Goal: Contribute content

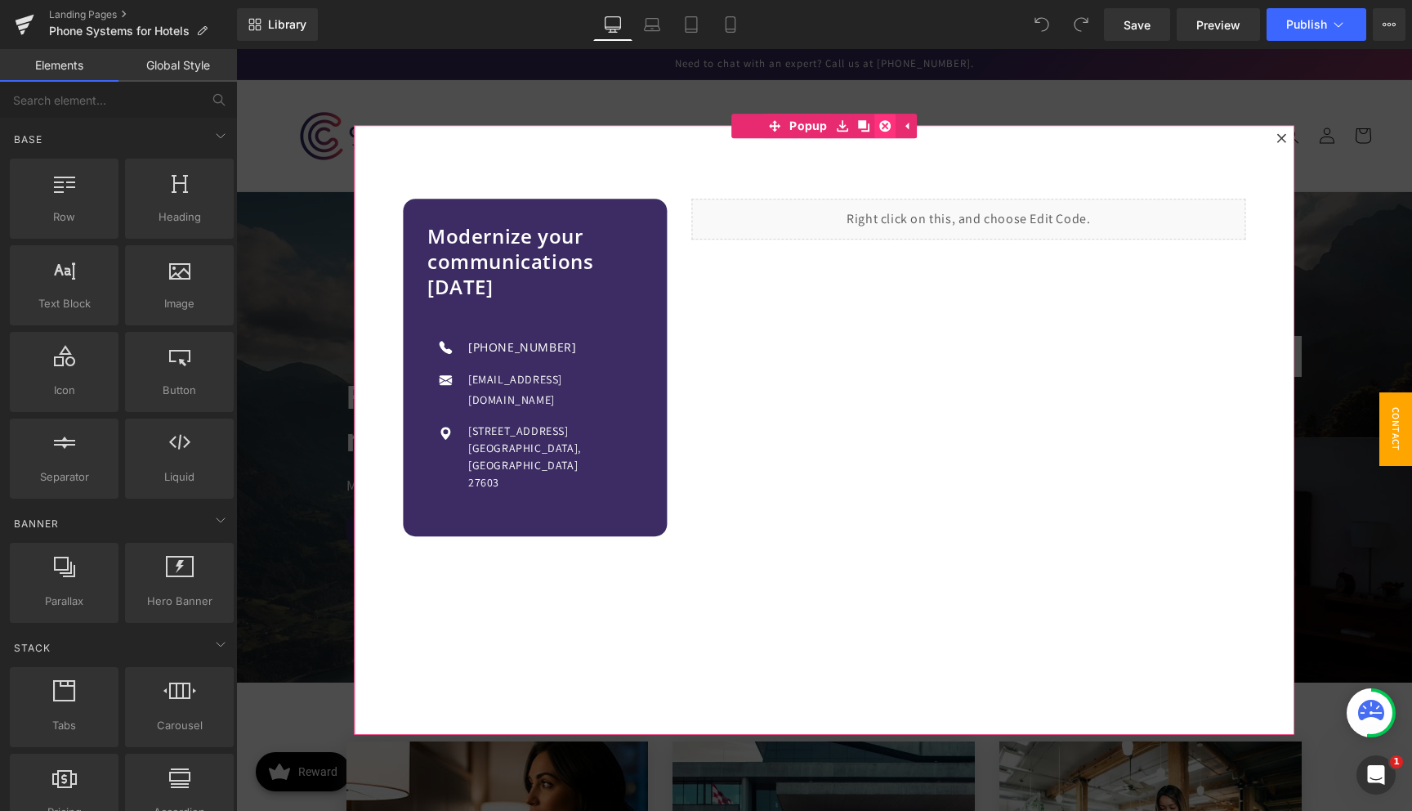
click at [879, 124] on icon at bounding box center [884, 125] width 11 height 11
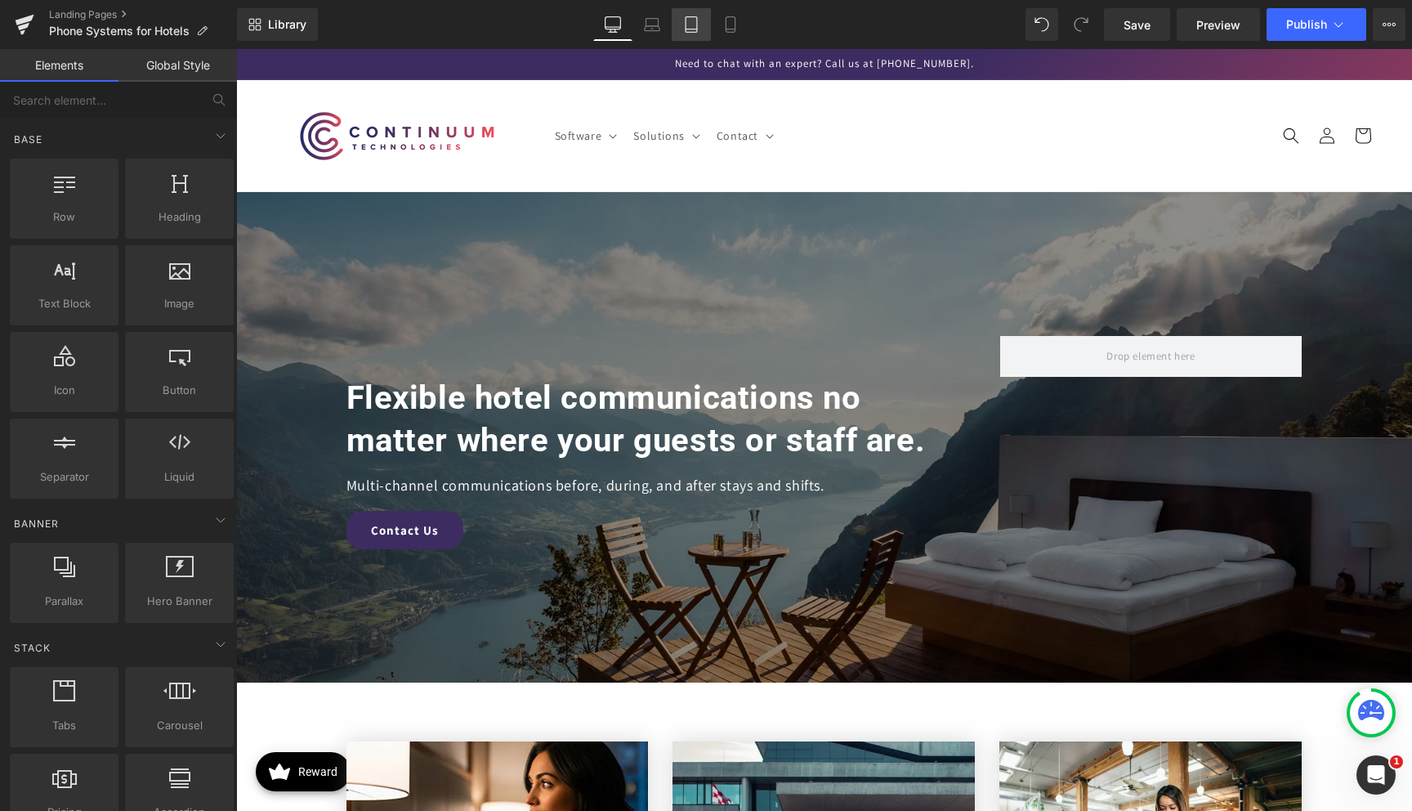
drag, startPoint x: 668, startPoint y: 36, endPoint x: 693, endPoint y: 32, distance: 25.7
click at [668, 36] on link "Laptop" at bounding box center [651, 24] width 39 height 33
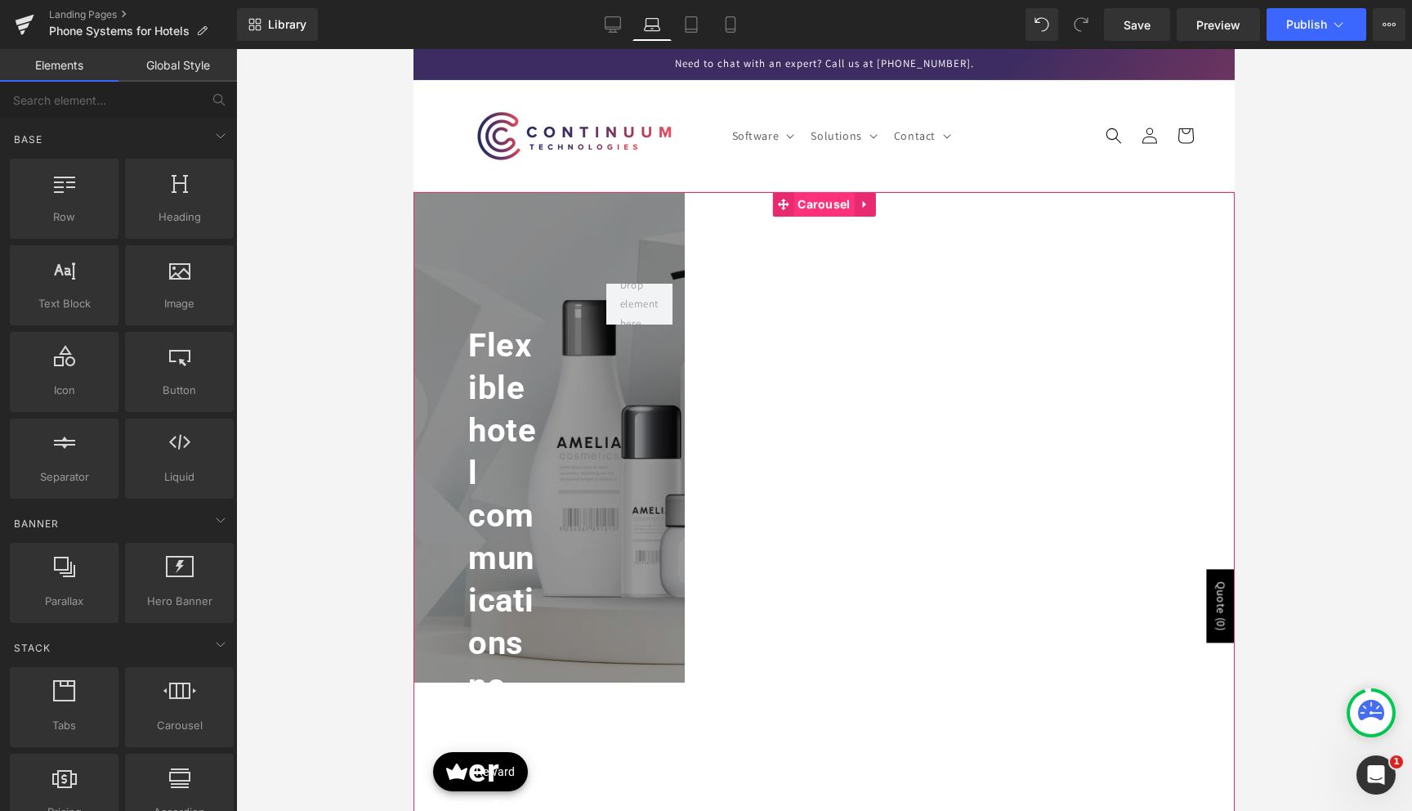
click at [816, 208] on span "Carousel" at bounding box center [823, 204] width 60 height 25
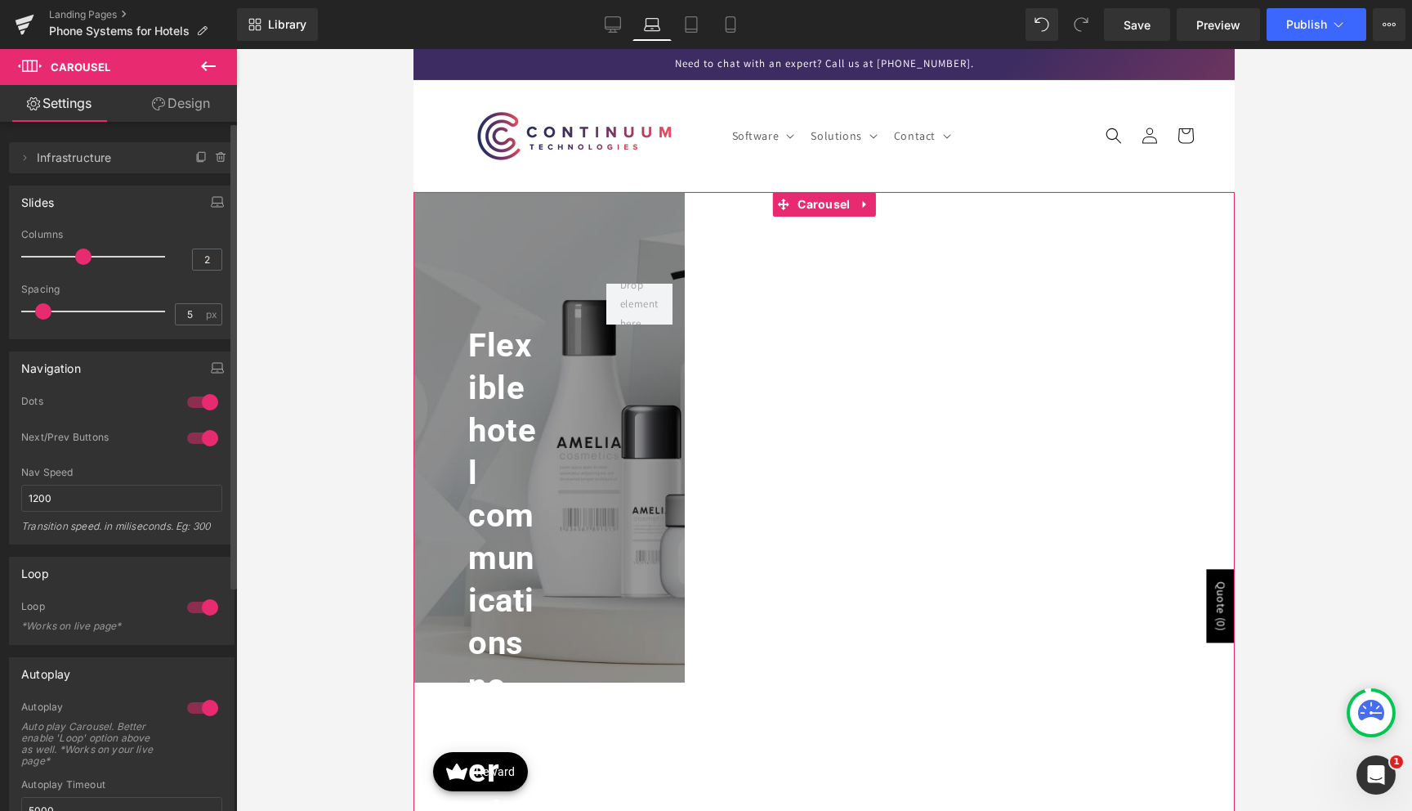
type input "1"
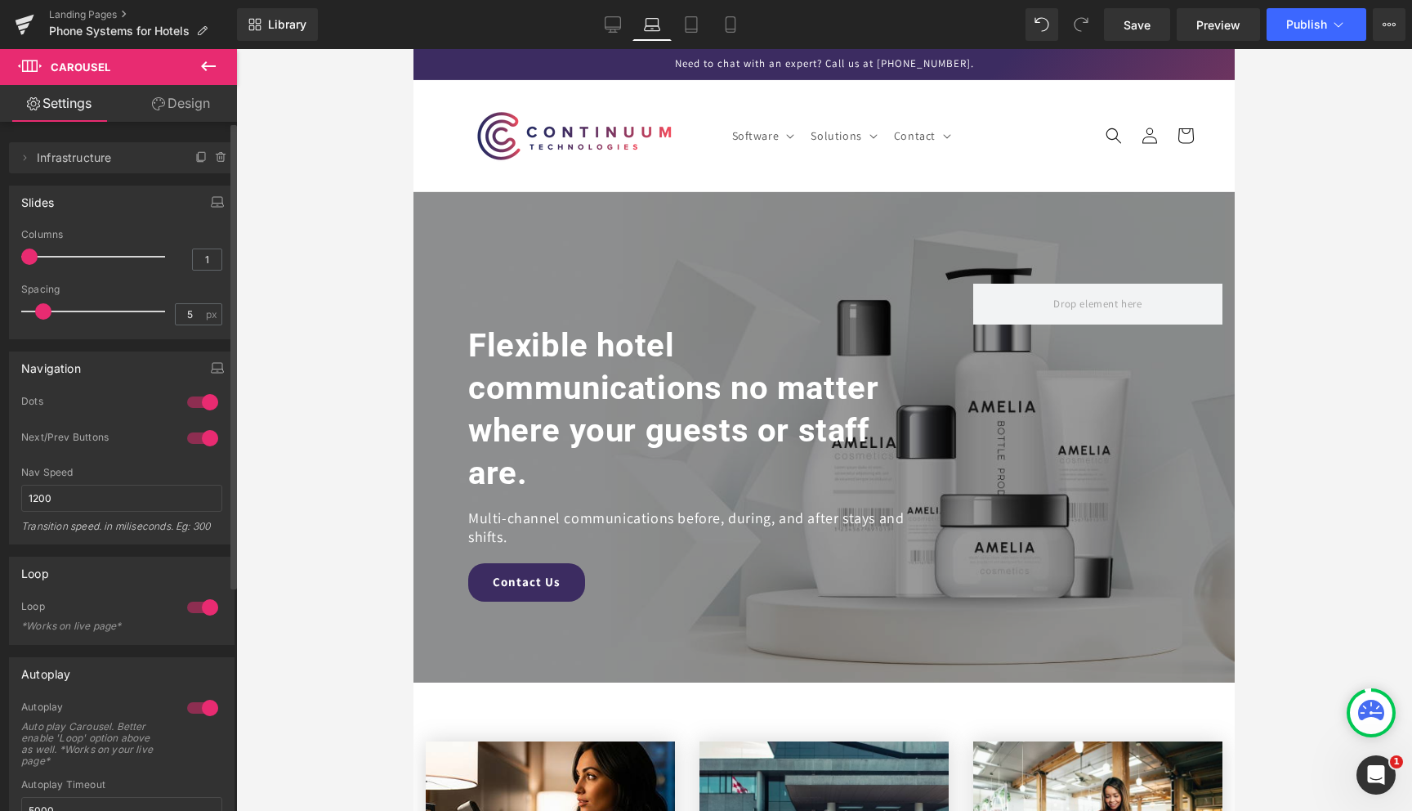
drag, startPoint x: 80, startPoint y: 257, endPoint x: 0, endPoint y: 260, distance: 80.1
click at [0, 260] on div "Slides 1 Columns 1 1 Columns 1 3 Columns 3 1 Columns 1 5px Spacing 5 px 5px Spa…" at bounding box center [122, 256] width 244 height 166
click at [20, 162] on icon at bounding box center [24, 157] width 13 height 13
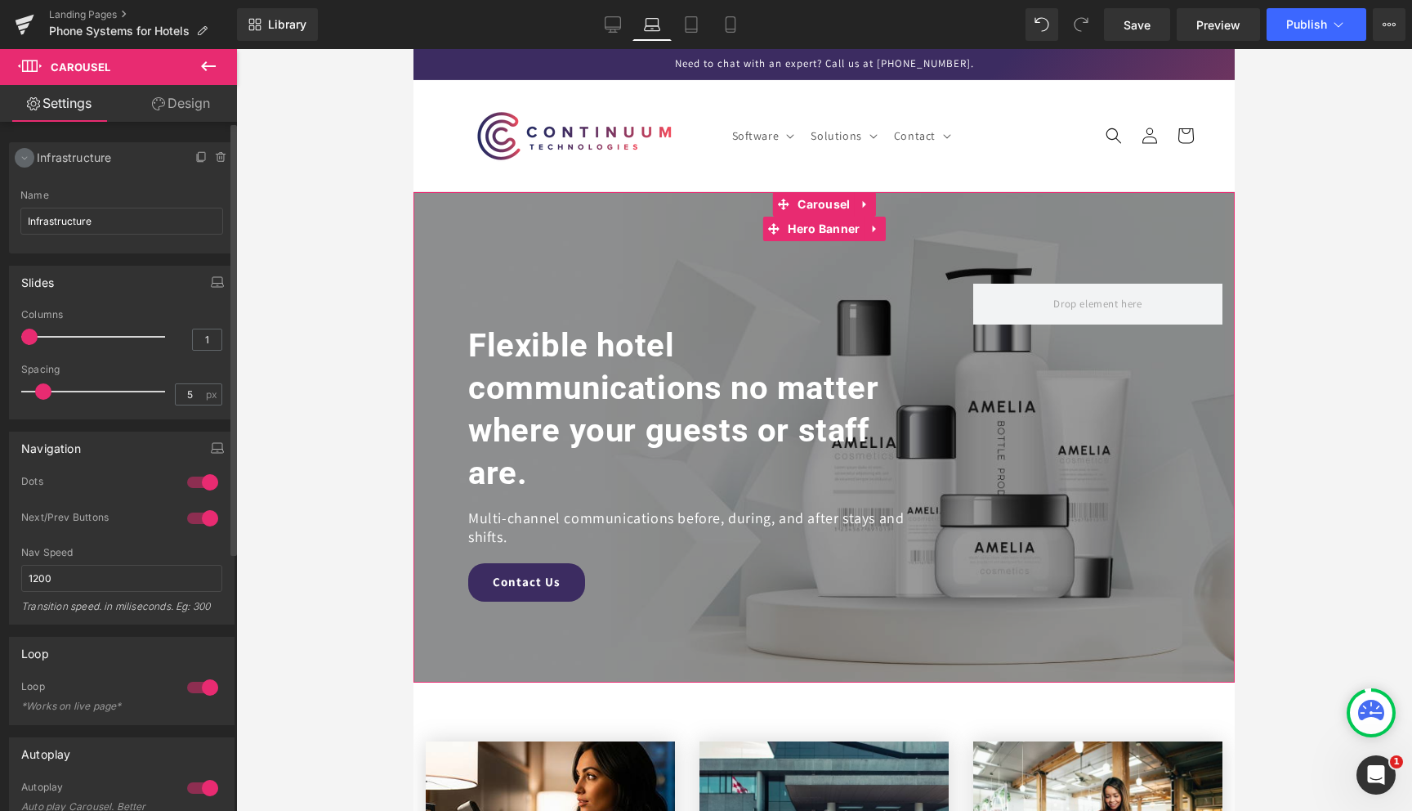
click at [20, 162] on icon at bounding box center [24, 157] width 13 height 13
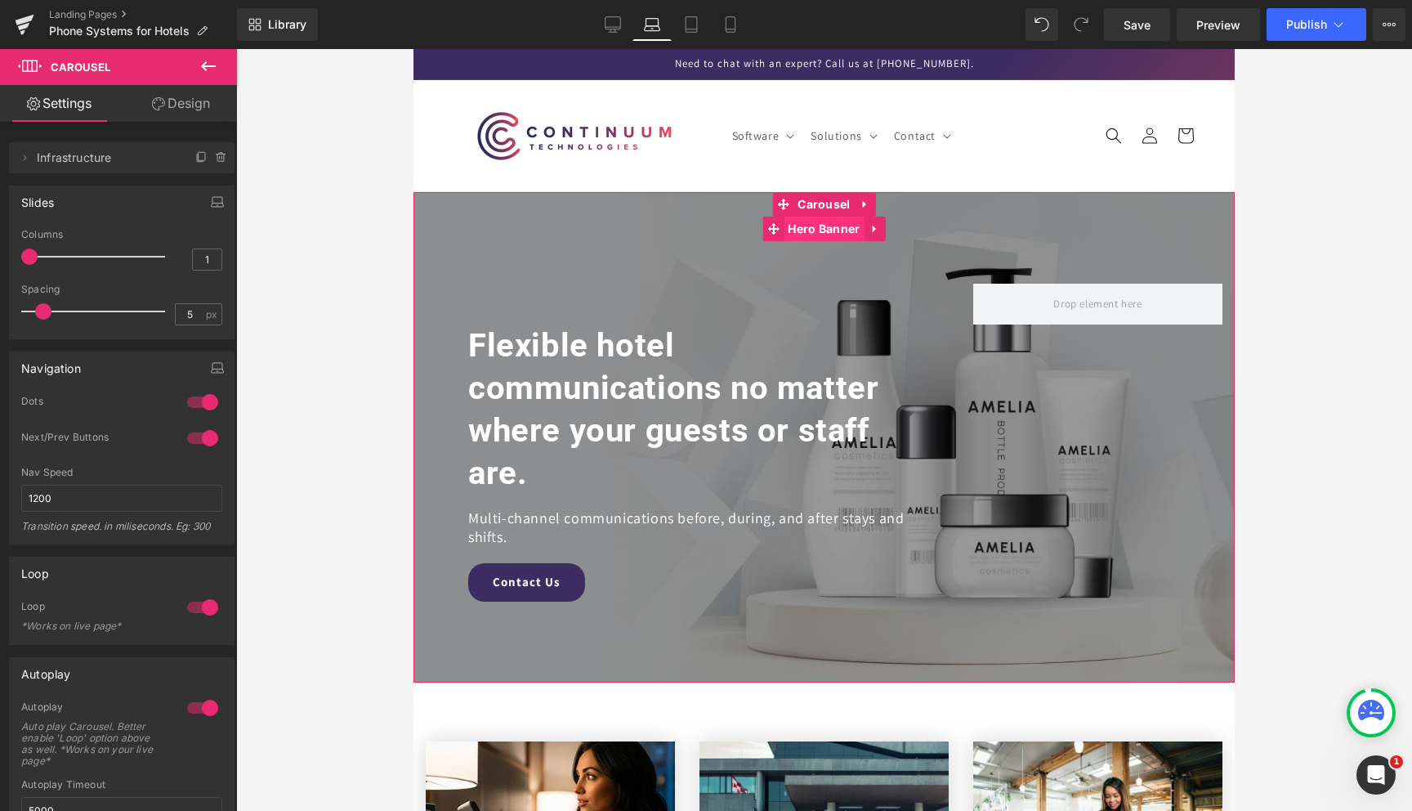
click at [809, 229] on span "Hero Banner" at bounding box center [824, 229] width 80 height 25
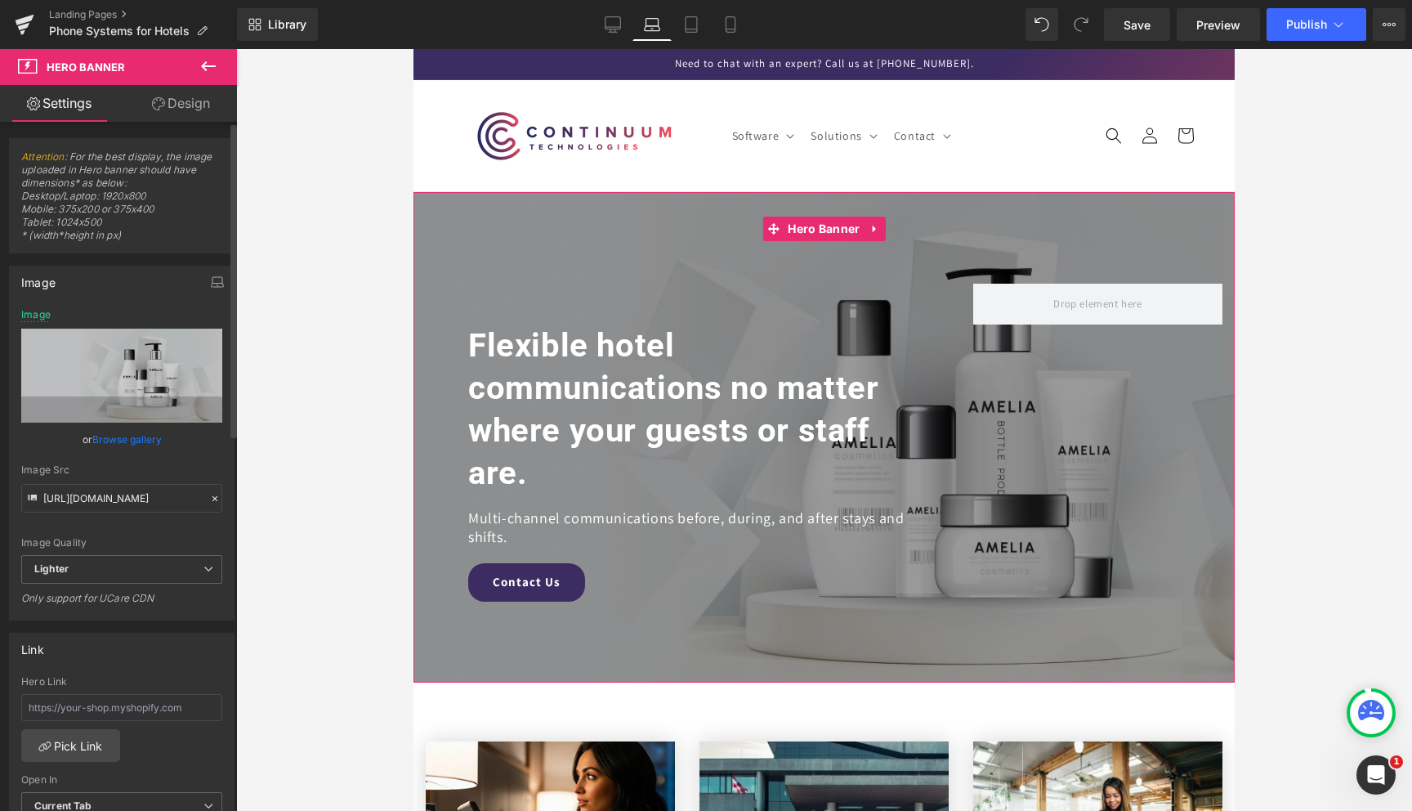
click at [114, 436] on link "Browse gallery" at bounding box center [126, 439] width 69 height 29
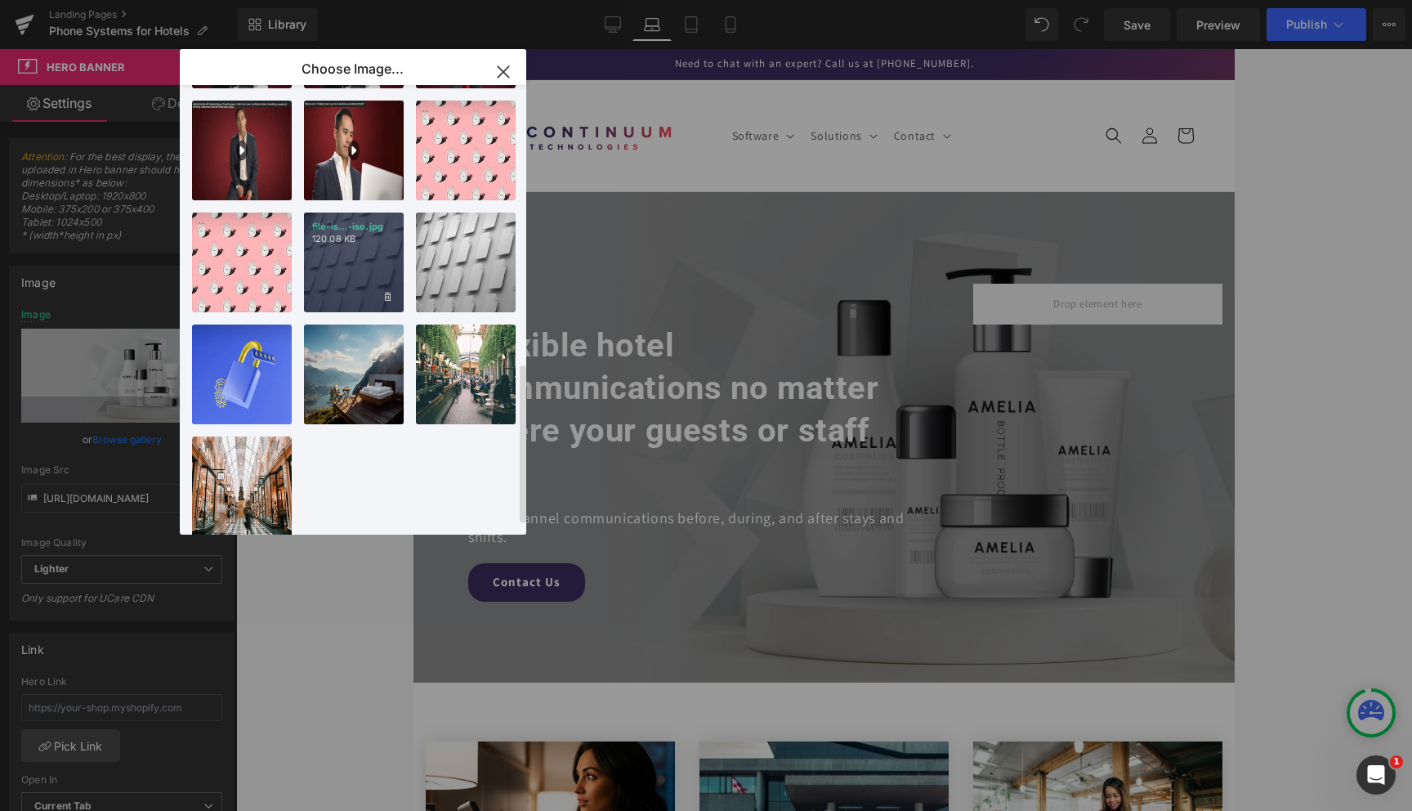
scroll to position [798, 0]
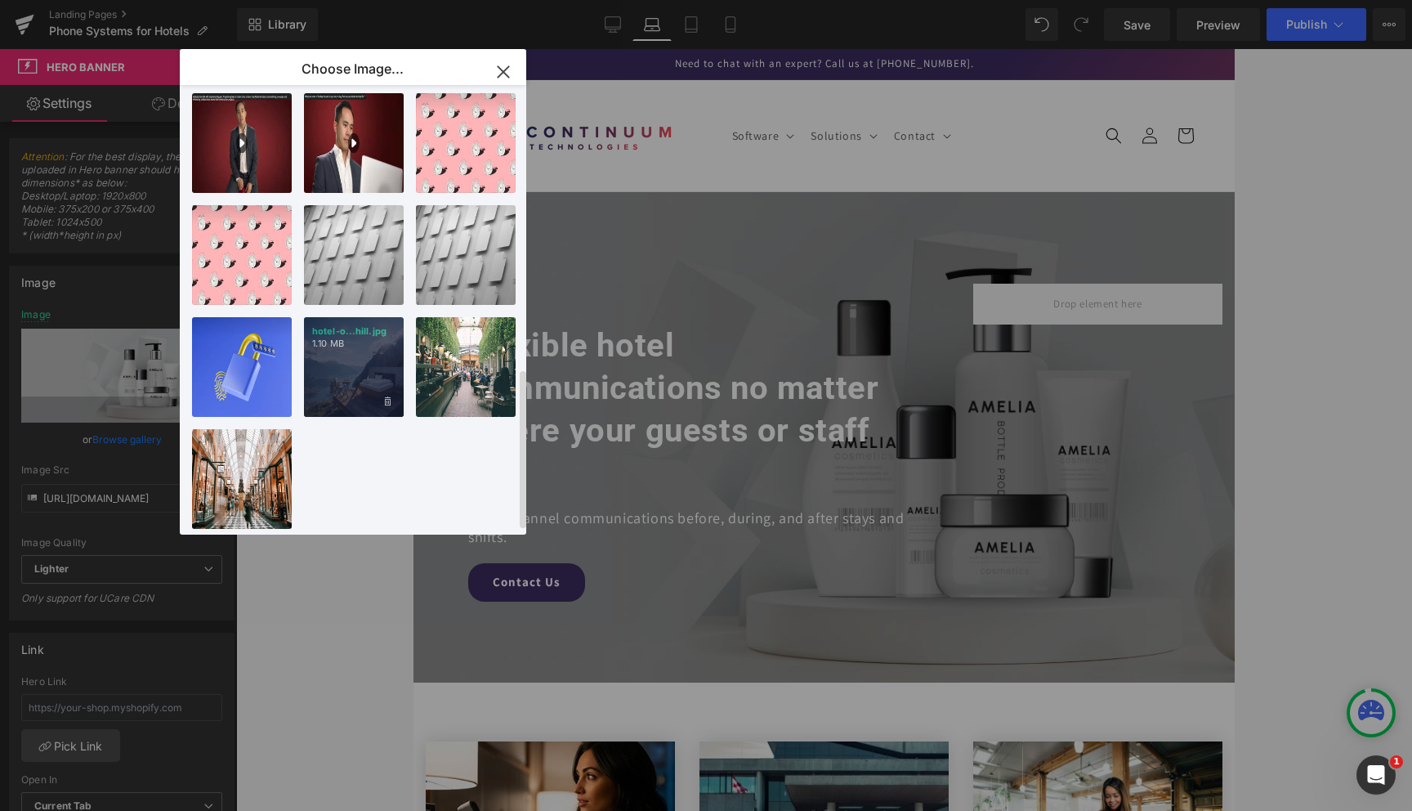
click at [331, 385] on div "hotel-o...hill.jpg 1.10 MB" at bounding box center [354, 367] width 100 height 100
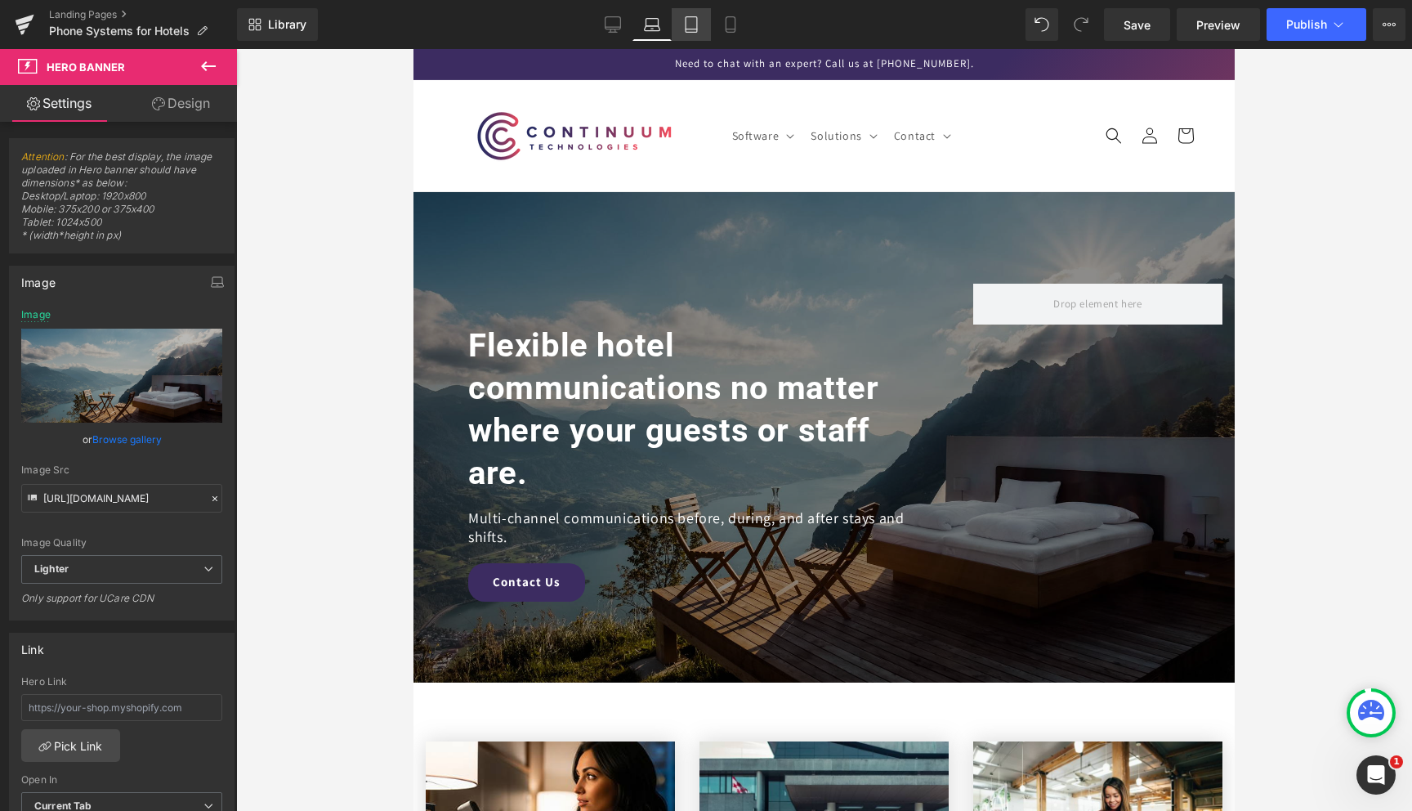
click at [685, 30] on icon at bounding box center [691, 24] width 16 height 16
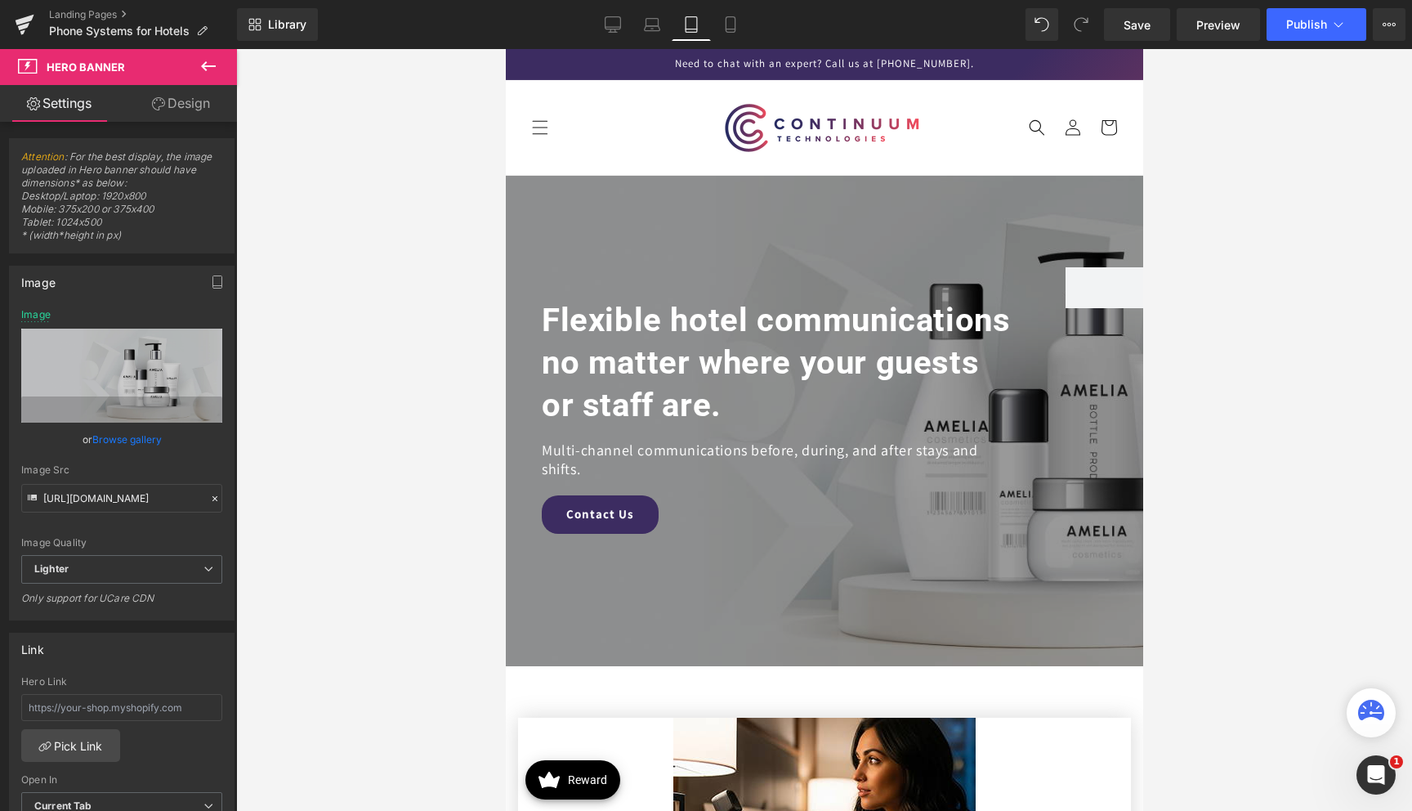
type input "[URL][DOMAIN_NAME]"
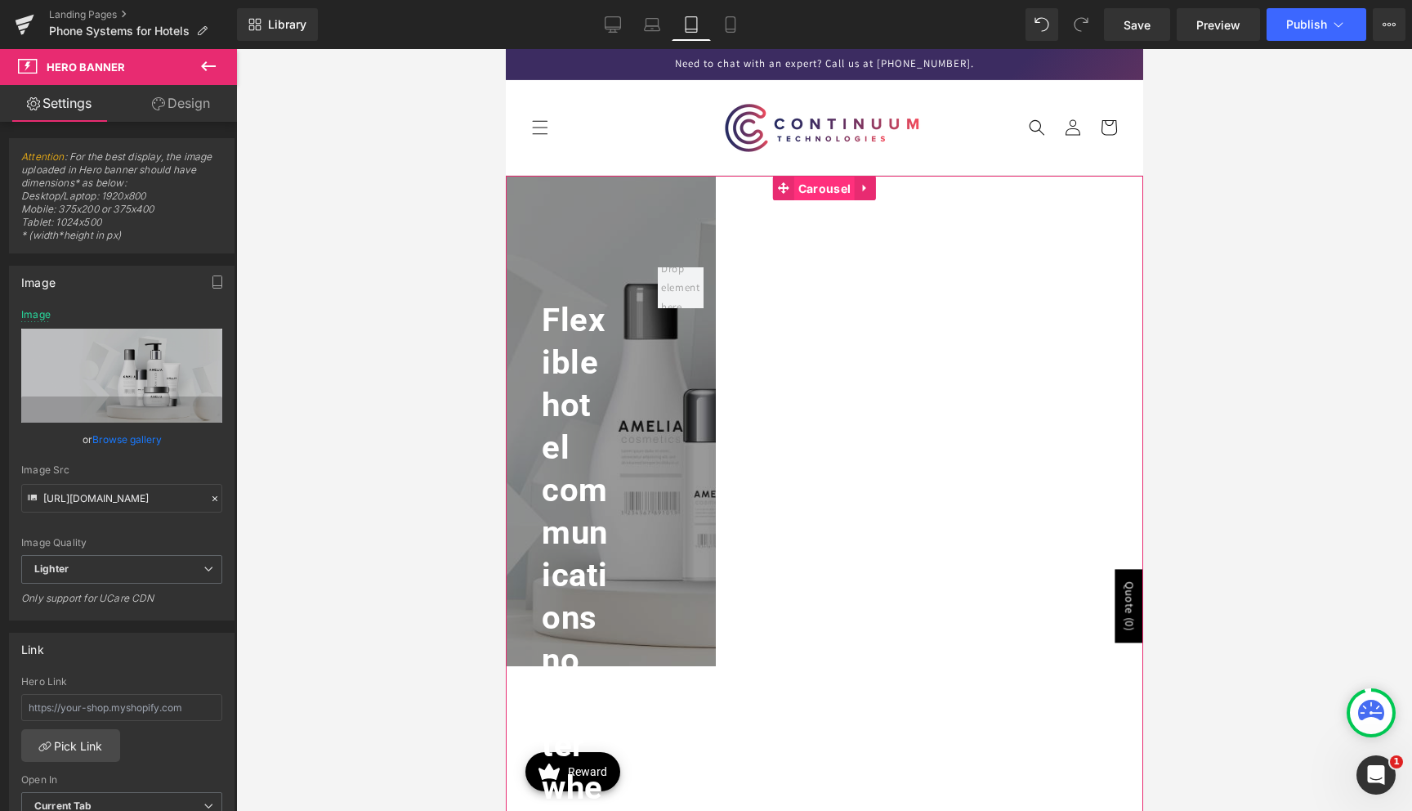
click at [812, 192] on span "Carousel" at bounding box center [823, 188] width 60 height 25
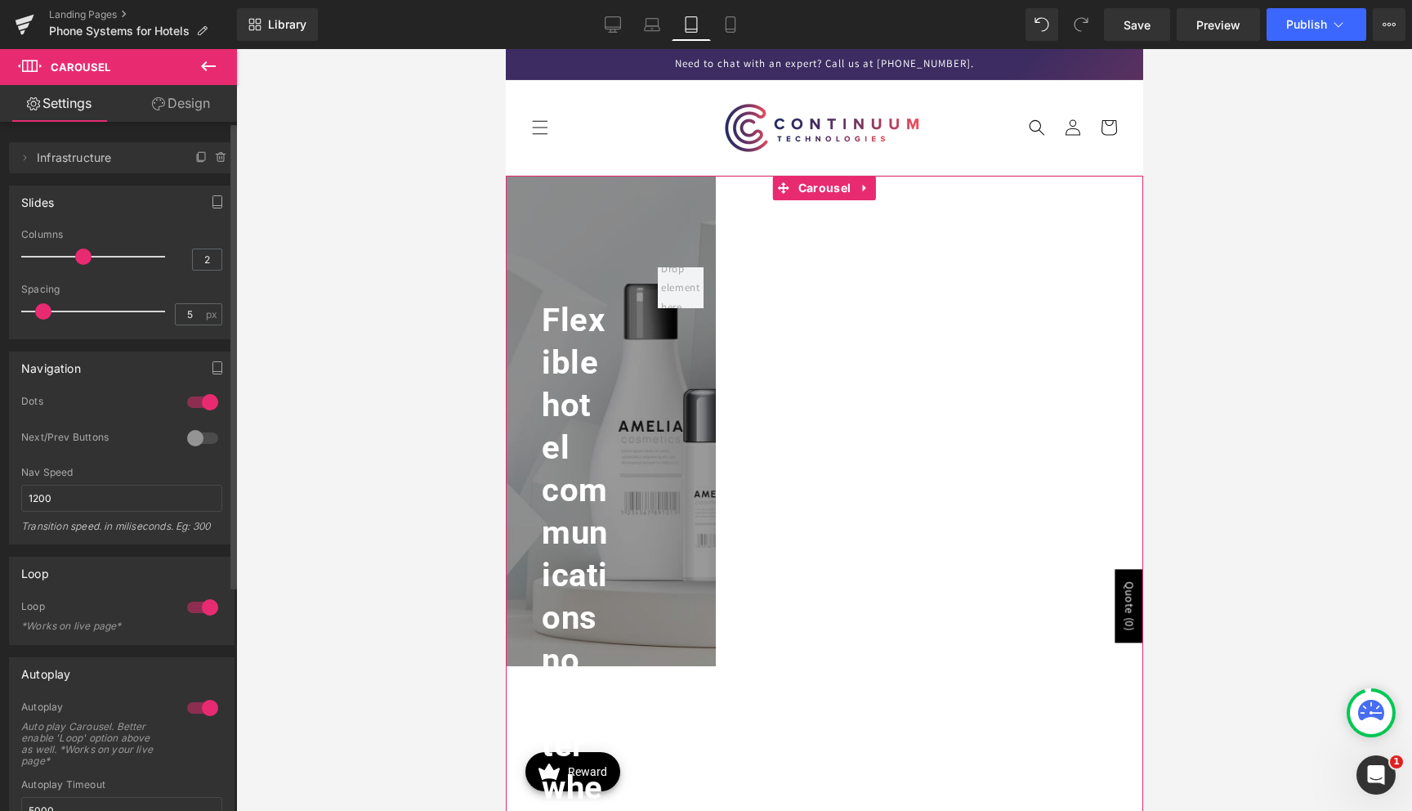
type input "1"
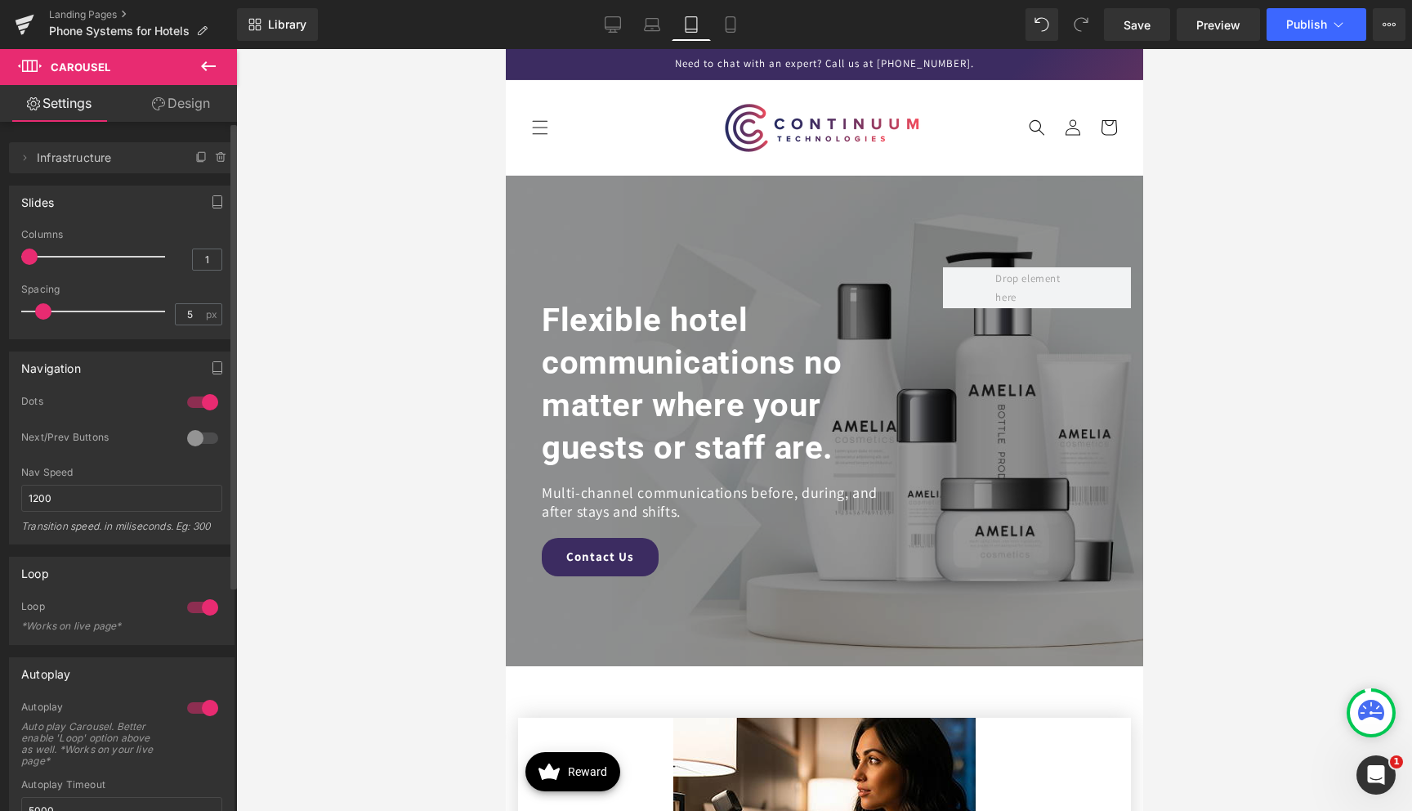
click at [0, 250] on div "Slides 1 Columns 1 1 Columns 1 1 Columns 1 1 Columns 1 5px Spacing 5 px 5px Spa…" at bounding box center [122, 256] width 244 height 166
click at [811, 216] on span "Hero Banner" at bounding box center [824, 212] width 80 height 25
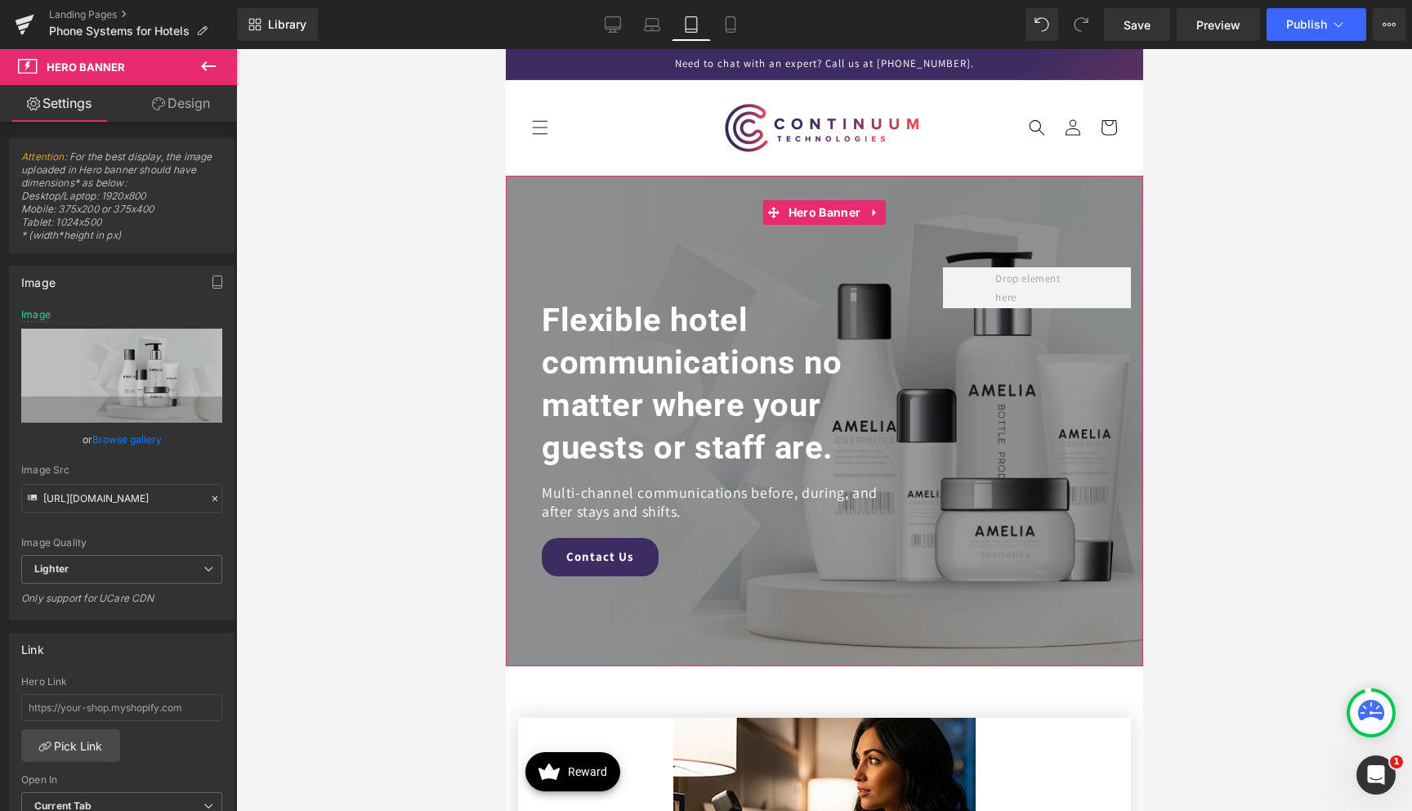
click at [111, 437] on link "Browse gallery" at bounding box center [126, 439] width 69 height 29
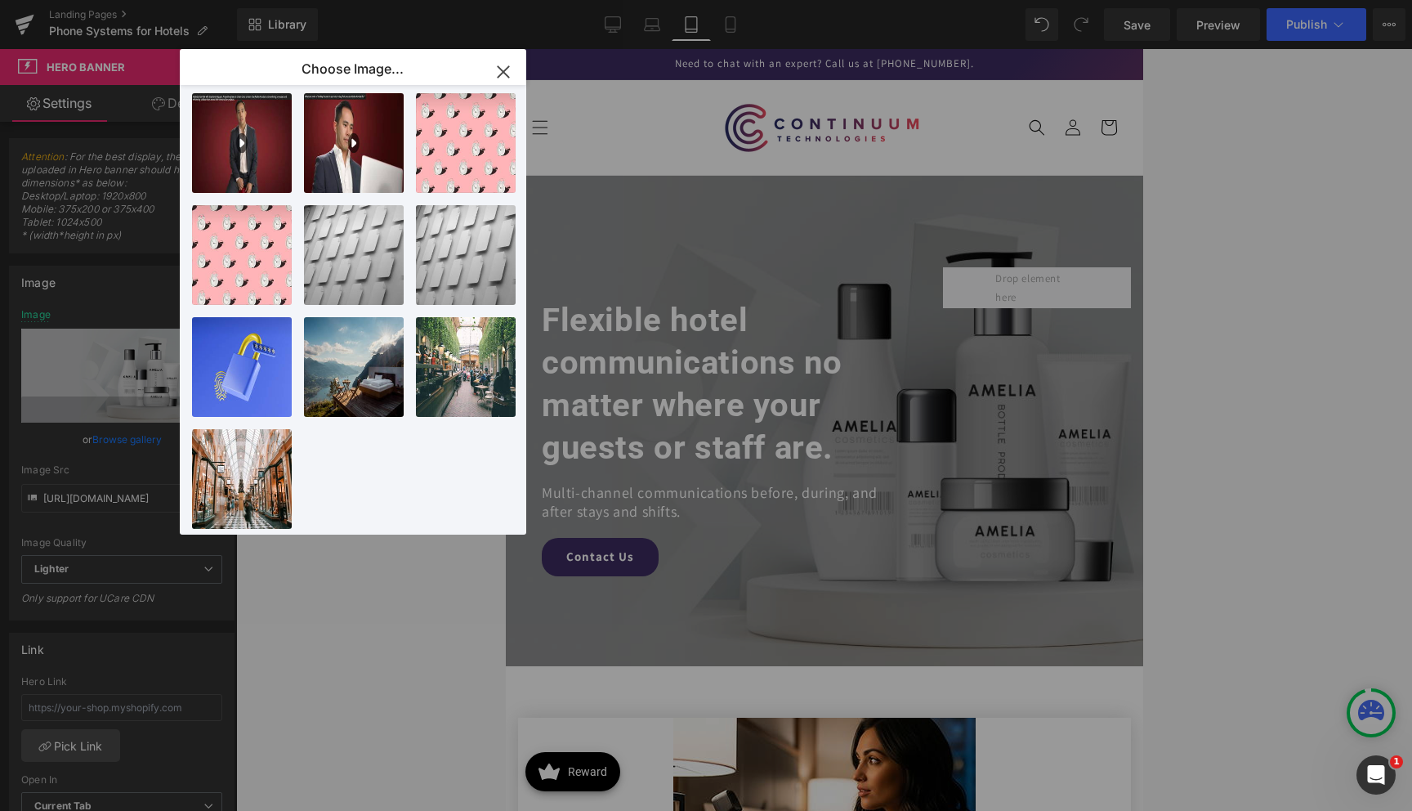
click at [0, 0] on div "hotel-o...hill.jpg 1.10 MB" at bounding box center [0, 0] width 0 height 0
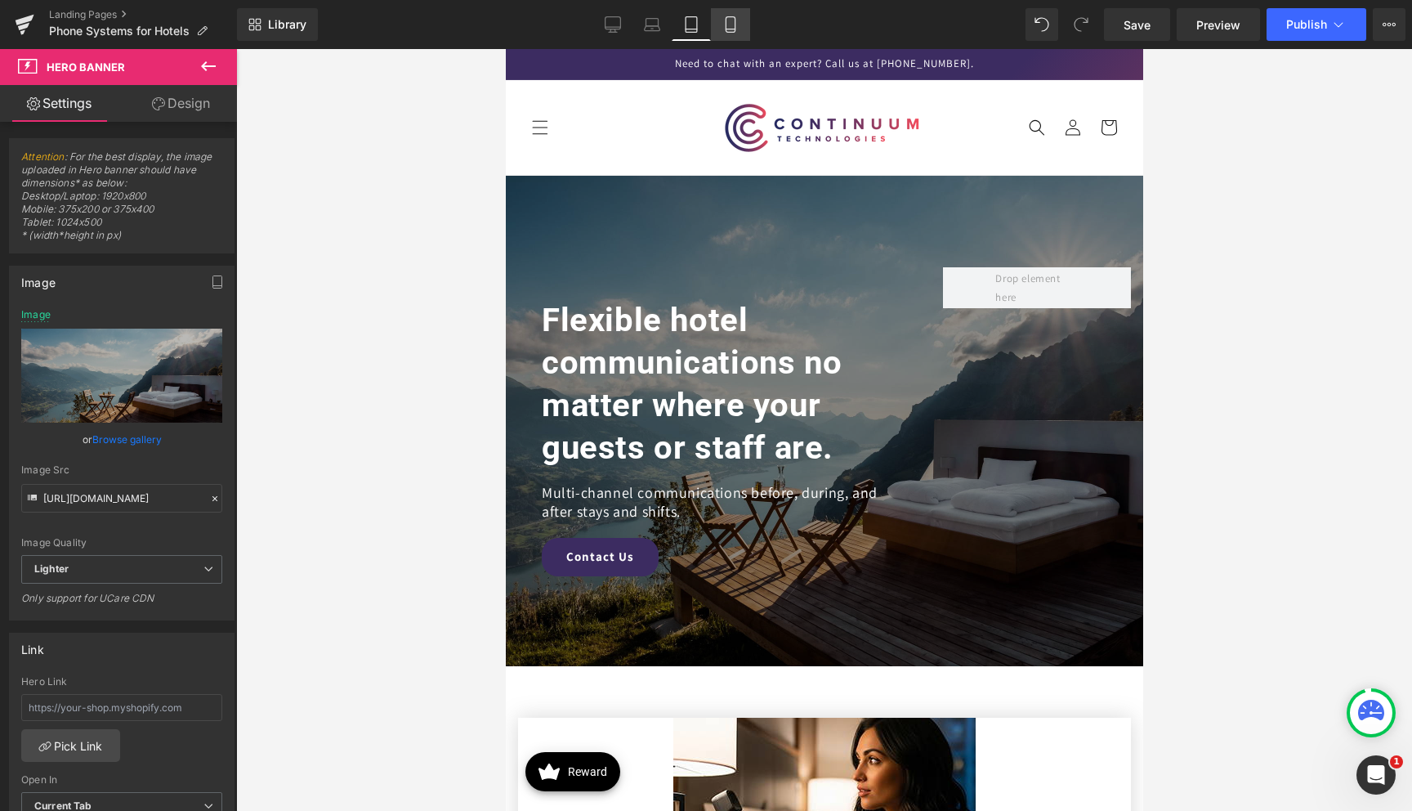
click at [730, 28] on icon at bounding box center [730, 24] width 16 height 16
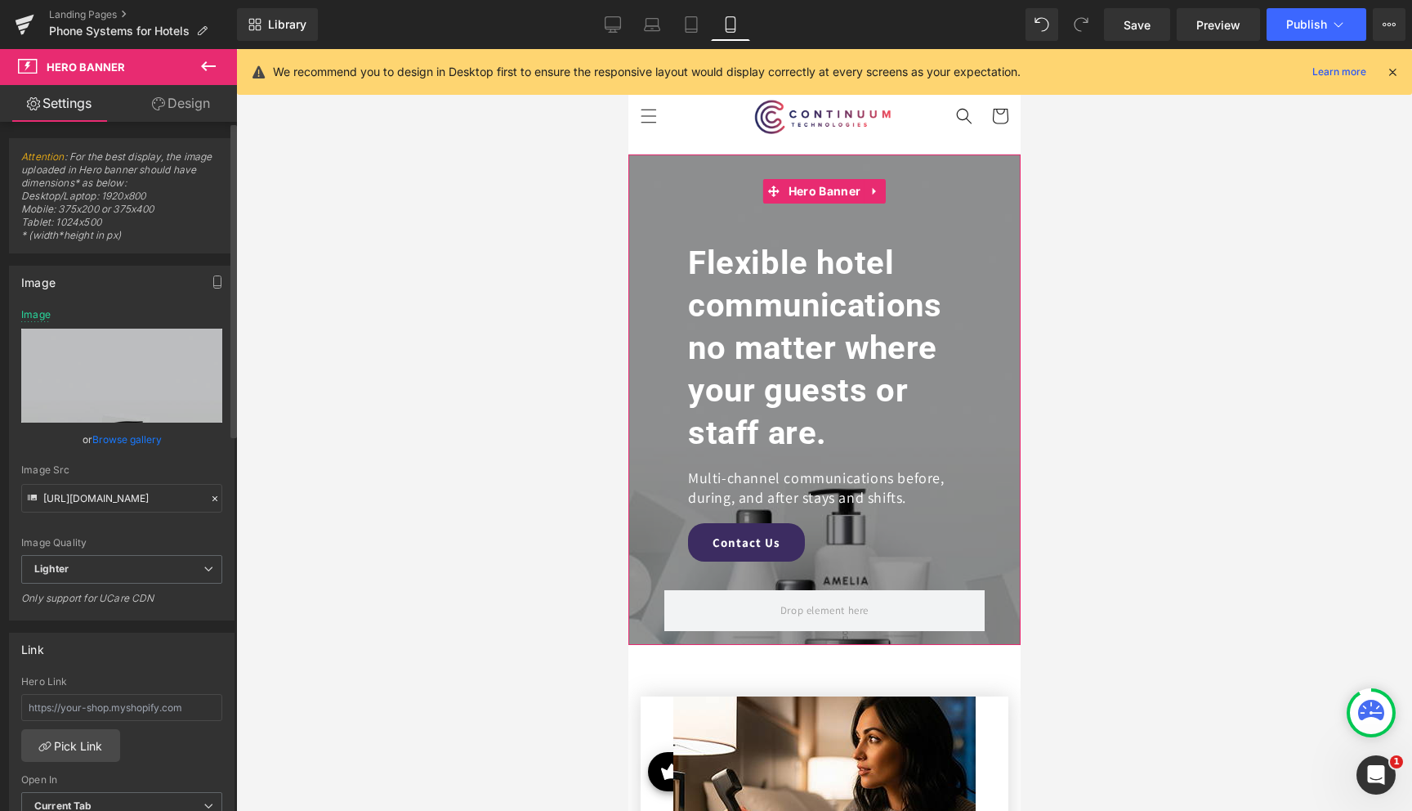
click at [120, 438] on link "Browse gallery" at bounding box center [126, 439] width 69 height 29
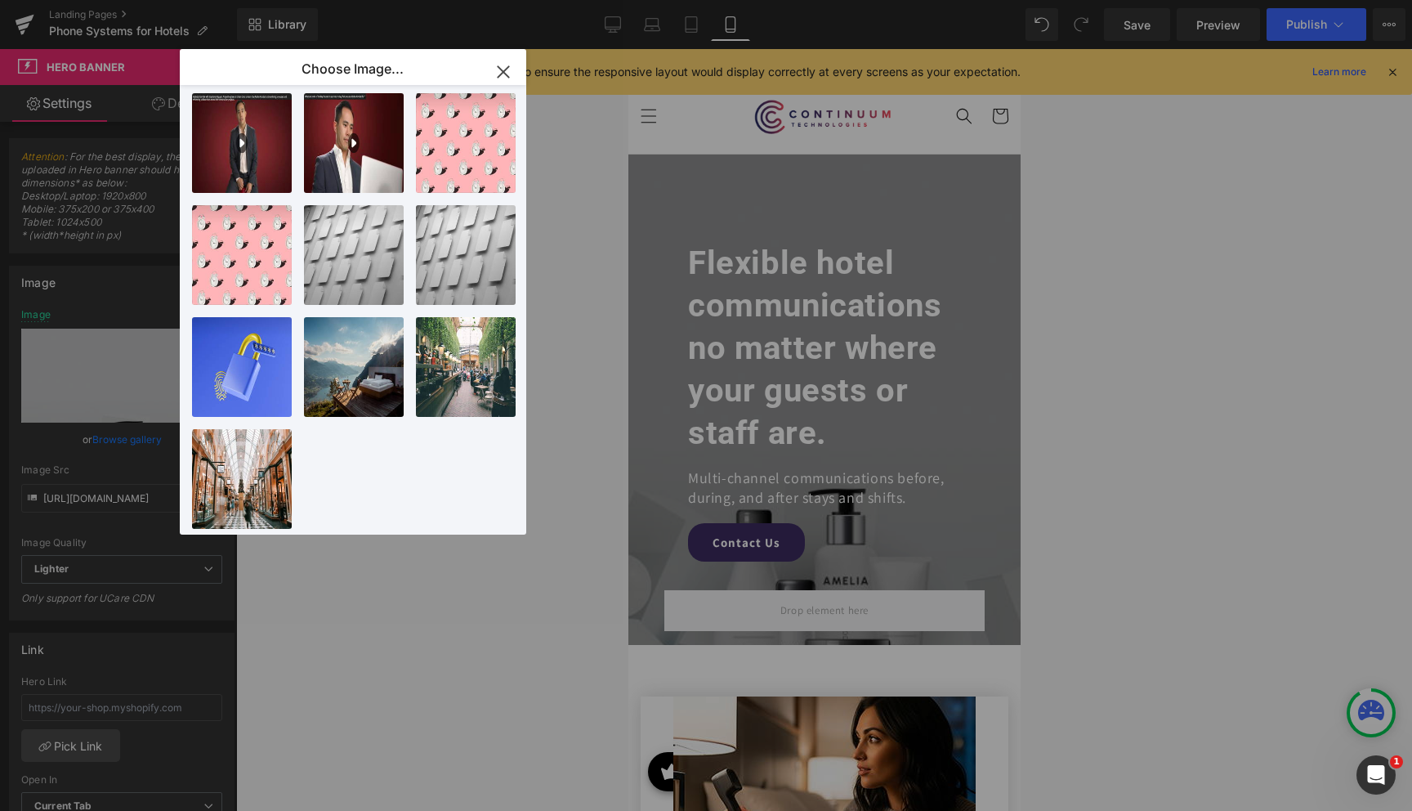
click at [0, 0] on div "hotel-o...hill.jpg 1.10 MB" at bounding box center [0, 0] width 0 height 0
type input "[URL][DOMAIN_NAME]"
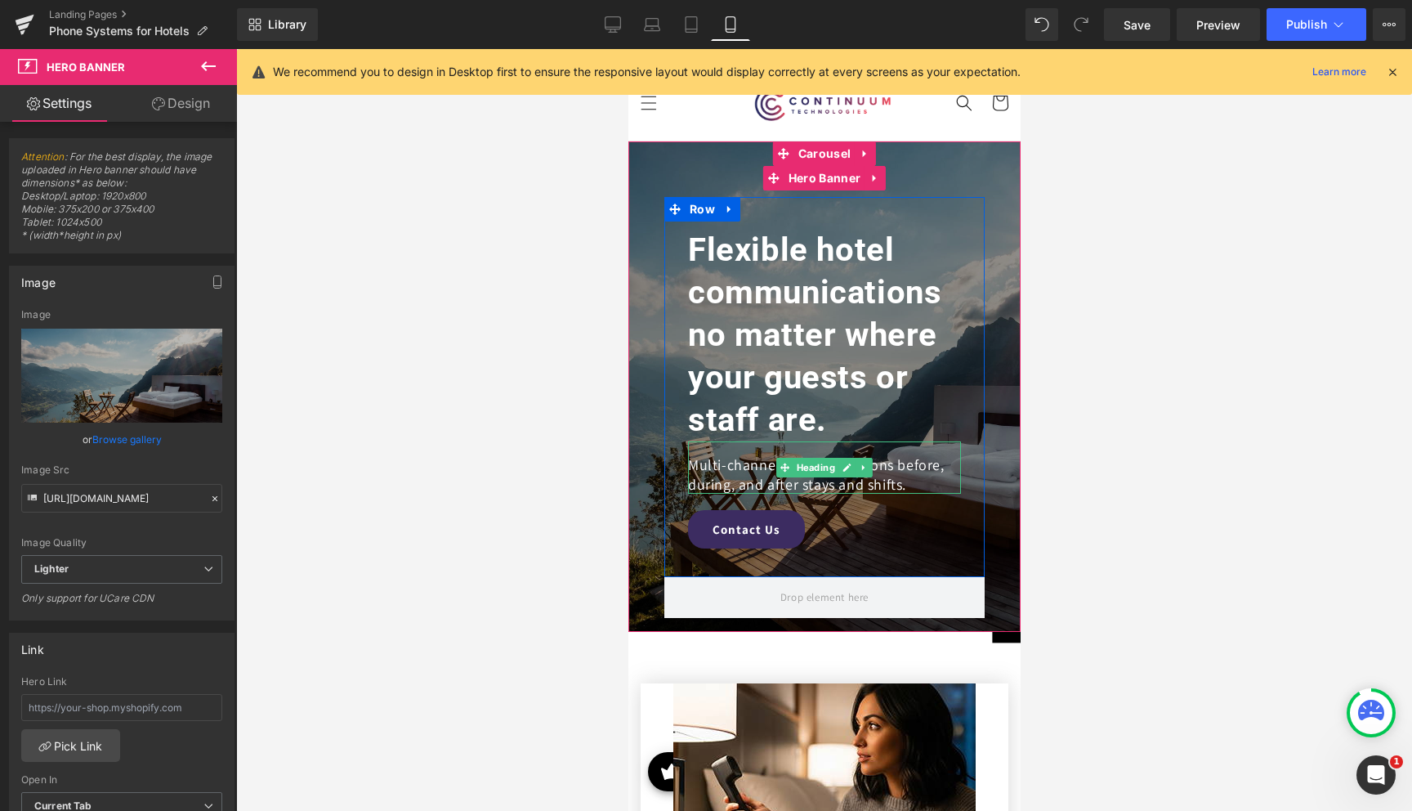
scroll to position [15, 0]
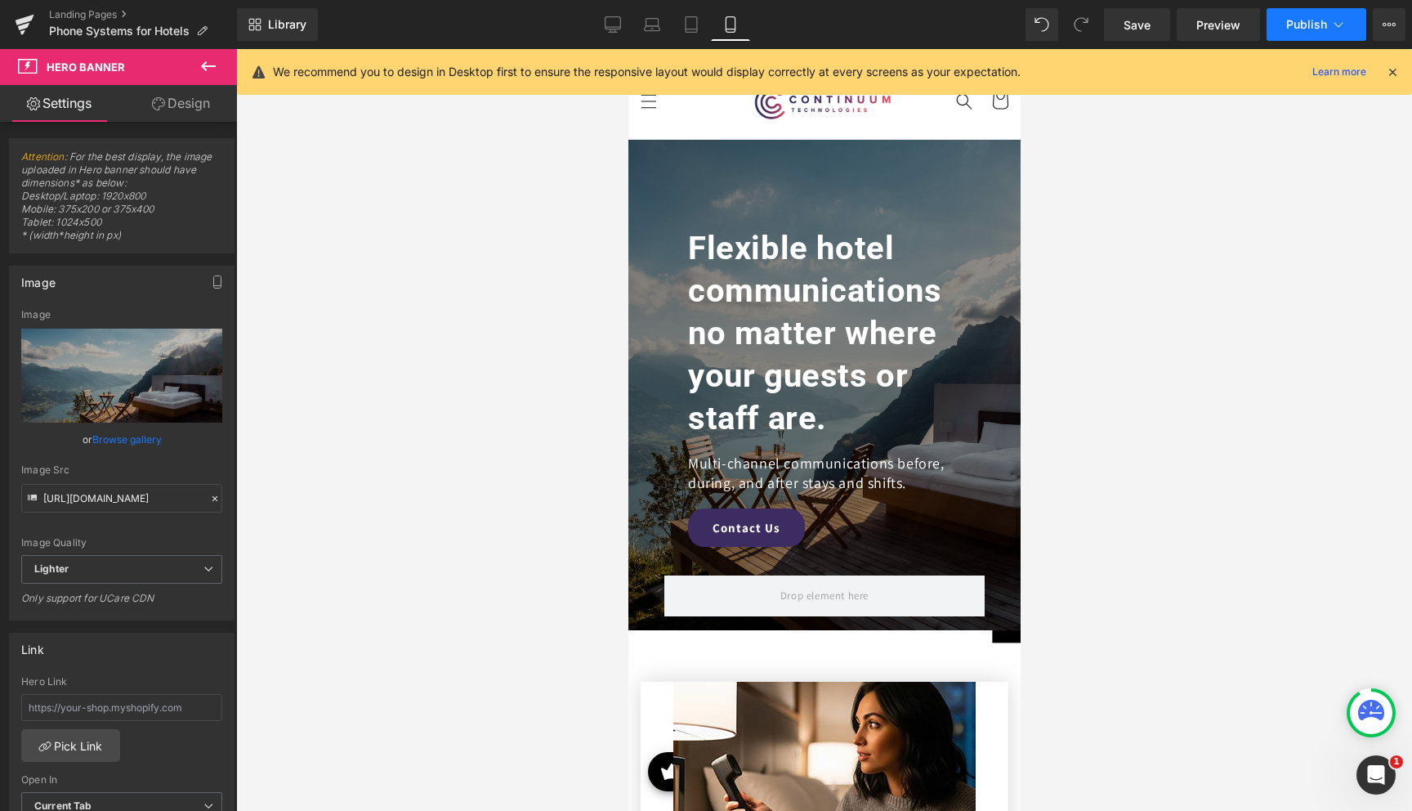
click at [1323, 28] on span "Publish" at bounding box center [1306, 24] width 41 height 13
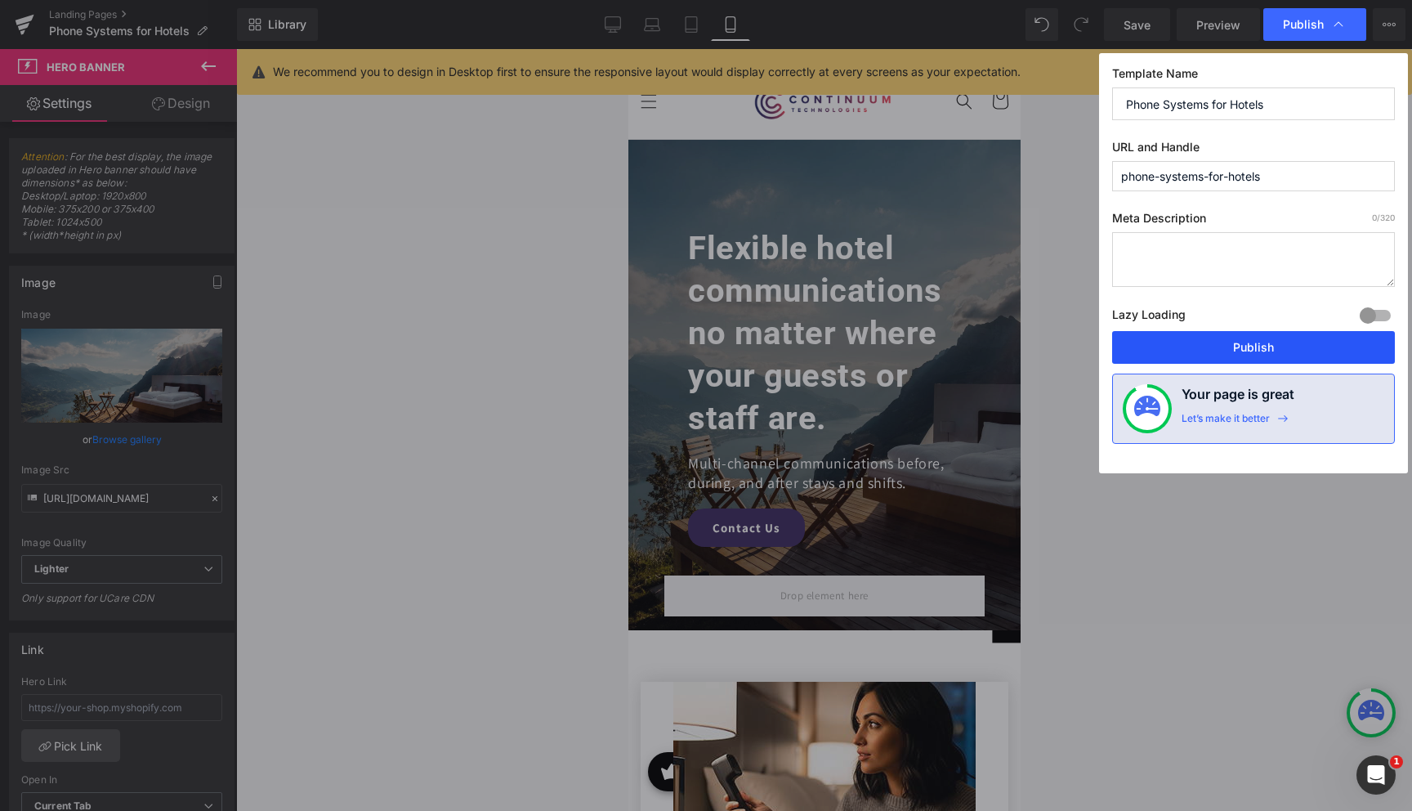
click at [1259, 347] on button "Publish" at bounding box center [1253, 347] width 283 height 33
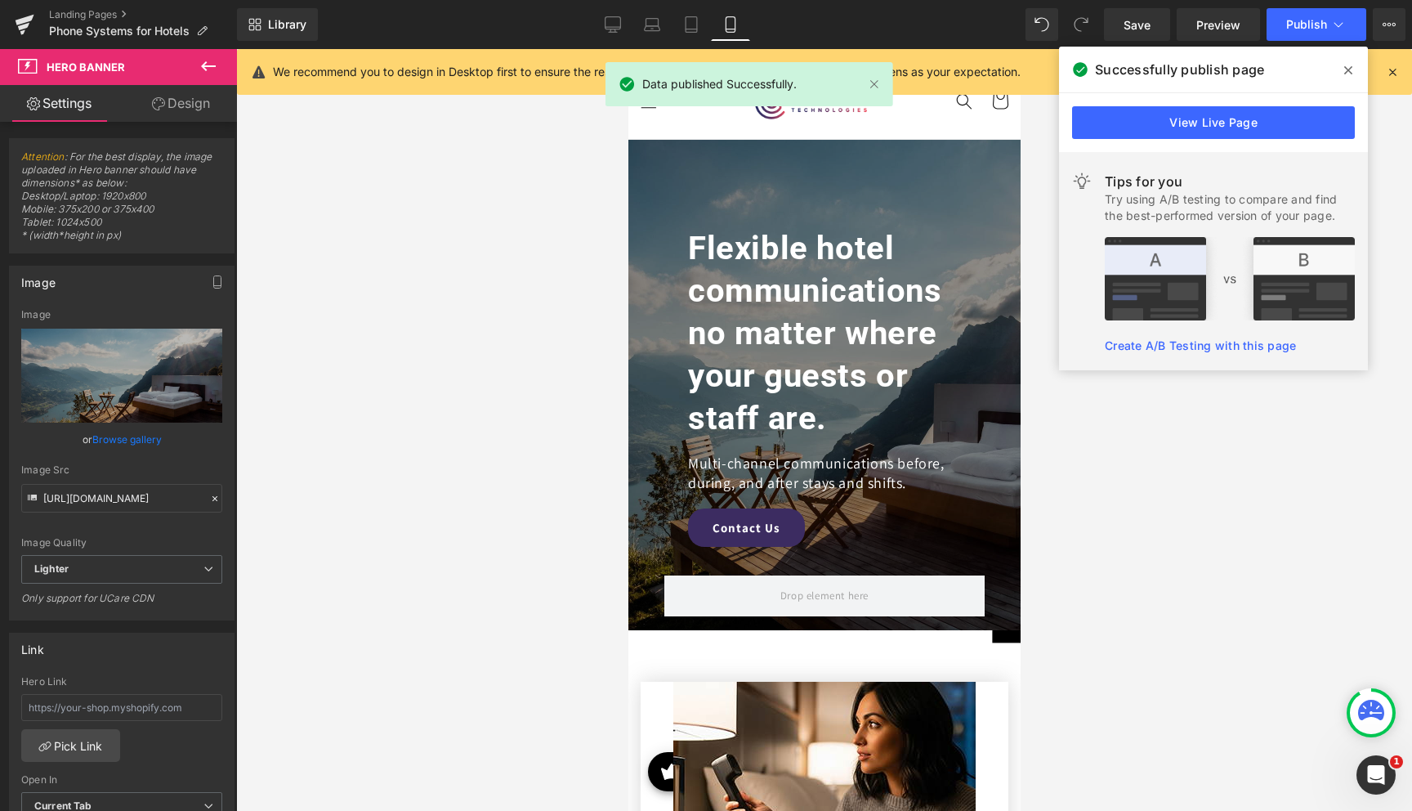
click at [1352, 67] on icon at bounding box center [1348, 70] width 8 height 8
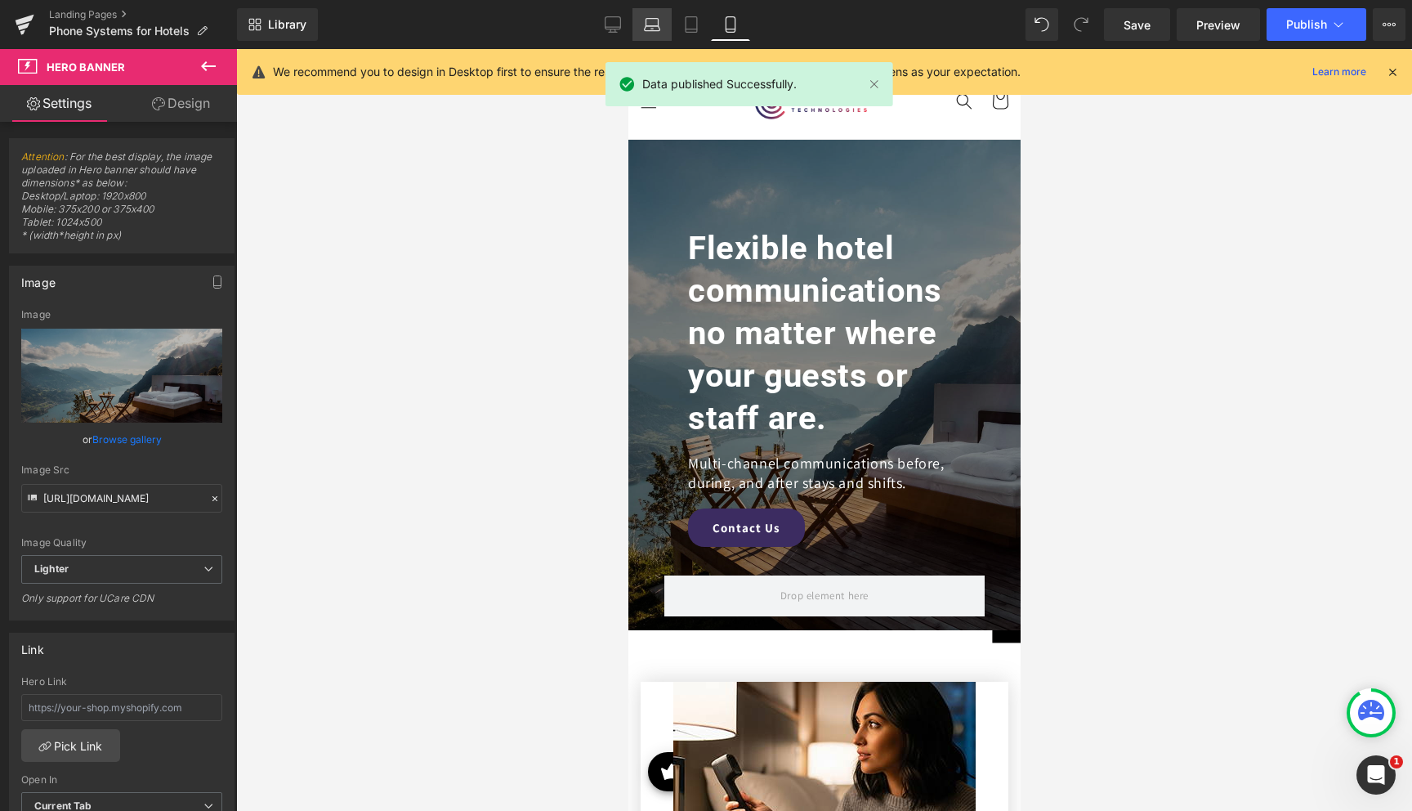
click at [651, 27] on icon at bounding box center [652, 24] width 16 height 16
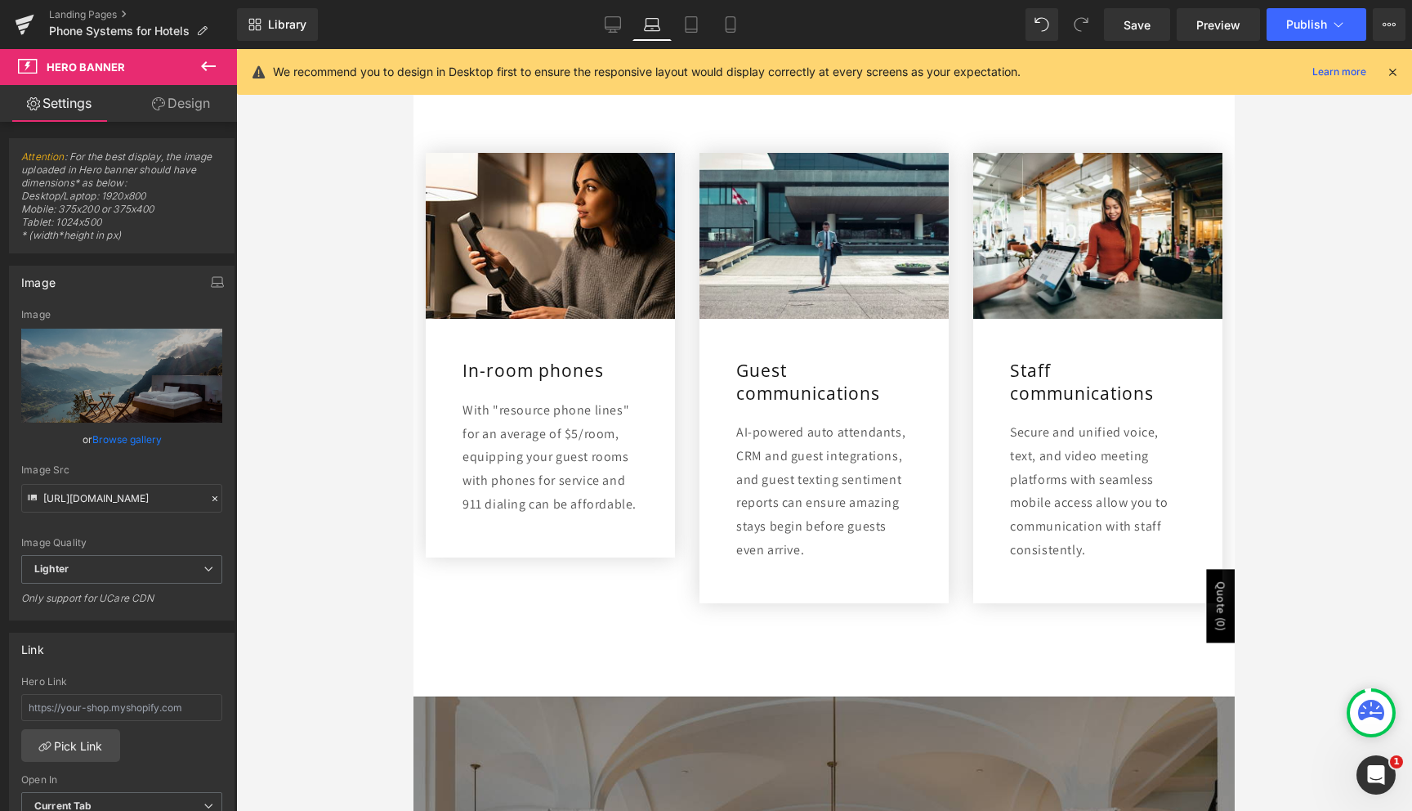
scroll to position [588, 0]
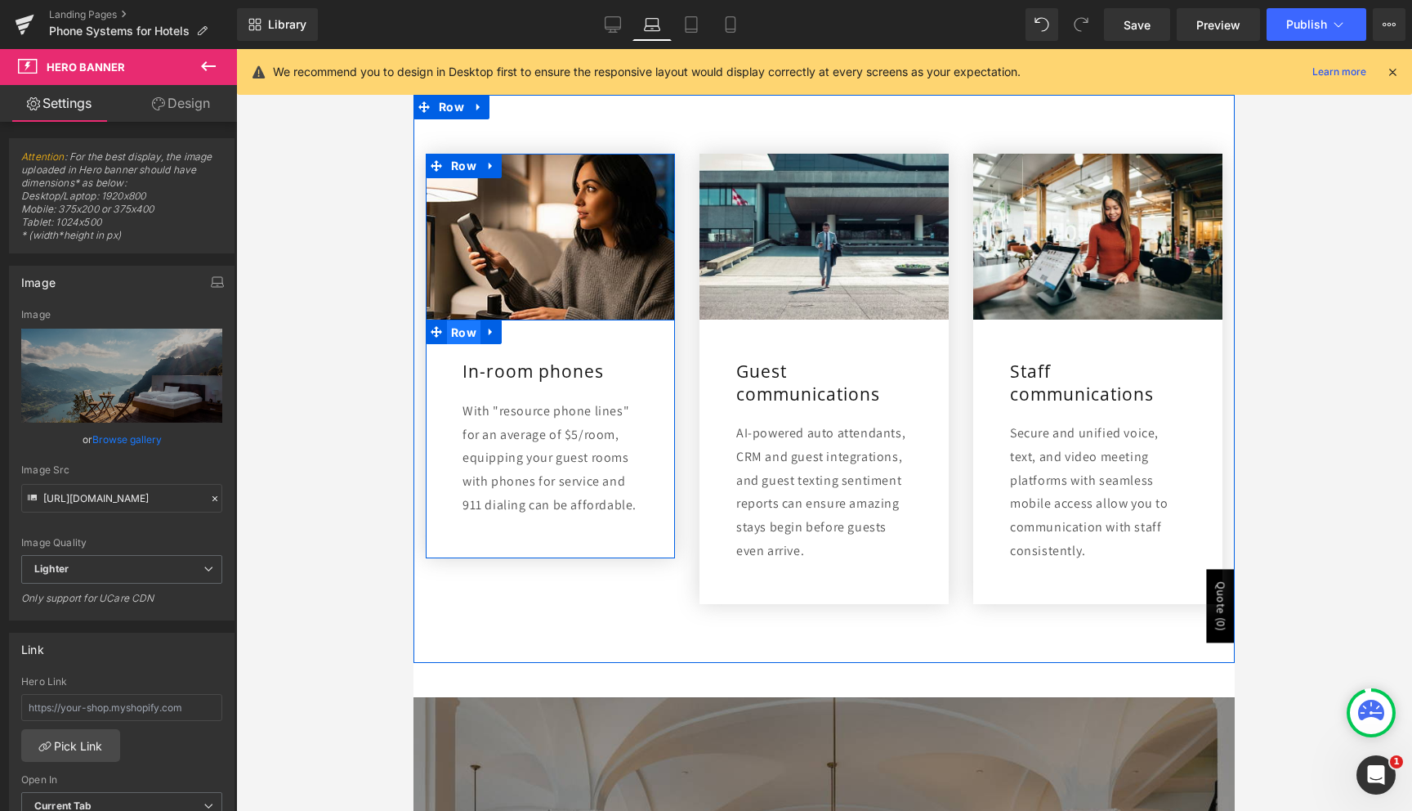
click at [465, 341] on span "Row" at bounding box center [464, 332] width 34 height 25
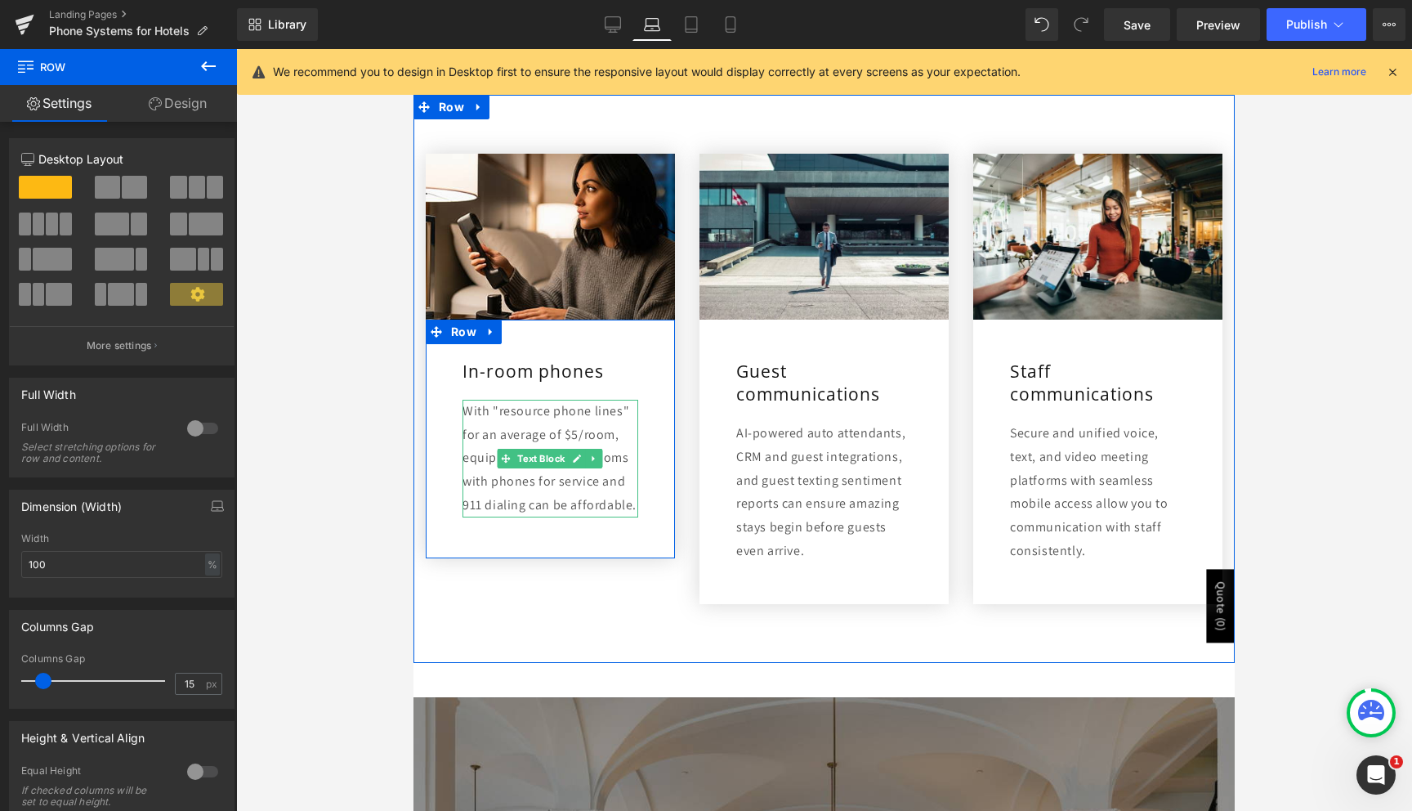
click at [628, 504] on p "With "resource phone lines" for an average of $5/room, equipping your guest roo…" at bounding box center [550, 459] width 176 height 118
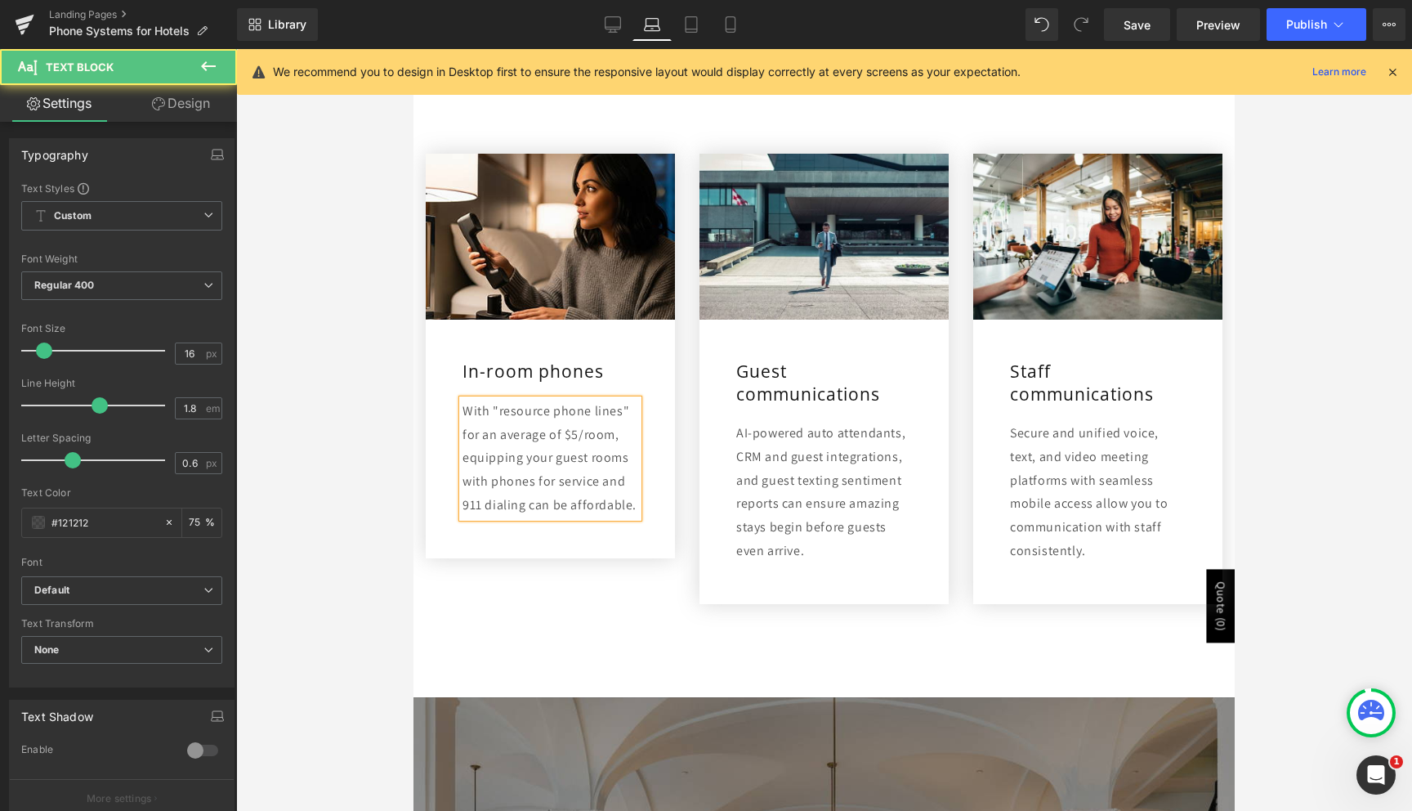
click at [638, 507] on div "With "resource phone lines" for an average of $5/room, equipping your guest roo…" at bounding box center [550, 459] width 176 height 118
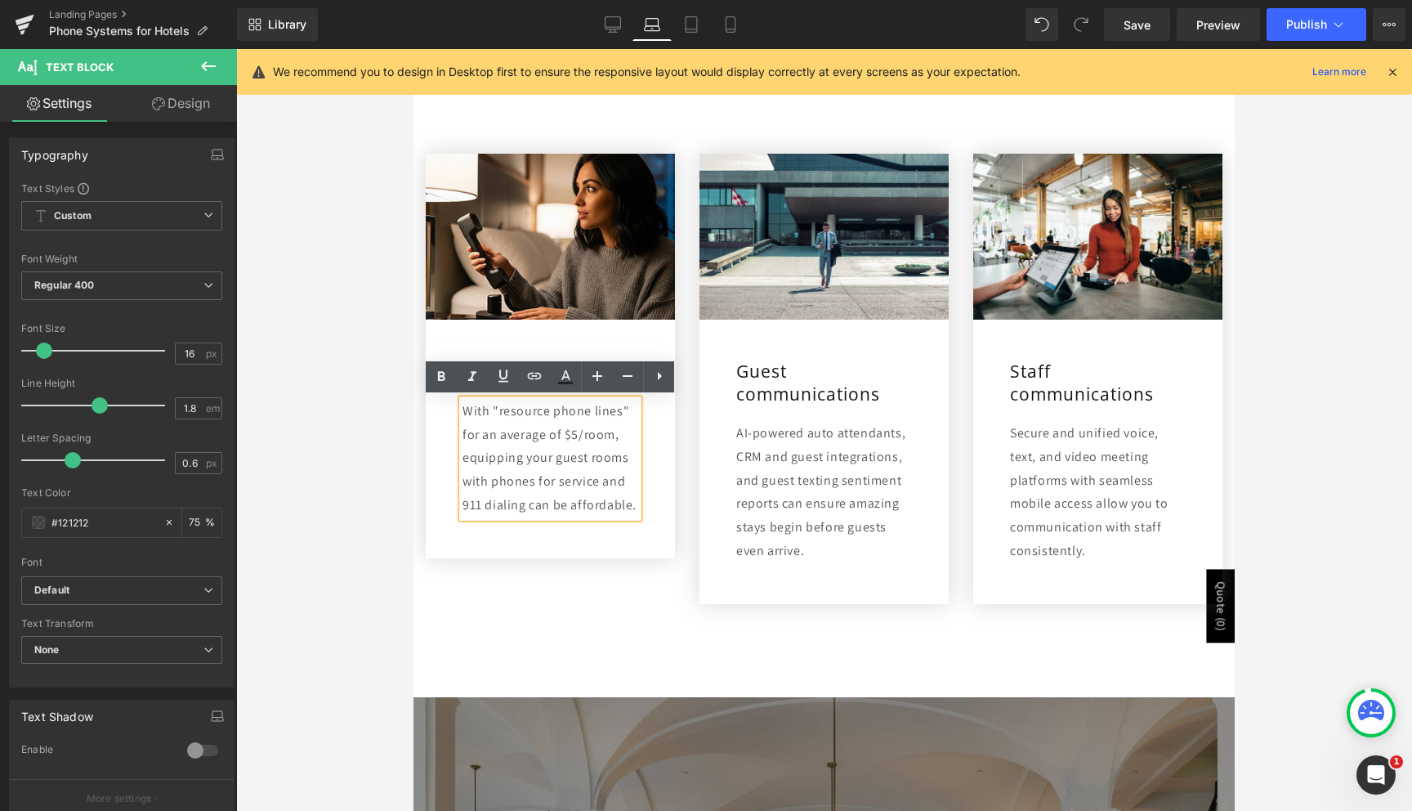
click at [631, 537] on div "In-room phones Heading With "resource phone lines" for an average of $5/room, e…" at bounding box center [550, 438] width 249 height 238
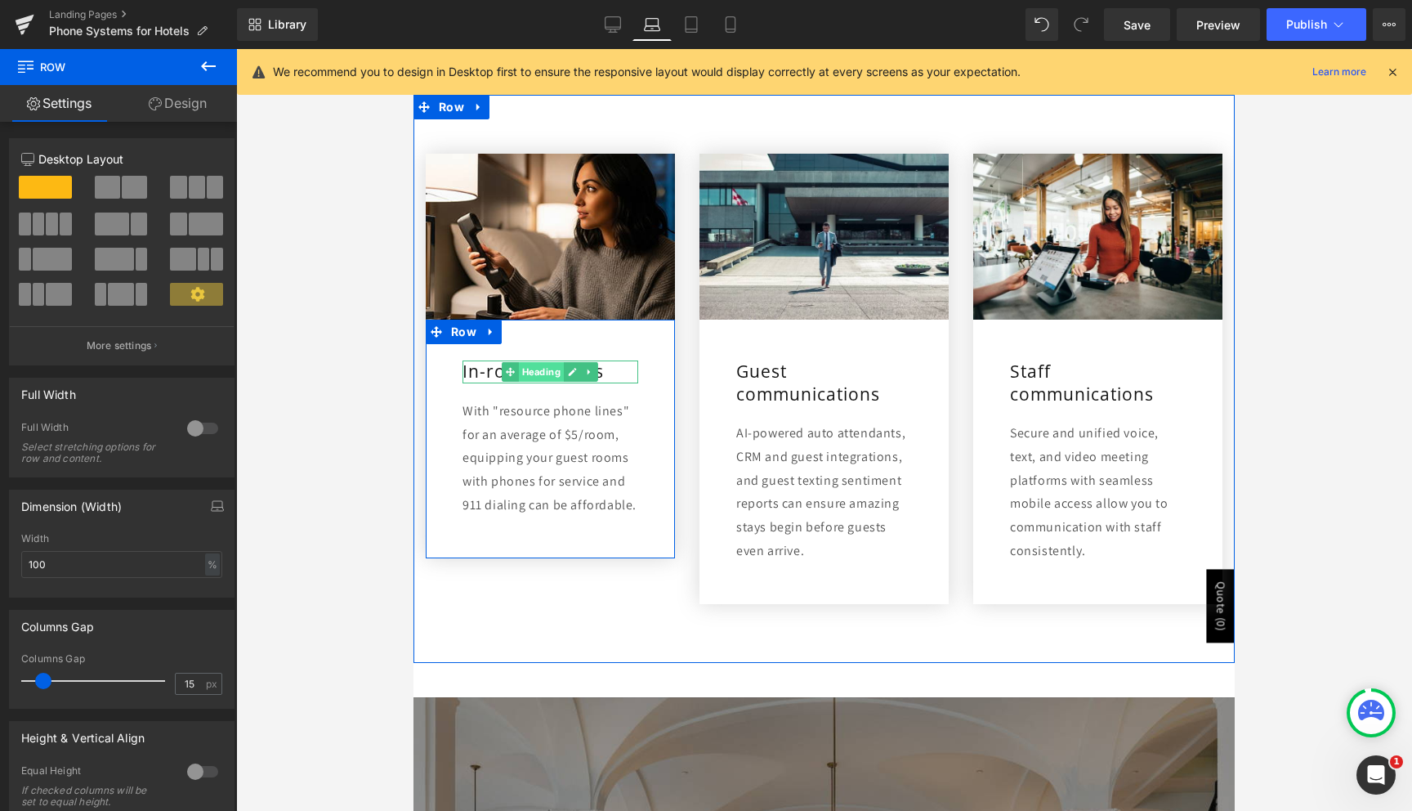
click at [545, 373] on span "Heading" at bounding box center [541, 372] width 45 height 20
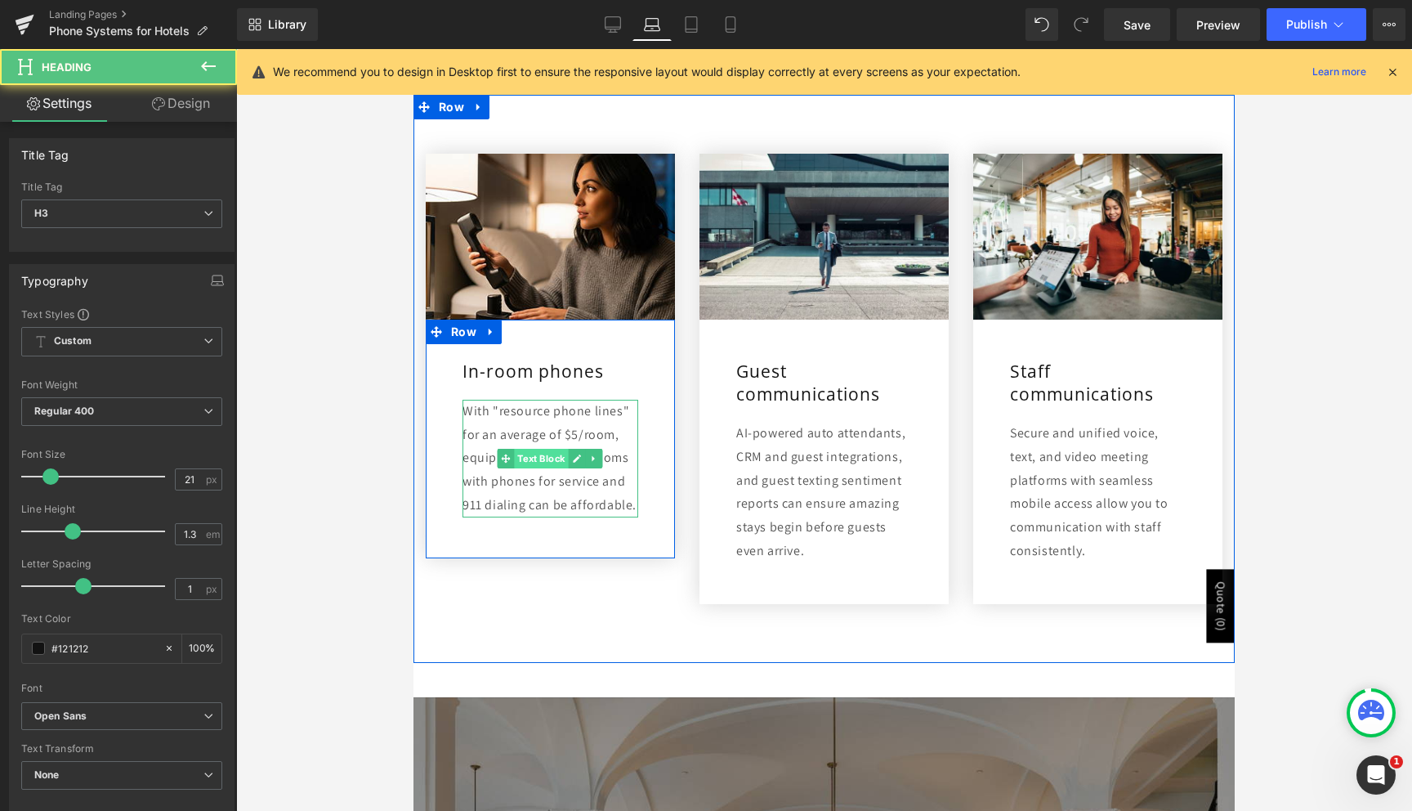
click at [537, 456] on span "Text Block" at bounding box center [542, 459] width 54 height 20
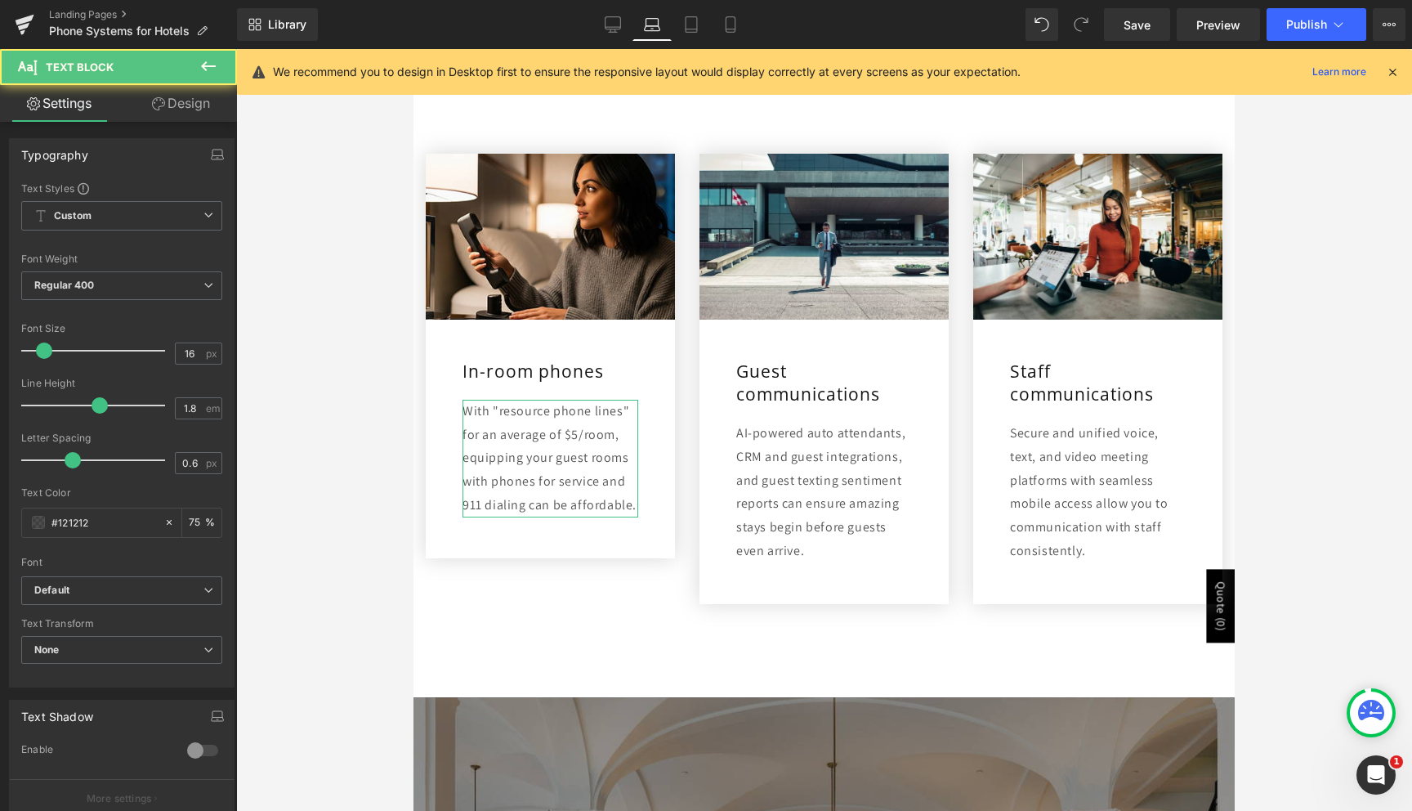
click at [185, 114] on link "Design" at bounding box center [181, 103] width 118 height 37
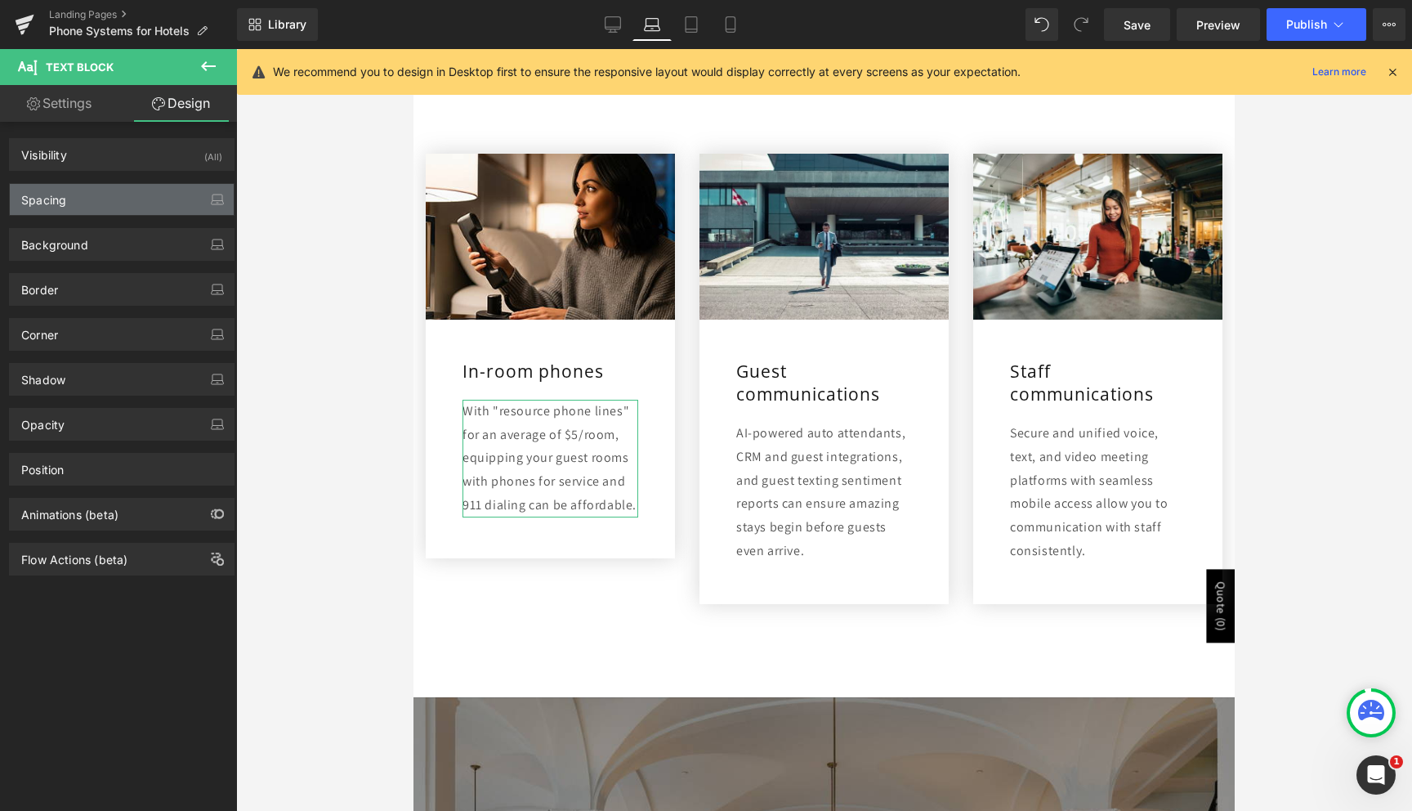
click at [97, 198] on div "Spacing" at bounding box center [122, 199] width 224 height 31
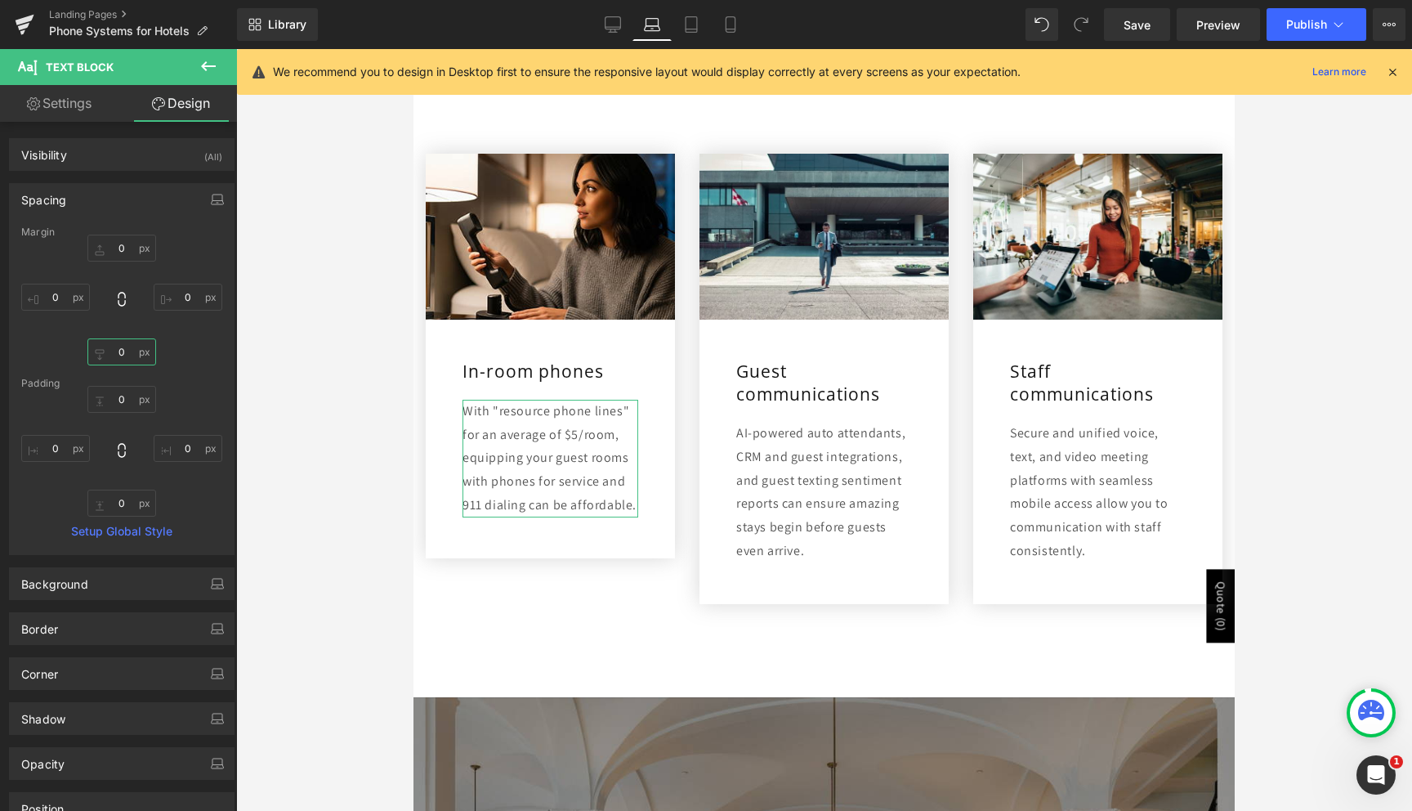
click at [120, 350] on input "0" at bounding box center [121, 351] width 69 height 27
type input "4"
type input "5"
type input "55"
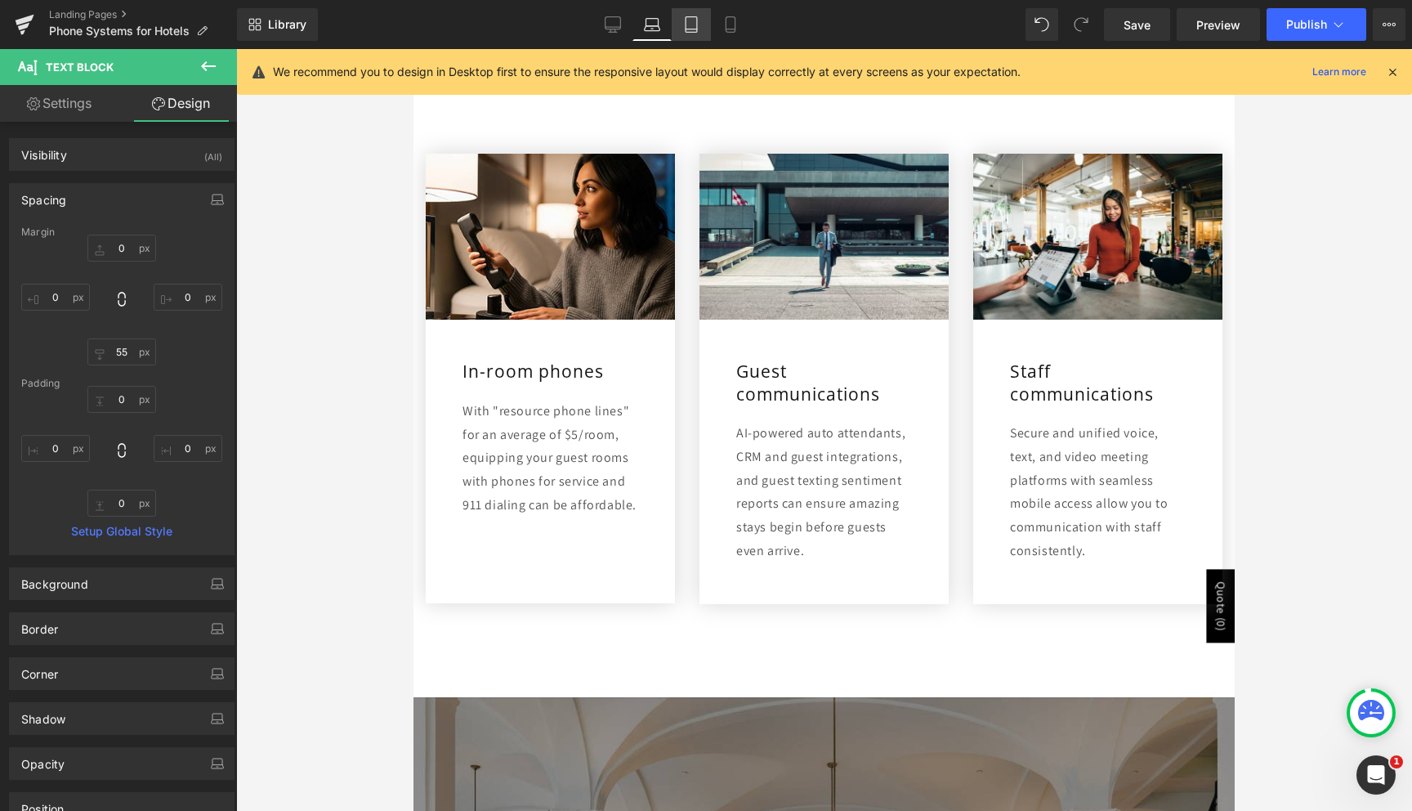
click at [687, 25] on icon at bounding box center [691, 24] width 16 height 16
type input "0"
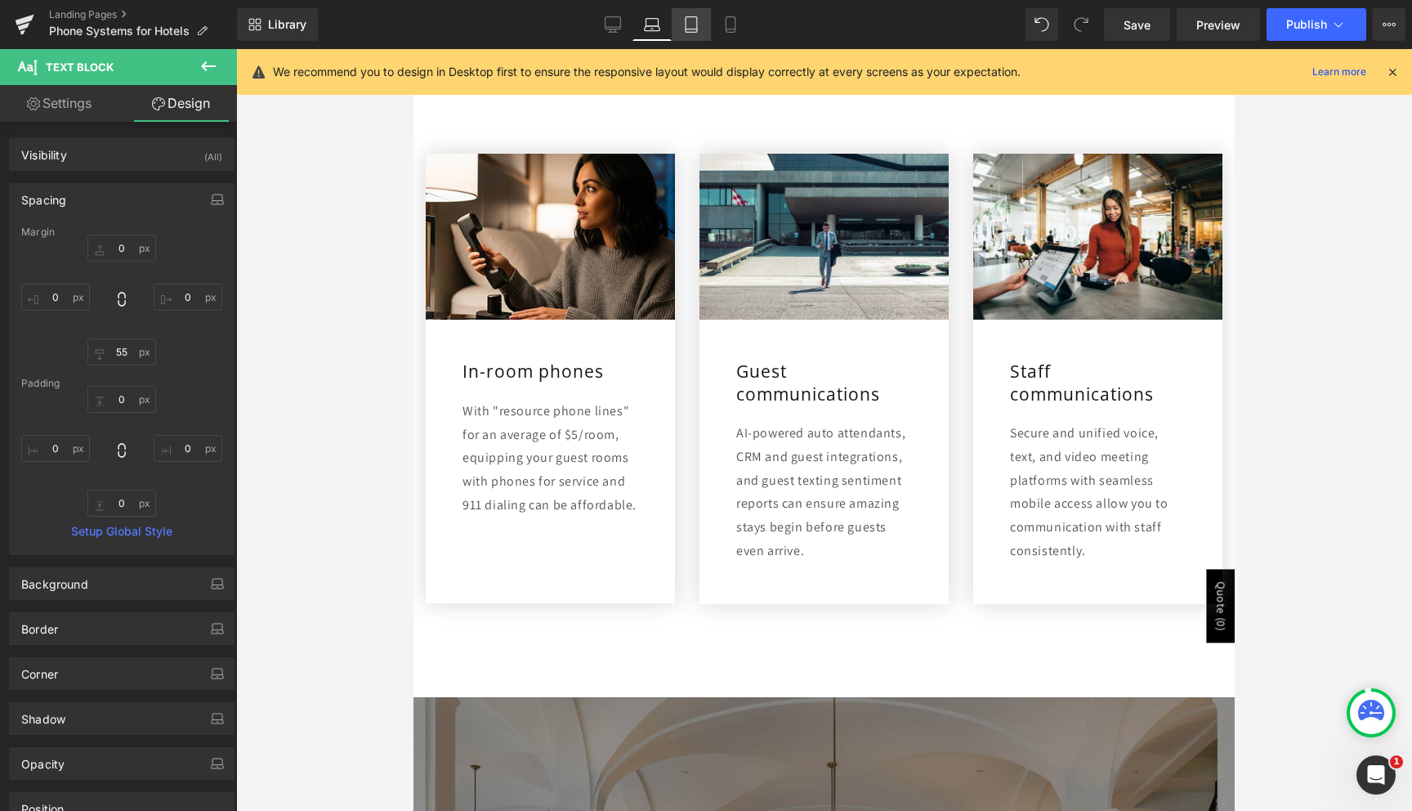
type input "0"
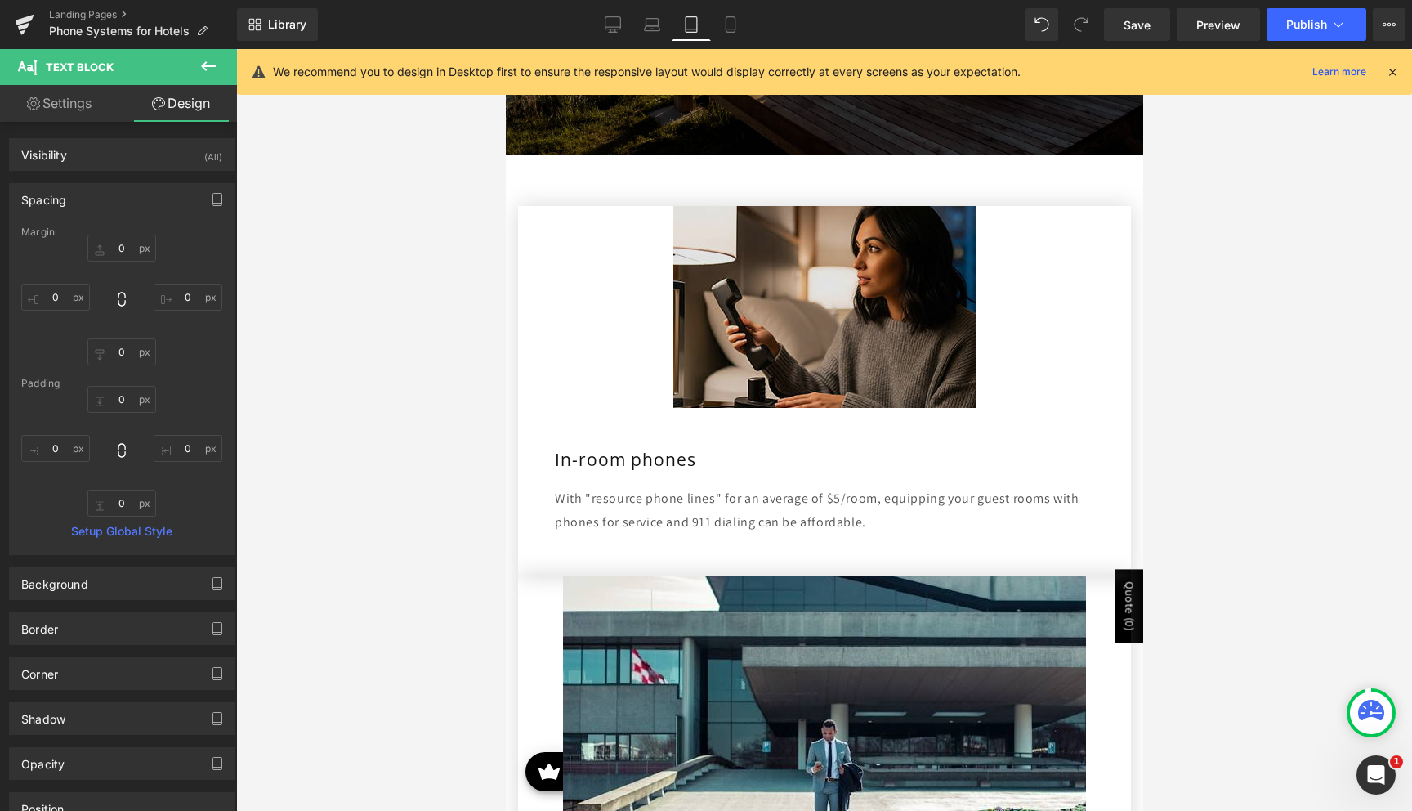
scroll to position [503, 0]
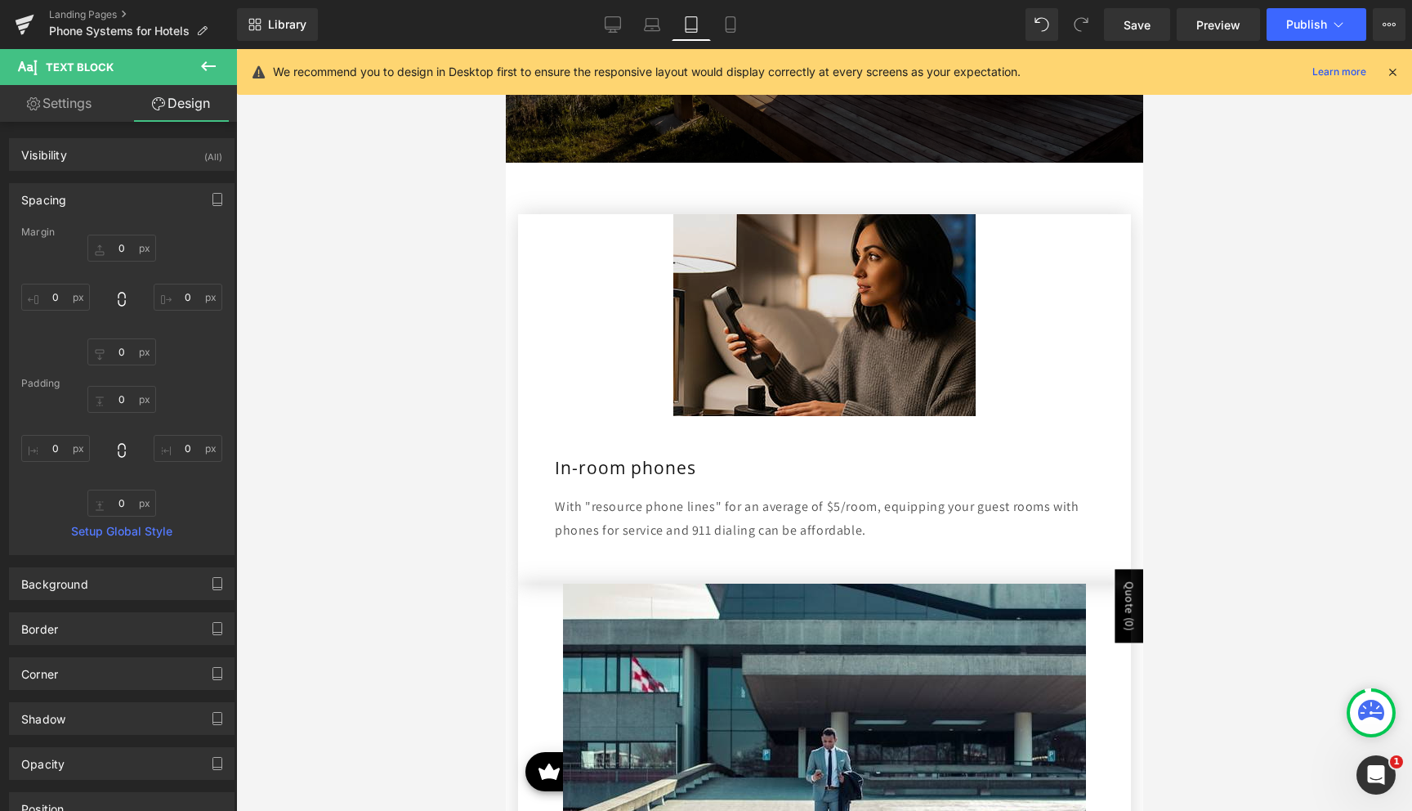
click at [828, 365] on img at bounding box center [823, 315] width 302 height 202
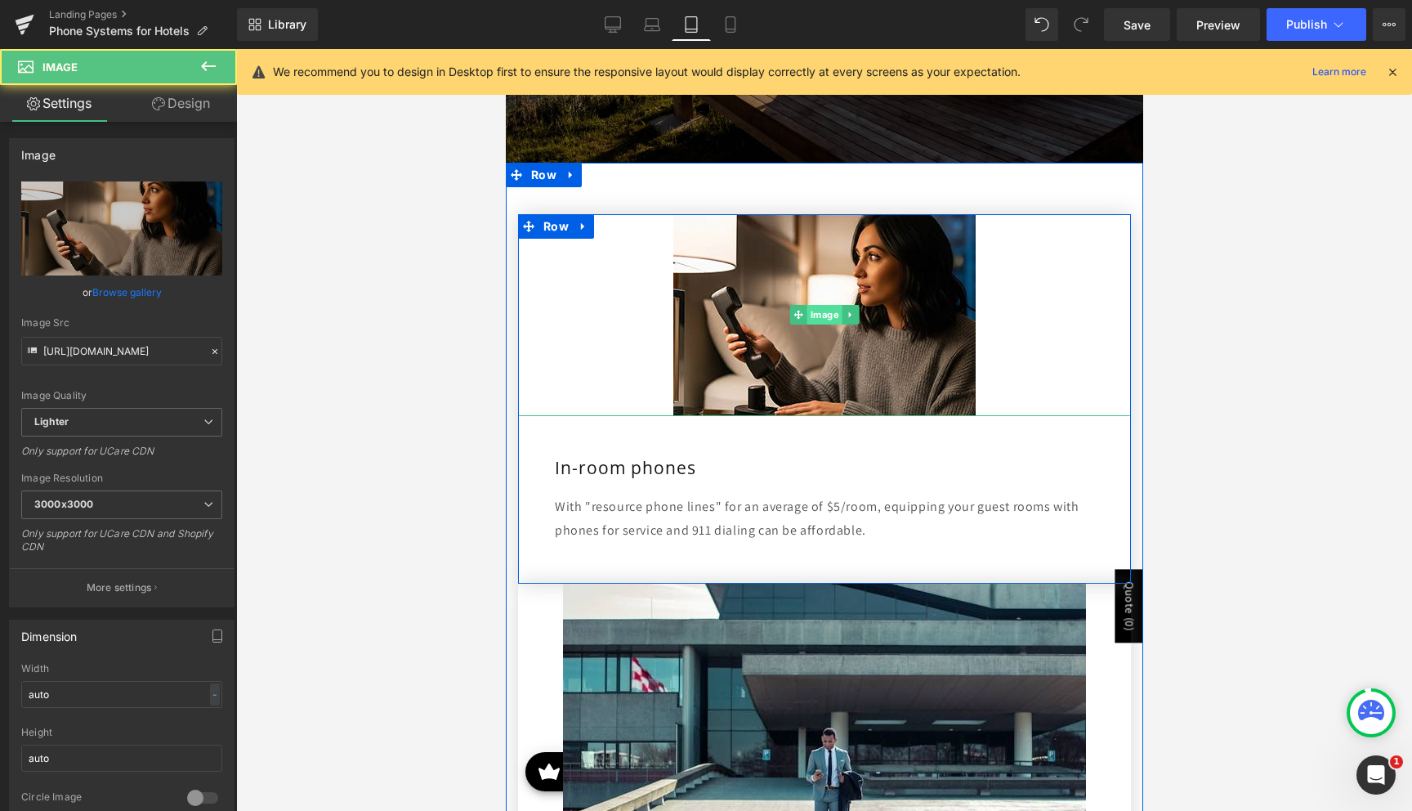
click at [811, 311] on span "Image" at bounding box center [823, 315] width 35 height 20
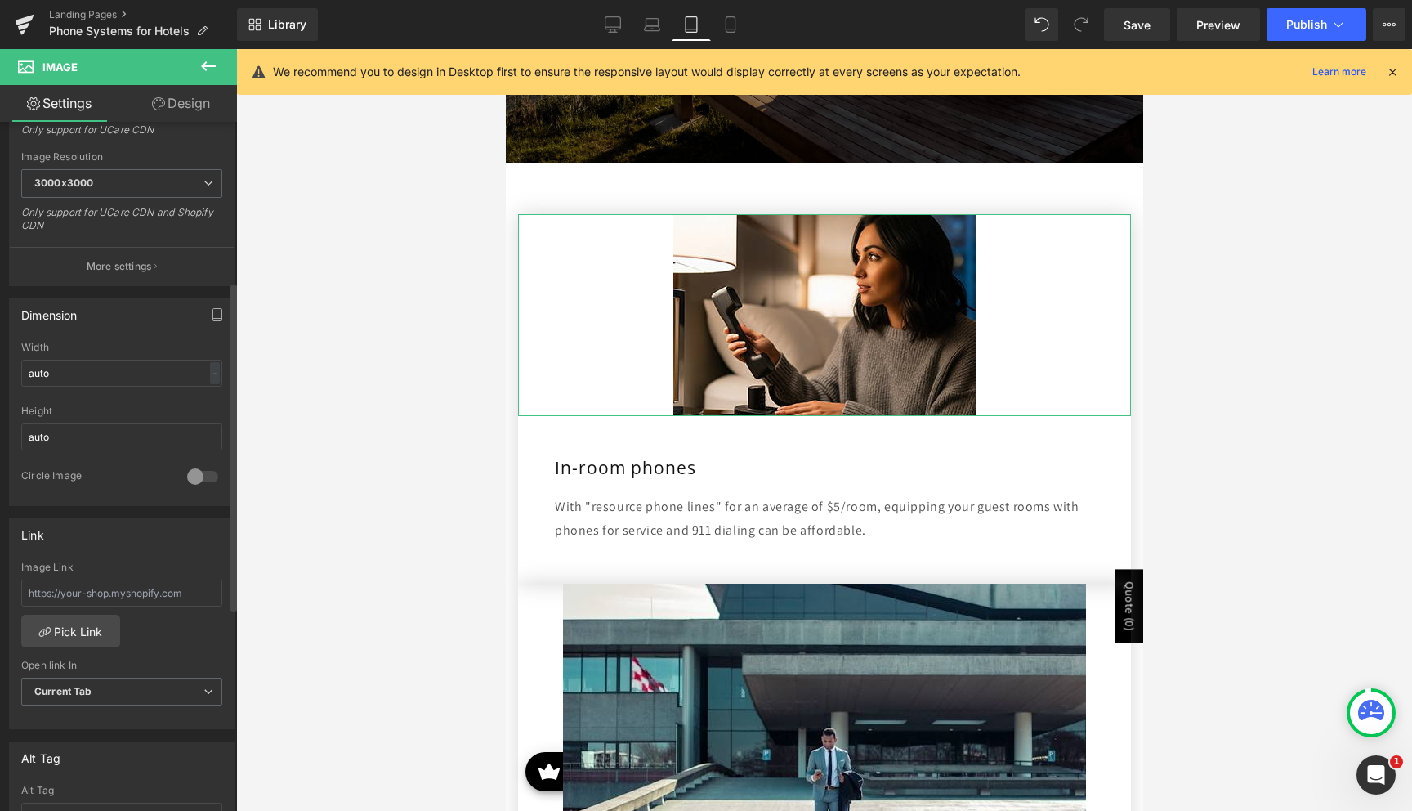
scroll to position [337, 0]
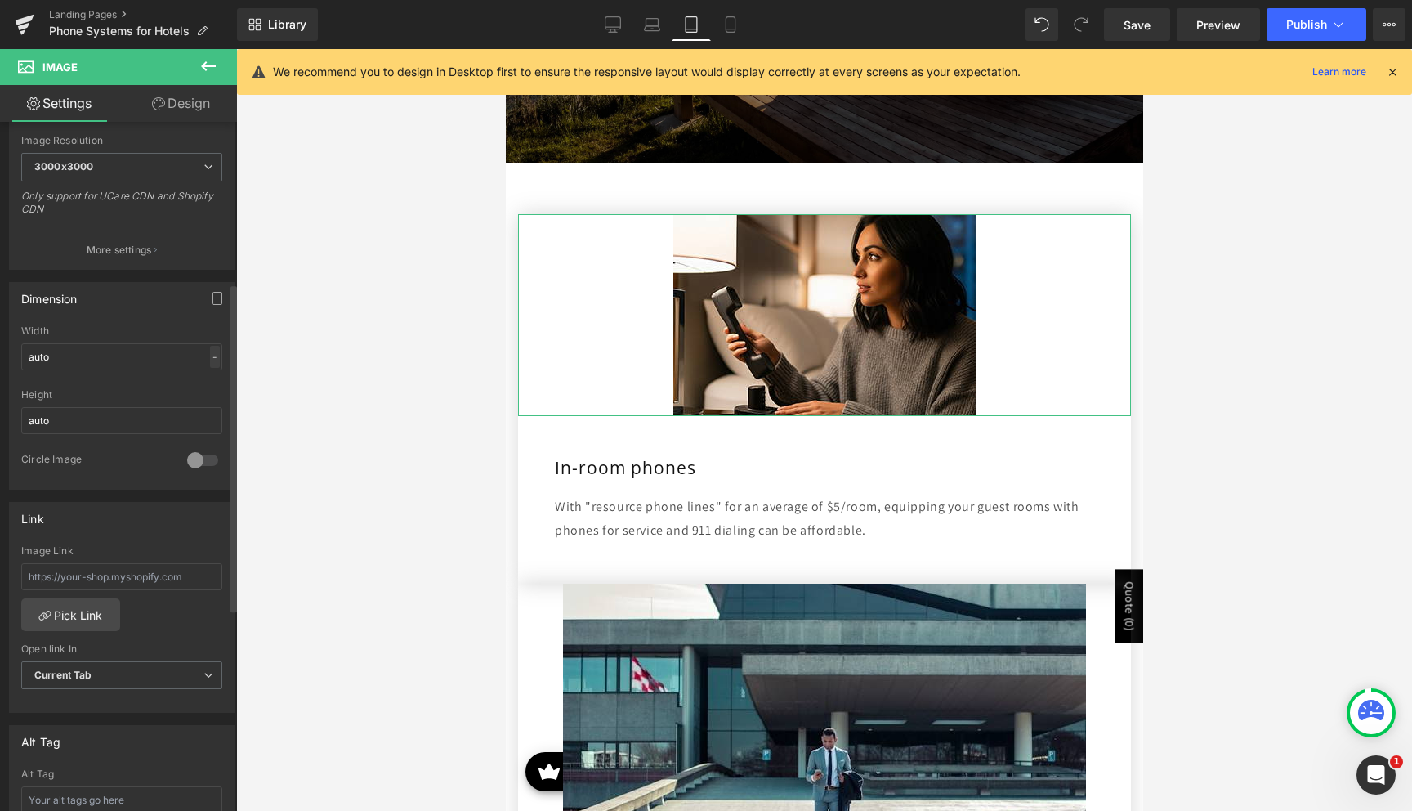
click at [210, 360] on div "-" at bounding box center [215, 357] width 10 height 22
click at [210, 381] on li "%" at bounding box center [211, 382] width 20 height 24
click at [154, 360] on input "auto" at bounding box center [121, 356] width 201 height 27
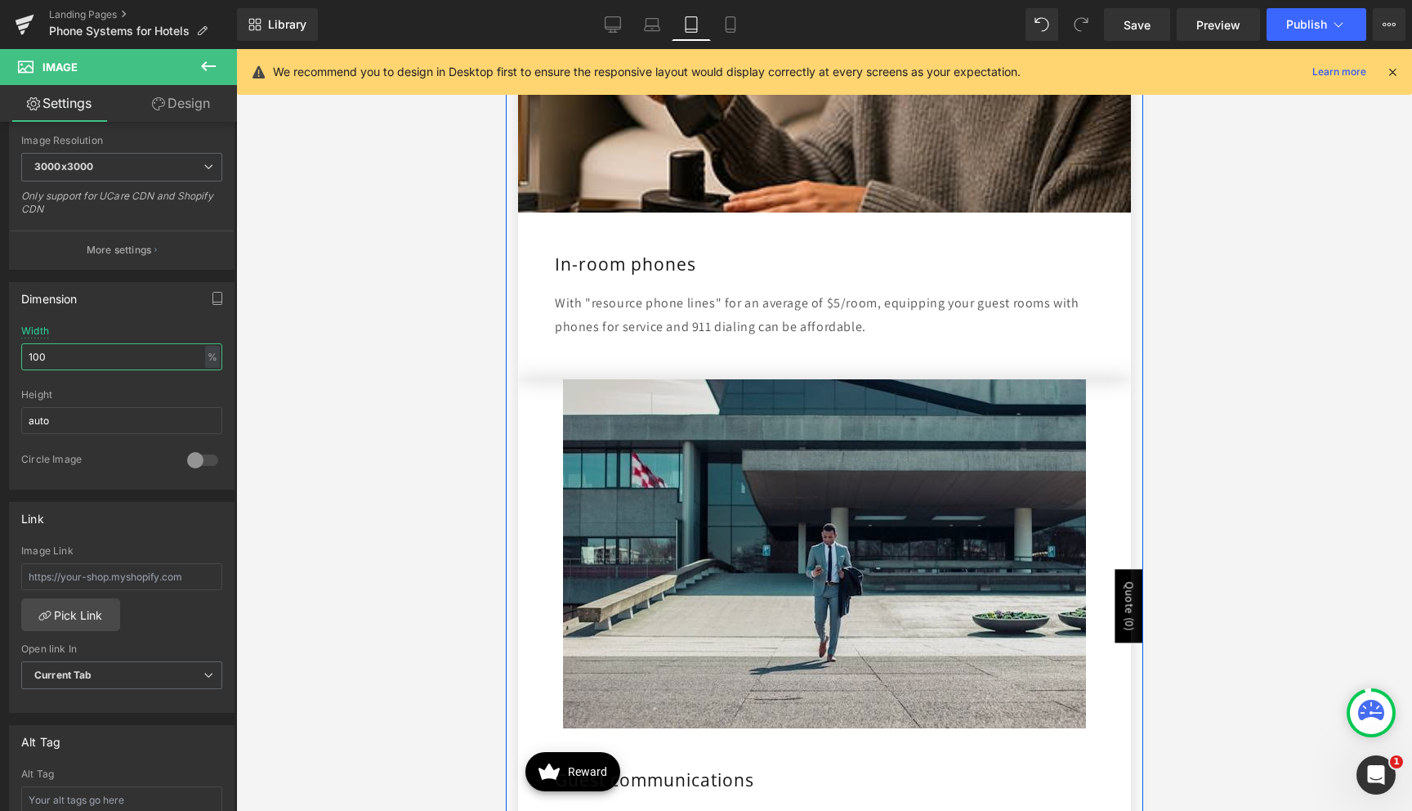
scroll to position [894, 0]
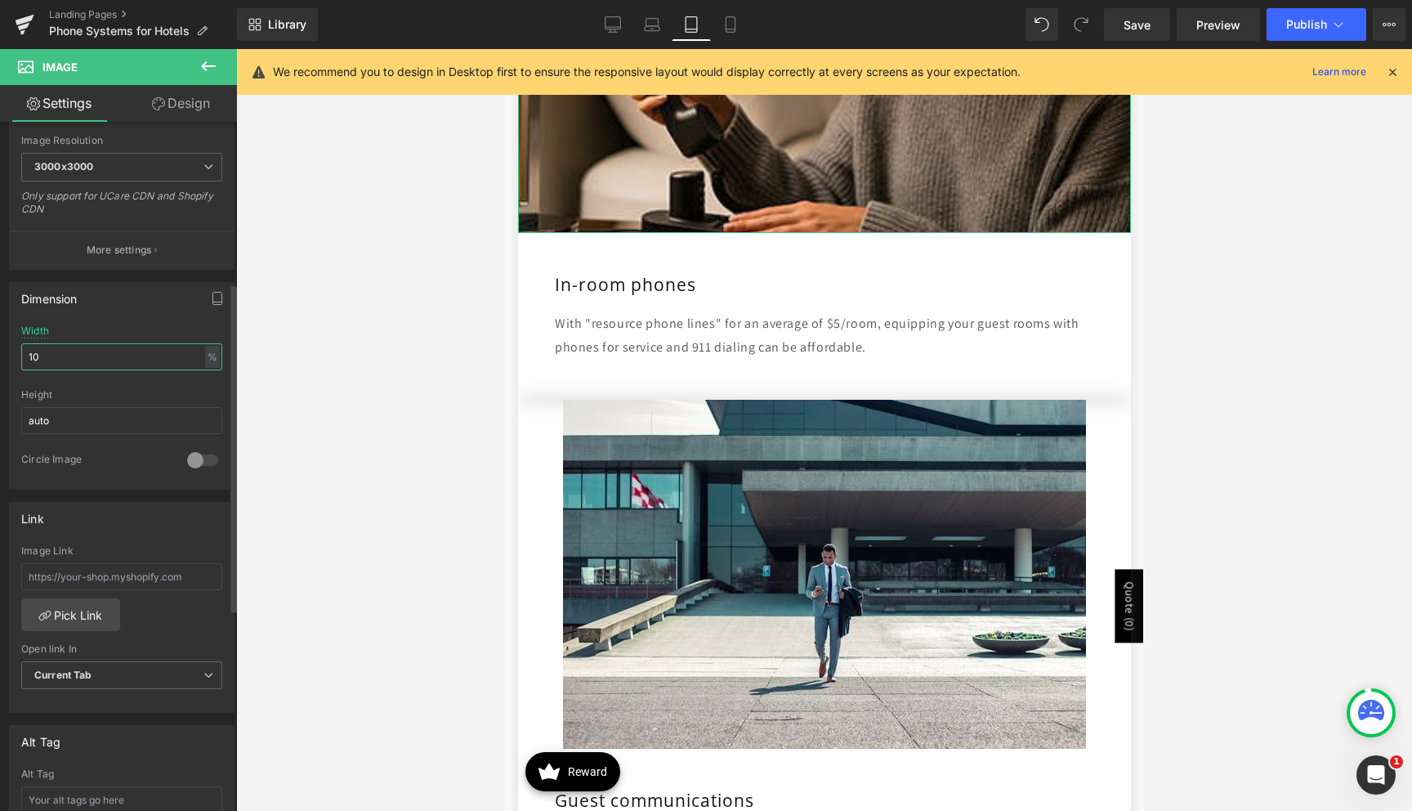
type input "1"
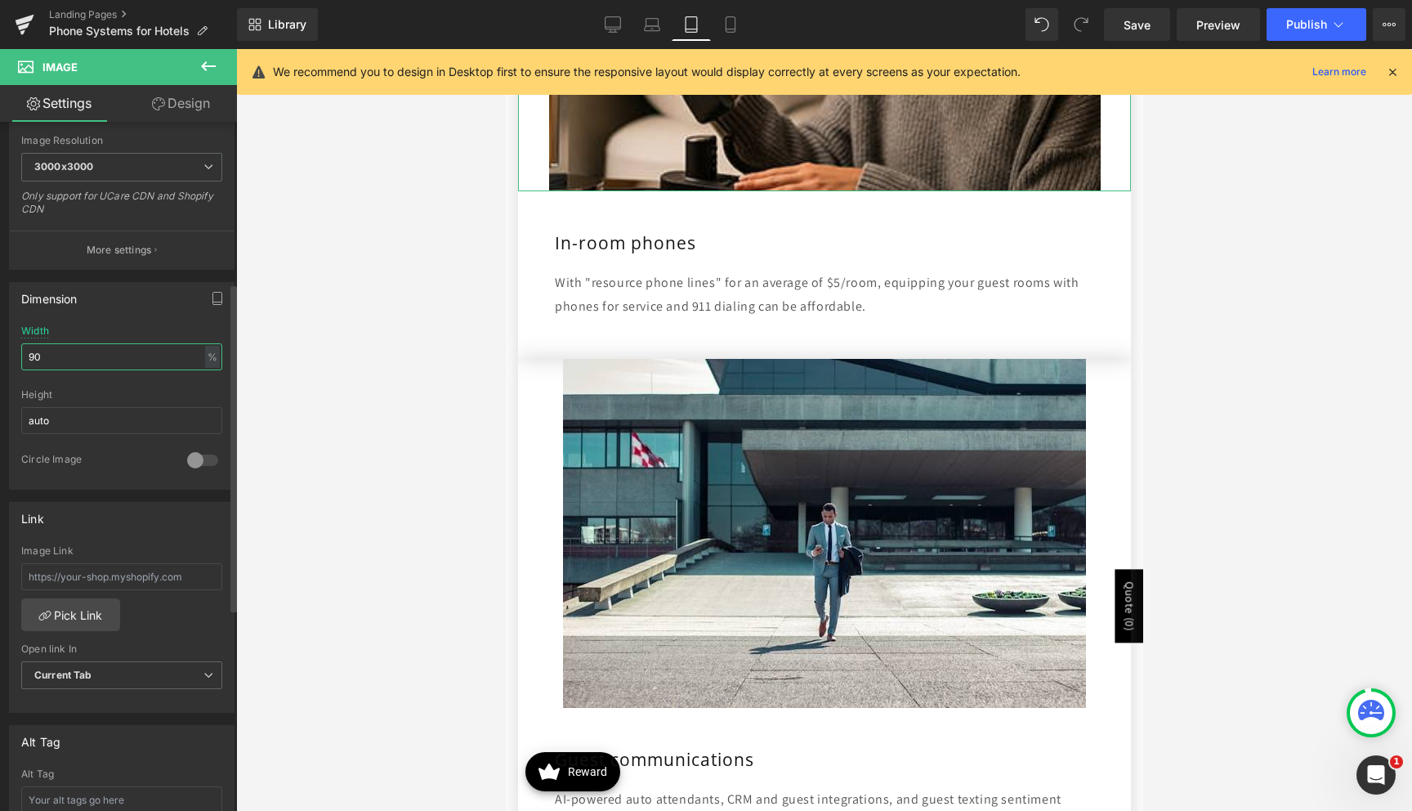
type input "9"
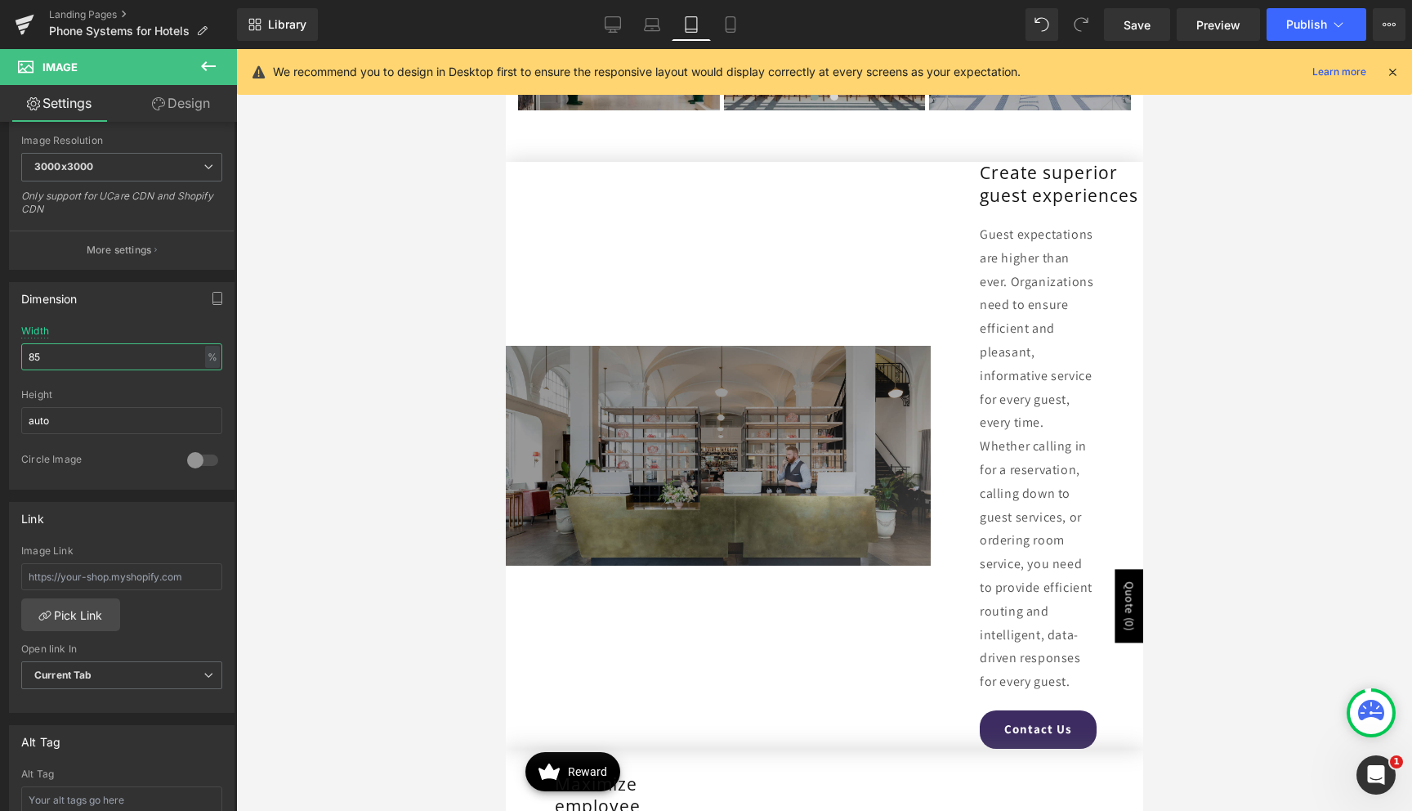
scroll to position [3181, 0]
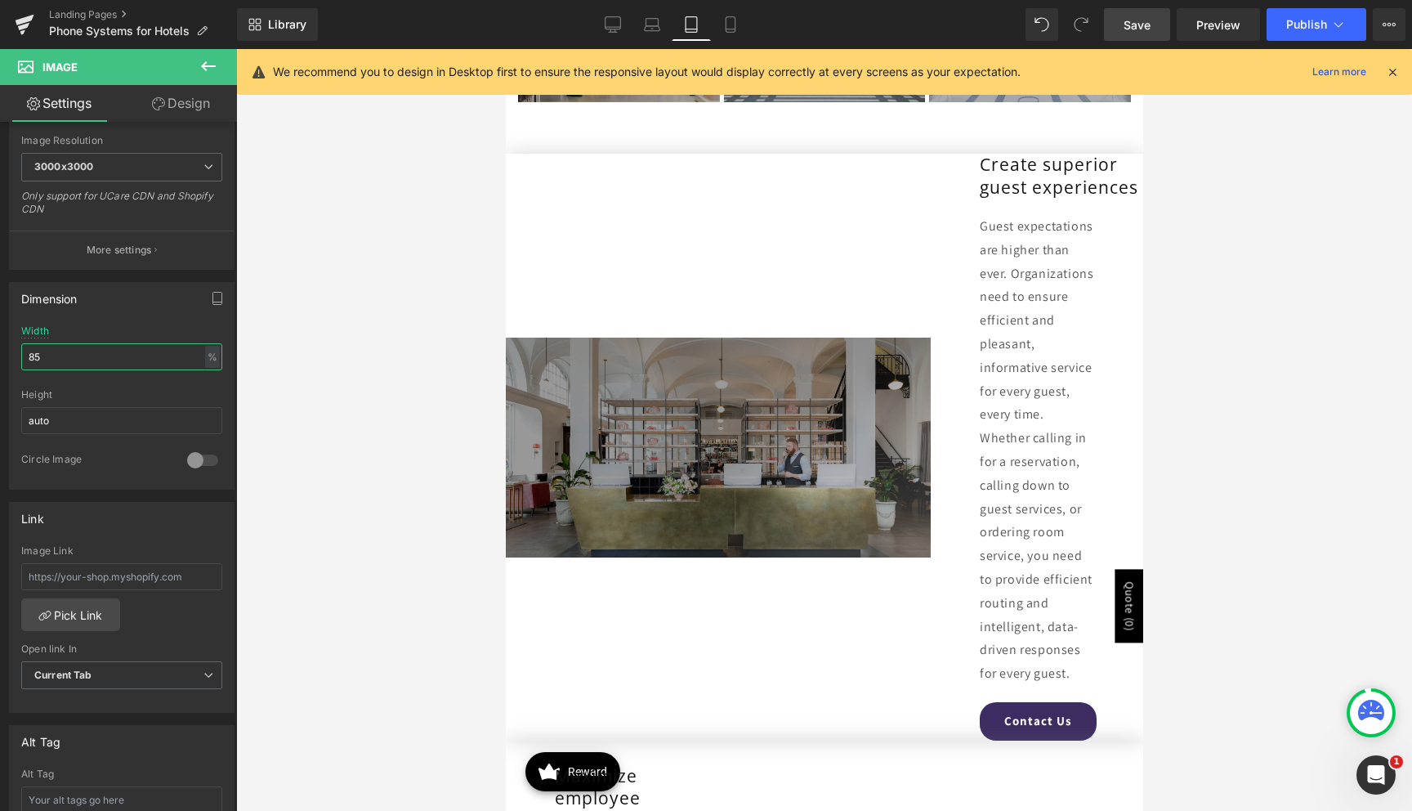
type input "85"
click at [1134, 29] on span "Save" at bounding box center [1137, 24] width 27 height 17
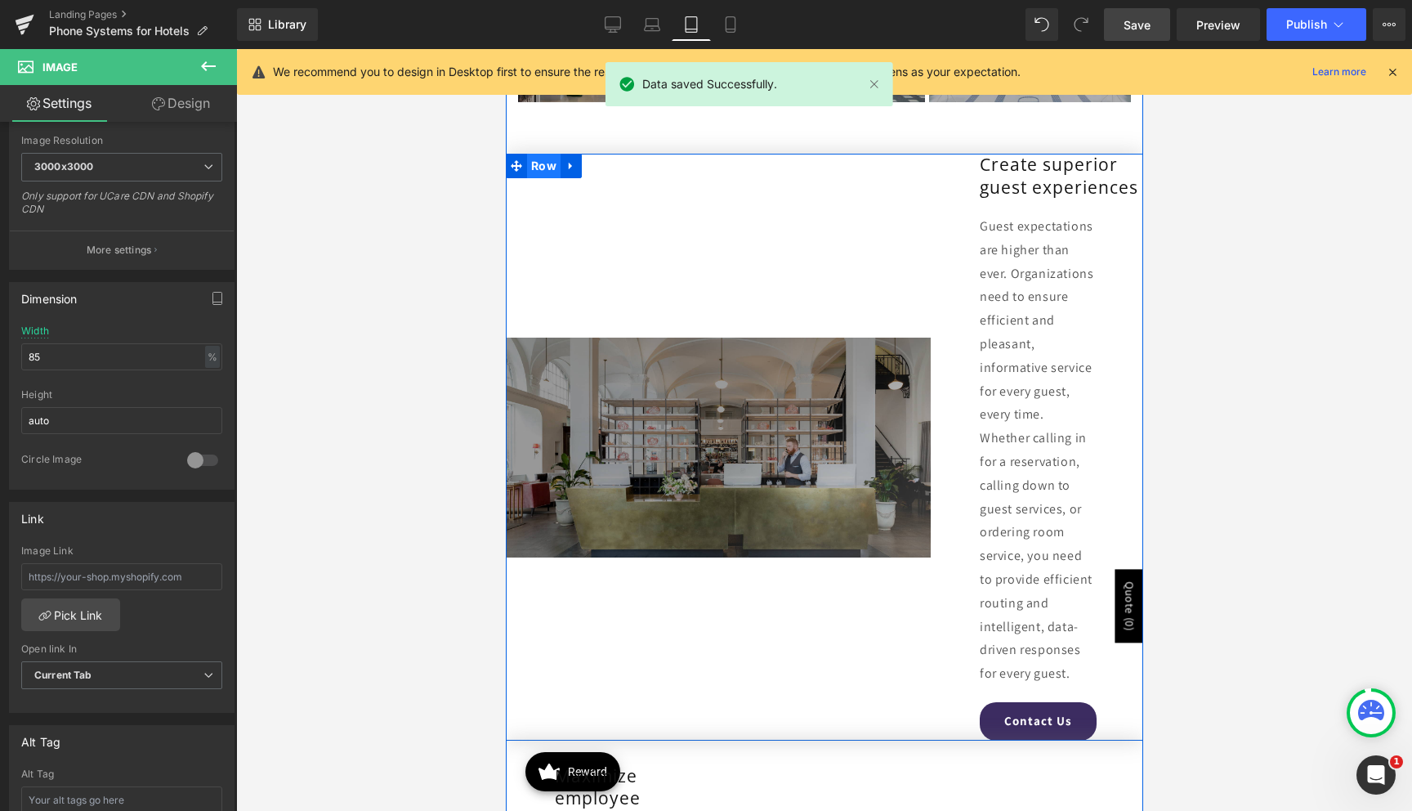
click at [535, 166] on span "Row" at bounding box center [543, 166] width 34 height 25
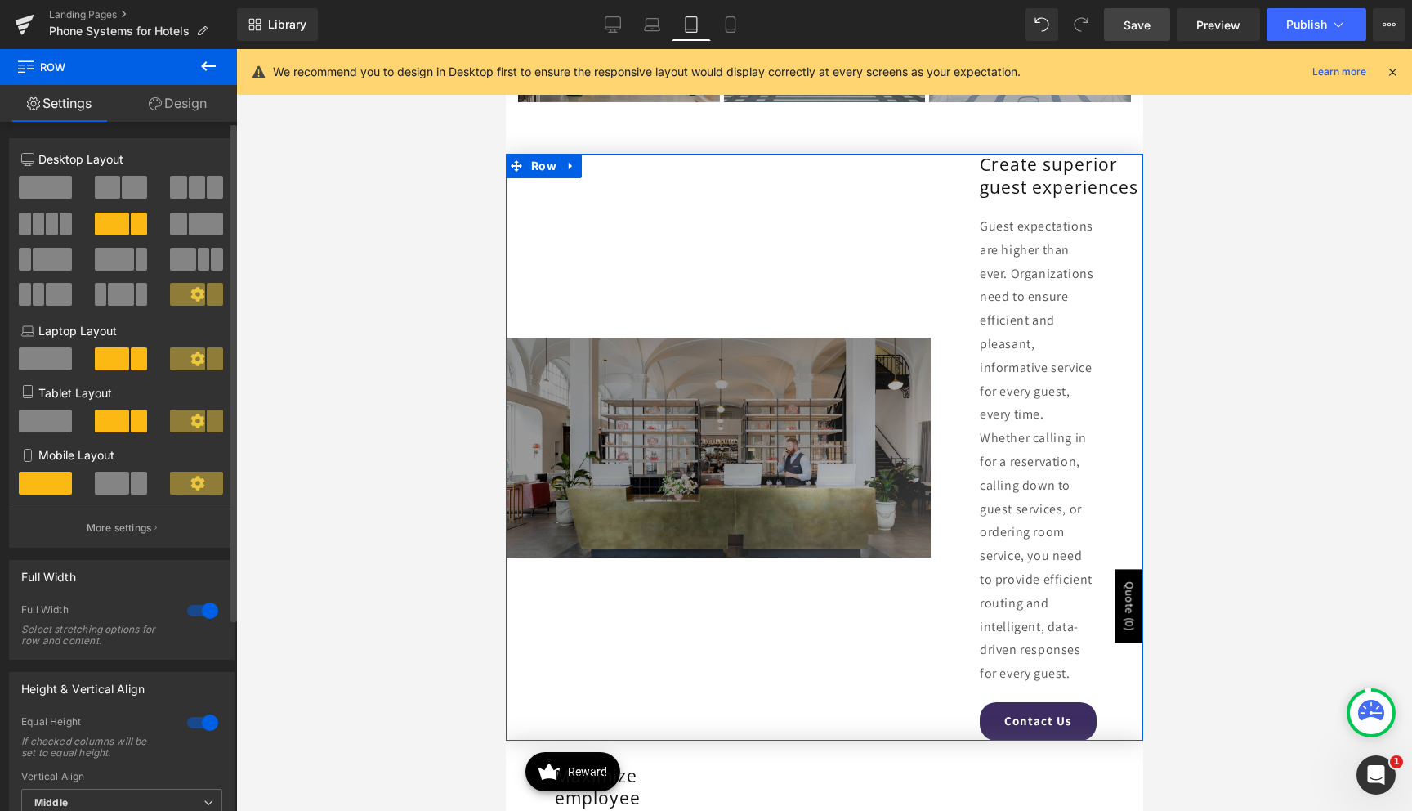
click at [51, 182] on span at bounding box center [45, 187] width 53 height 23
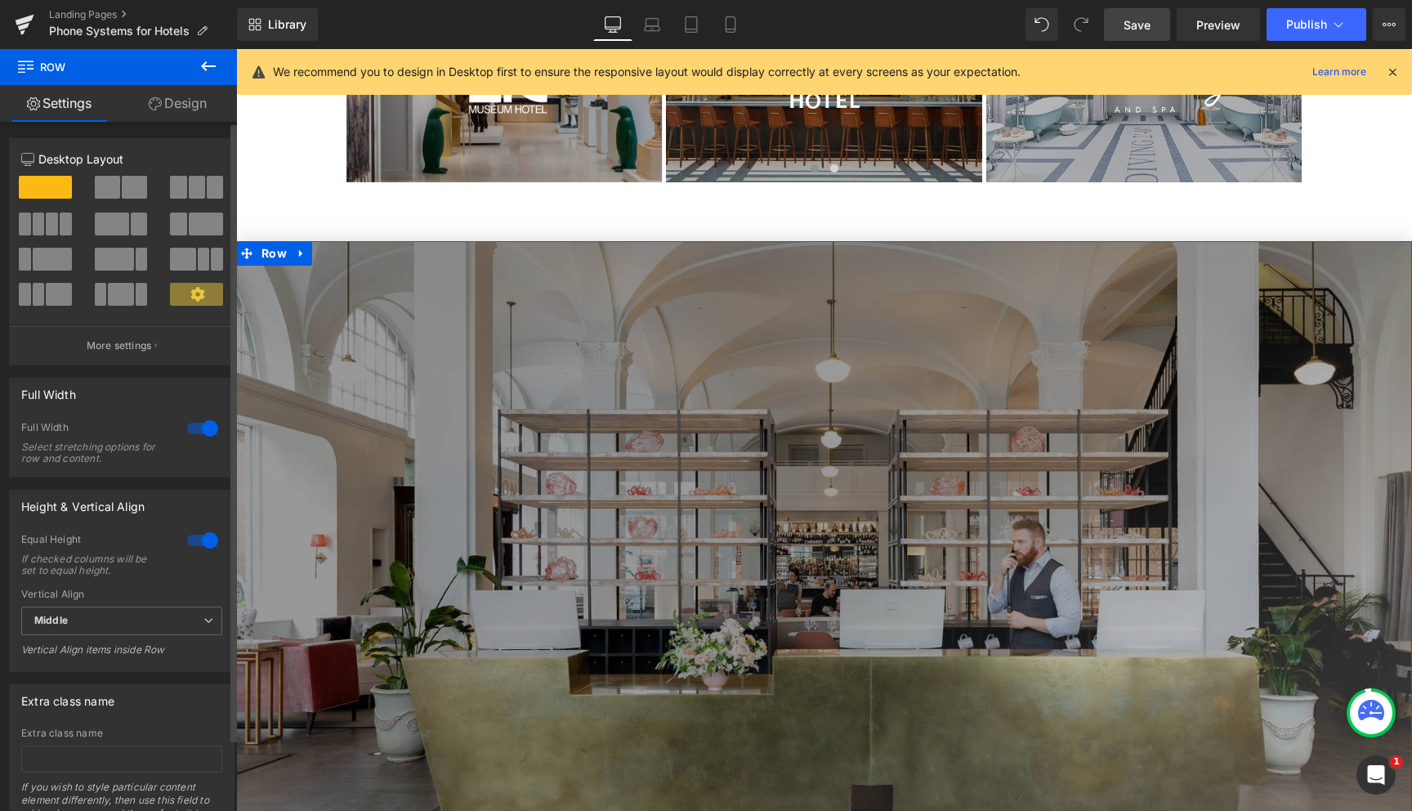
scroll to position [2026, 0]
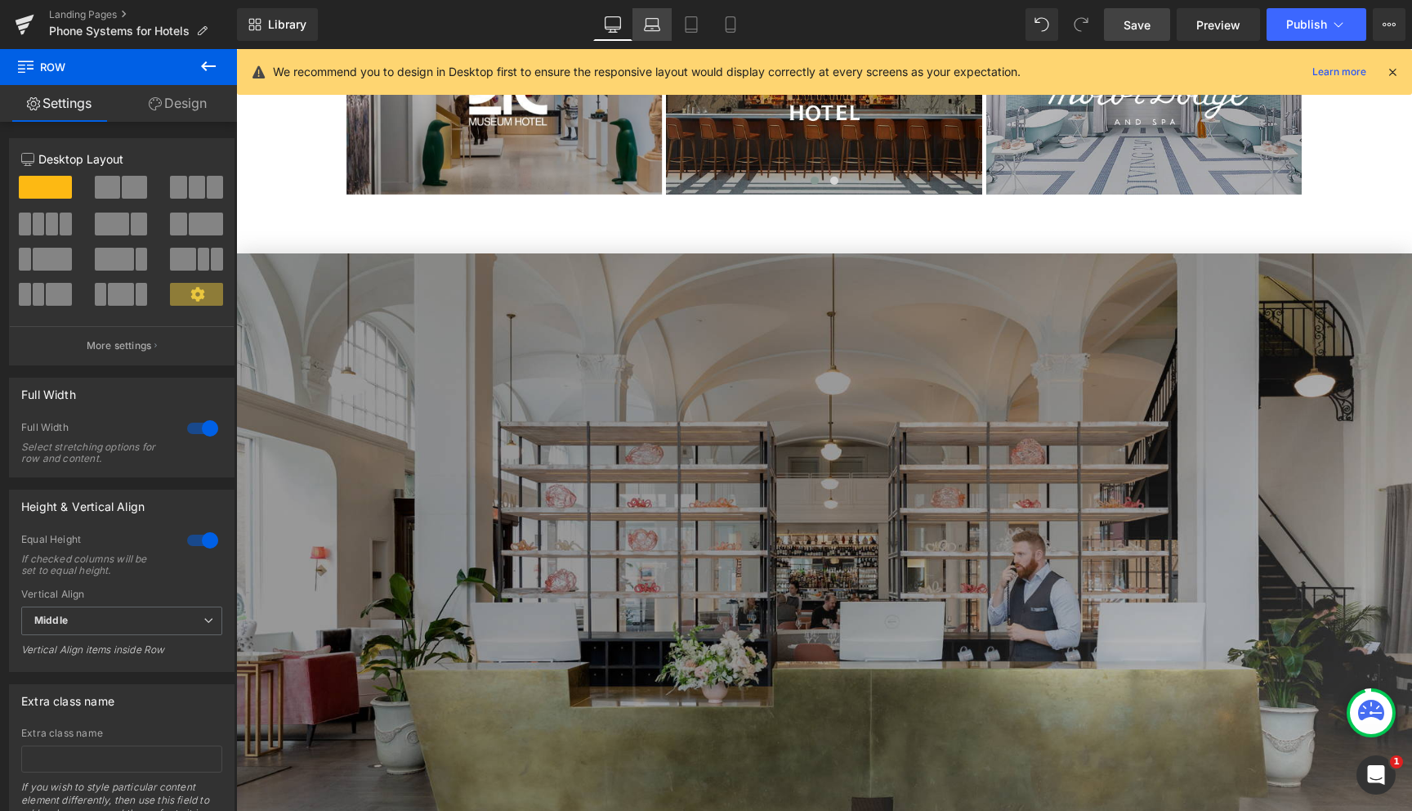
click at [650, 26] on icon at bounding box center [653, 28] width 16 height 5
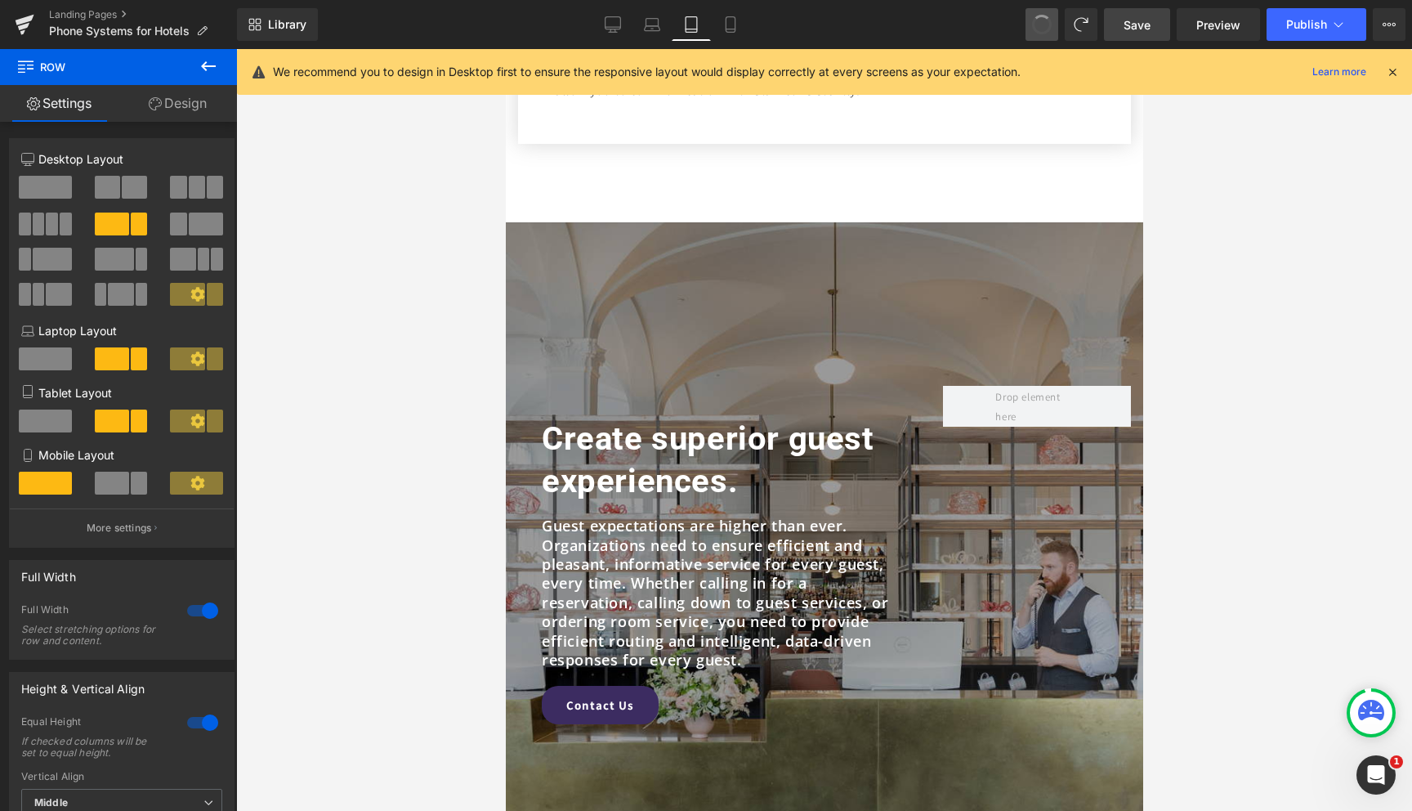
scroll to position [3181, 0]
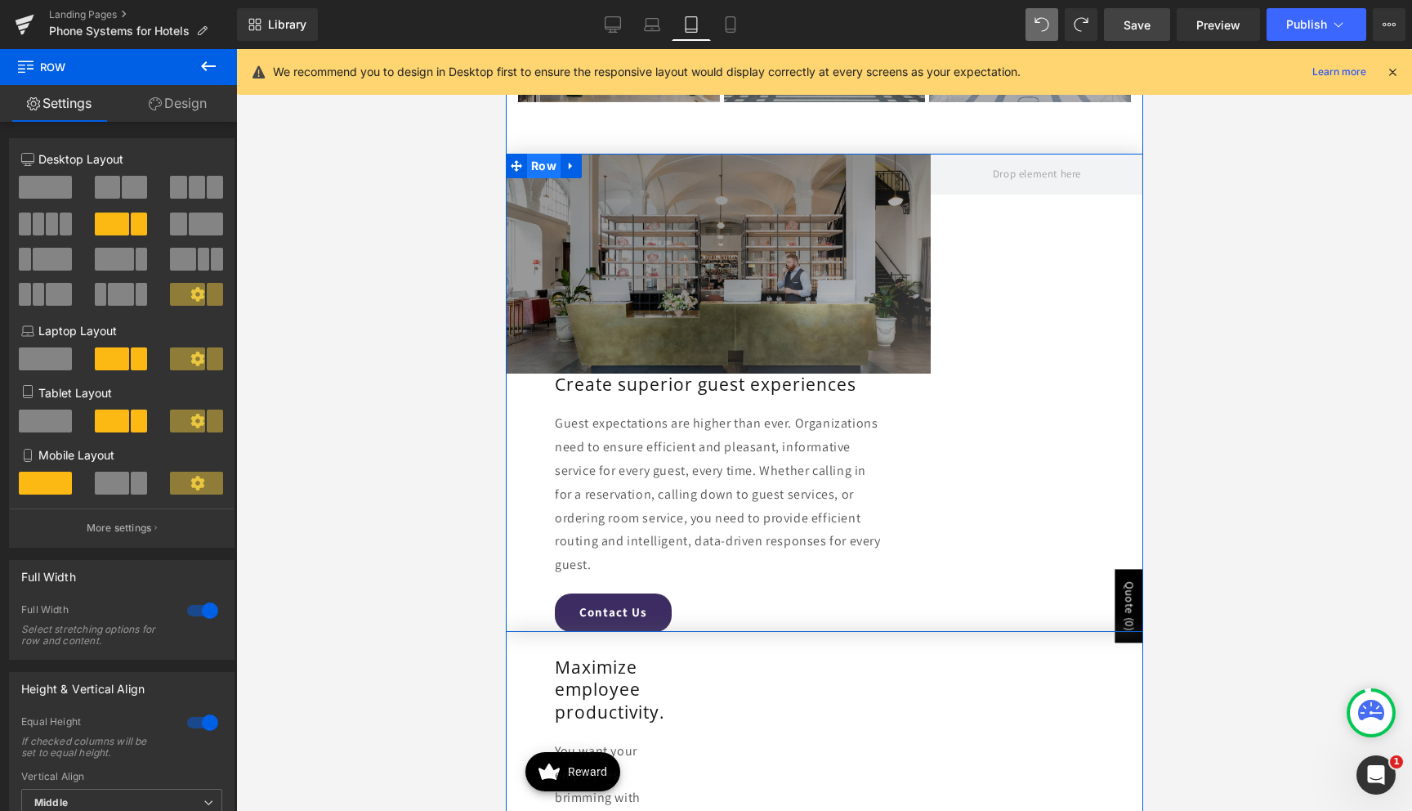
click at [547, 168] on span "Row" at bounding box center [543, 166] width 34 height 25
click at [49, 360] on span at bounding box center [45, 358] width 53 height 23
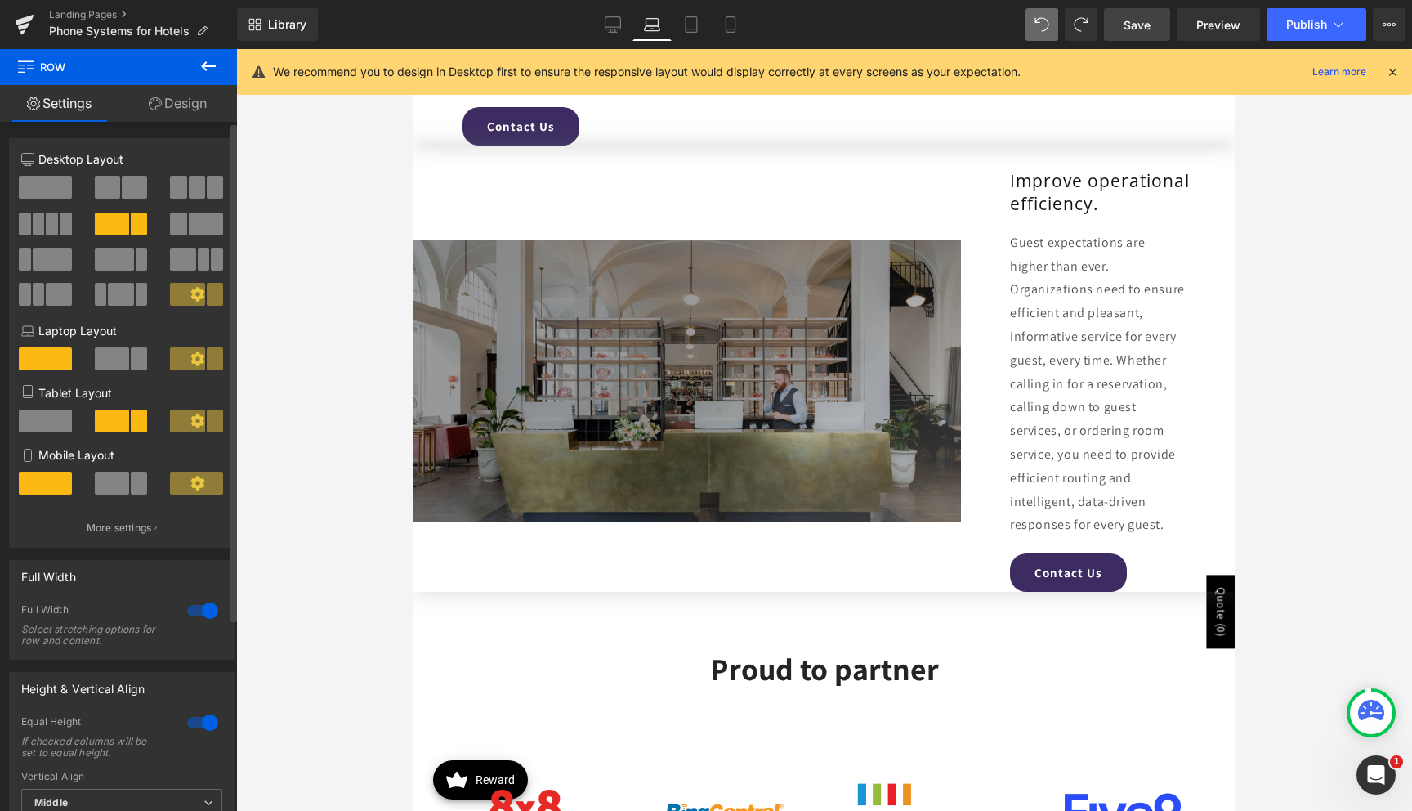
scroll to position [2121, 0]
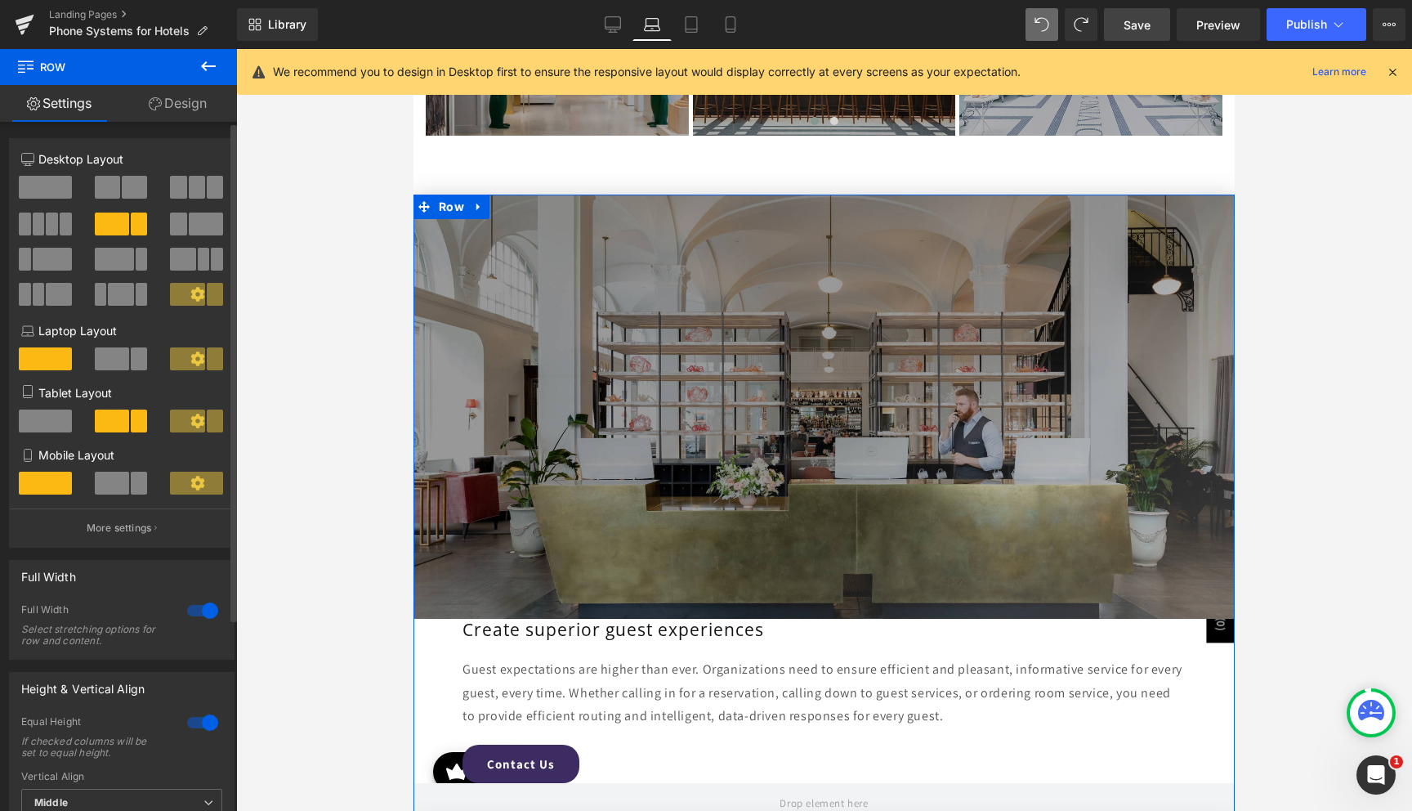
click at [47, 419] on span at bounding box center [45, 420] width 53 height 23
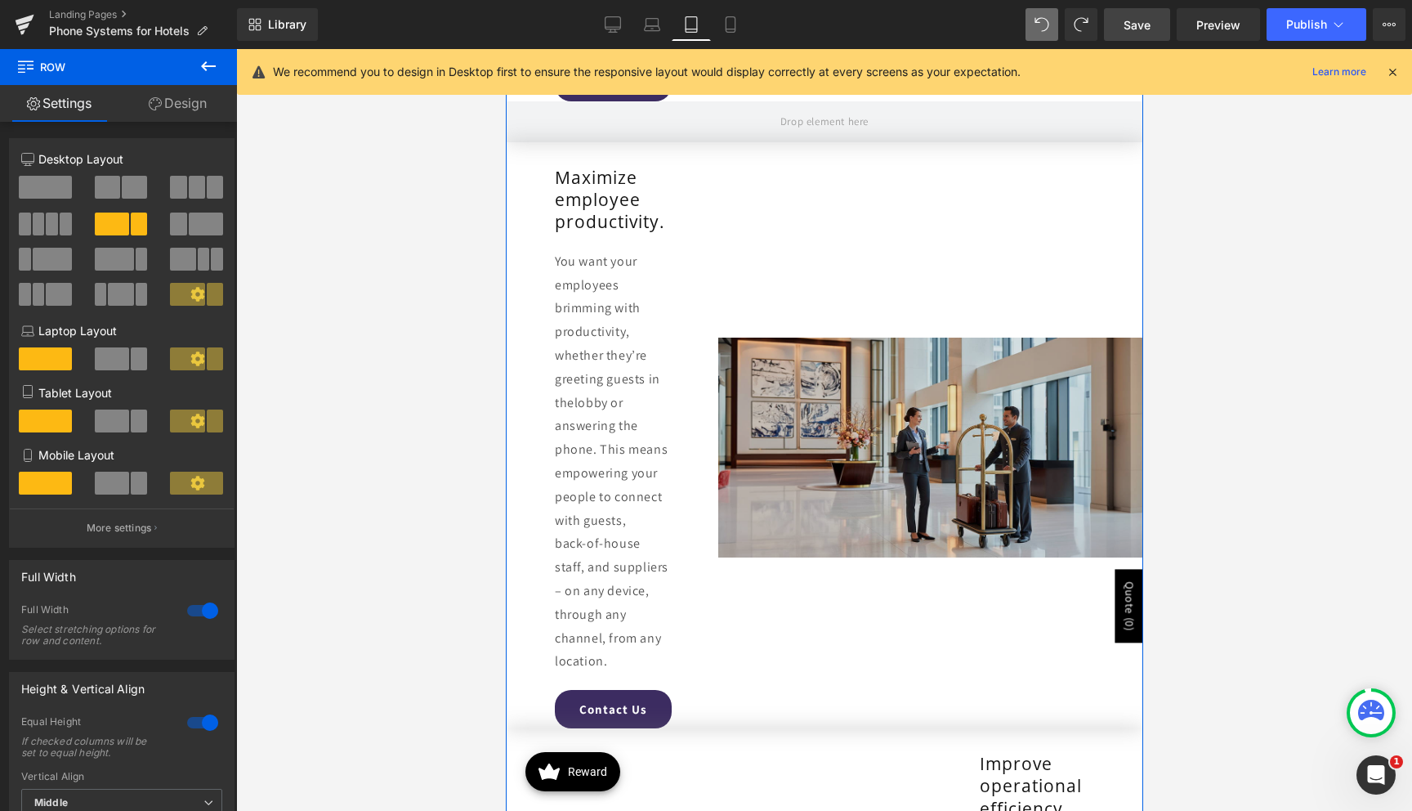
scroll to position [3752, 0]
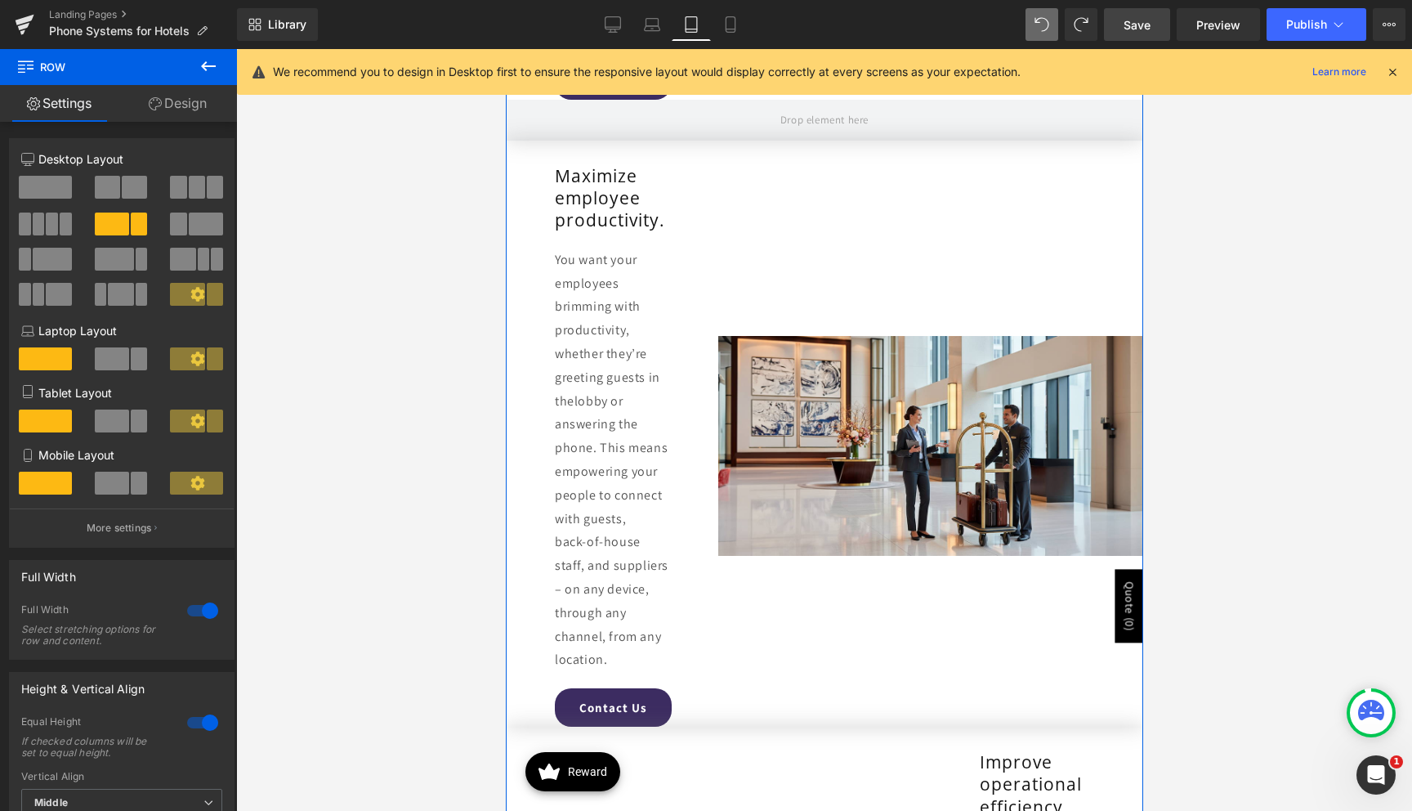
click at [772, 254] on div "Image" at bounding box center [929, 445] width 425 height 561
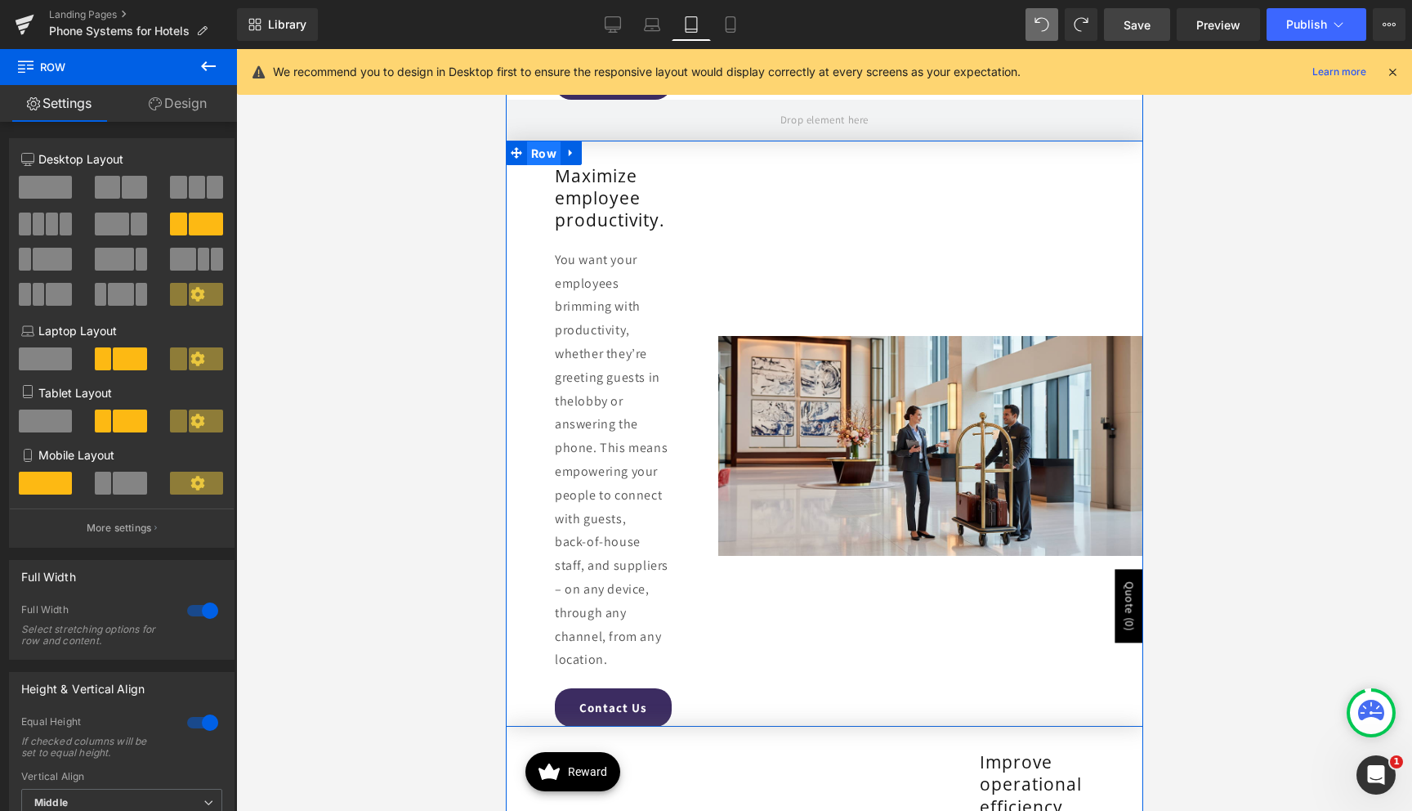
click at [550, 150] on span "Row" at bounding box center [543, 153] width 34 height 25
click at [550, 149] on span "Row" at bounding box center [543, 153] width 34 height 25
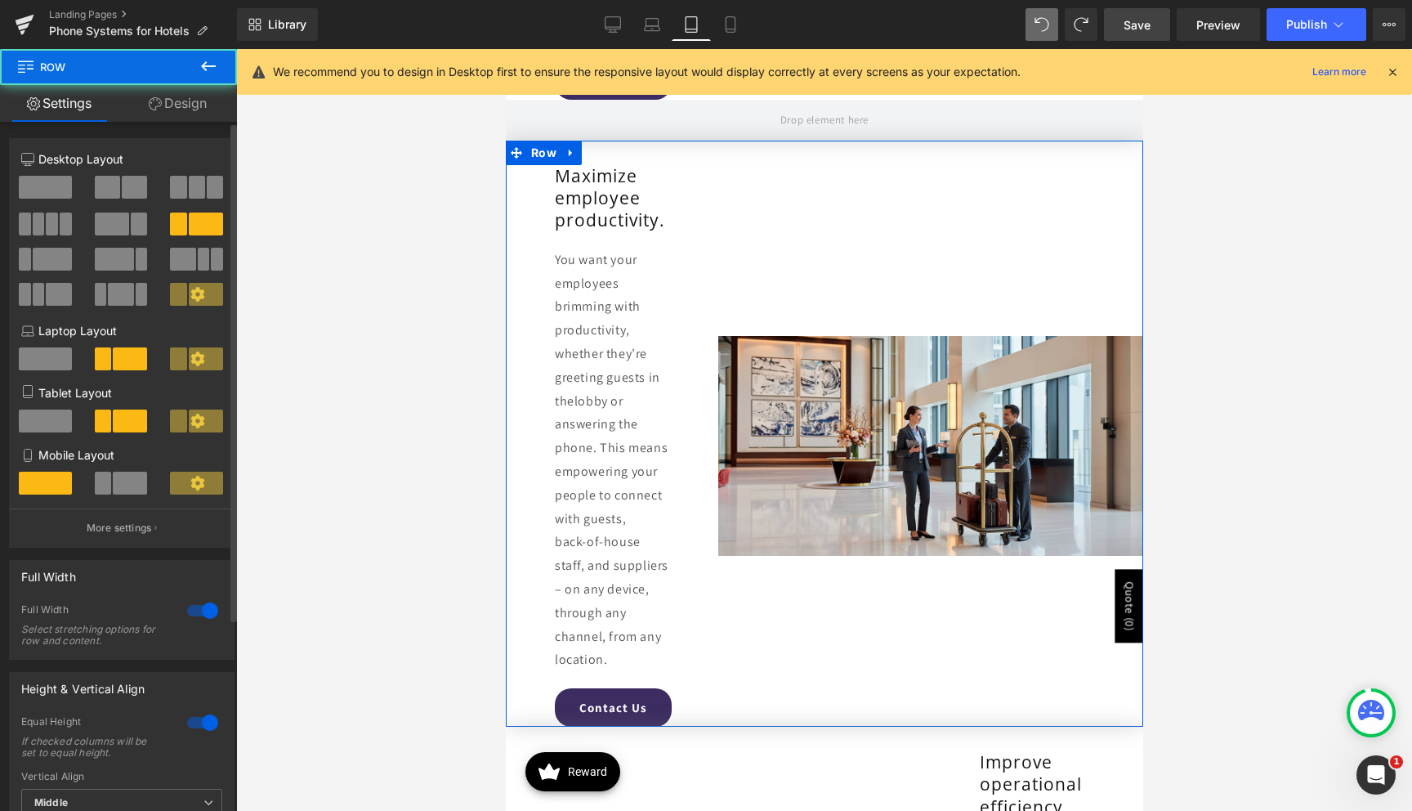
drag, startPoint x: 49, startPoint y: 359, endPoint x: 50, endPoint y: 394, distance: 35.1
click at [49, 359] on span at bounding box center [45, 358] width 53 height 23
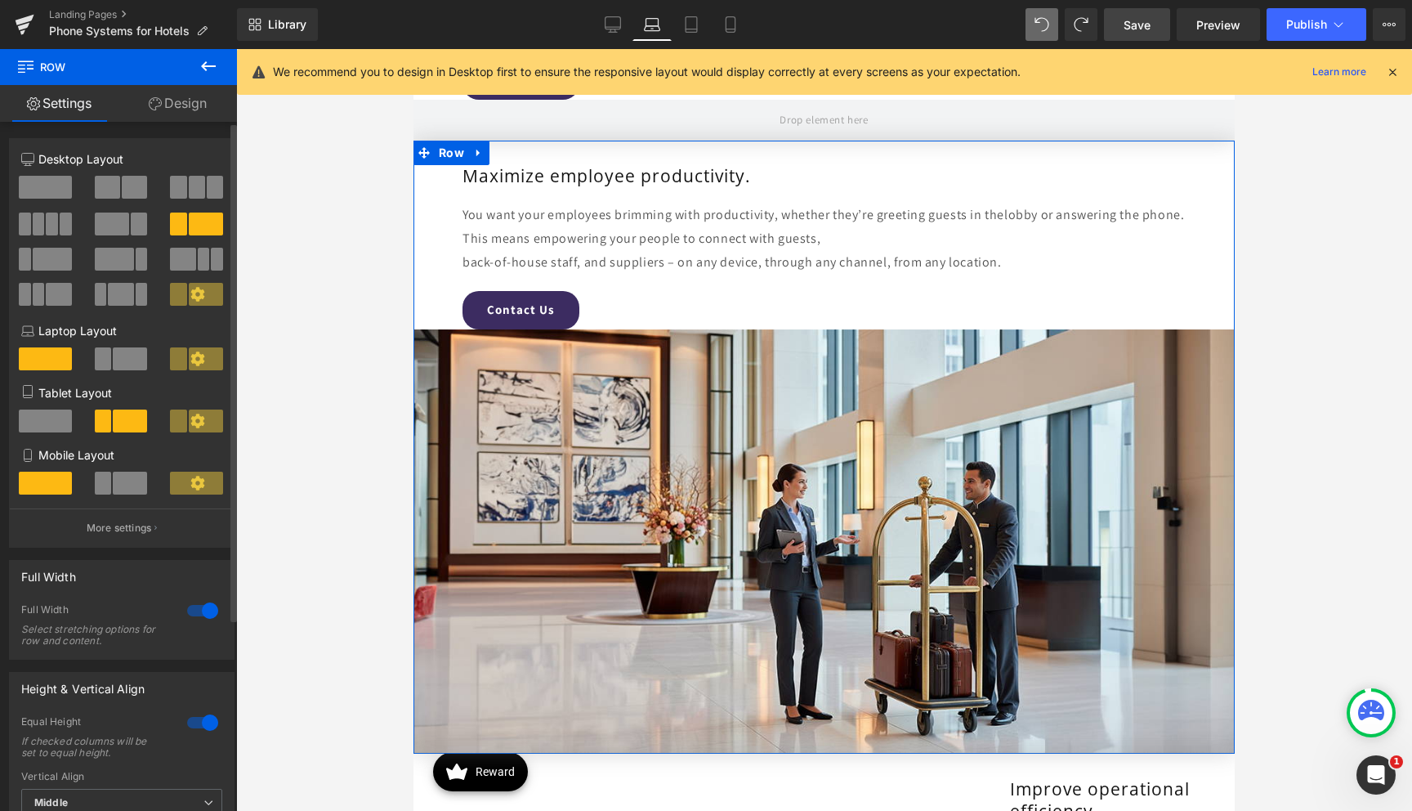
click at [51, 421] on span at bounding box center [45, 420] width 53 height 23
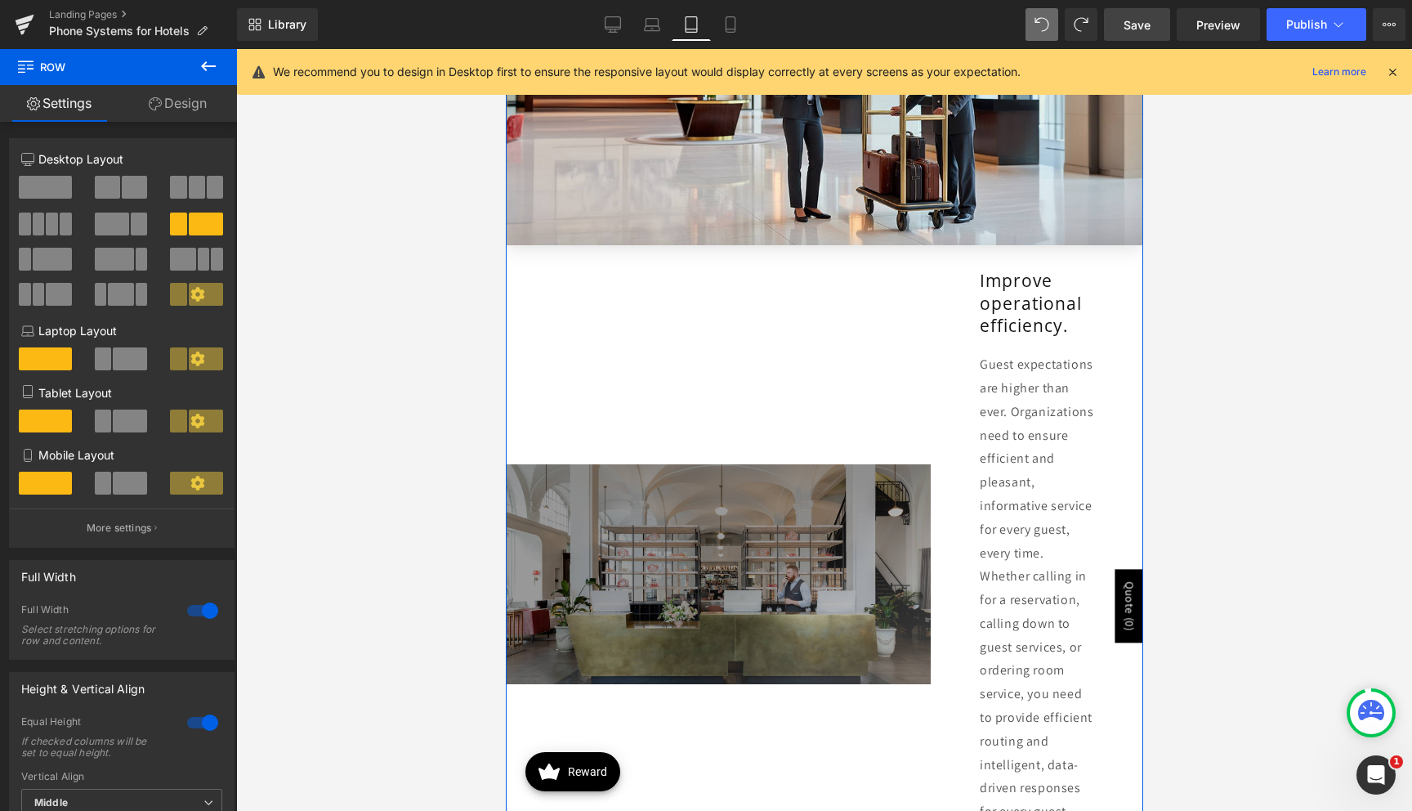
scroll to position [4193, 0]
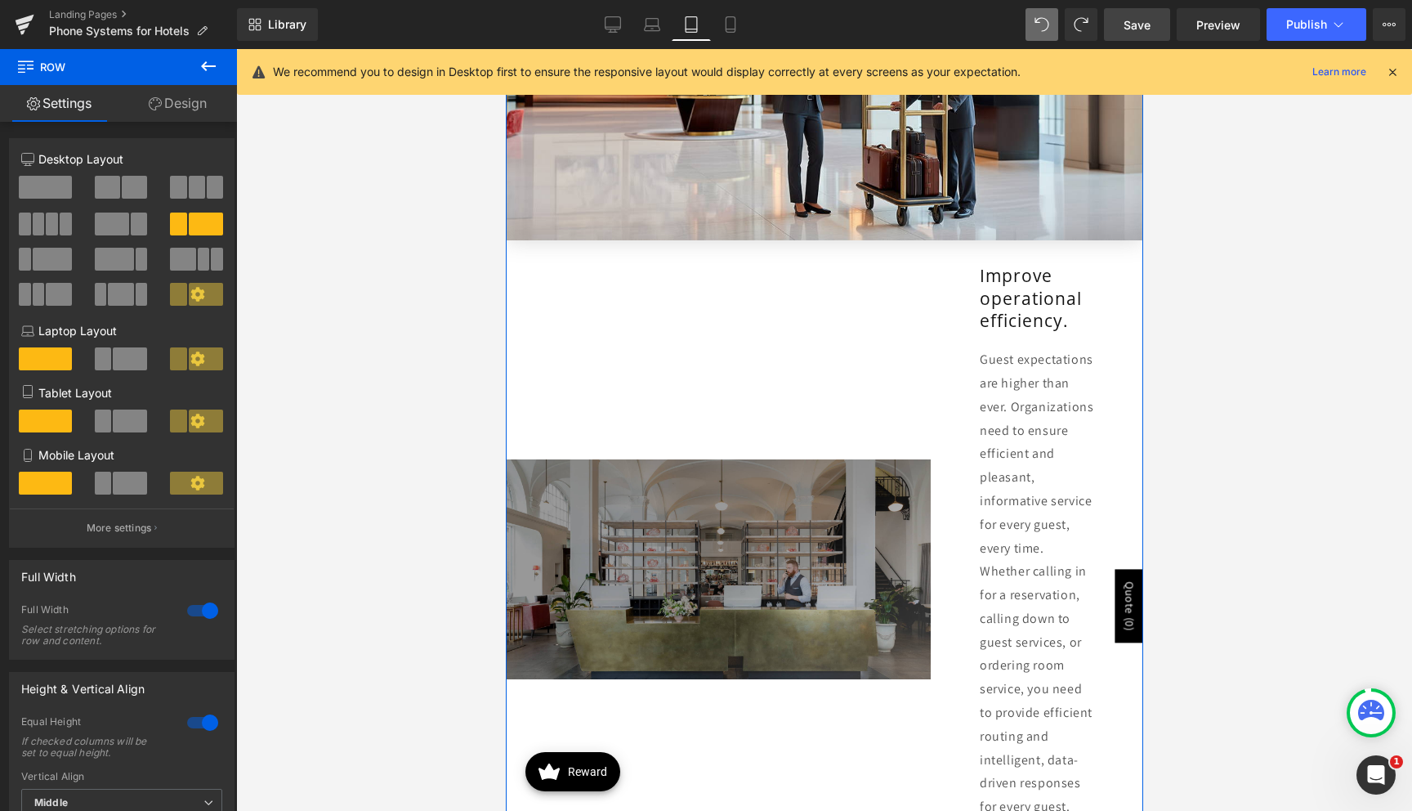
click at [759, 390] on div "Image" at bounding box center [717, 569] width 425 height 609
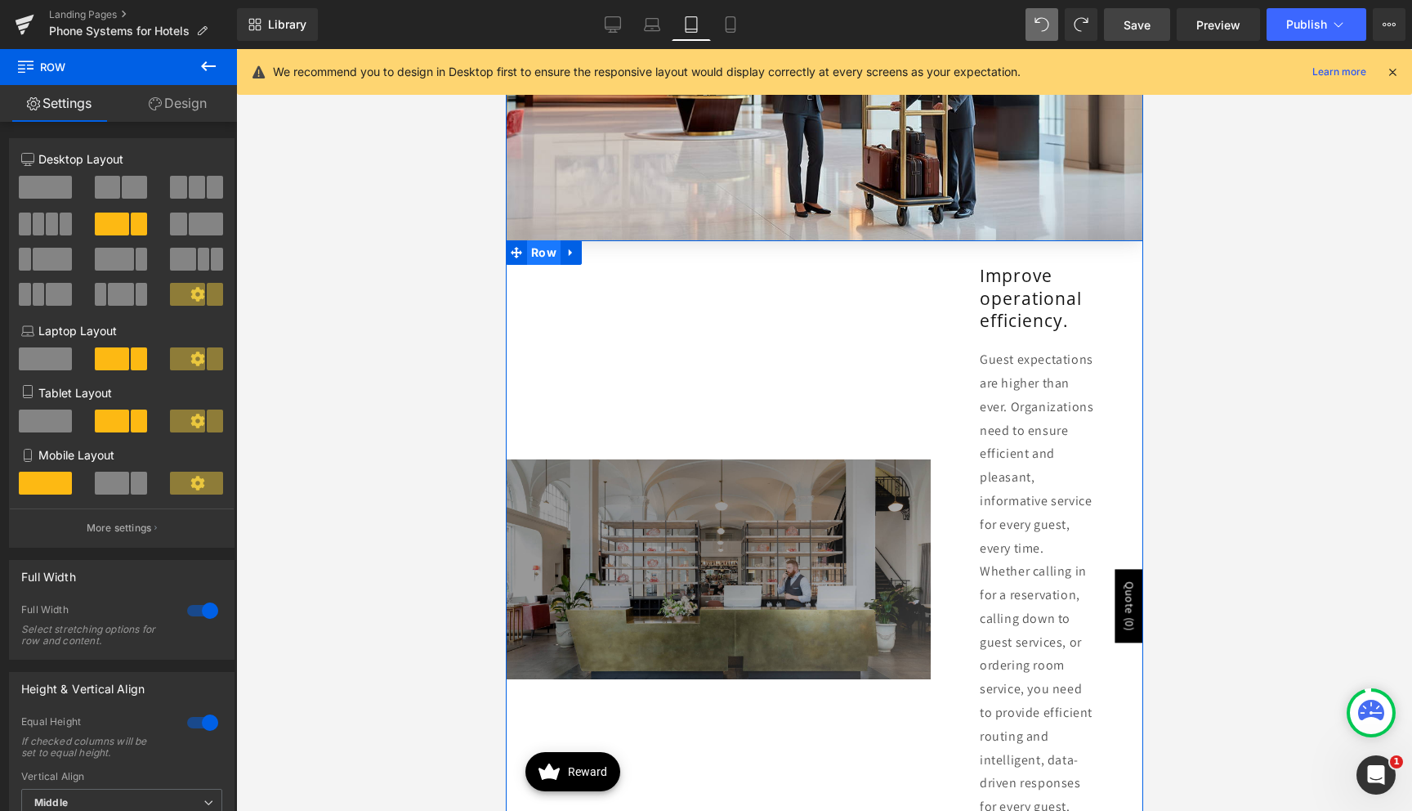
click at [546, 259] on span "Row" at bounding box center [543, 252] width 34 height 25
click at [48, 354] on span at bounding box center [45, 358] width 53 height 23
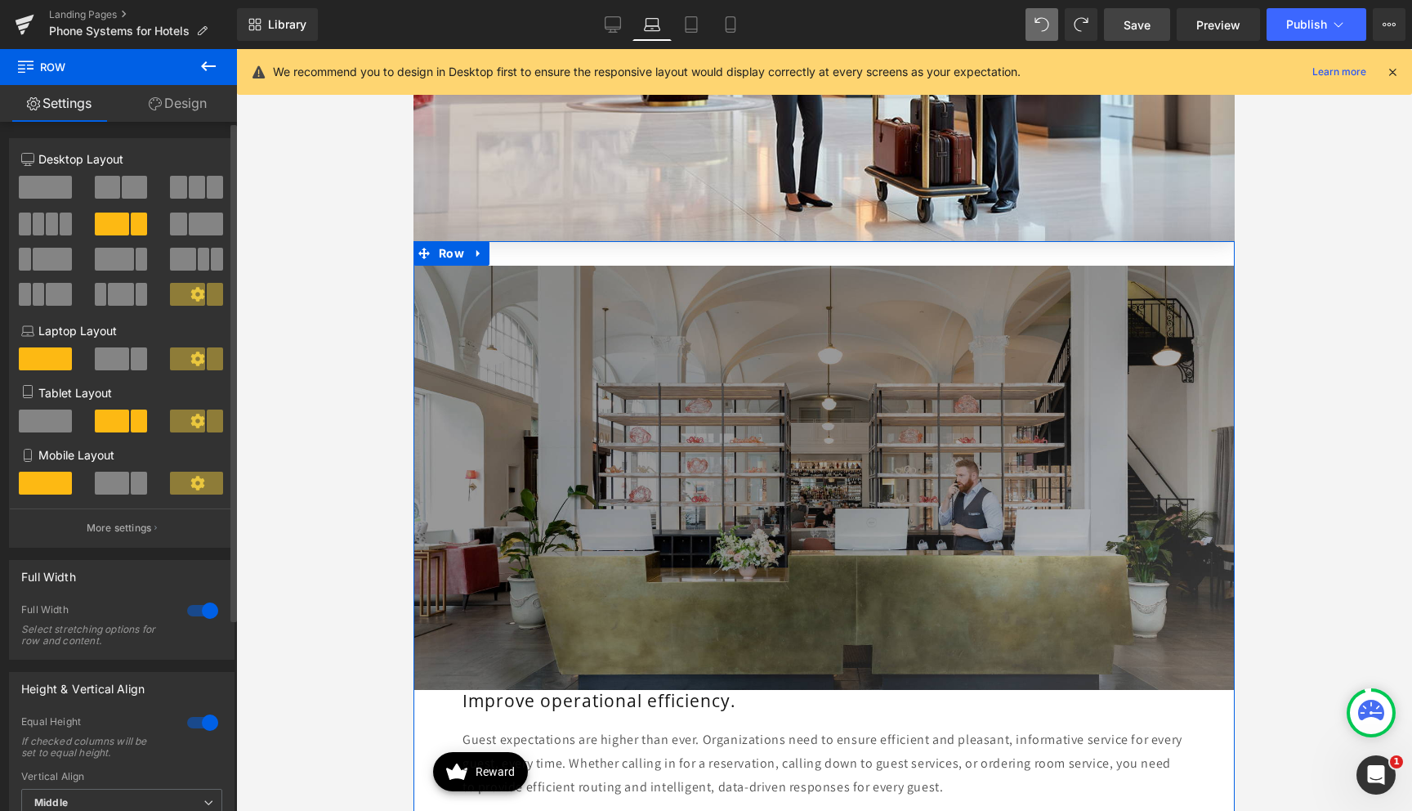
drag, startPoint x: 42, startPoint y: 417, endPoint x: 123, endPoint y: 399, distance: 83.7
click at [42, 417] on span at bounding box center [45, 420] width 53 height 23
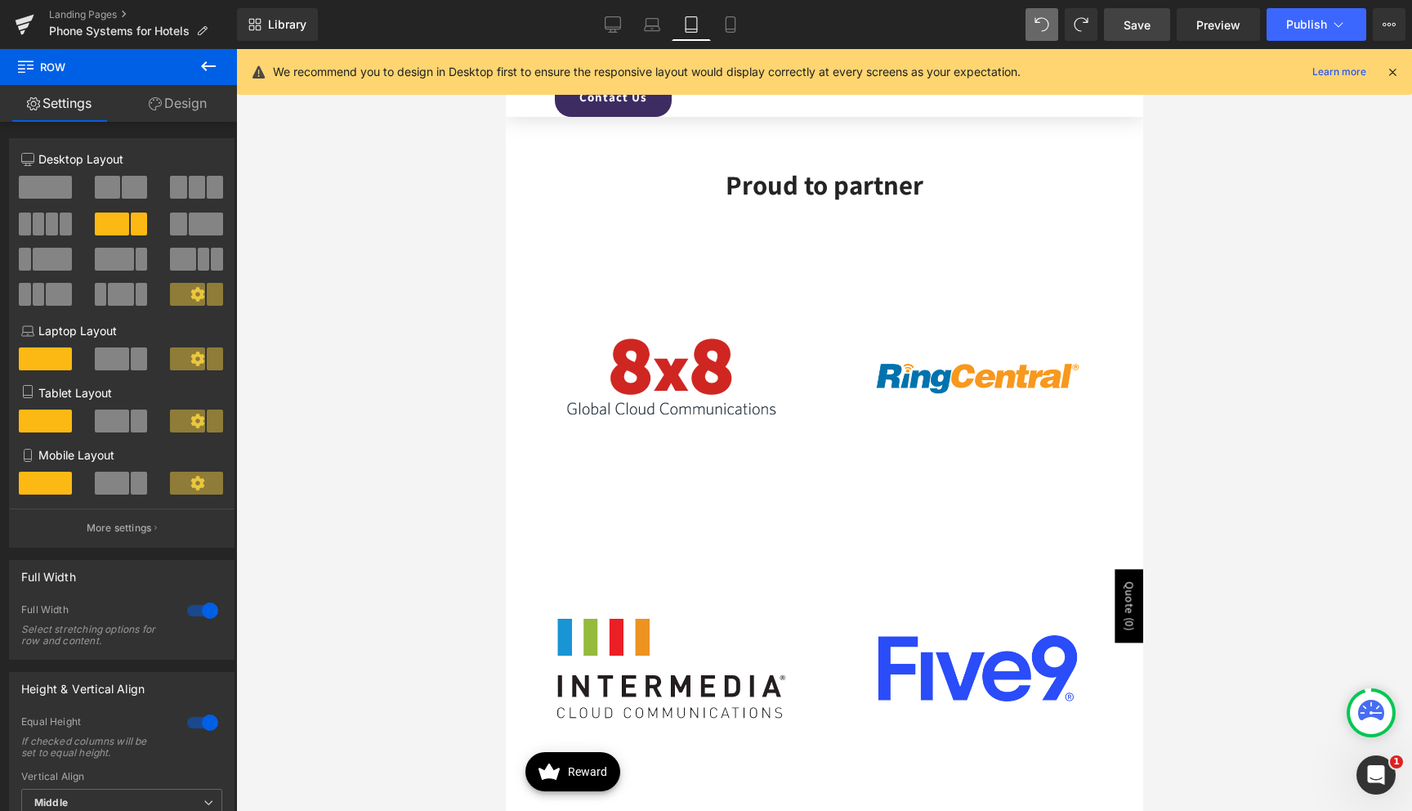
scroll to position [4824, 0]
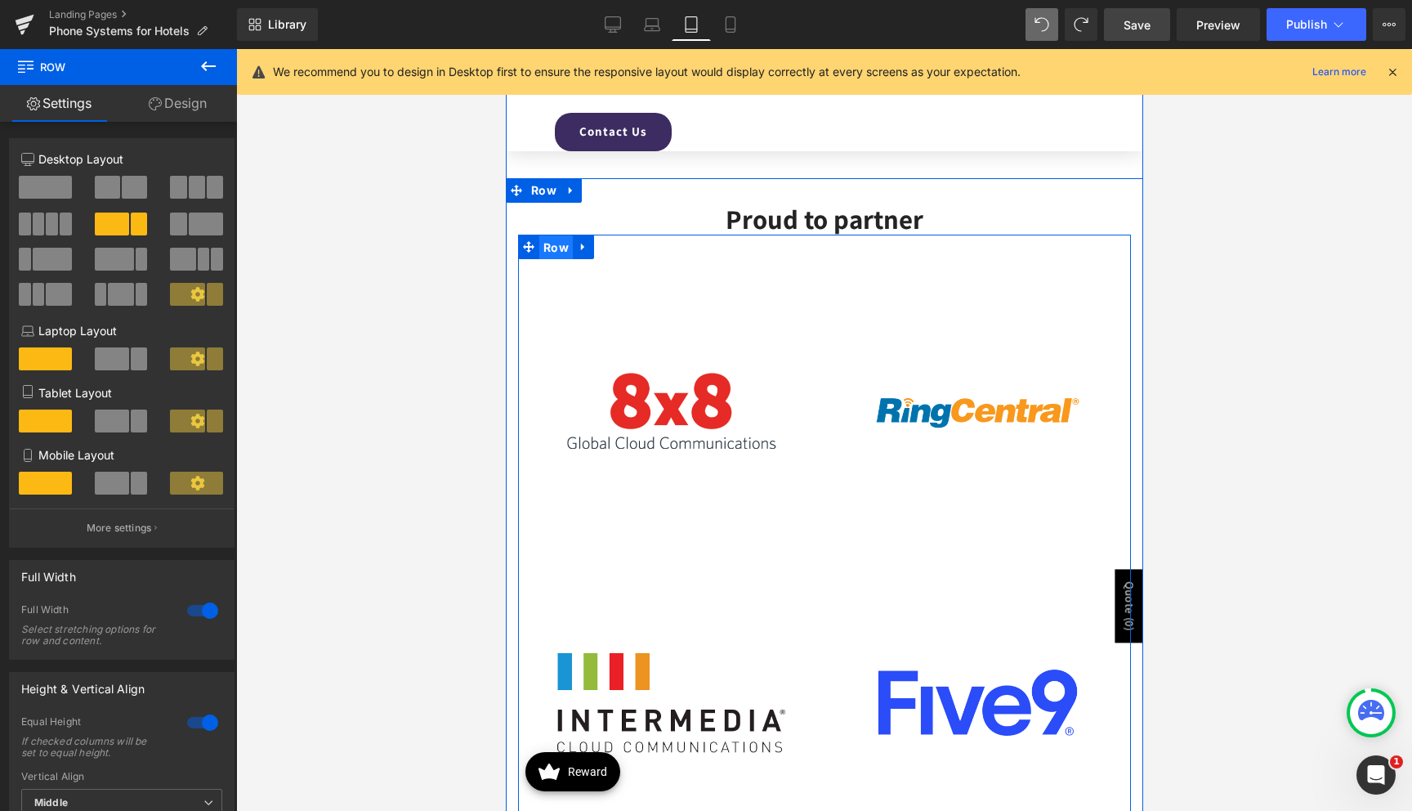
click at [561, 252] on span "Row" at bounding box center [555, 247] width 34 height 25
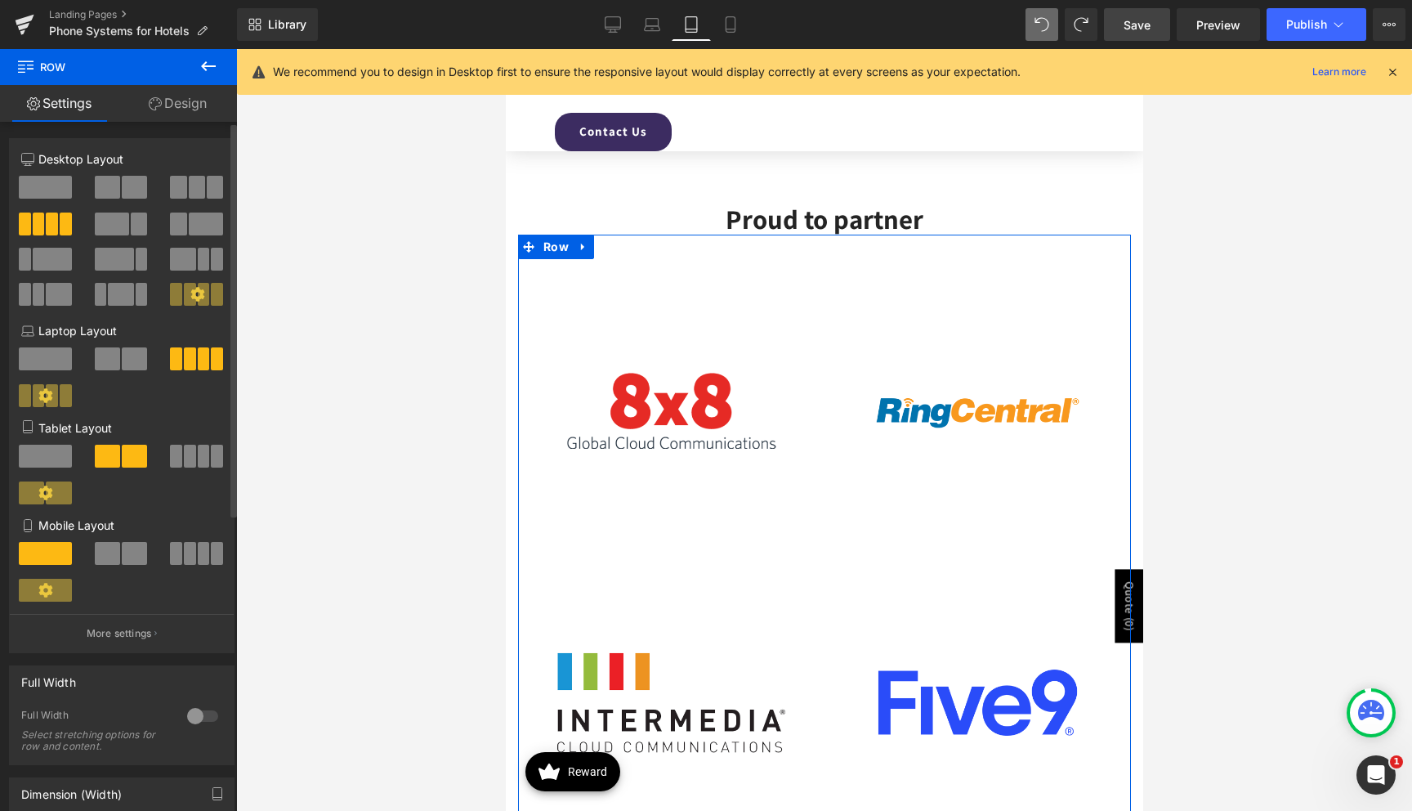
click at [96, 194] on span at bounding box center [107, 187] width 25 height 23
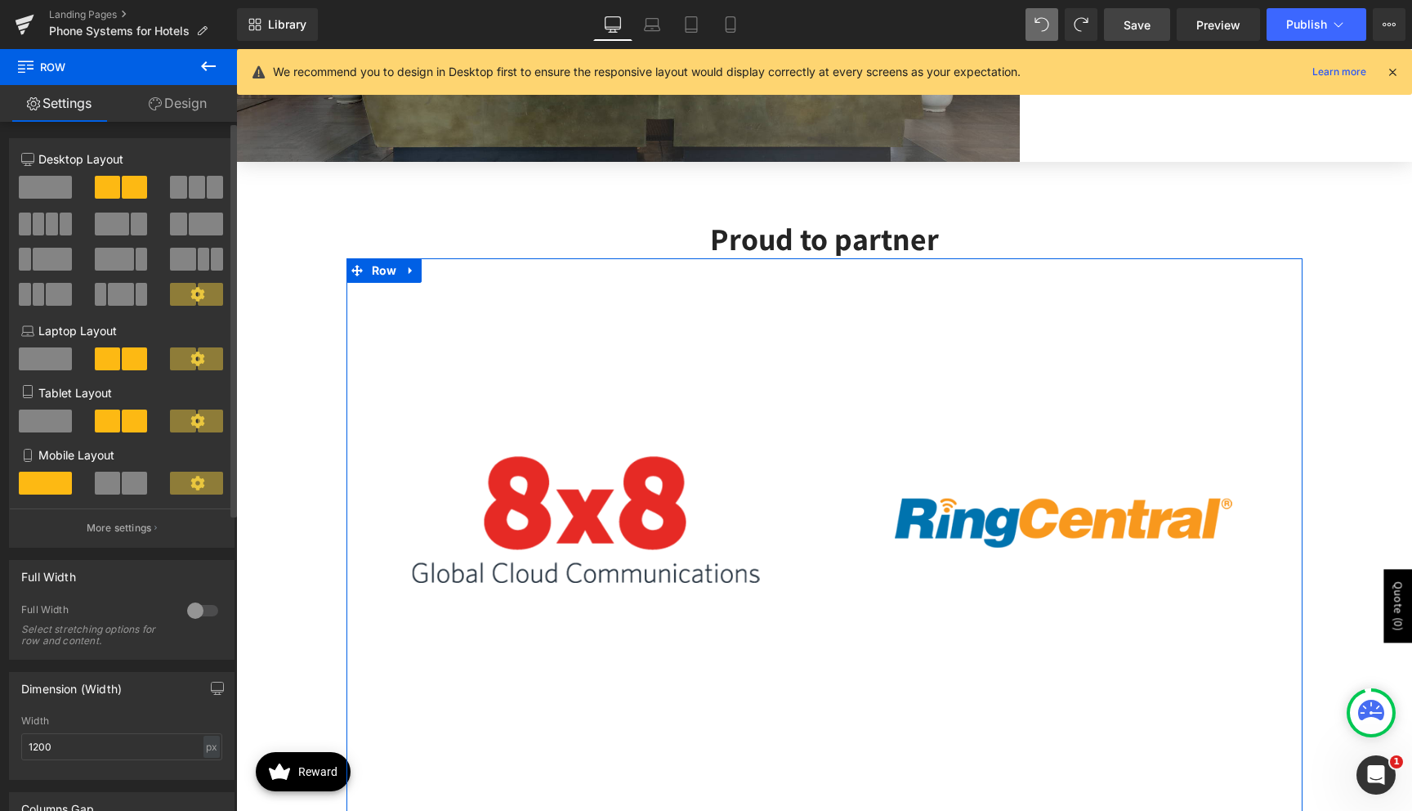
scroll to position [3545, 0]
click at [63, 218] on span at bounding box center [66, 223] width 12 height 23
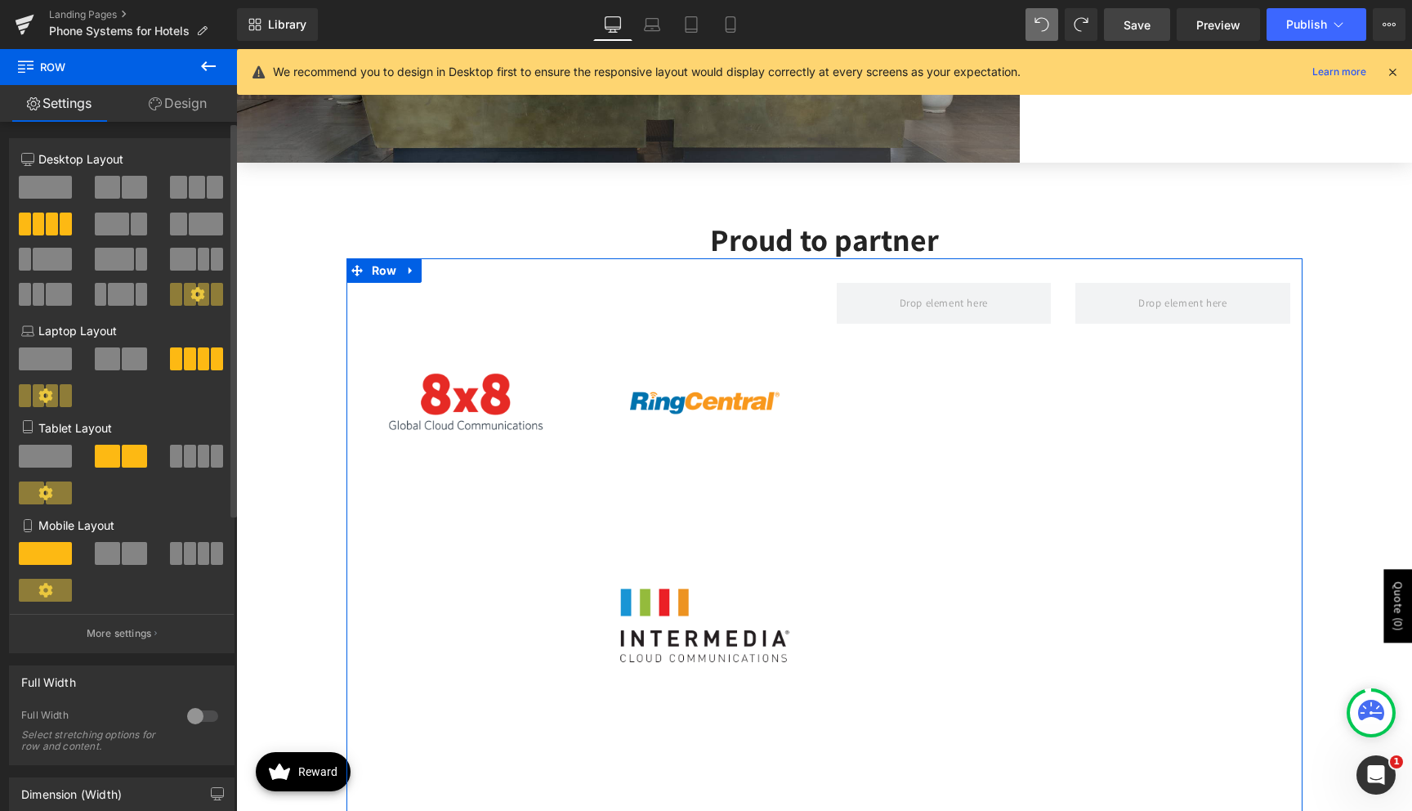
click at [60, 364] on span at bounding box center [45, 358] width 53 height 23
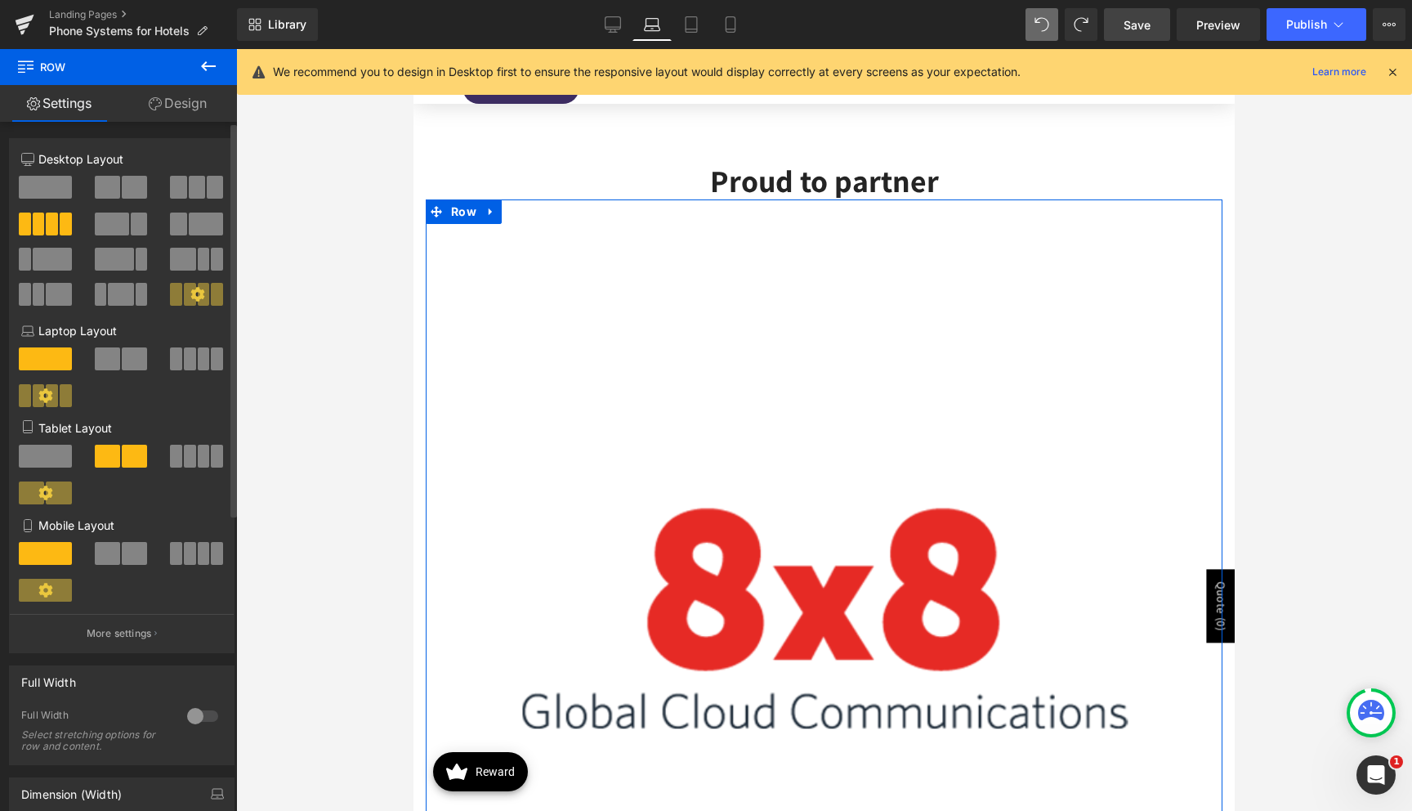
scroll to position [4032, 0]
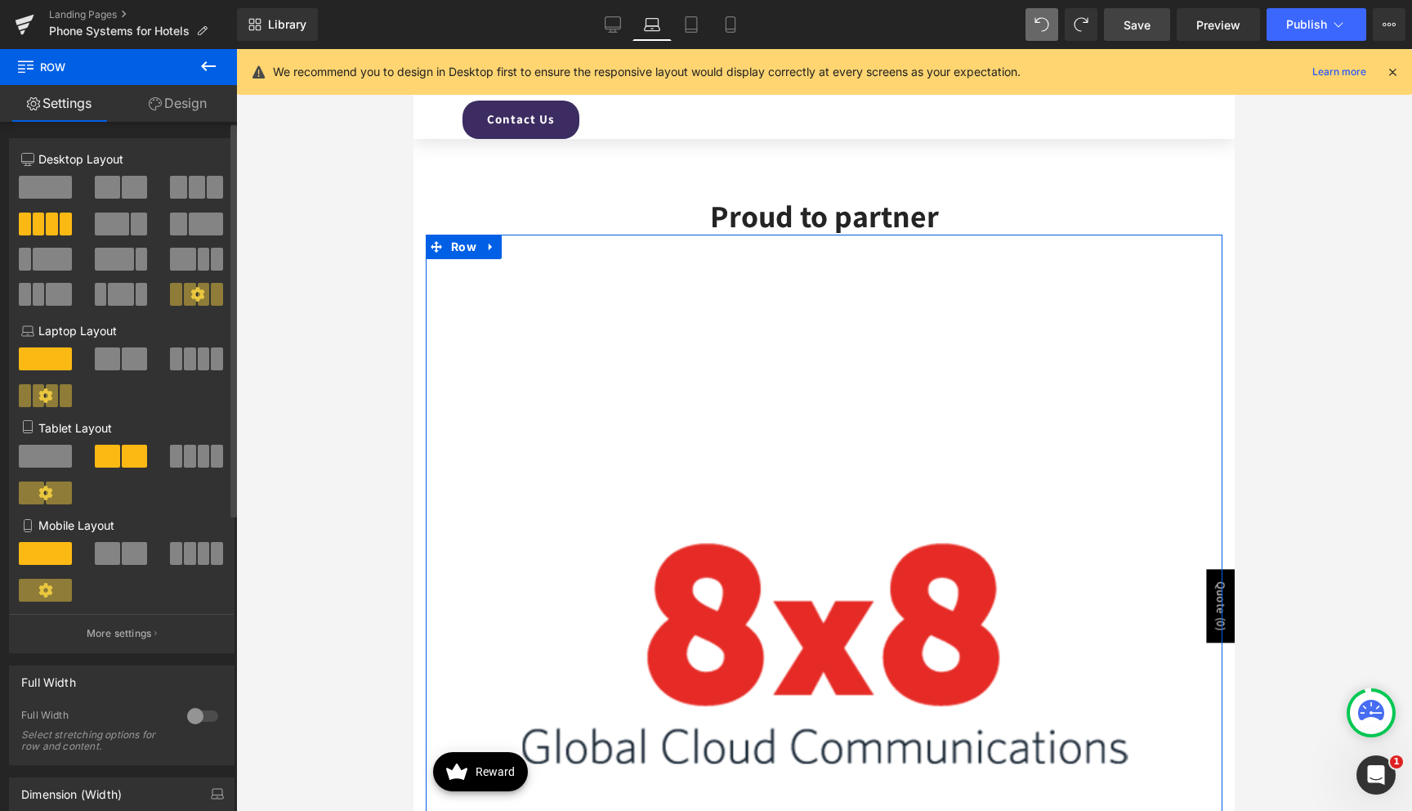
click at [108, 362] on span at bounding box center [107, 358] width 25 height 23
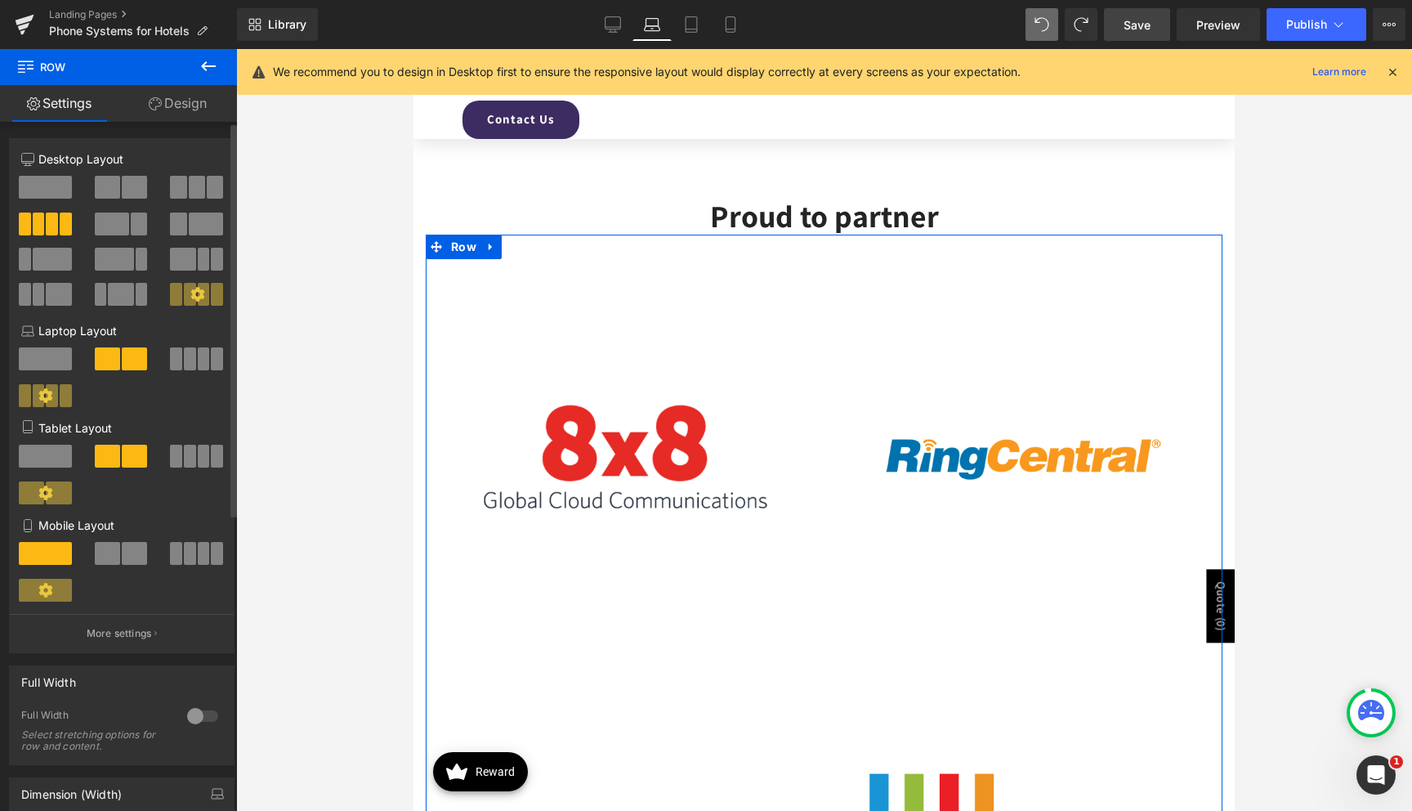
click at [184, 359] on span at bounding box center [190, 358] width 12 height 23
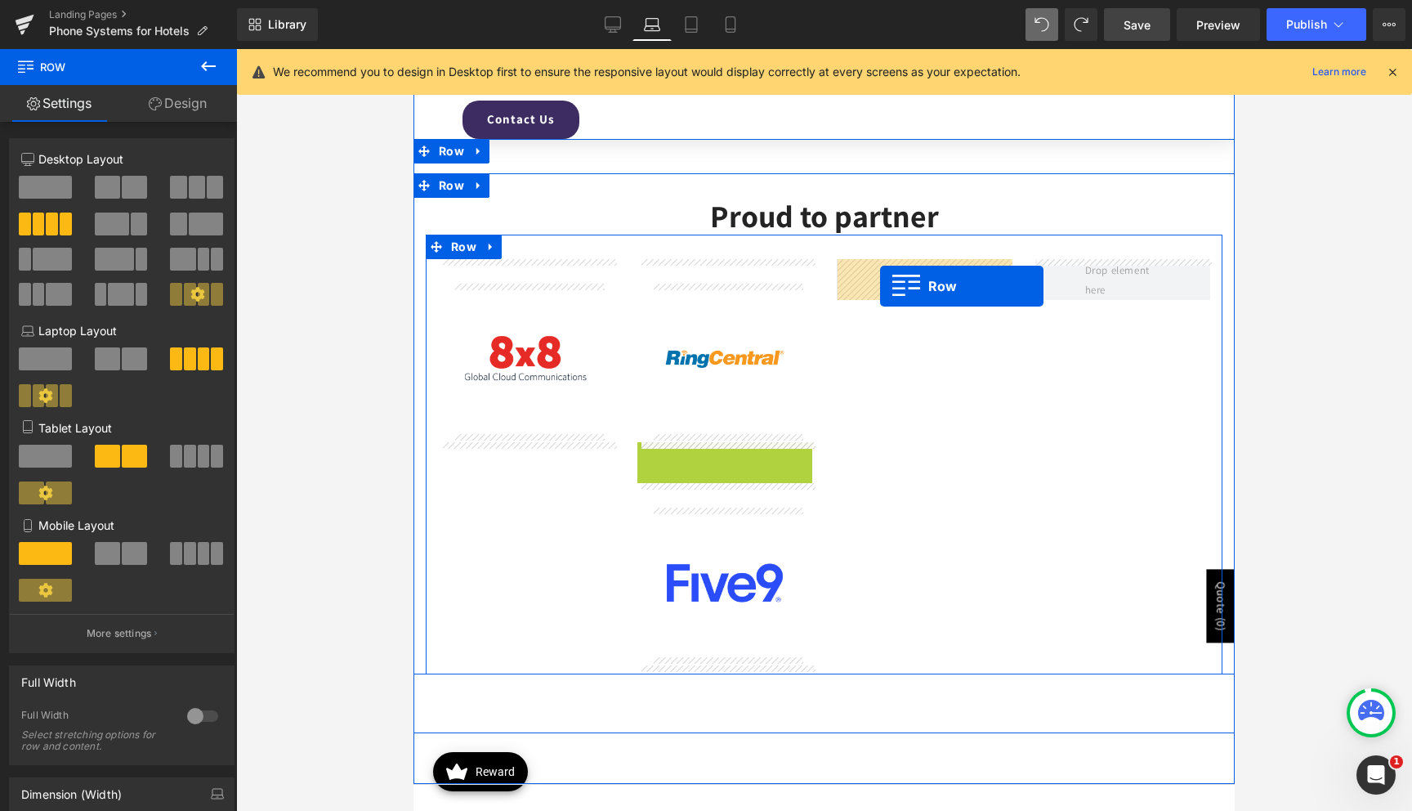
drag, startPoint x: 644, startPoint y: 456, endPoint x: 881, endPoint y: 286, distance: 291.6
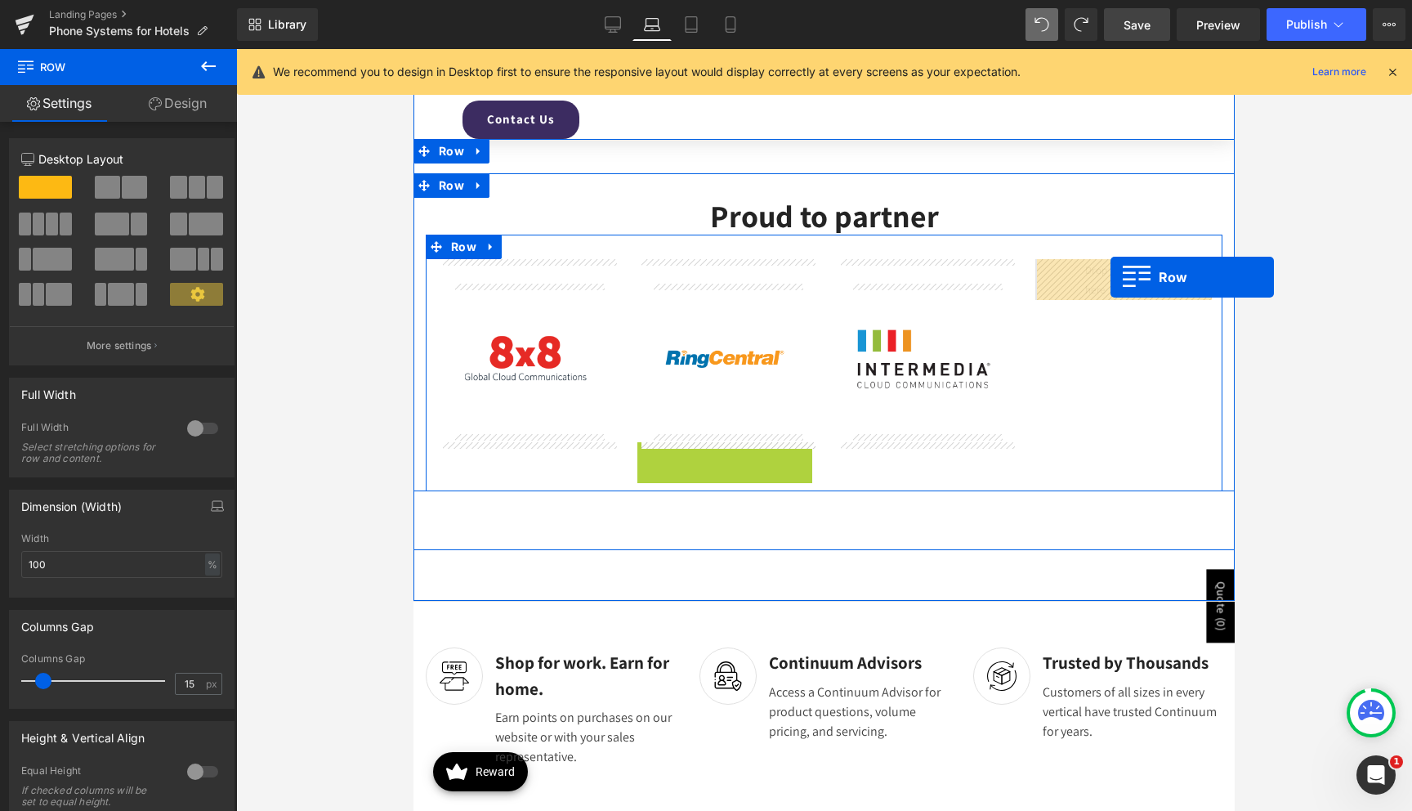
drag, startPoint x: 645, startPoint y: 457, endPoint x: 1110, endPoint y: 277, distance: 499.2
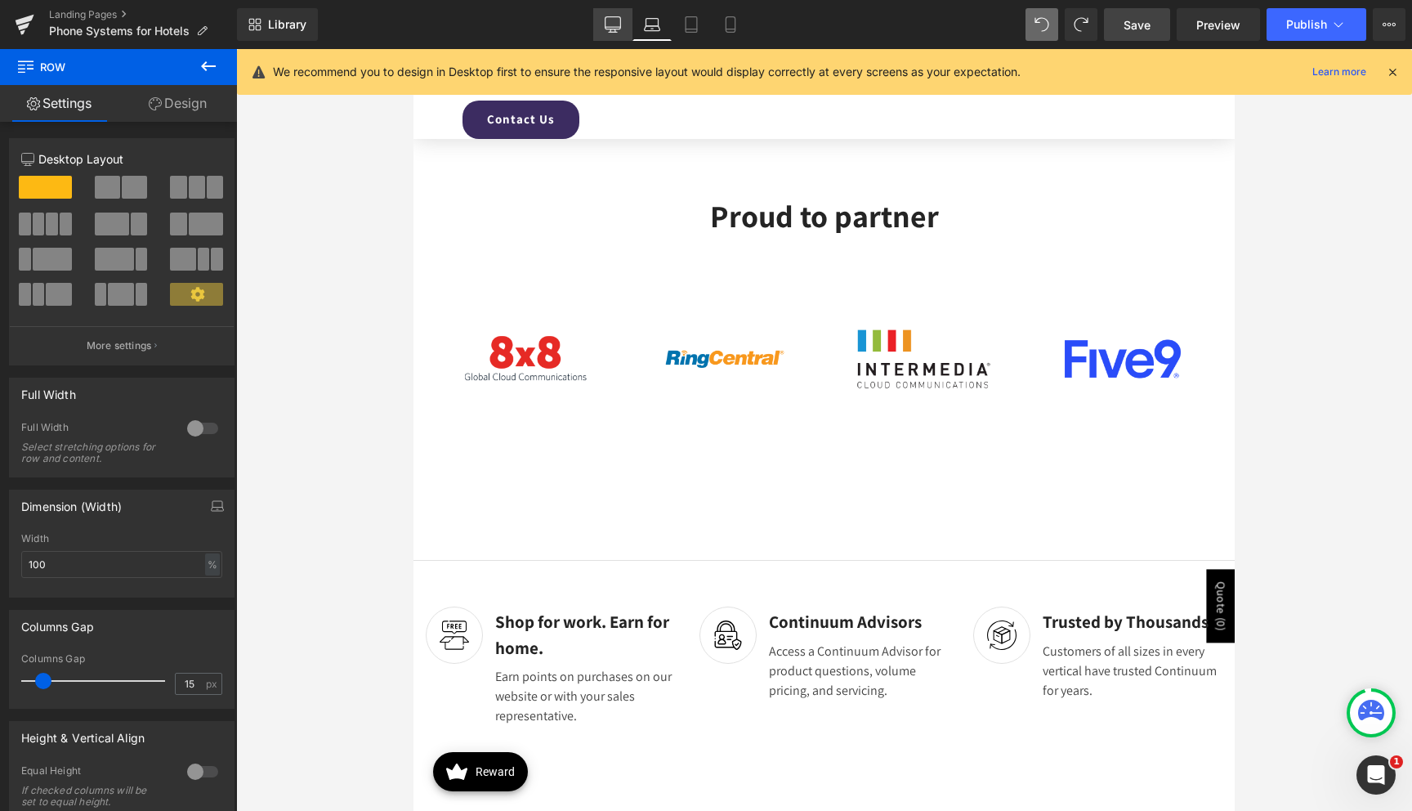
click at [619, 25] on icon at bounding box center [613, 24] width 16 height 16
type input "1200"
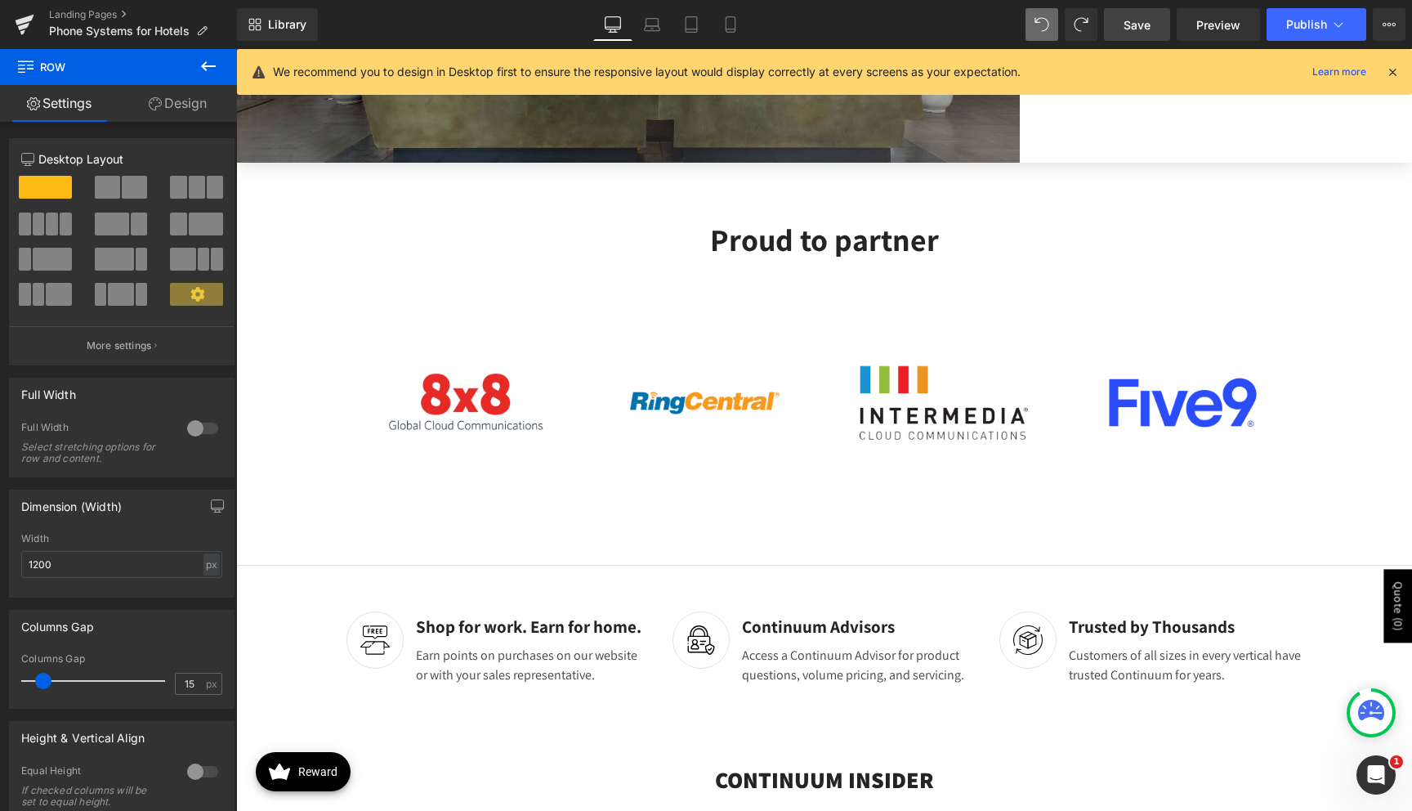
scroll to position [3545, 0]
click at [663, 27] on link "Laptop" at bounding box center [651, 24] width 39 height 33
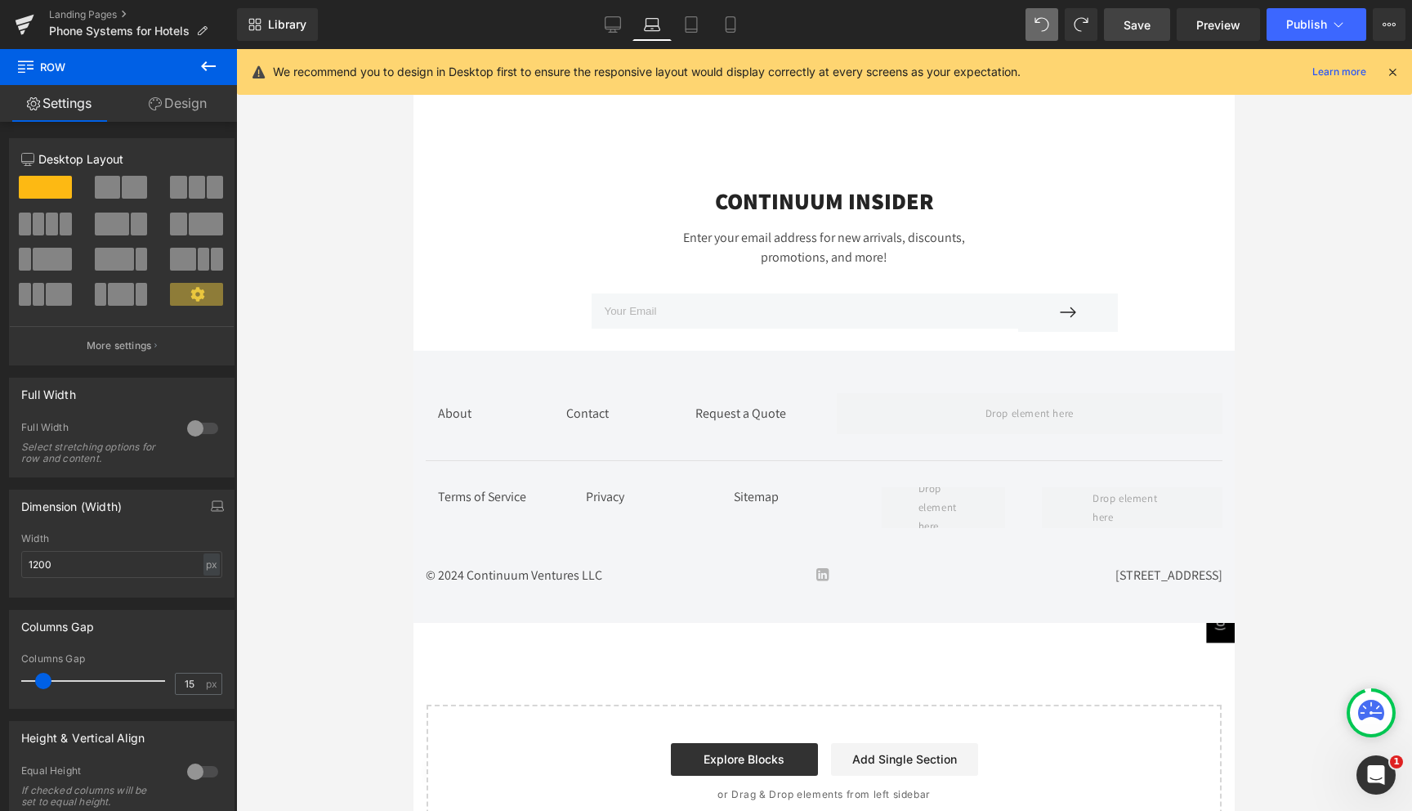
scroll to position [4736, 0]
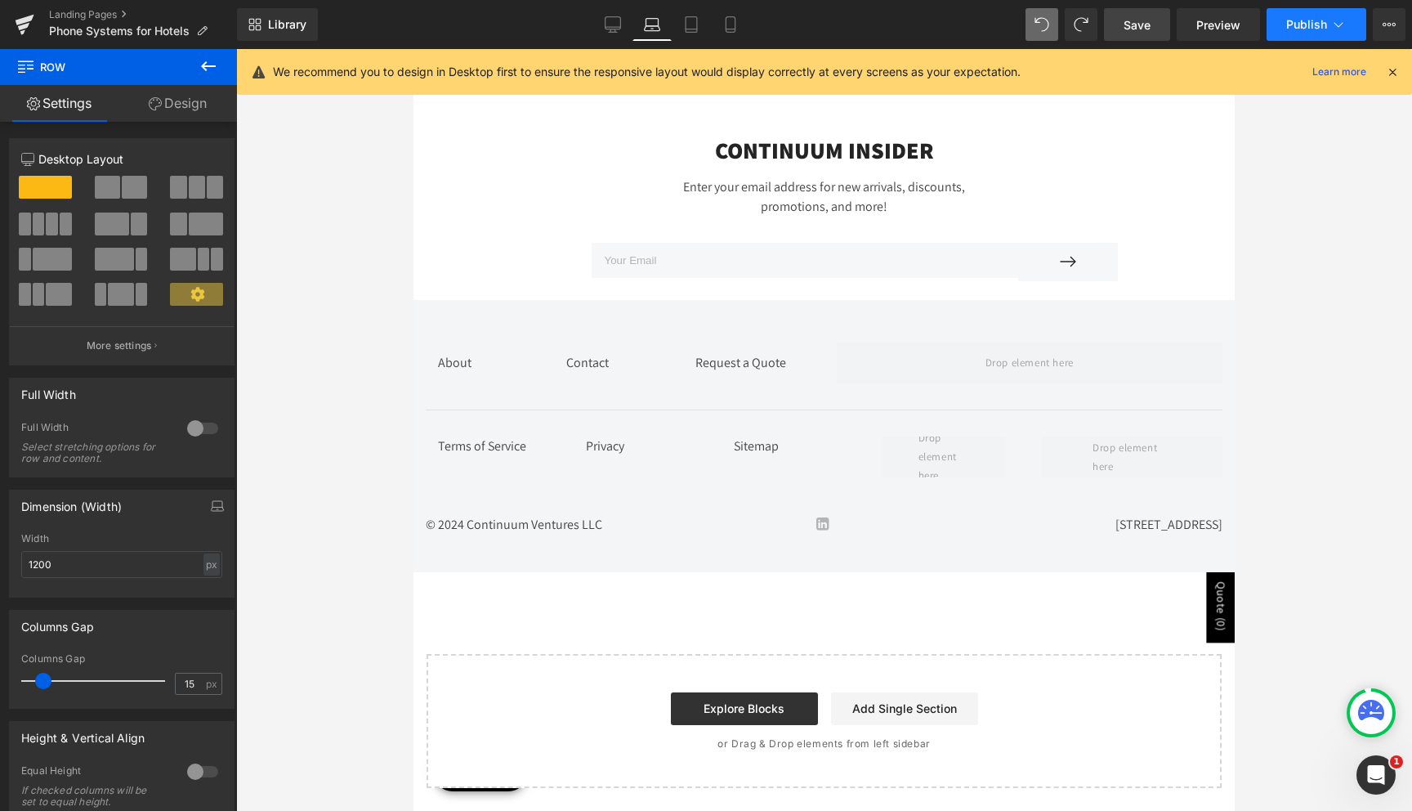
click at [1290, 28] on span "Publish" at bounding box center [1306, 24] width 41 height 13
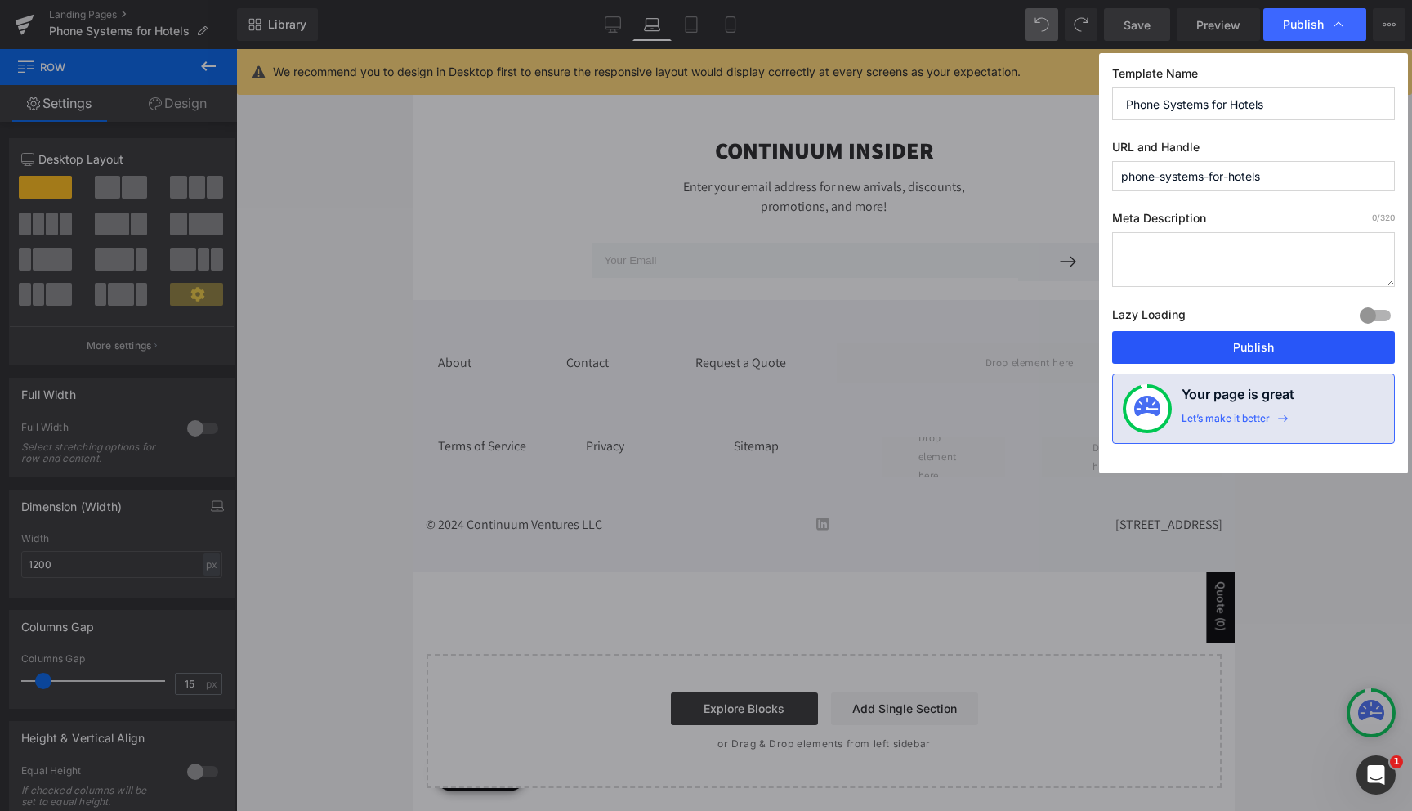
click at [1260, 337] on button "Publish" at bounding box center [1253, 347] width 283 height 33
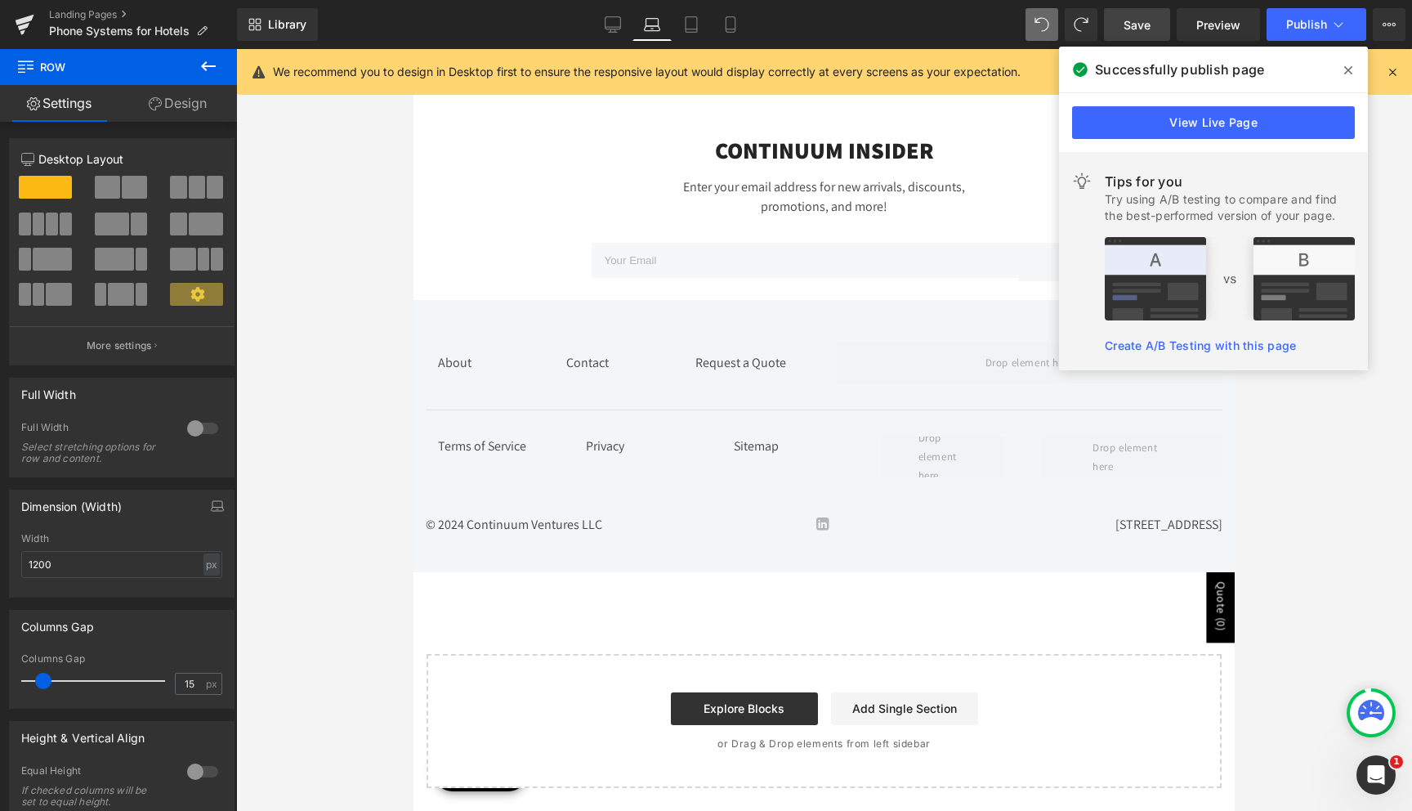
click at [1352, 70] on icon at bounding box center [1348, 70] width 8 height 13
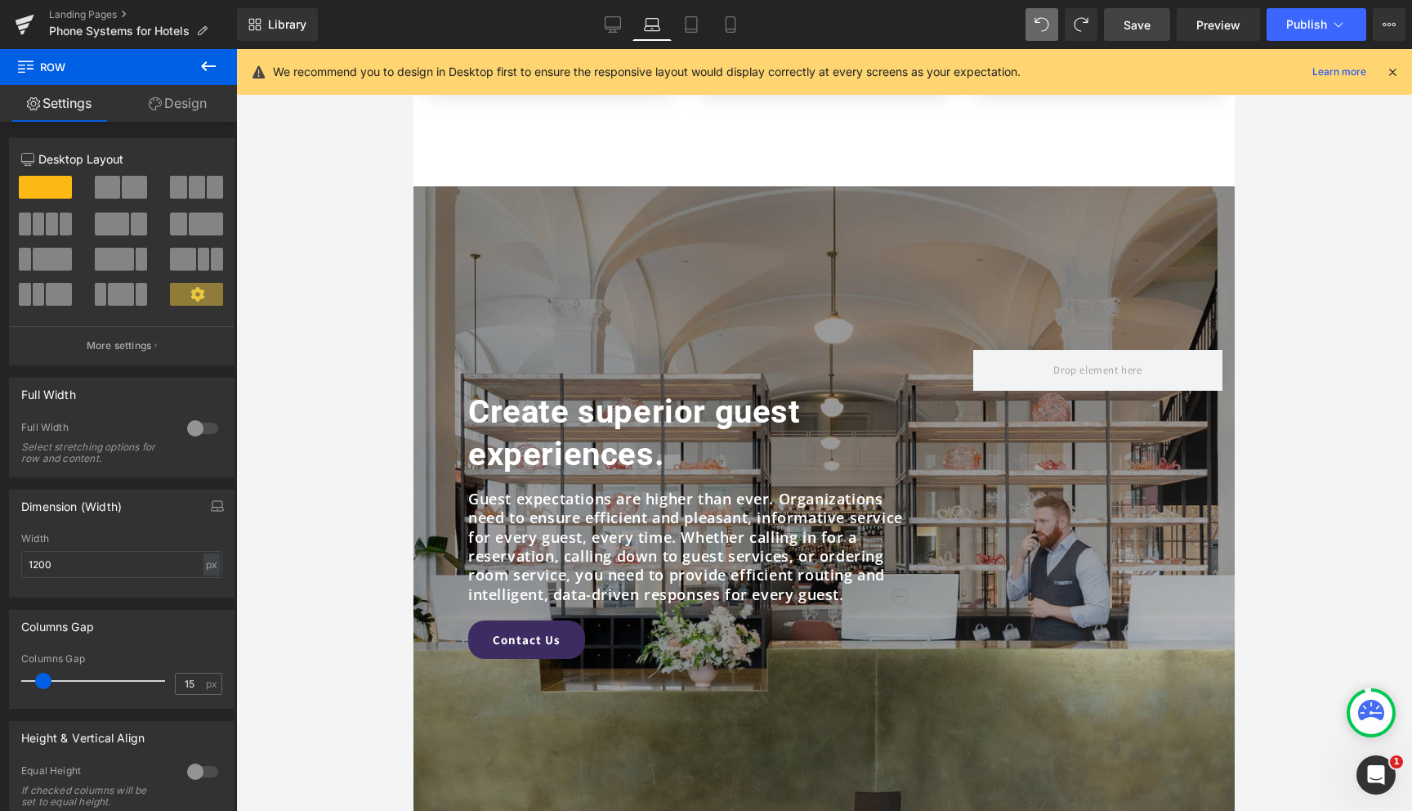
scroll to position [1124, 0]
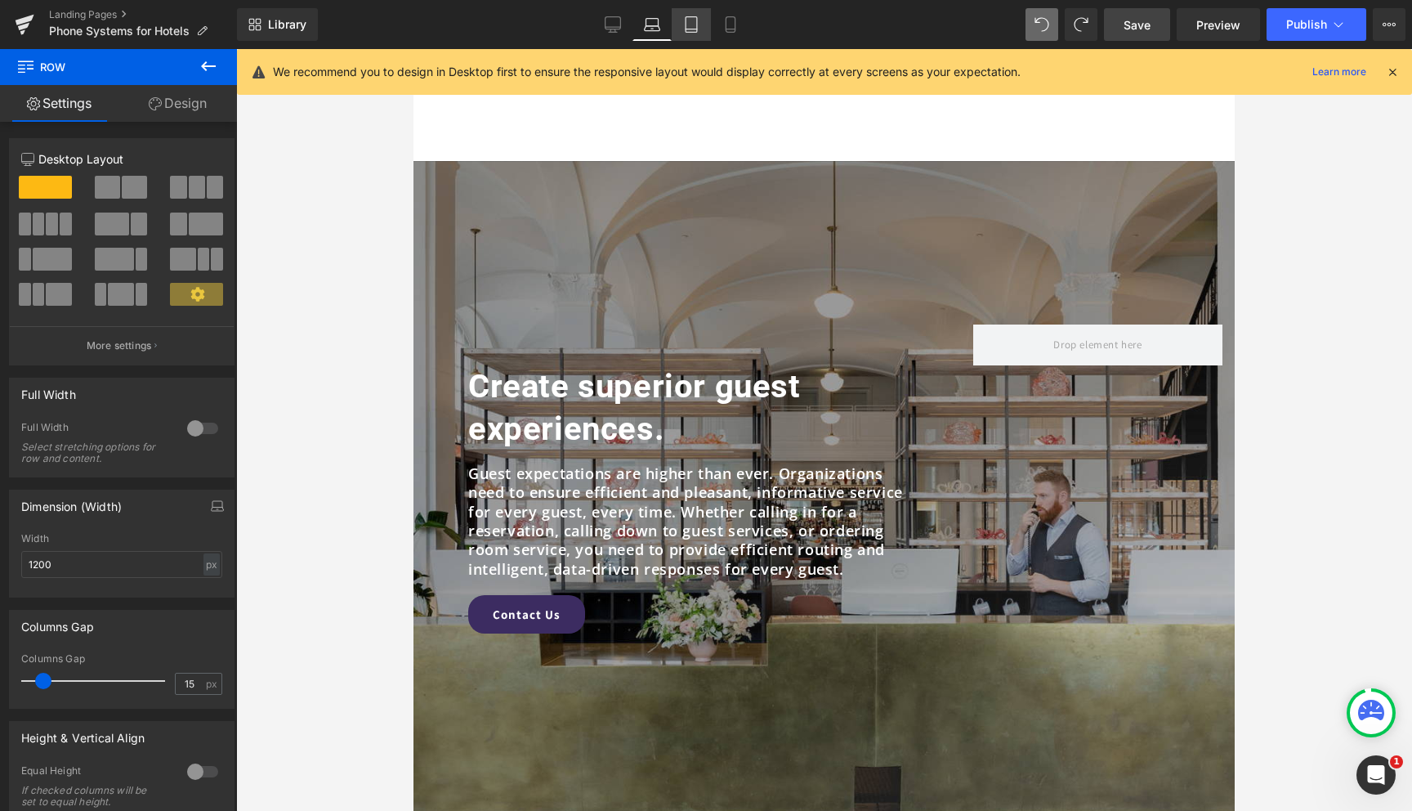
click at [686, 27] on icon at bounding box center [691, 25] width 11 height 16
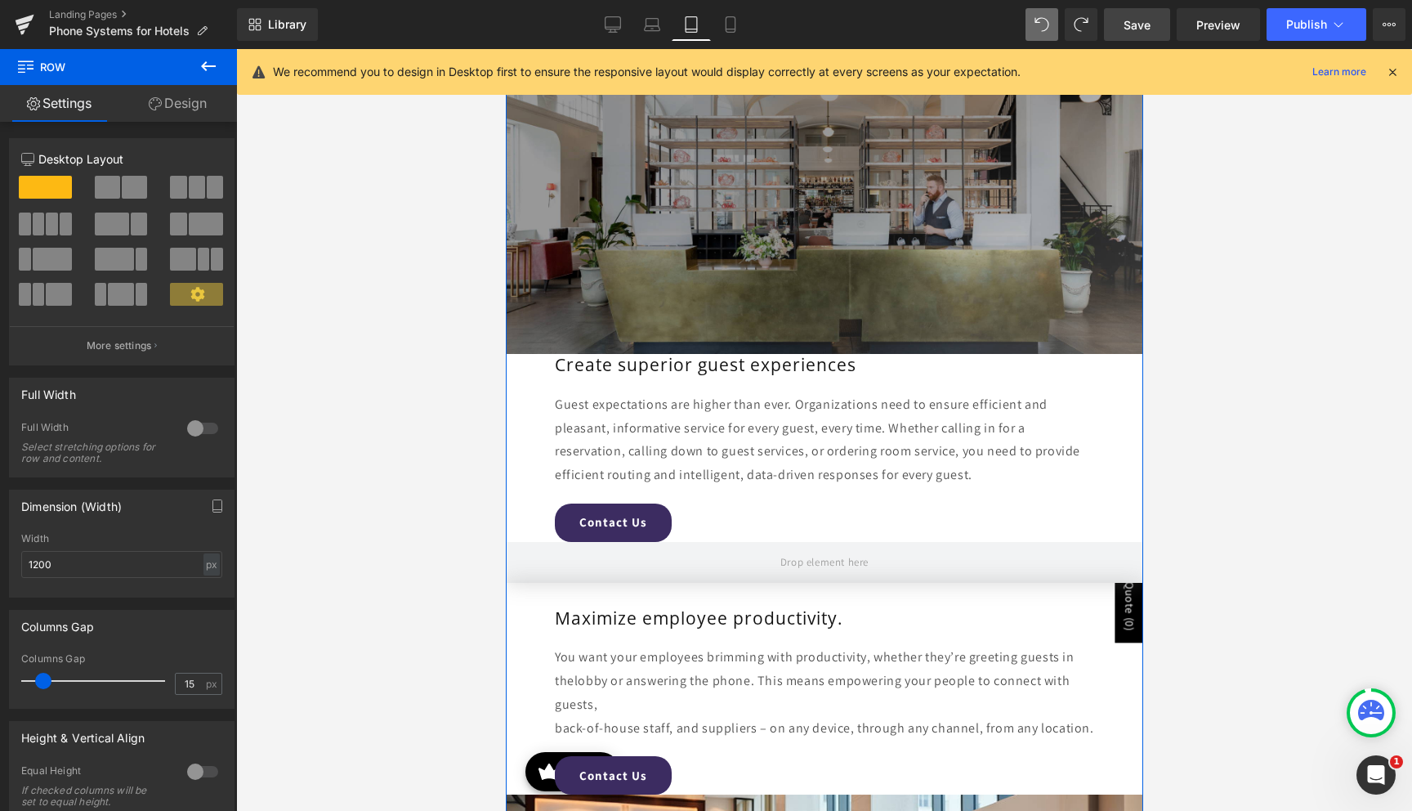
scroll to position [3335, 0]
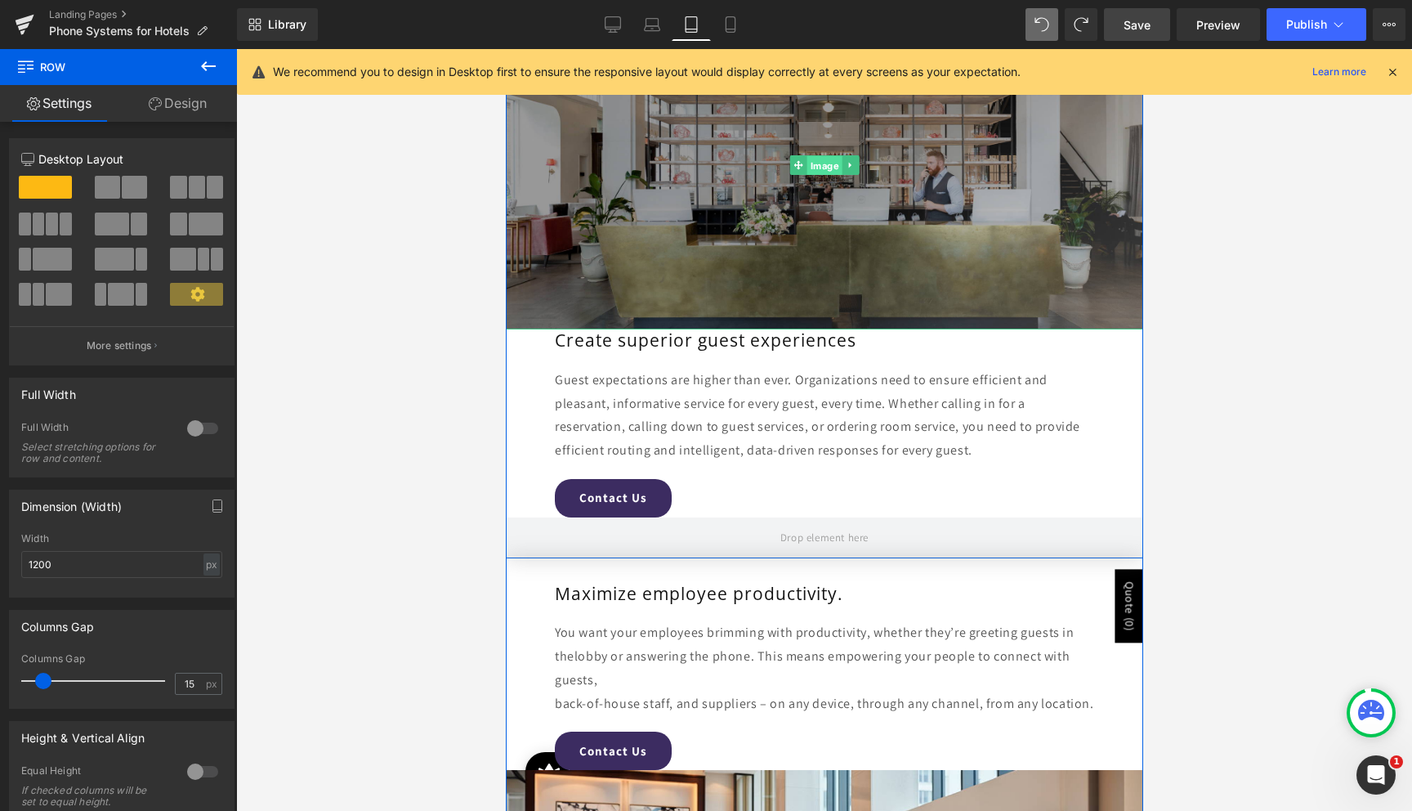
click at [818, 168] on span "Image" at bounding box center [823, 166] width 35 height 20
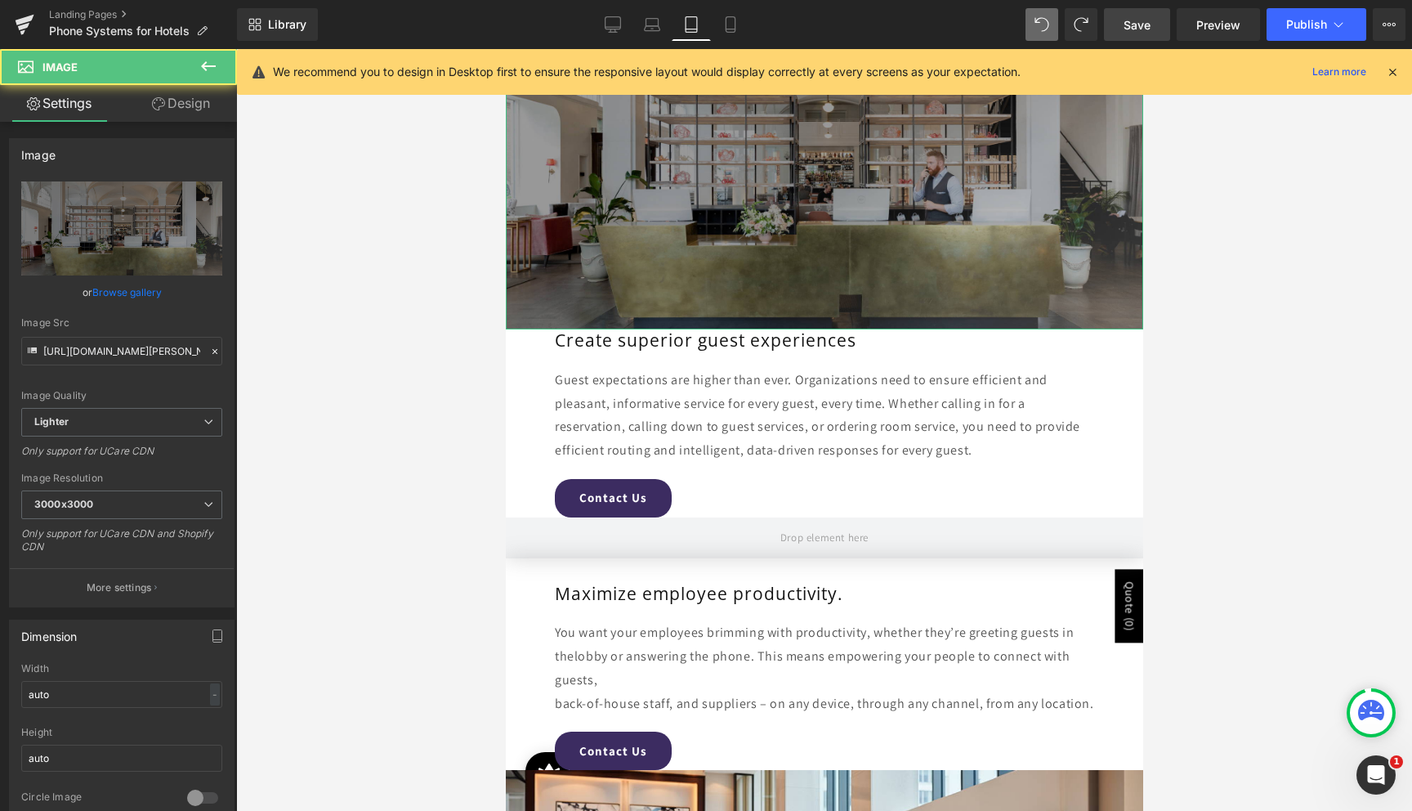
click at [172, 110] on link "Design" at bounding box center [181, 103] width 118 height 37
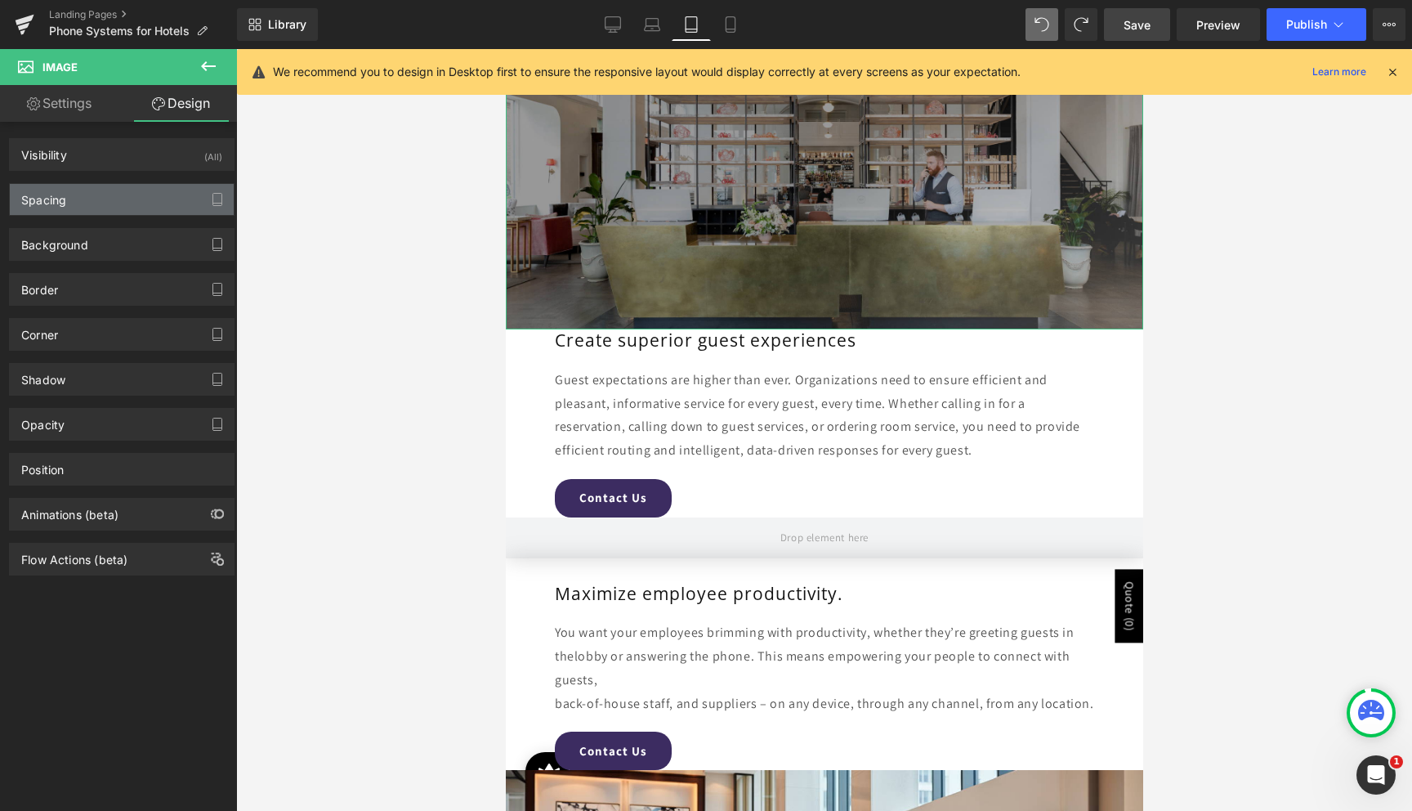
click at [87, 197] on div "Spacing" at bounding box center [122, 199] width 224 height 31
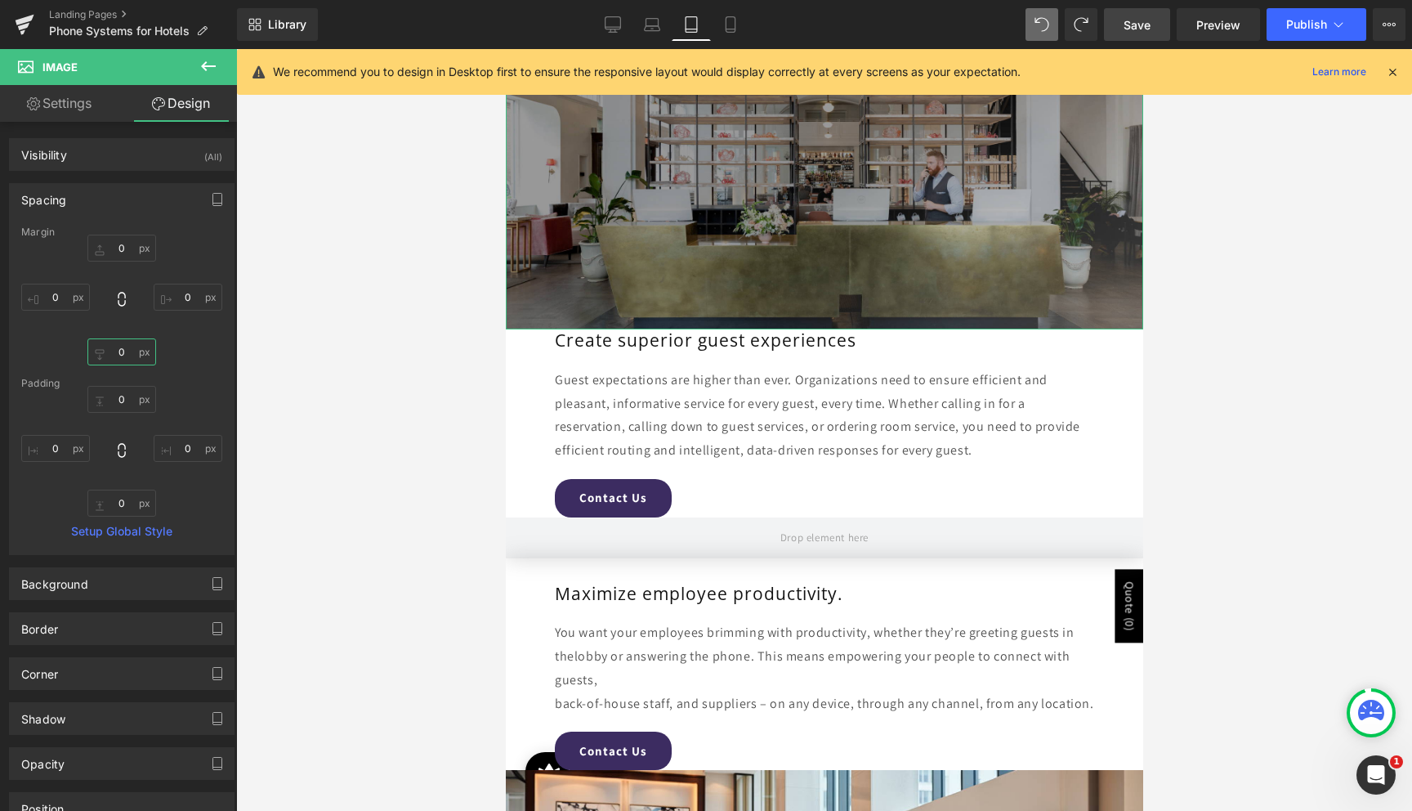
click at [117, 344] on input "0" at bounding box center [121, 351] width 69 height 27
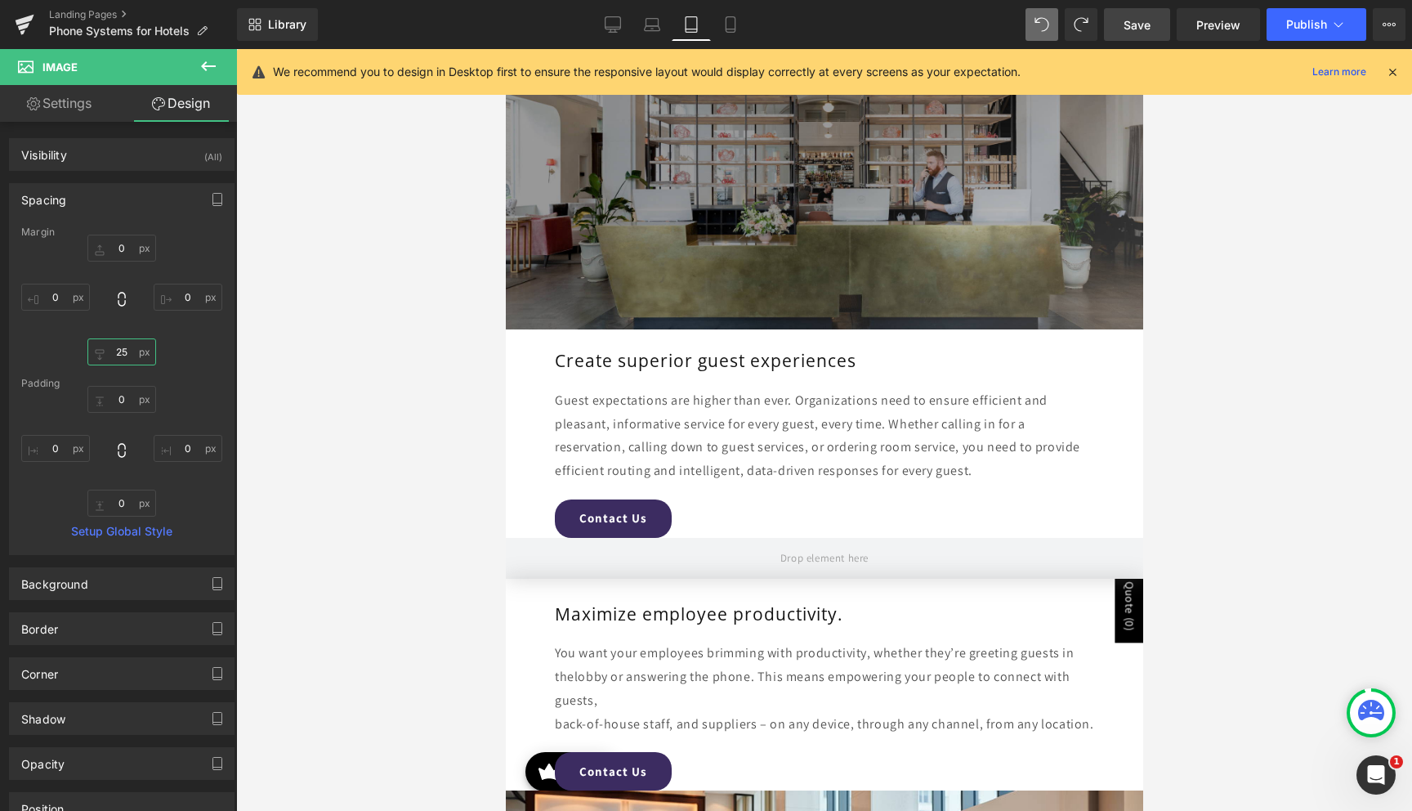
type input "2"
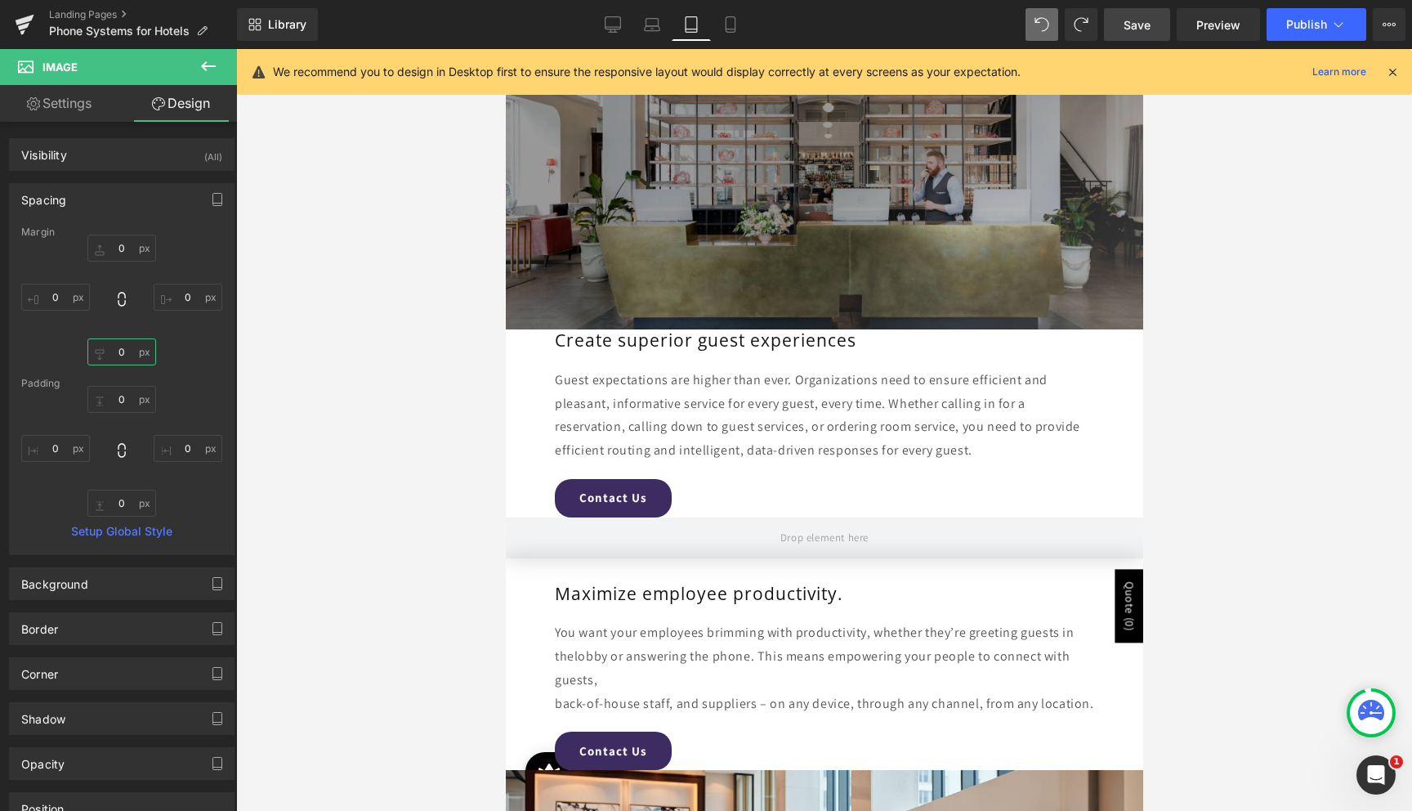
type input "3"
type input "50"
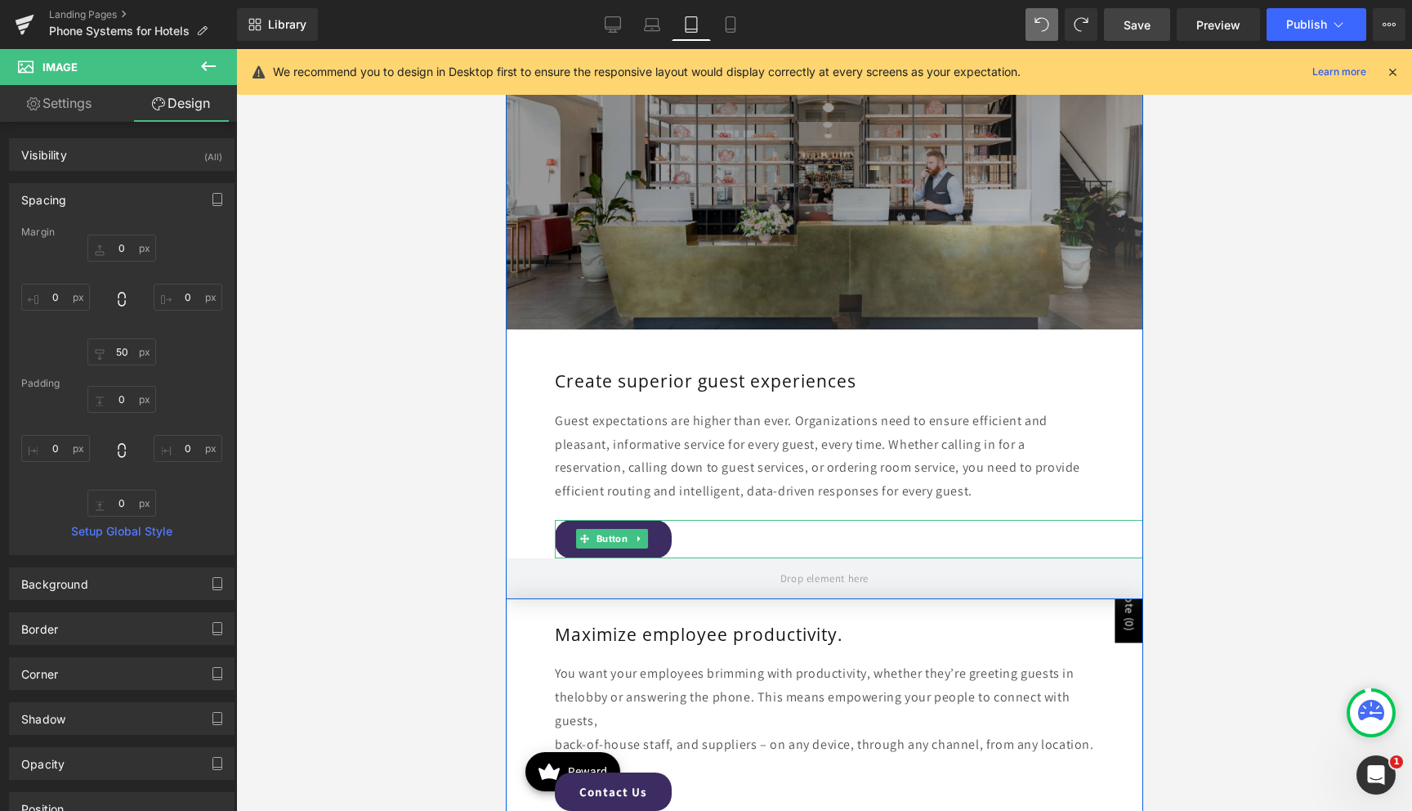
click at [691, 534] on div "Contact Us" at bounding box center [848, 539] width 588 height 38
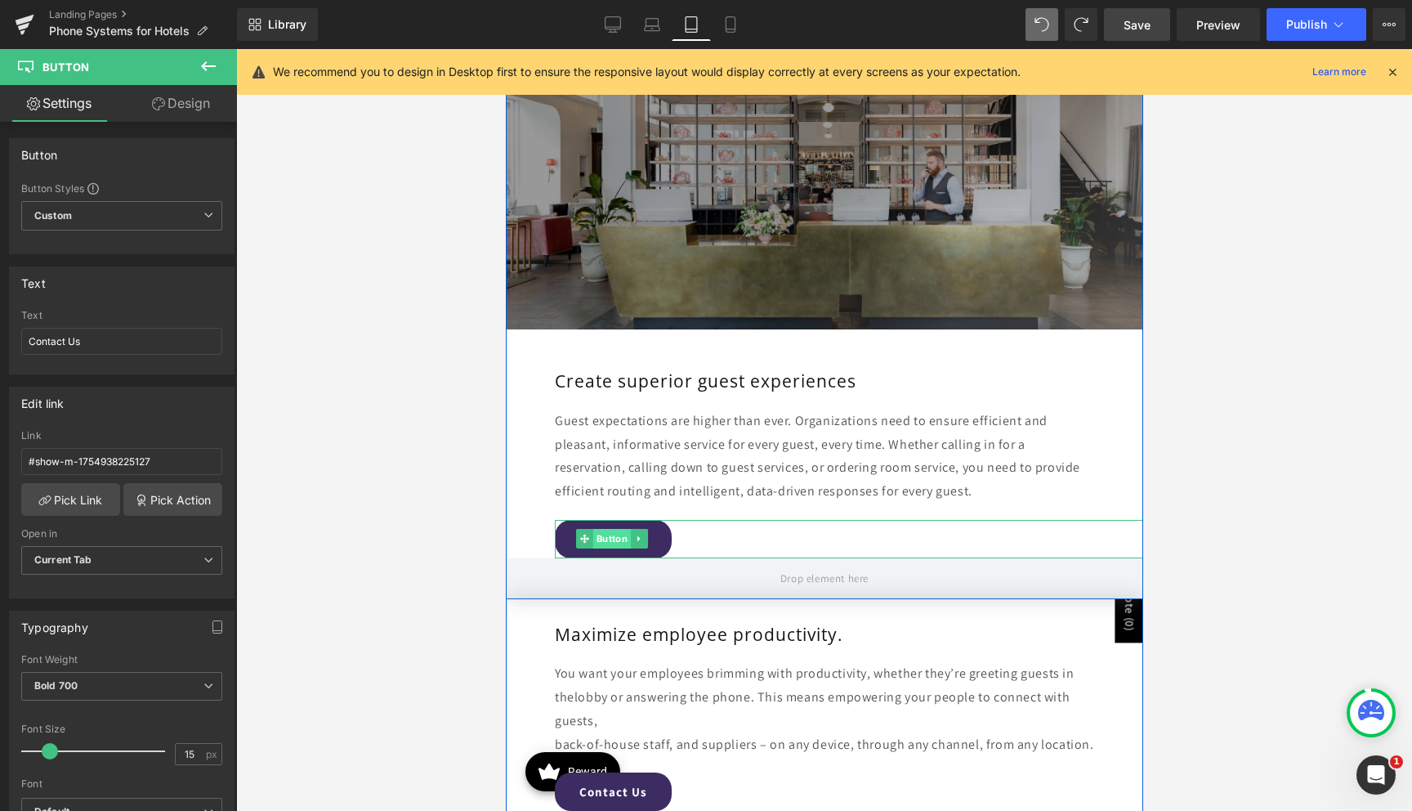
click at [612, 541] on span "Button" at bounding box center [611, 539] width 38 height 20
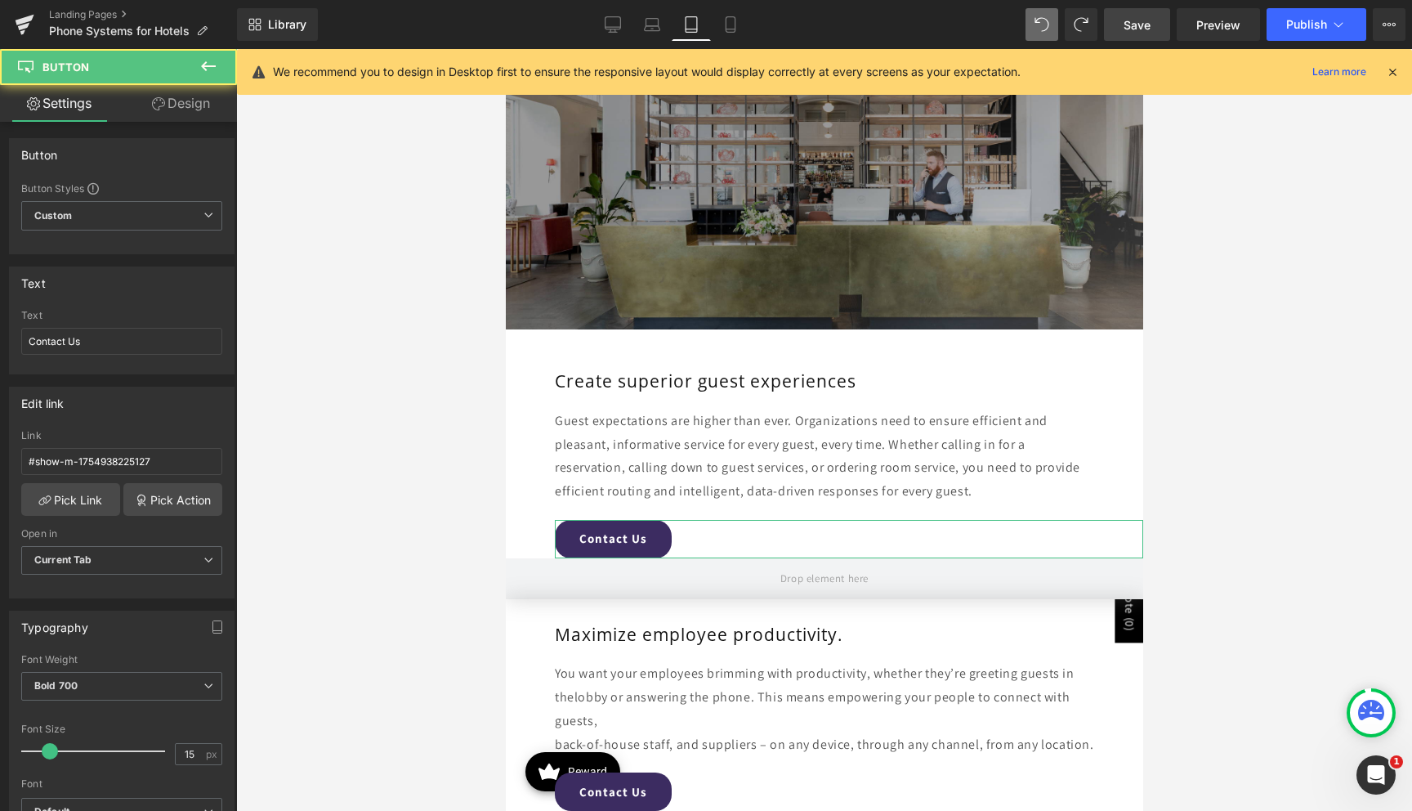
click at [183, 109] on link "Design" at bounding box center [181, 103] width 118 height 37
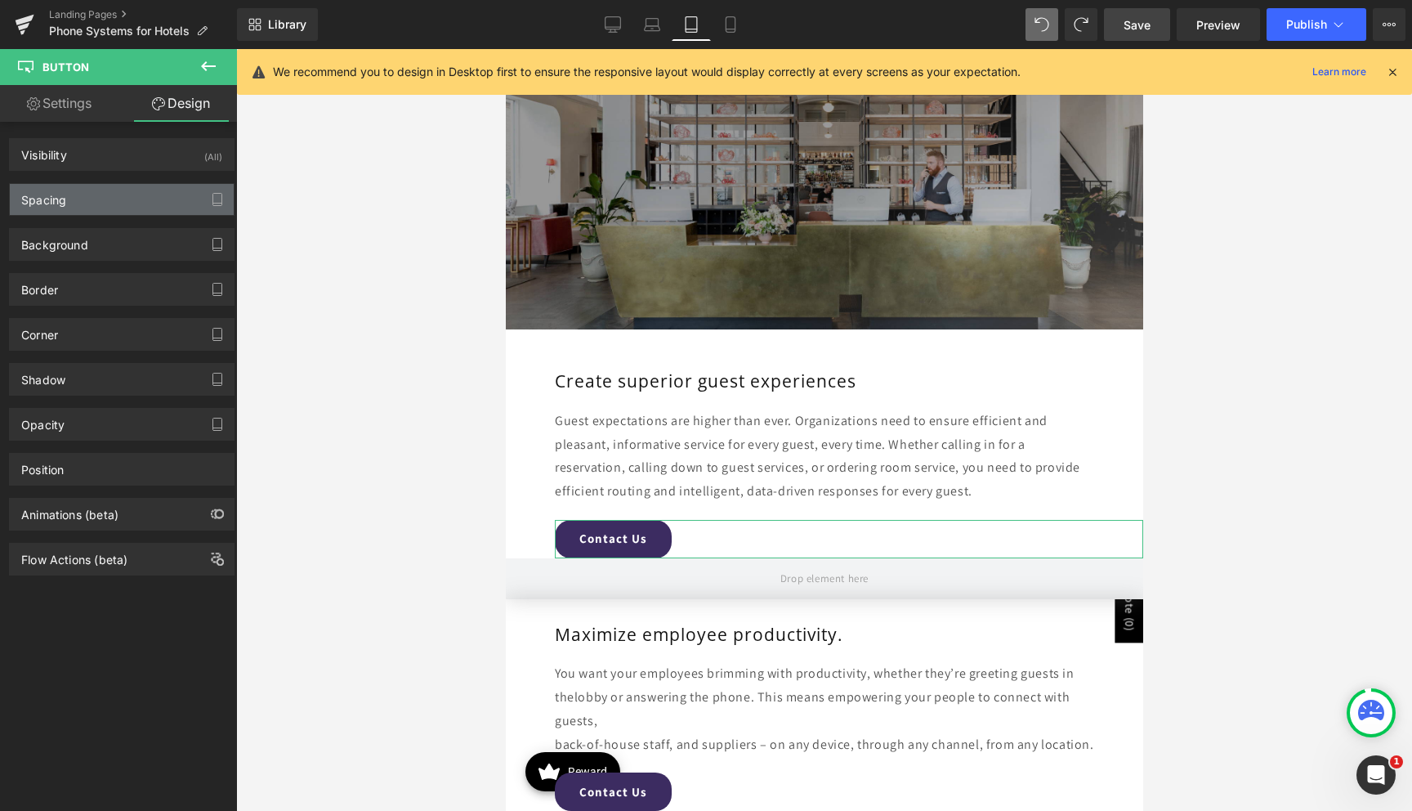
click at [136, 202] on div "Spacing" at bounding box center [122, 199] width 224 height 31
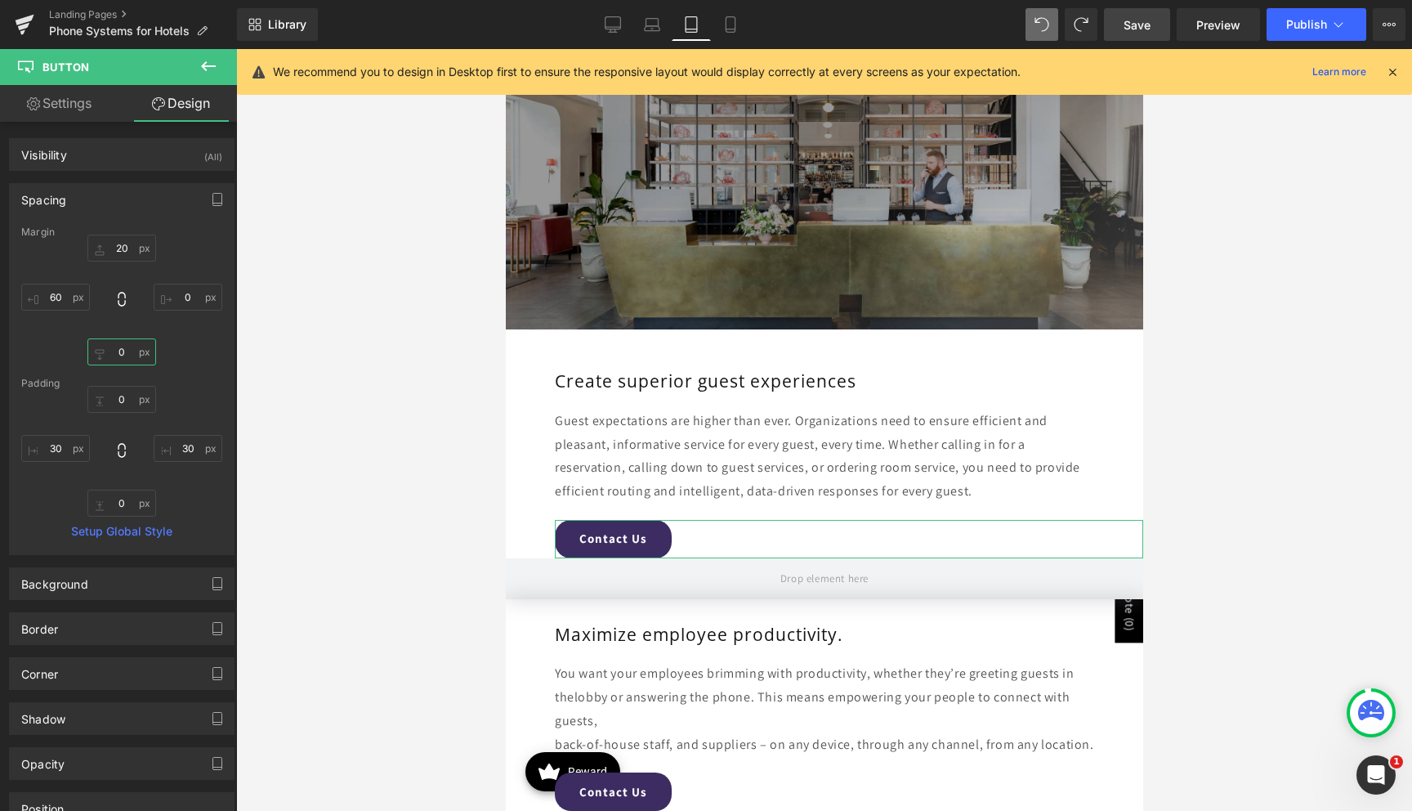
click at [113, 347] on input "0" at bounding box center [121, 351] width 69 height 27
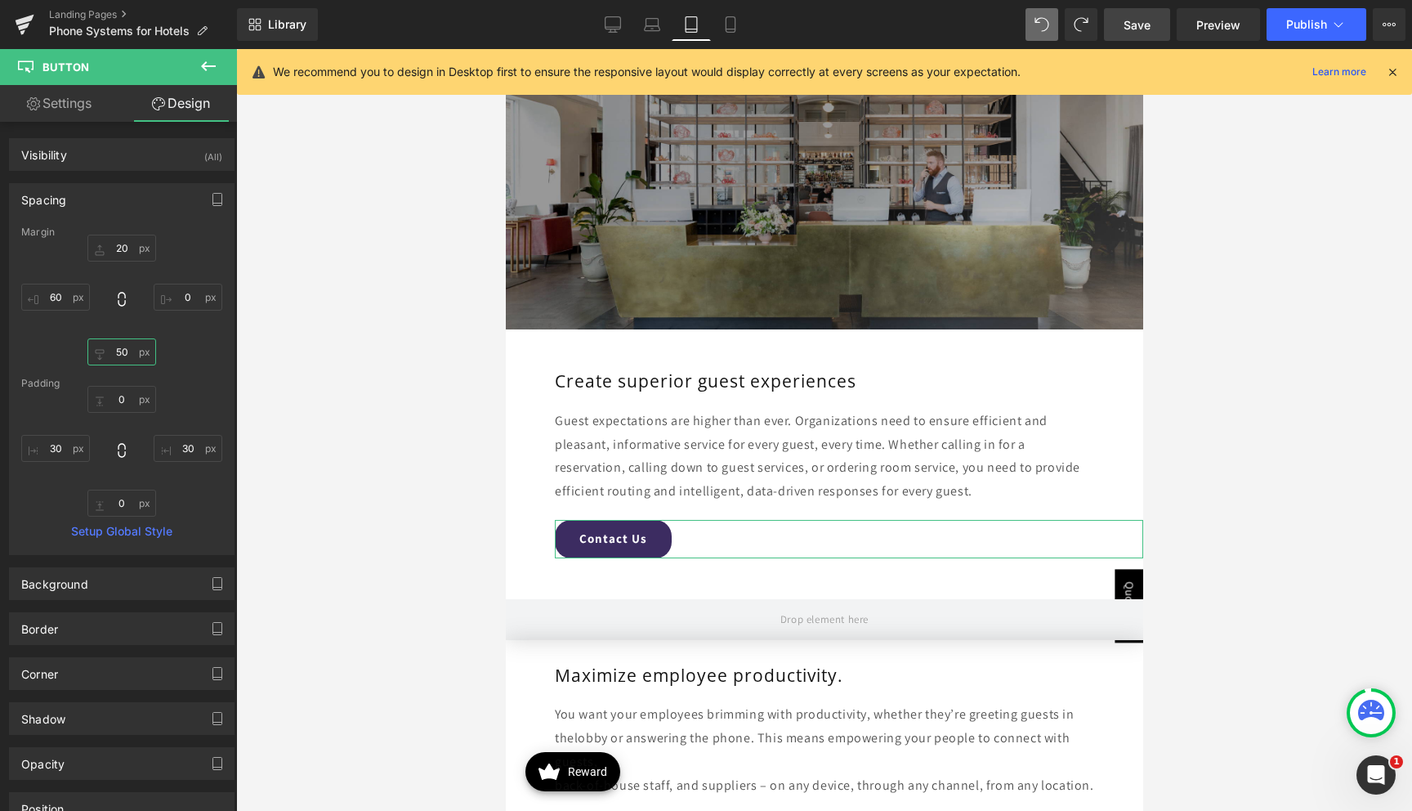
type input "50"
click at [82, 113] on link "Settings" at bounding box center [59, 103] width 118 height 37
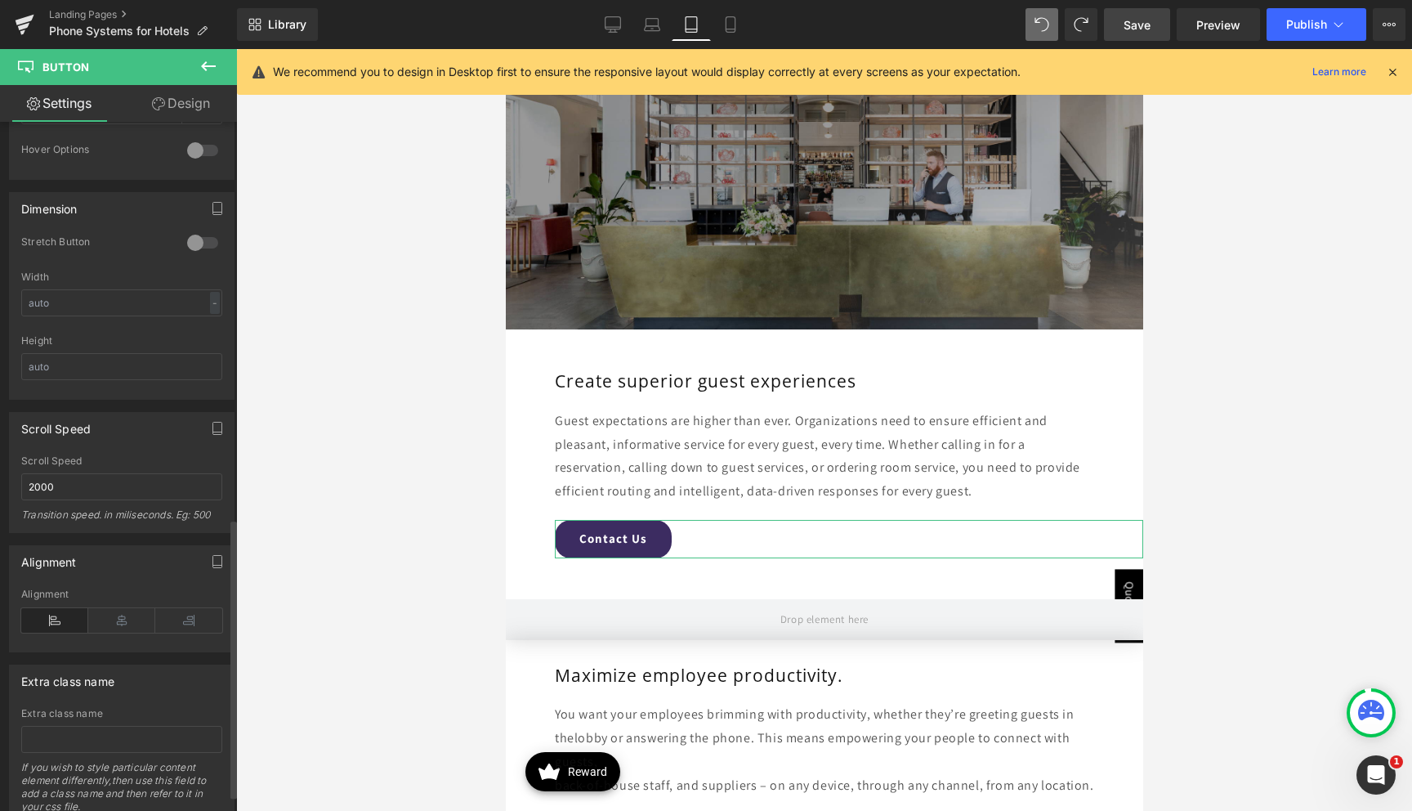
scroll to position [1018, 0]
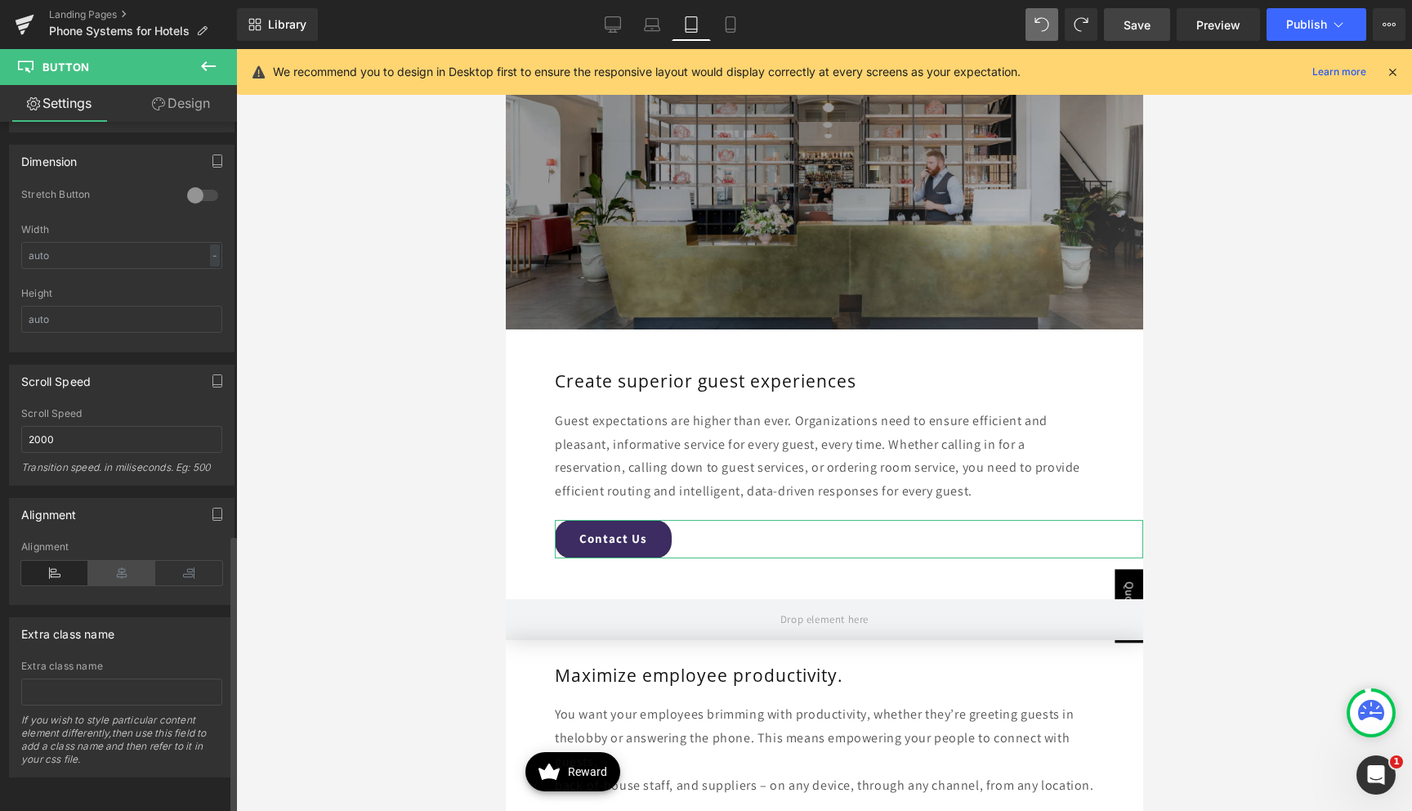
click at [107, 561] on icon at bounding box center [121, 573] width 67 height 25
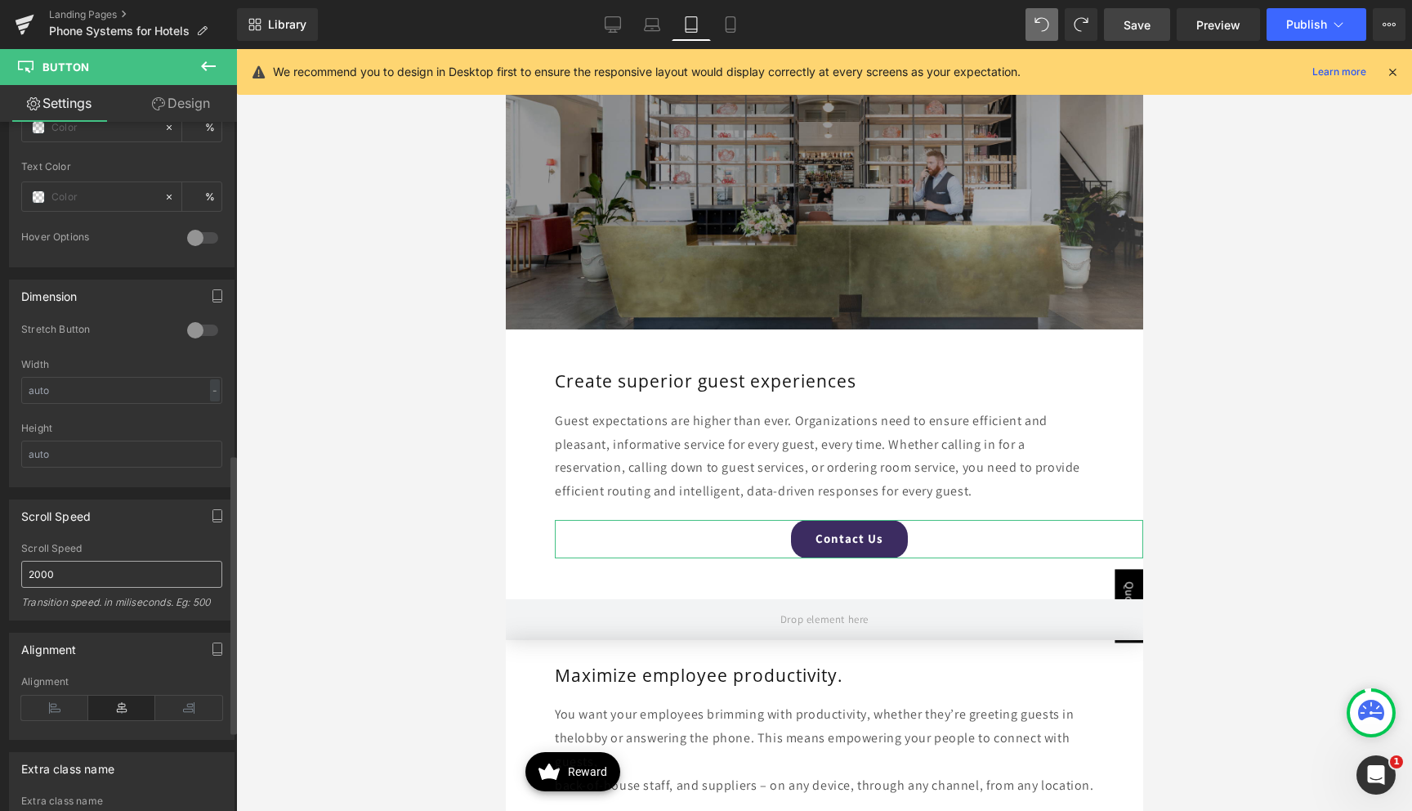
scroll to position [802, 0]
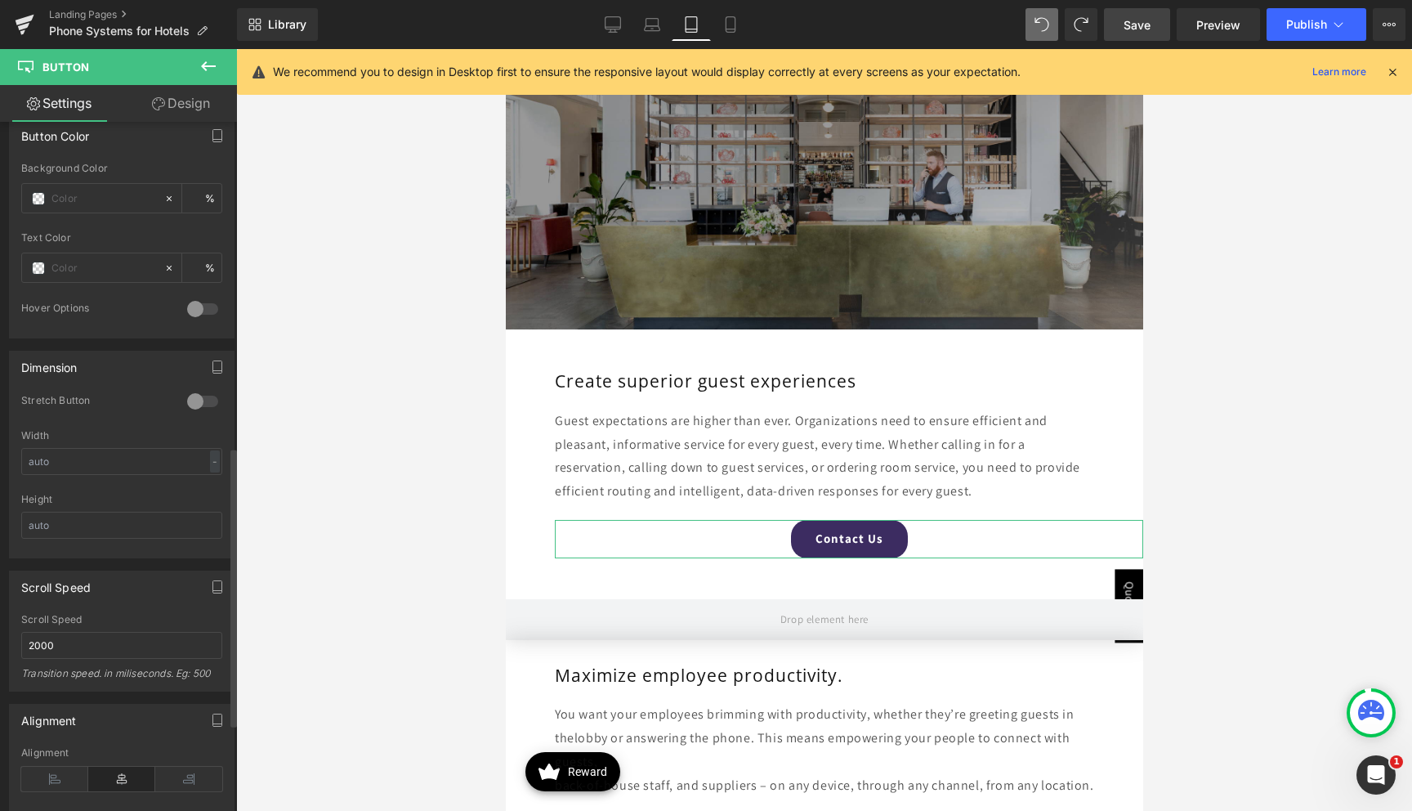
click at [200, 404] on div at bounding box center [202, 401] width 39 height 26
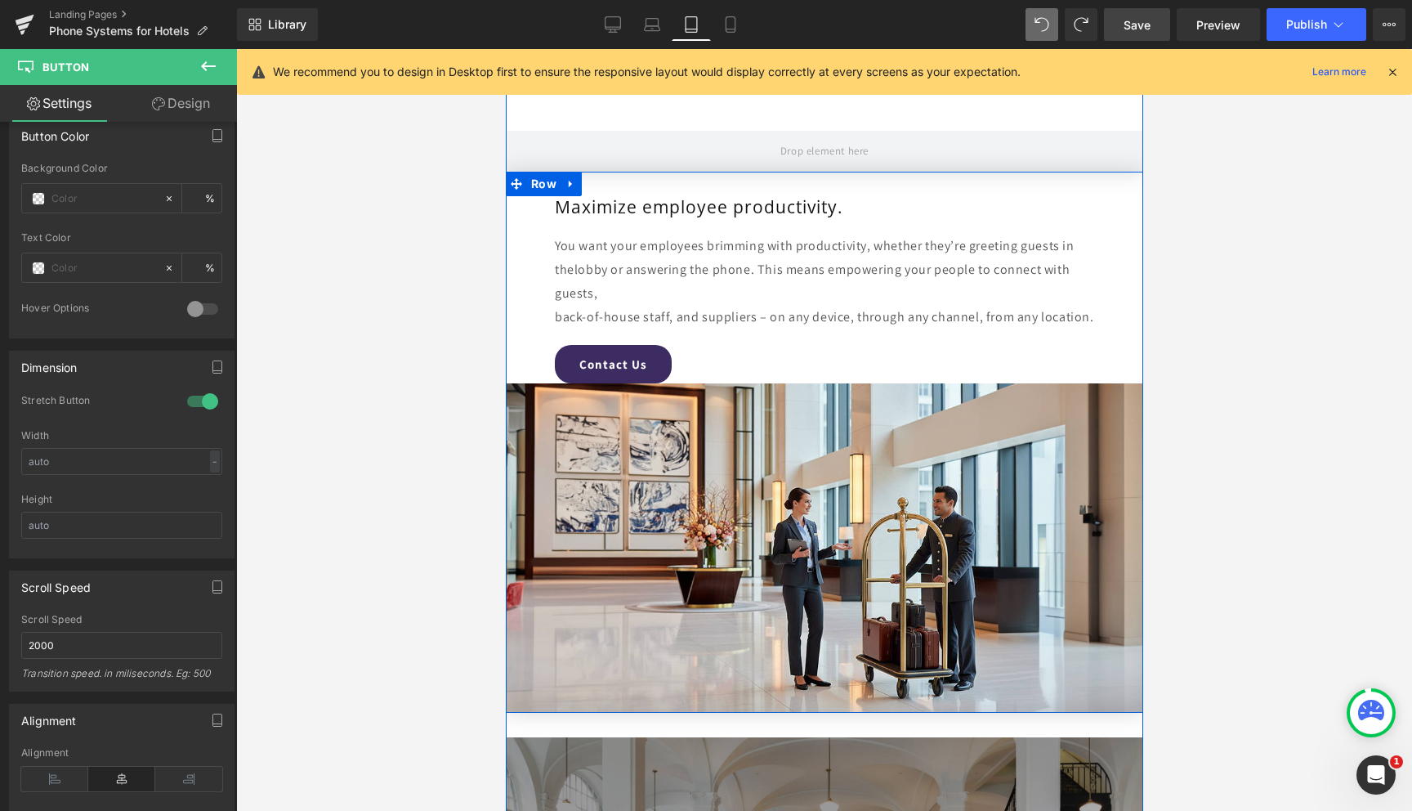
scroll to position [3760, 0]
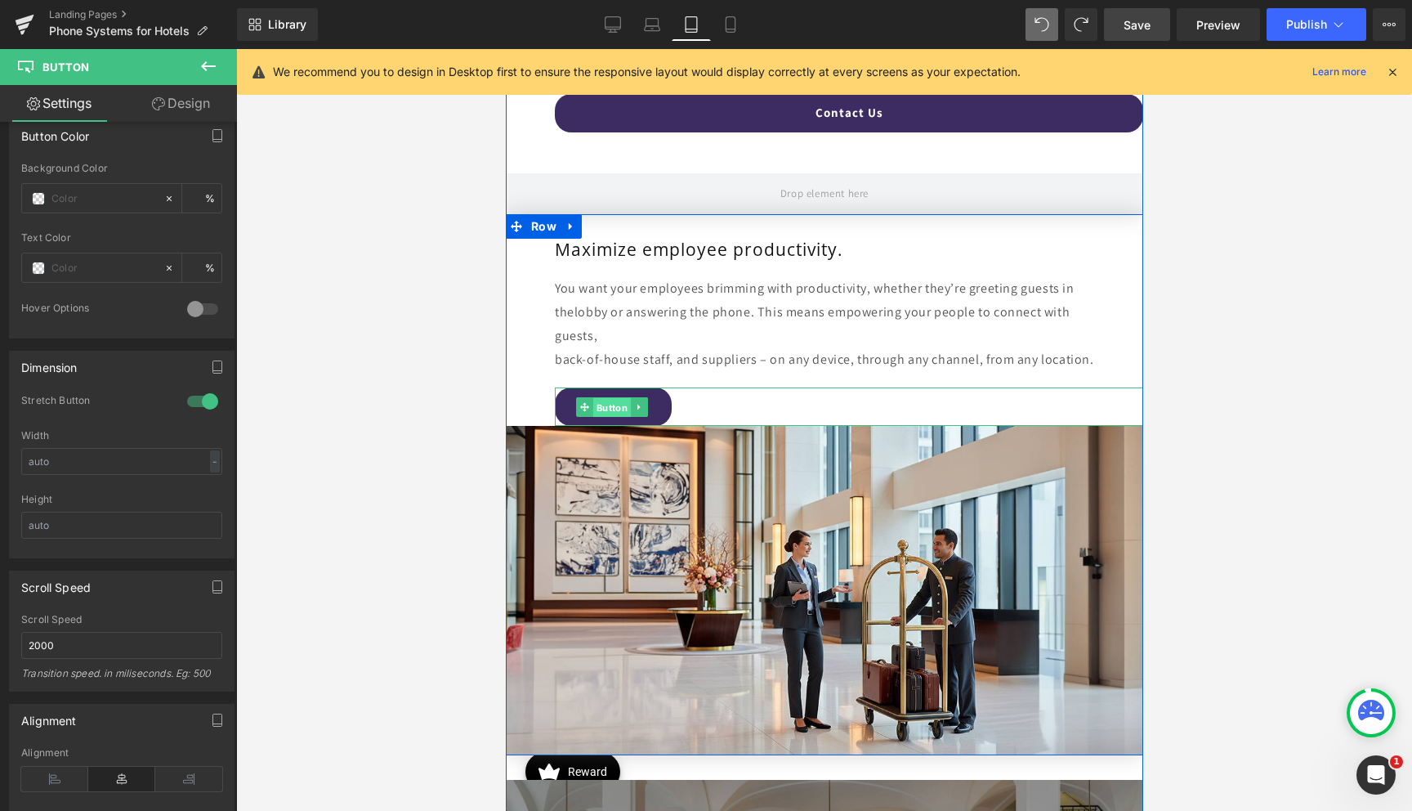
drag, startPoint x: 611, startPoint y: 402, endPoint x: 603, endPoint y: 398, distance: 9.1
click at [611, 403] on span "Button" at bounding box center [611, 408] width 38 height 20
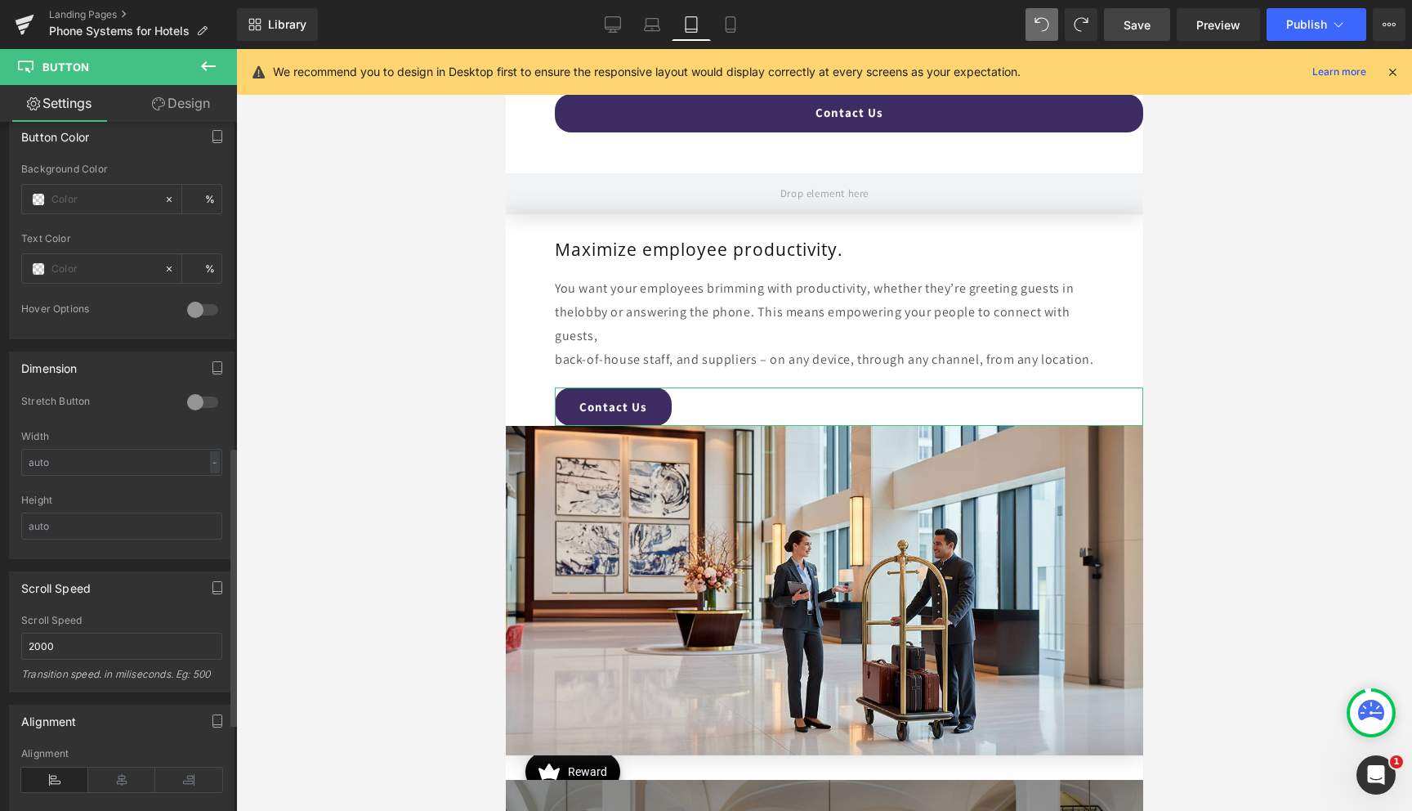
scroll to position [804, 0]
click at [199, 403] on div at bounding box center [202, 399] width 39 height 26
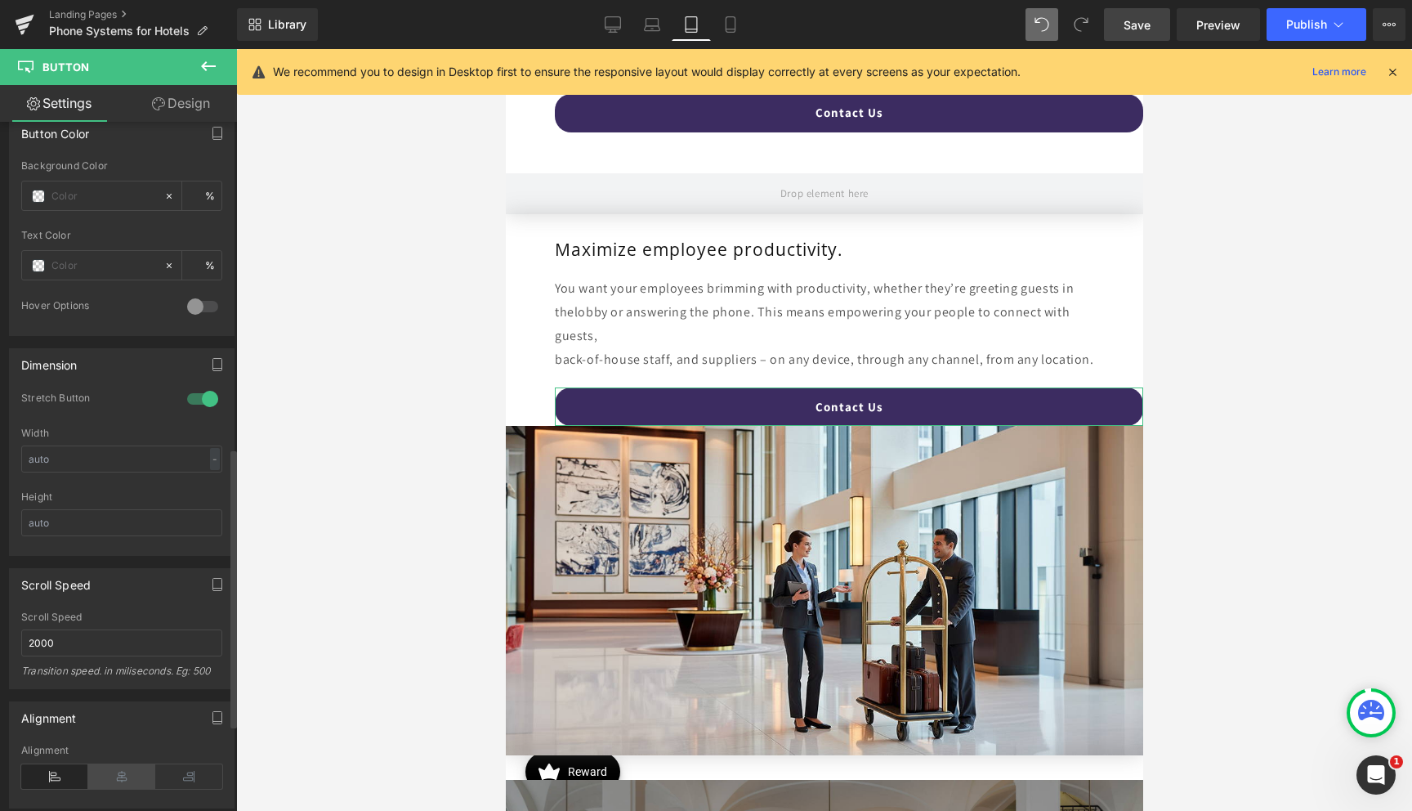
click at [110, 766] on icon at bounding box center [121, 776] width 67 height 25
click at [168, 105] on link "Design" at bounding box center [181, 103] width 118 height 37
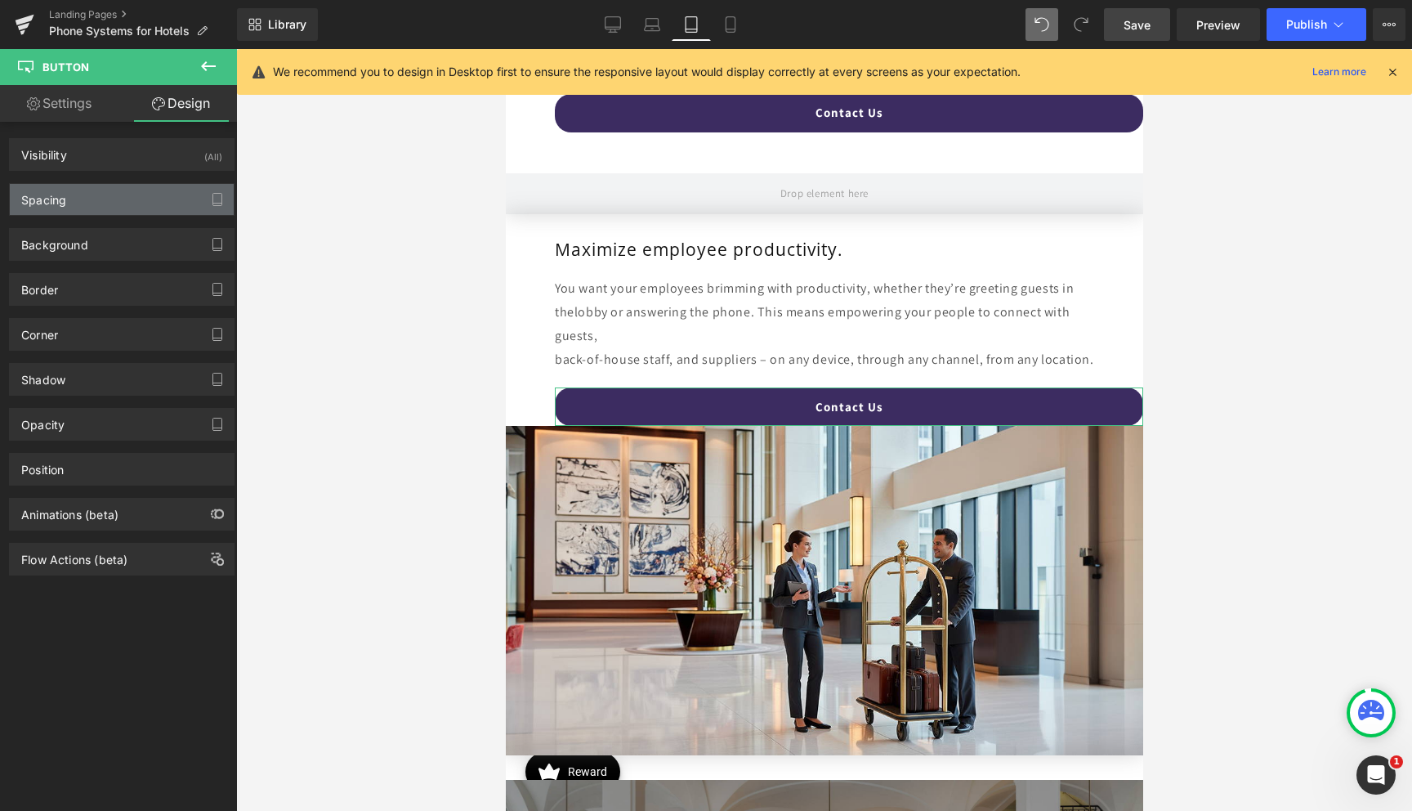
click at [92, 201] on div "Spacing" at bounding box center [122, 199] width 224 height 31
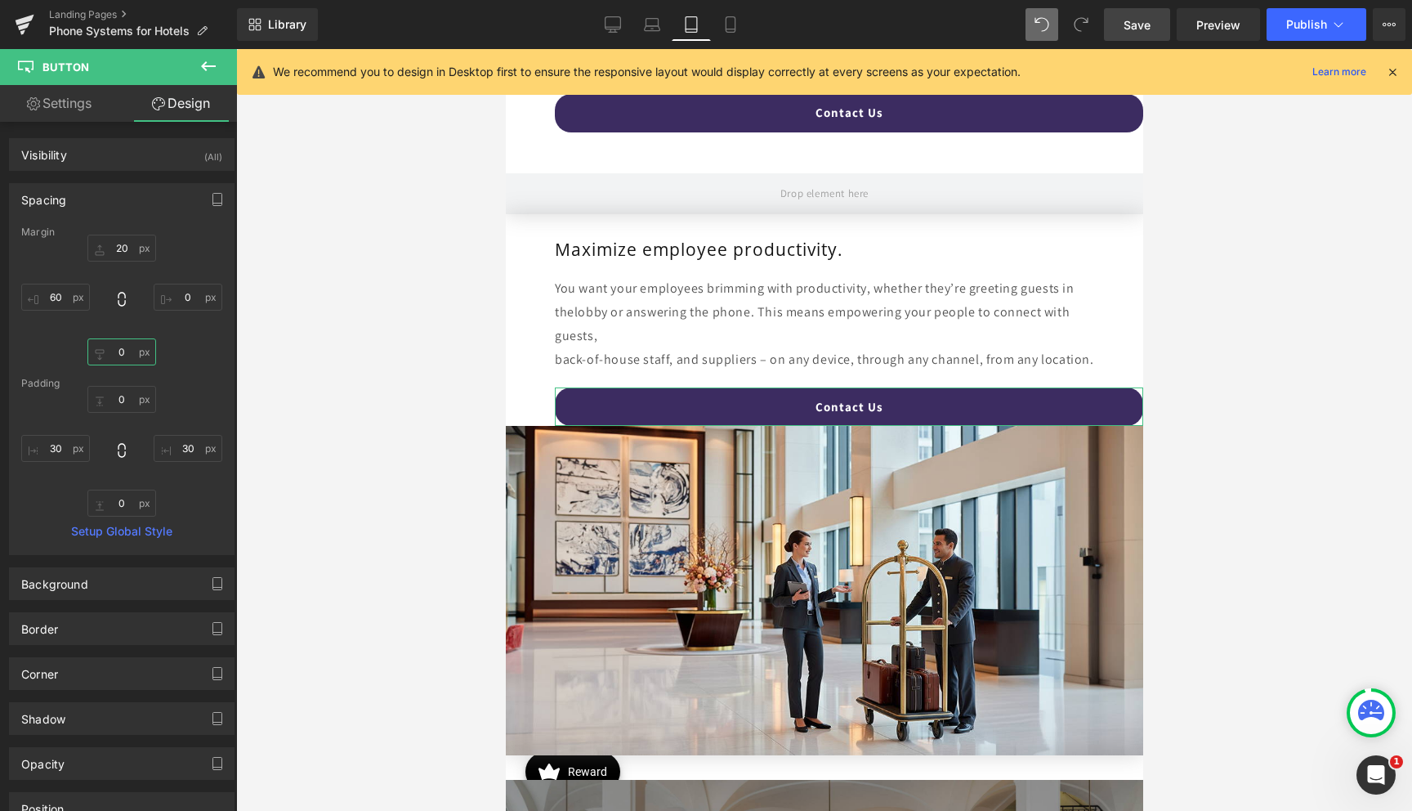
click at [111, 356] on input "0" at bounding box center [121, 351] width 69 height 27
type input "50"
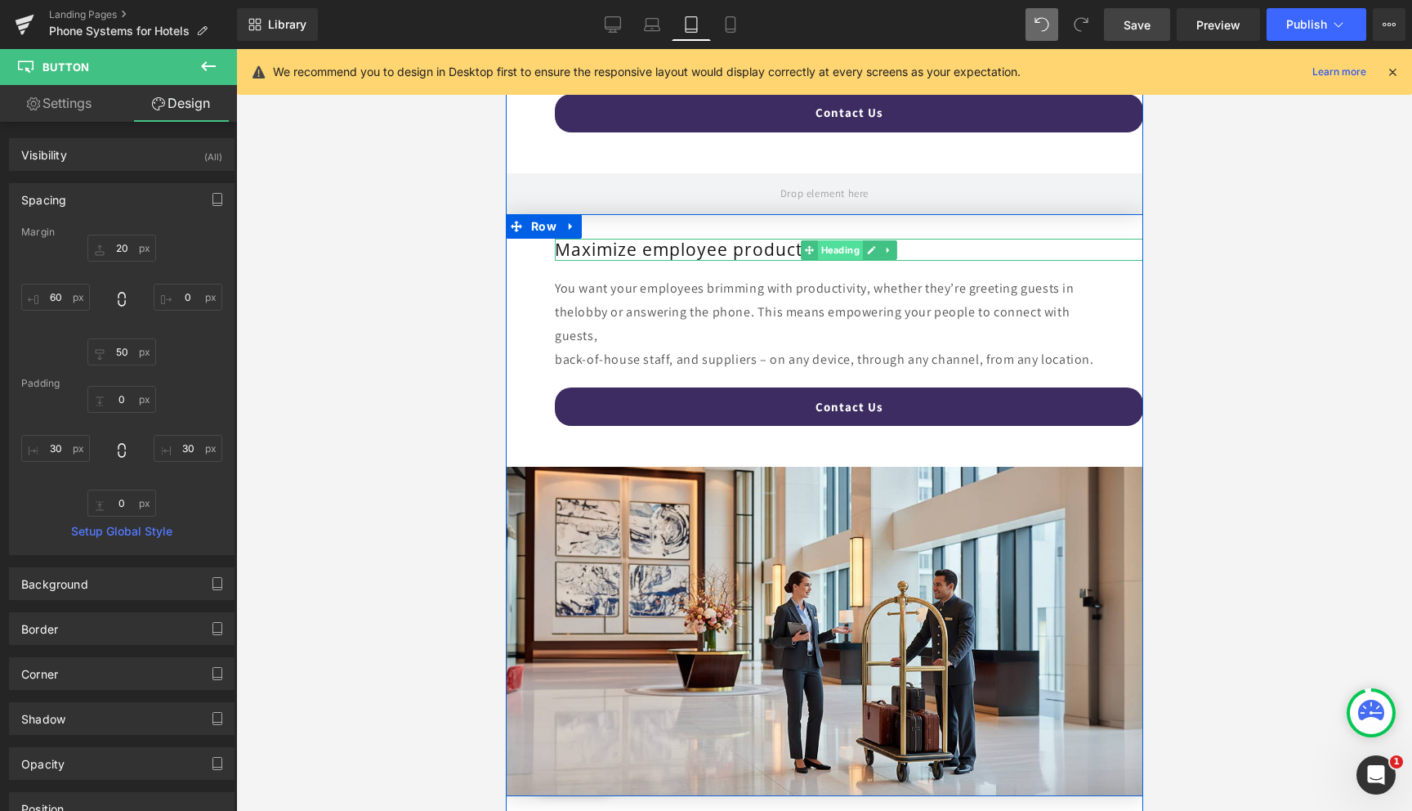
click at [827, 248] on span "Heading" at bounding box center [839, 250] width 45 height 20
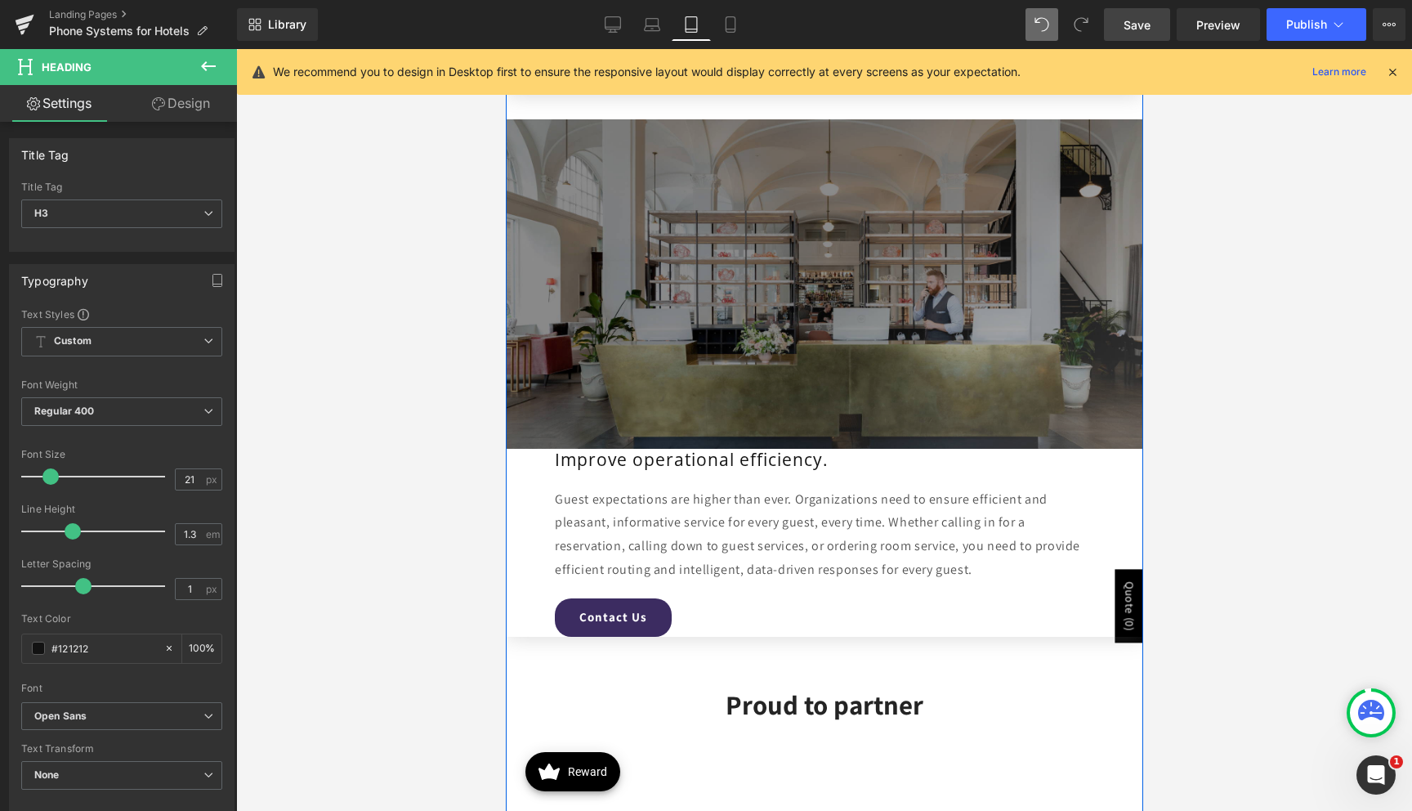
scroll to position [4478, 0]
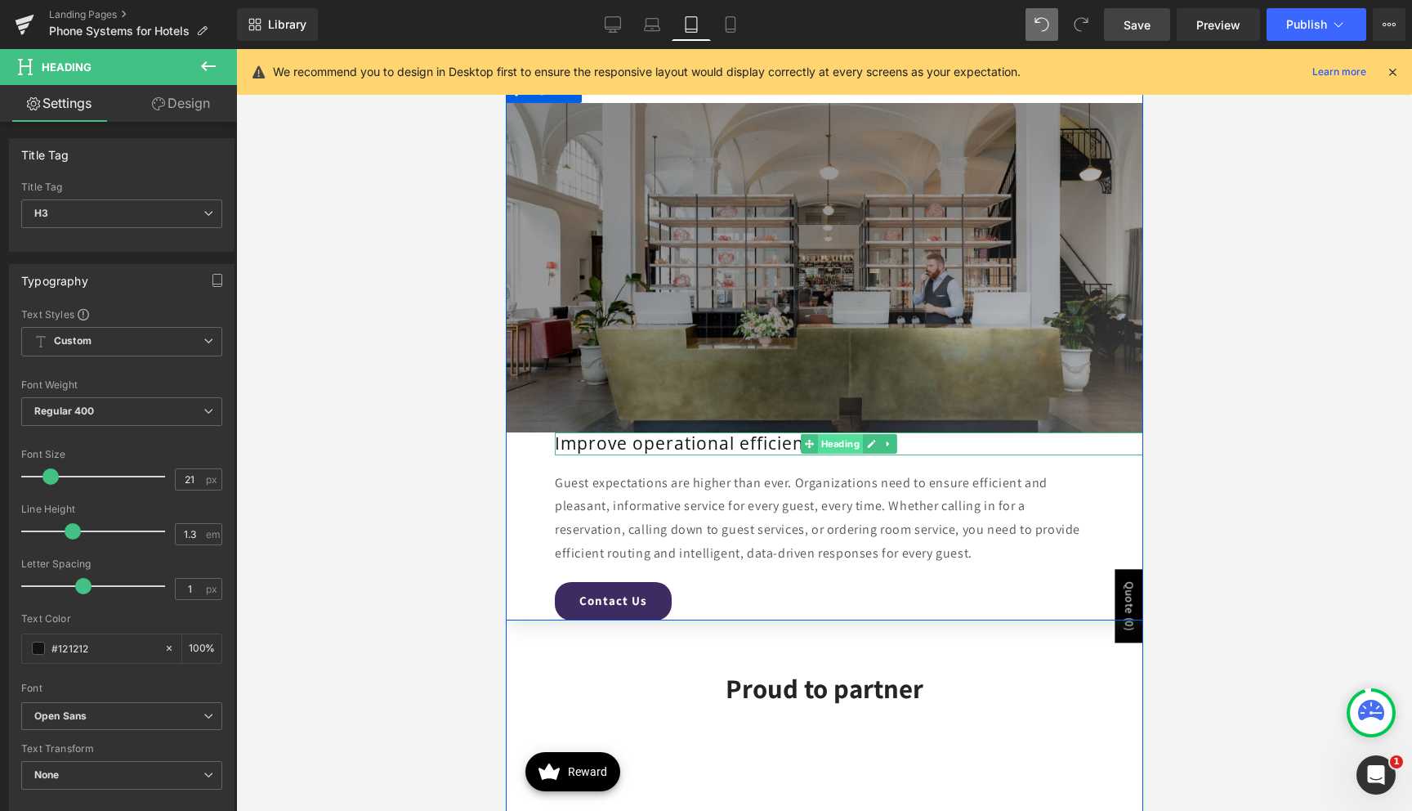
click at [830, 445] on span "Heading" at bounding box center [839, 444] width 45 height 20
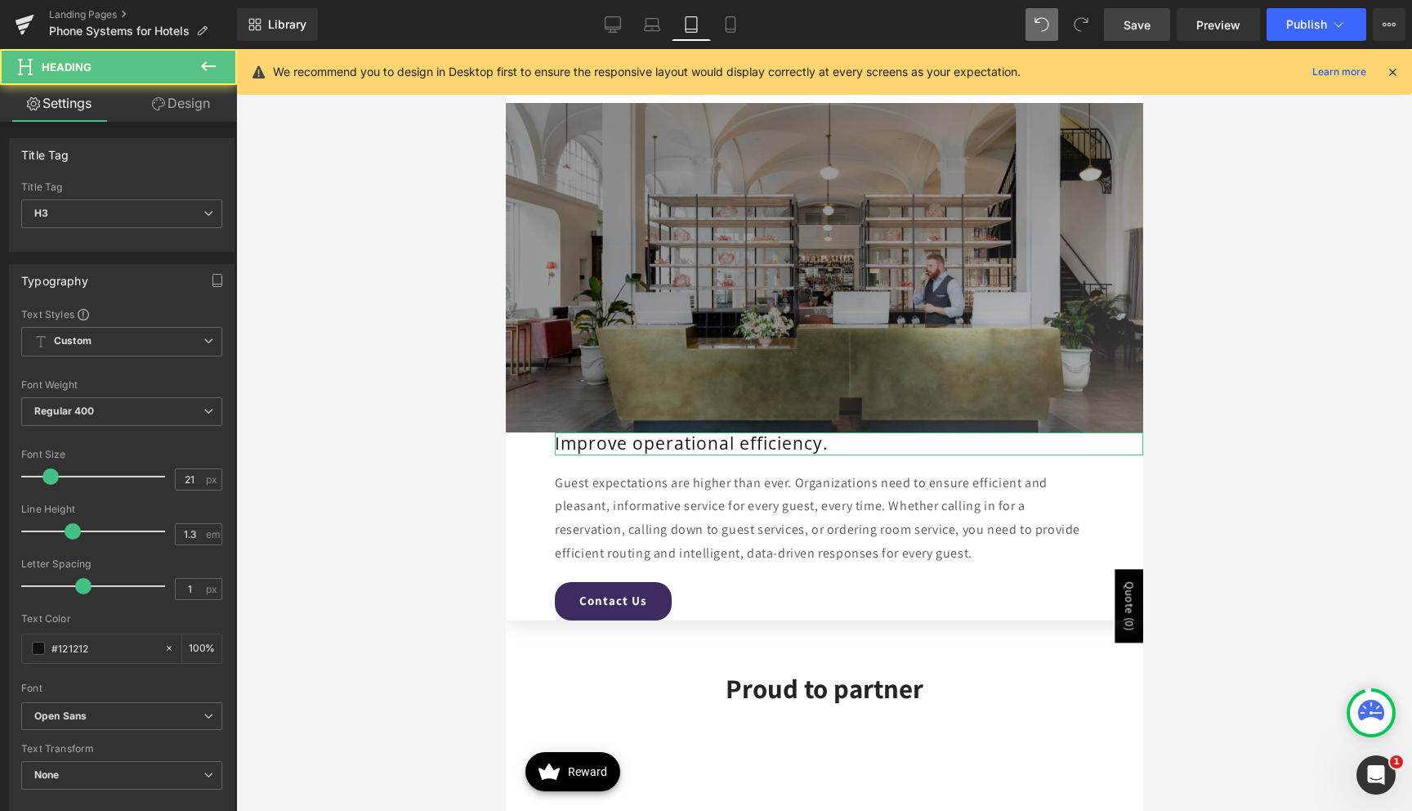
click at [185, 111] on link "Design" at bounding box center [181, 103] width 118 height 37
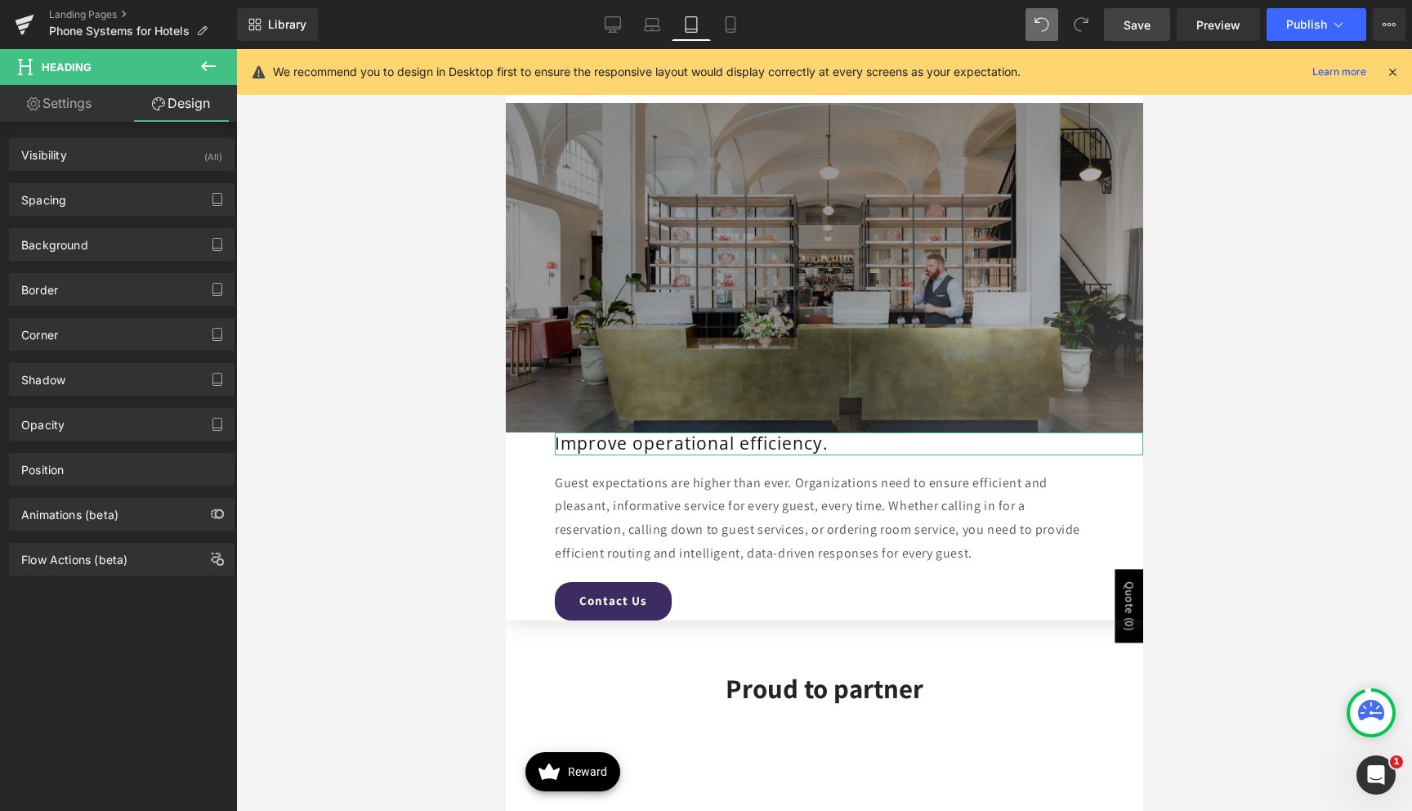
drag, startPoint x: 108, startPoint y: 203, endPoint x: 113, endPoint y: 217, distance: 14.7
click at [108, 203] on div "Spacing" at bounding box center [122, 199] width 224 height 31
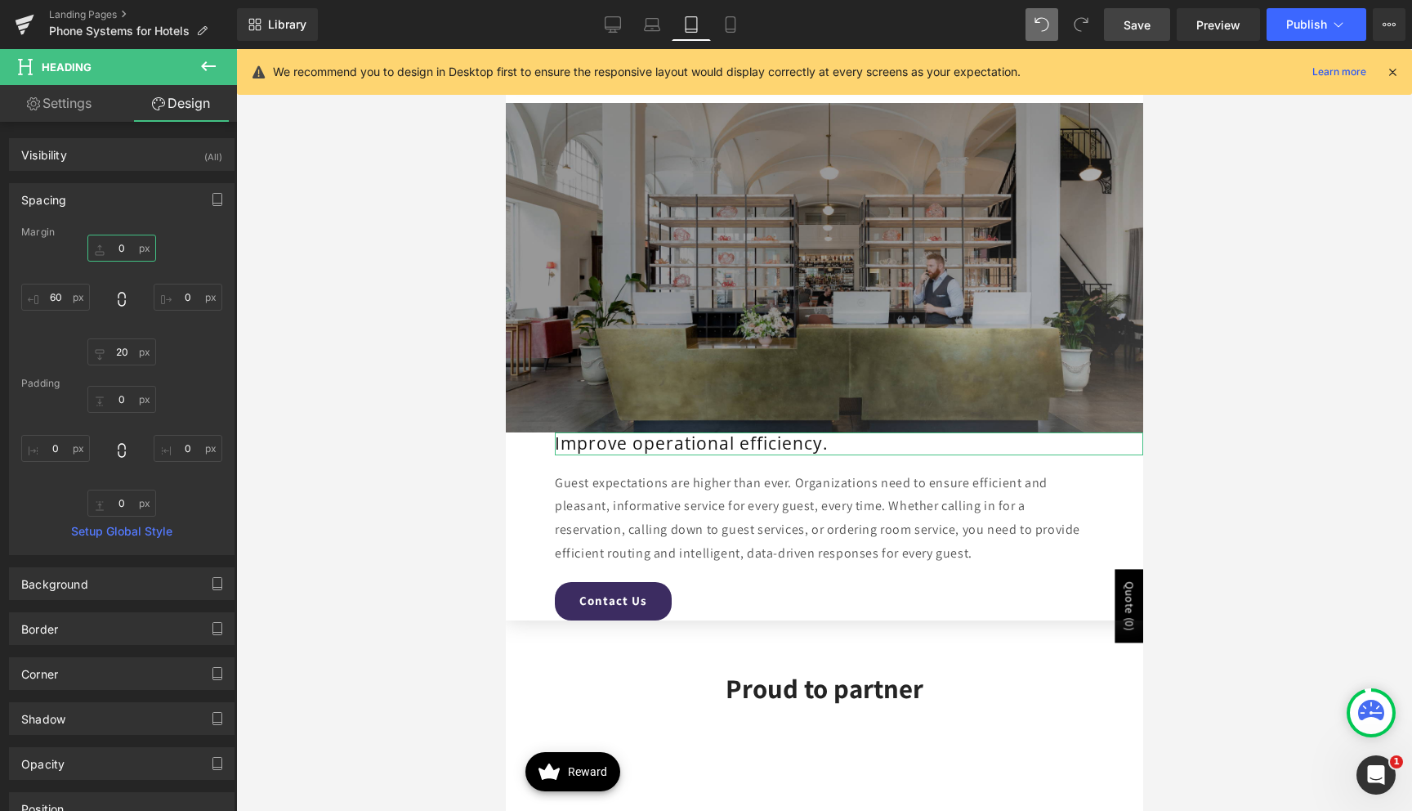
click at [118, 249] on input "0" at bounding box center [121, 248] width 69 height 27
type input "50"
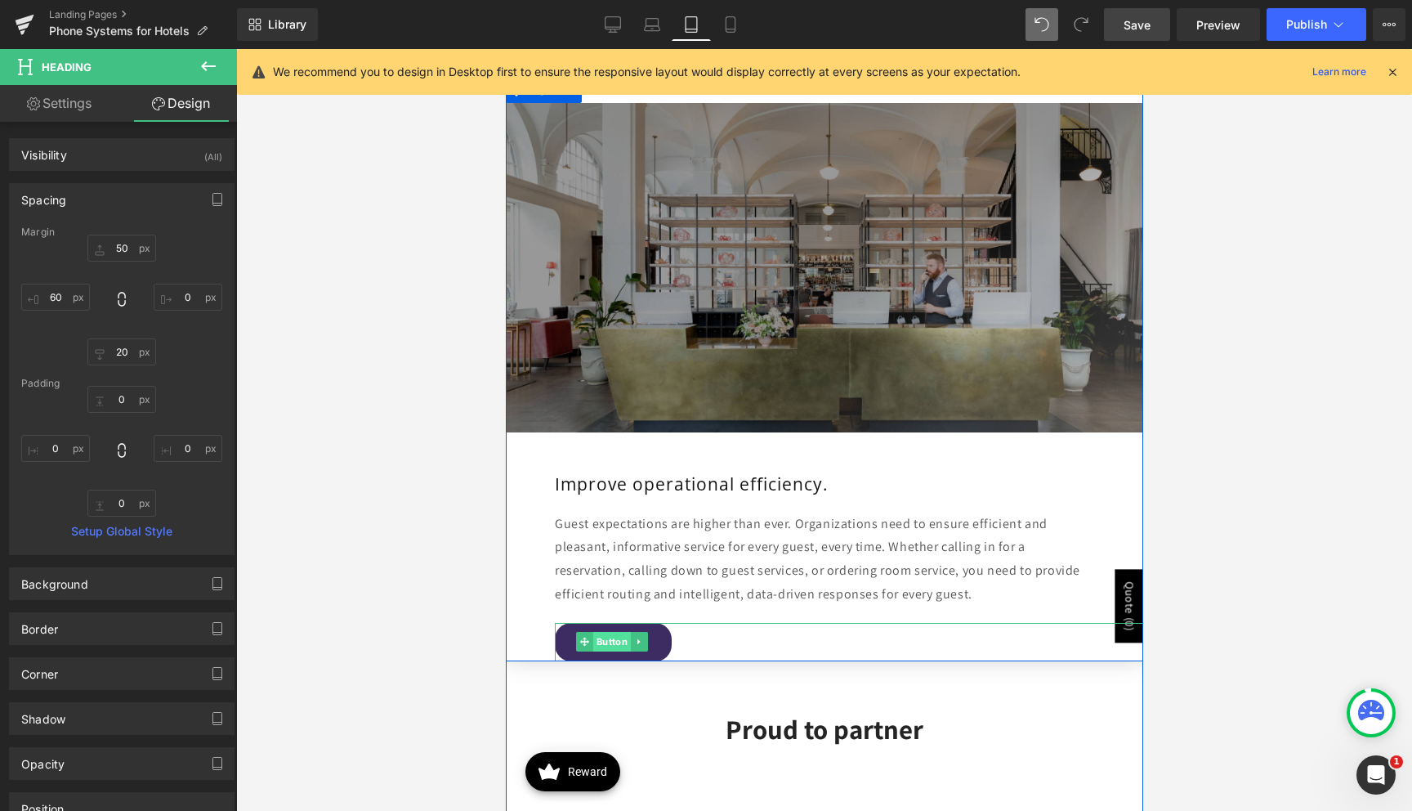
click at [607, 634] on span "Button" at bounding box center [611, 642] width 38 height 20
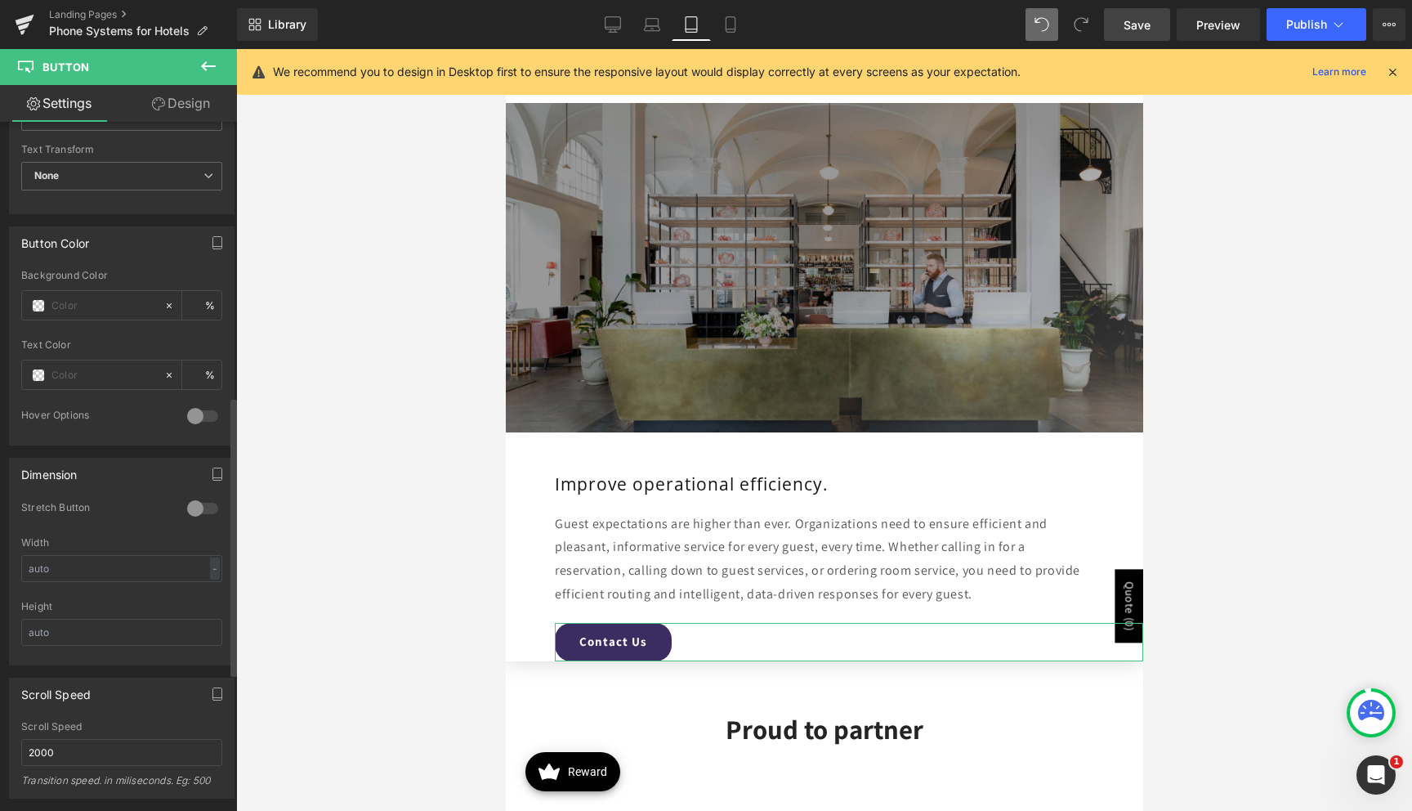
scroll to position [781, 0]
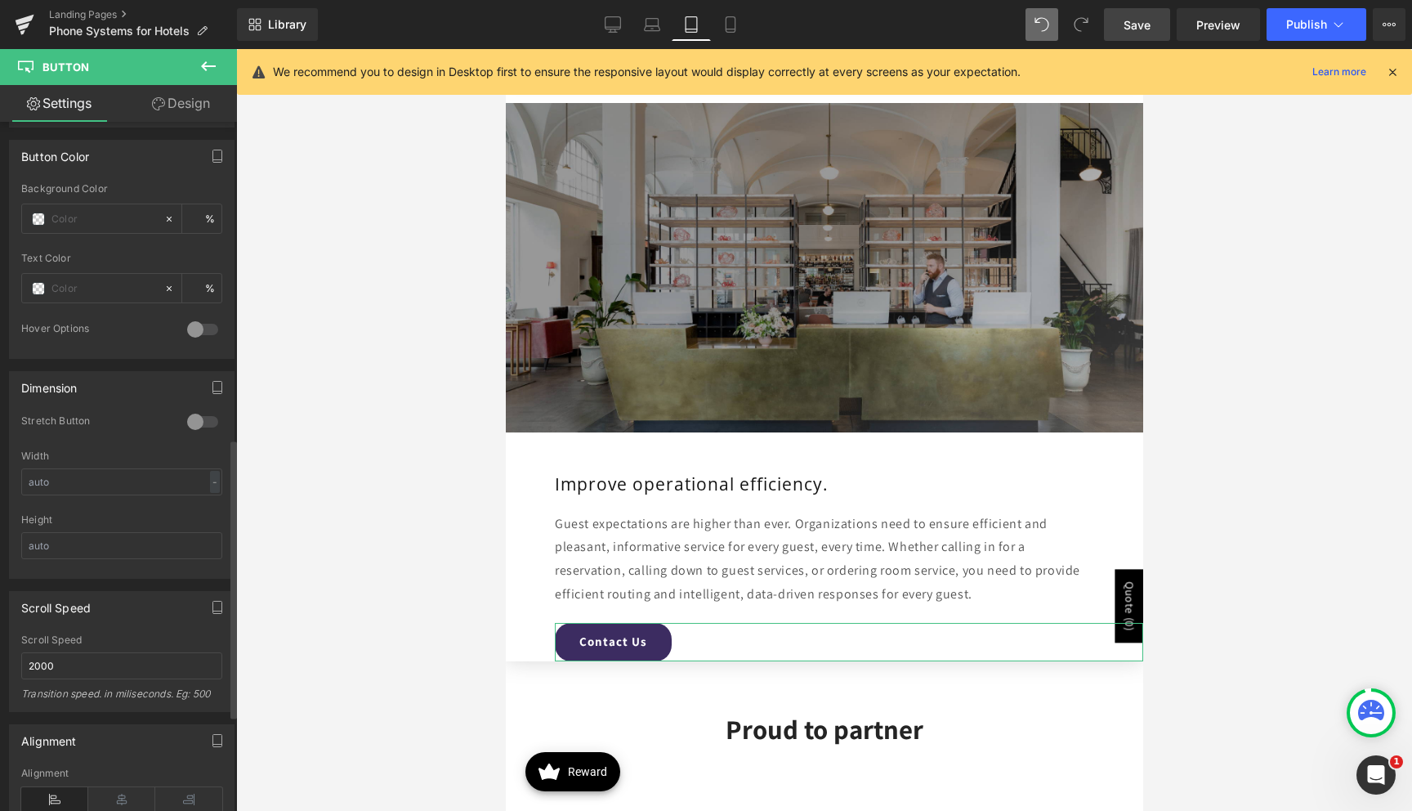
click at [202, 419] on div at bounding box center [202, 422] width 39 height 26
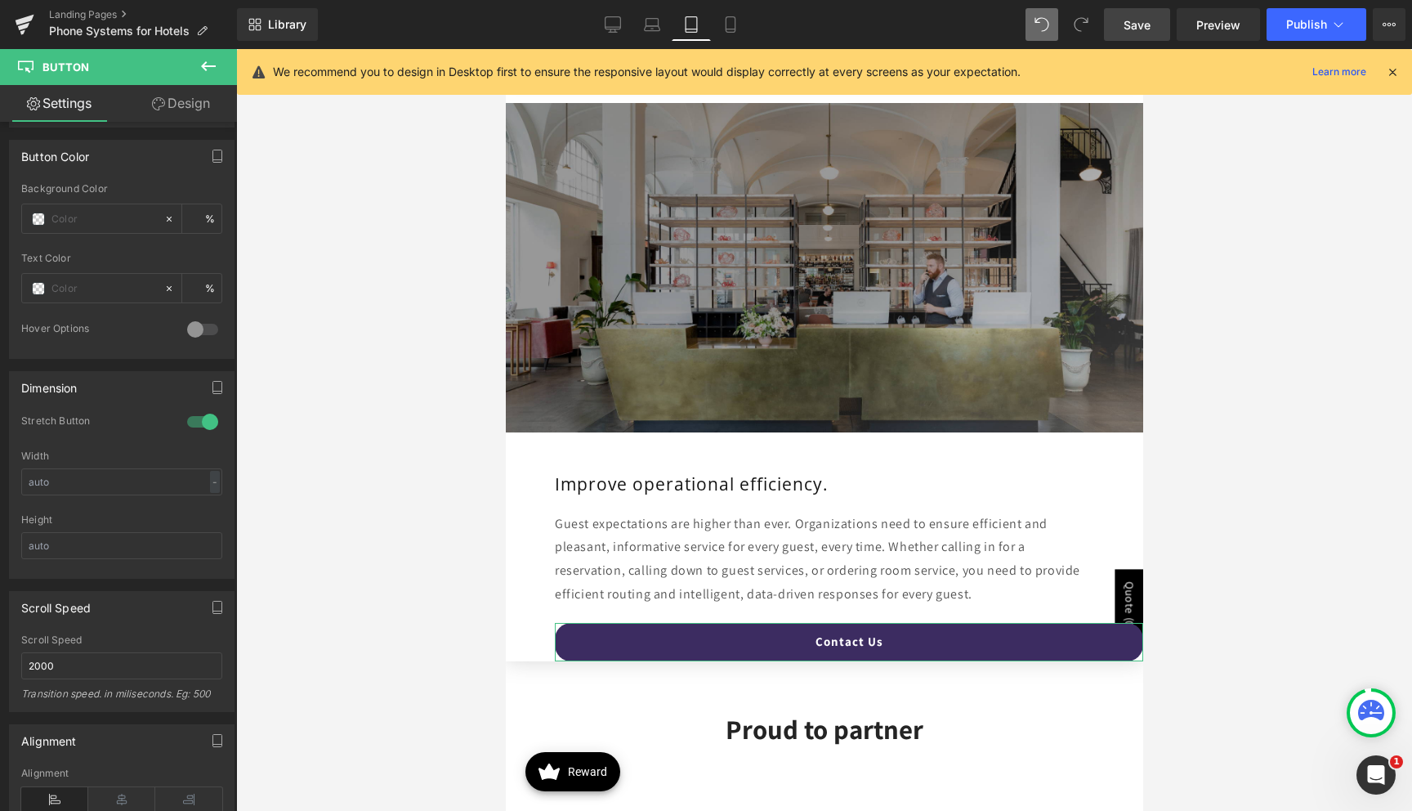
click at [198, 98] on link "Design" at bounding box center [181, 103] width 118 height 37
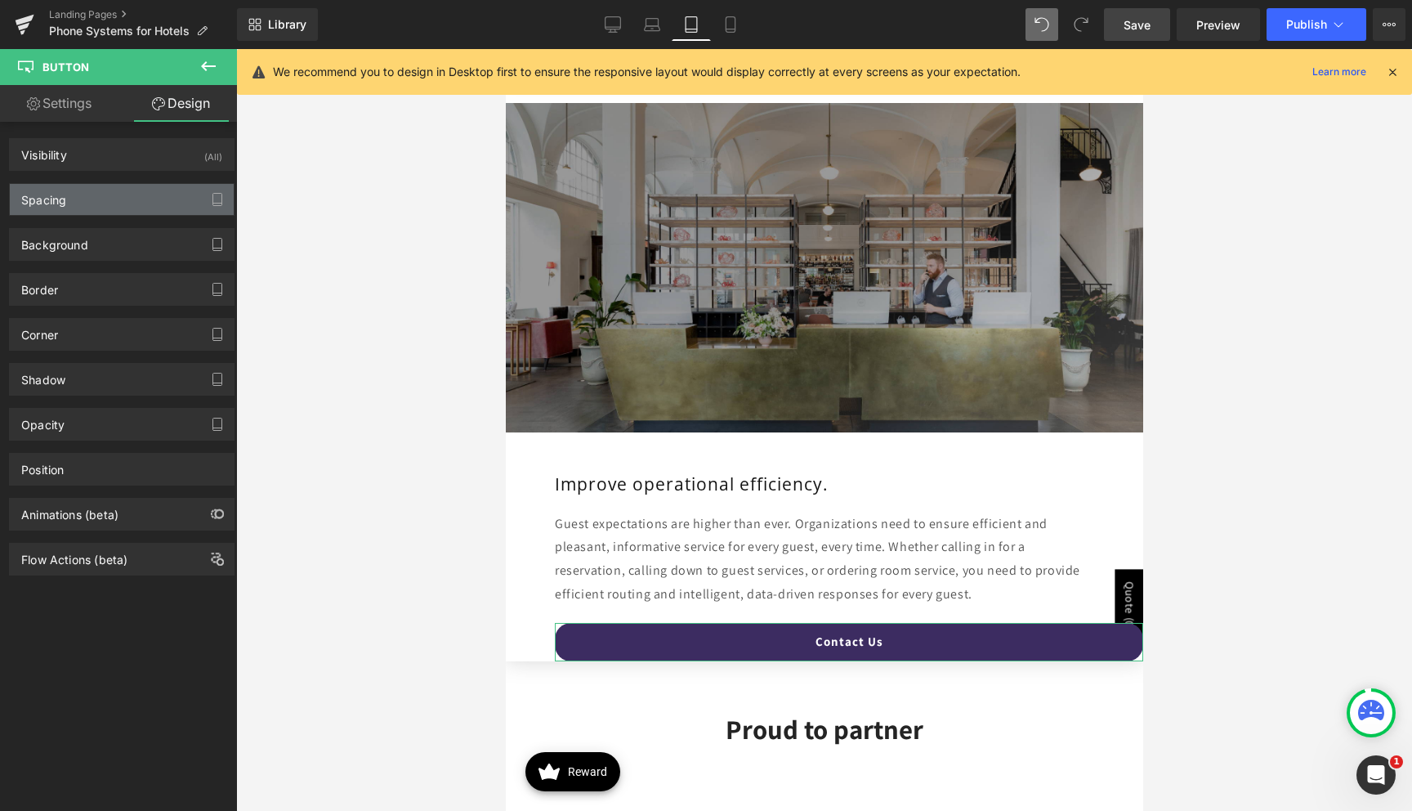
click at [98, 203] on div "Spacing" at bounding box center [122, 199] width 224 height 31
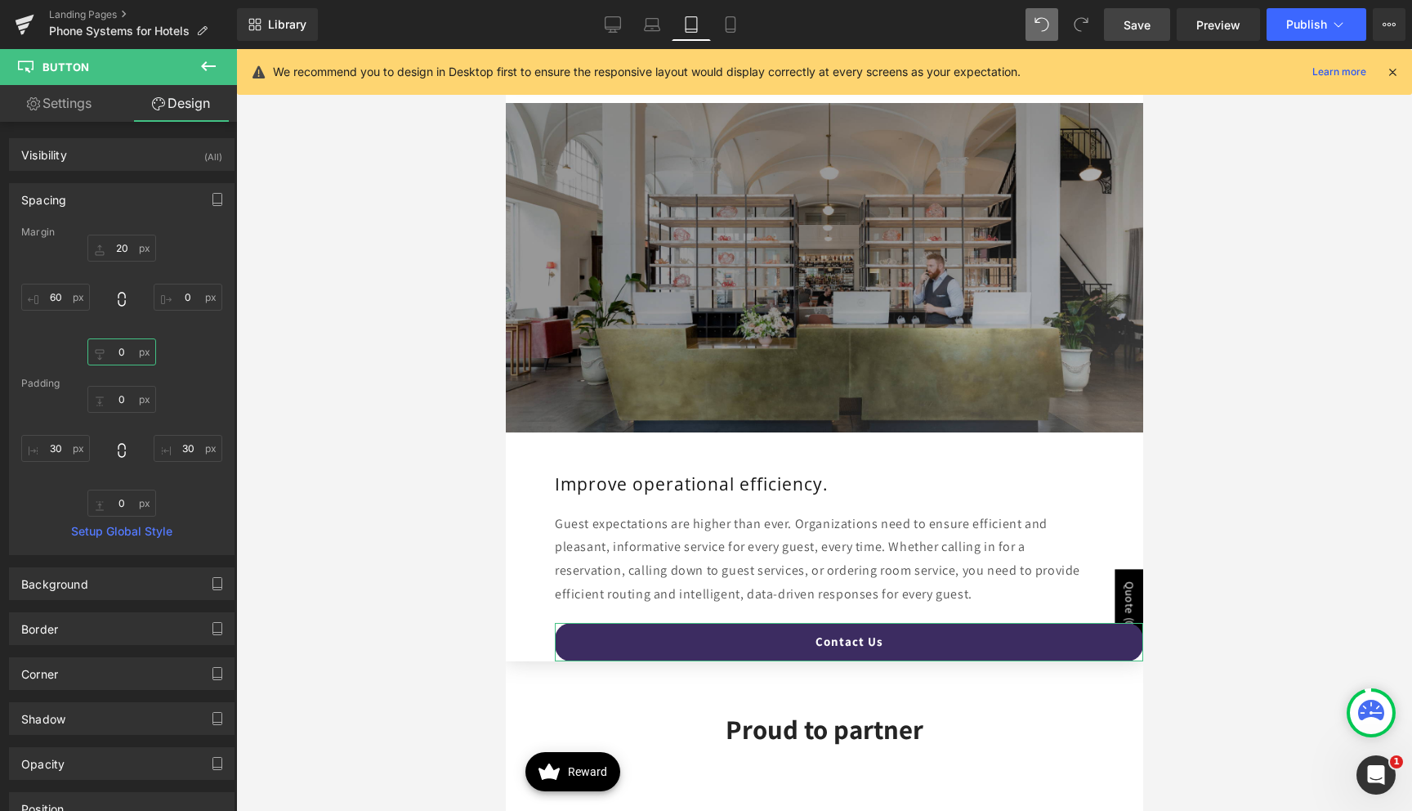
click at [109, 349] on input "0" at bounding box center [121, 351] width 69 height 27
type input "50"
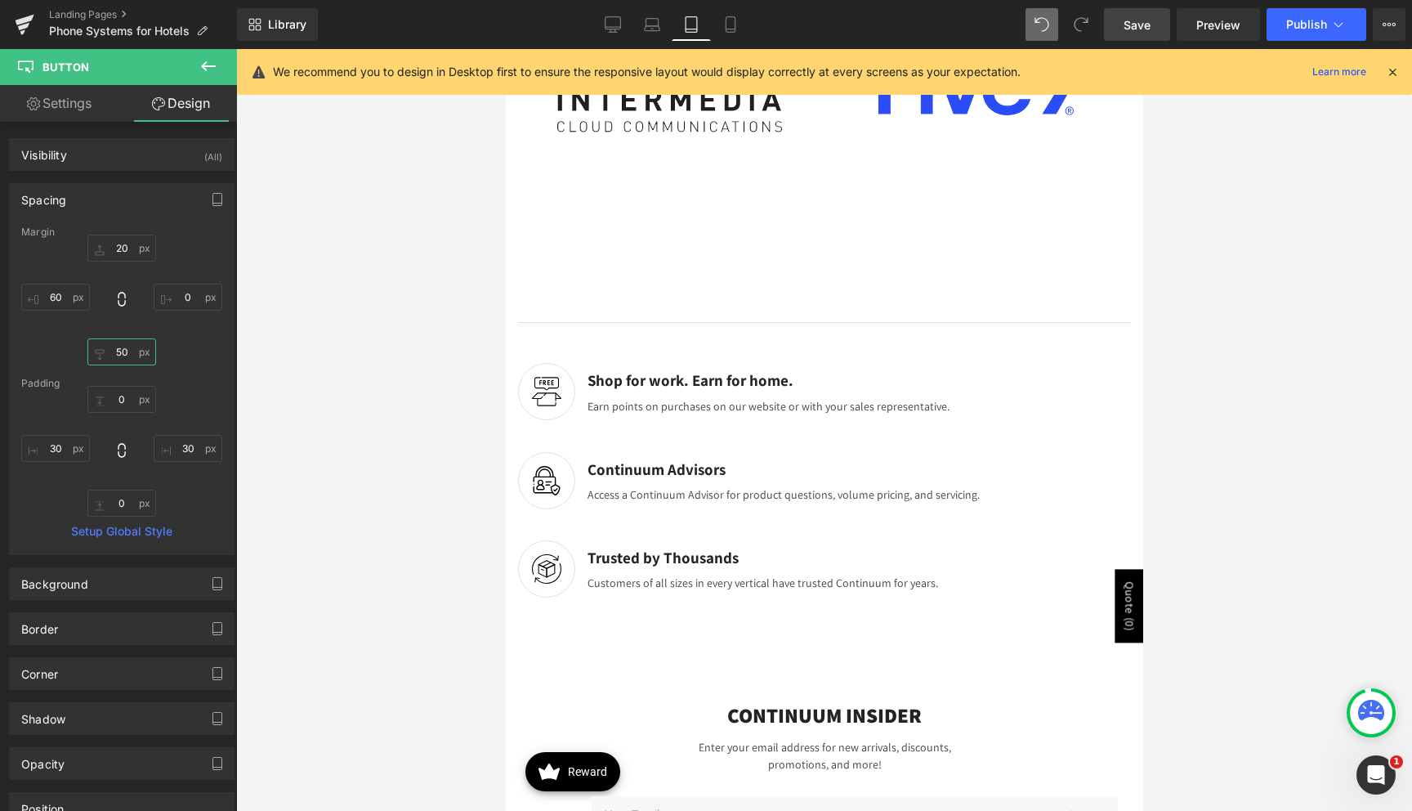
scroll to position [5621, 0]
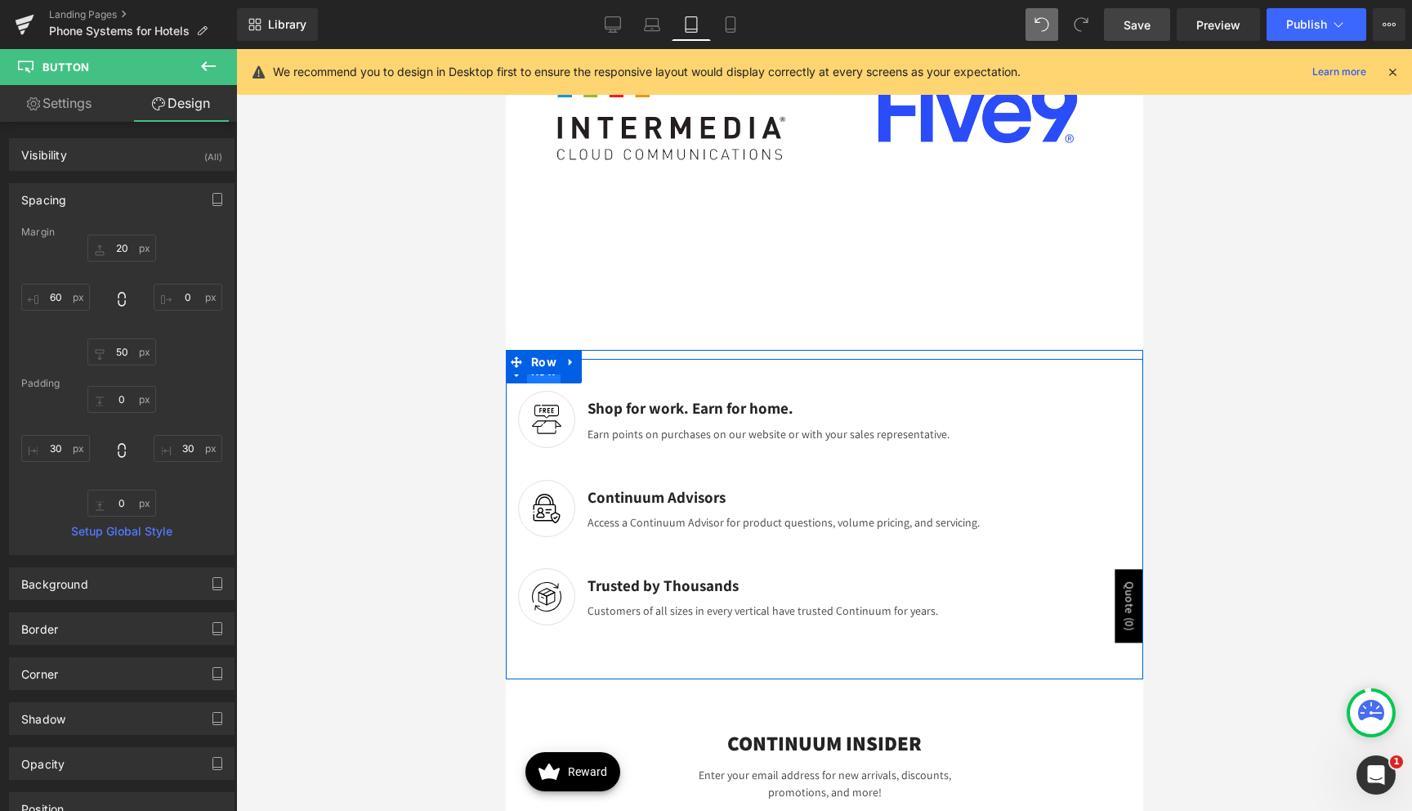
click at [551, 380] on span "Row" at bounding box center [543, 371] width 34 height 25
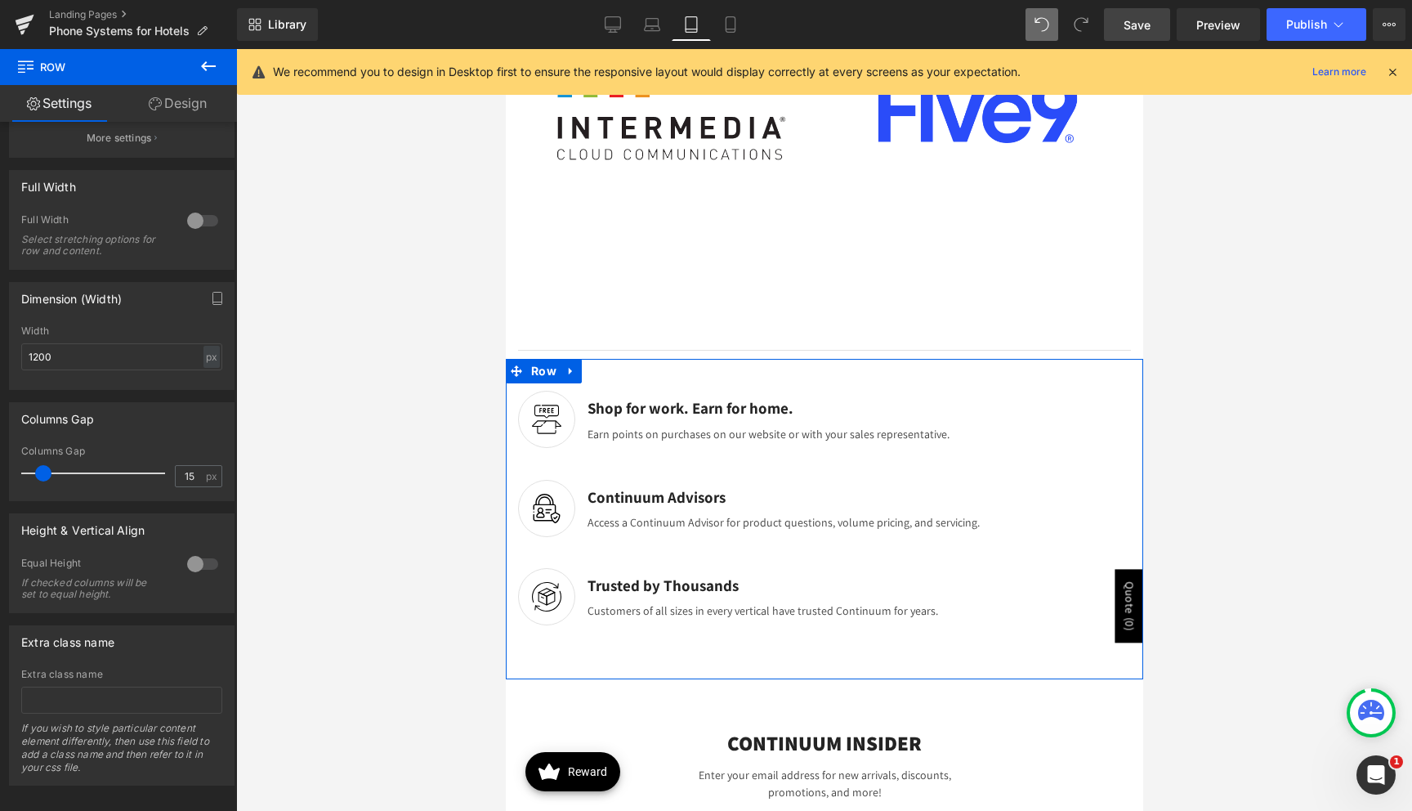
scroll to position [413, 0]
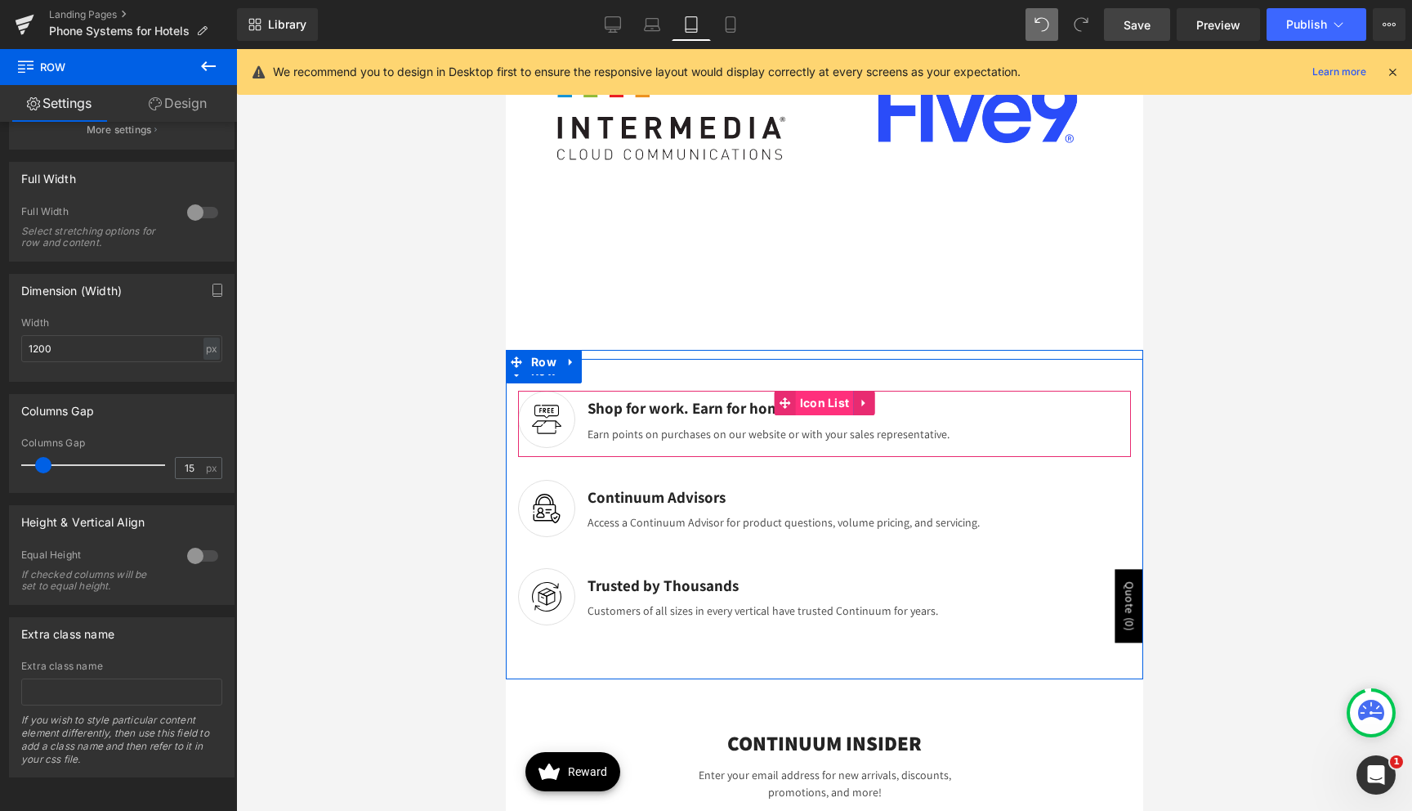
click at [813, 404] on span "Icon List" at bounding box center [824, 403] width 58 height 25
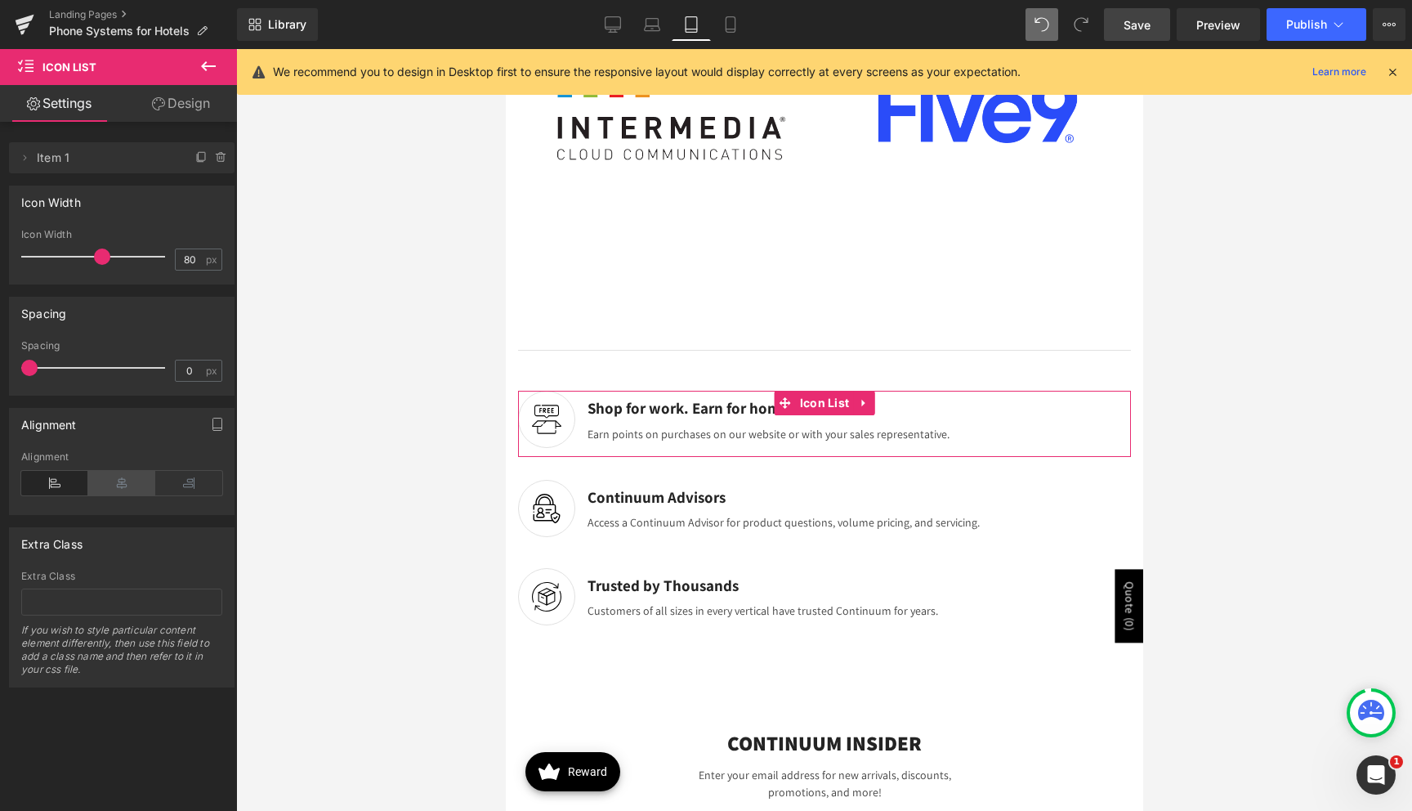
click at [114, 487] on icon at bounding box center [121, 483] width 67 height 25
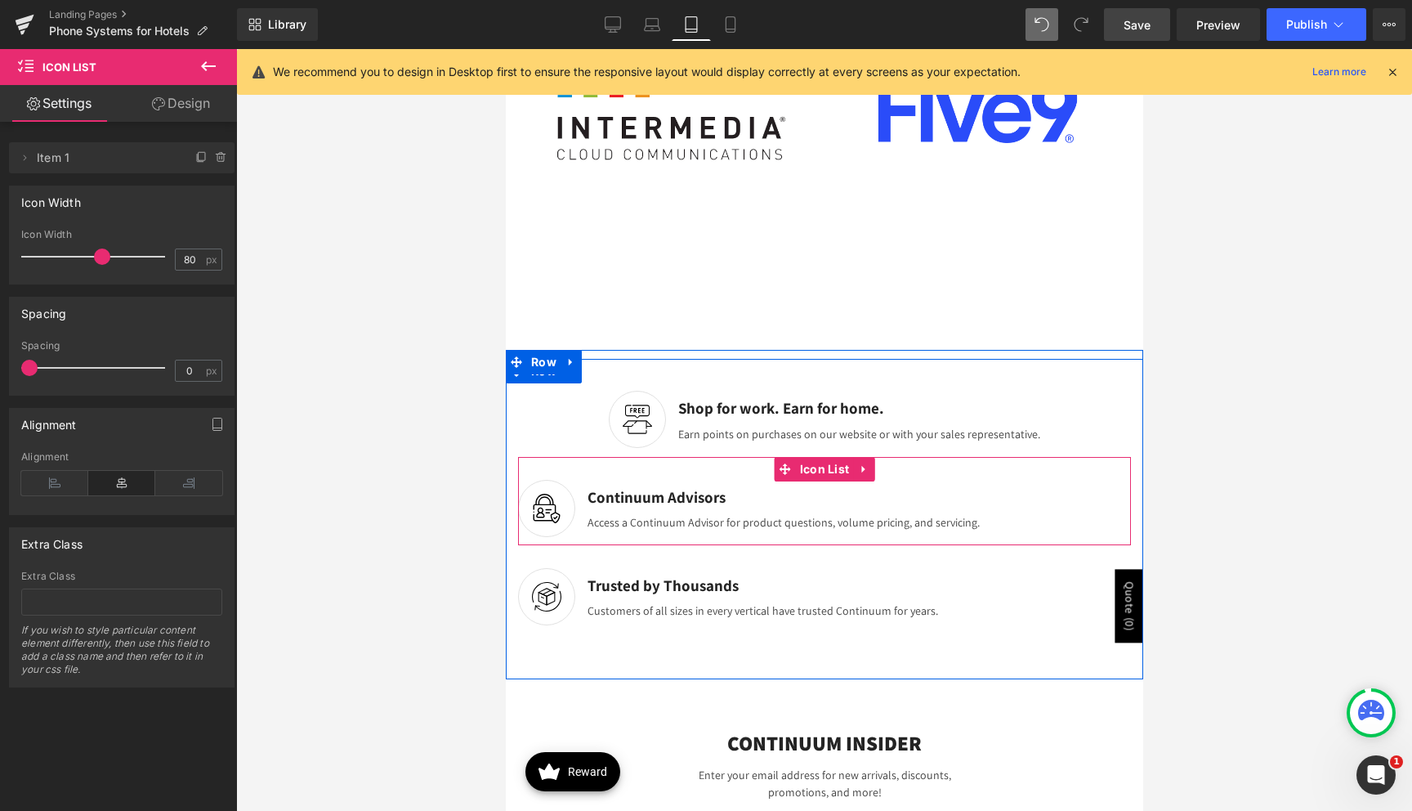
drag, startPoint x: 827, startPoint y: 466, endPoint x: 717, endPoint y: 478, distance: 110.2
click at [827, 466] on span "Icon List" at bounding box center [824, 469] width 58 height 25
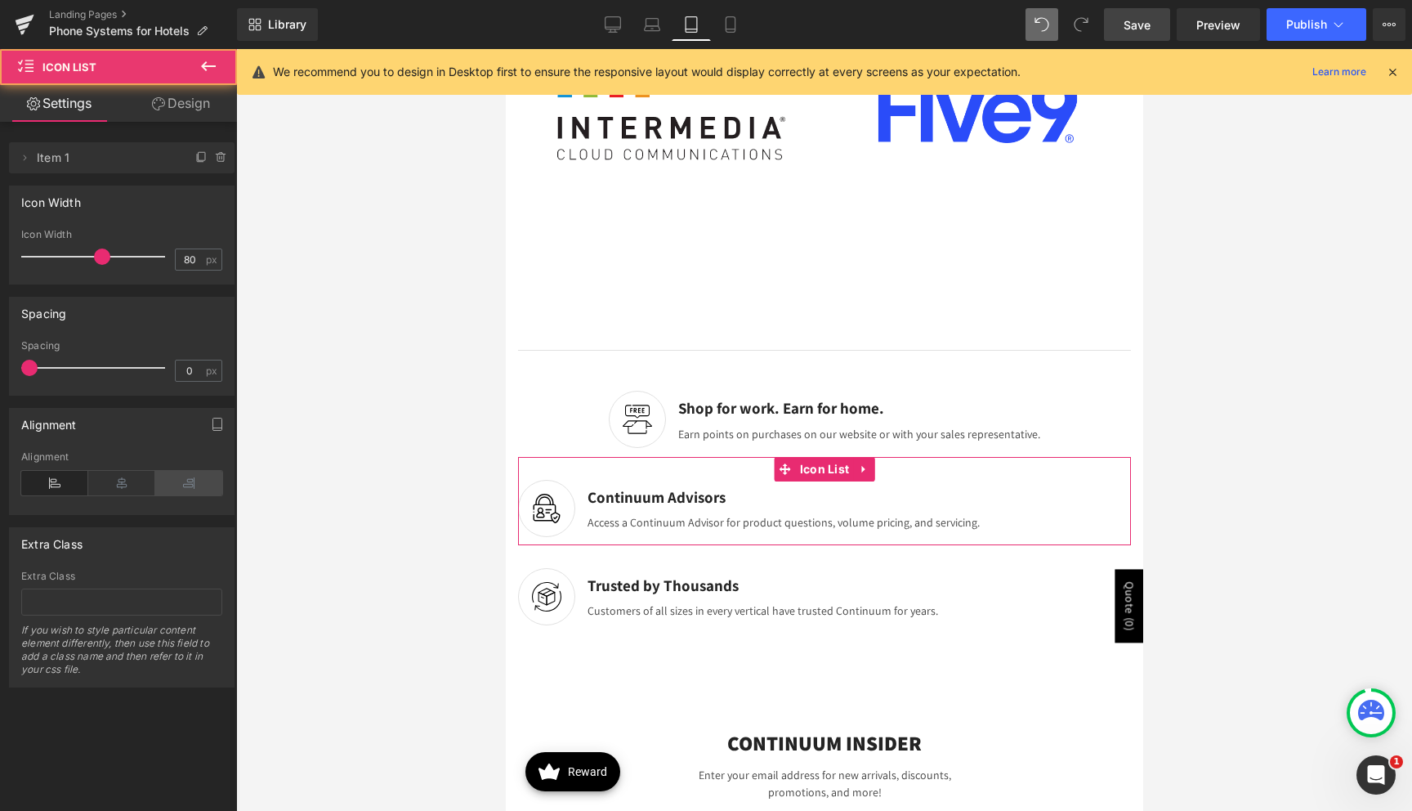
click at [121, 479] on icon at bounding box center [121, 483] width 67 height 25
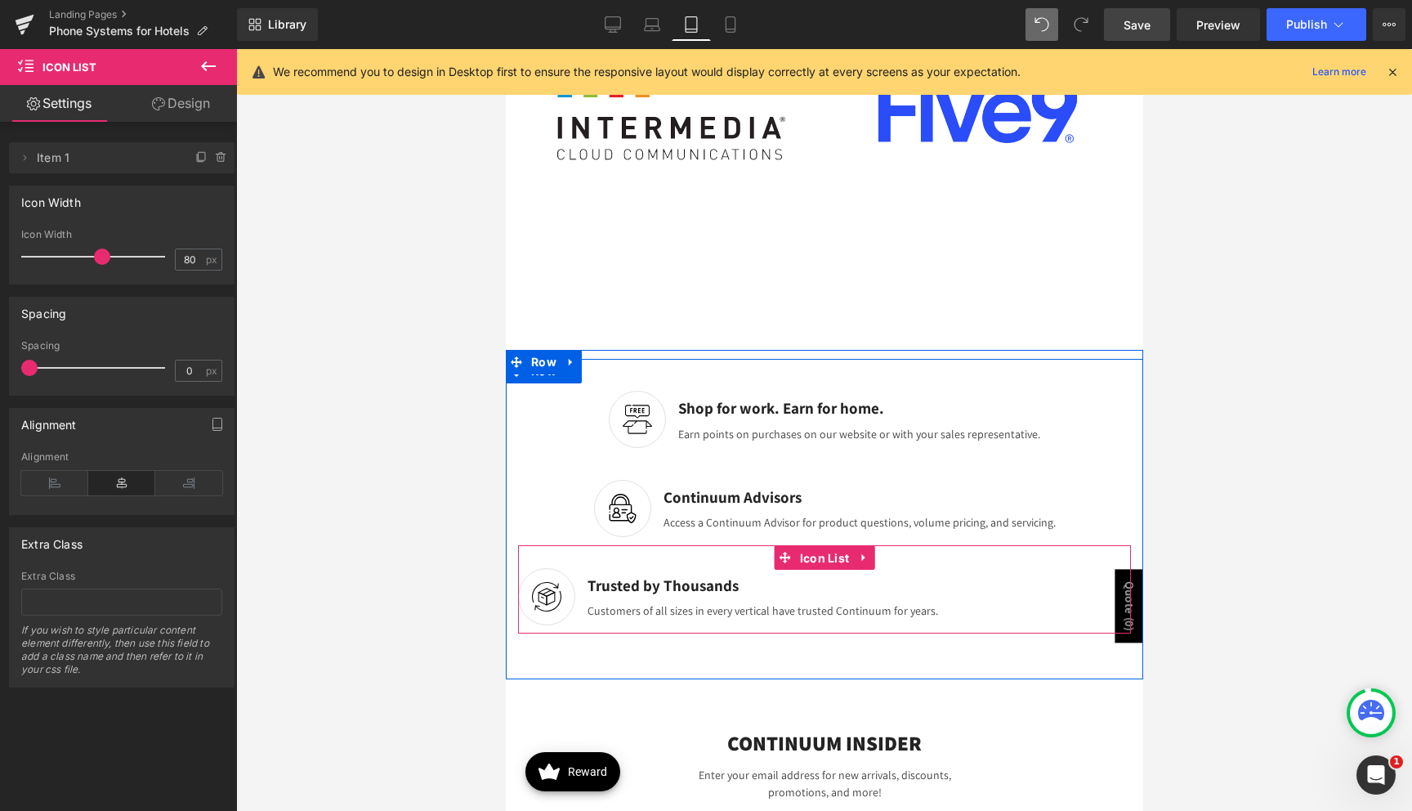
drag, startPoint x: 820, startPoint y: 556, endPoint x: 590, endPoint y: 565, distance: 230.6
click at [820, 556] on span "Icon List" at bounding box center [824, 558] width 58 height 25
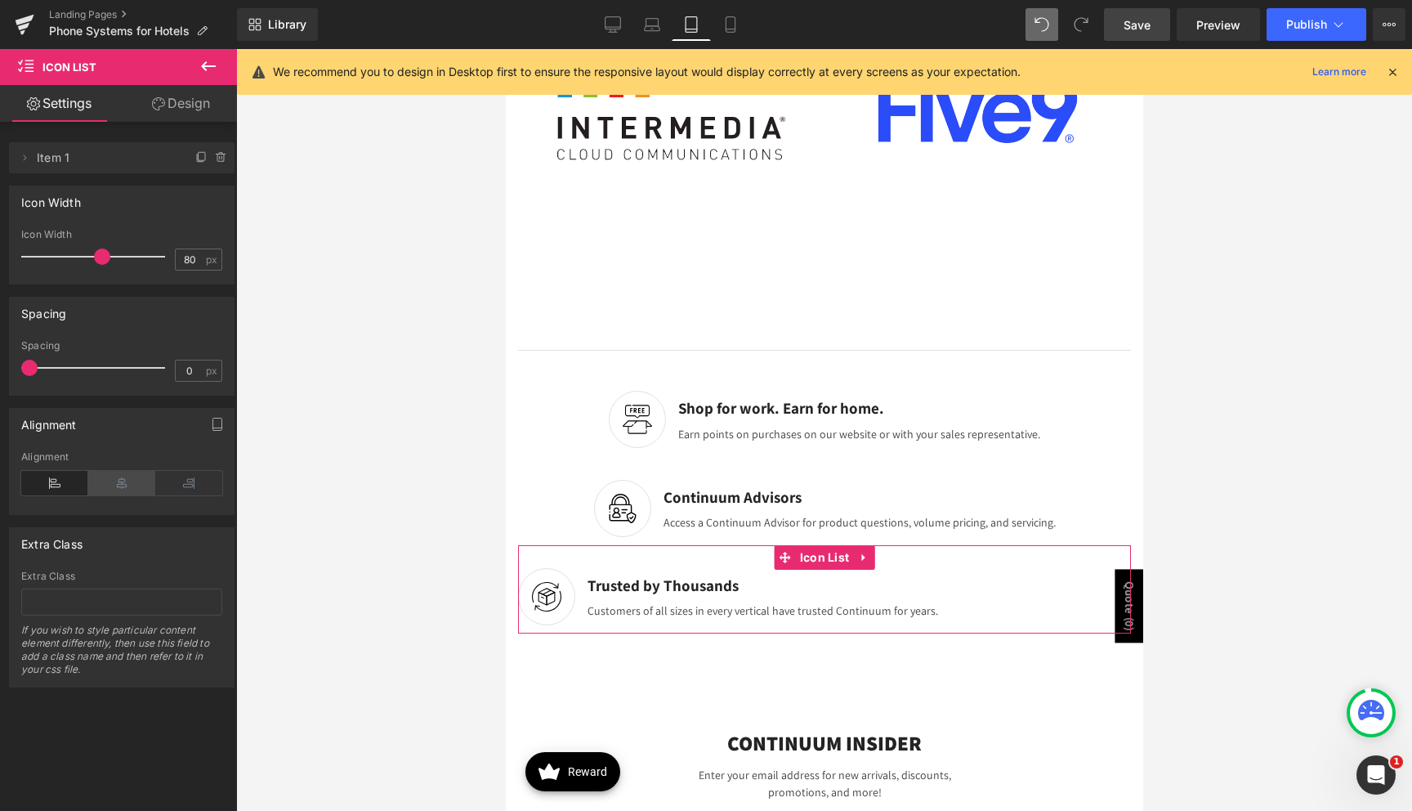
click at [118, 484] on icon at bounding box center [121, 483] width 67 height 25
drag, startPoint x: 69, startPoint y: 487, endPoint x: 96, endPoint y: 484, distance: 28.0
click at [69, 487] on icon at bounding box center [54, 483] width 67 height 25
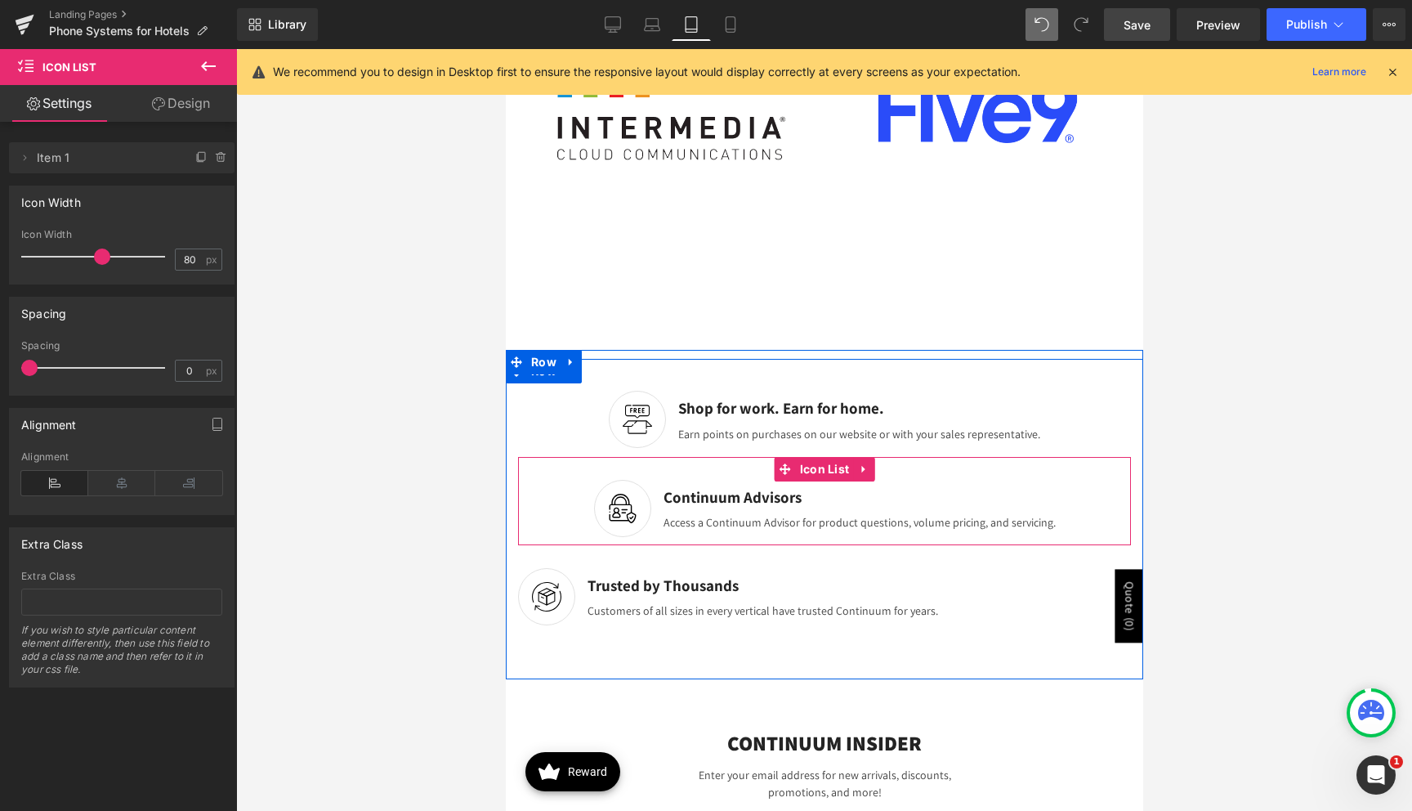
drag, startPoint x: 812, startPoint y: 471, endPoint x: 546, endPoint y: 467, distance: 266.4
click at [812, 471] on span "Icon List" at bounding box center [824, 469] width 58 height 25
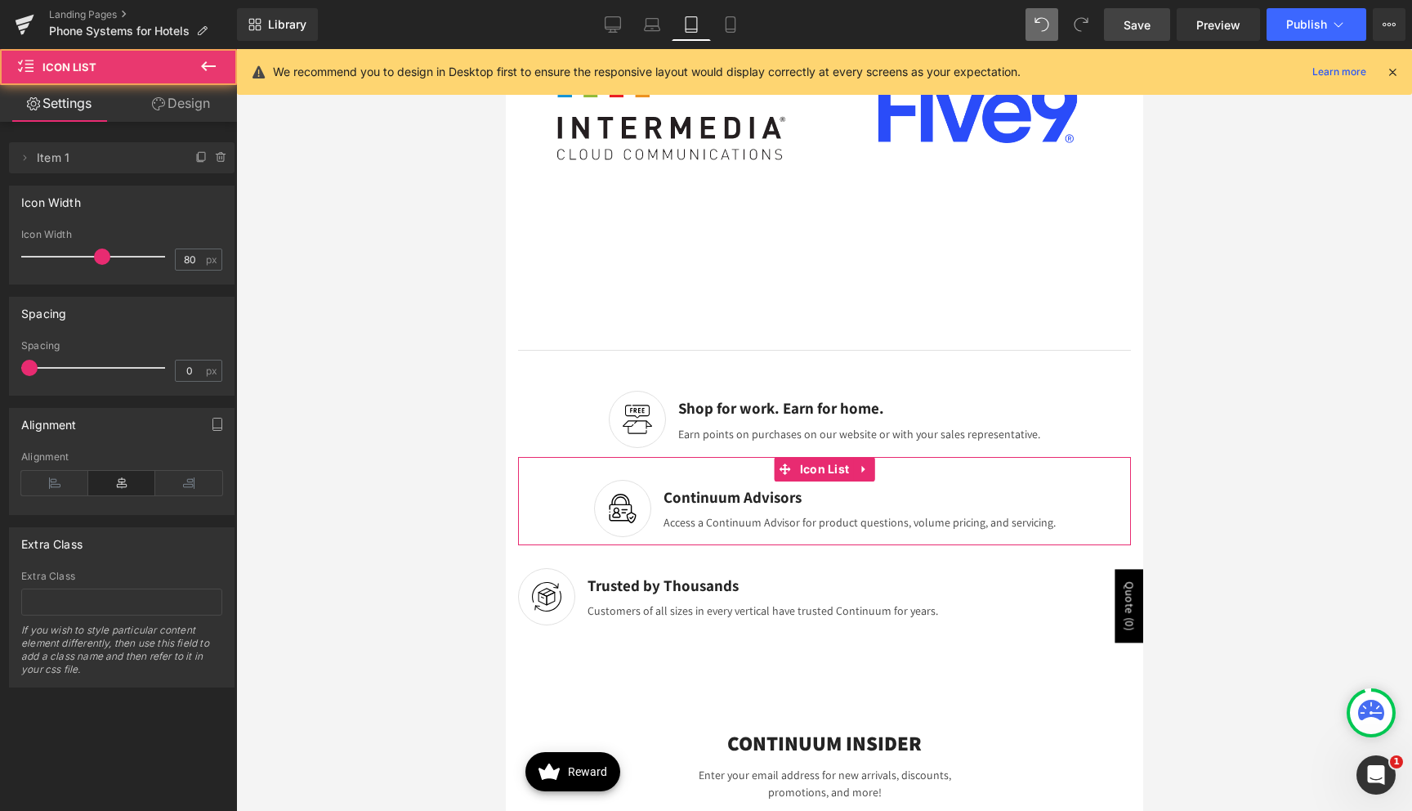
drag, startPoint x: 34, startPoint y: 484, endPoint x: 313, endPoint y: 444, distance: 282.3
click at [34, 484] on icon at bounding box center [54, 483] width 67 height 25
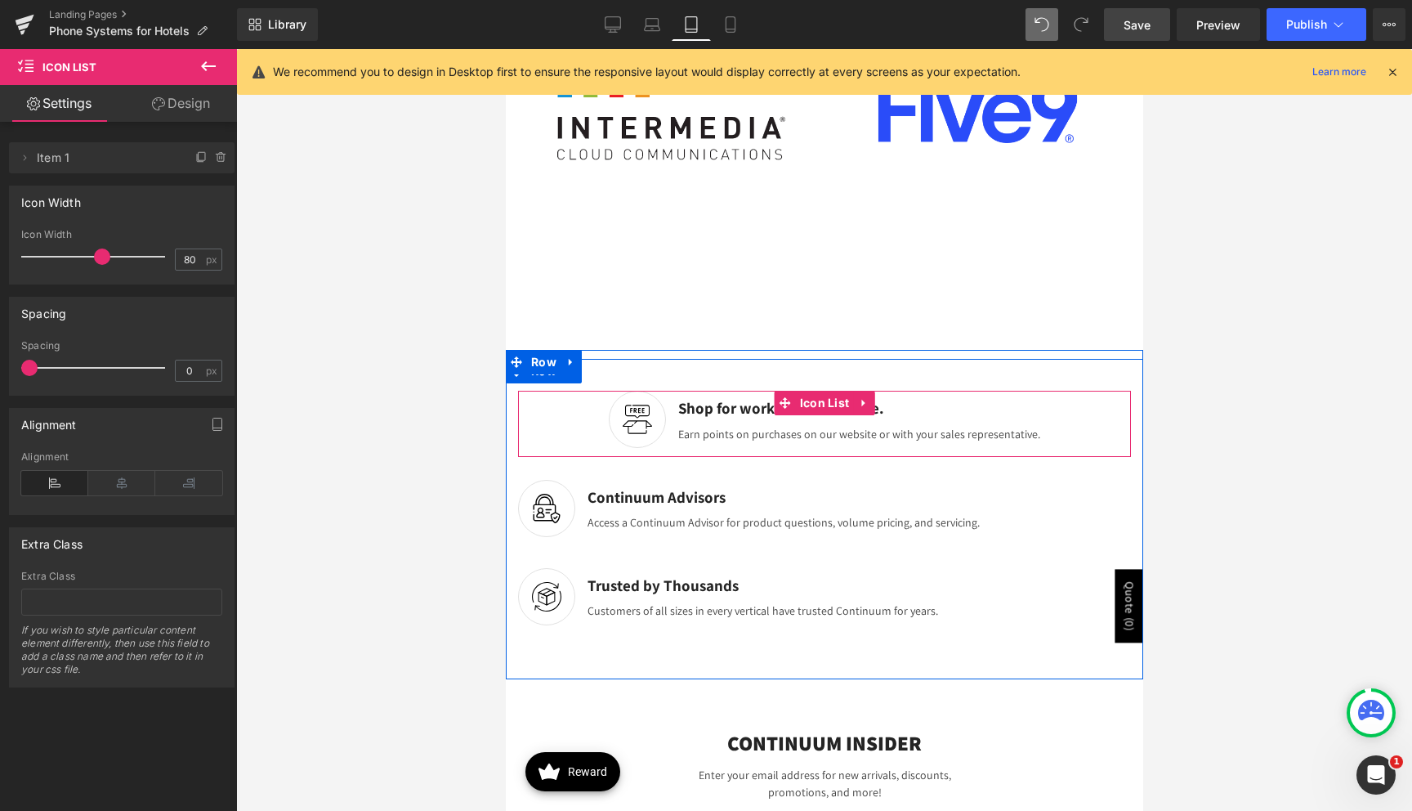
drag, startPoint x: 821, startPoint y: 400, endPoint x: 676, endPoint y: 406, distance: 145.6
click at [821, 400] on span "Icon List" at bounding box center [824, 403] width 58 height 25
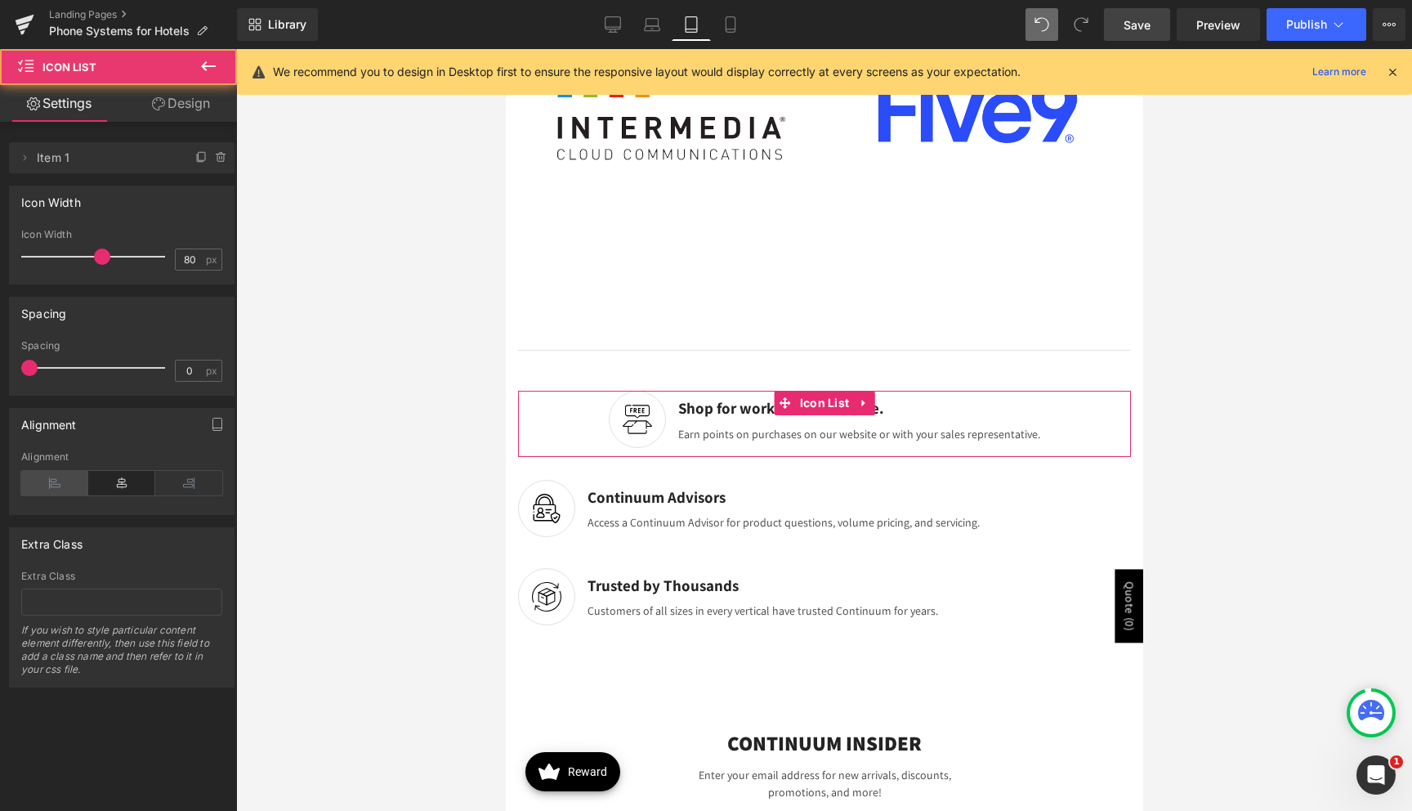
click at [51, 473] on icon at bounding box center [54, 483] width 67 height 25
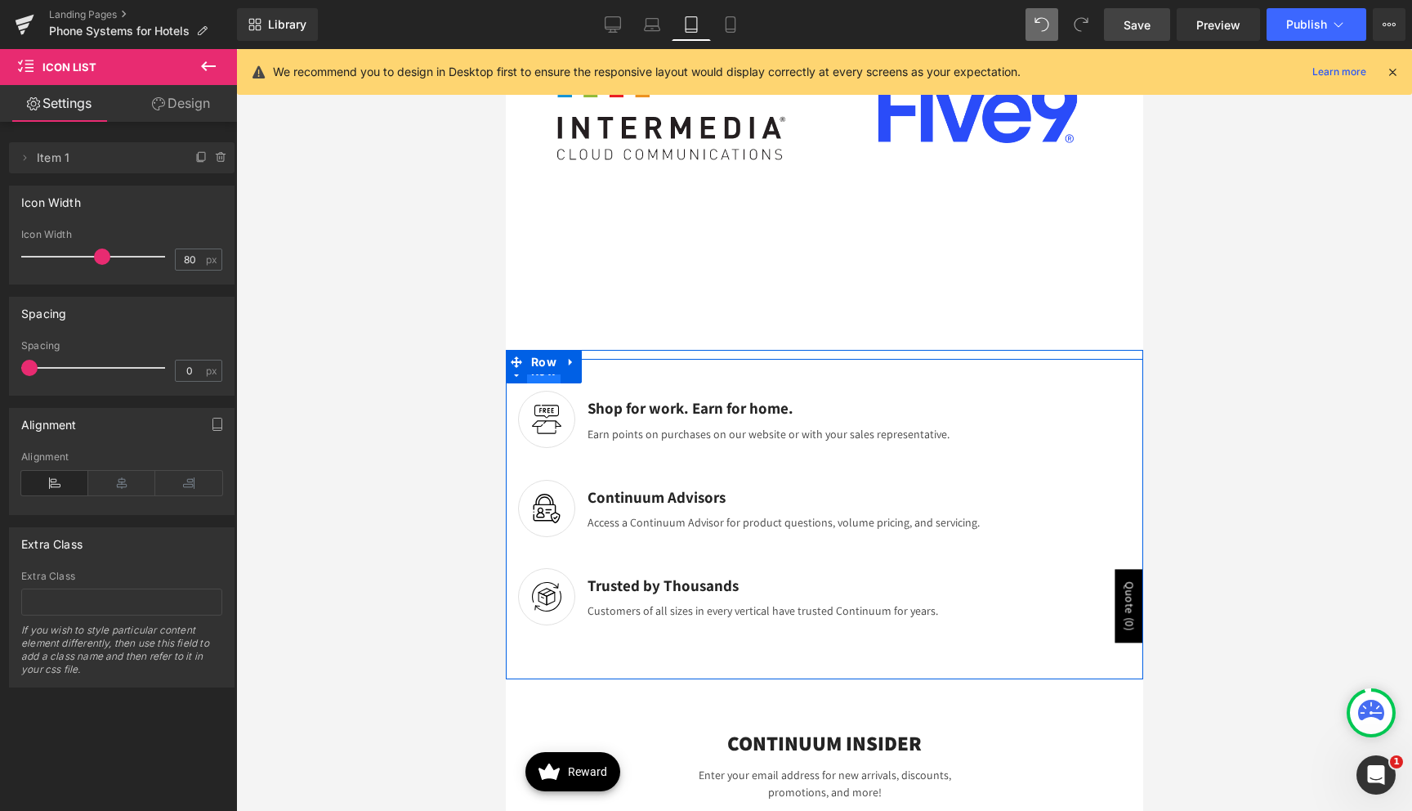
click at [549, 377] on span "Row" at bounding box center [543, 371] width 34 height 25
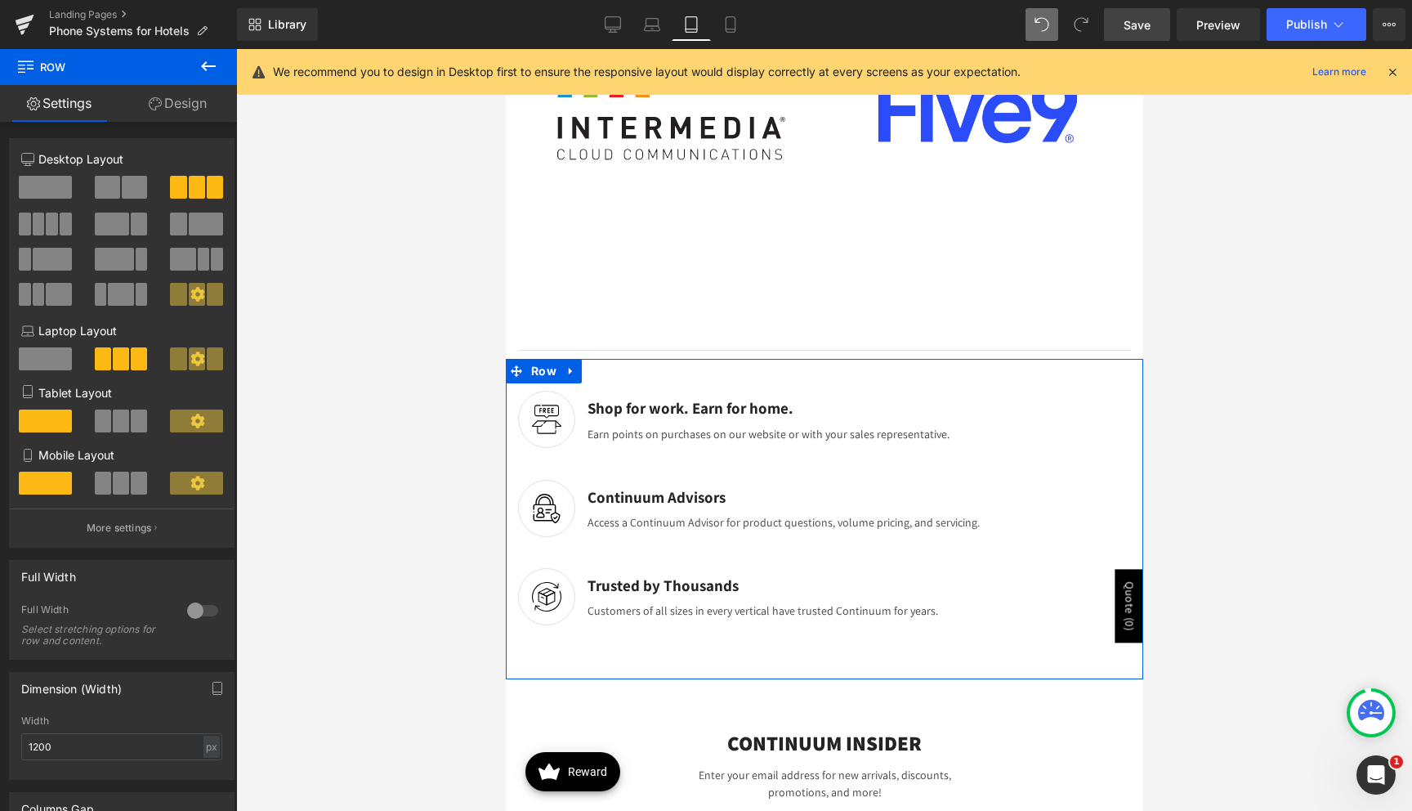
drag, startPoint x: 179, startPoint y: 115, endPoint x: 149, endPoint y: 147, distance: 43.9
click at [179, 115] on link "Design" at bounding box center [177, 103] width 118 height 37
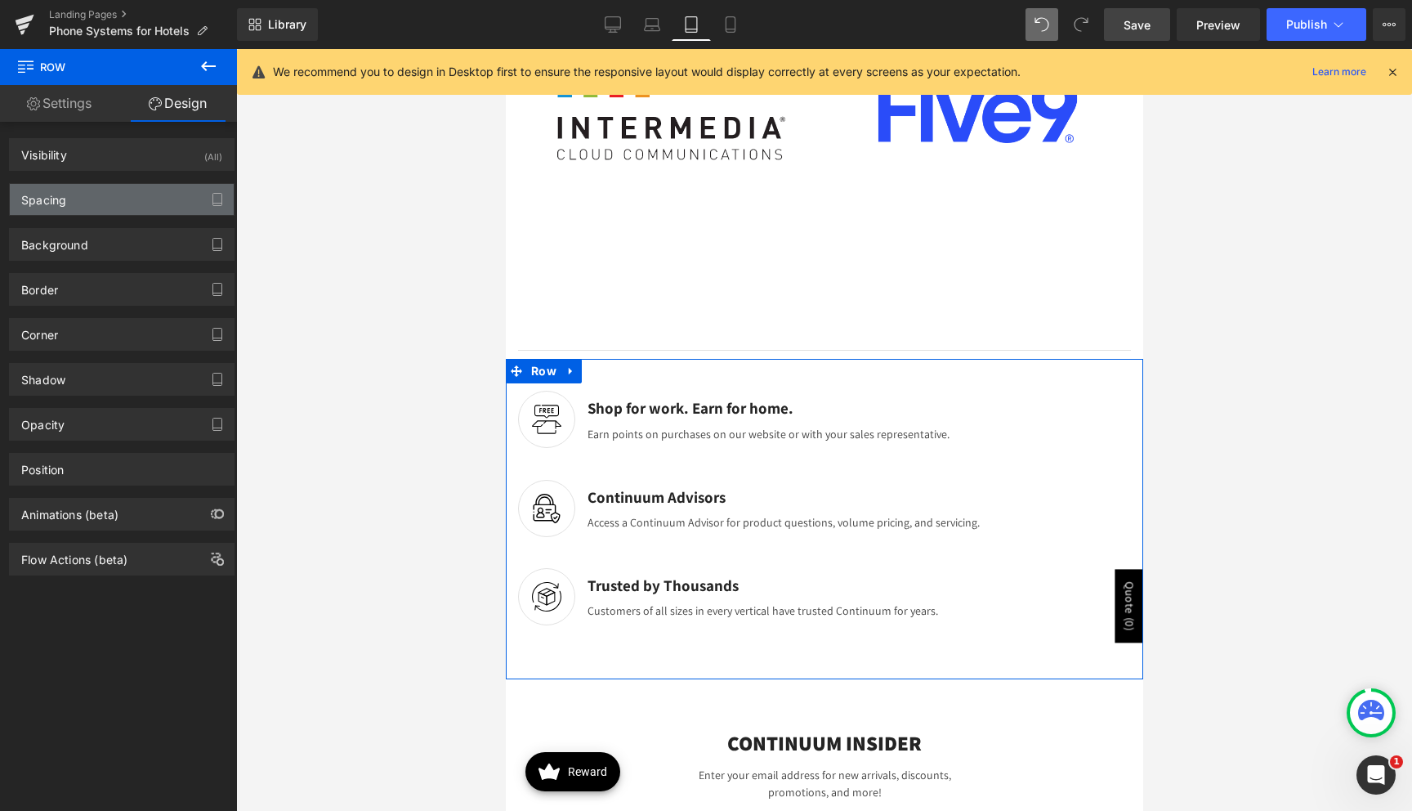
click at [105, 203] on div "Spacing" at bounding box center [122, 199] width 224 height 31
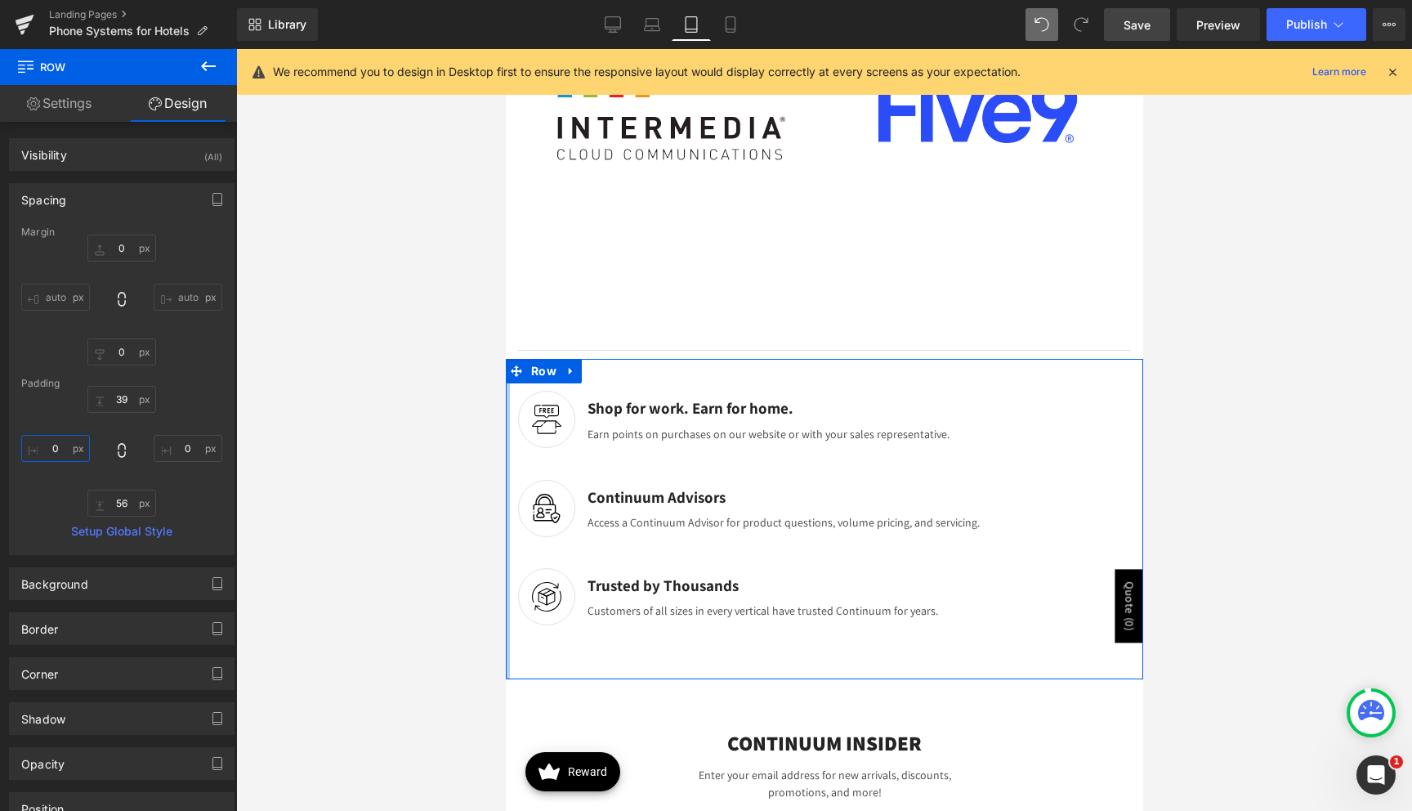
click at [46, 449] on input "0" at bounding box center [55, 448] width 69 height 27
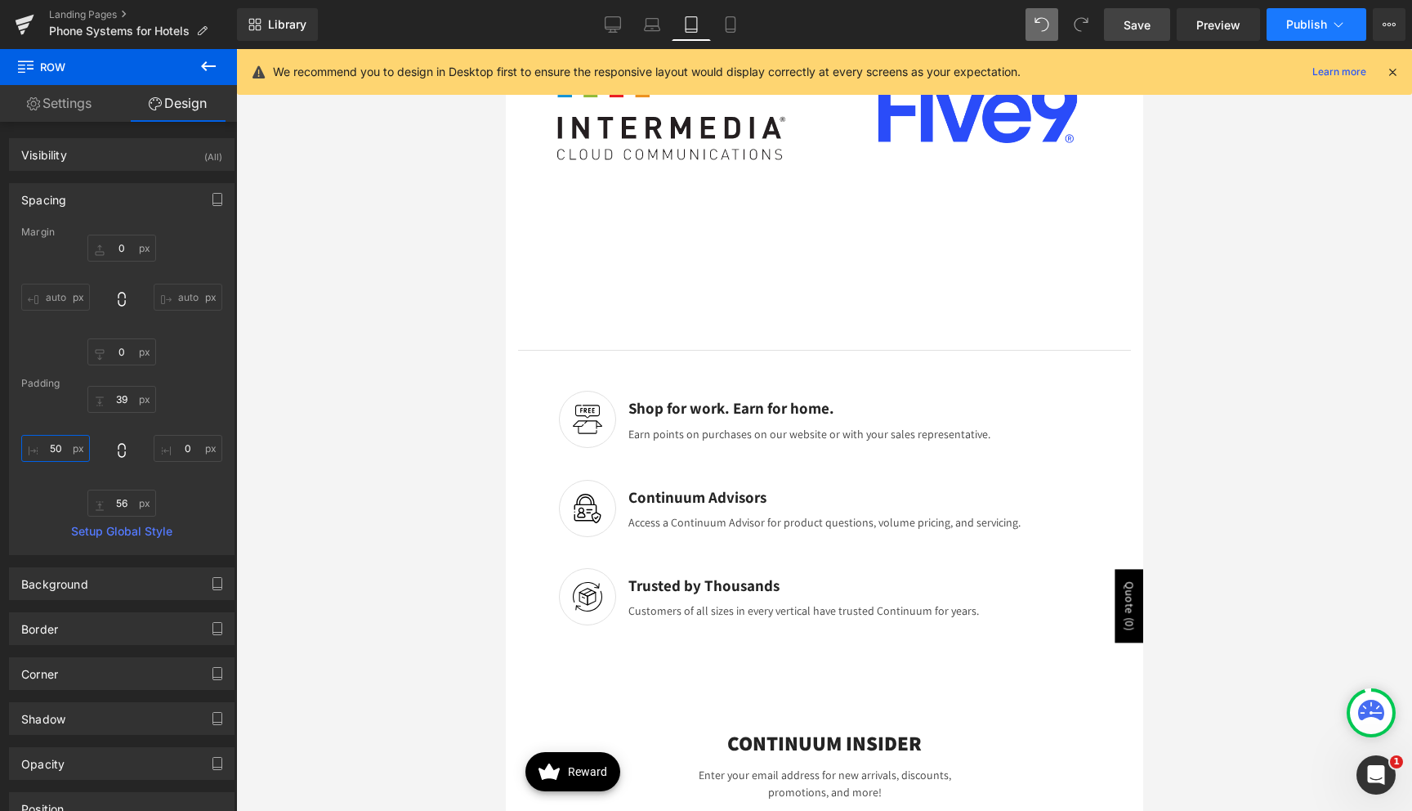
type input "50"
click at [1299, 33] on button "Publish" at bounding box center [1317, 24] width 100 height 33
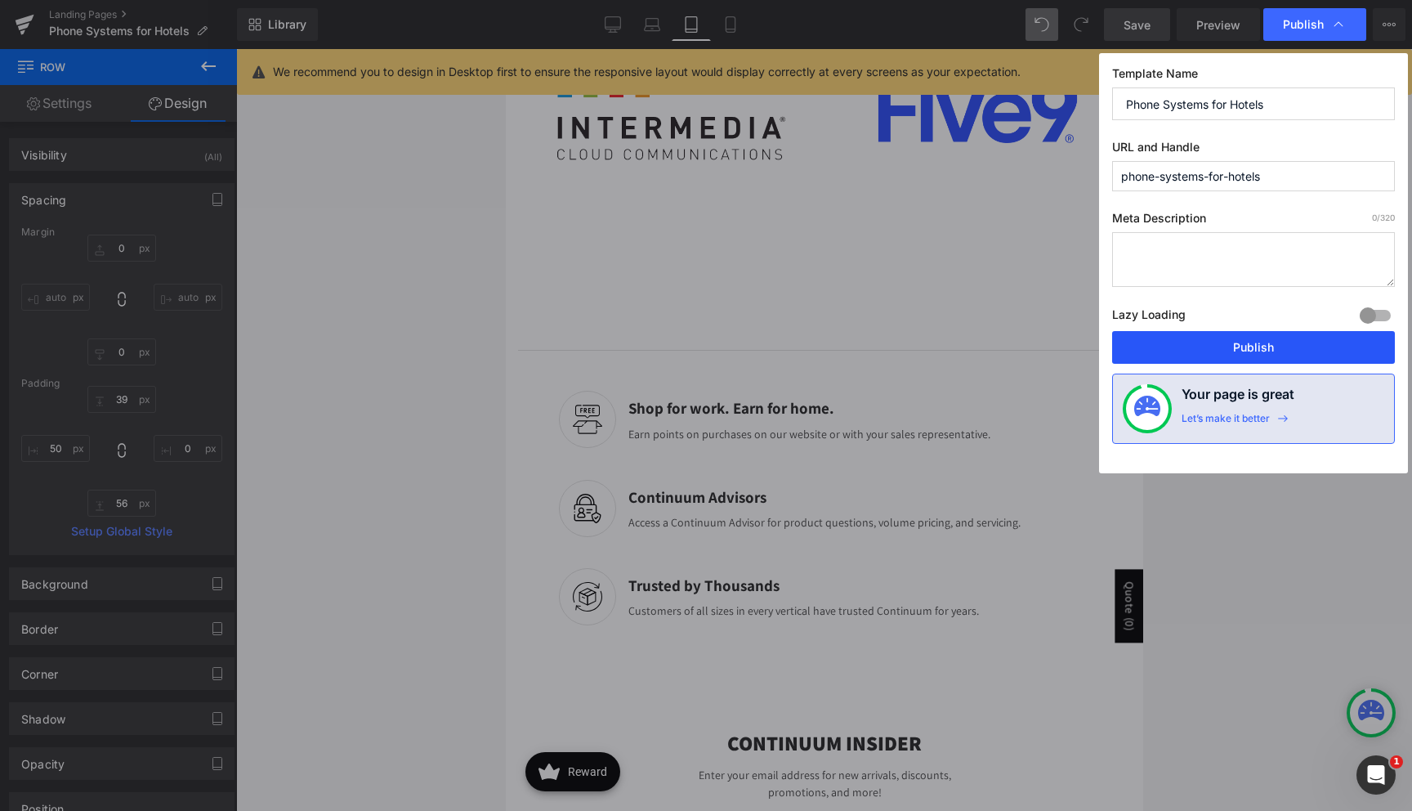
click at [1276, 348] on button "Publish" at bounding box center [1253, 347] width 283 height 33
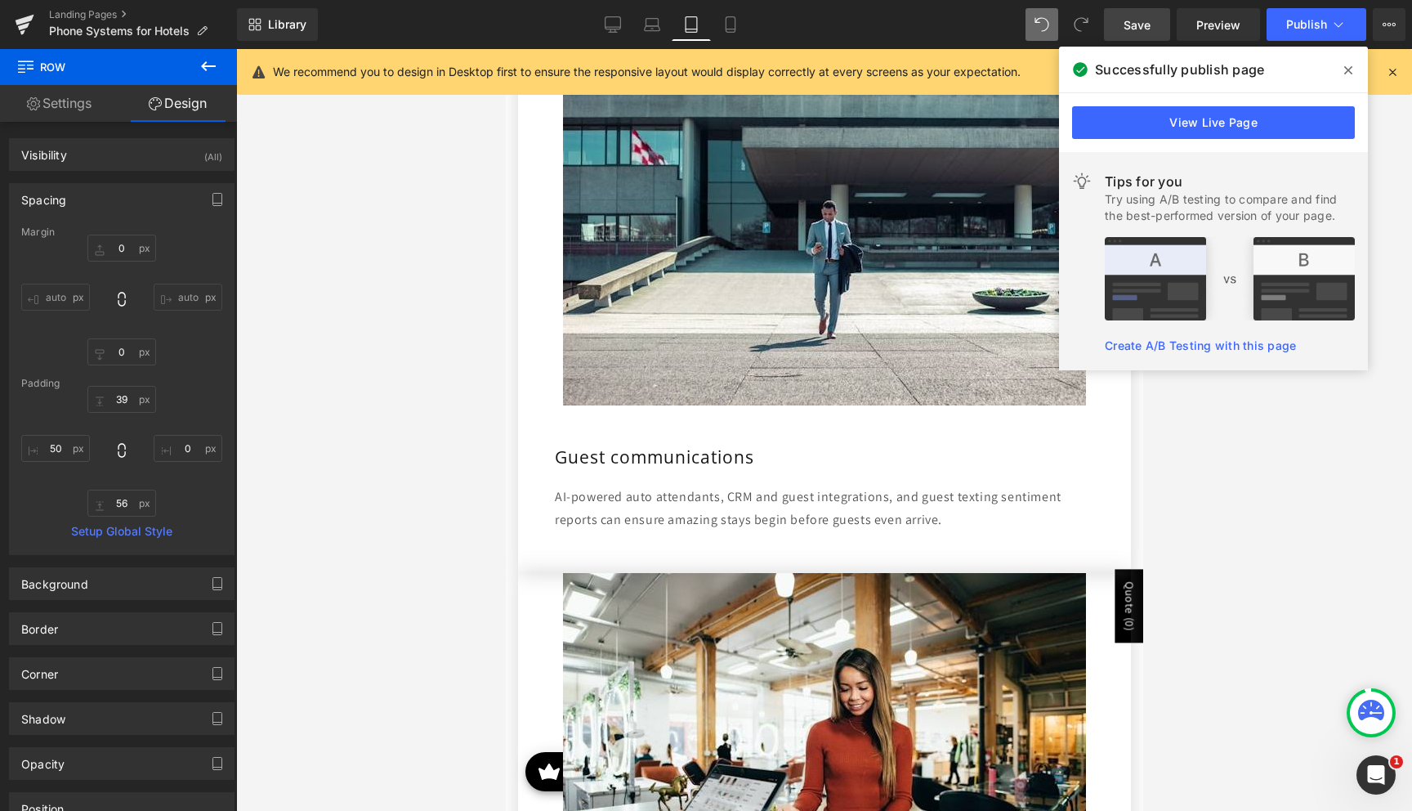
drag, startPoint x: 738, startPoint y: 24, endPoint x: 744, endPoint y: 51, distance: 28.5
click at [739, 24] on icon at bounding box center [730, 24] width 16 height 16
type input "0"
type input "39"
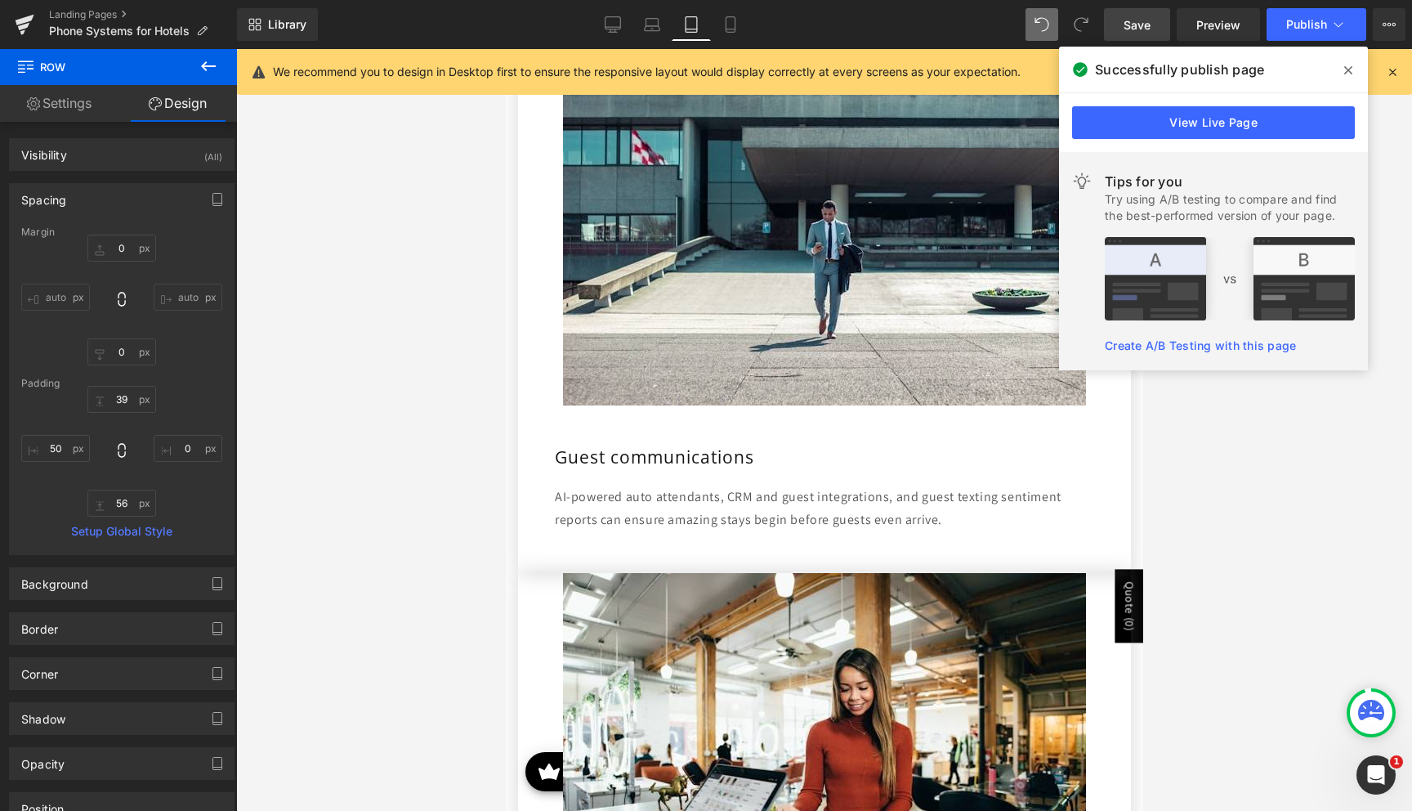
type input "0"
type input "56"
type input "0"
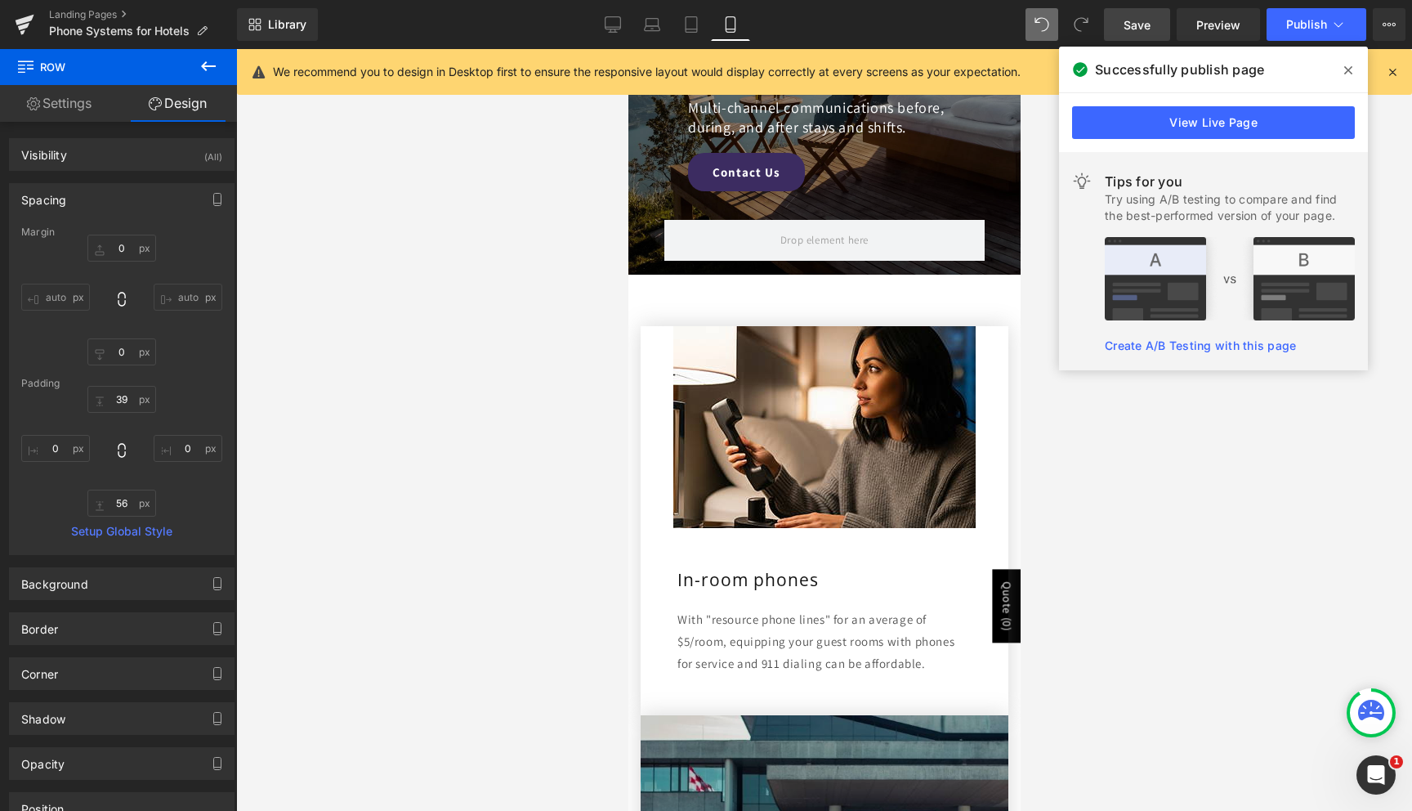
scroll to position [371, 0]
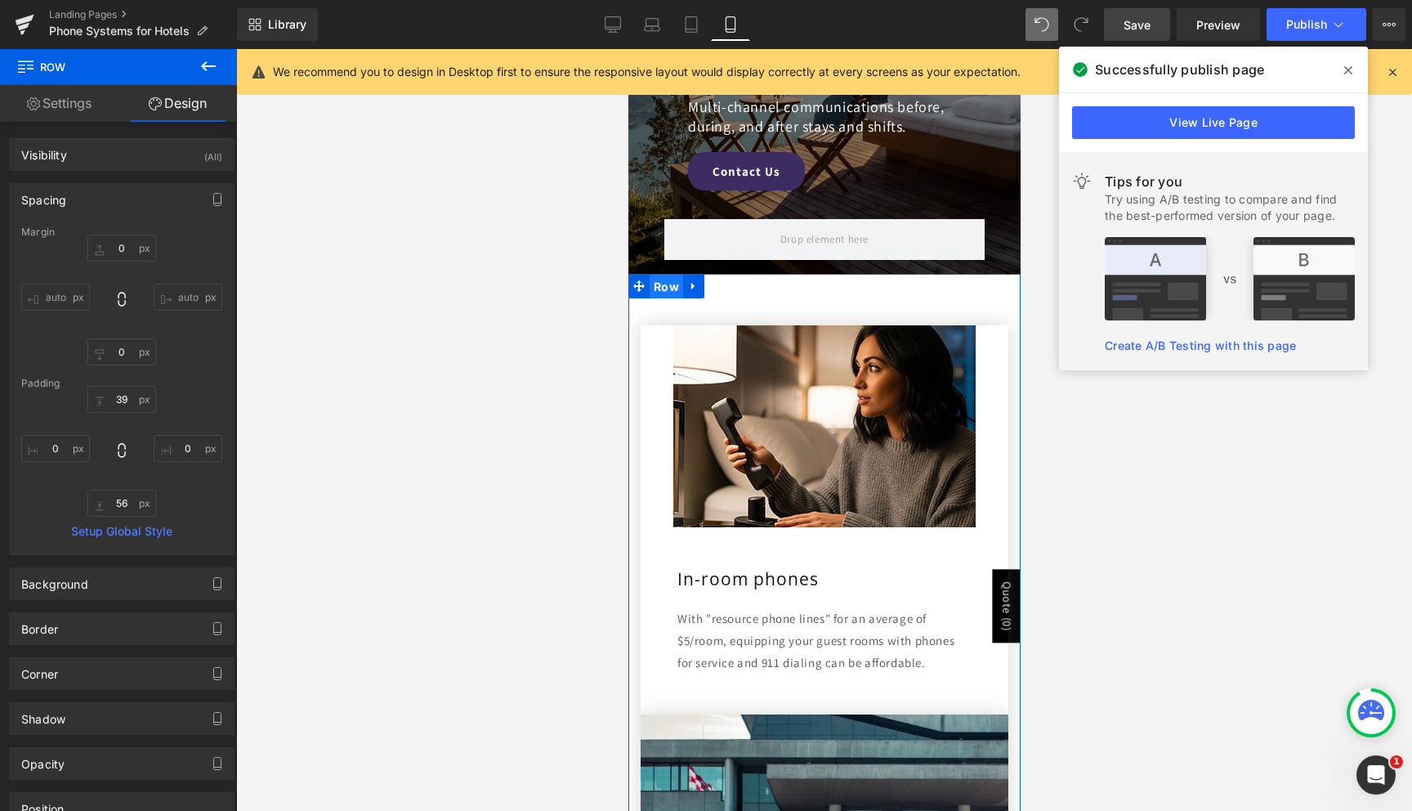
click at [665, 291] on span "Row" at bounding box center [666, 287] width 34 height 25
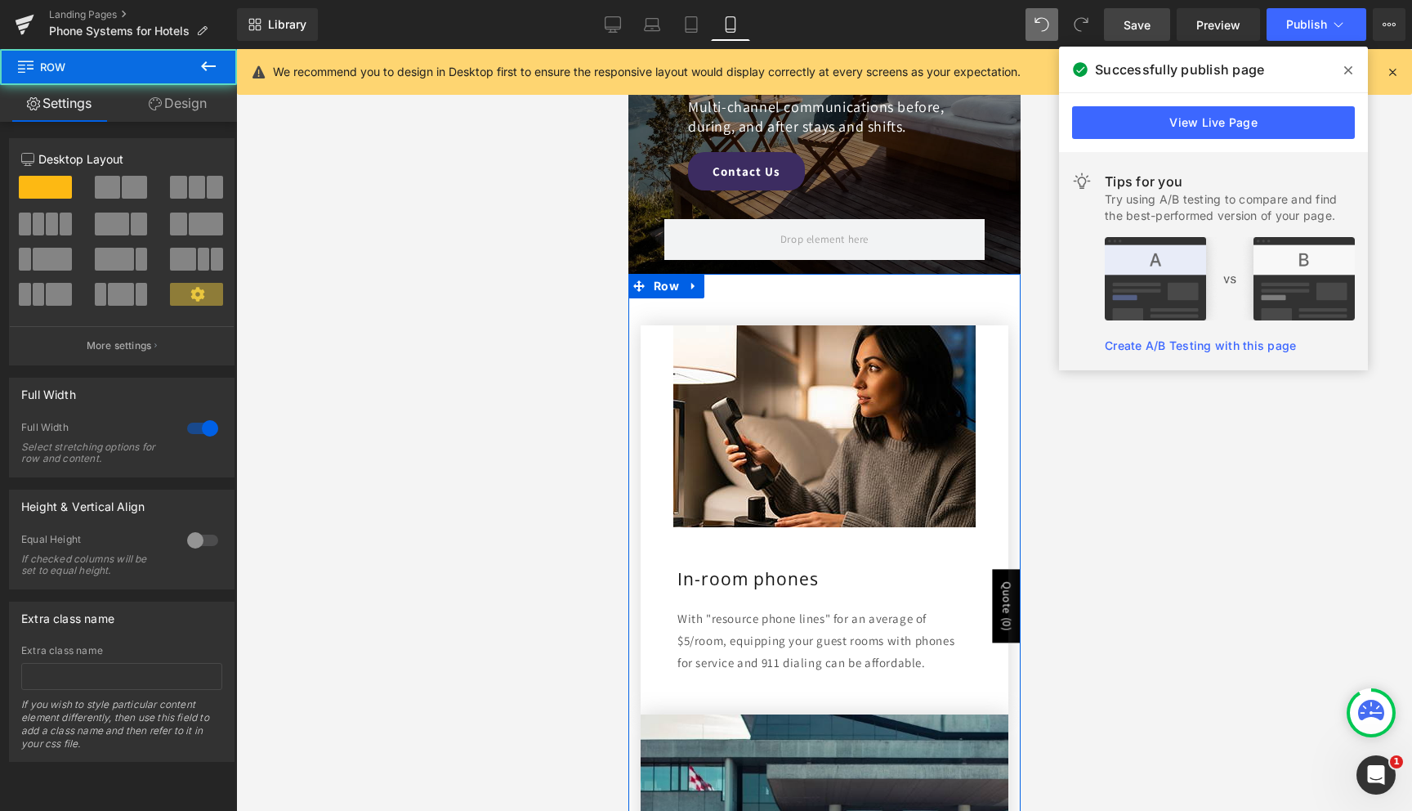
click at [201, 103] on link "Design" at bounding box center [177, 103] width 118 height 37
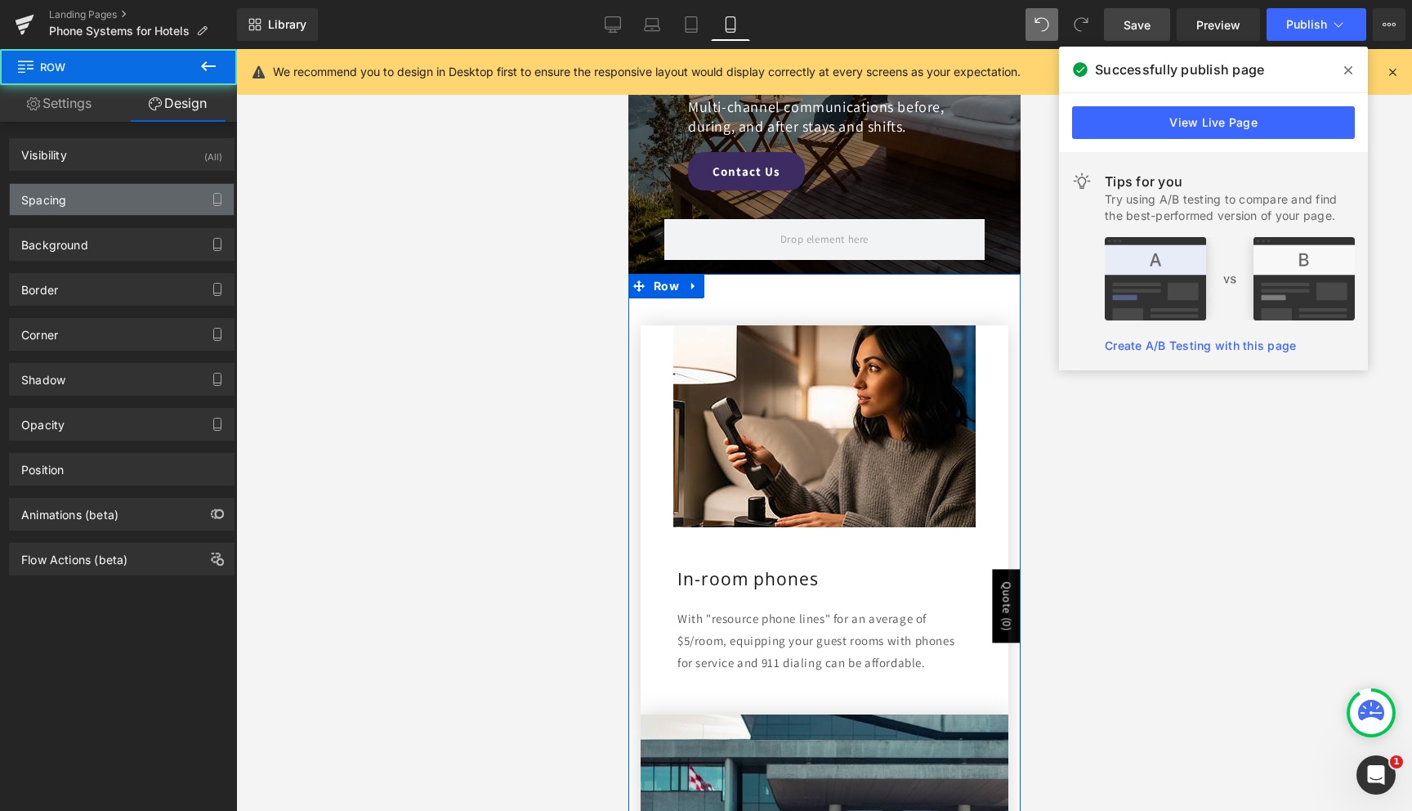
type input "0"
type input "33"
type input "0"
type input "53"
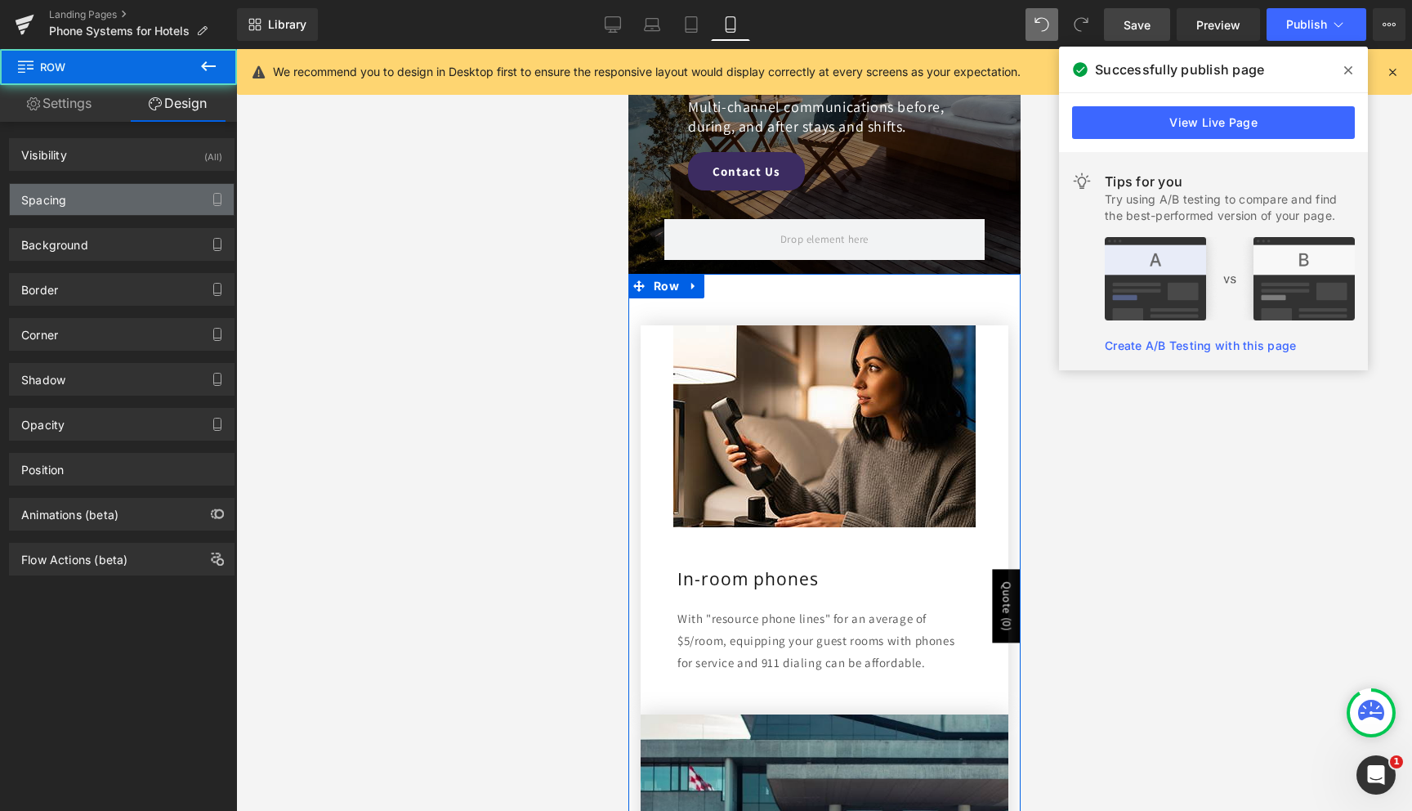
type input "0"
click at [123, 185] on div "Spacing" at bounding box center [122, 199] width 224 height 31
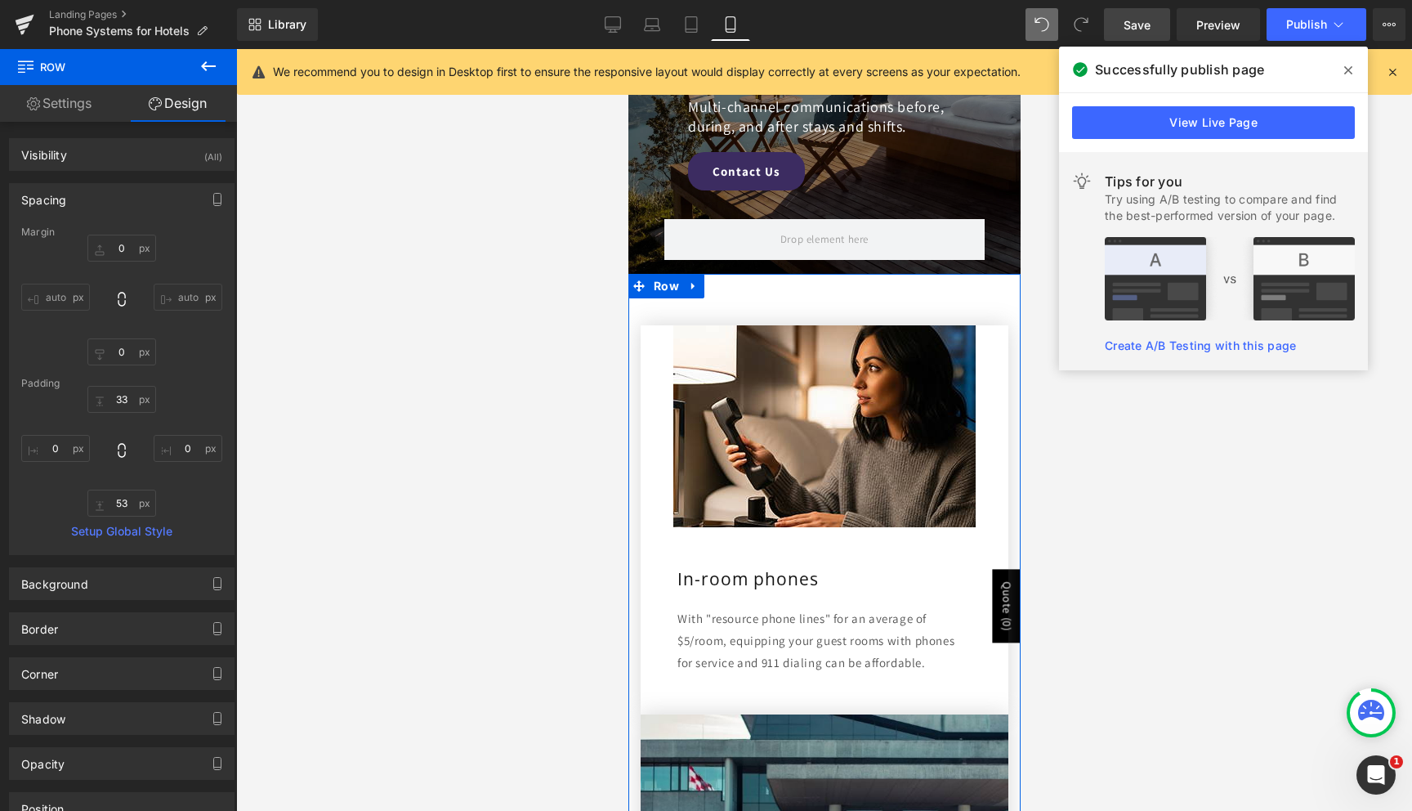
click at [37, 108] on icon at bounding box center [33, 103] width 13 height 13
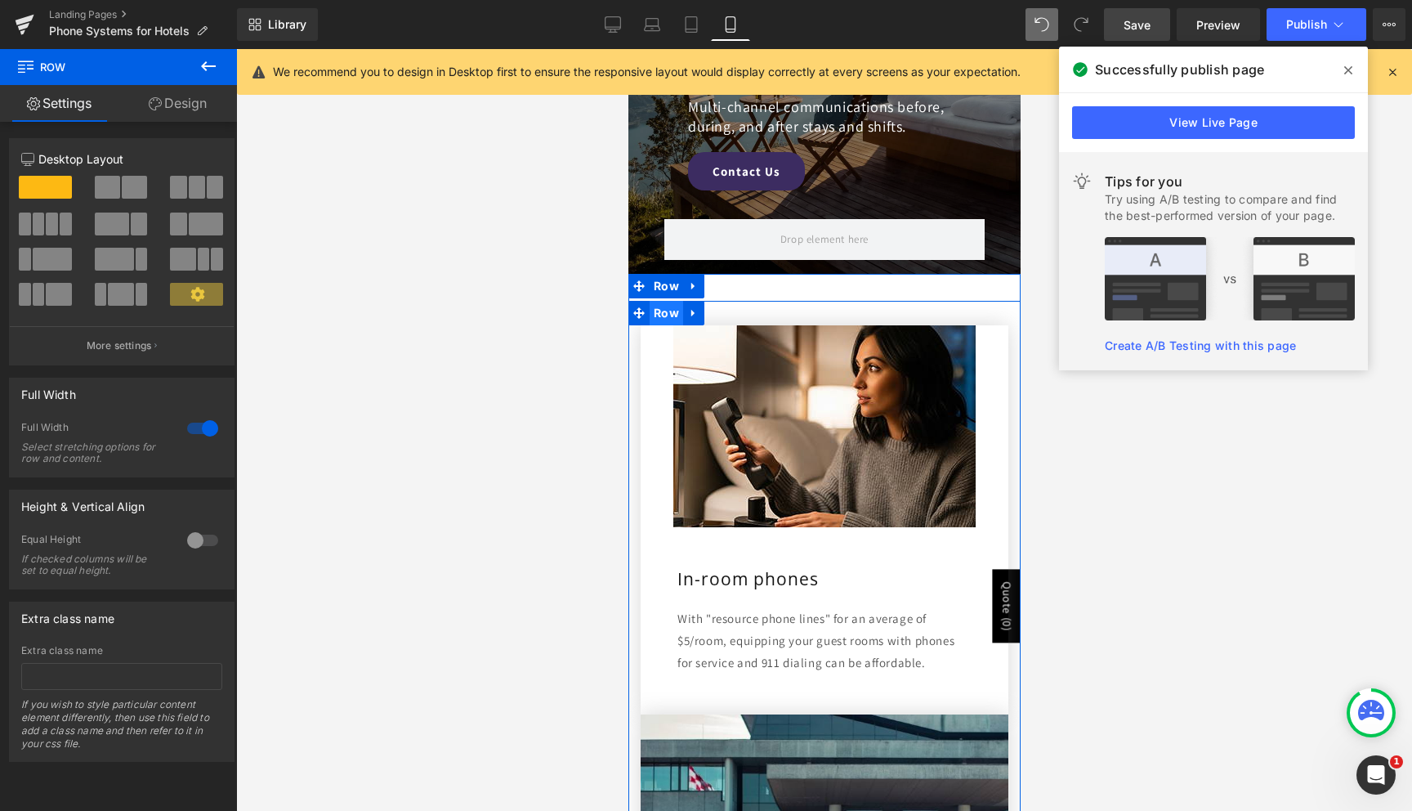
click at [674, 312] on span "Row" at bounding box center [666, 313] width 34 height 25
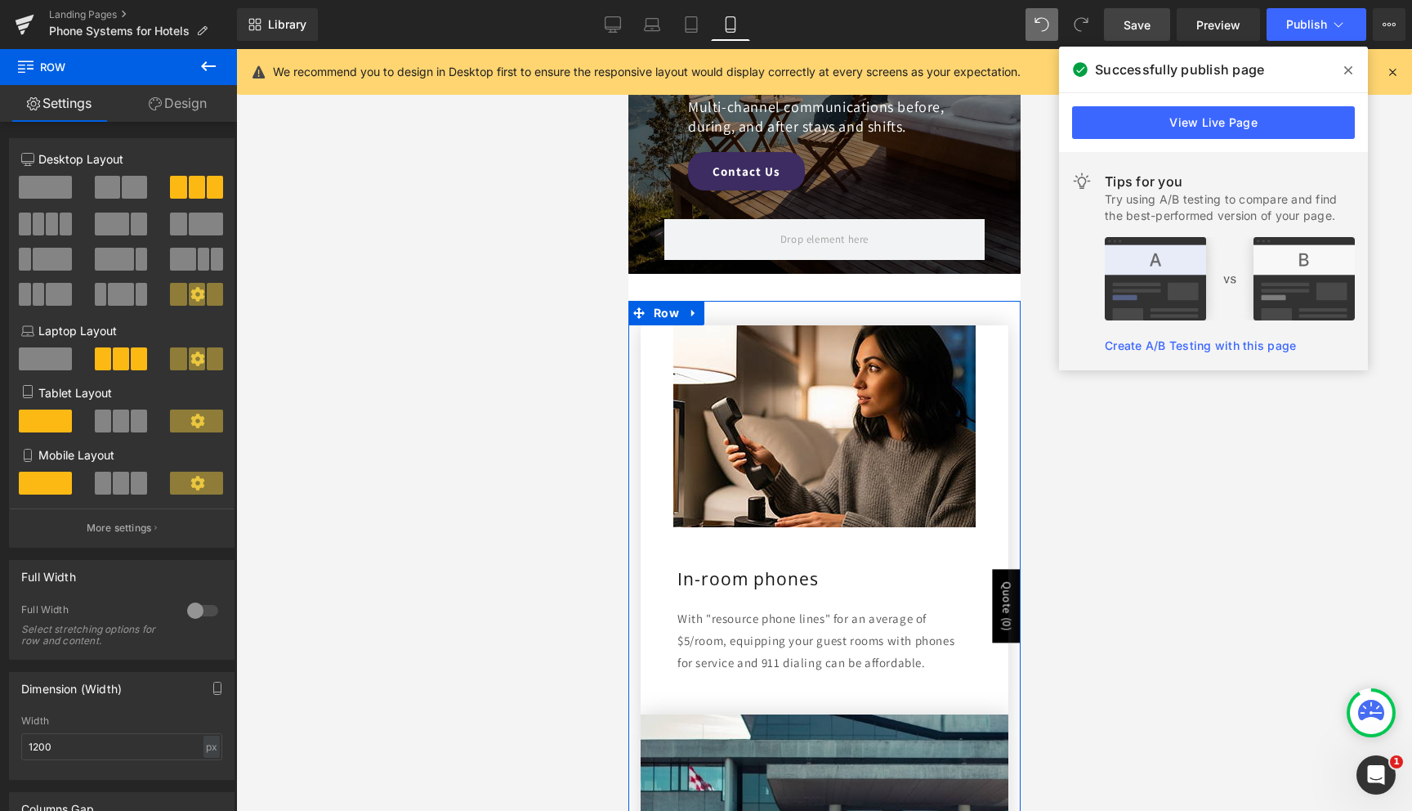
click at [201, 617] on div at bounding box center [202, 610] width 39 height 26
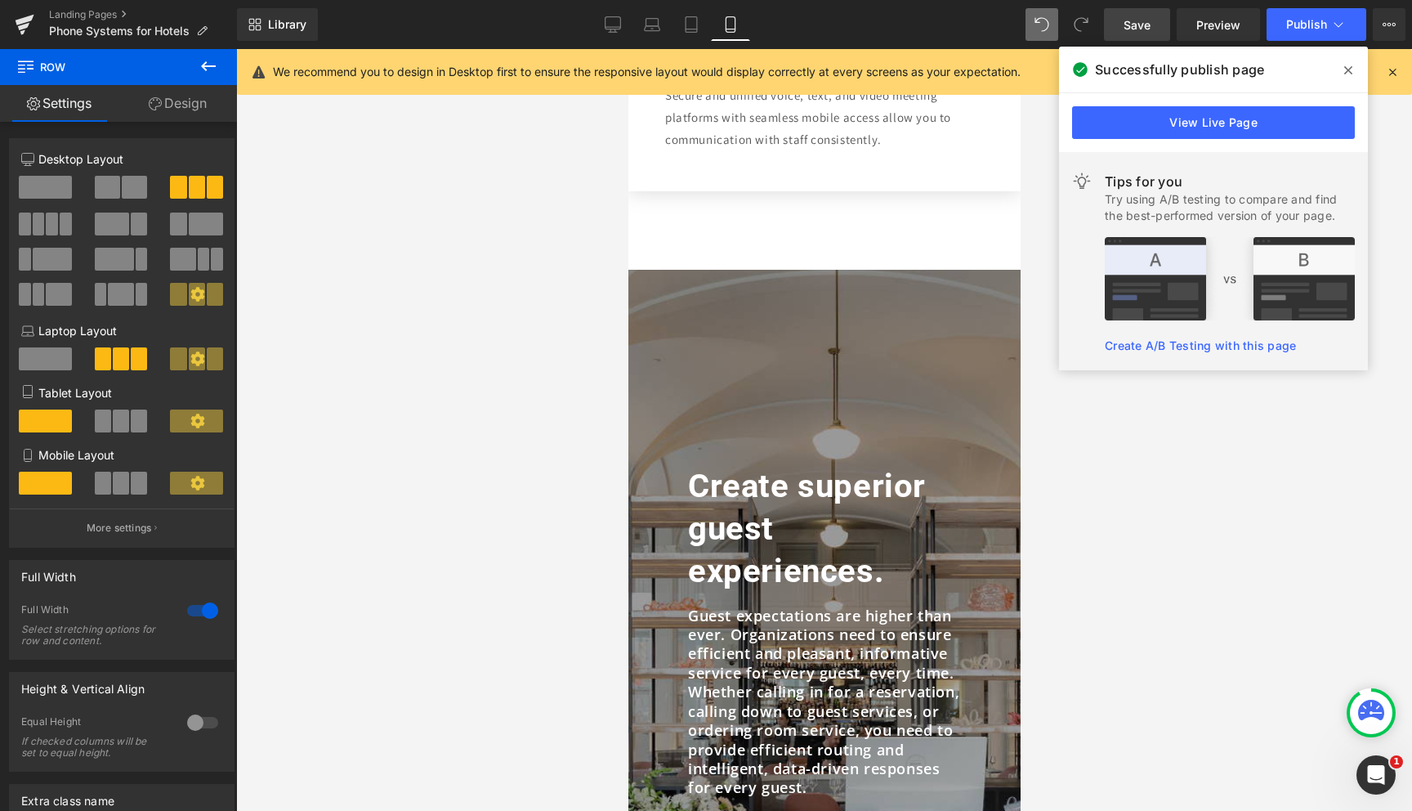
scroll to position [1762, 0]
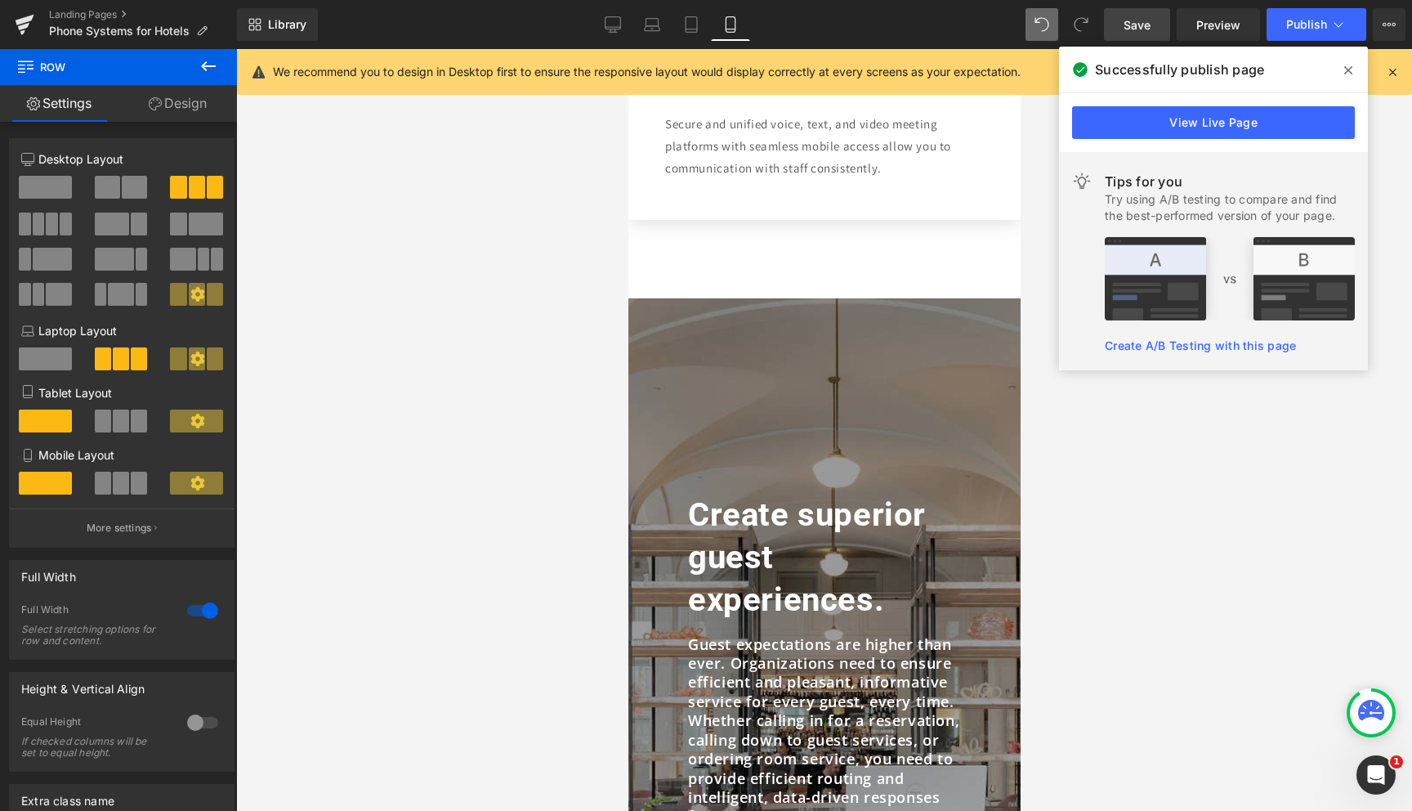
click at [782, 355] on div "Create superior guest experiences. Heading Guest expectations are higher than e…" at bounding box center [824, 705] width 392 height 815
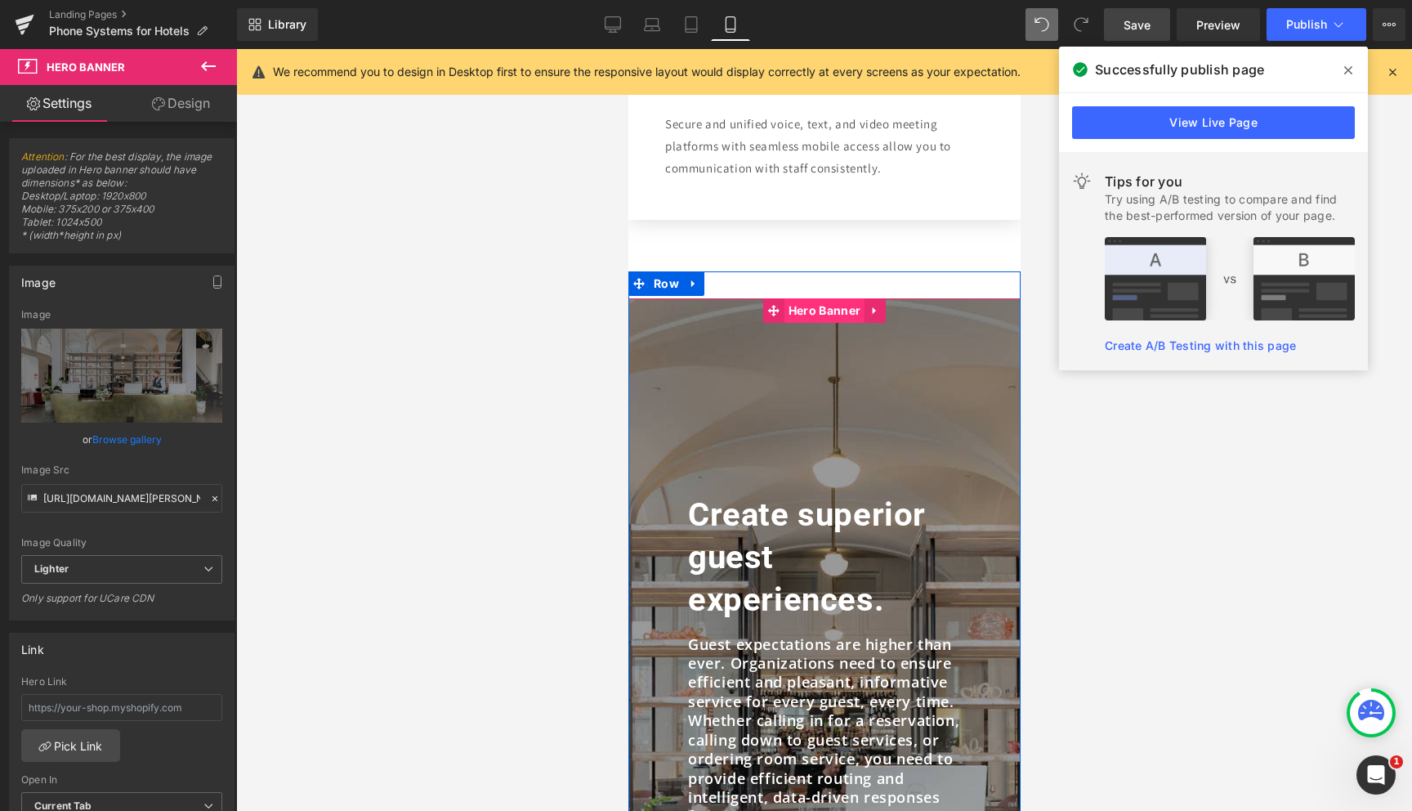
click at [817, 306] on span "Hero Banner" at bounding box center [824, 310] width 80 height 25
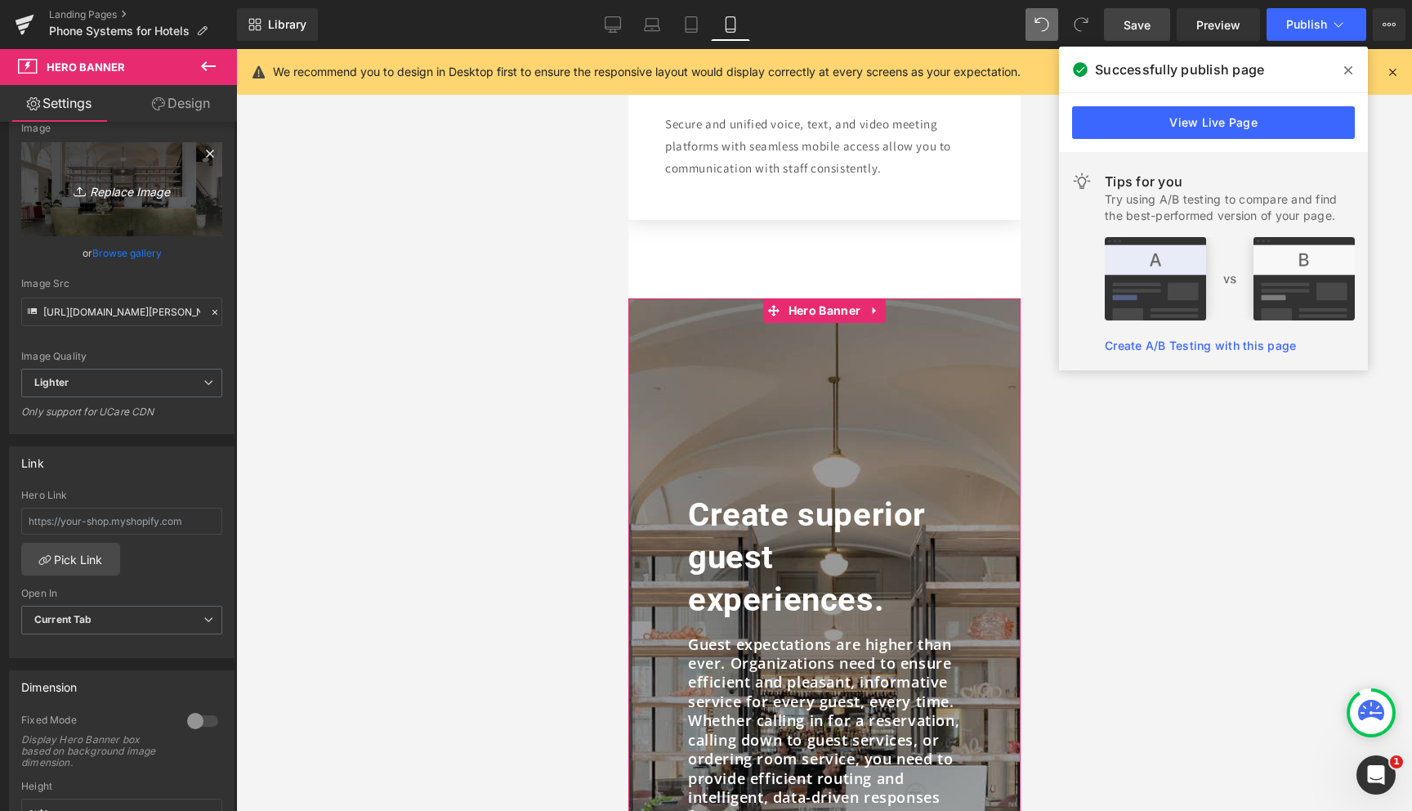
scroll to position [0, 0]
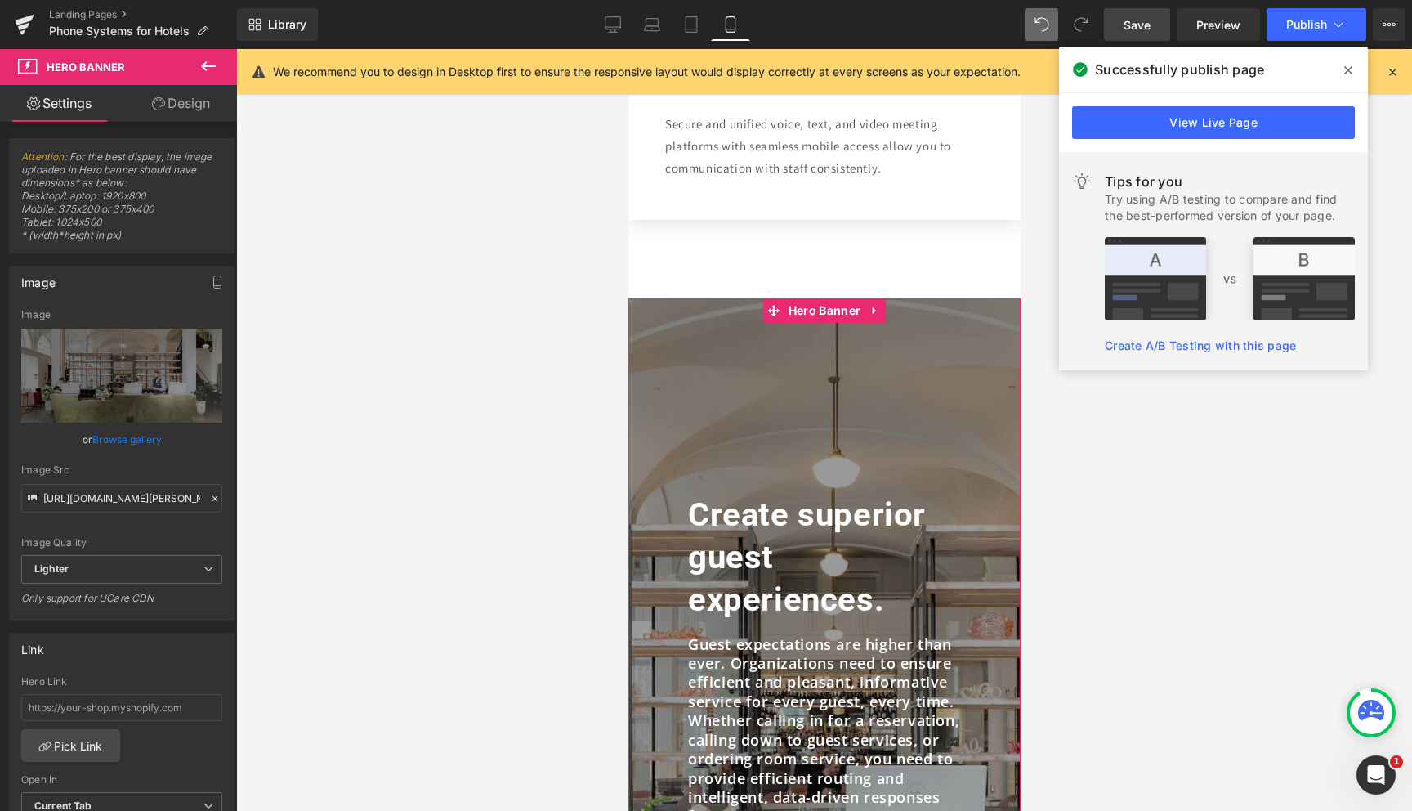
click at [172, 102] on link "Design" at bounding box center [181, 103] width 118 height 37
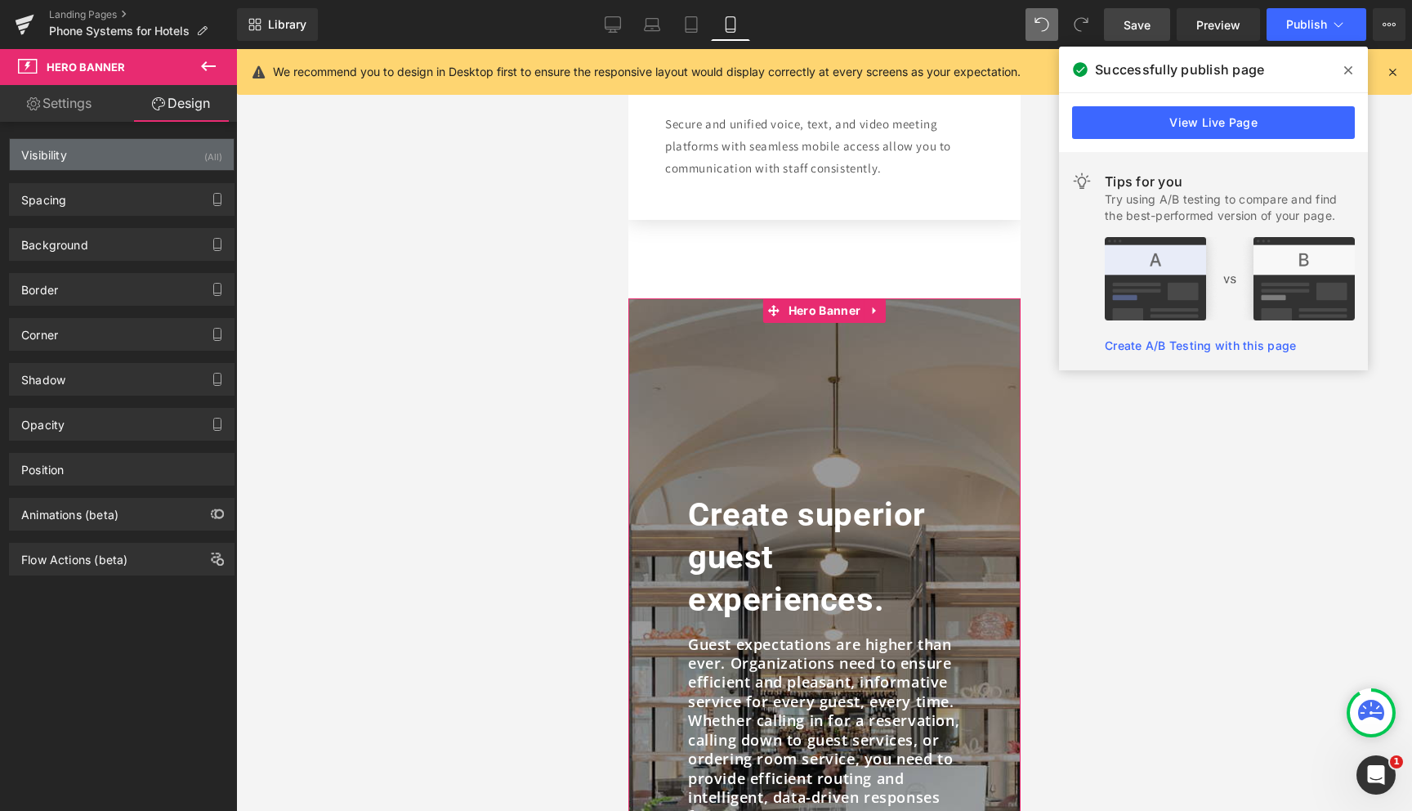
type input "#d3d3d3"
type input "100"
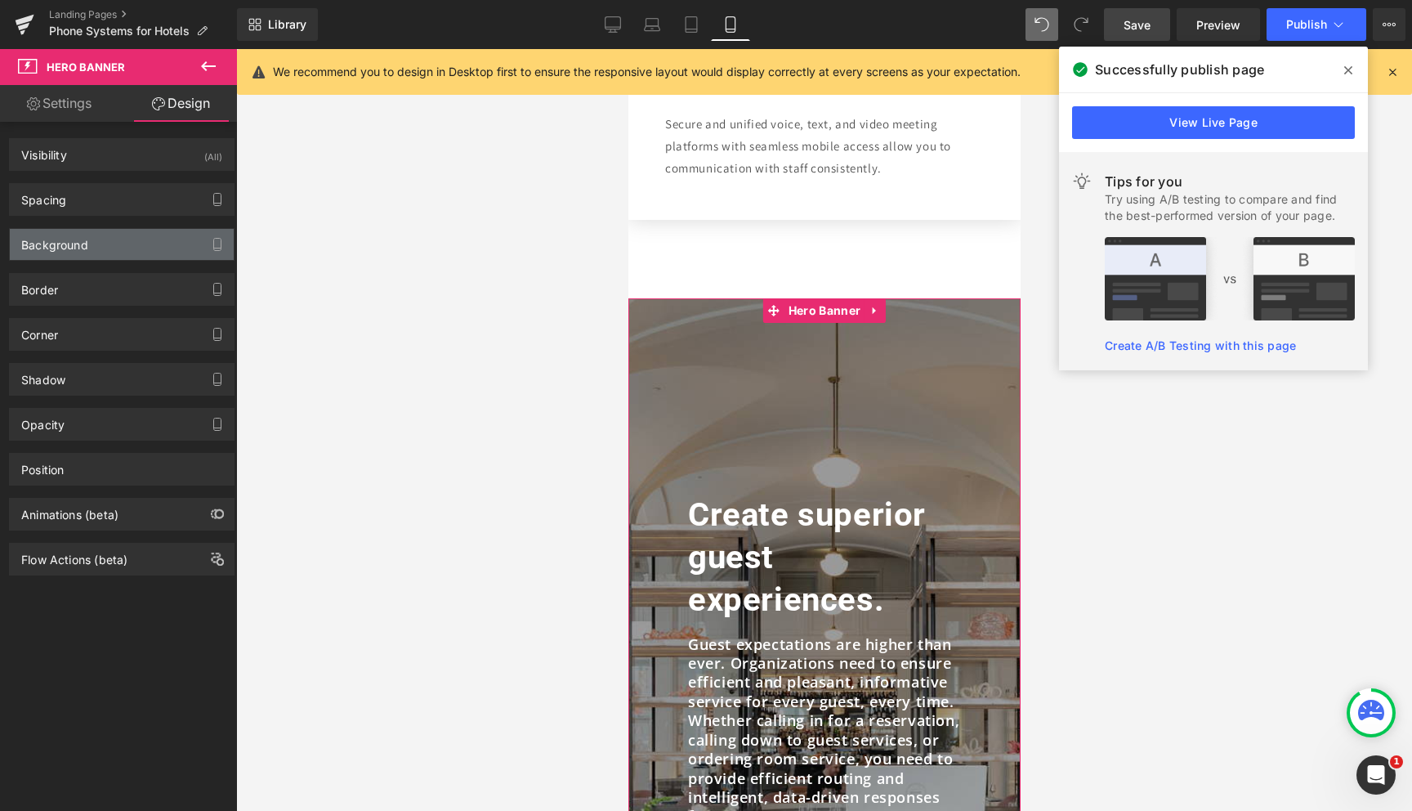
click at [82, 245] on div "Background" at bounding box center [54, 240] width 67 height 23
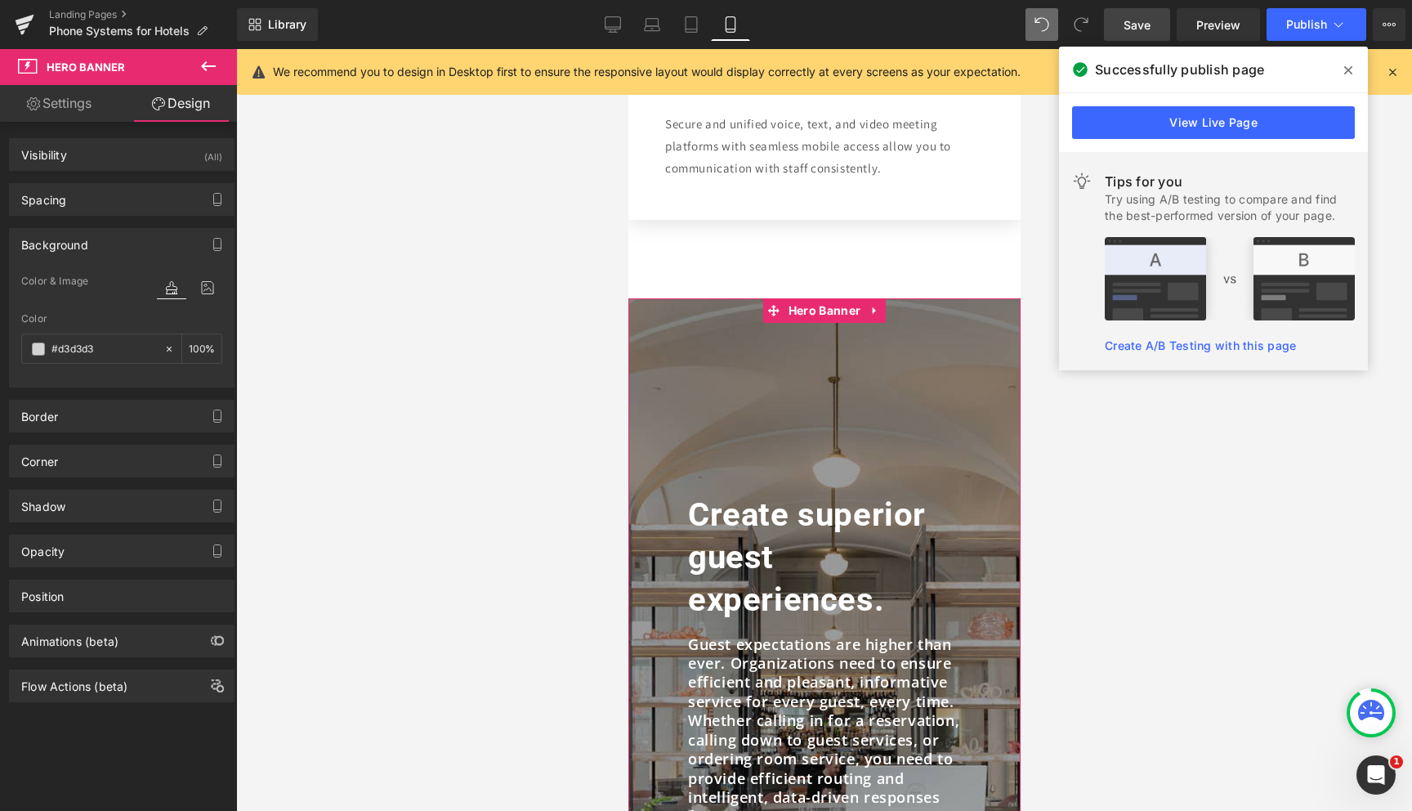
click at [103, 247] on div "Background" at bounding box center [122, 244] width 224 height 31
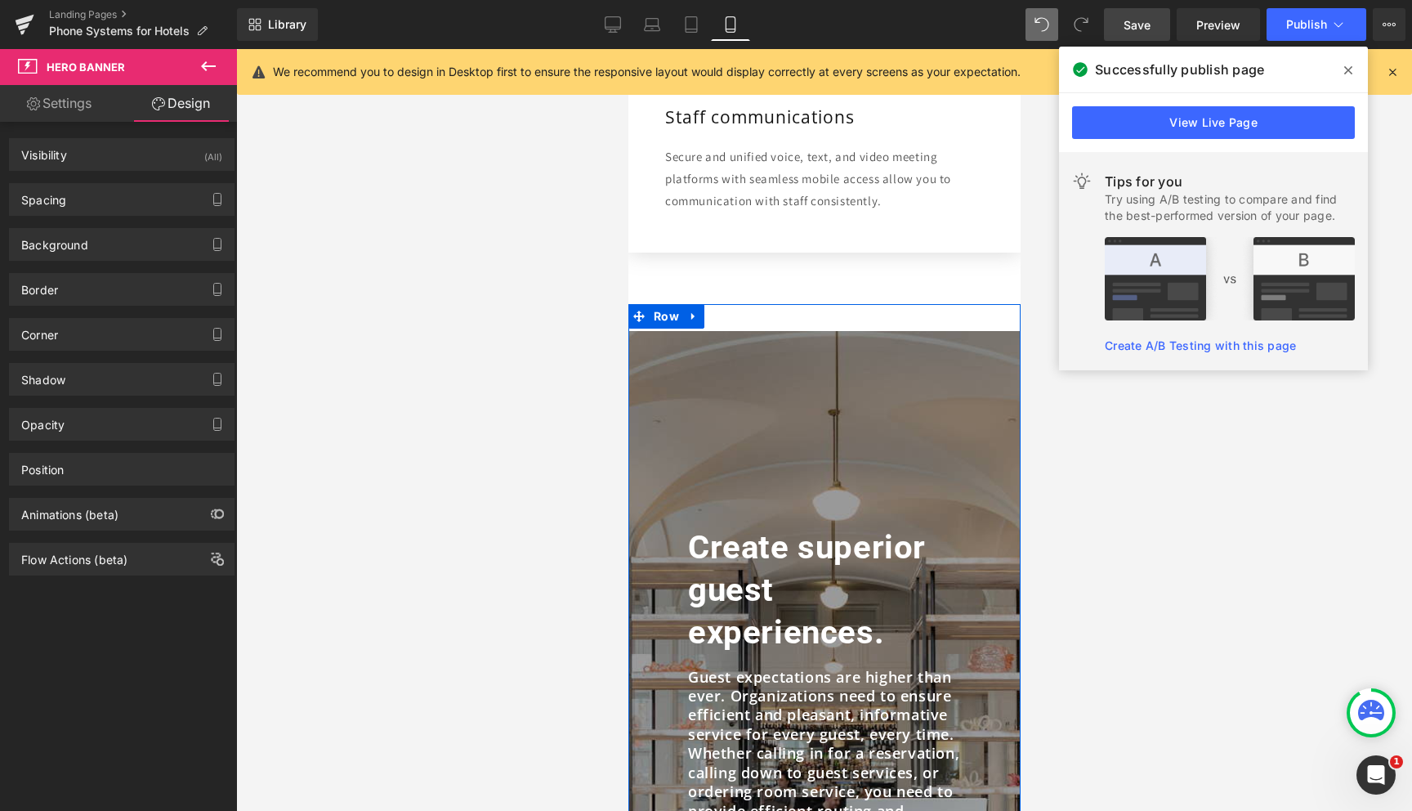
scroll to position [1745, 0]
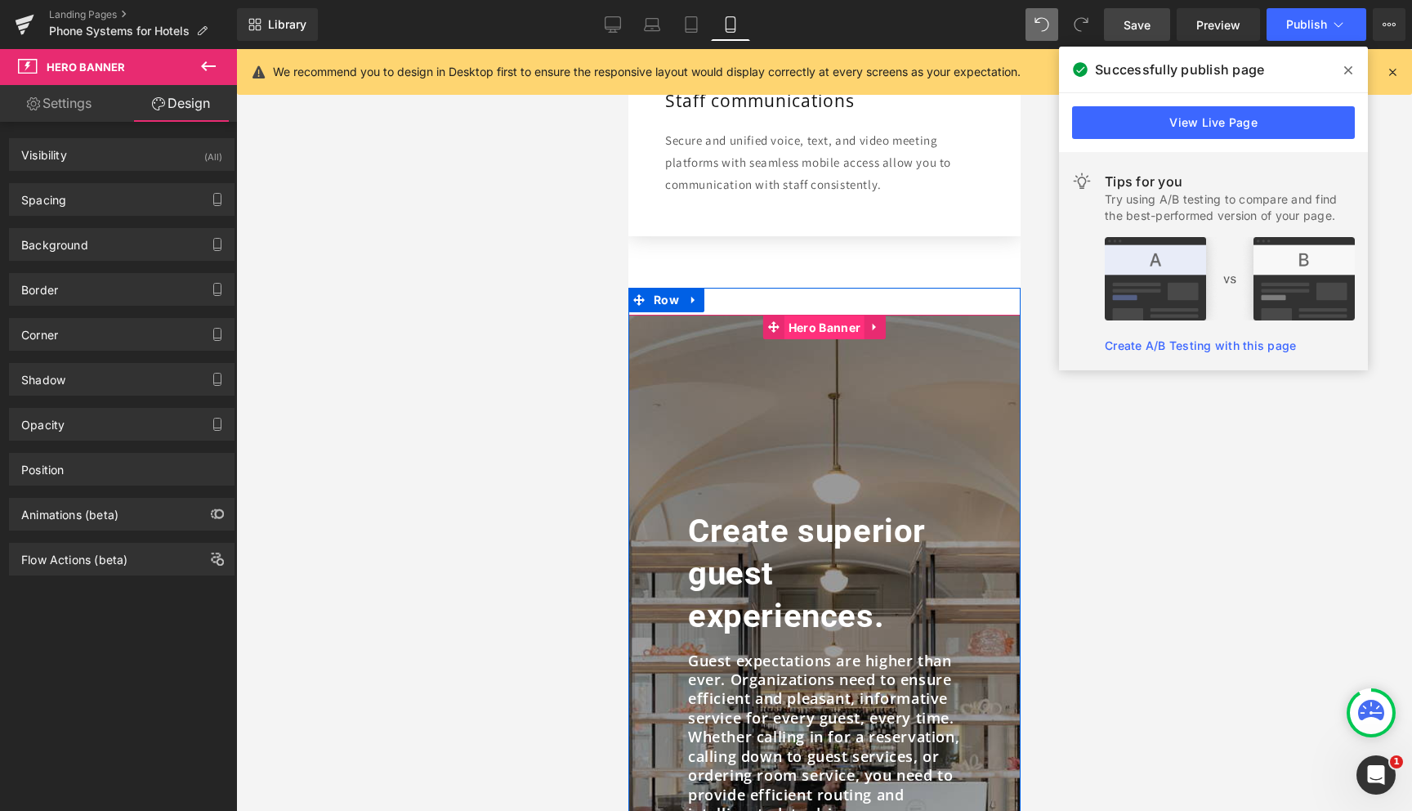
click at [820, 330] on span "Hero Banner" at bounding box center [824, 327] width 80 height 25
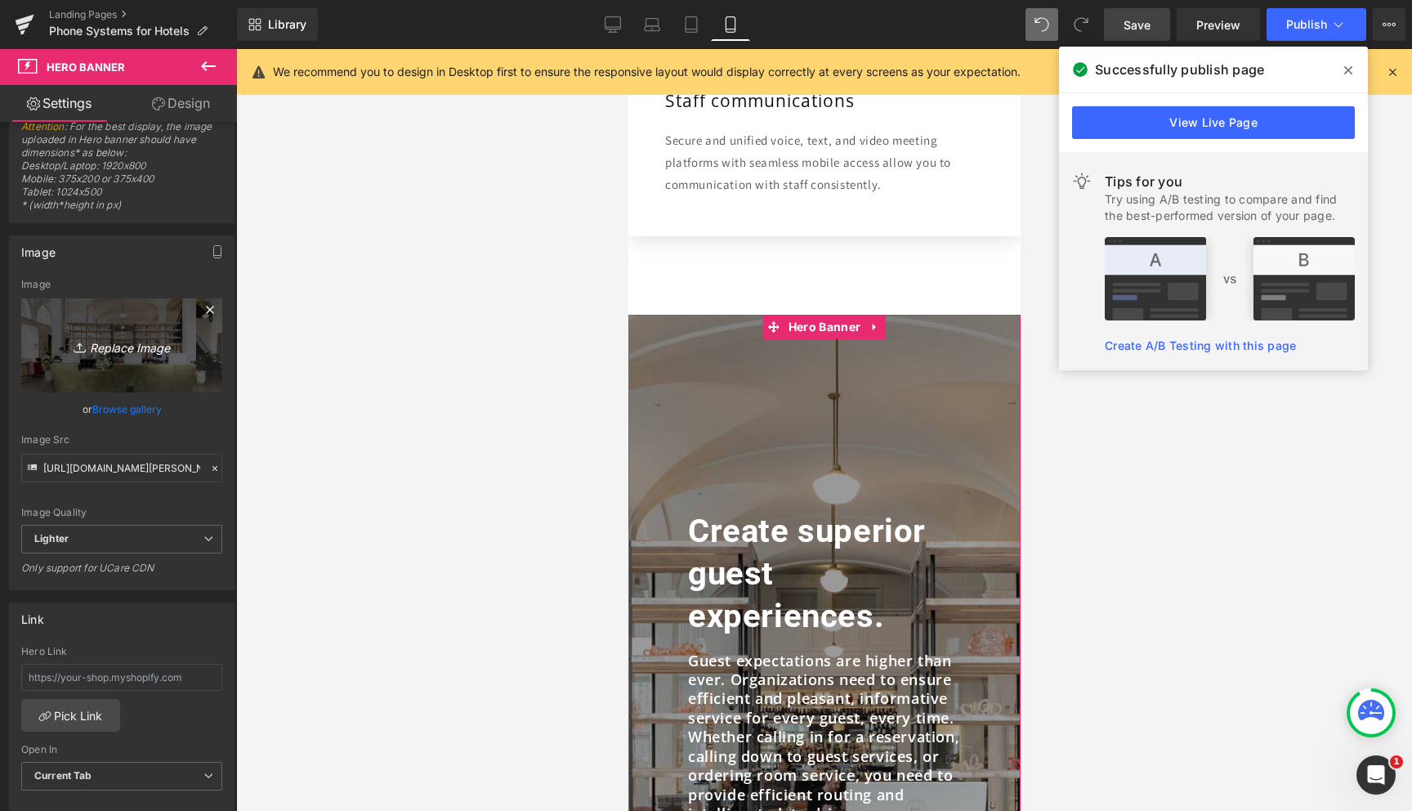
scroll to position [41, 0]
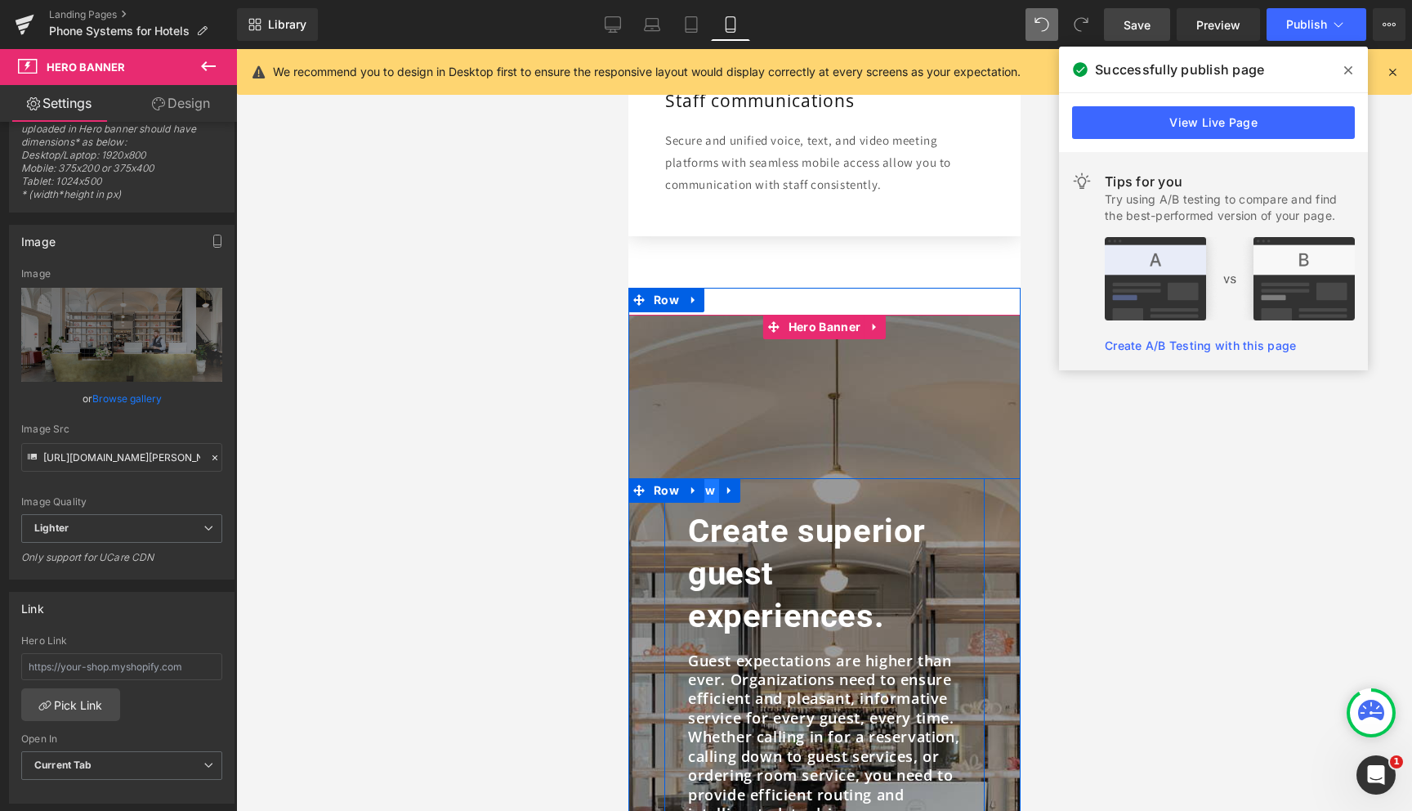
click at [709, 493] on span "Row" at bounding box center [702, 490] width 34 height 25
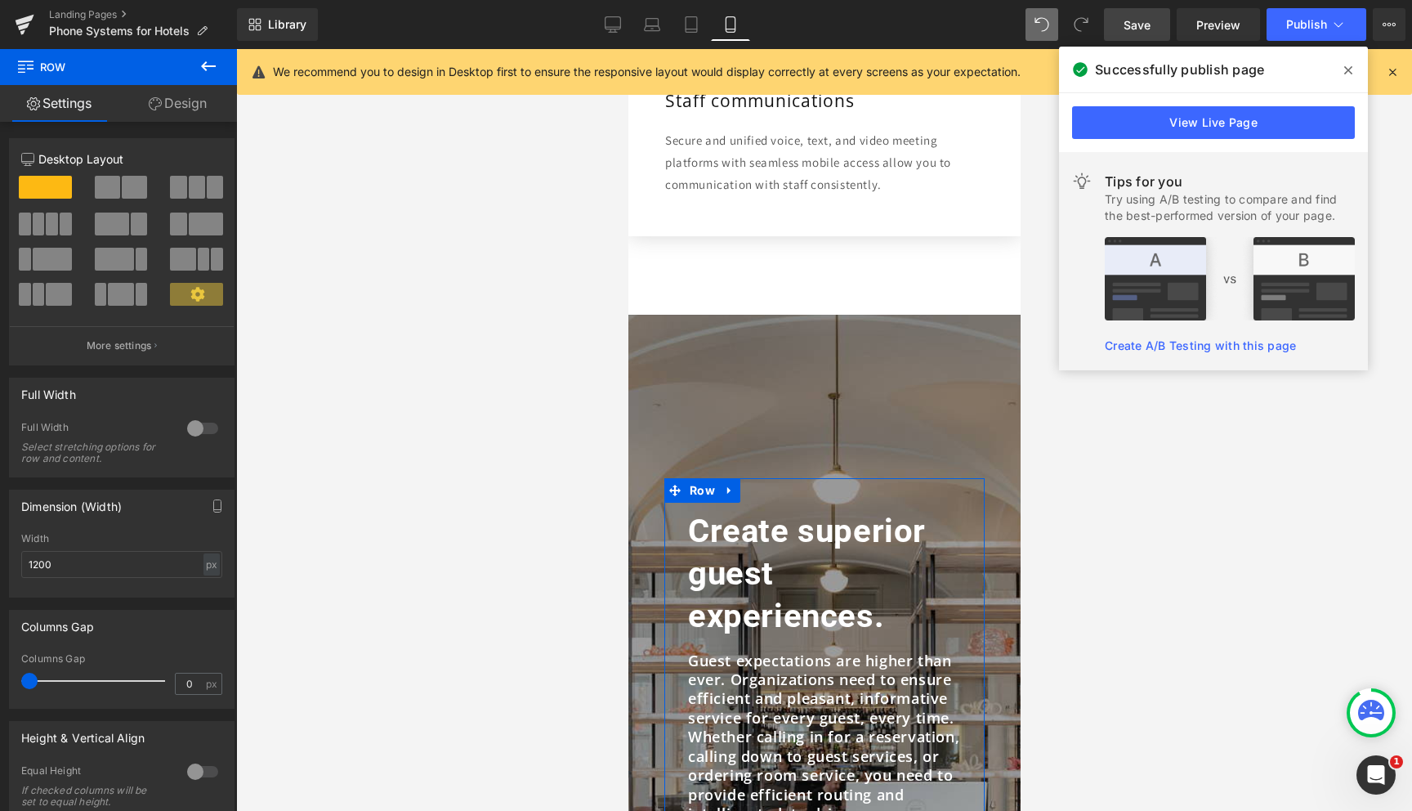
drag, startPoint x: 194, startPoint y: 107, endPoint x: 194, endPoint y: 145, distance: 38.4
click at [194, 106] on link "Design" at bounding box center [177, 103] width 118 height 37
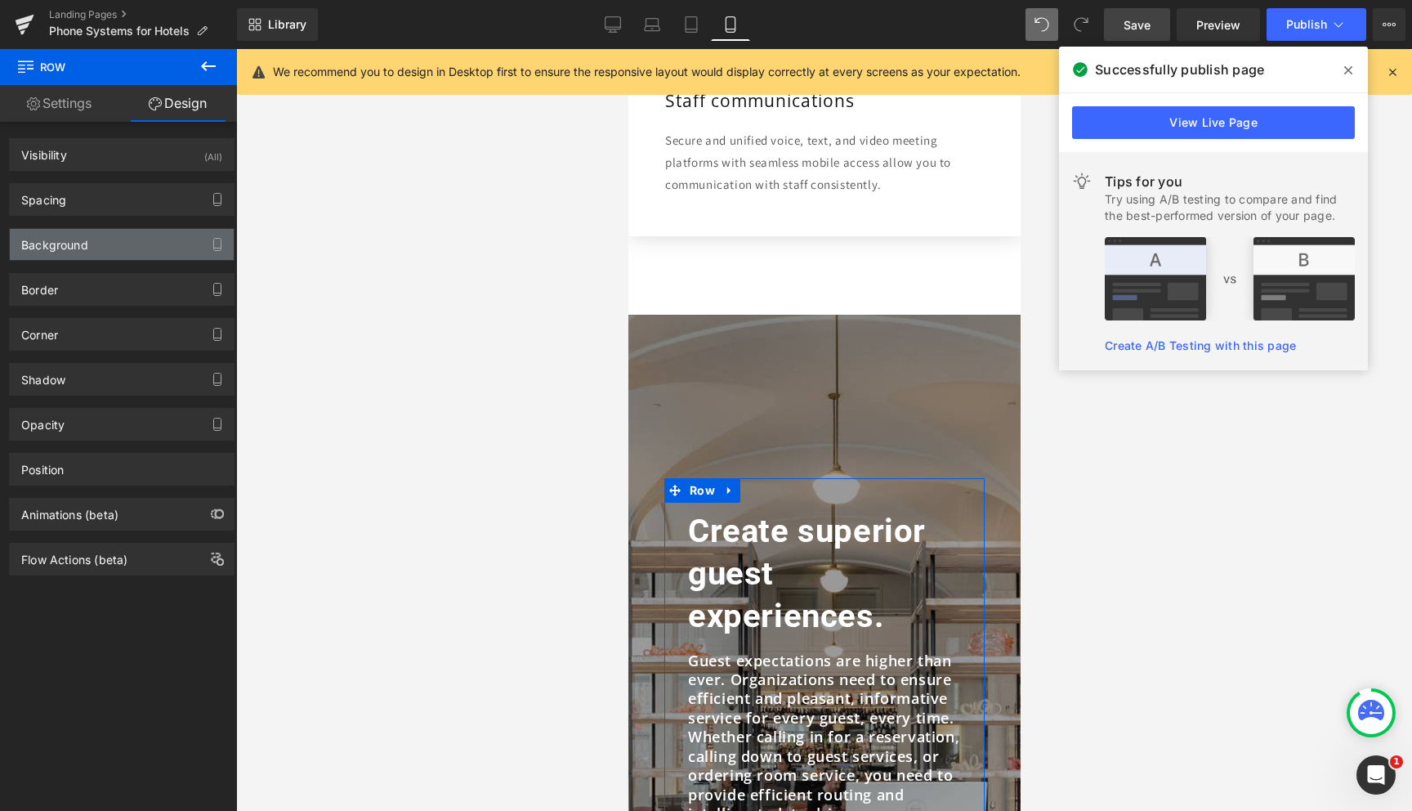
click at [100, 243] on div "Background" at bounding box center [122, 244] width 224 height 31
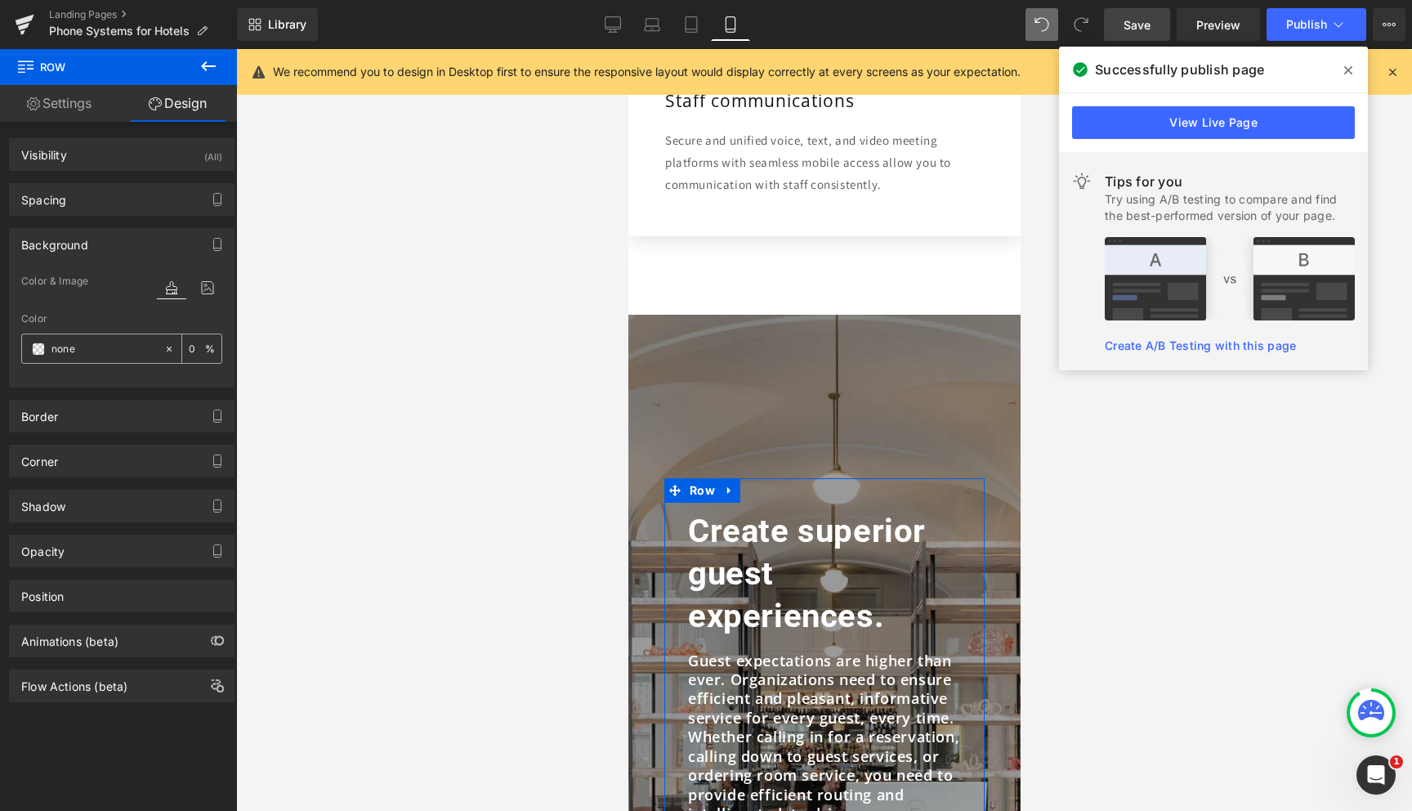
click at [40, 351] on span at bounding box center [38, 348] width 13 height 13
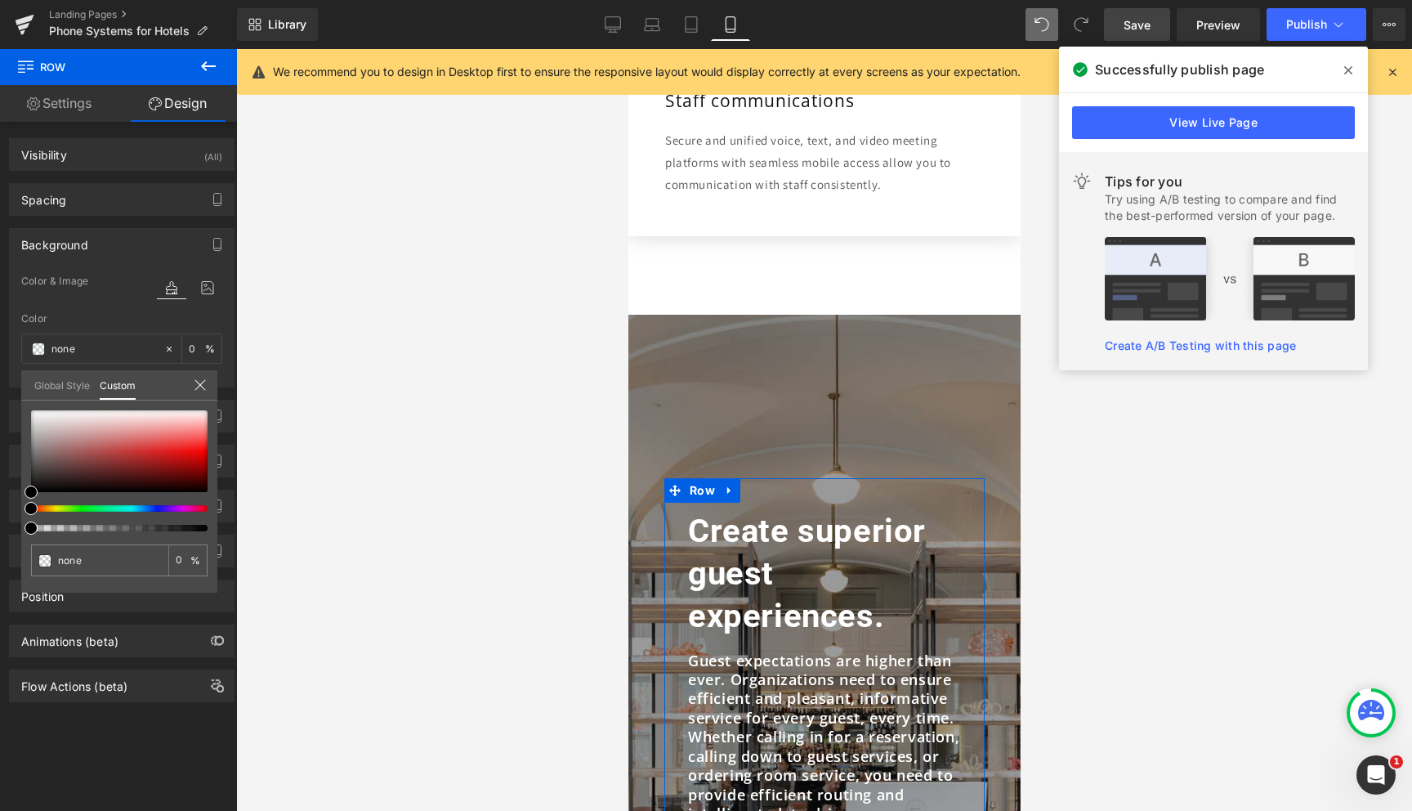
type input "#000000"
type input "4"
type input "#000000"
type input "4"
type input "6"
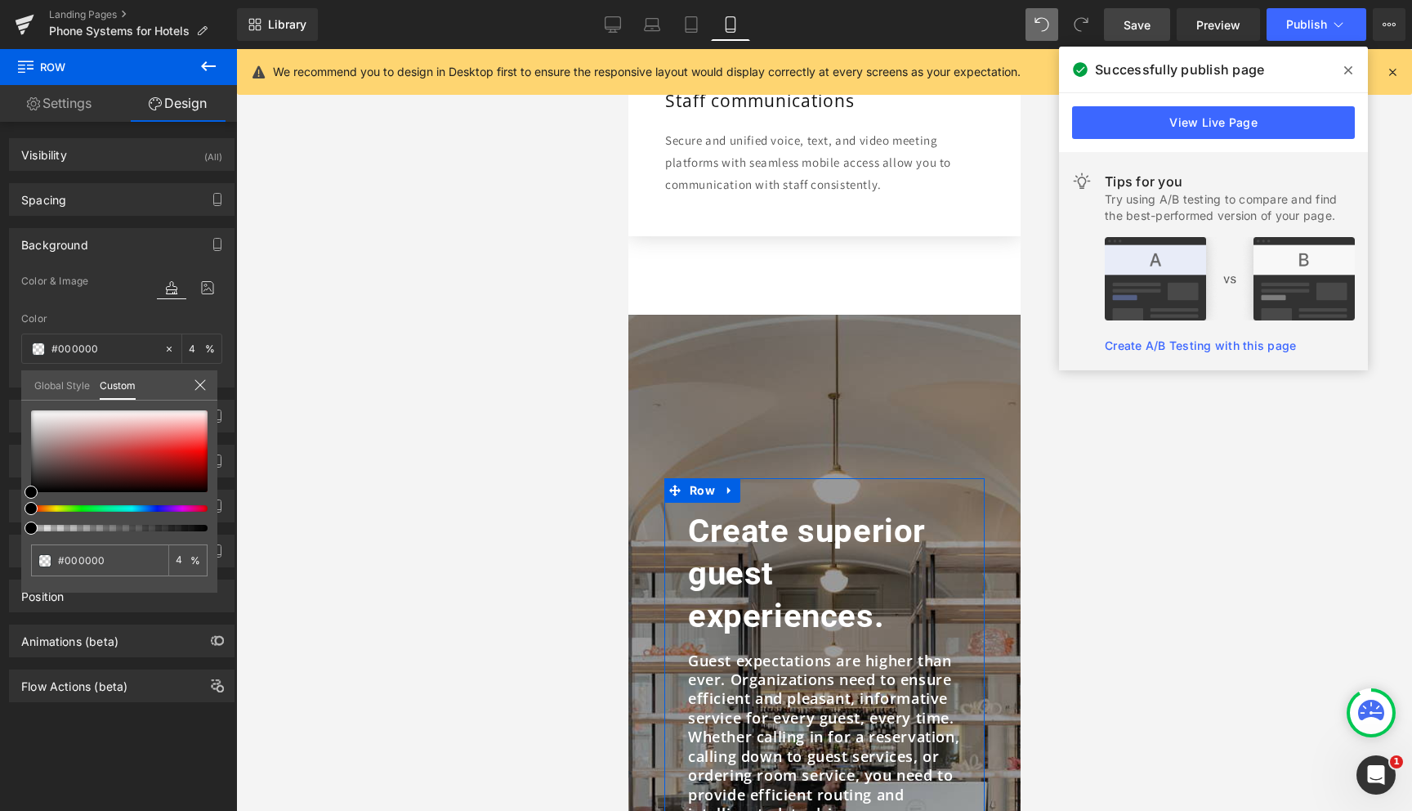
type input "6"
type input "8"
type input "13"
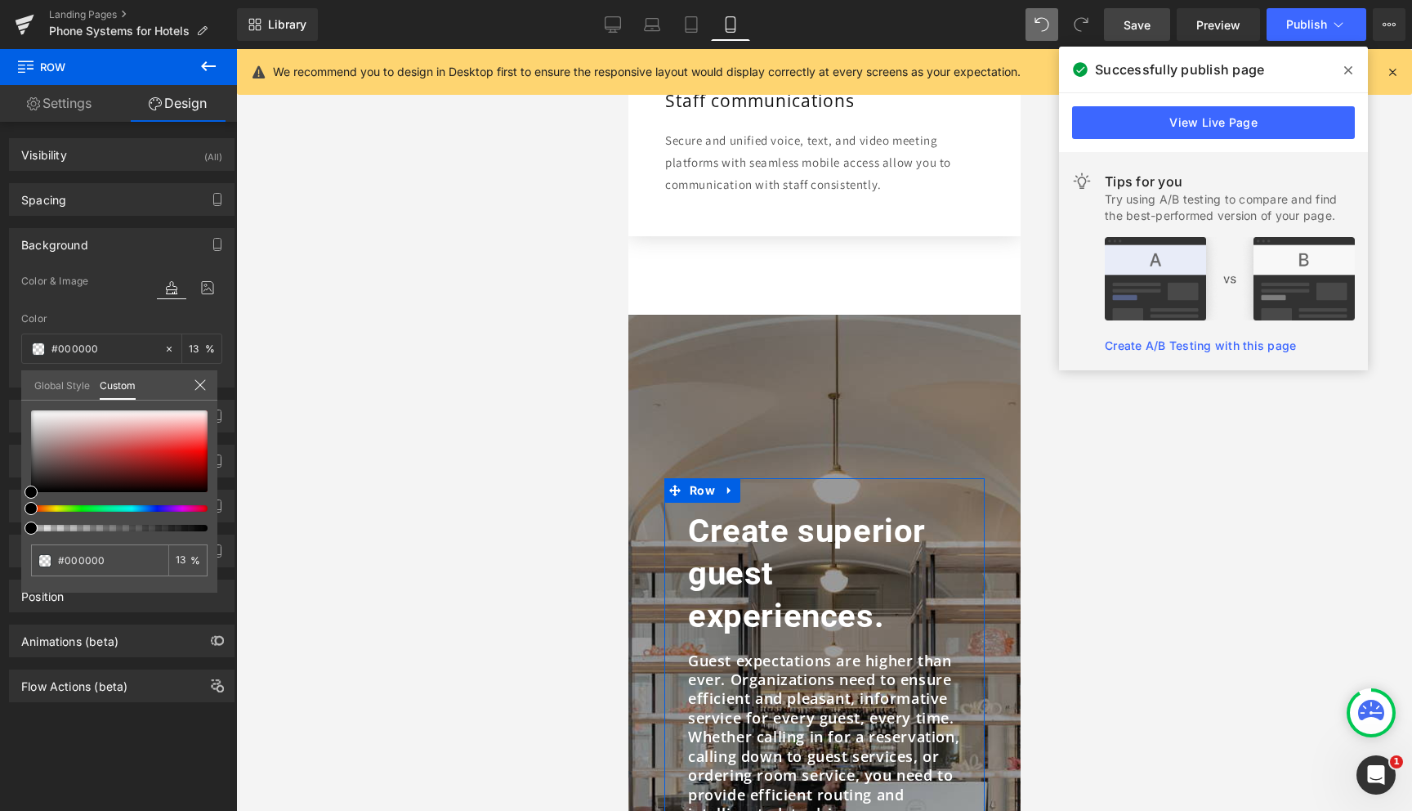
type input "22"
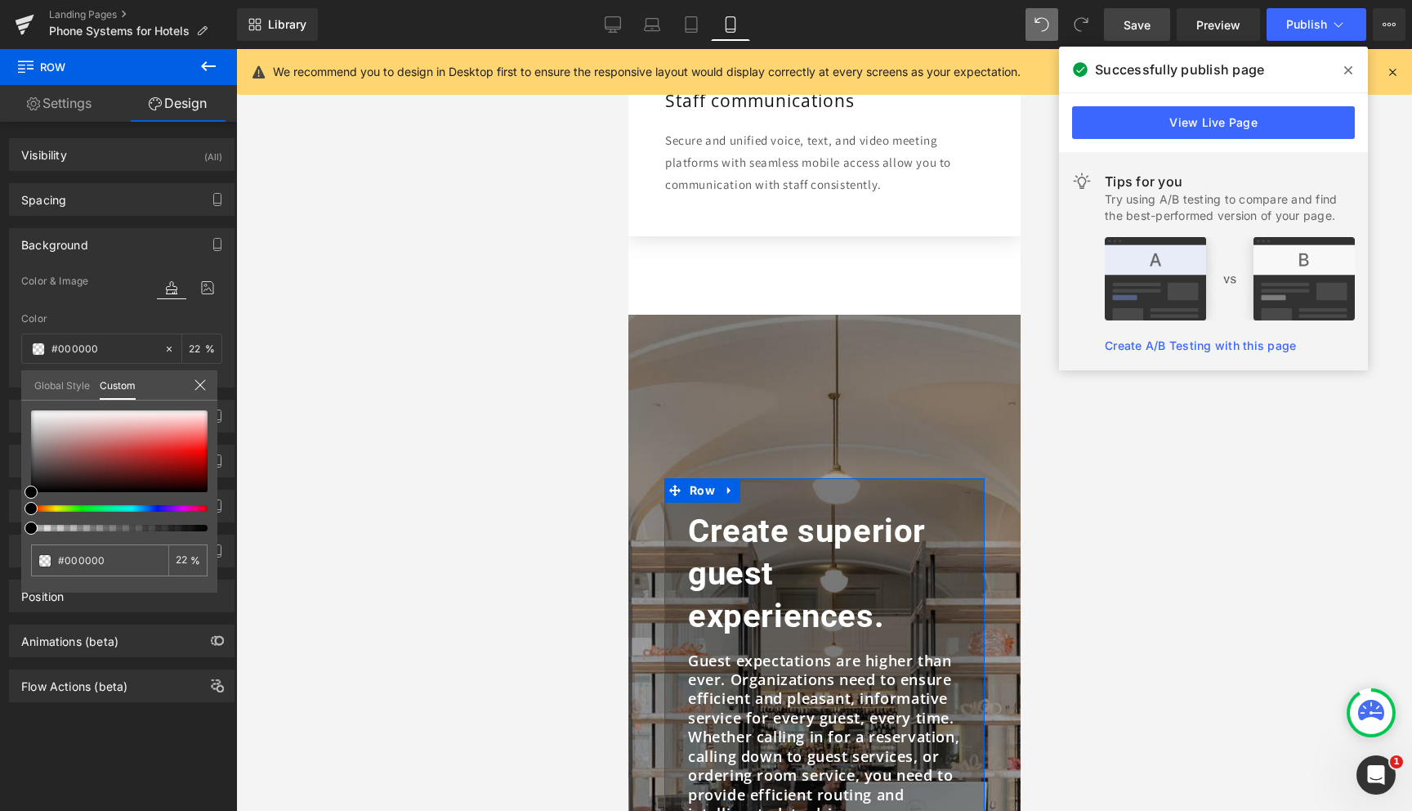
type input "24"
type input "26"
type input "29"
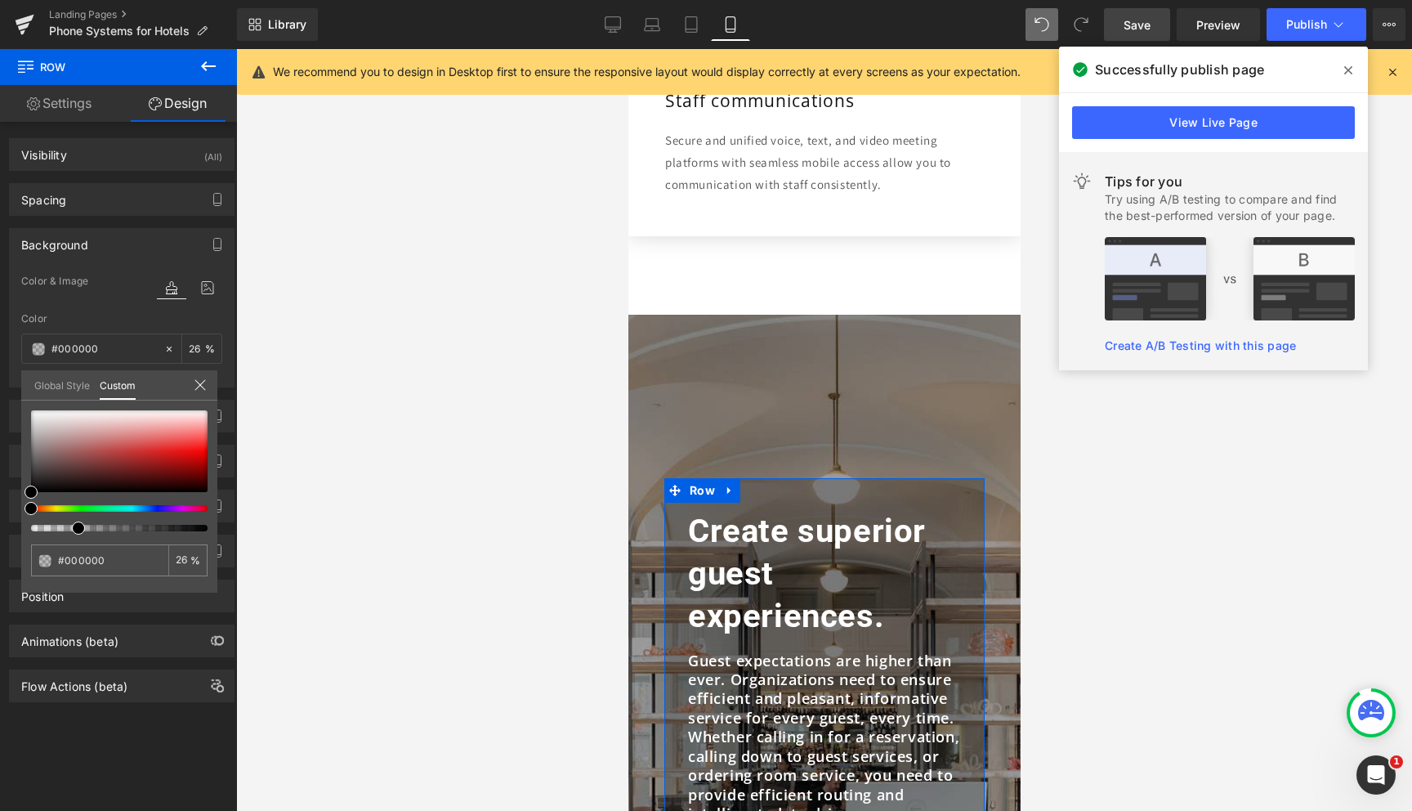
type input "29"
type input "33"
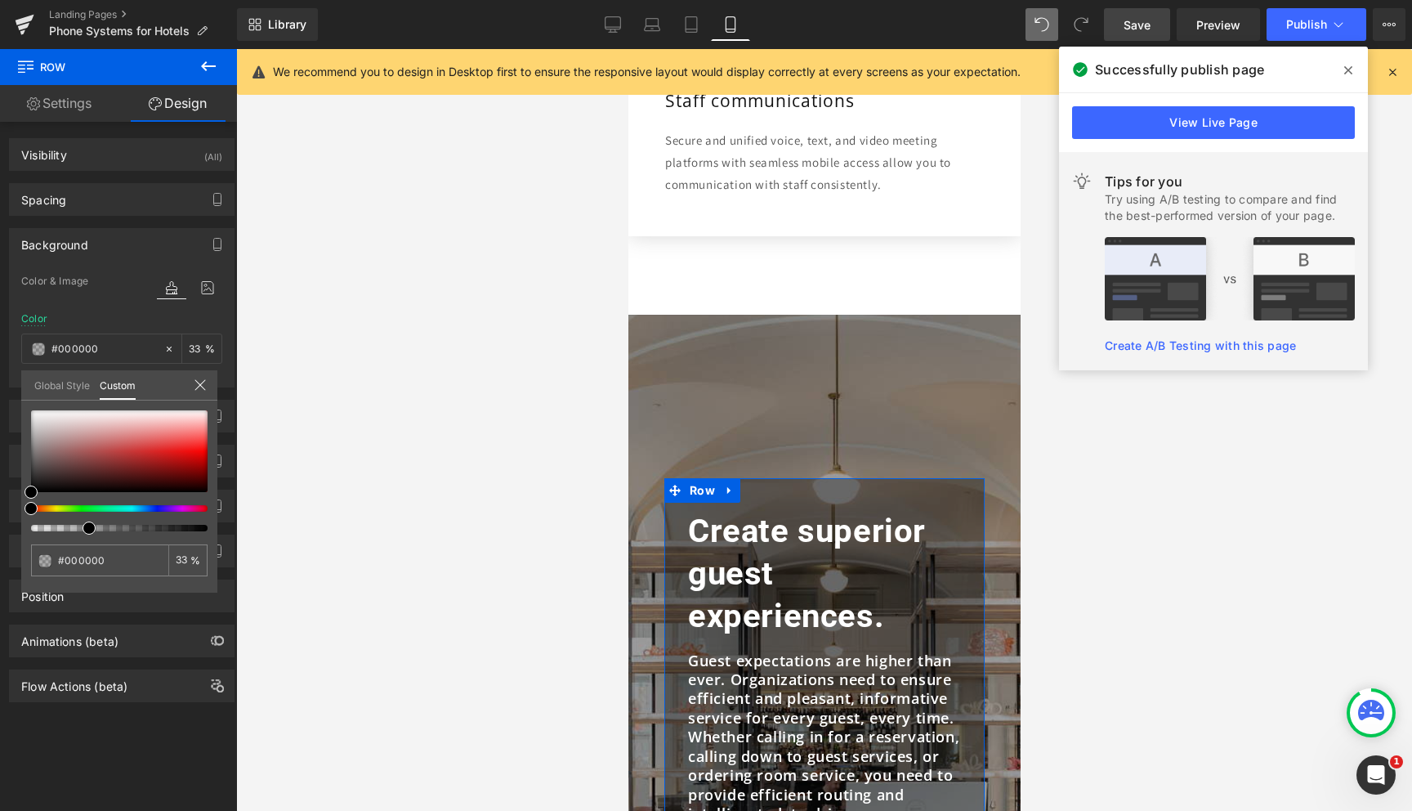
type input "32"
type input "33"
type input "34"
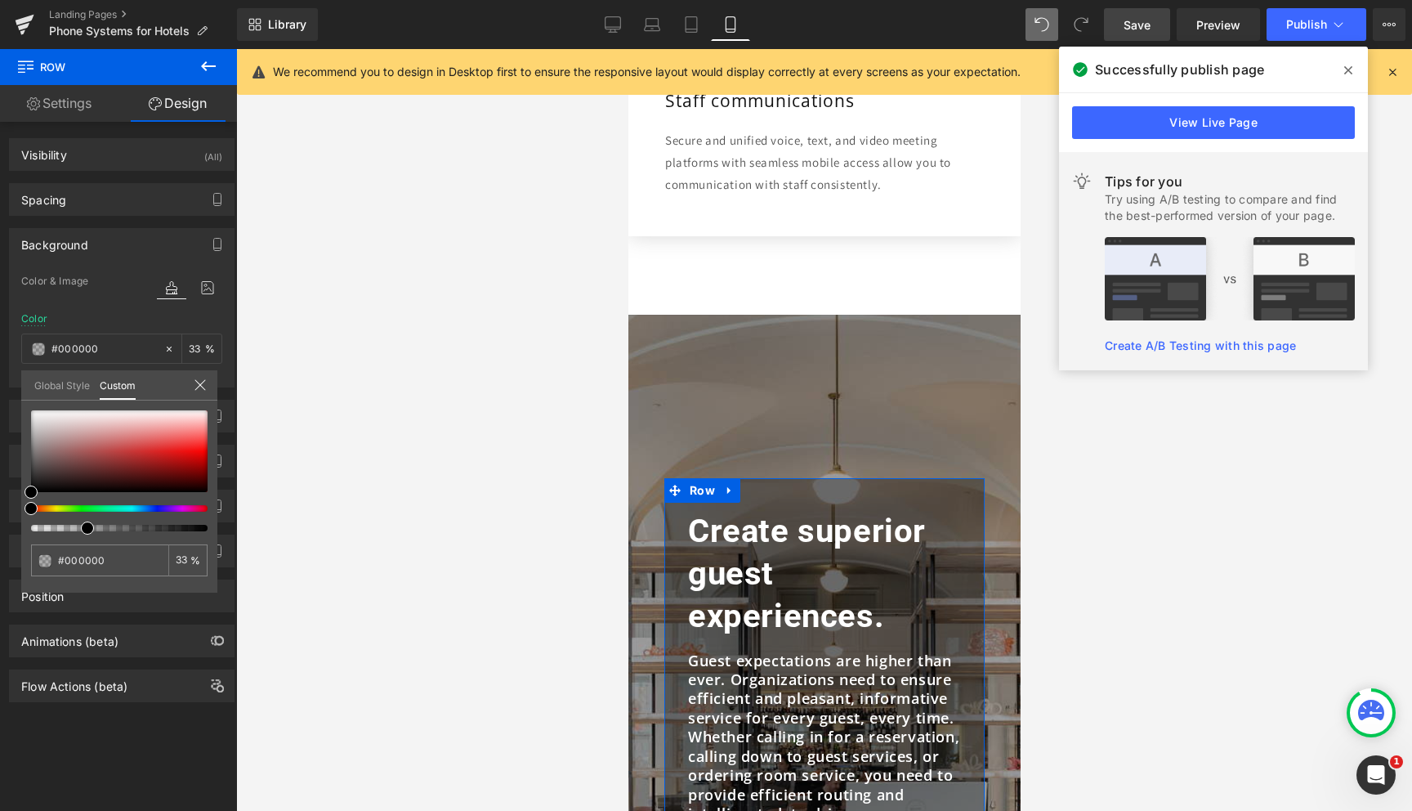
type input "34"
type input "35"
type input "37"
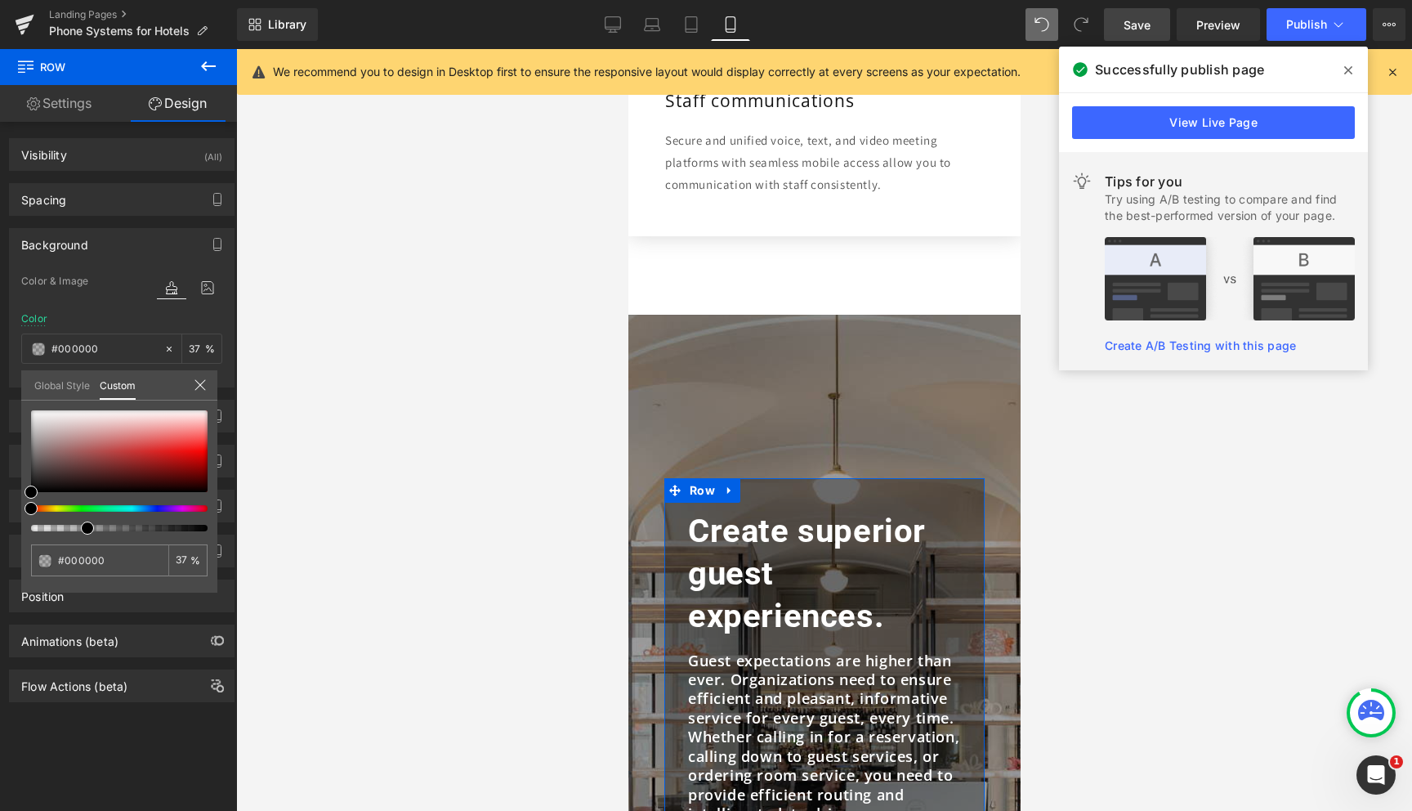
type input "39"
type input "40"
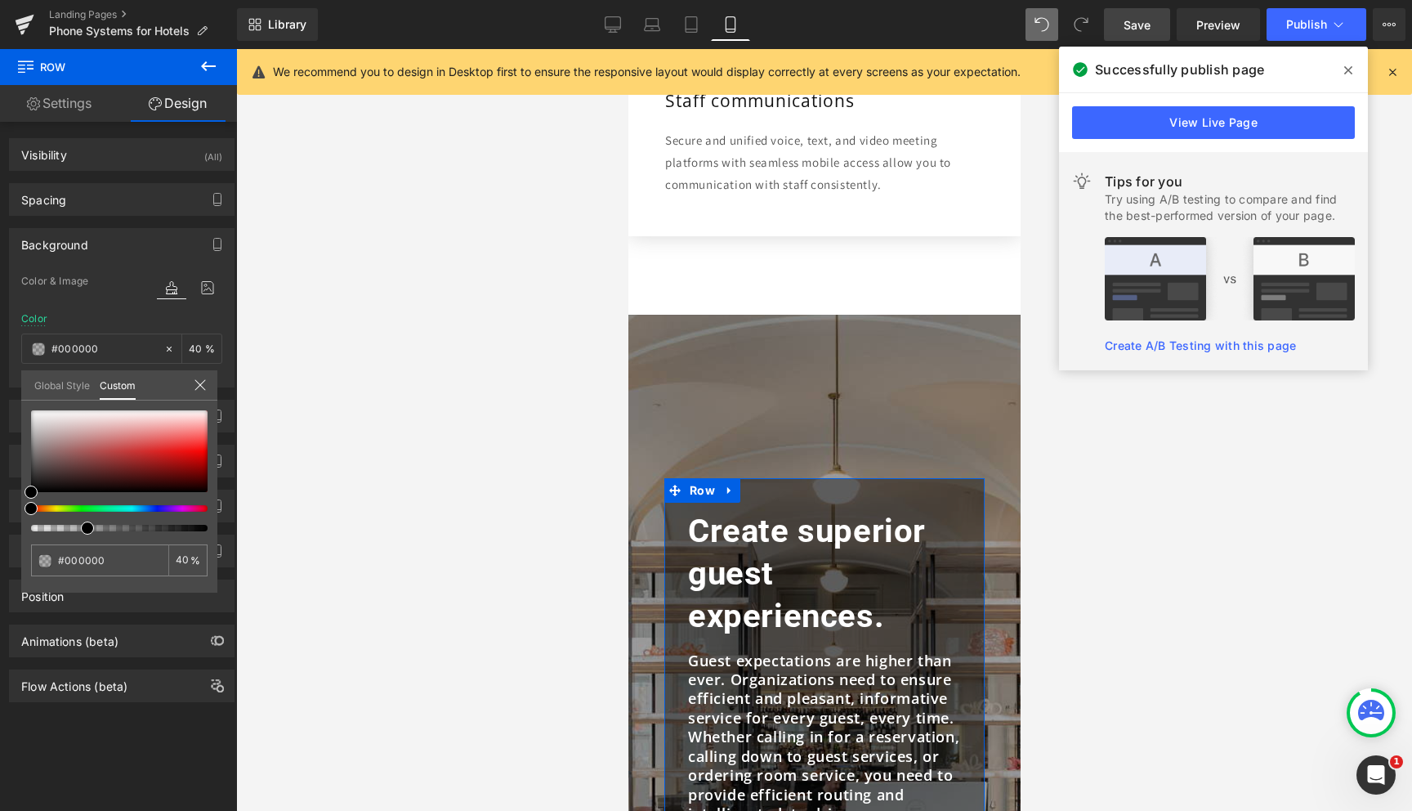
type input "41"
type input "42"
type input "43"
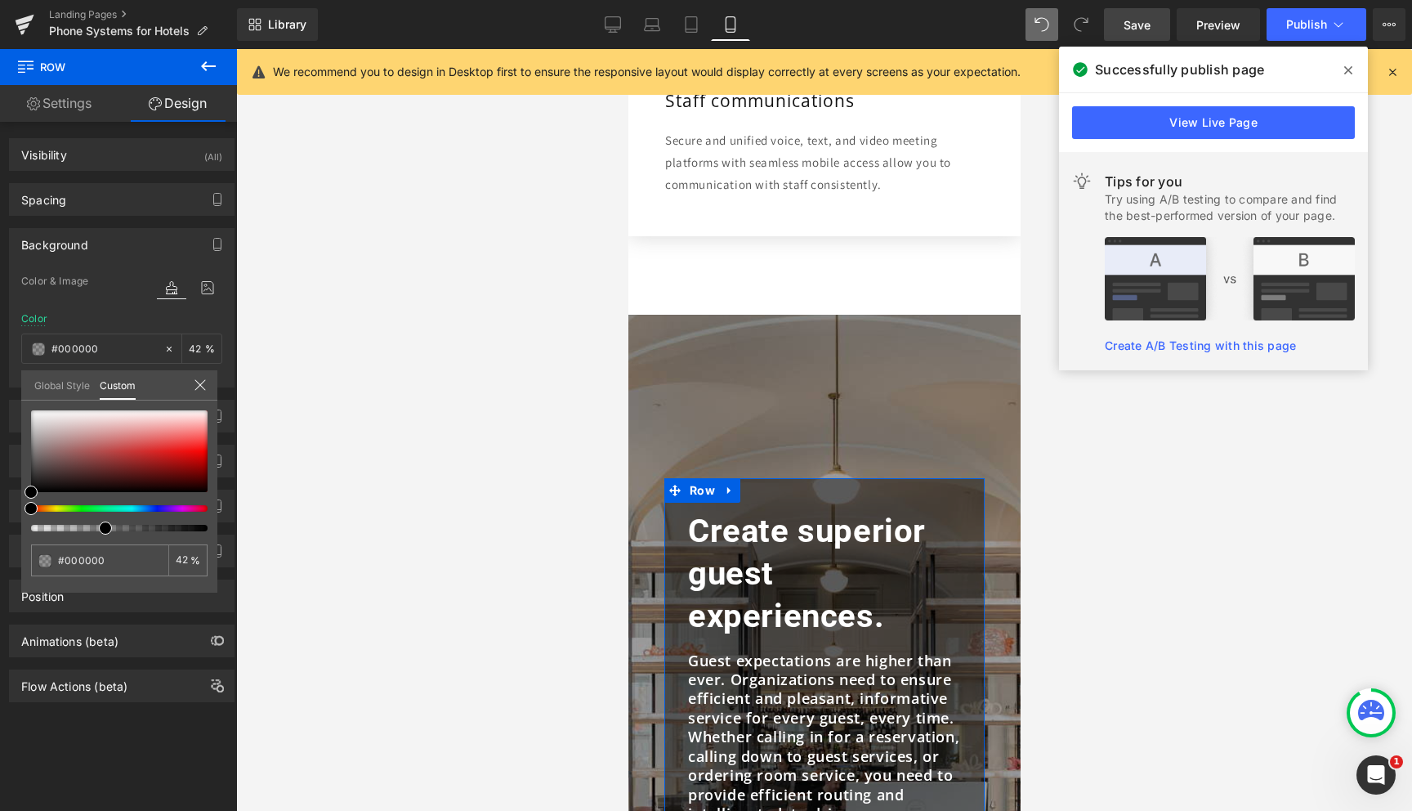
type input "43"
type input "44"
drag, startPoint x: 31, startPoint y: 529, endPoint x: 103, endPoint y: 526, distance: 72.0
click at [103, 526] on span at bounding box center [108, 527] width 13 height 13
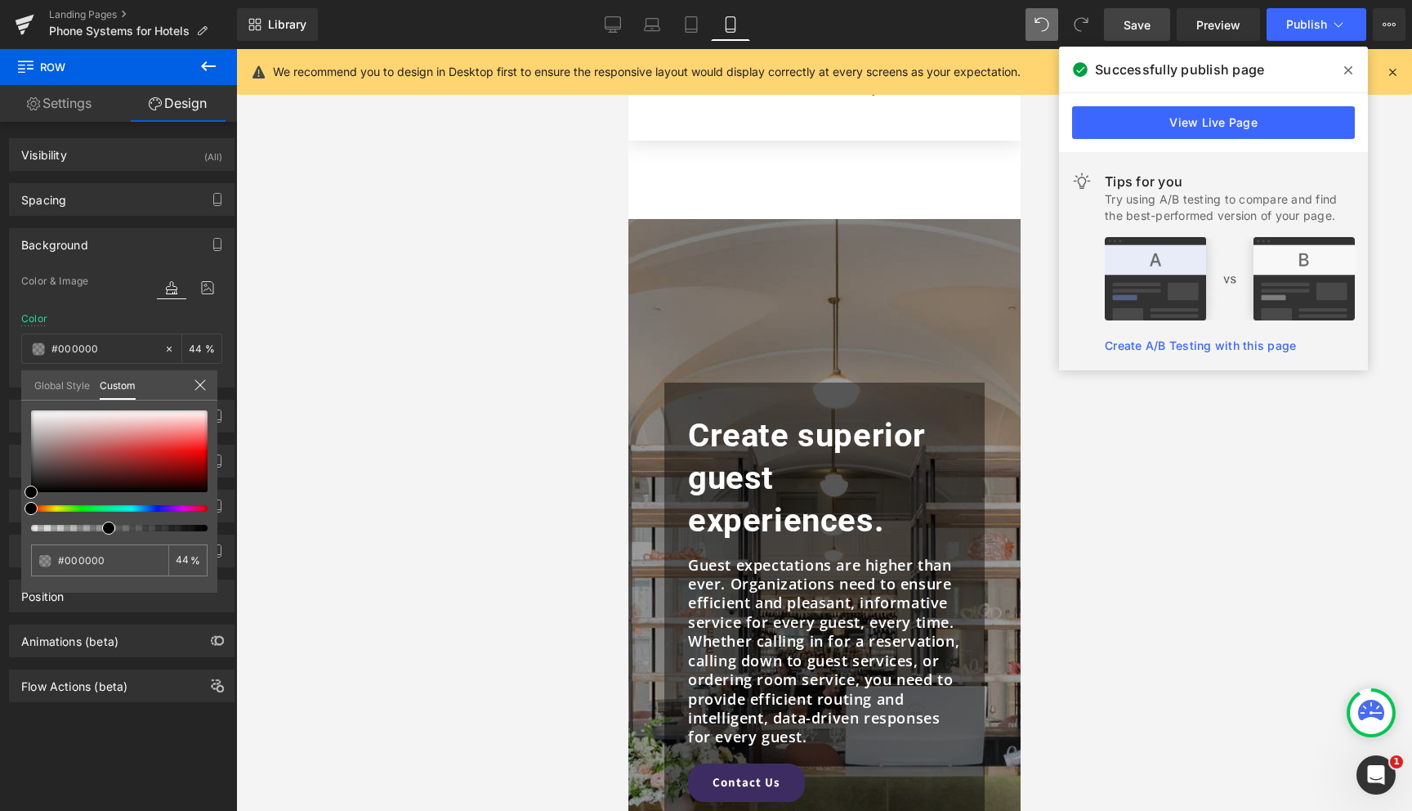
scroll to position [2031, 0]
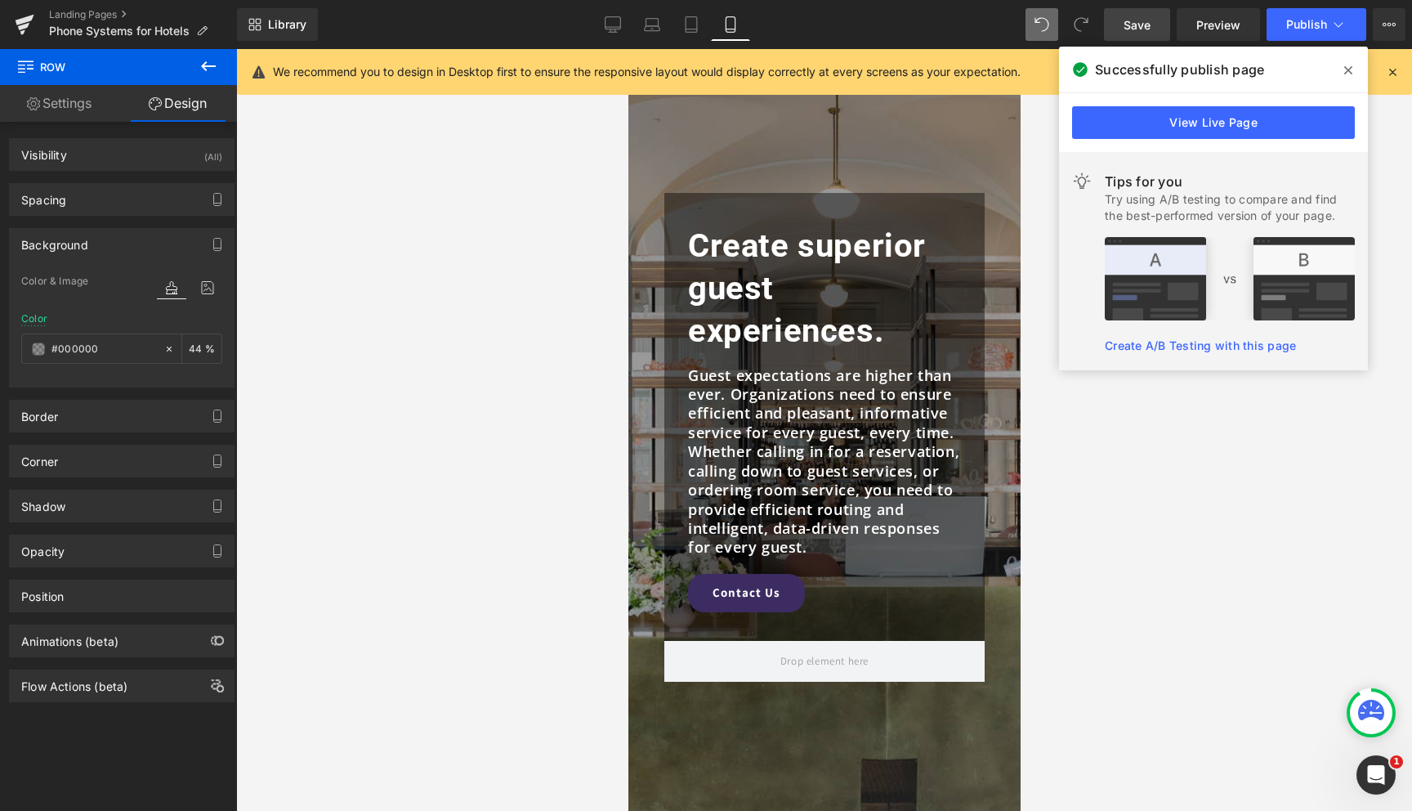
click at [713, 205] on span "Row" at bounding box center [702, 206] width 34 height 25
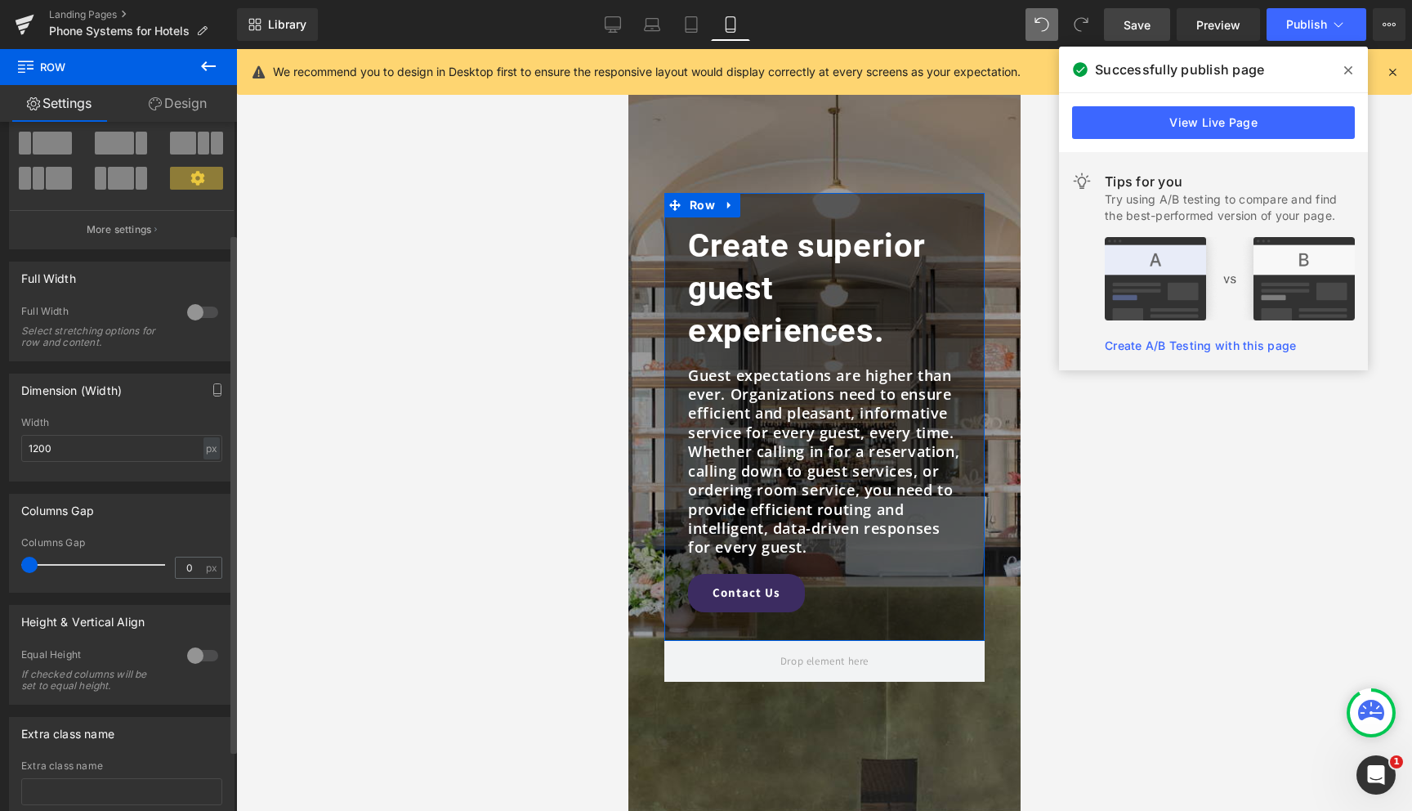
scroll to position [0, 0]
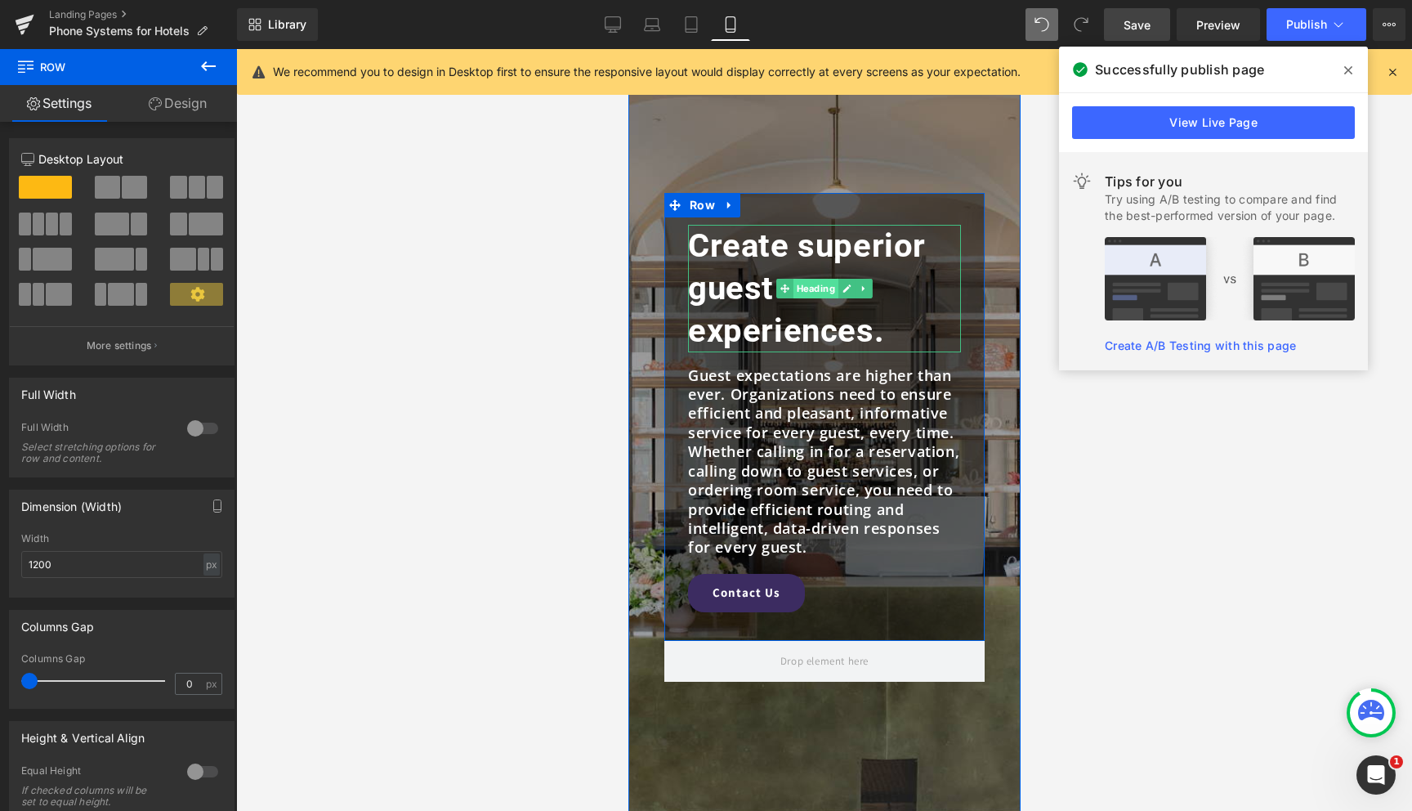
click at [815, 287] on span "Heading" at bounding box center [815, 289] width 45 height 20
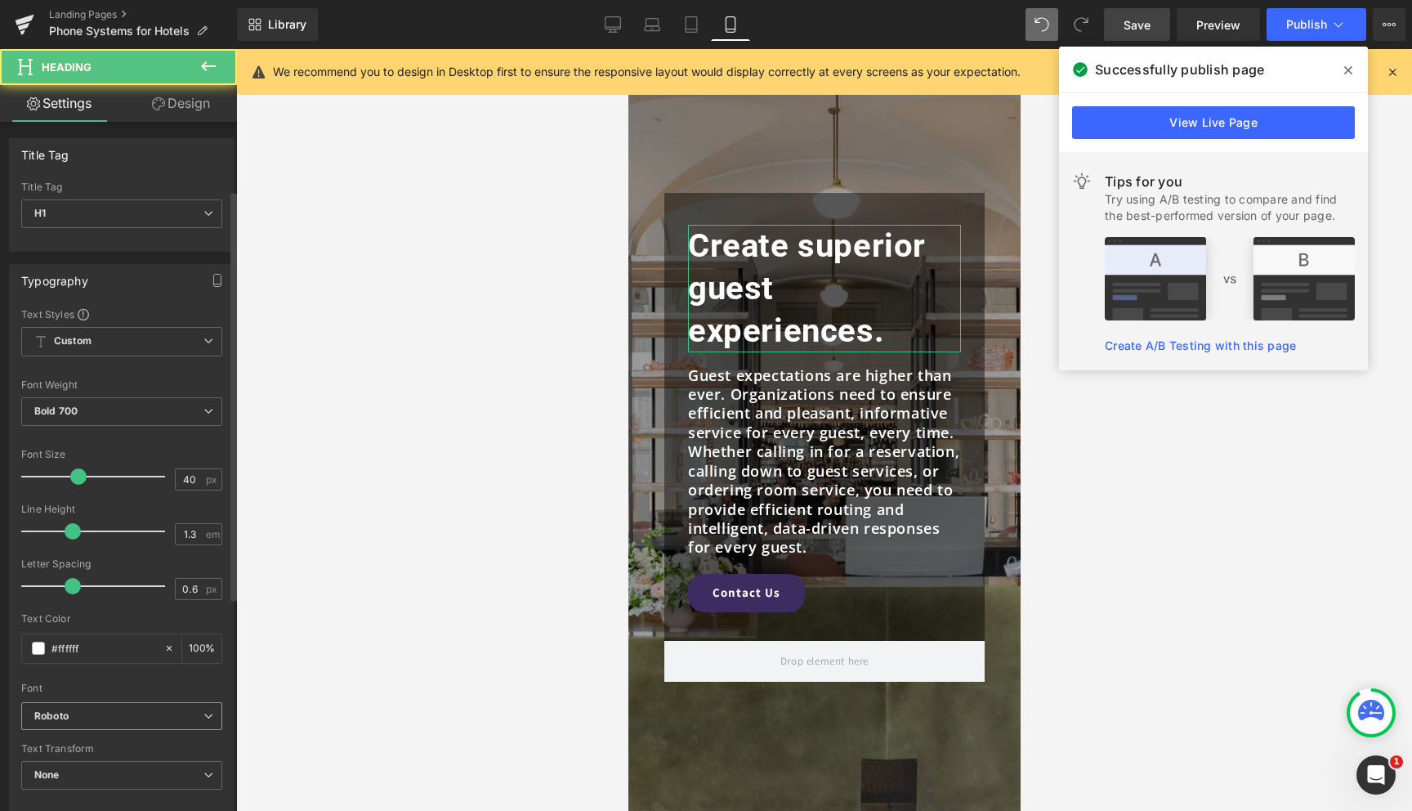
scroll to position [471, 0]
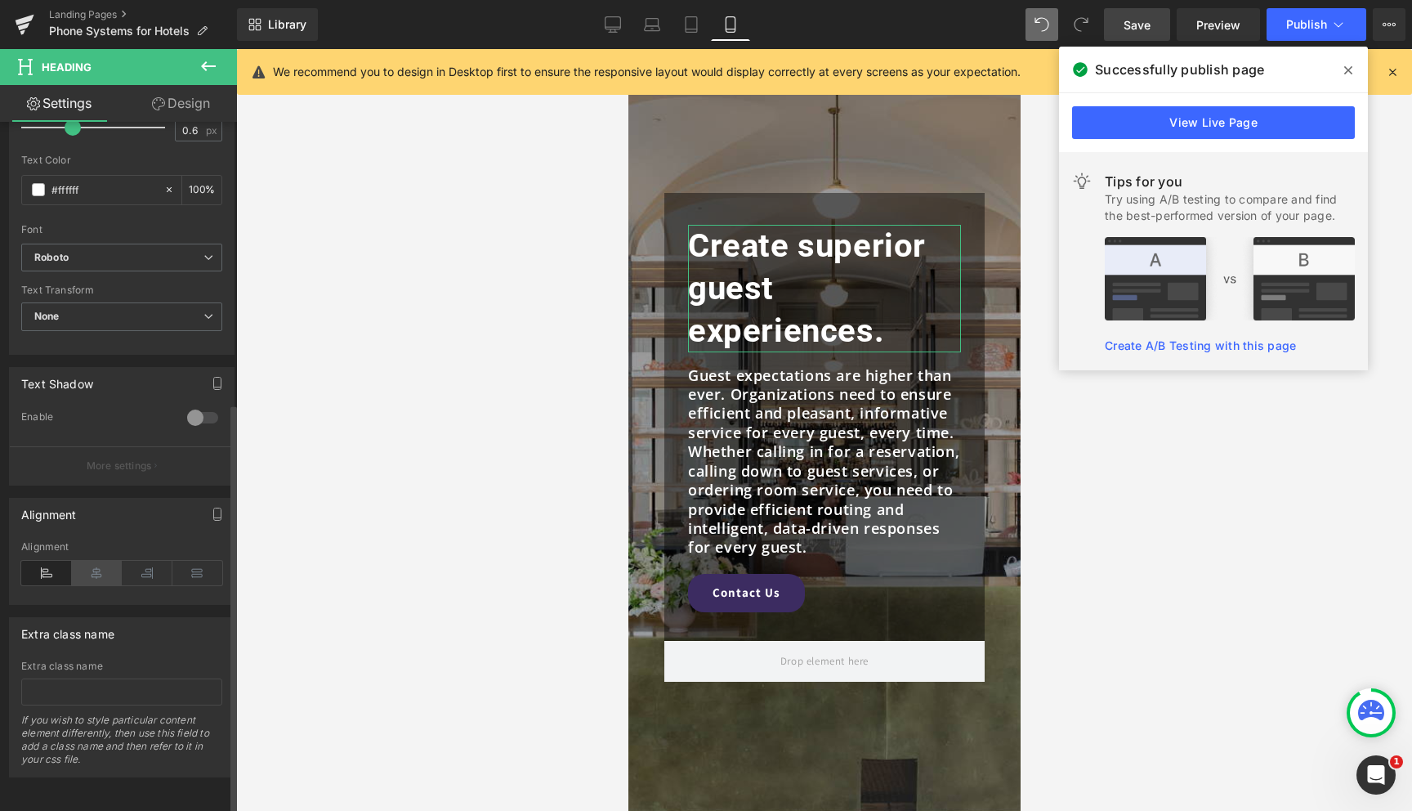
click at [107, 566] on icon at bounding box center [97, 573] width 51 height 25
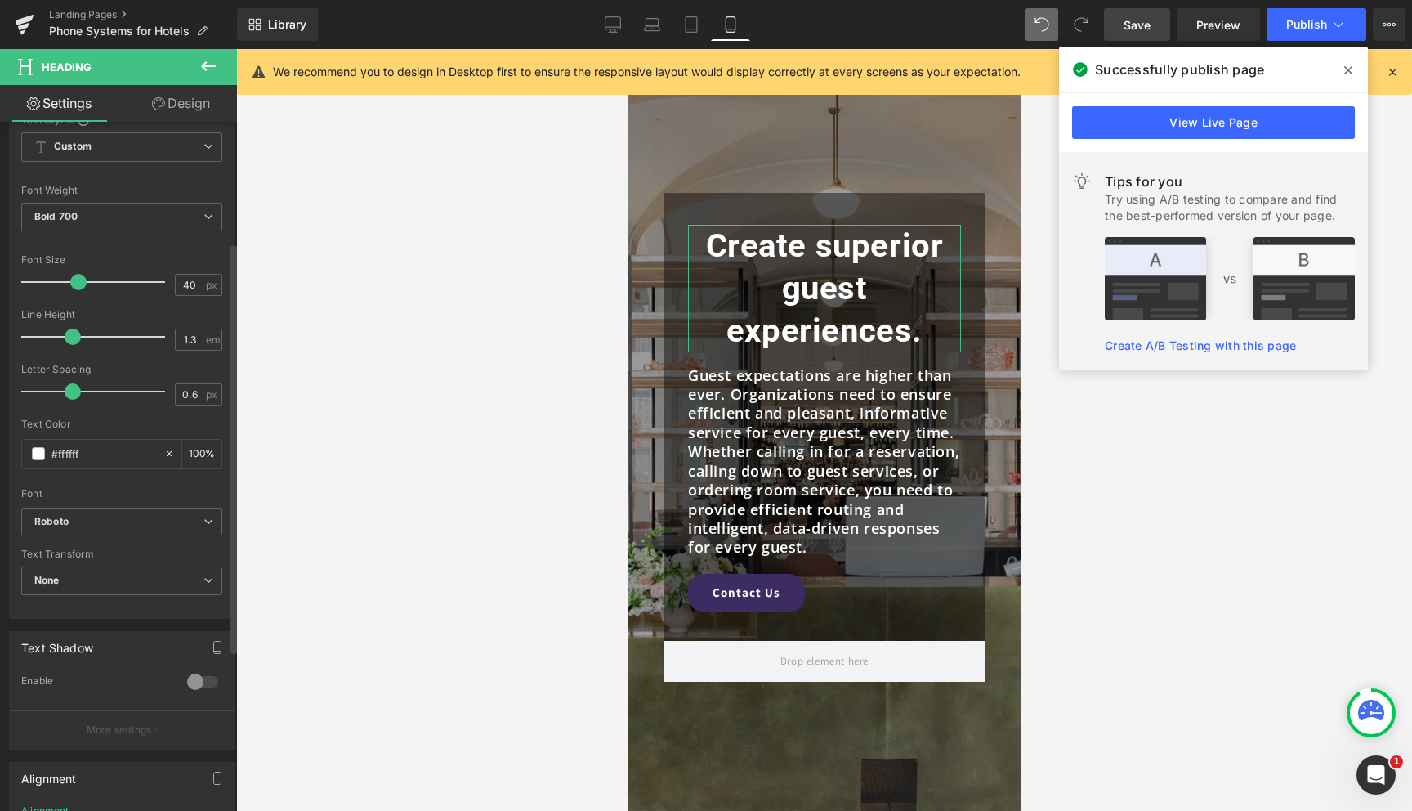
scroll to position [170, 0]
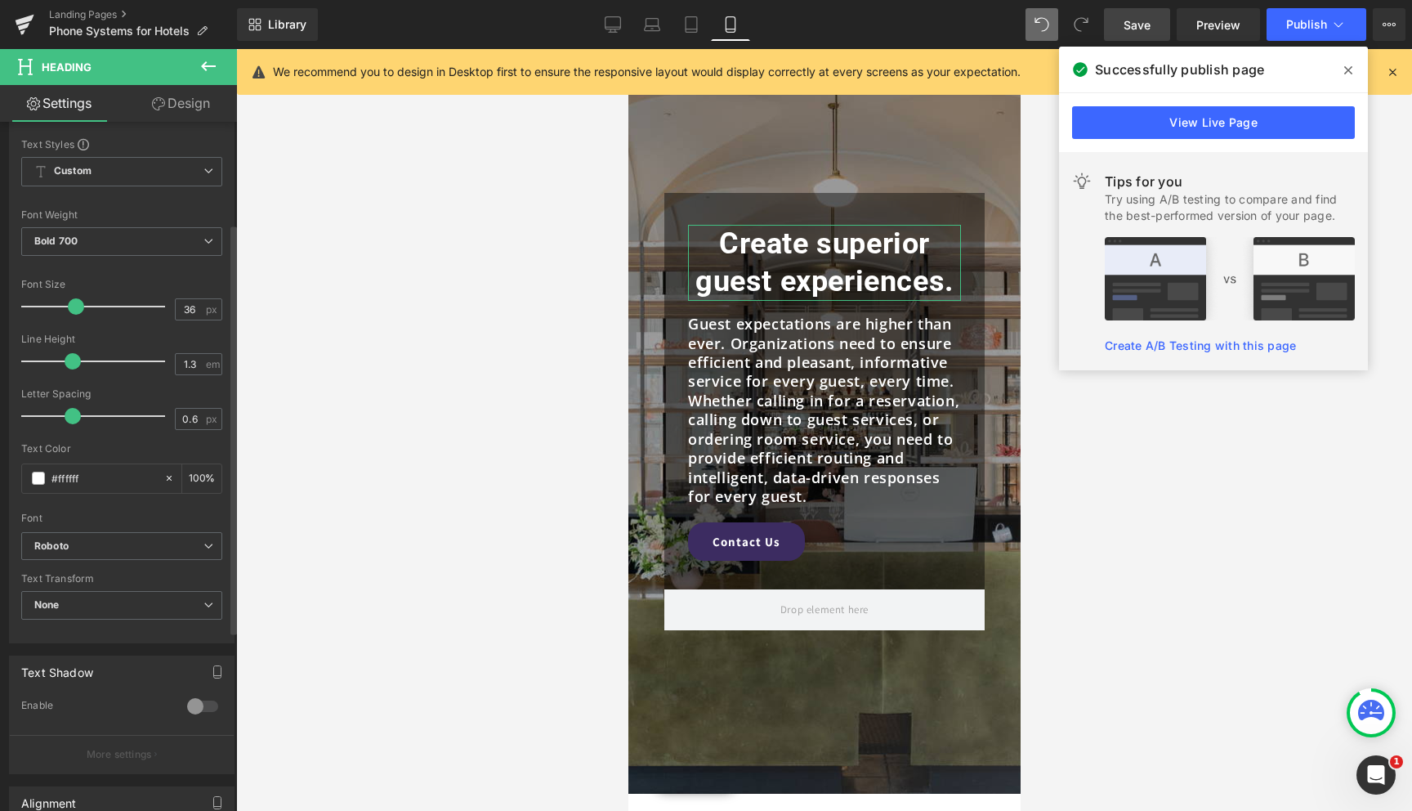
type input "35"
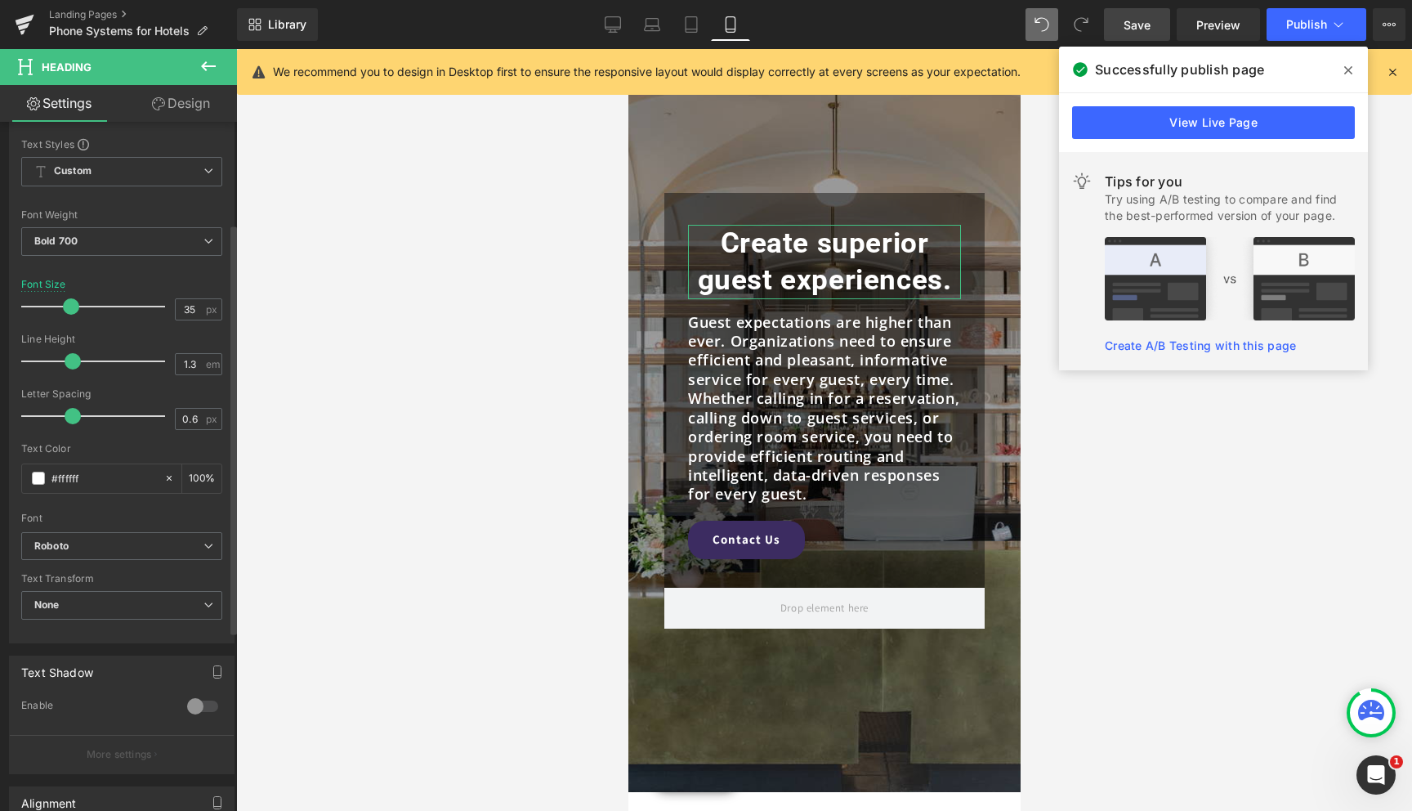
click at [70, 310] on span at bounding box center [71, 306] width 16 height 16
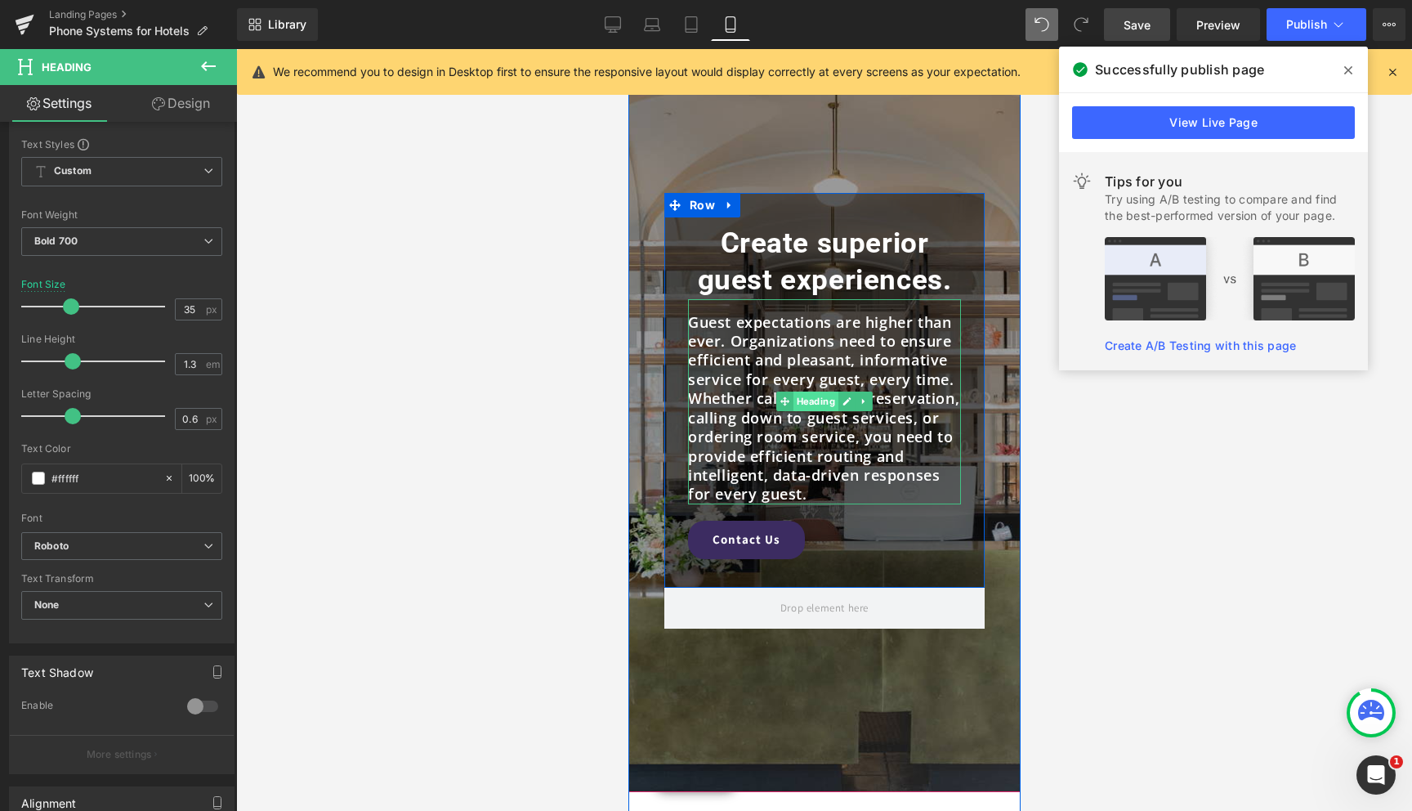
click at [811, 401] on span "Heading" at bounding box center [815, 401] width 45 height 20
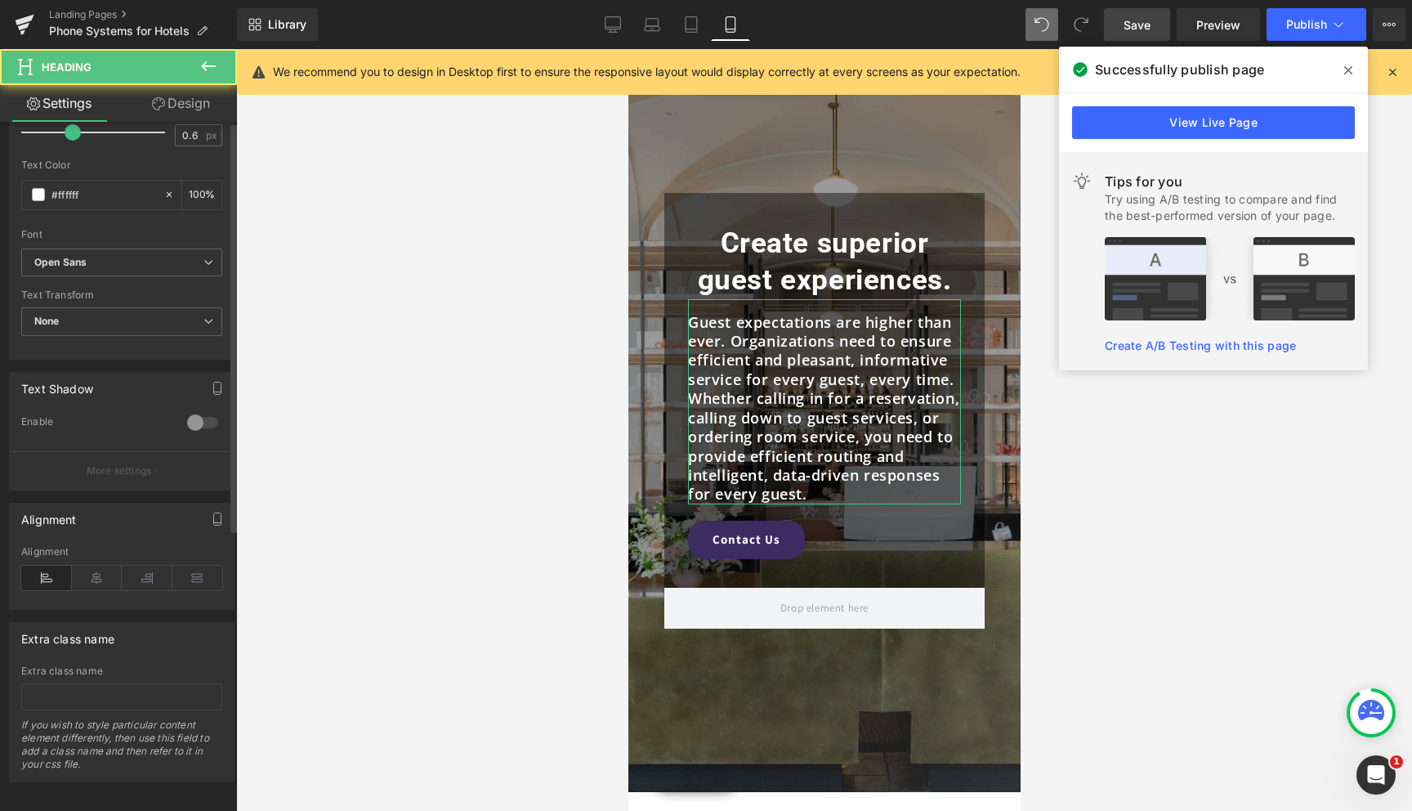
scroll to position [471, 0]
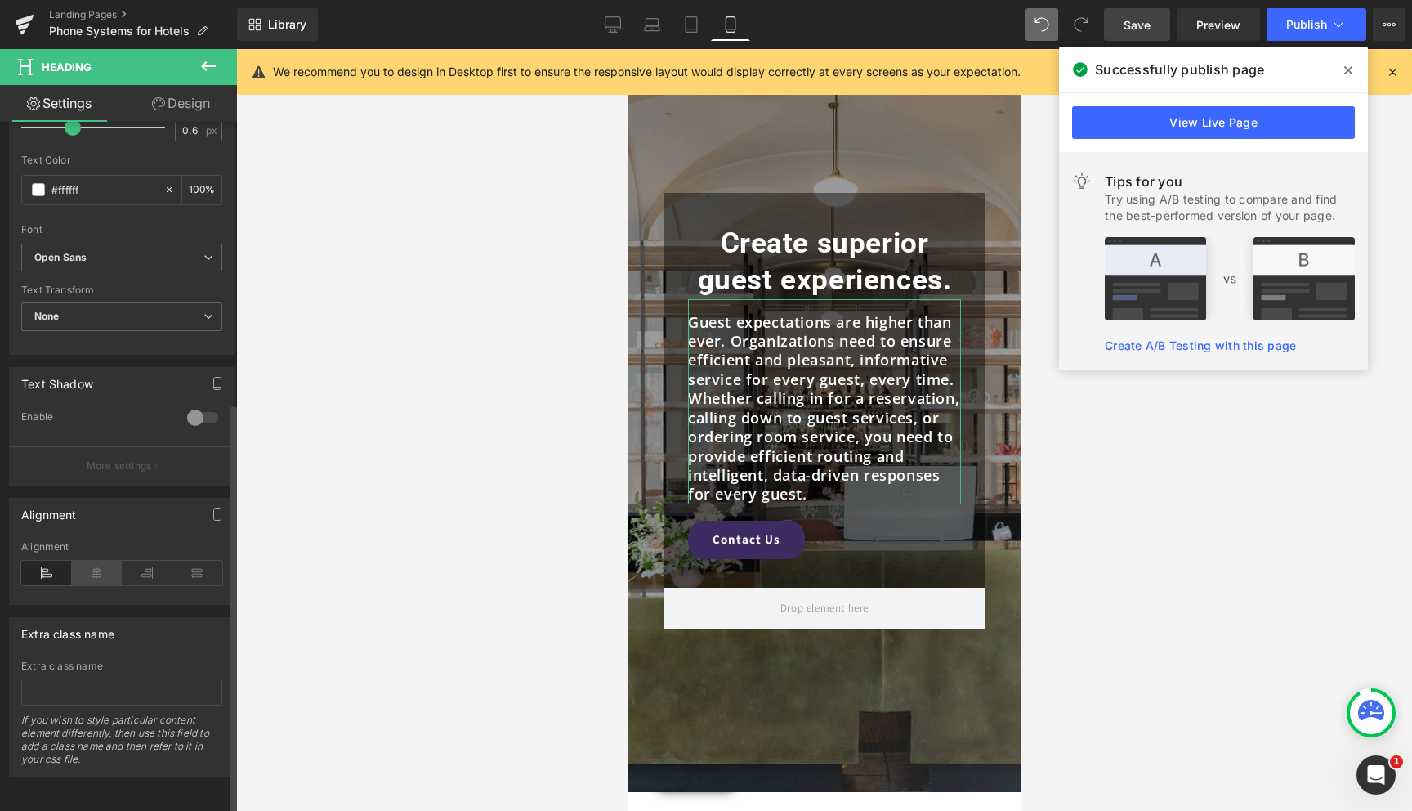
click at [89, 561] on icon at bounding box center [97, 573] width 51 height 25
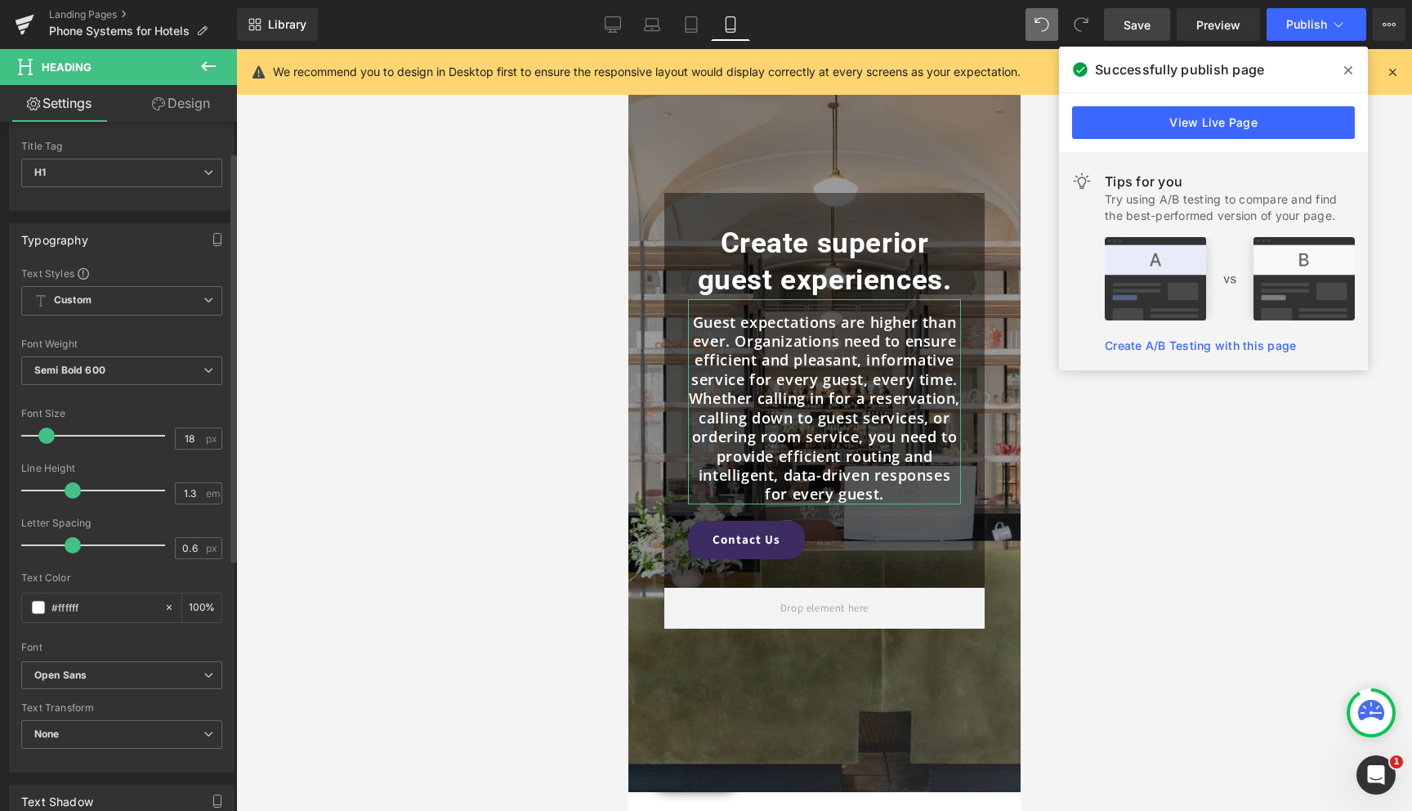
scroll to position [0, 0]
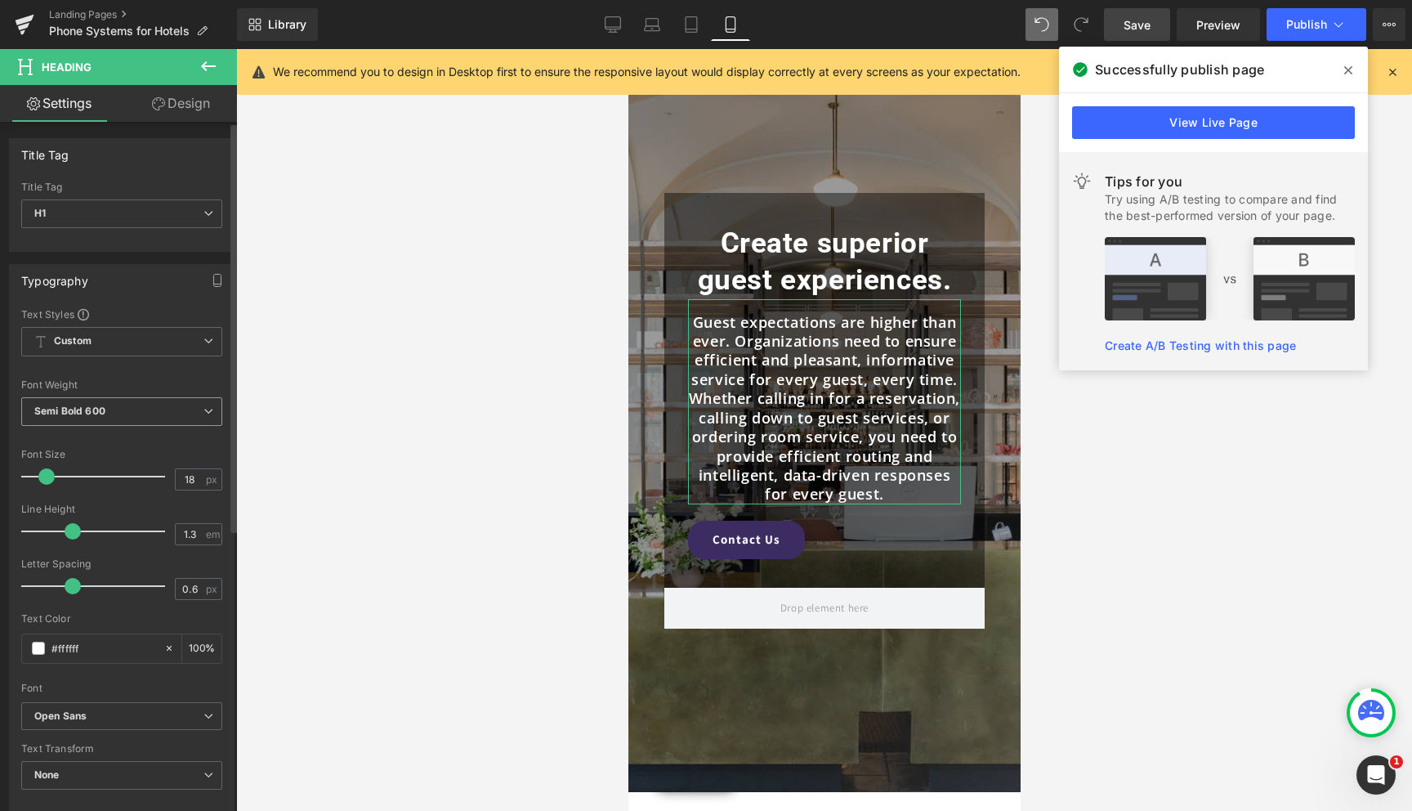
click at [143, 404] on span "Semi Bold 600" at bounding box center [121, 411] width 201 height 29
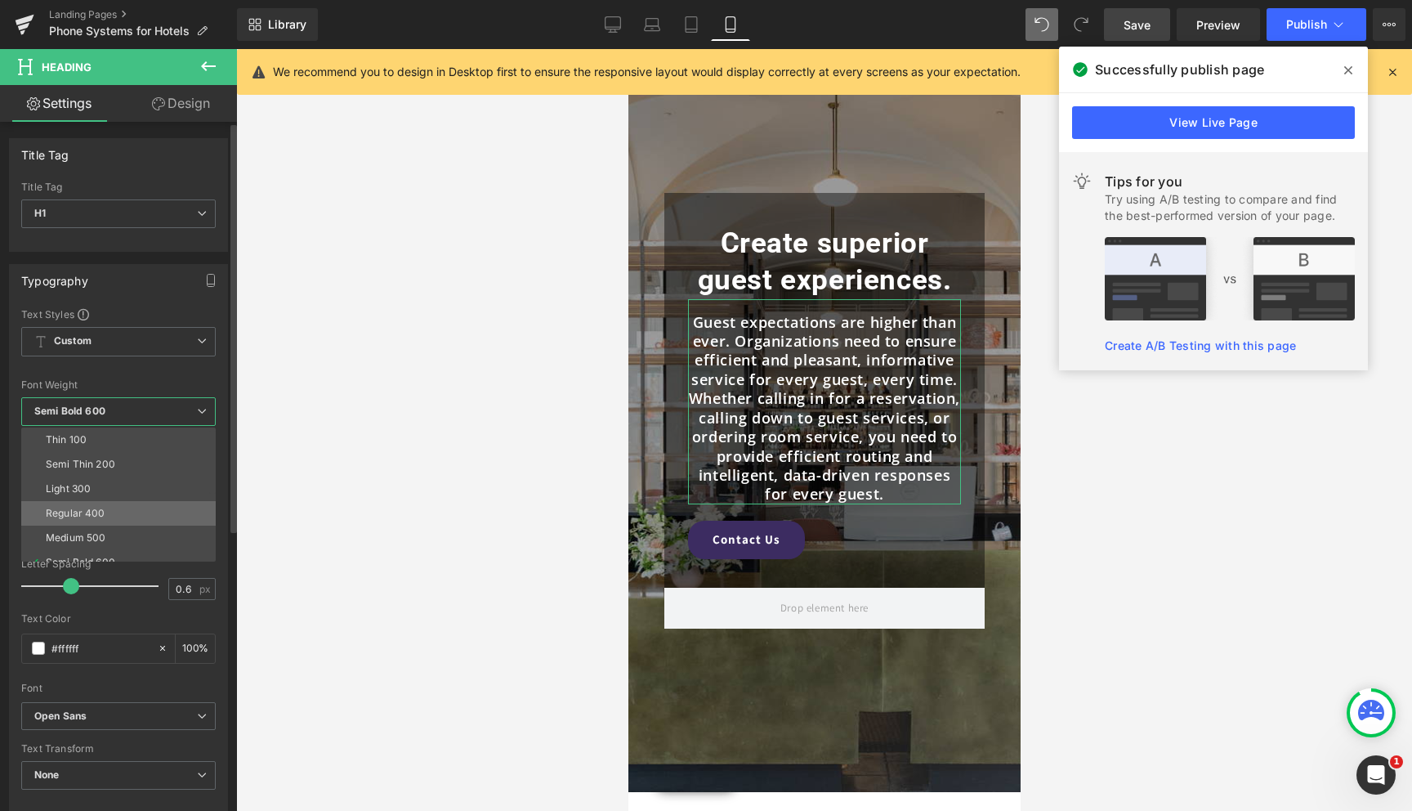
click at [118, 503] on li "Regular 400" at bounding box center [122, 513] width 202 height 25
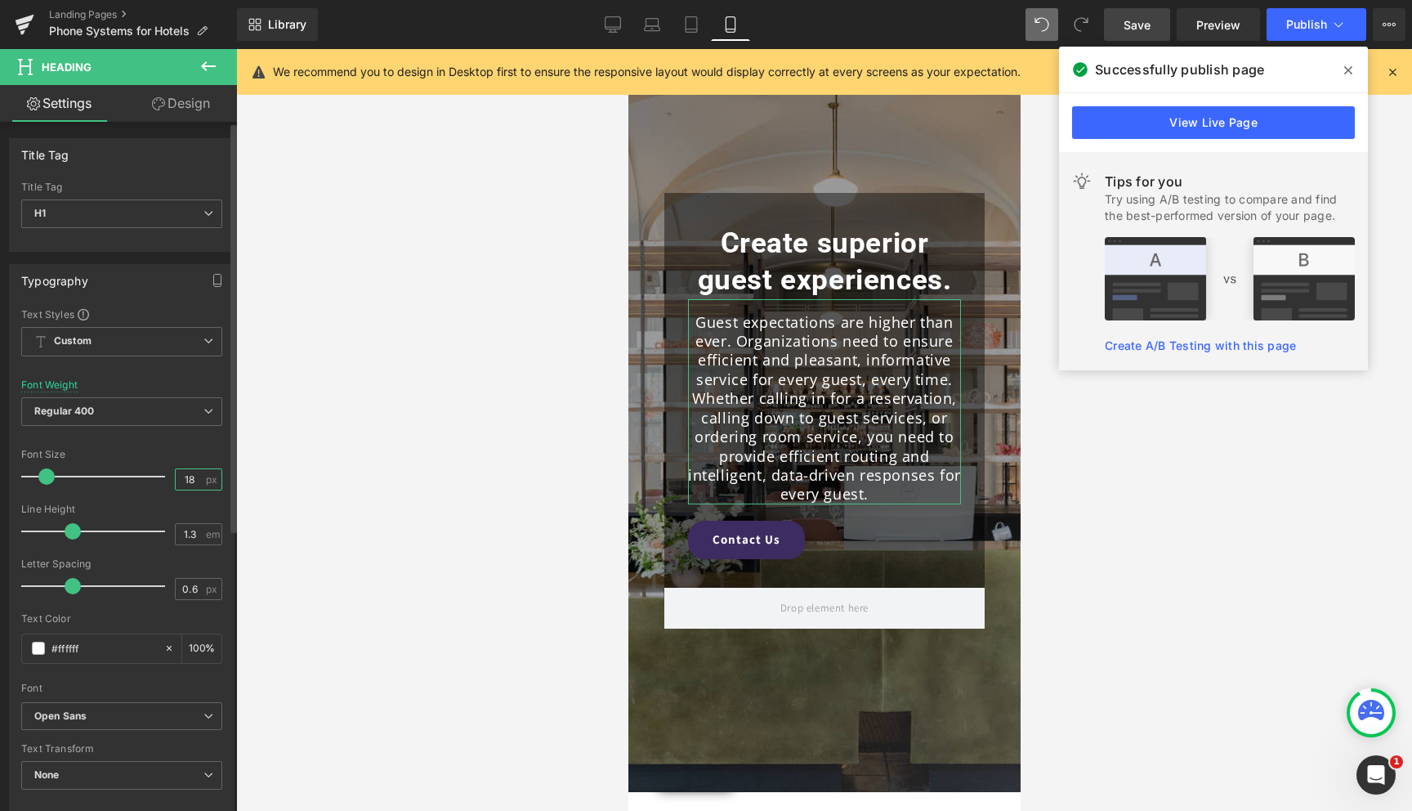
drag, startPoint x: 187, startPoint y: 480, endPoint x: 176, endPoint y: 482, distance: 11.7
click at [176, 482] on input "18" at bounding box center [190, 479] width 29 height 20
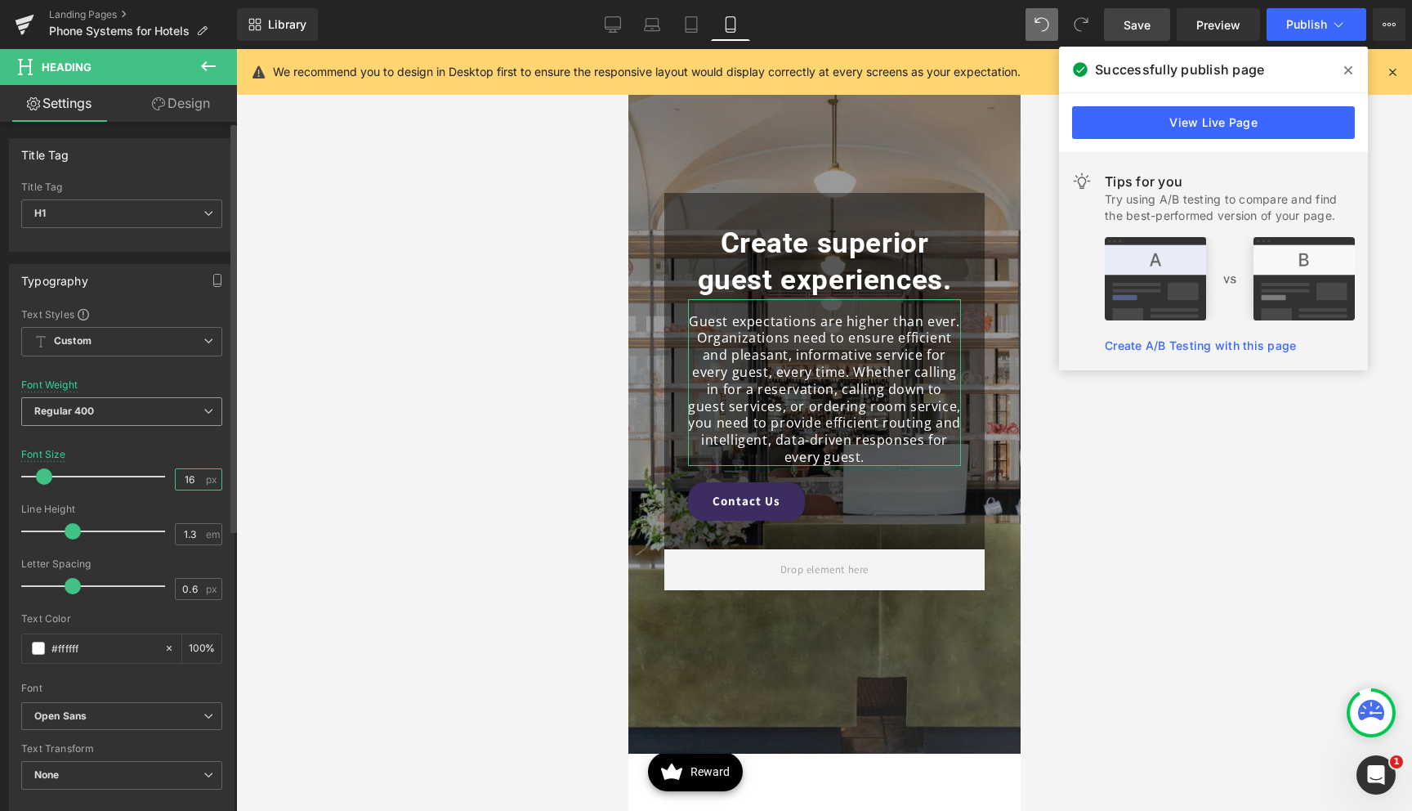
type input "16"
click at [172, 413] on span "Regular 400" at bounding box center [121, 411] width 201 height 29
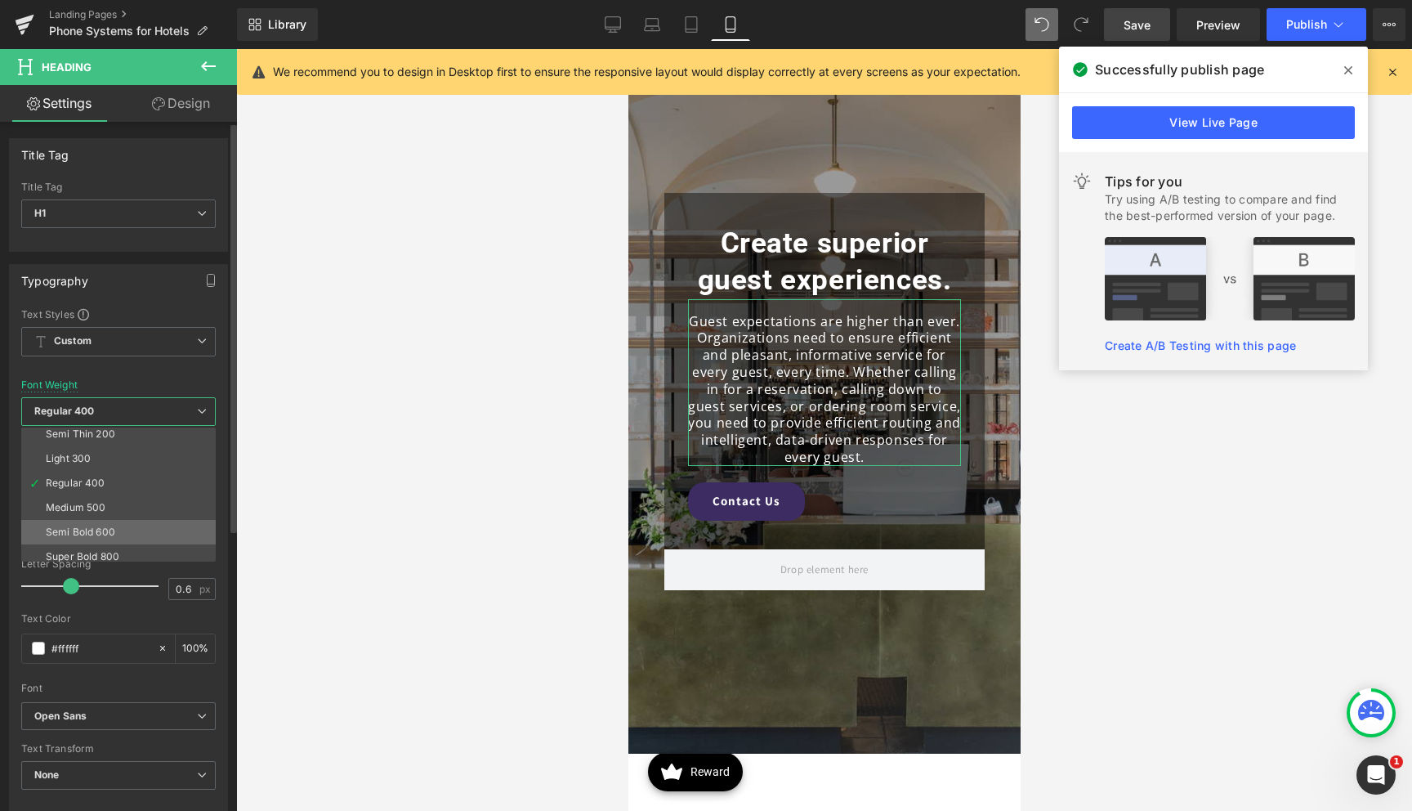
scroll to position [32, 0]
click at [127, 522] on li "Semi Bold 600" at bounding box center [122, 530] width 202 height 25
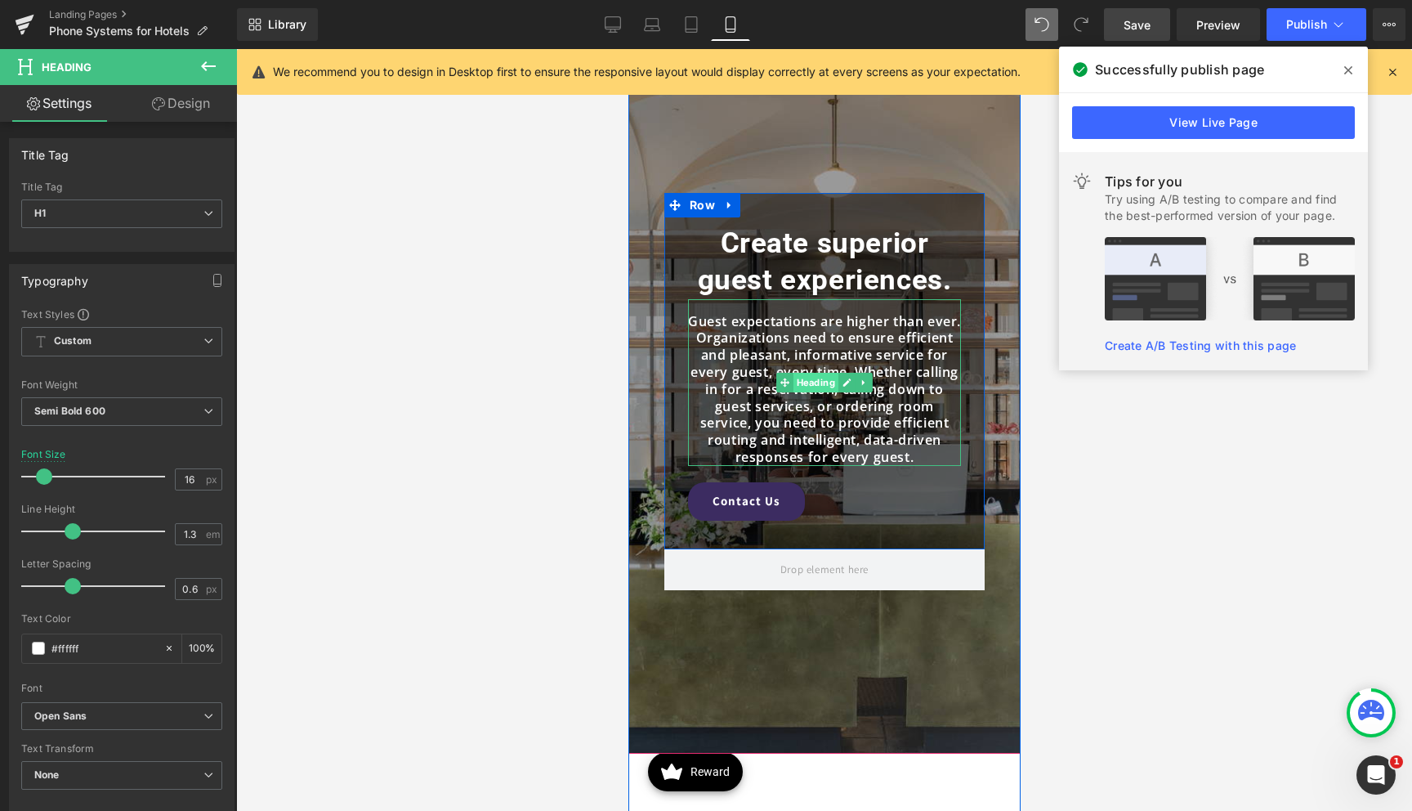
click at [822, 382] on span "Heading" at bounding box center [815, 383] width 45 height 20
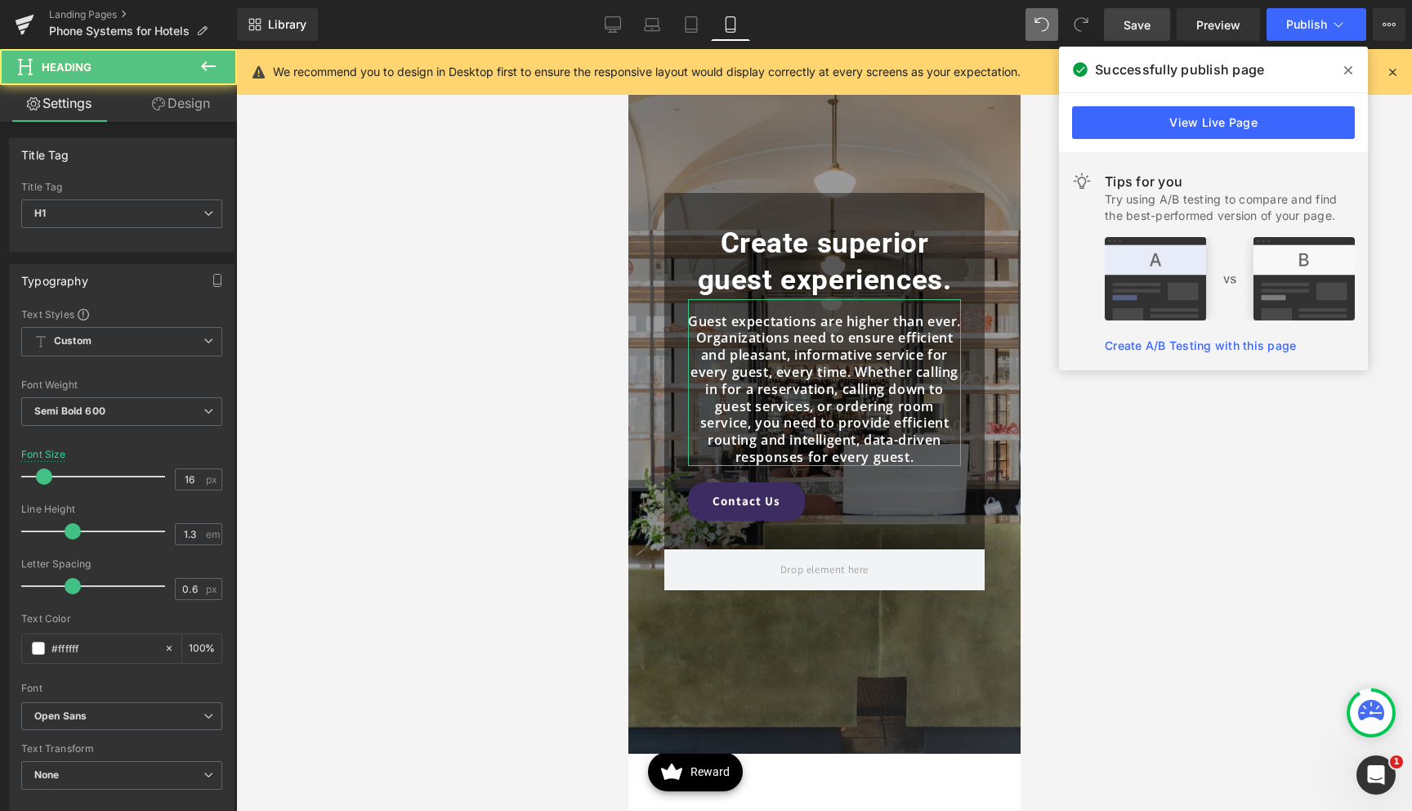
click at [185, 111] on link "Design" at bounding box center [181, 103] width 118 height 37
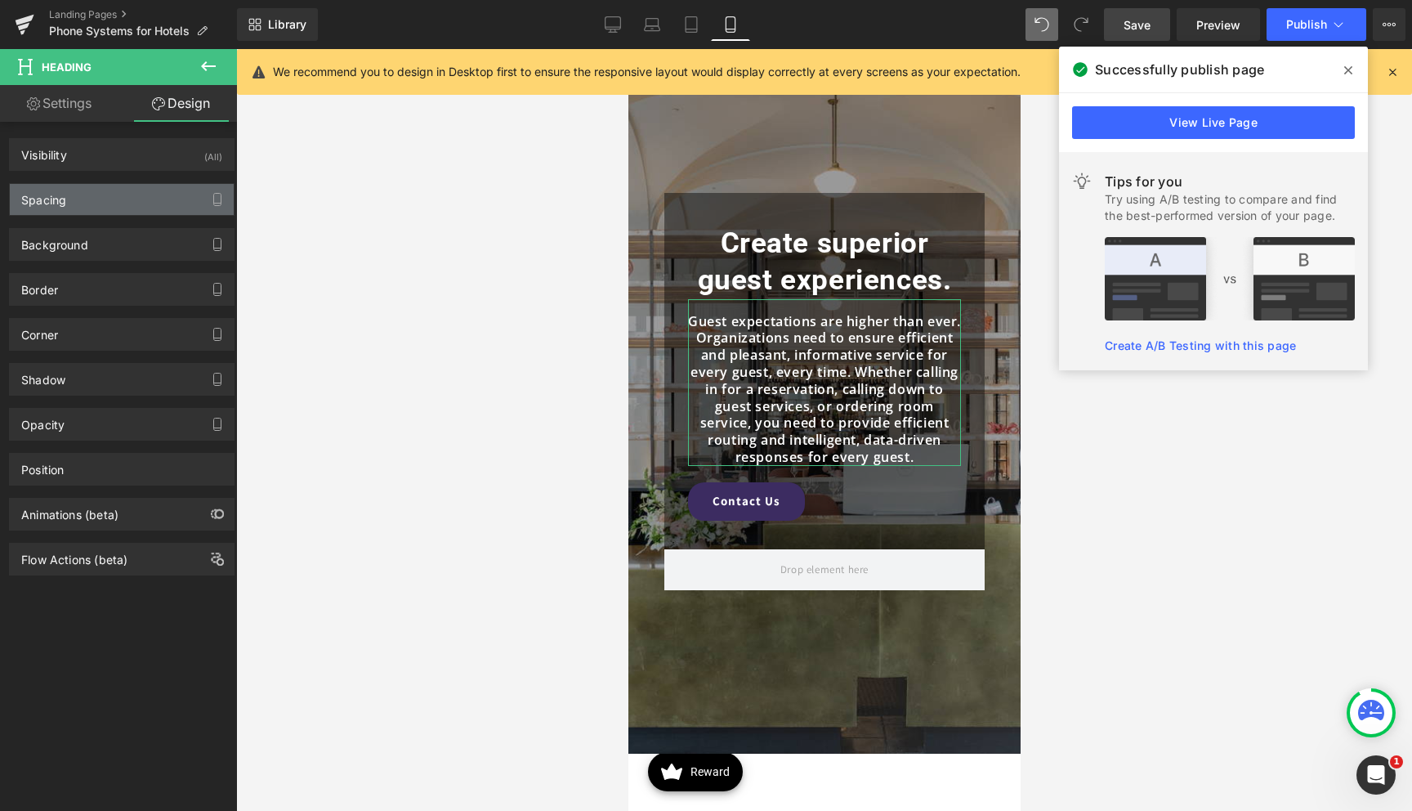
click at [98, 194] on div "Spacing" at bounding box center [122, 199] width 224 height 31
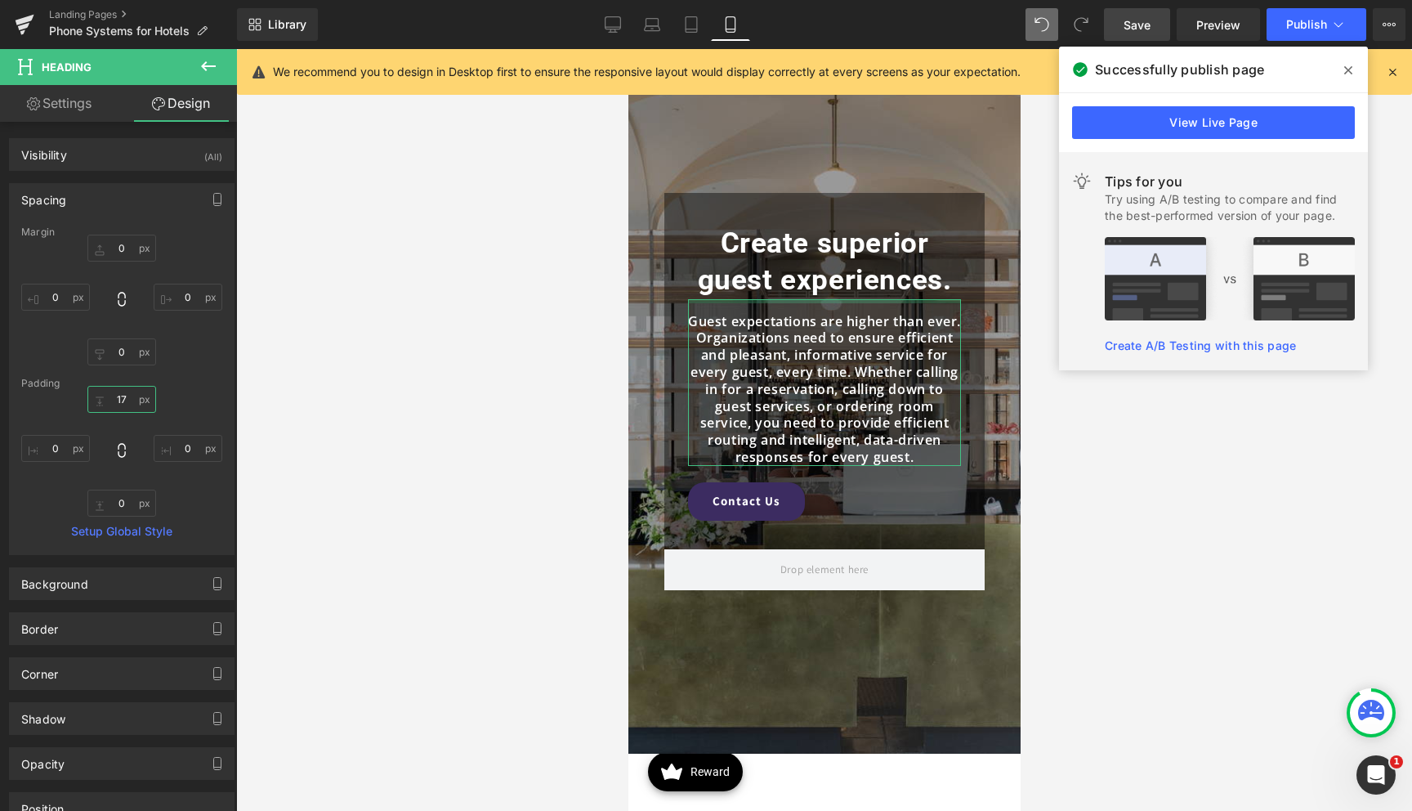
click at [121, 396] on input "17" at bounding box center [121, 399] width 69 height 27
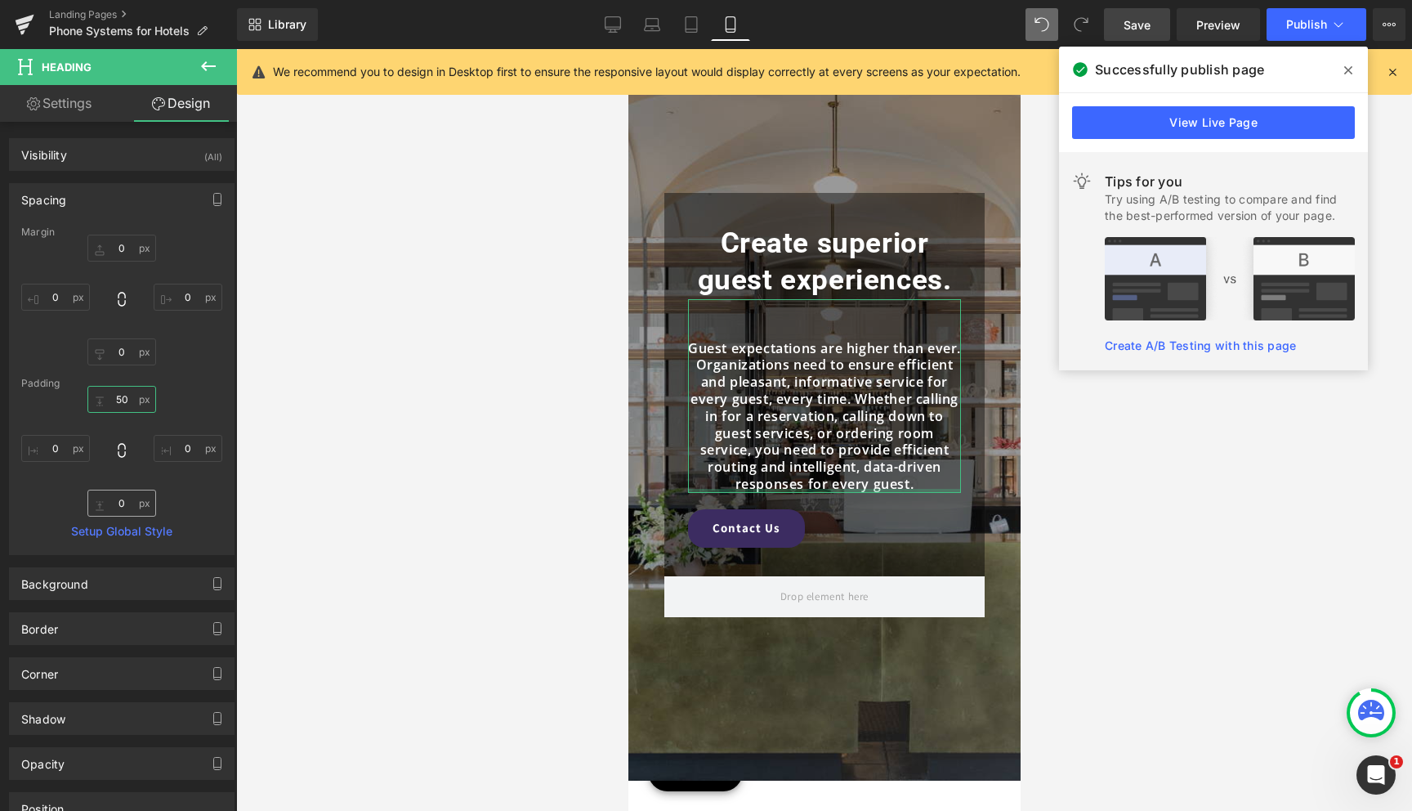
type input "50"
click at [101, 499] on input "0" at bounding box center [121, 502] width 69 height 27
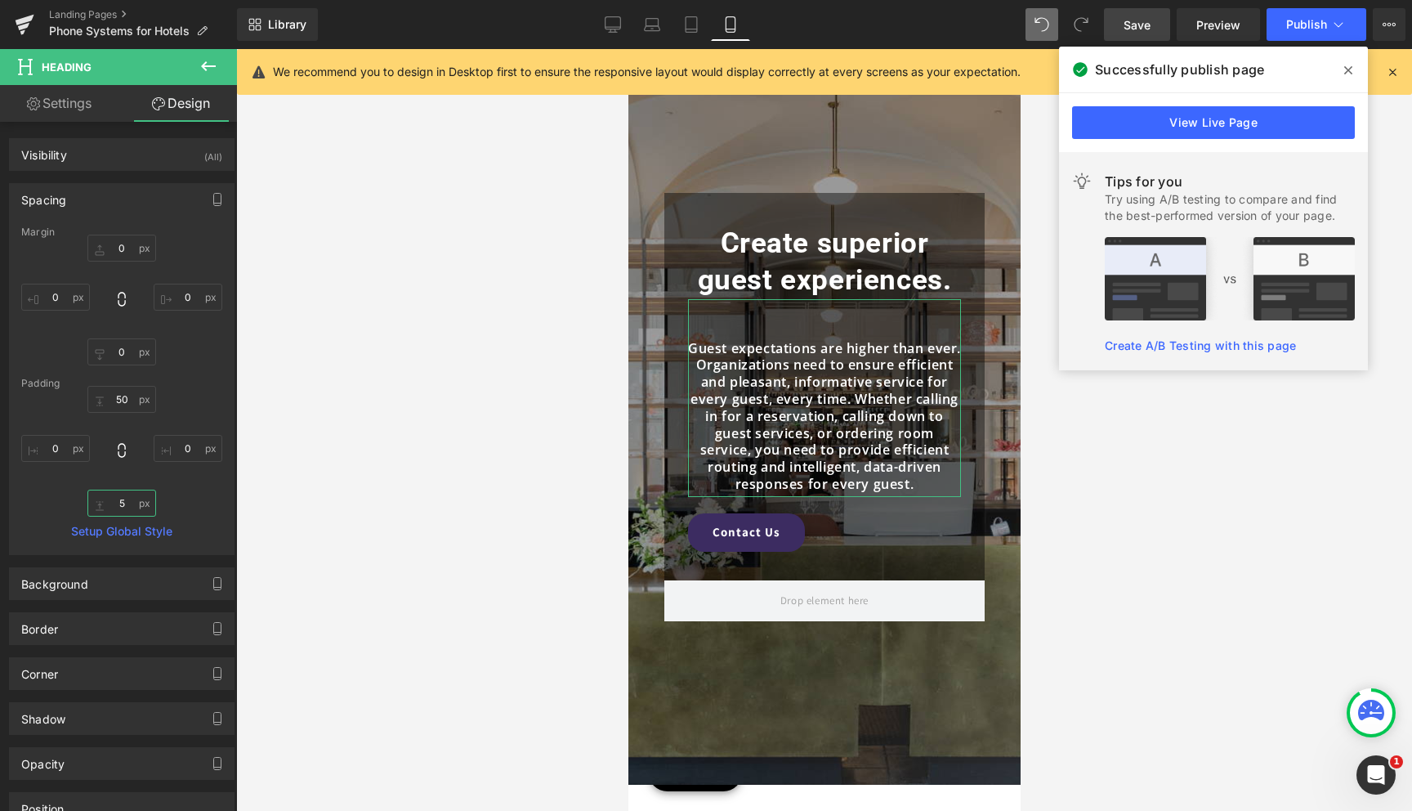
type input "50"
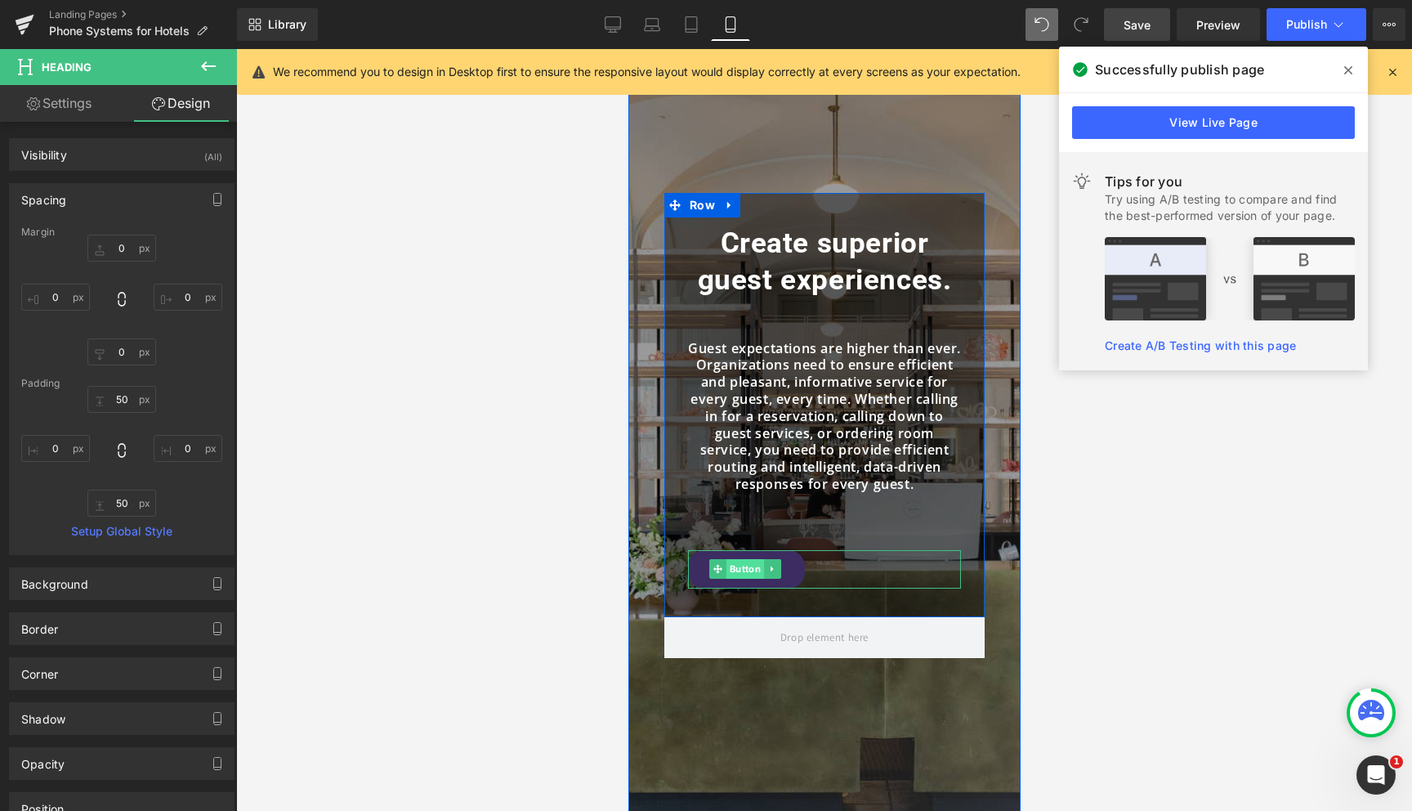
click at [735, 570] on span "Button" at bounding box center [745, 569] width 38 height 20
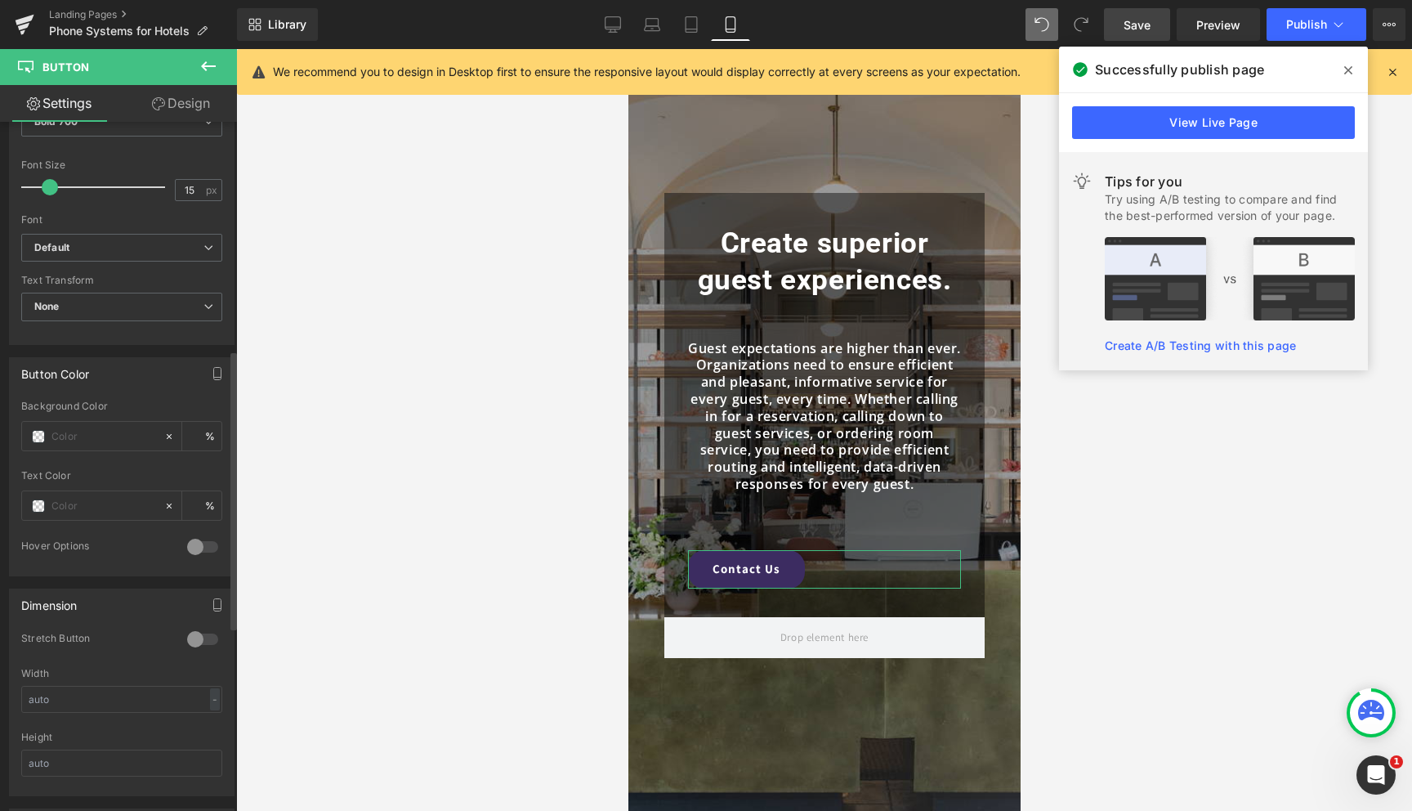
scroll to position [568, 0]
click at [183, 635] on div at bounding box center [202, 635] width 39 height 26
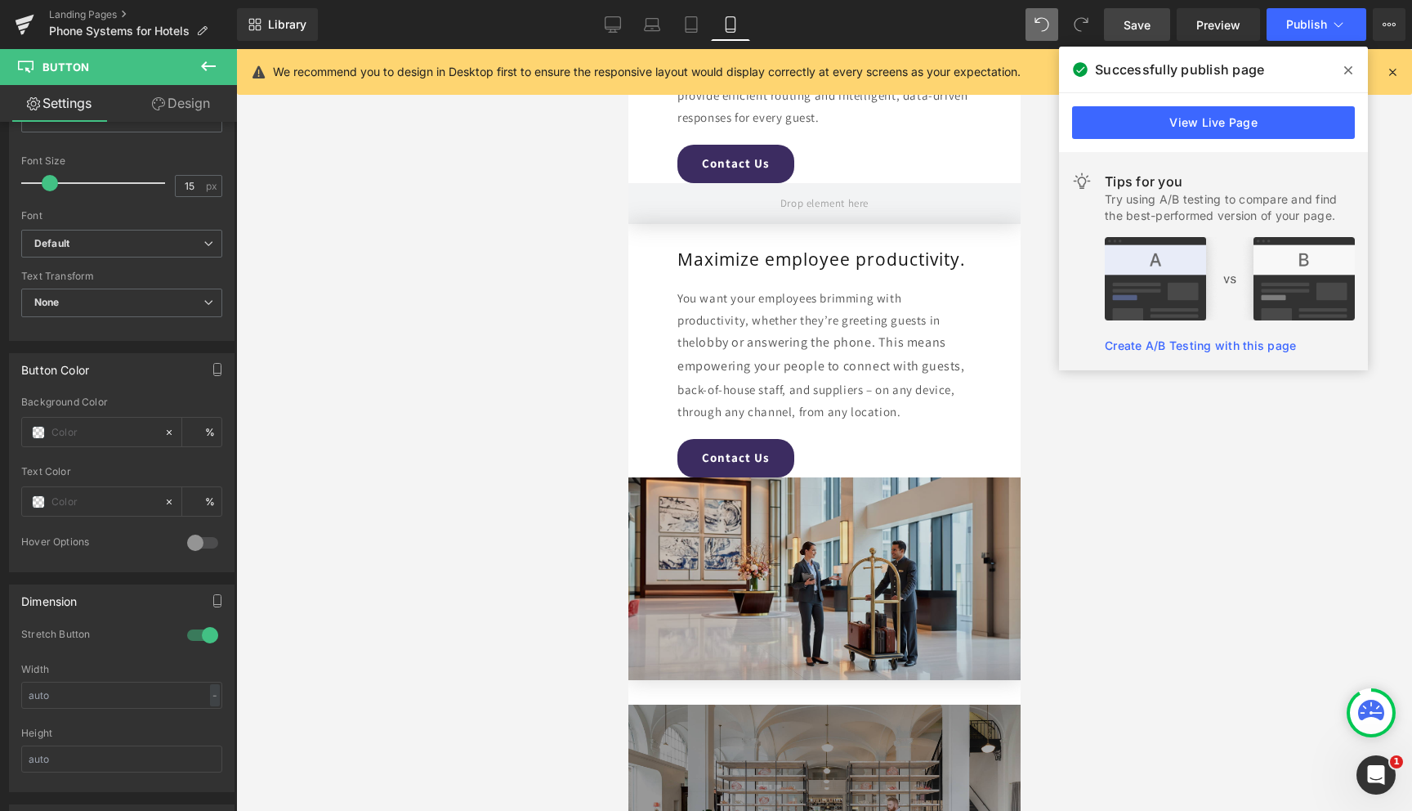
scroll to position [3520, 0]
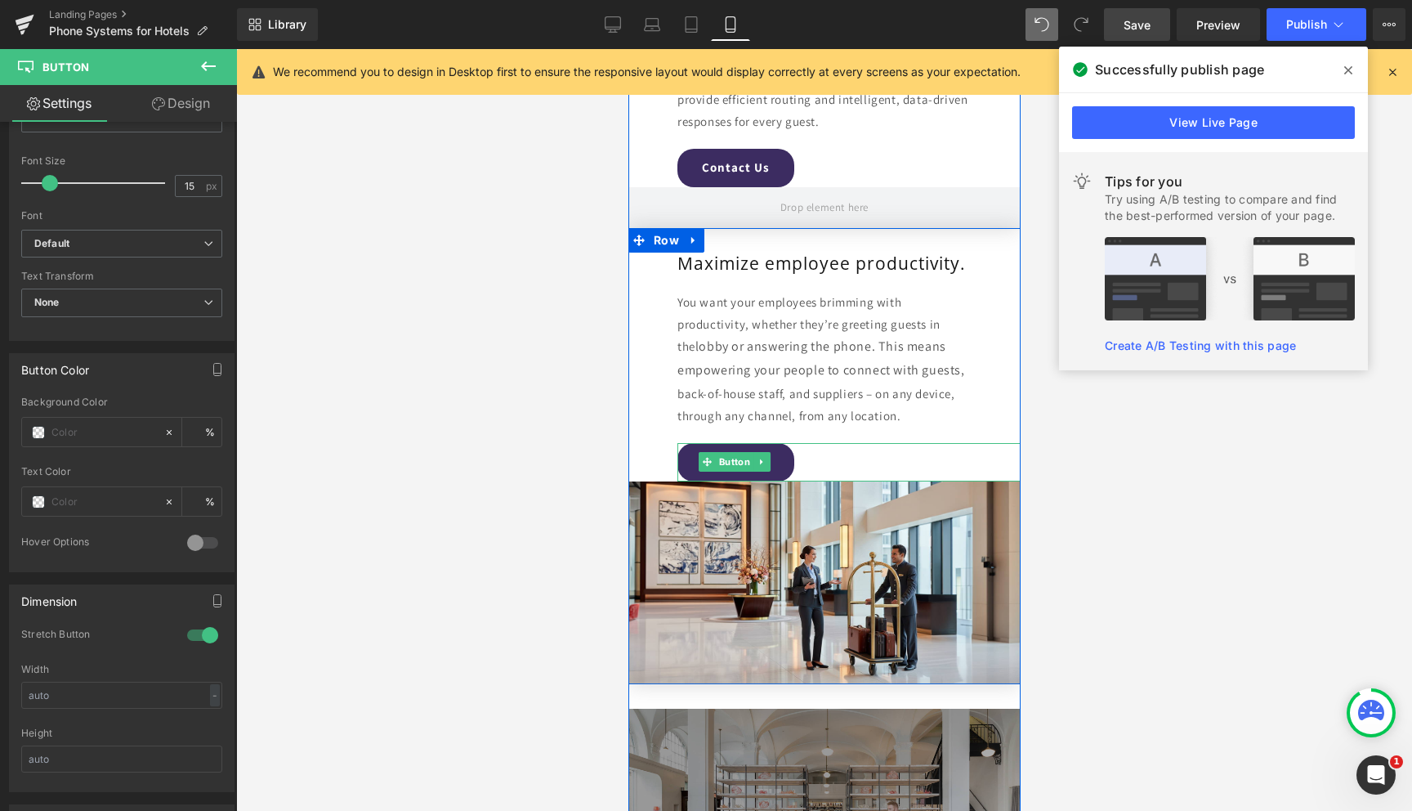
click at [824, 450] on div "Contact Us" at bounding box center [848, 462] width 343 height 38
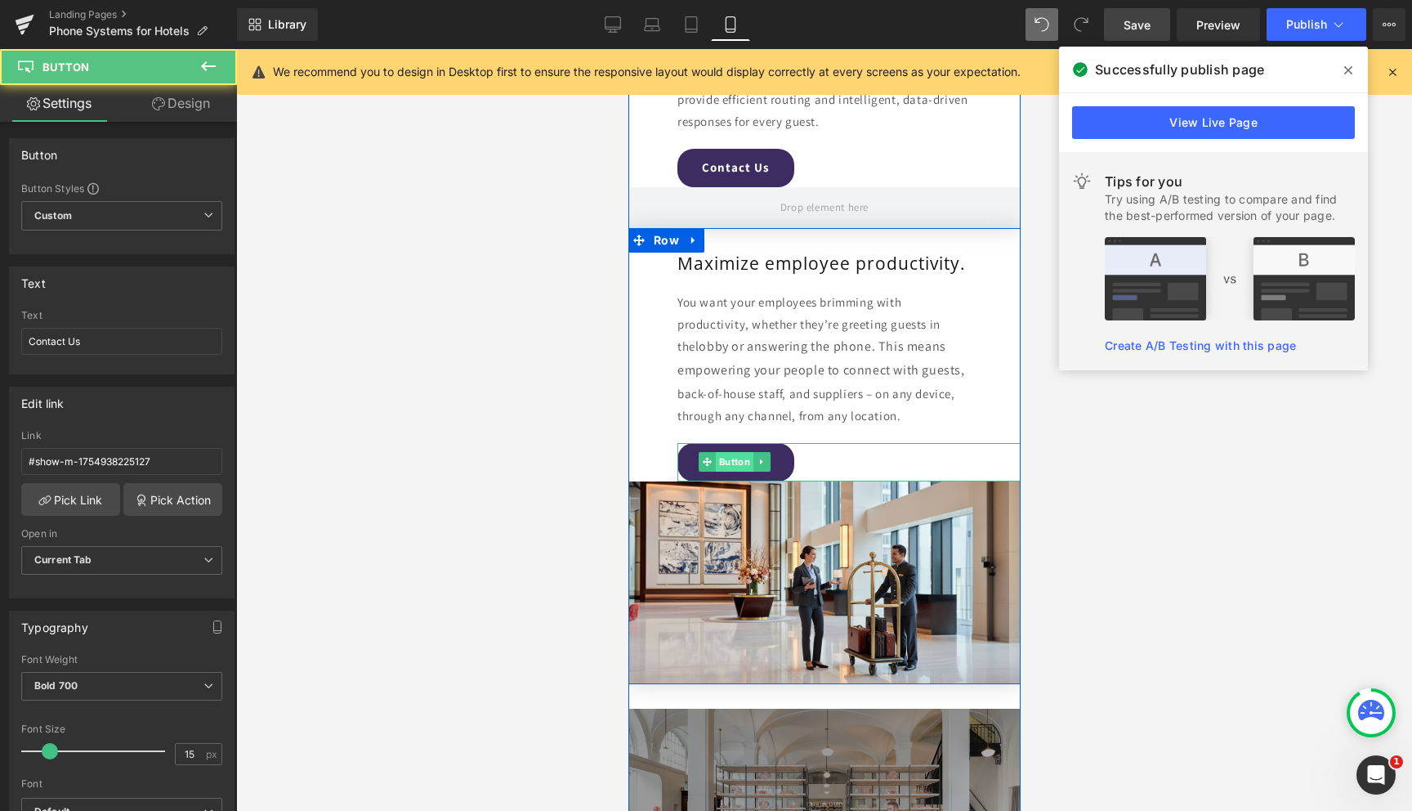
click at [719, 460] on span "Button" at bounding box center [734, 462] width 38 height 20
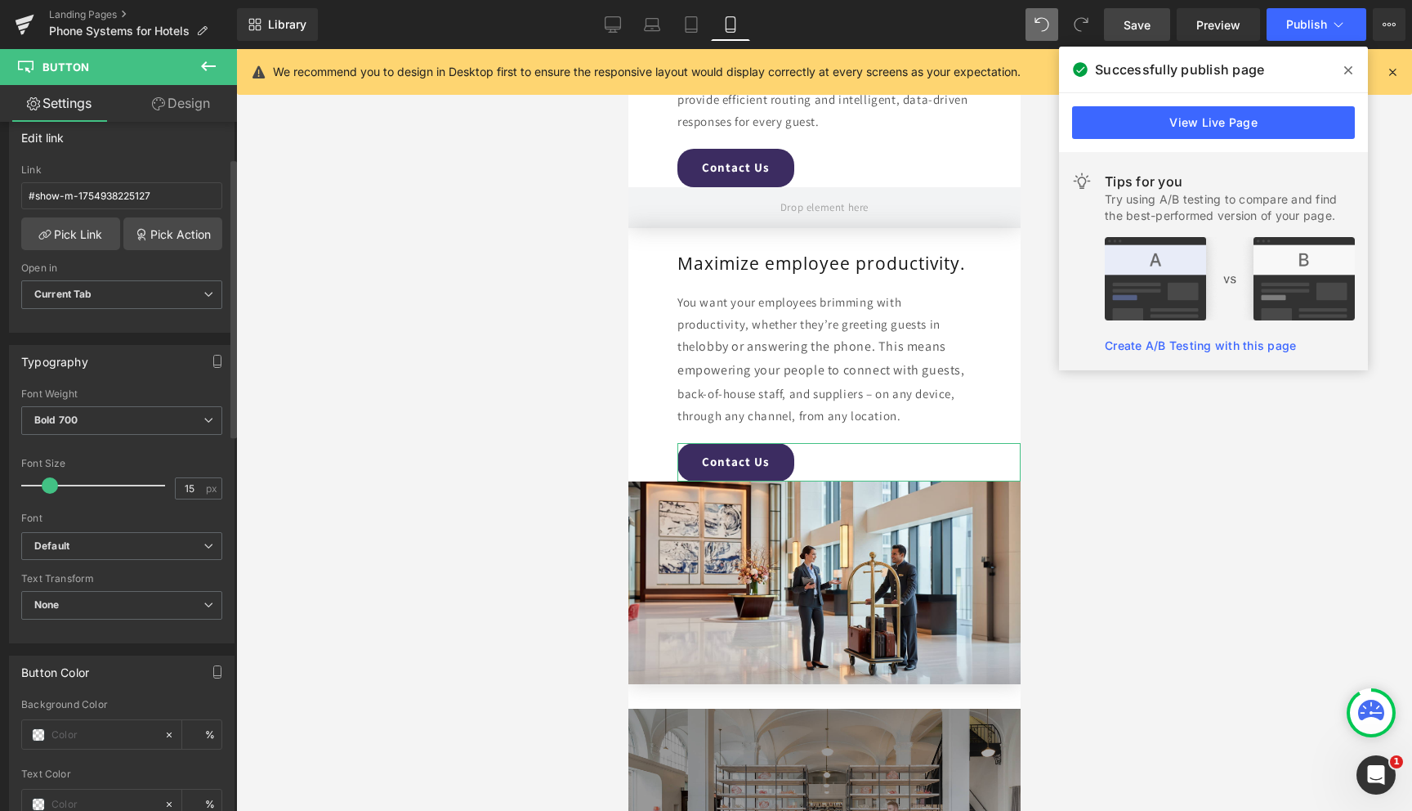
scroll to position [378, 0]
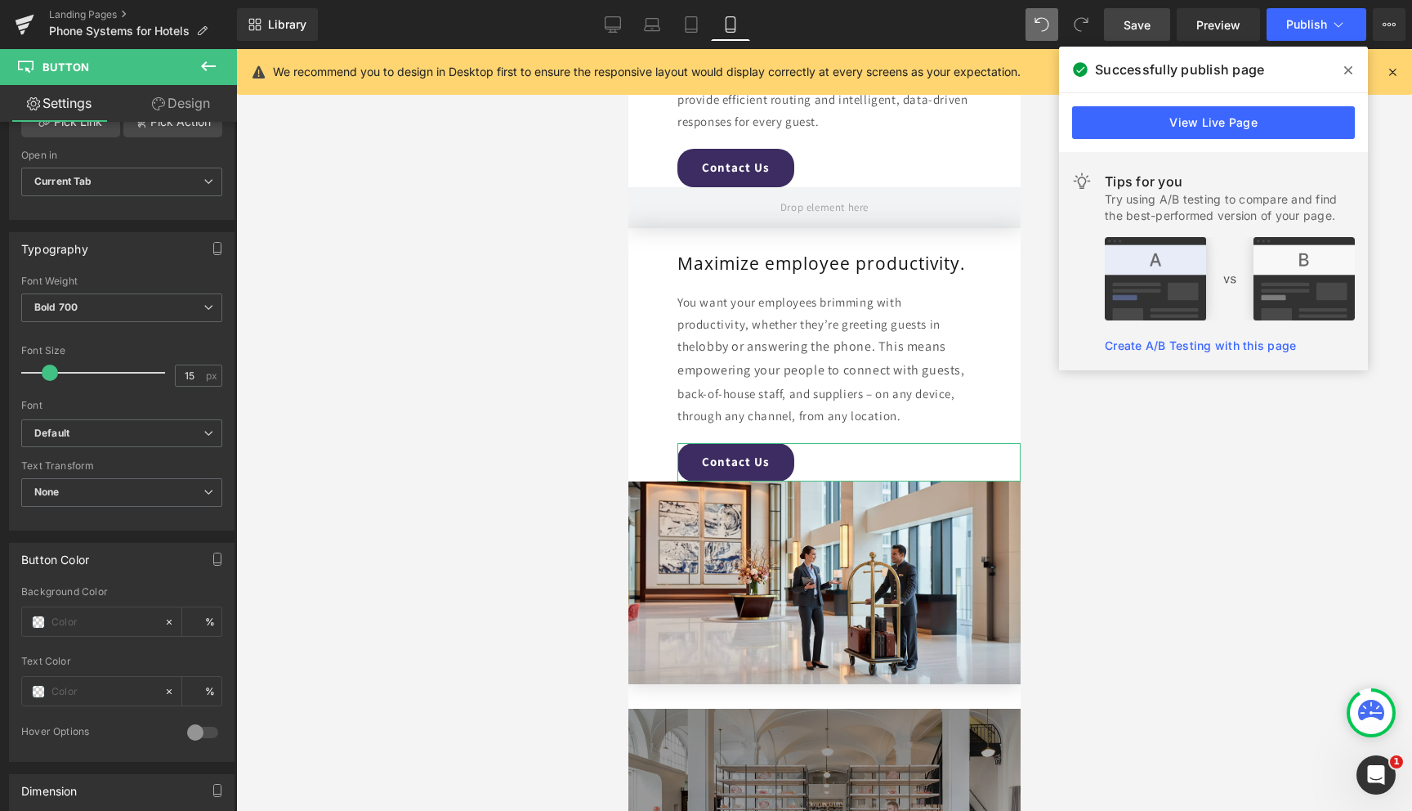
drag, startPoint x: 198, startPoint y: 109, endPoint x: 102, endPoint y: 199, distance: 131.8
click at [198, 109] on link "Design" at bounding box center [181, 103] width 118 height 37
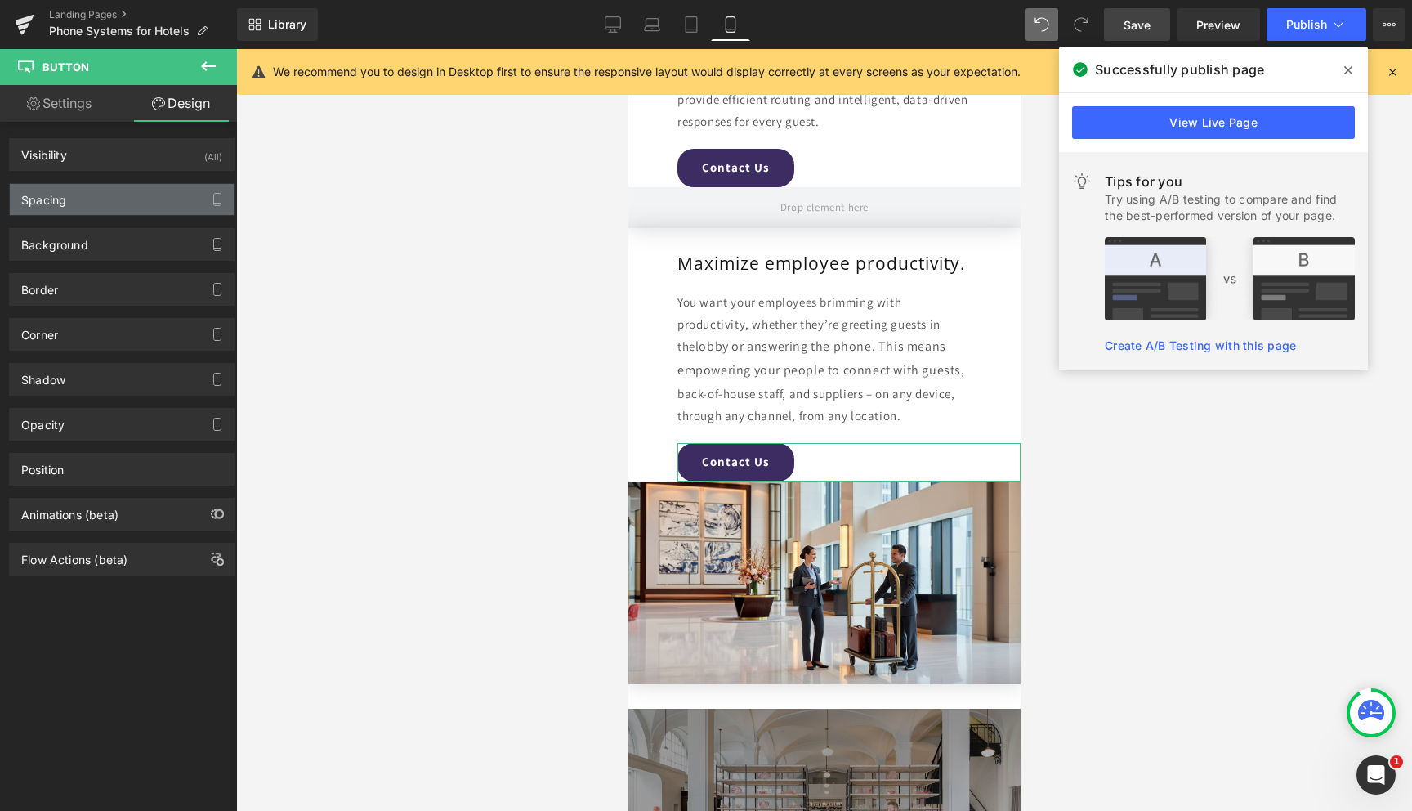
click at [101, 200] on div "Spacing" at bounding box center [122, 199] width 224 height 31
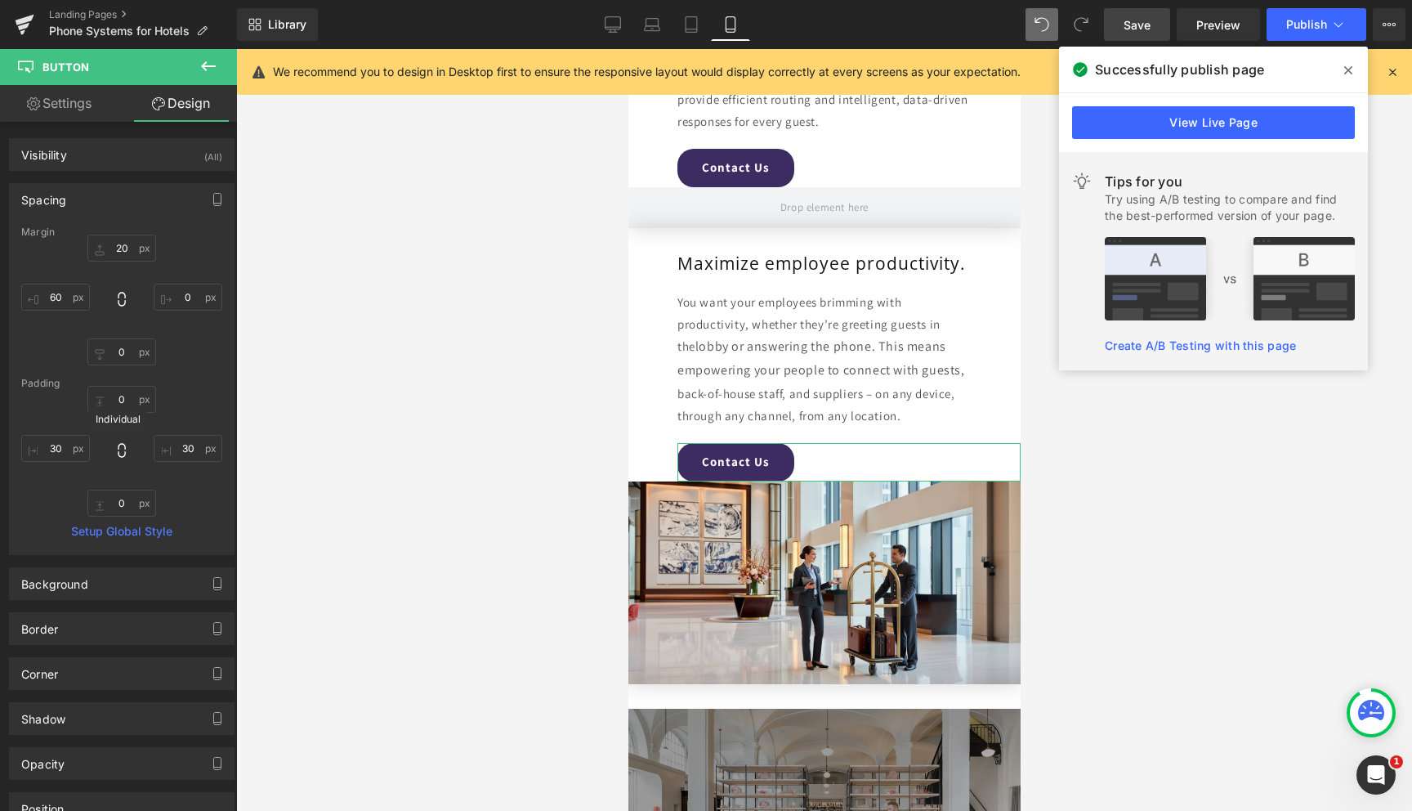
scroll to position [2, 0]
click at [111, 495] on input "0" at bounding box center [121, 501] width 69 height 27
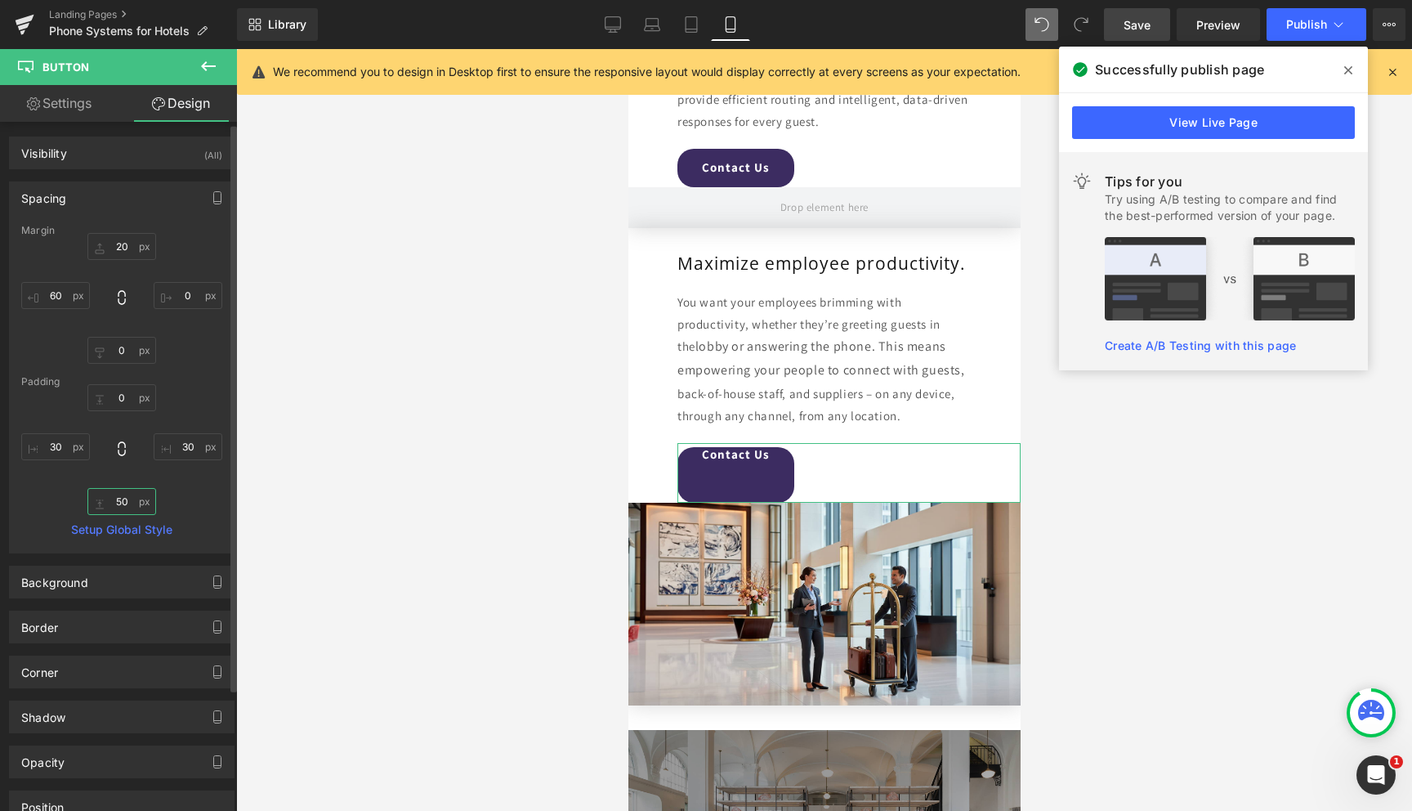
type input "5"
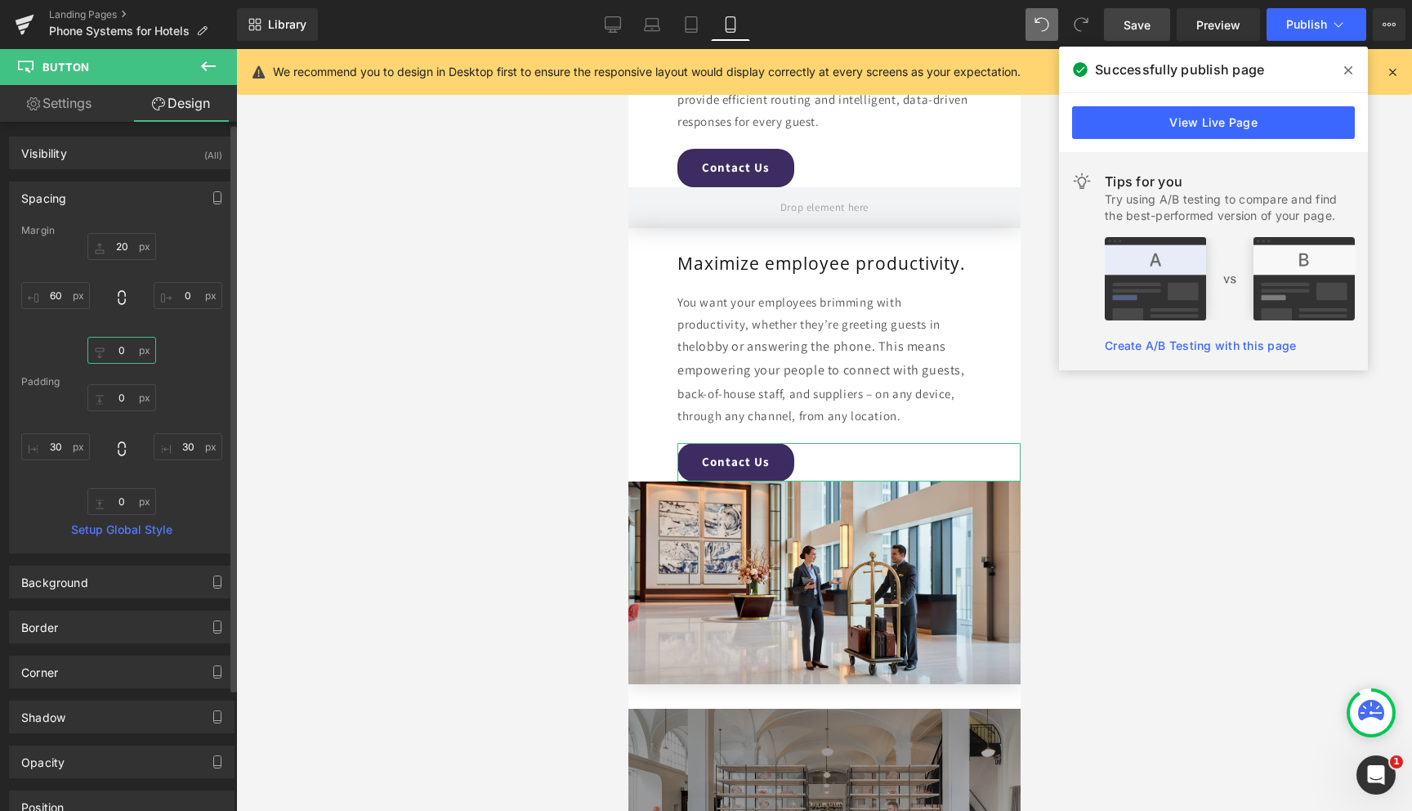
click at [107, 351] on input "0" at bounding box center [121, 350] width 69 height 27
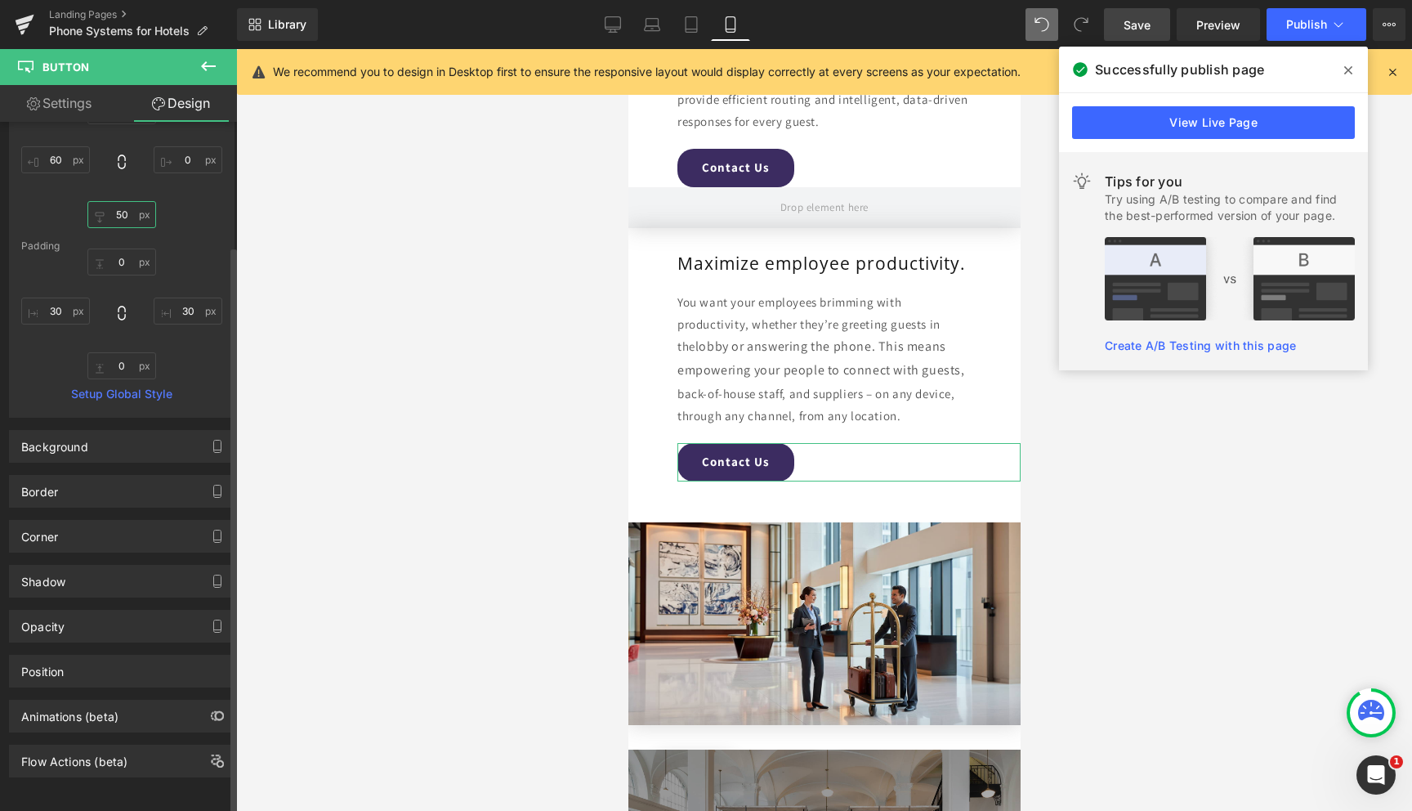
scroll to position [0, 0]
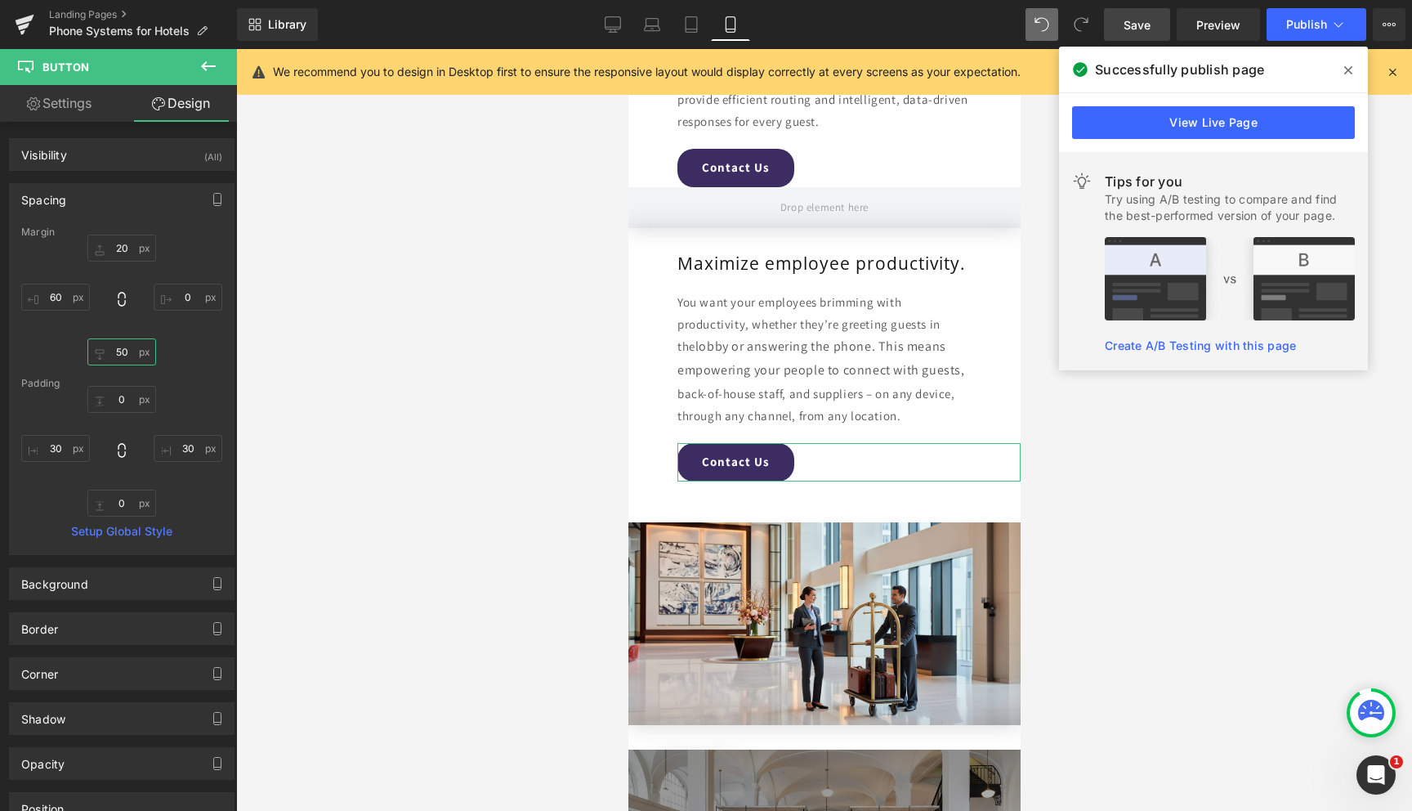
type input "50"
click at [65, 105] on link "Settings" at bounding box center [59, 103] width 118 height 37
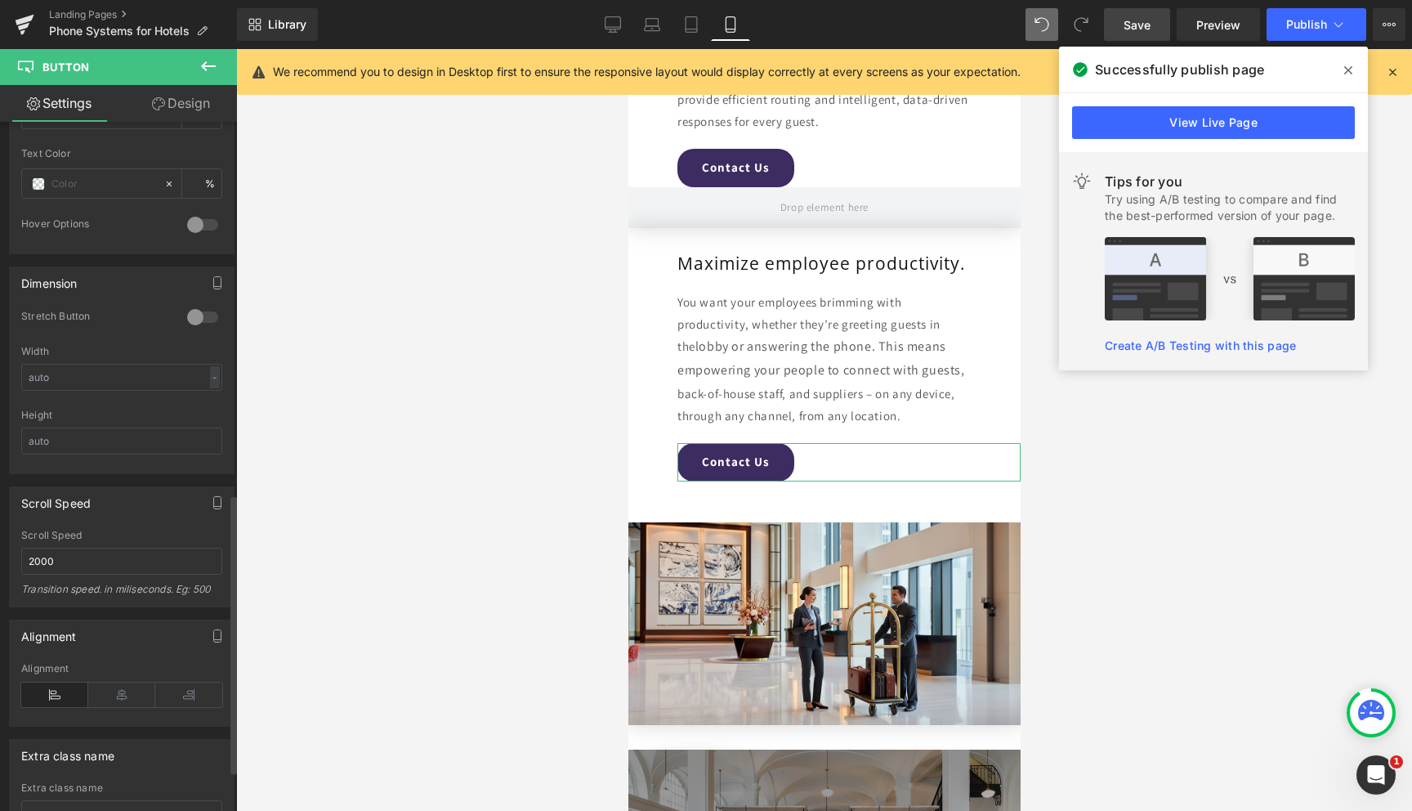
scroll to position [1018, 0]
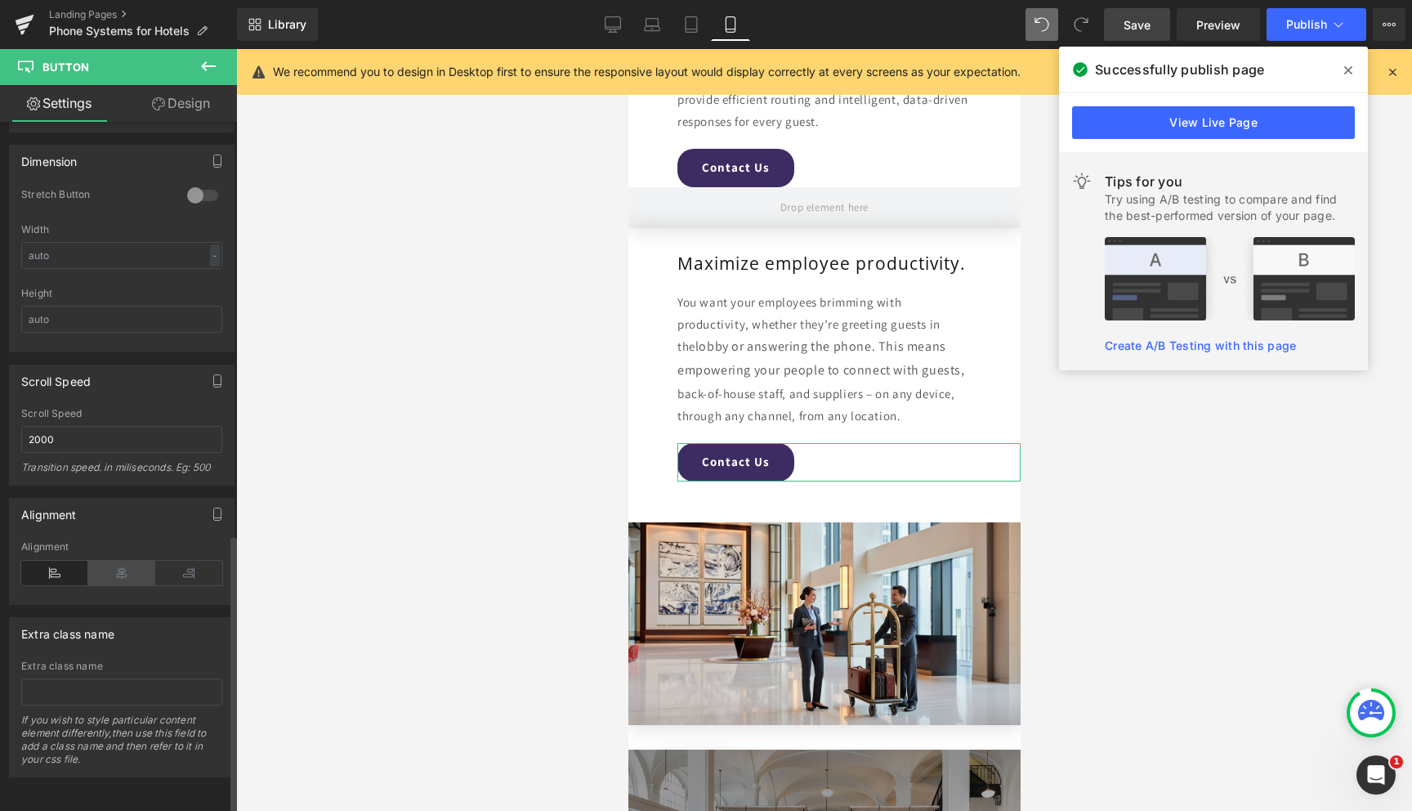
click at [114, 561] on icon at bounding box center [121, 573] width 67 height 25
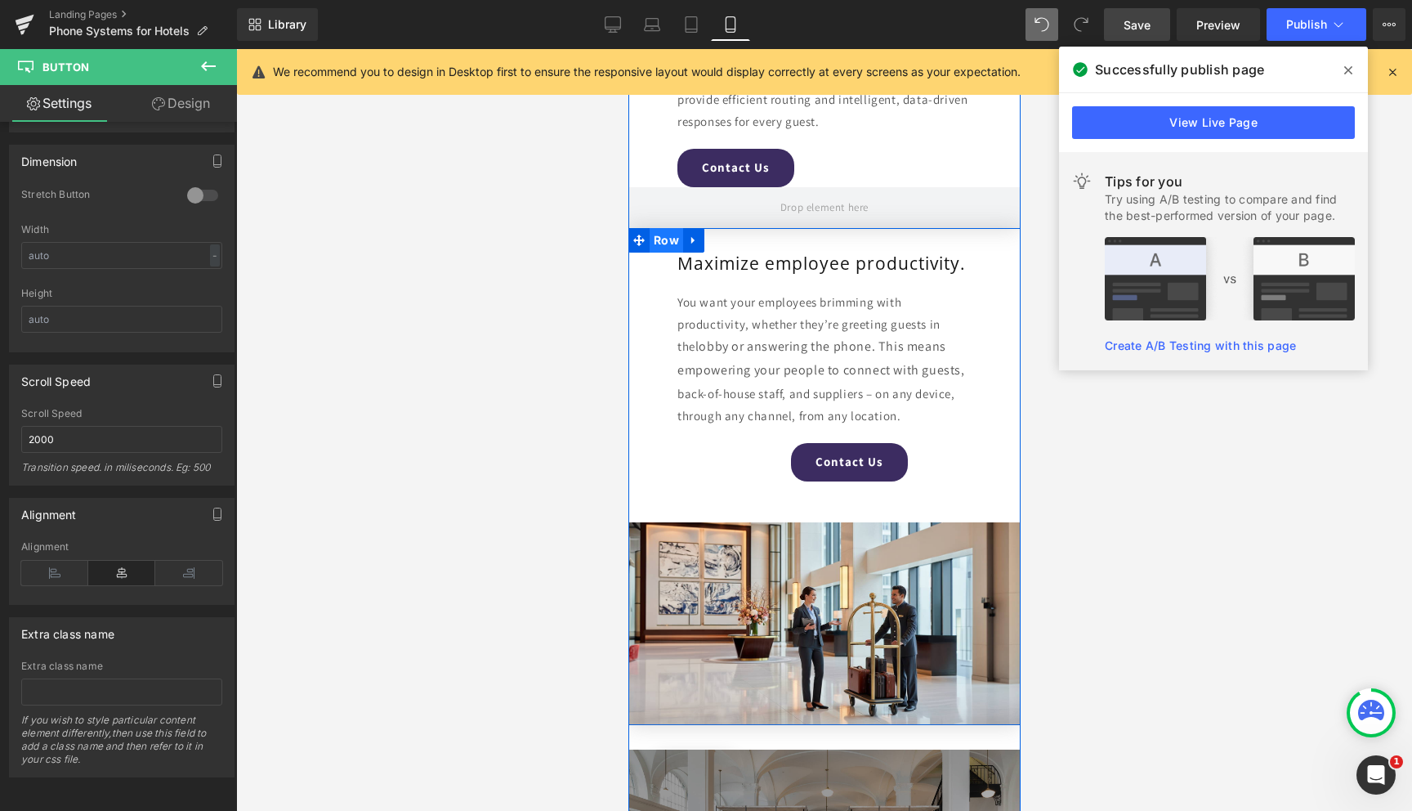
click at [671, 243] on span "Row" at bounding box center [666, 240] width 34 height 25
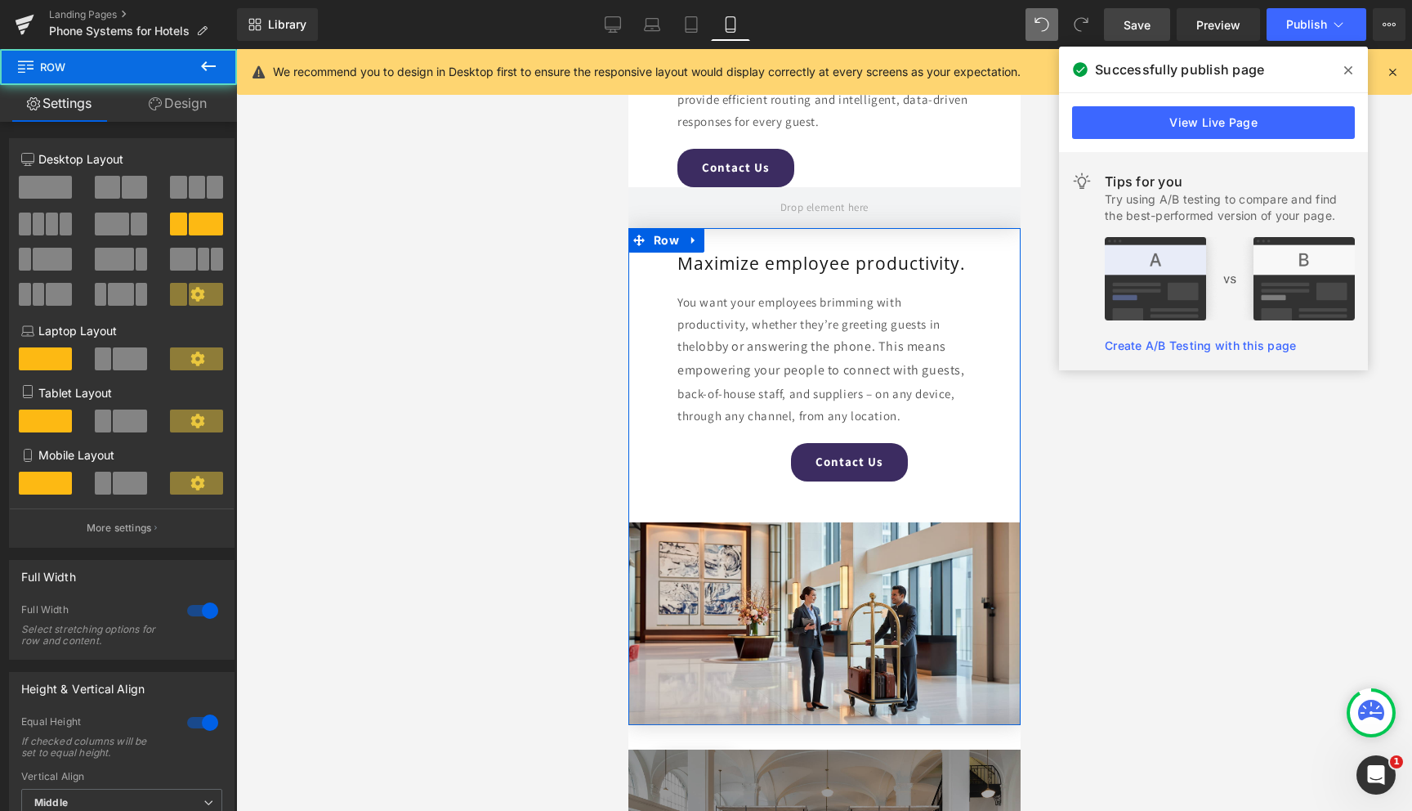
click at [169, 108] on link "Design" at bounding box center [177, 103] width 118 height 37
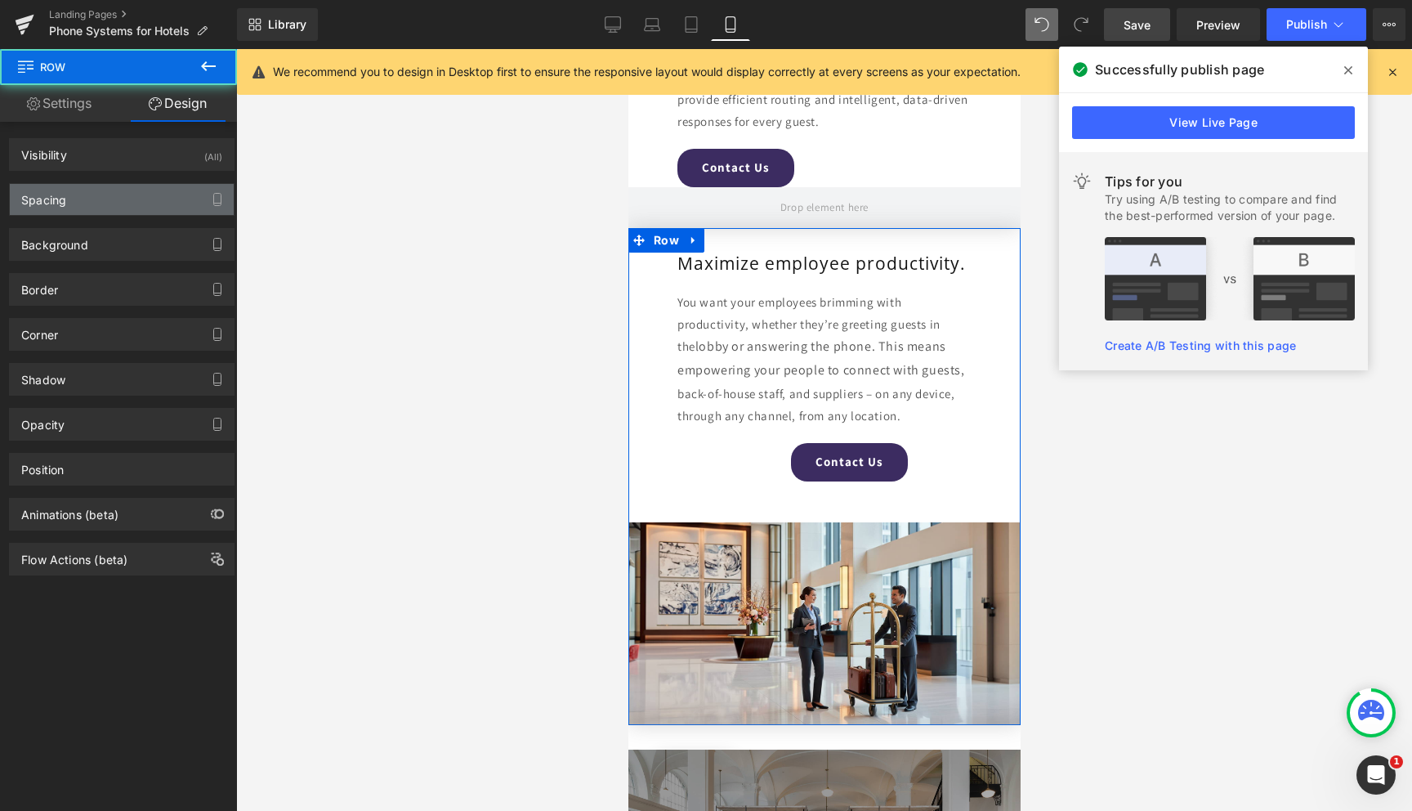
click at [100, 209] on div "Spacing" at bounding box center [122, 199] width 224 height 31
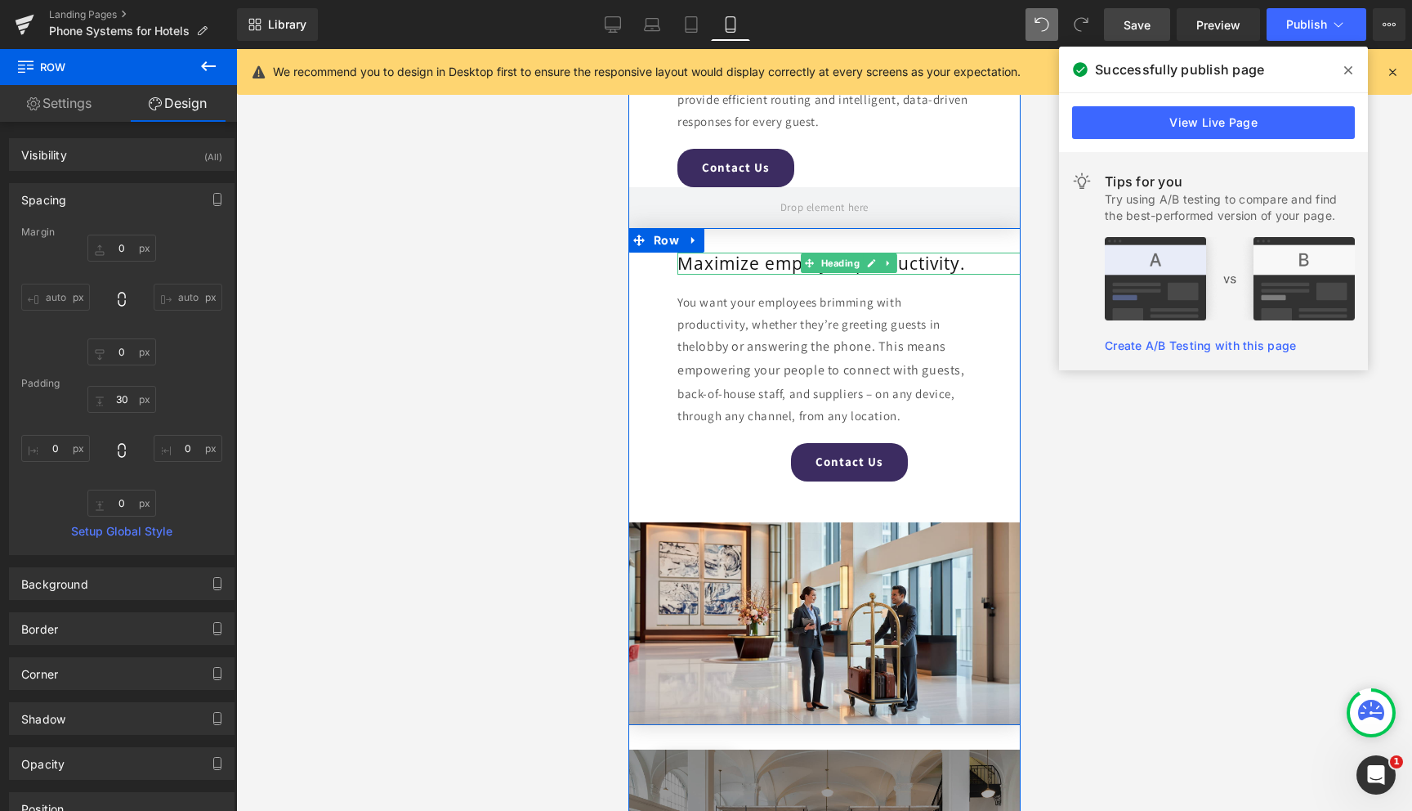
click at [838, 263] on span "Heading" at bounding box center [839, 263] width 45 height 20
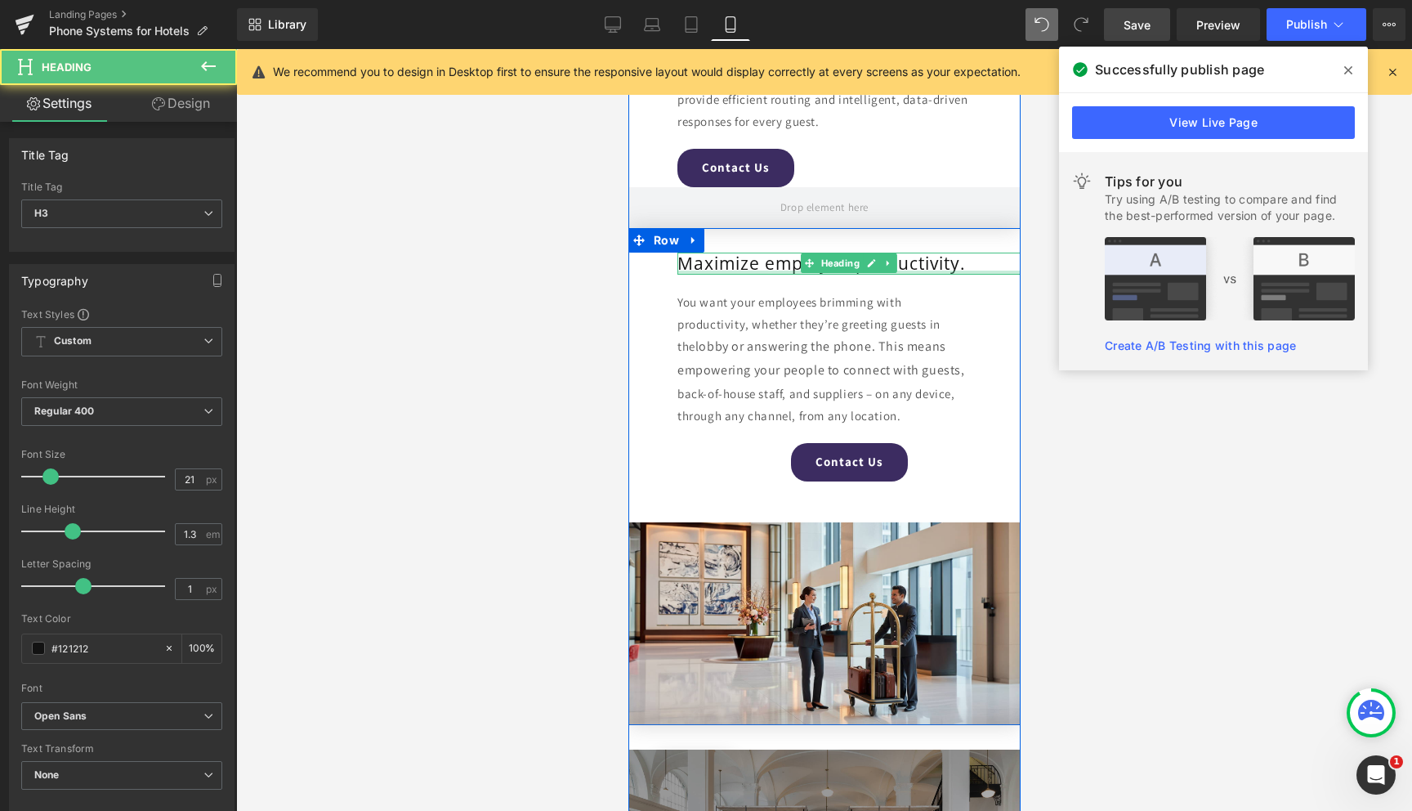
scroll to position [3521, 0]
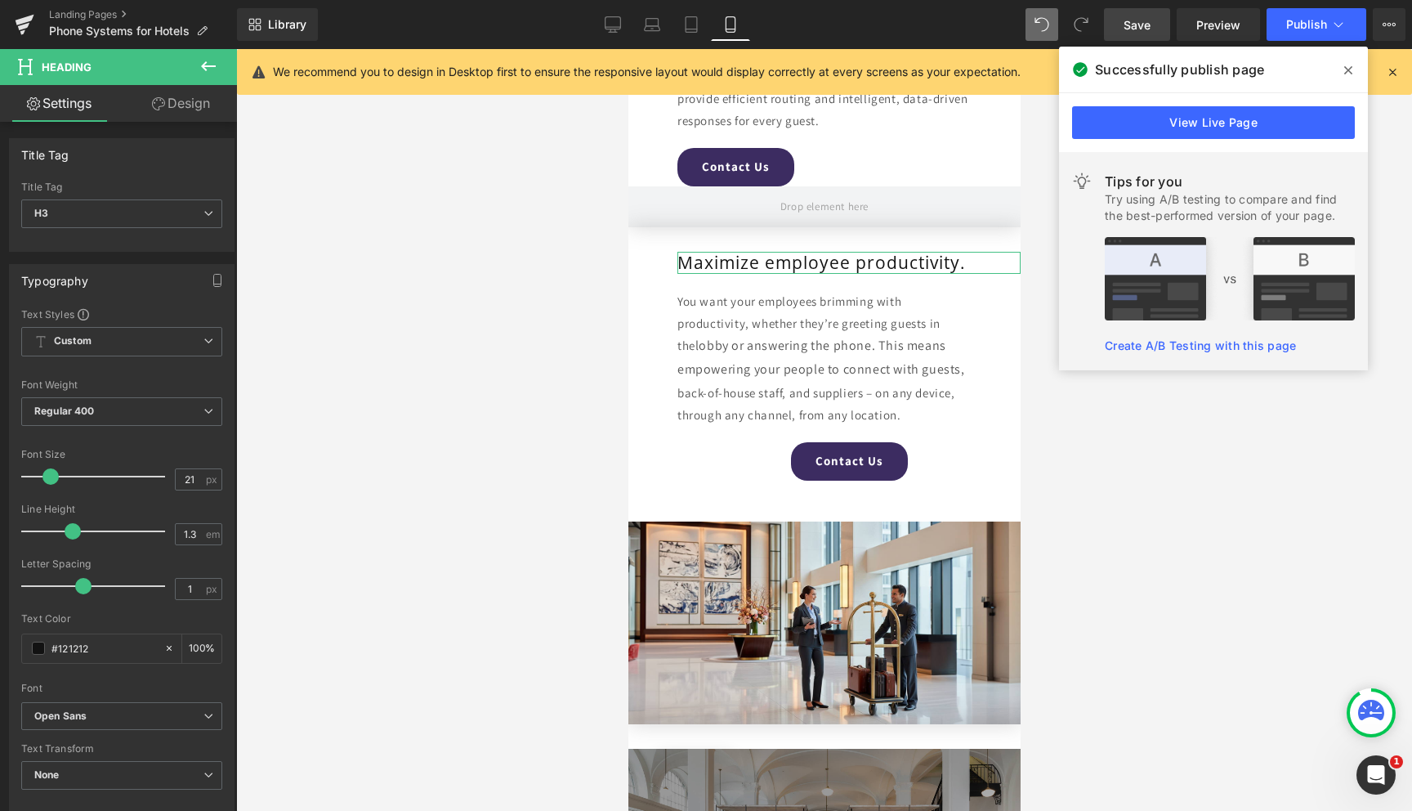
click at [156, 105] on icon at bounding box center [158, 103] width 13 height 13
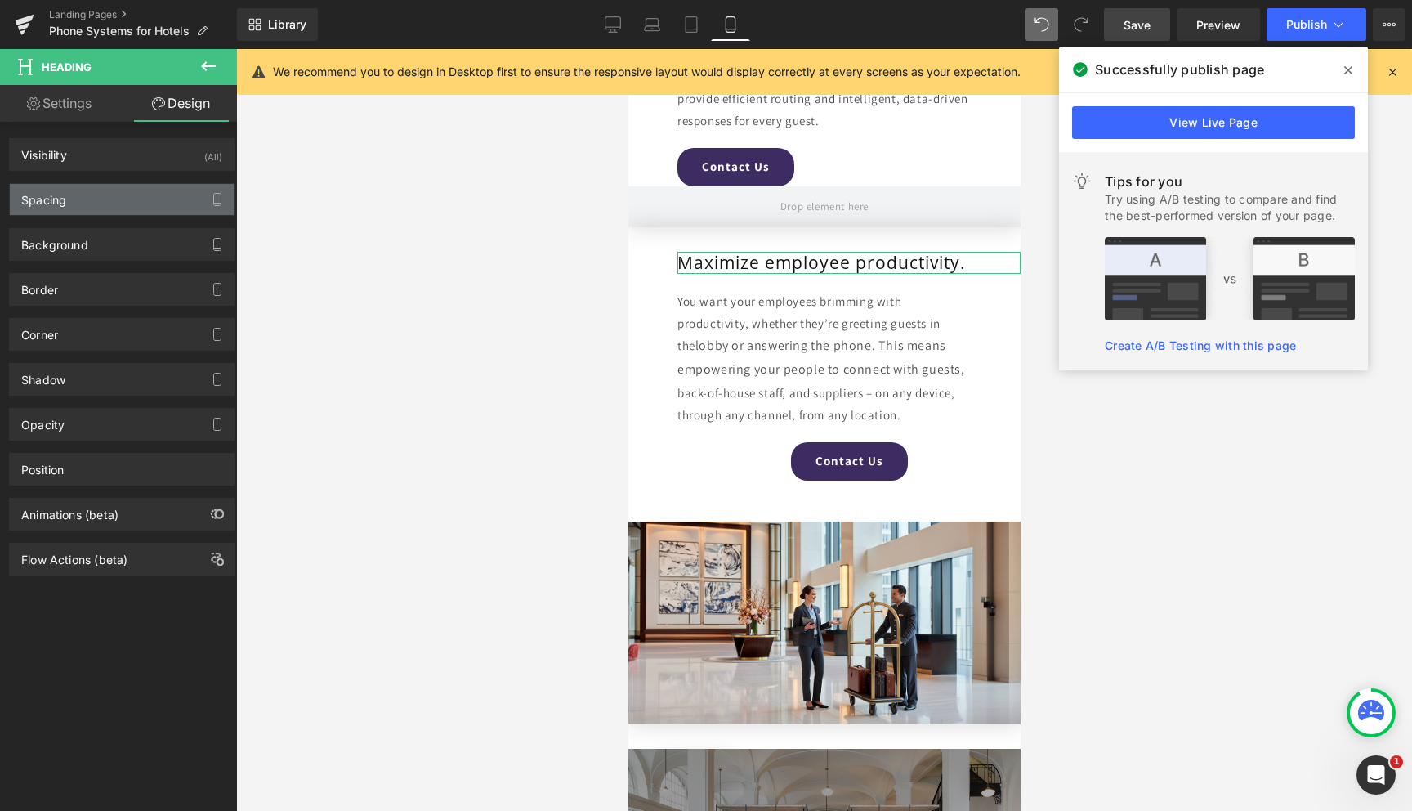
click at [56, 204] on div "Spacing" at bounding box center [43, 195] width 45 height 23
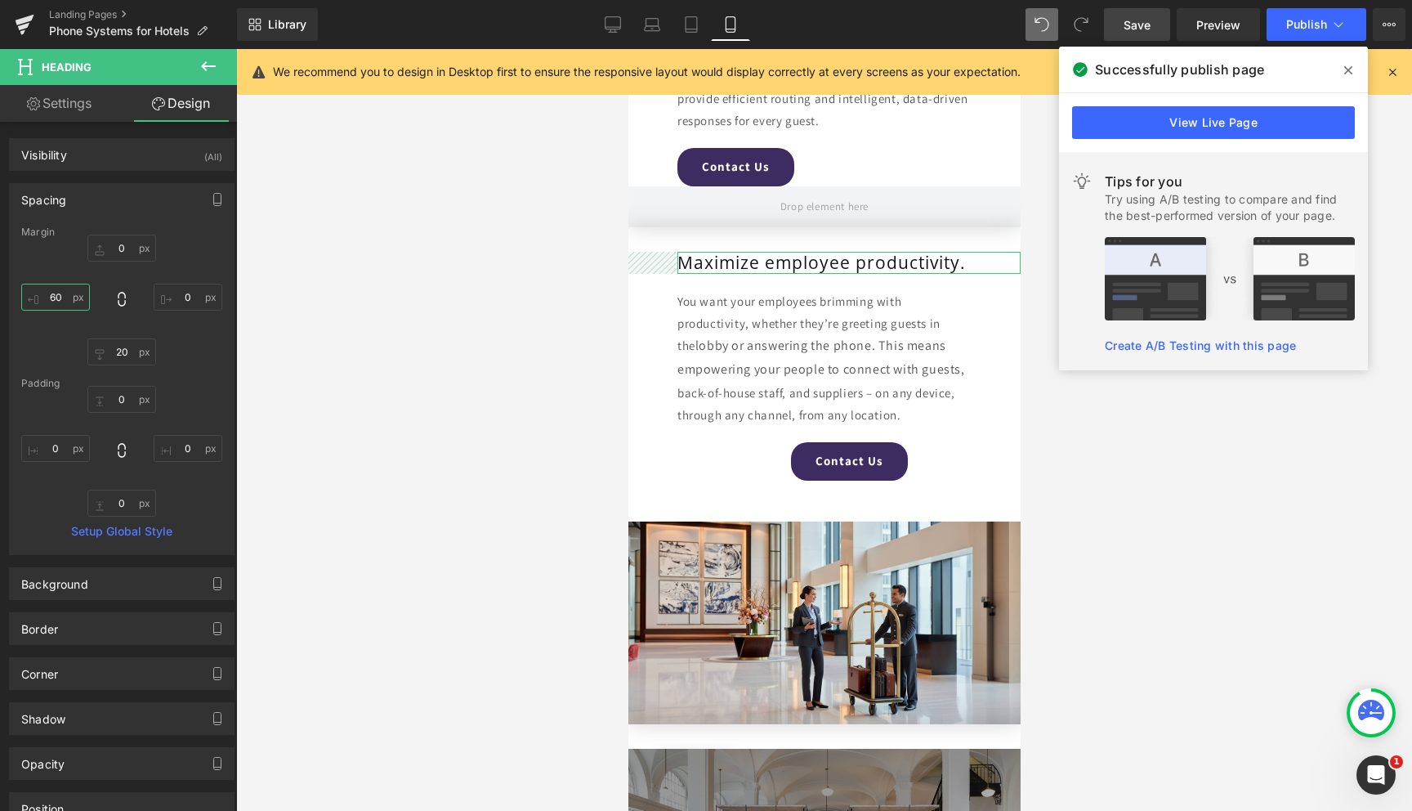
click at [56, 293] on input "60" at bounding box center [55, 297] width 69 height 27
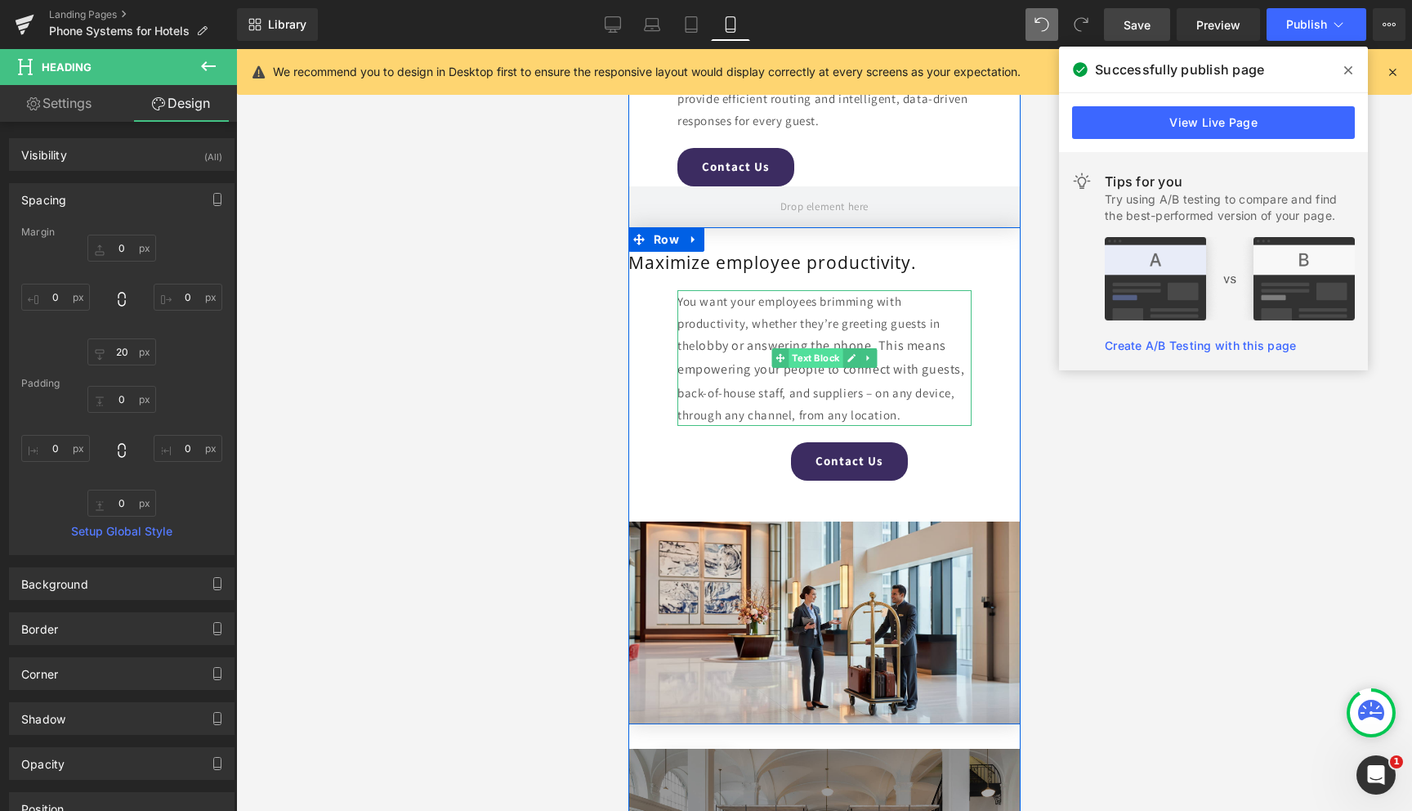
click at [803, 355] on span "Text Block" at bounding box center [815, 358] width 54 height 20
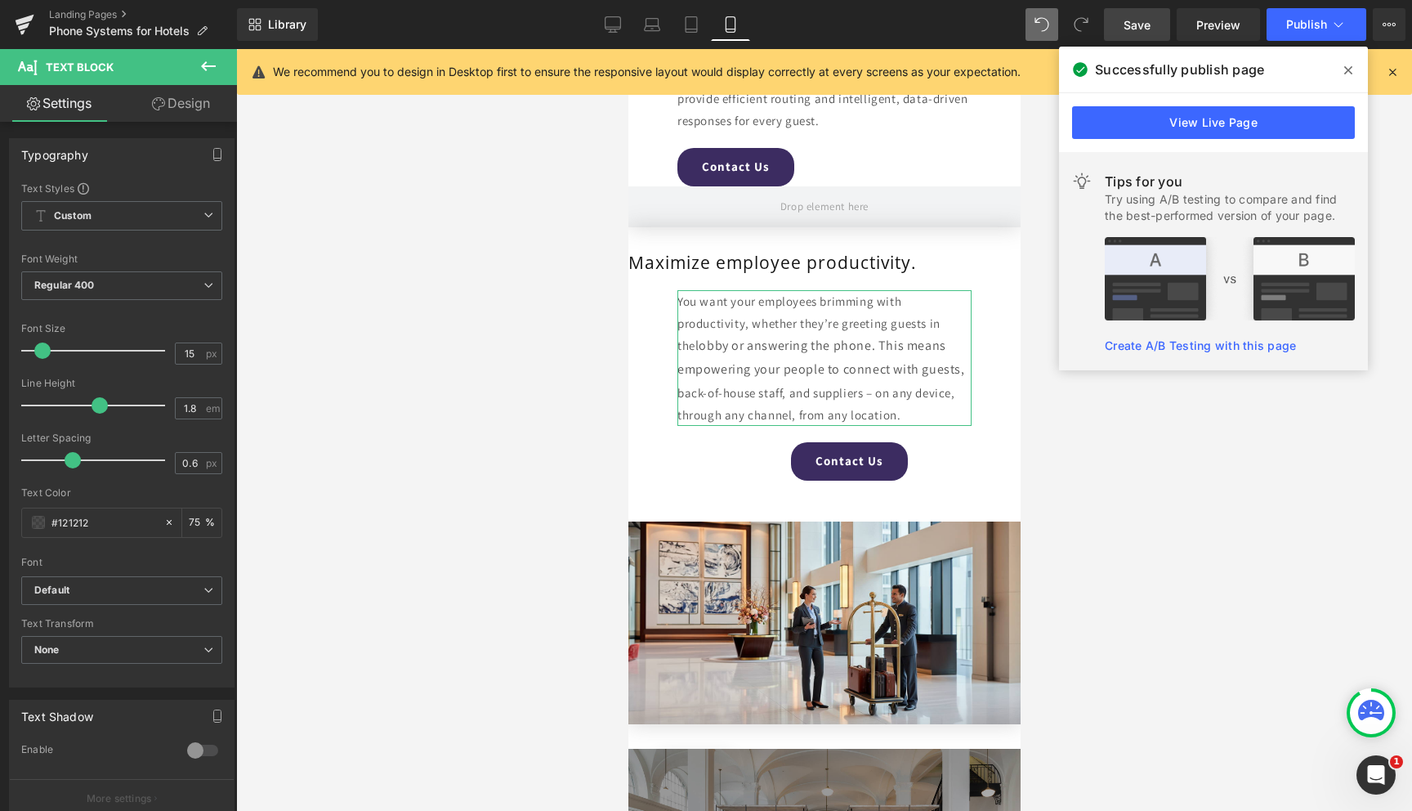
drag, startPoint x: 169, startPoint y: 94, endPoint x: 82, endPoint y: 179, distance: 121.9
click at [169, 94] on link "Design" at bounding box center [181, 103] width 118 height 37
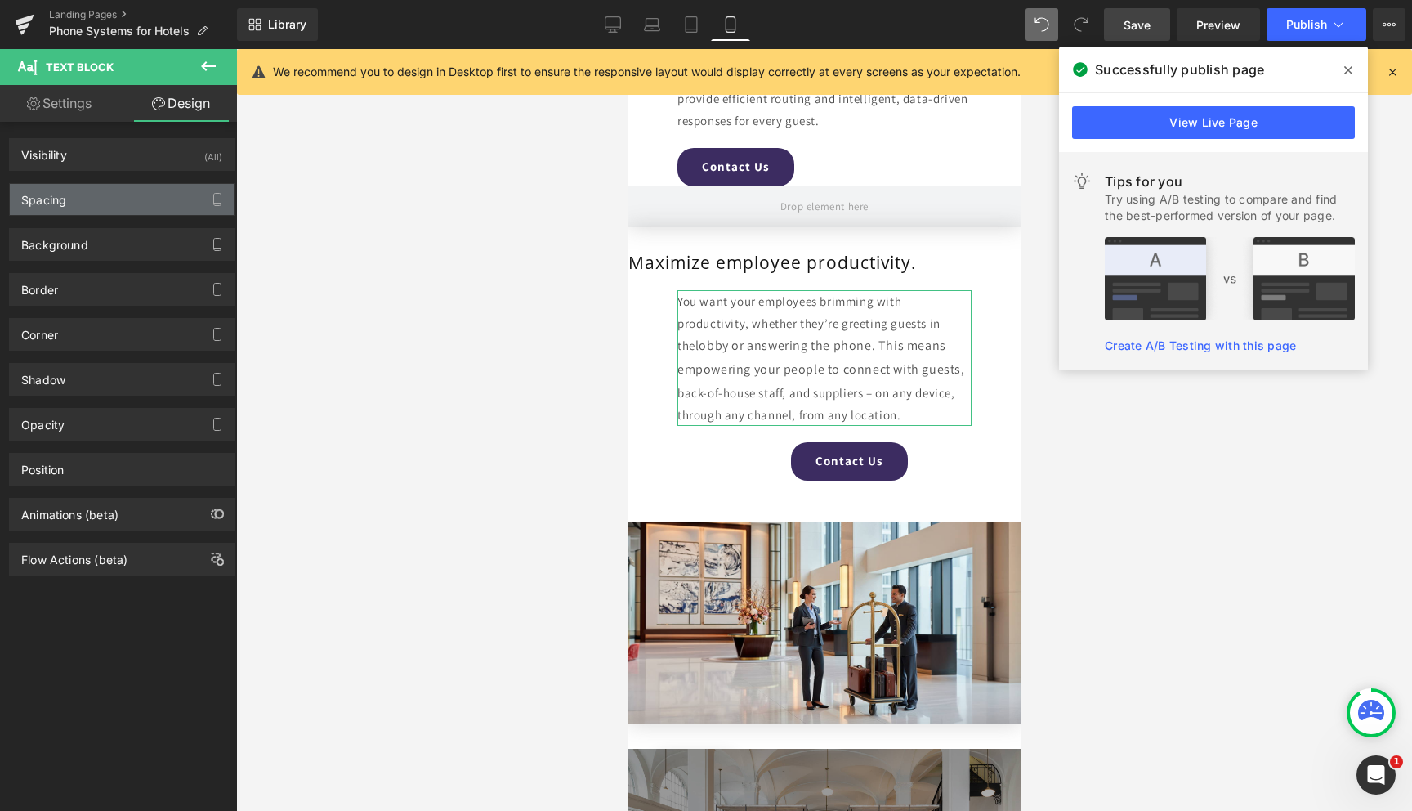
click at [72, 205] on div "Spacing" at bounding box center [122, 199] width 224 height 31
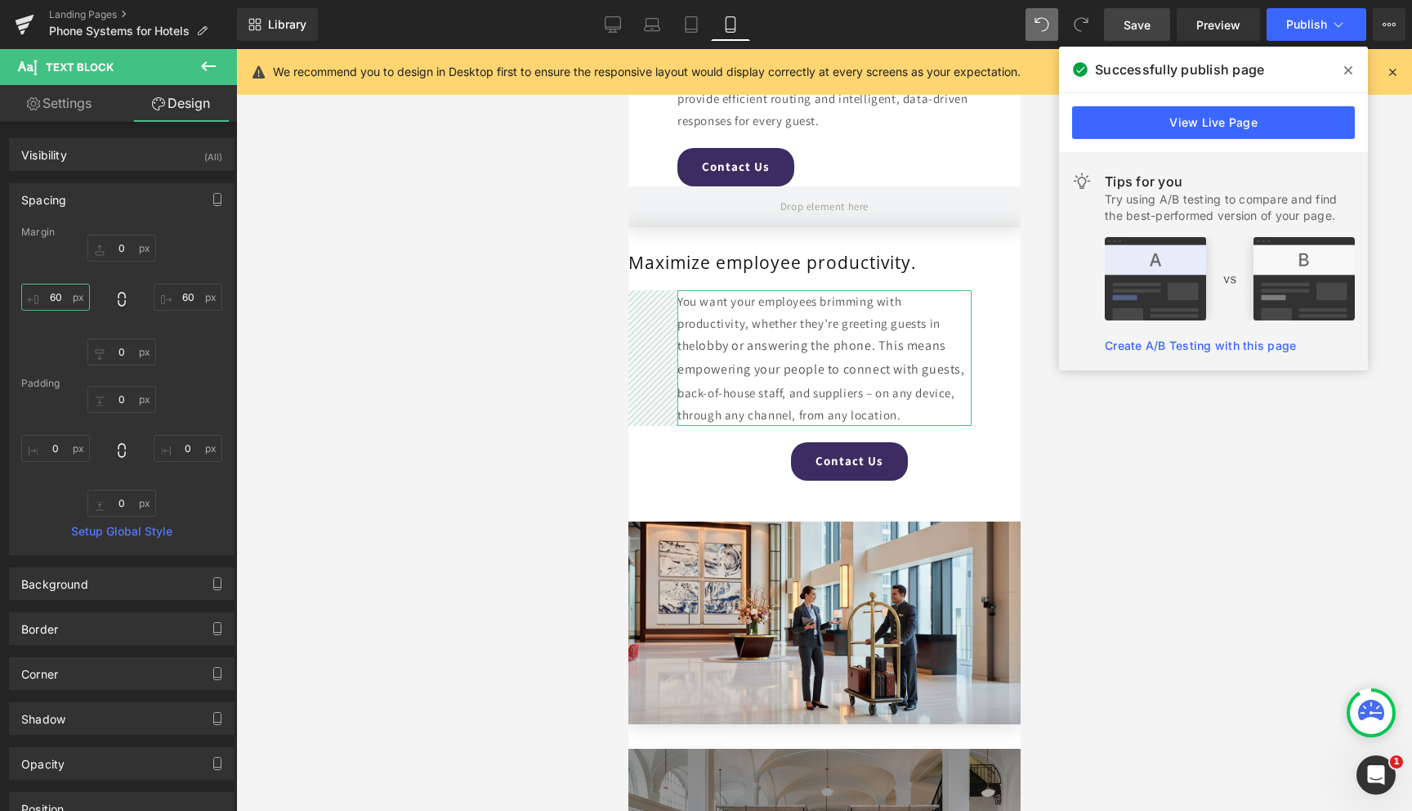
click at [62, 300] on input "60" at bounding box center [55, 297] width 69 height 27
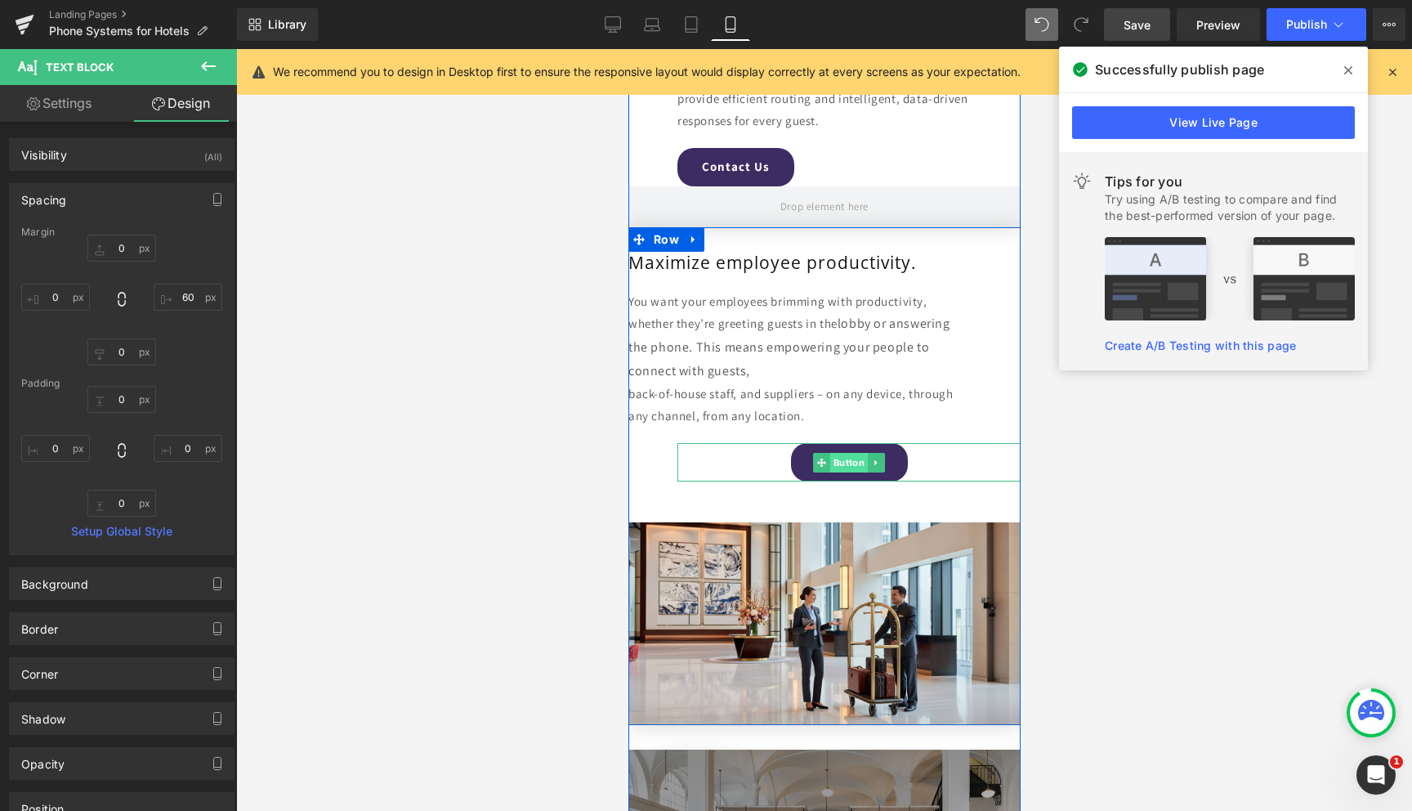
click at [857, 463] on span "Button" at bounding box center [848, 463] width 38 height 20
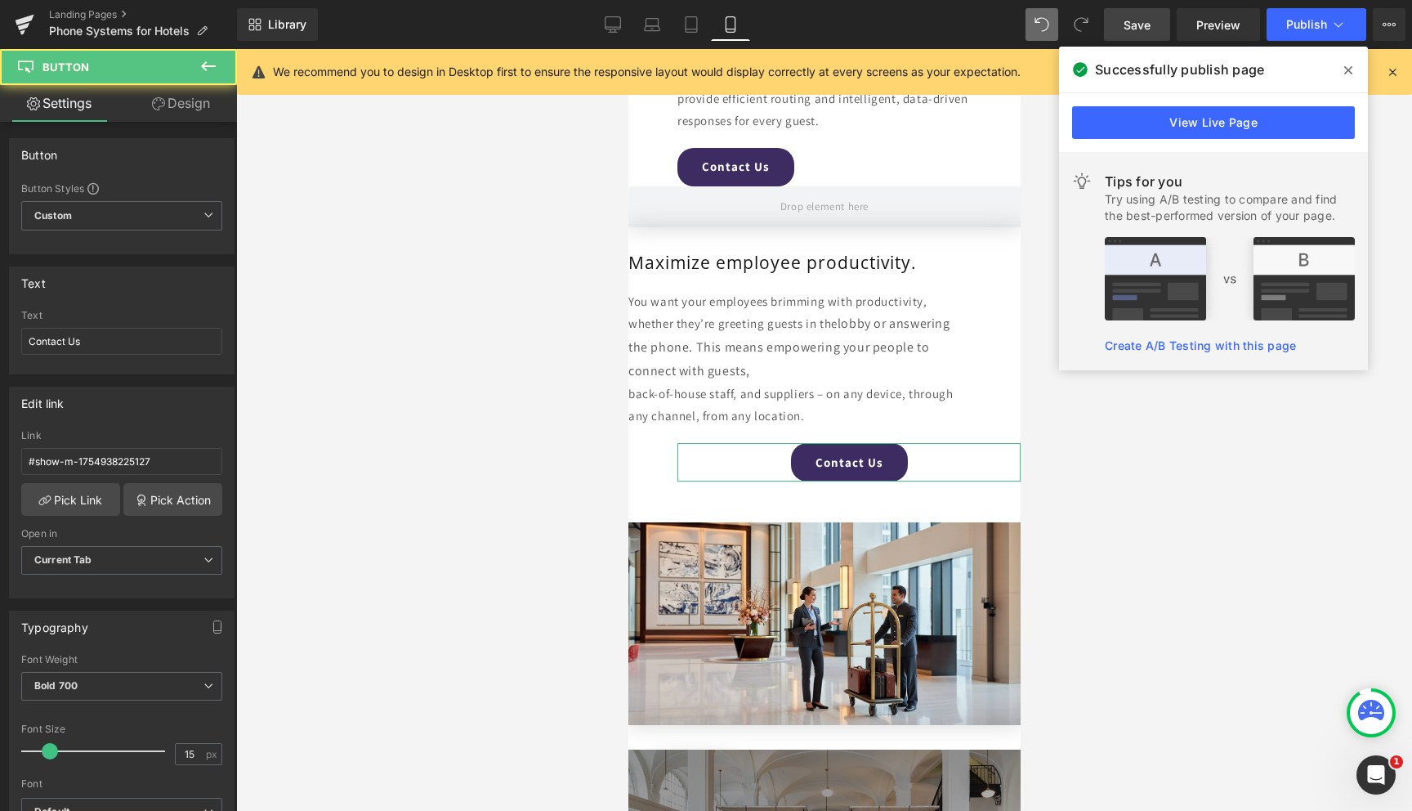
click at [152, 105] on icon at bounding box center [158, 103] width 13 height 13
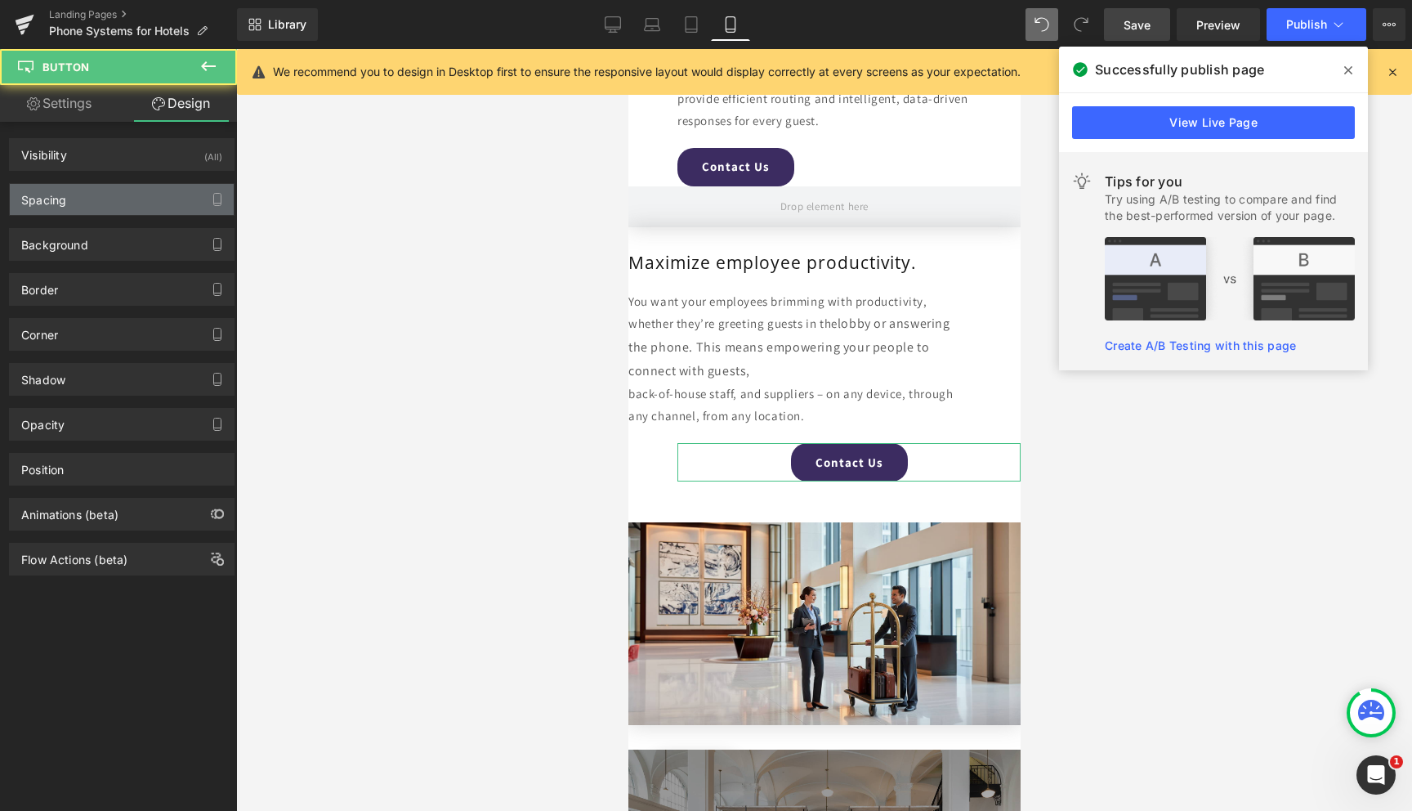
click at [91, 199] on div "Spacing" at bounding box center [122, 199] width 224 height 31
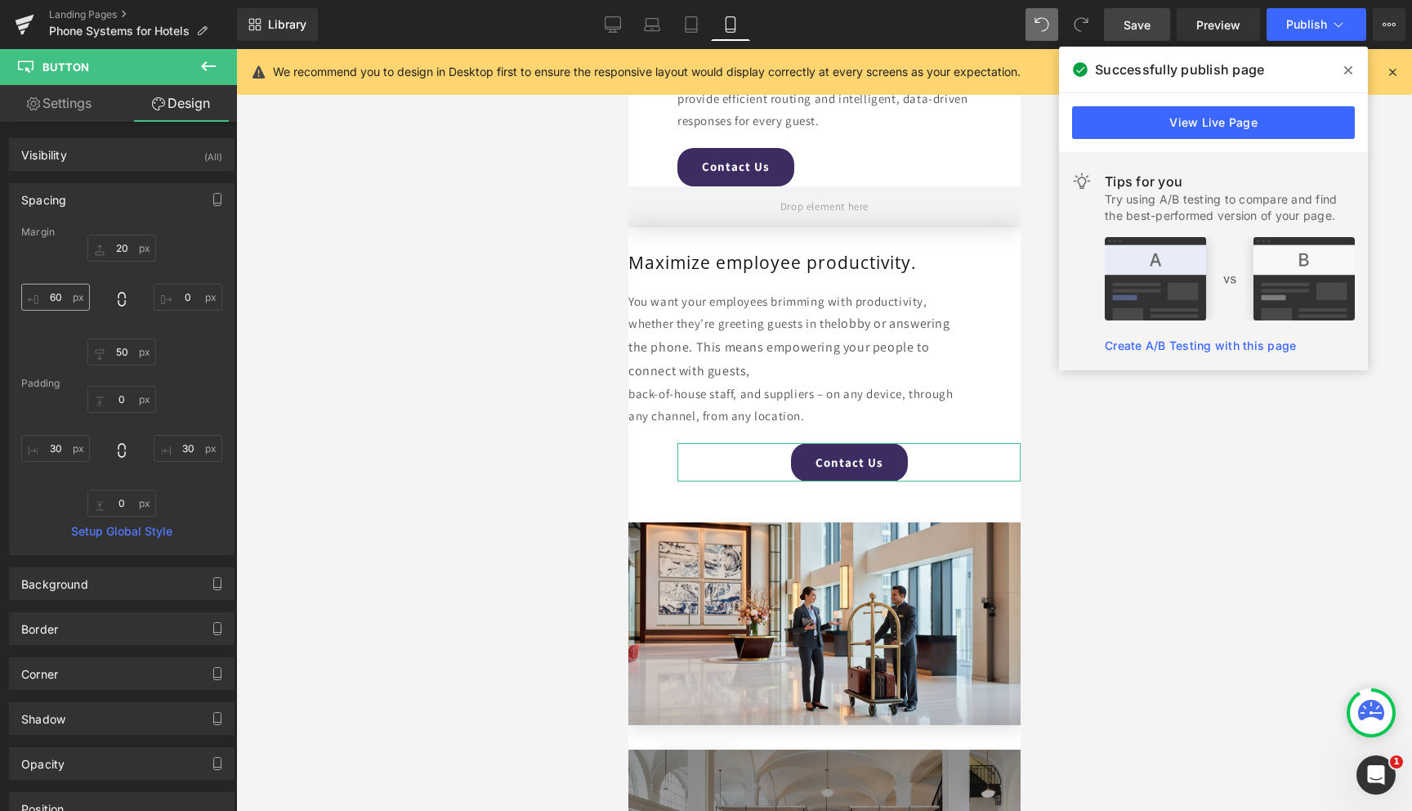
scroll to position [1, 0]
click at [62, 297] on input "60" at bounding box center [55, 296] width 69 height 27
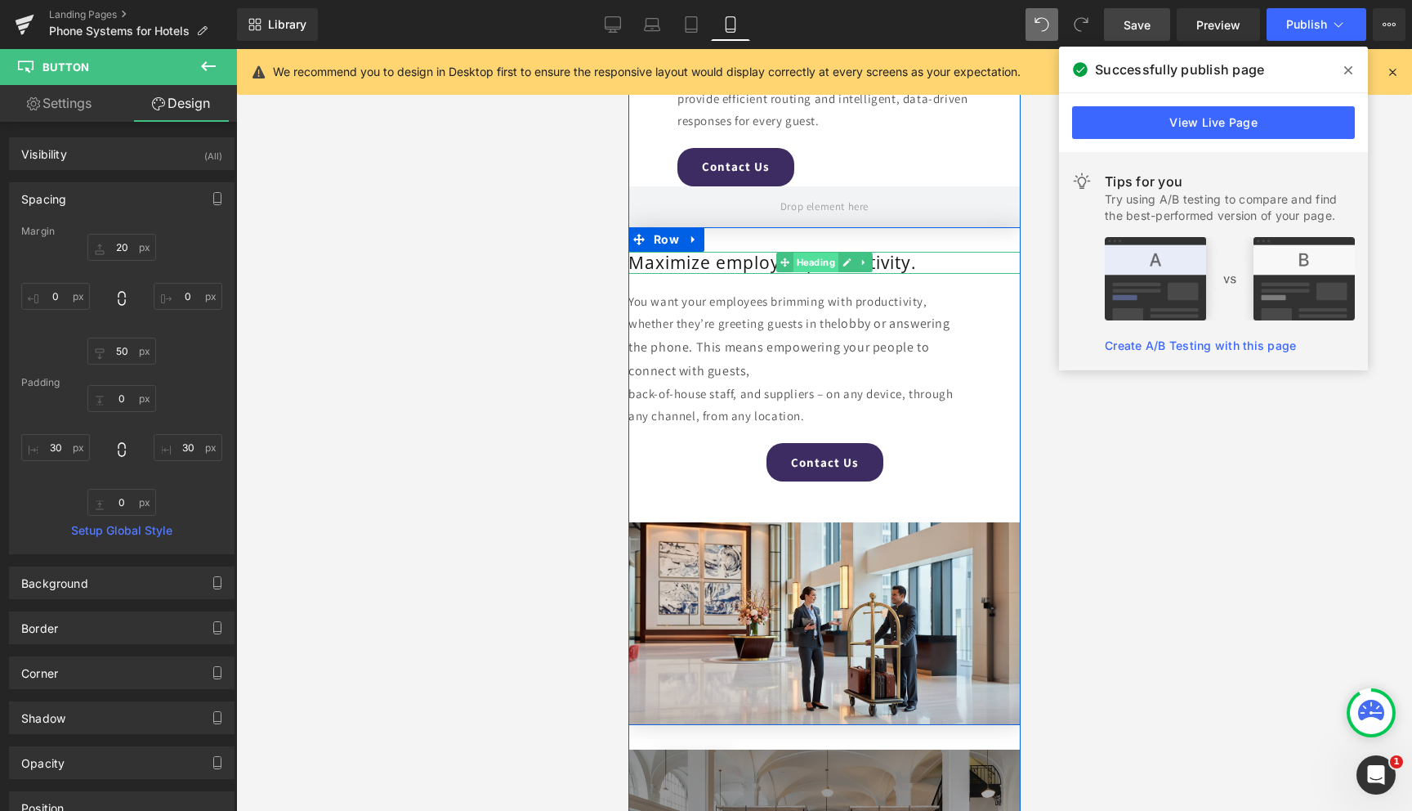
click at [802, 262] on span "Heading" at bounding box center [815, 262] width 45 height 20
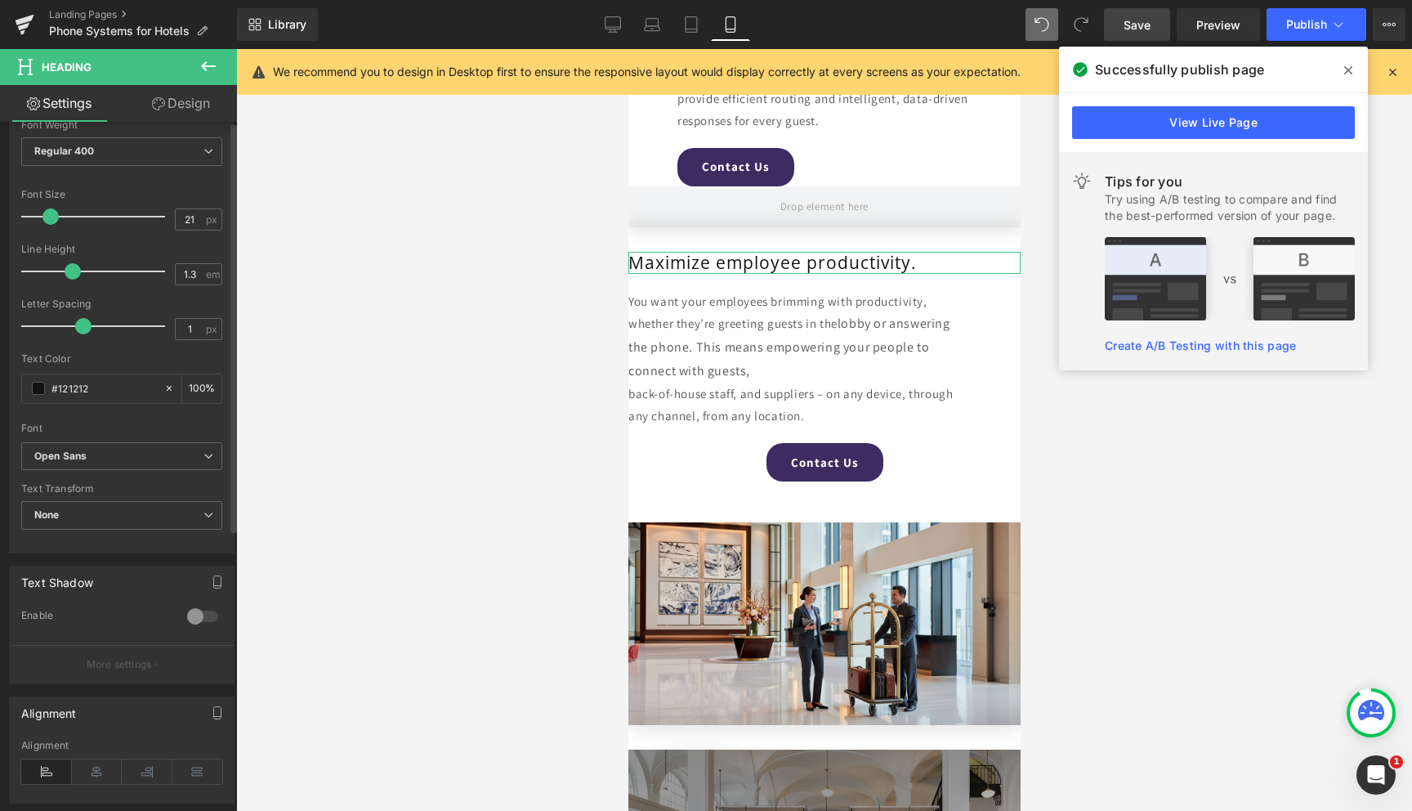
scroll to position [471, 0]
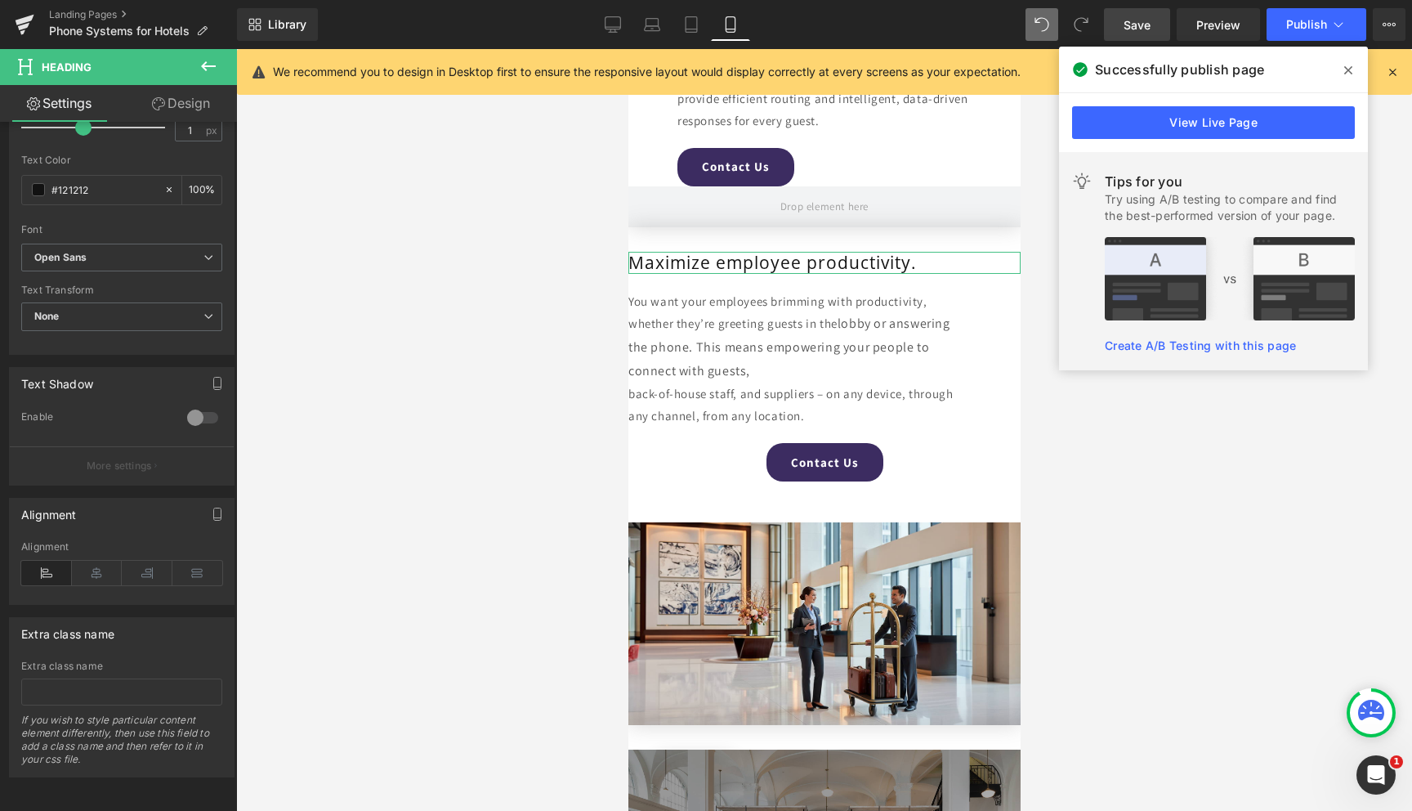
drag, startPoint x: 93, startPoint y: 562, endPoint x: 467, endPoint y: 444, distance: 391.8
click at [94, 562] on icon at bounding box center [97, 573] width 51 height 25
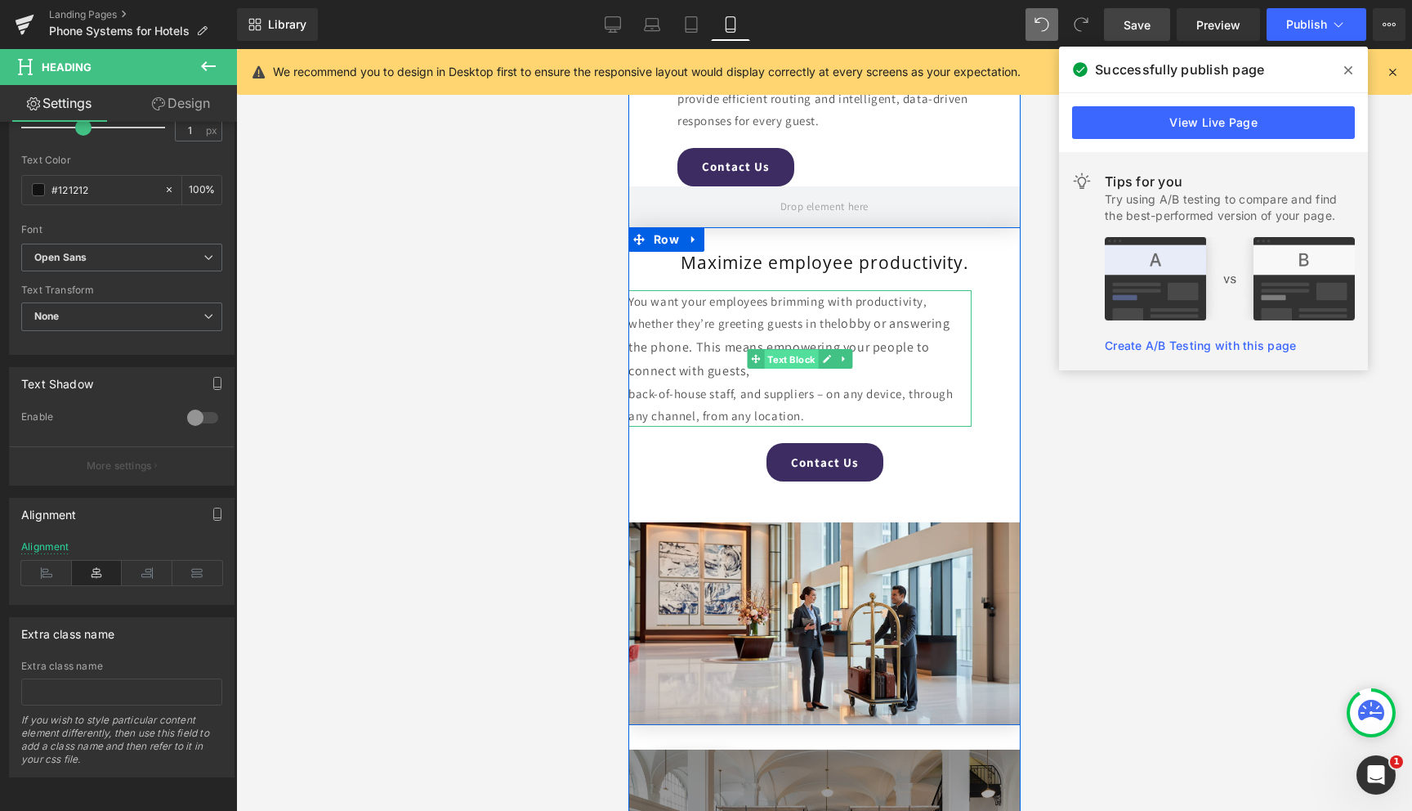
click at [790, 356] on span "Text Block" at bounding box center [790, 360] width 54 height 20
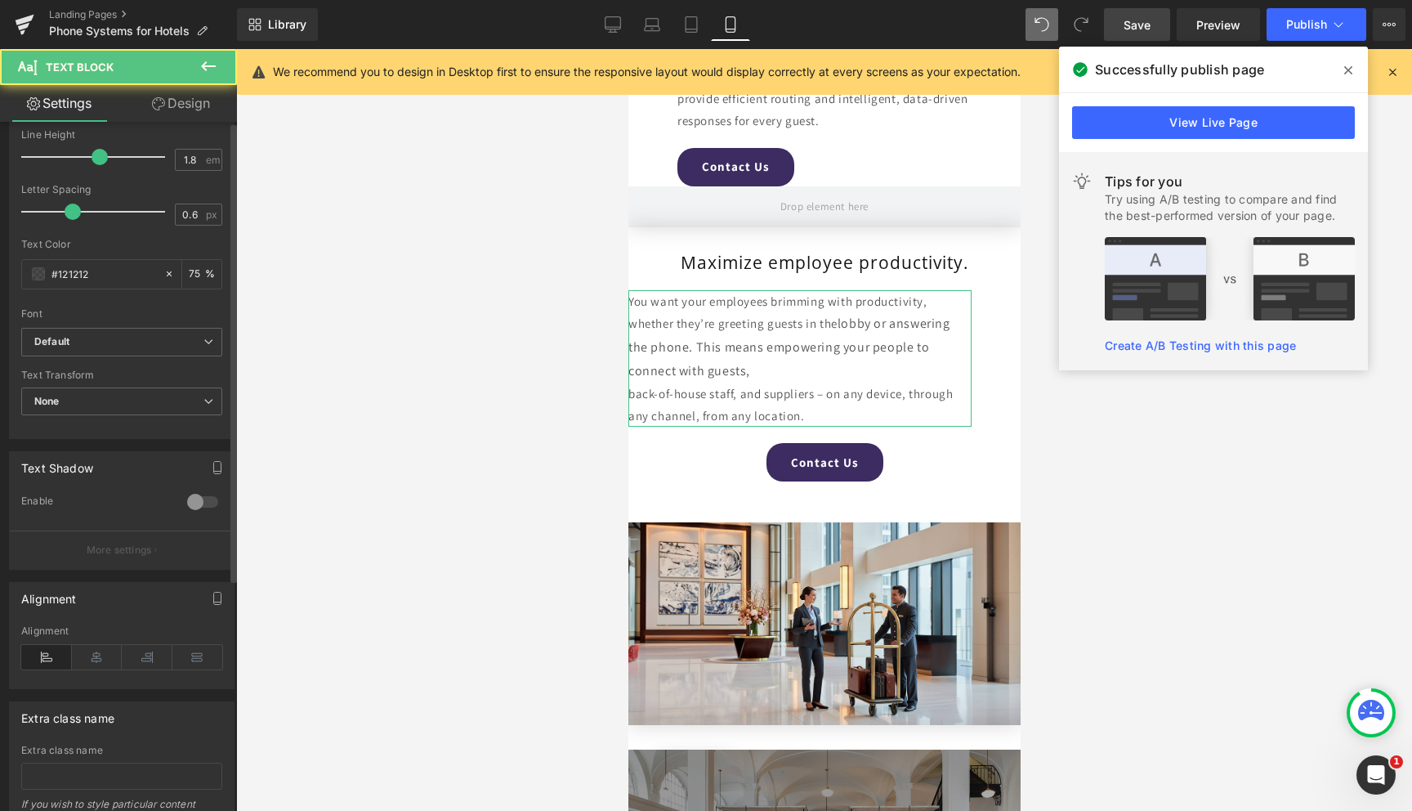
scroll to position [346, 0]
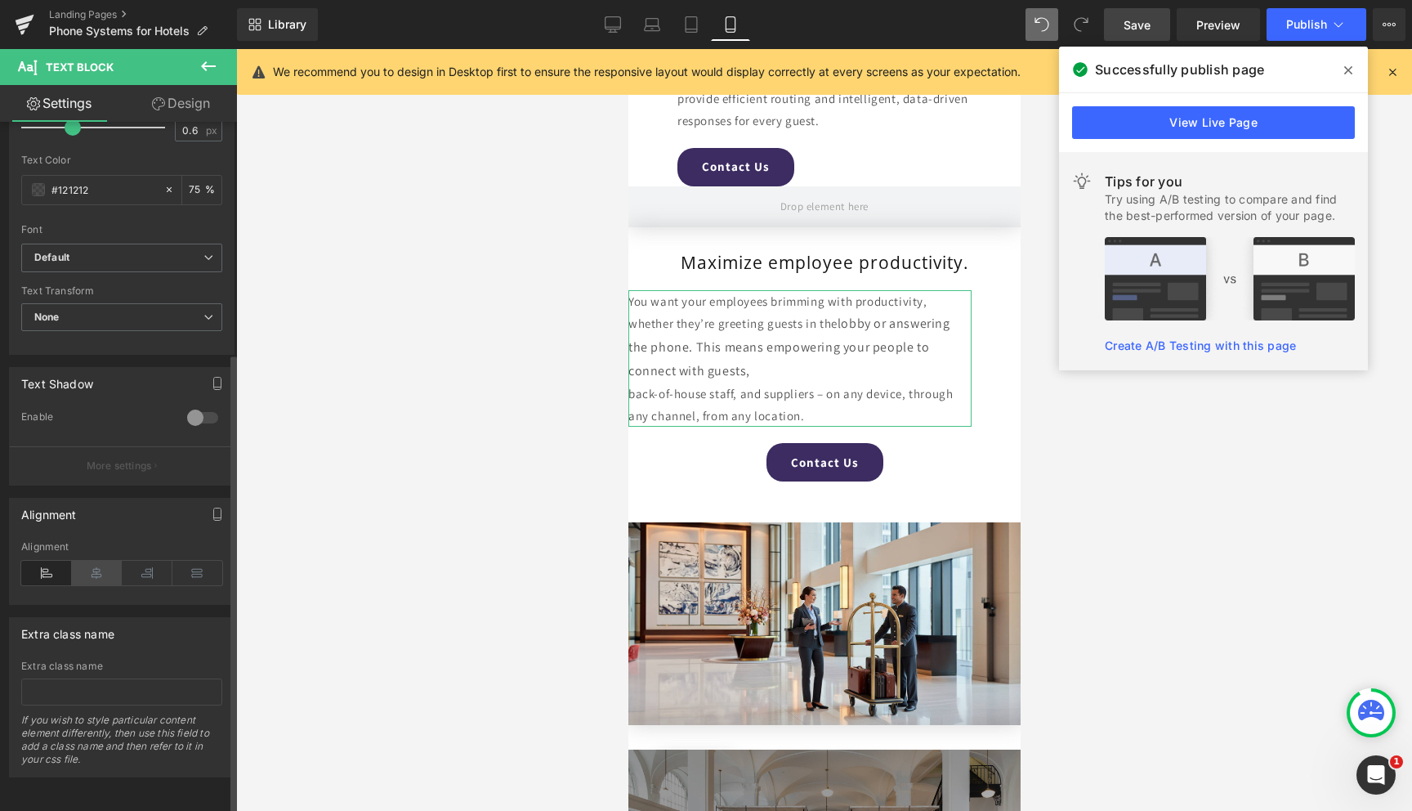
click at [87, 562] on icon at bounding box center [97, 573] width 51 height 25
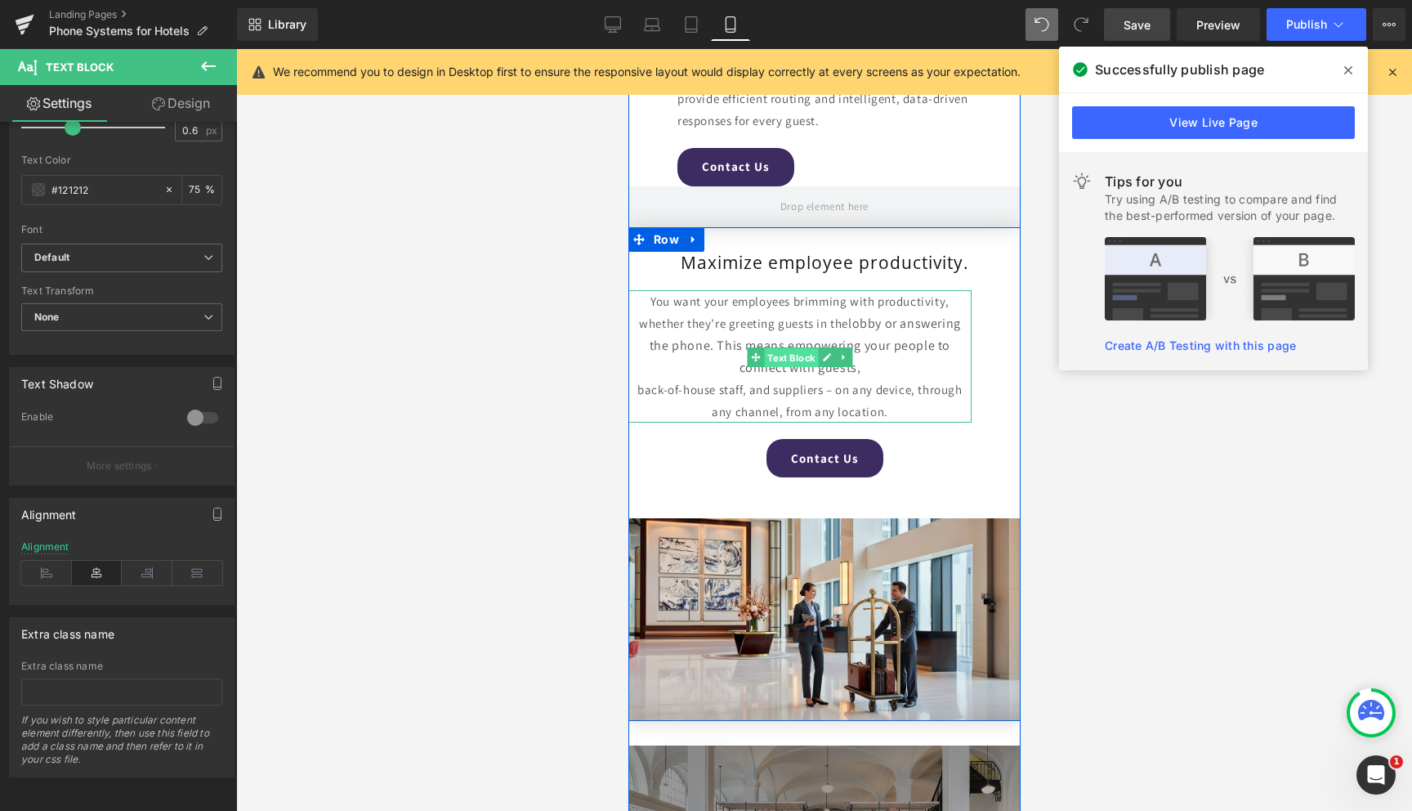
click at [801, 360] on span "Text Block" at bounding box center [790, 358] width 54 height 20
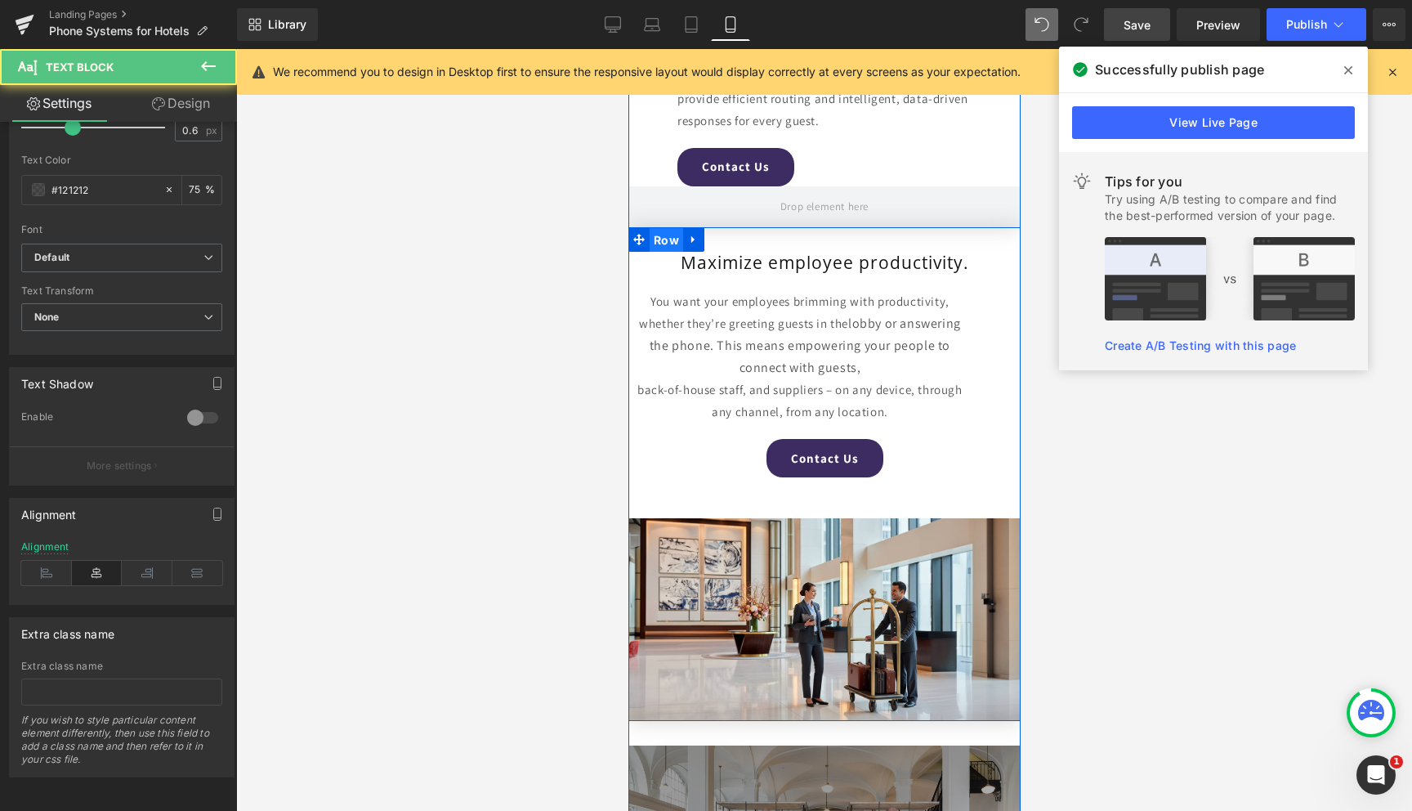
click at [655, 243] on span "Row" at bounding box center [666, 240] width 34 height 25
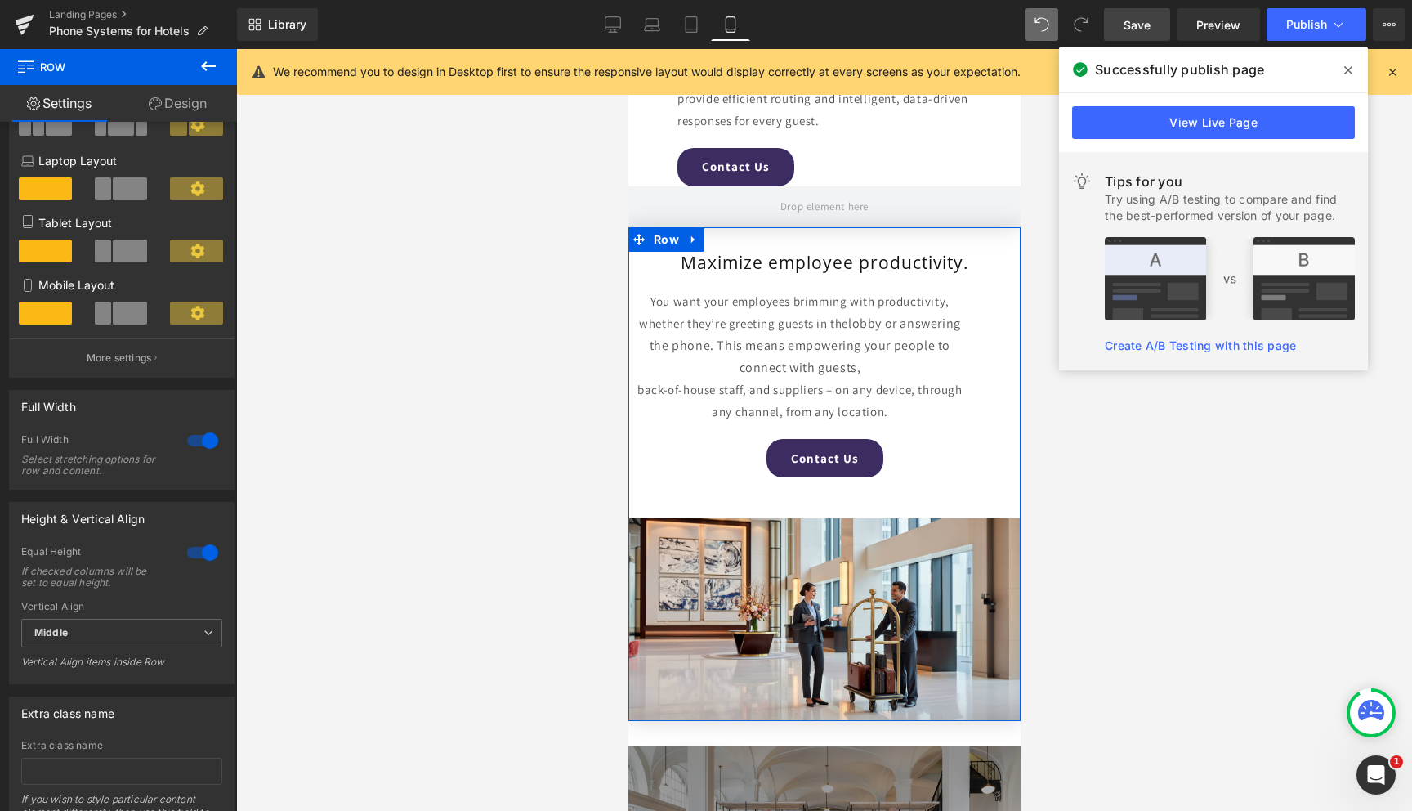
scroll to position [265, 0]
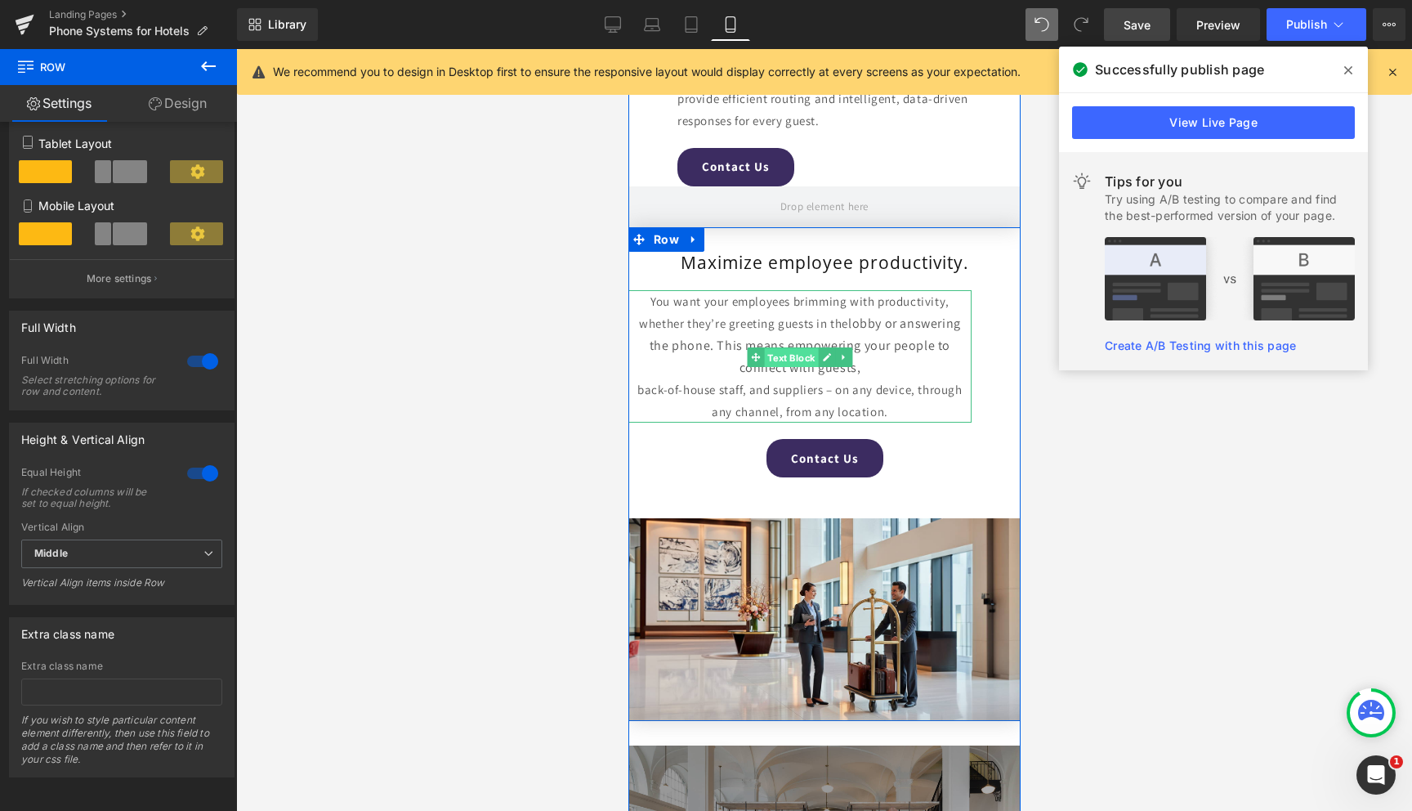
click at [806, 358] on span "Text Block" at bounding box center [790, 358] width 54 height 20
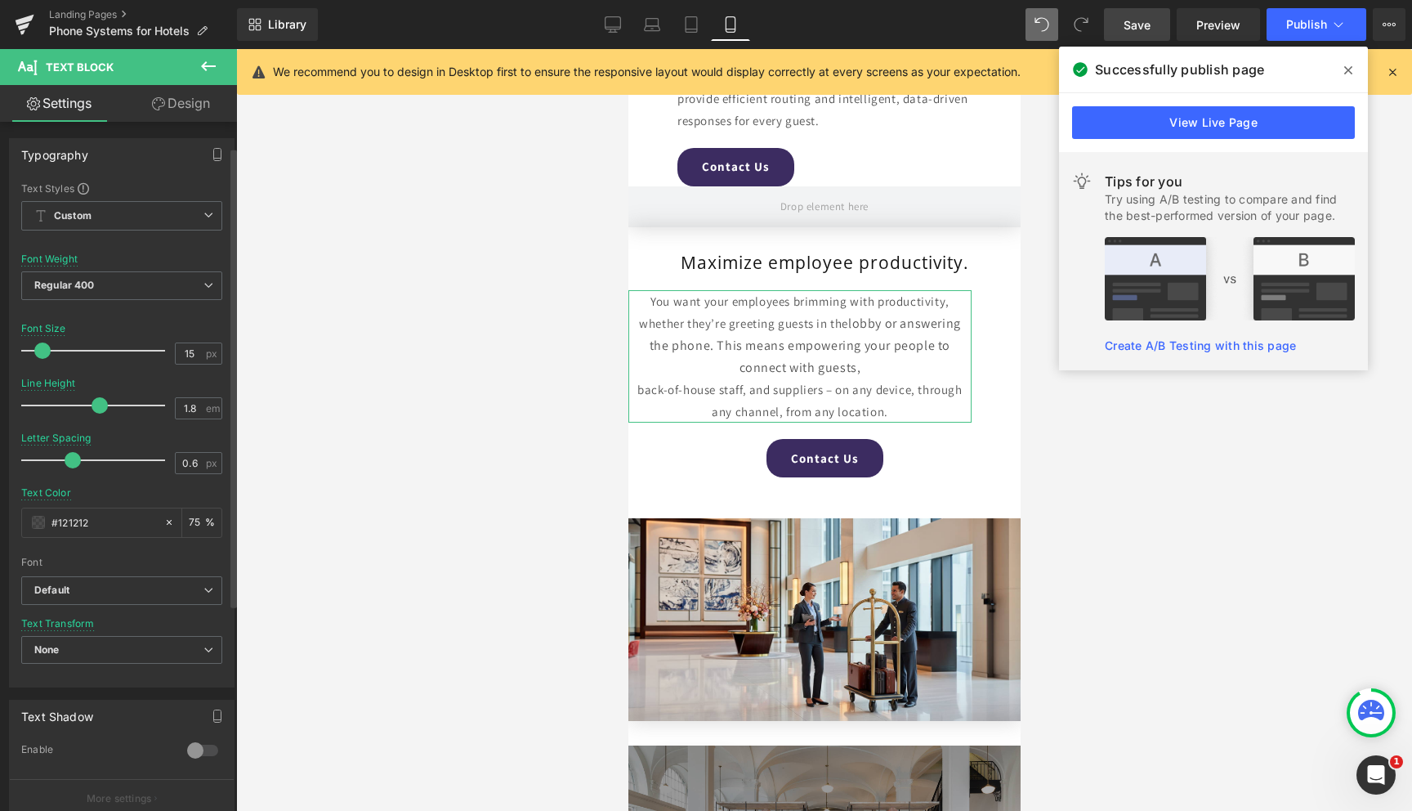
scroll to position [346, 0]
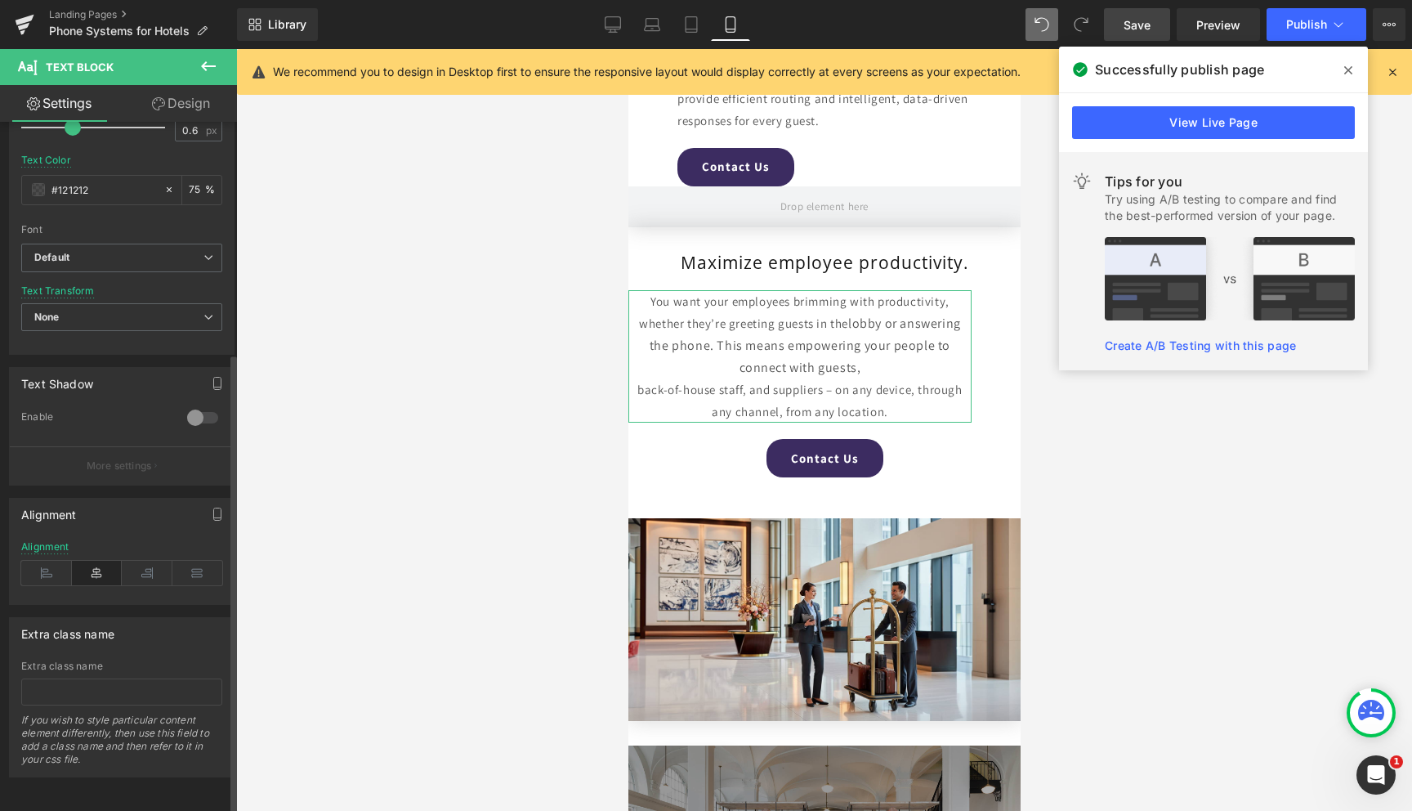
click at [97, 561] on icon at bounding box center [97, 573] width 51 height 25
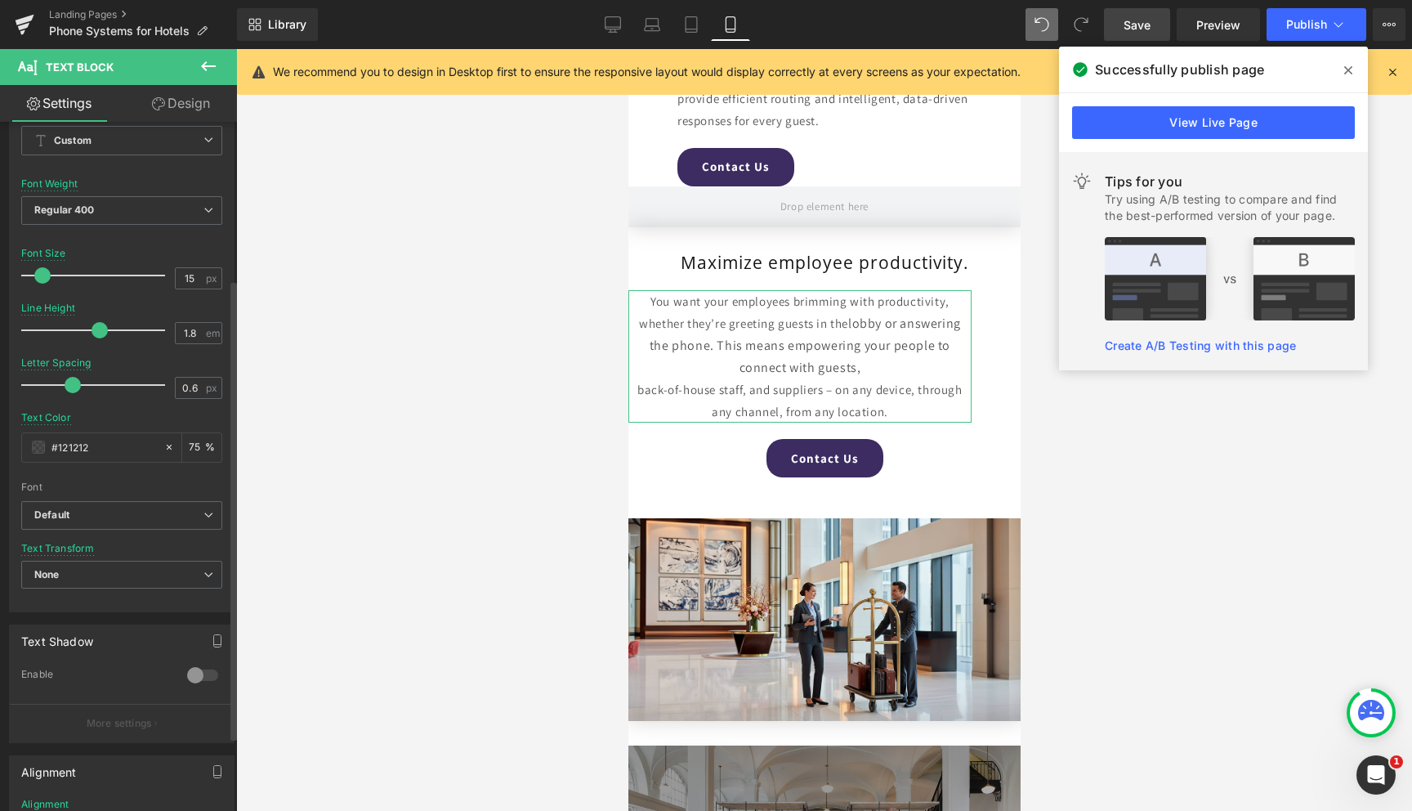
scroll to position [68, 0]
click at [168, 105] on link "Design" at bounding box center [181, 103] width 118 height 37
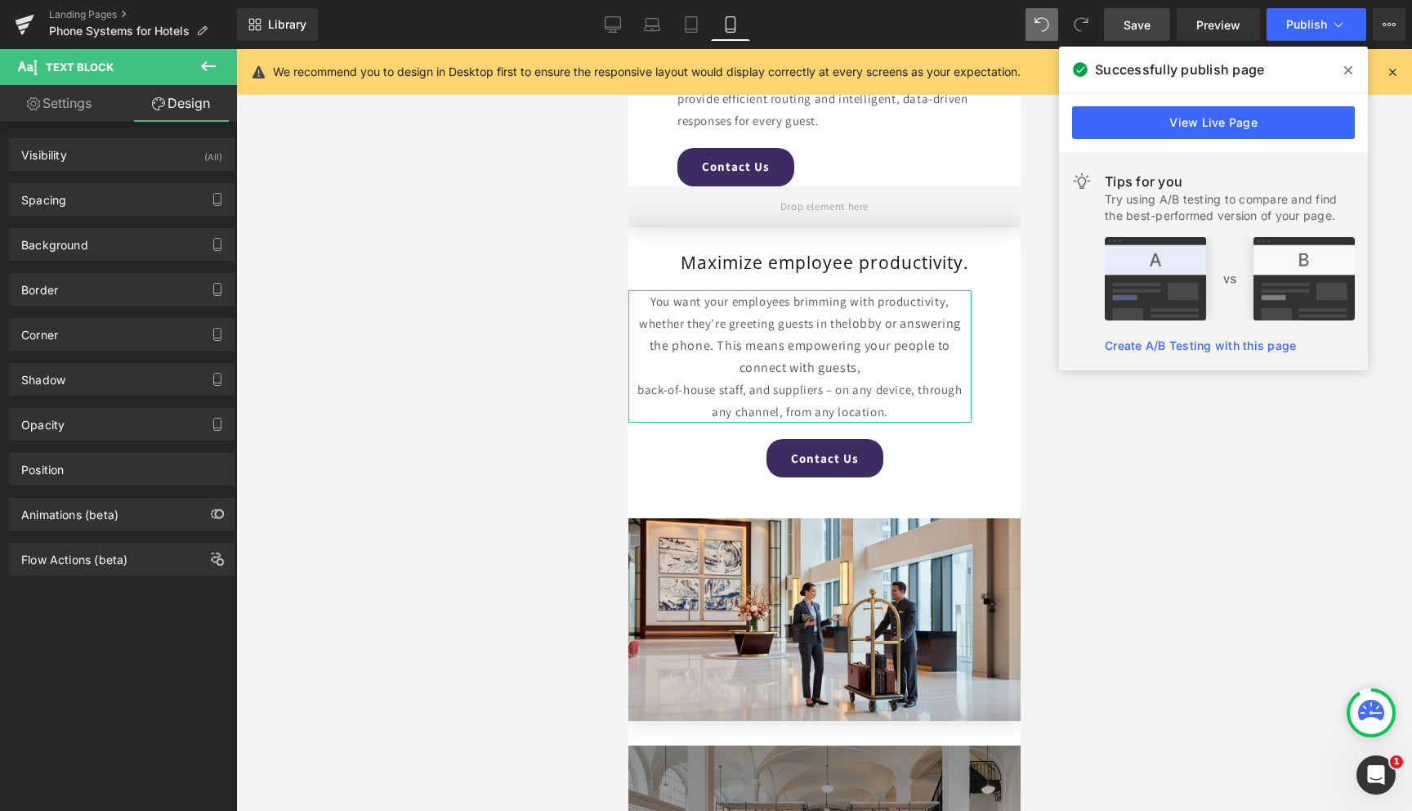
click at [109, 183] on div "Spacing [GEOGRAPHIC_DATA] 0px 0 60px 60 0px 0 0px 0 [GEOGRAPHIC_DATA] 0px 0 0px…" at bounding box center [122, 199] width 226 height 33
click at [107, 193] on div "Spacing" at bounding box center [122, 199] width 224 height 31
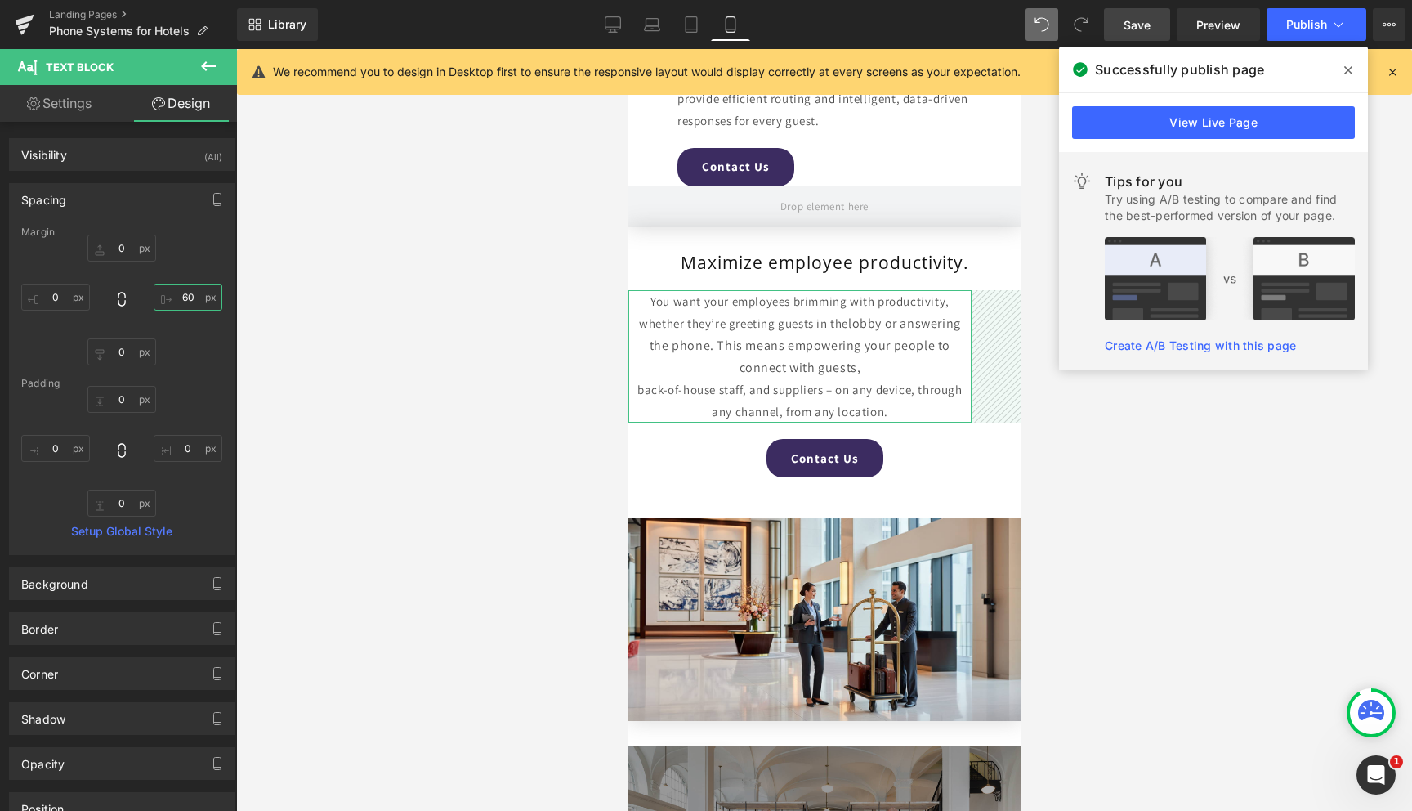
click at [180, 304] on input "60" at bounding box center [188, 297] width 69 height 27
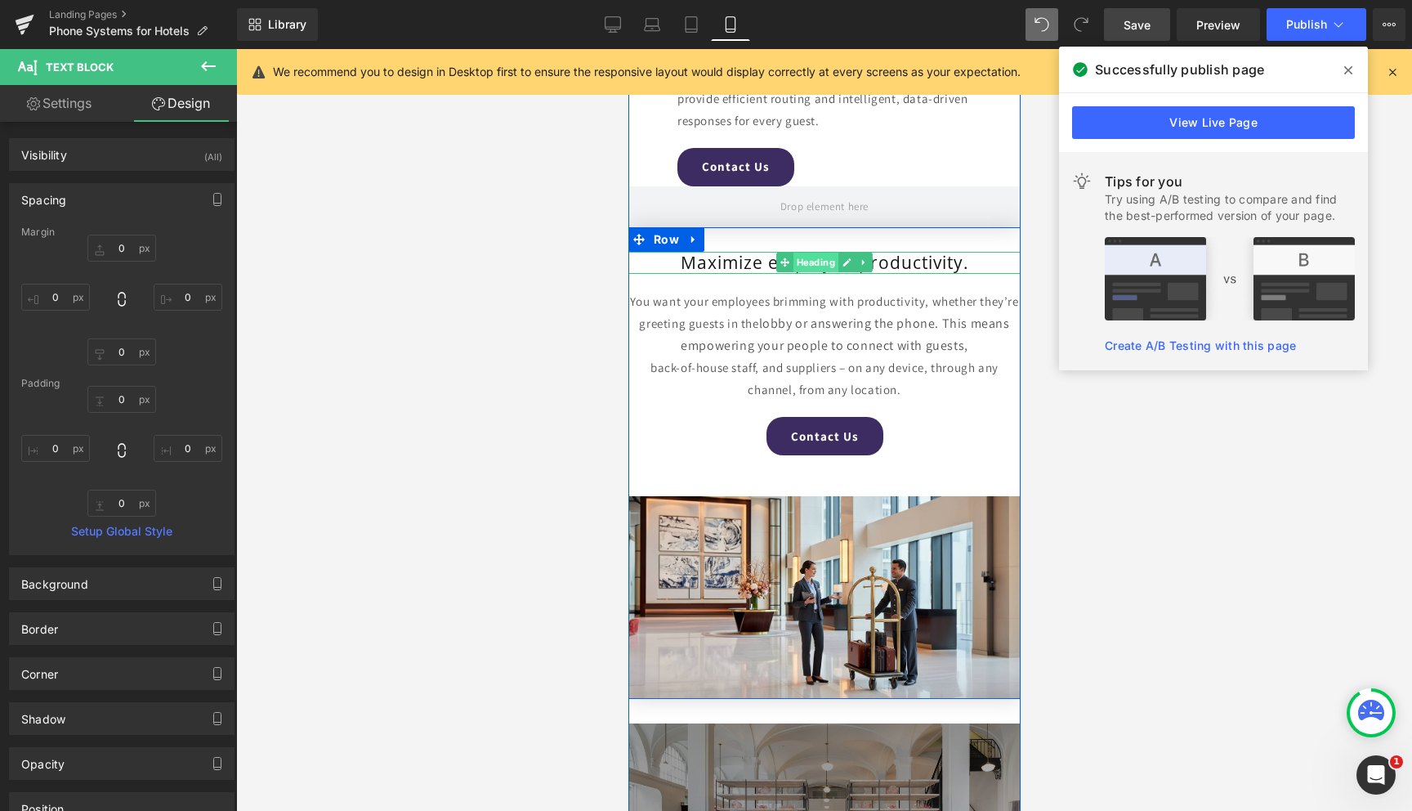
click at [817, 264] on span "Heading" at bounding box center [815, 262] width 45 height 20
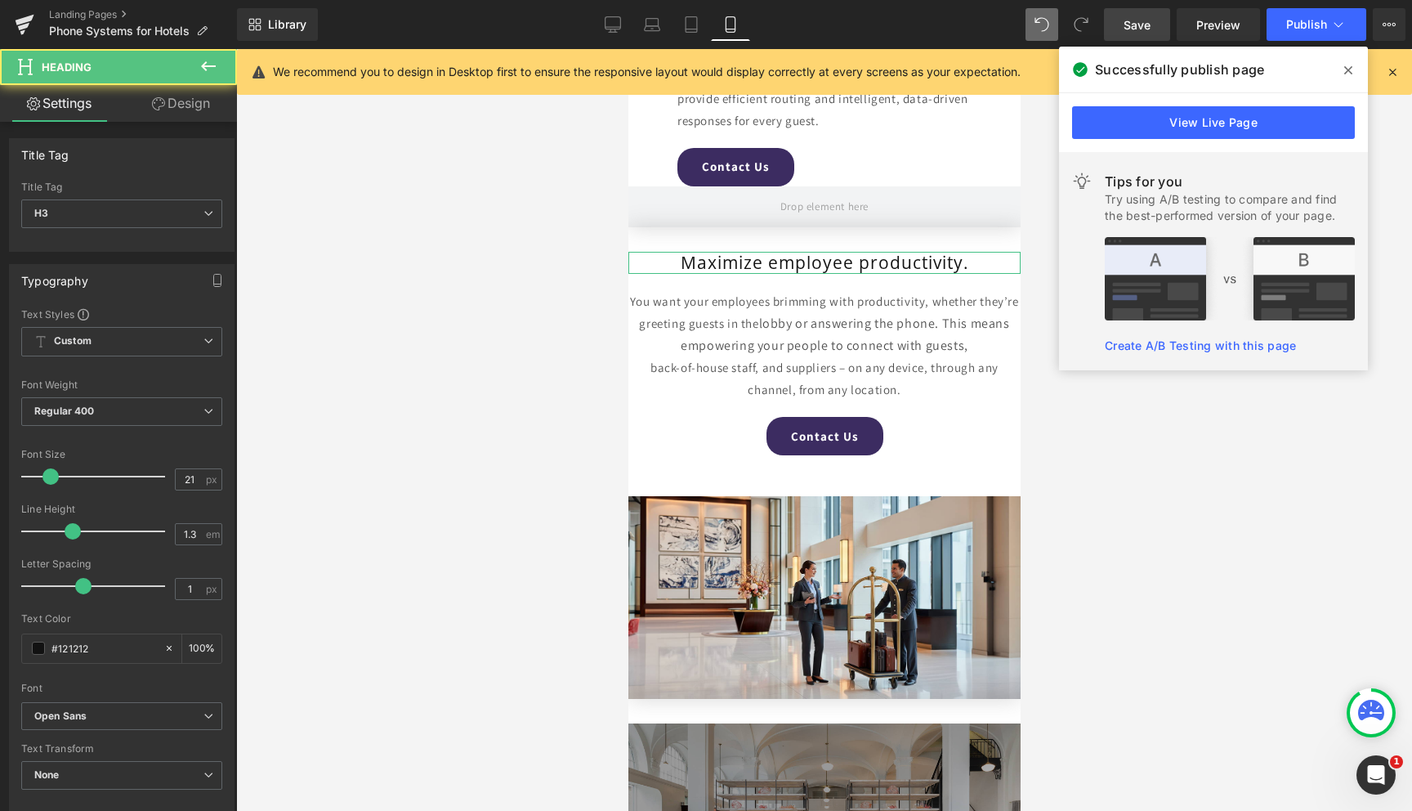
drag, startPoint x: 198, startPoint y: 112, endPoint x: 153, endPoint y: 178, distance: 80.0
click at [198, 112] on link "Design" at bounding box center [181, 103] width 118 height 37
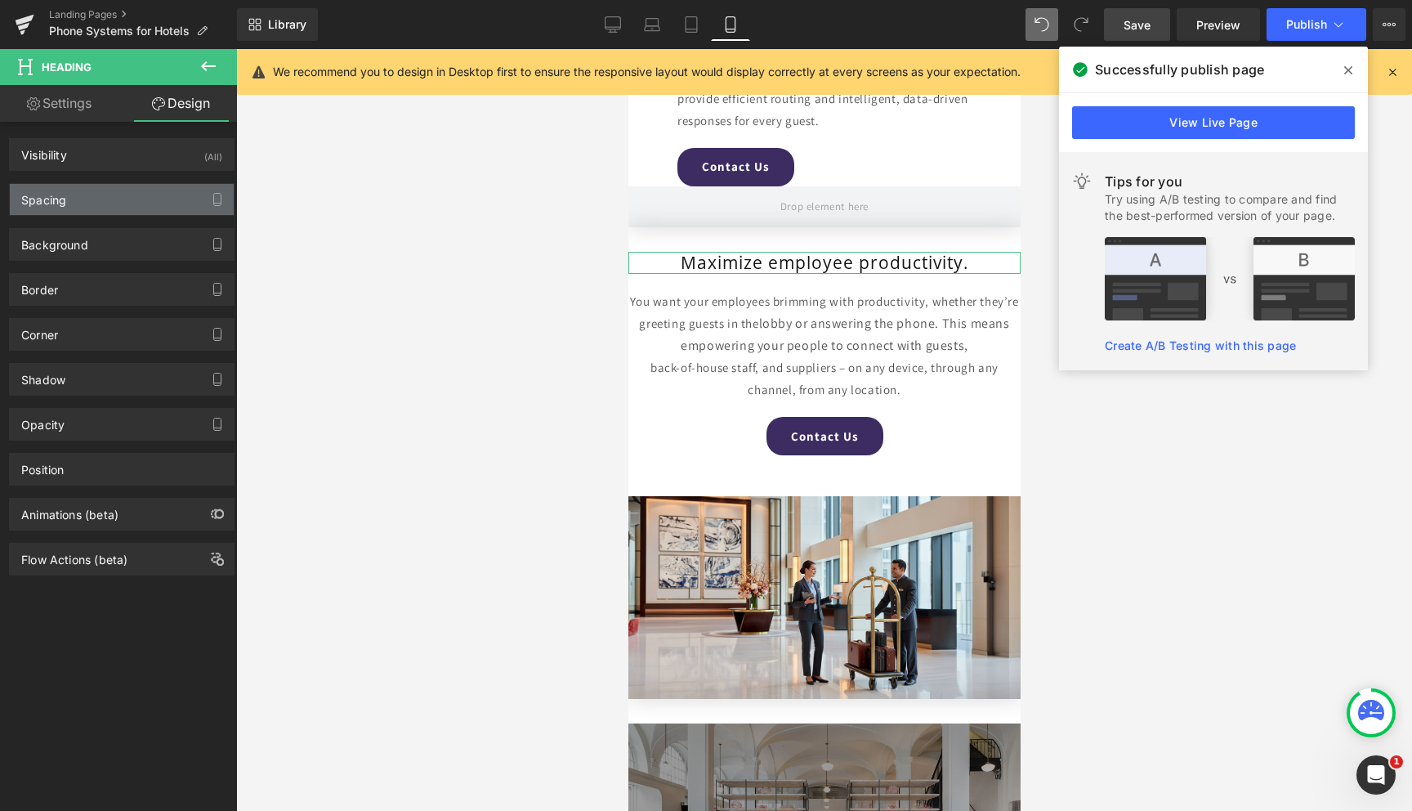
click at [133, 188] on div "Spacing" at bounding box center [122, 199] width 224 height 31
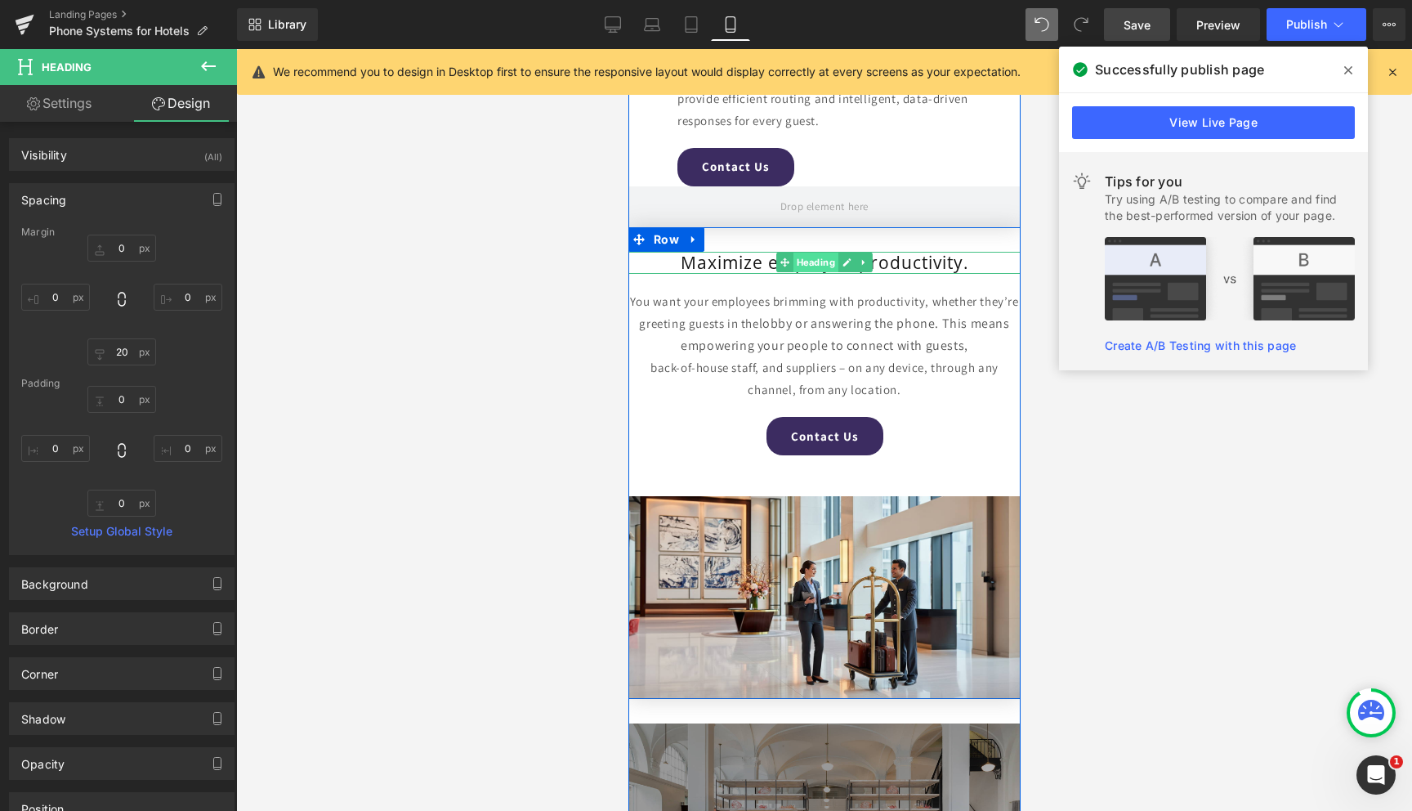
click at [796, 263] on span "Heading" at bounding box center [815, 262] width 45 height 20
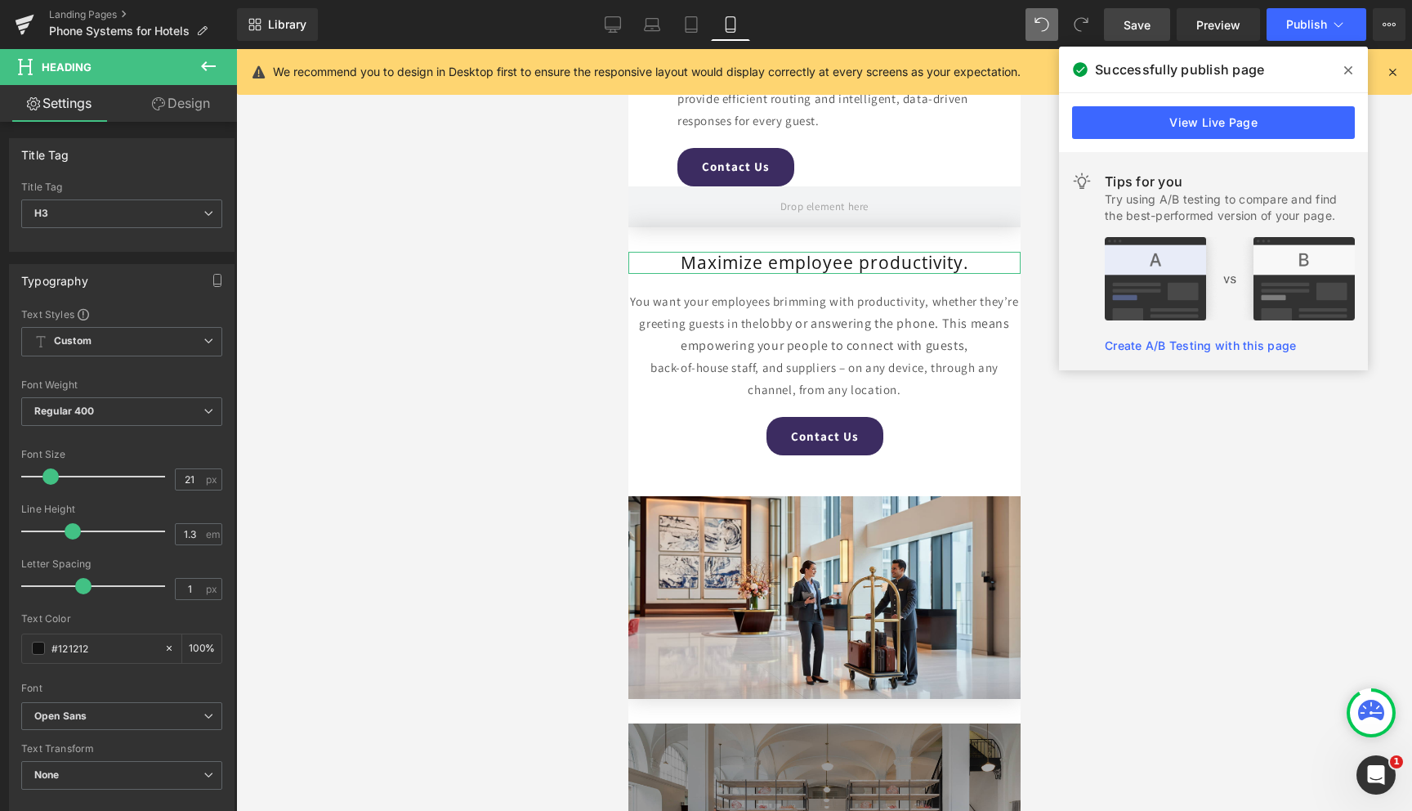
click at [182, 109] on link "Design" at bounding box center [181, 103] width 118 height 37
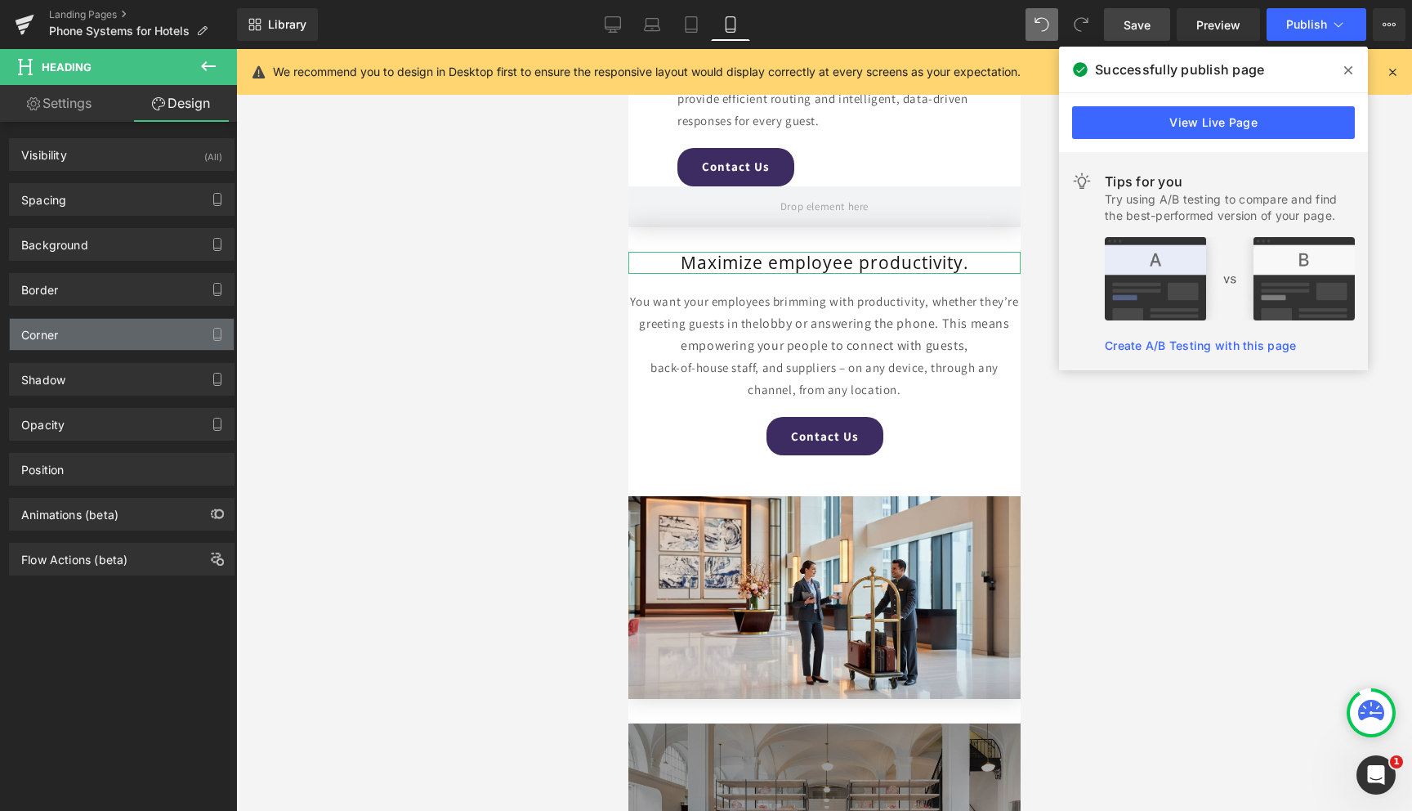
type input "0"
type input "20"
type input "0"
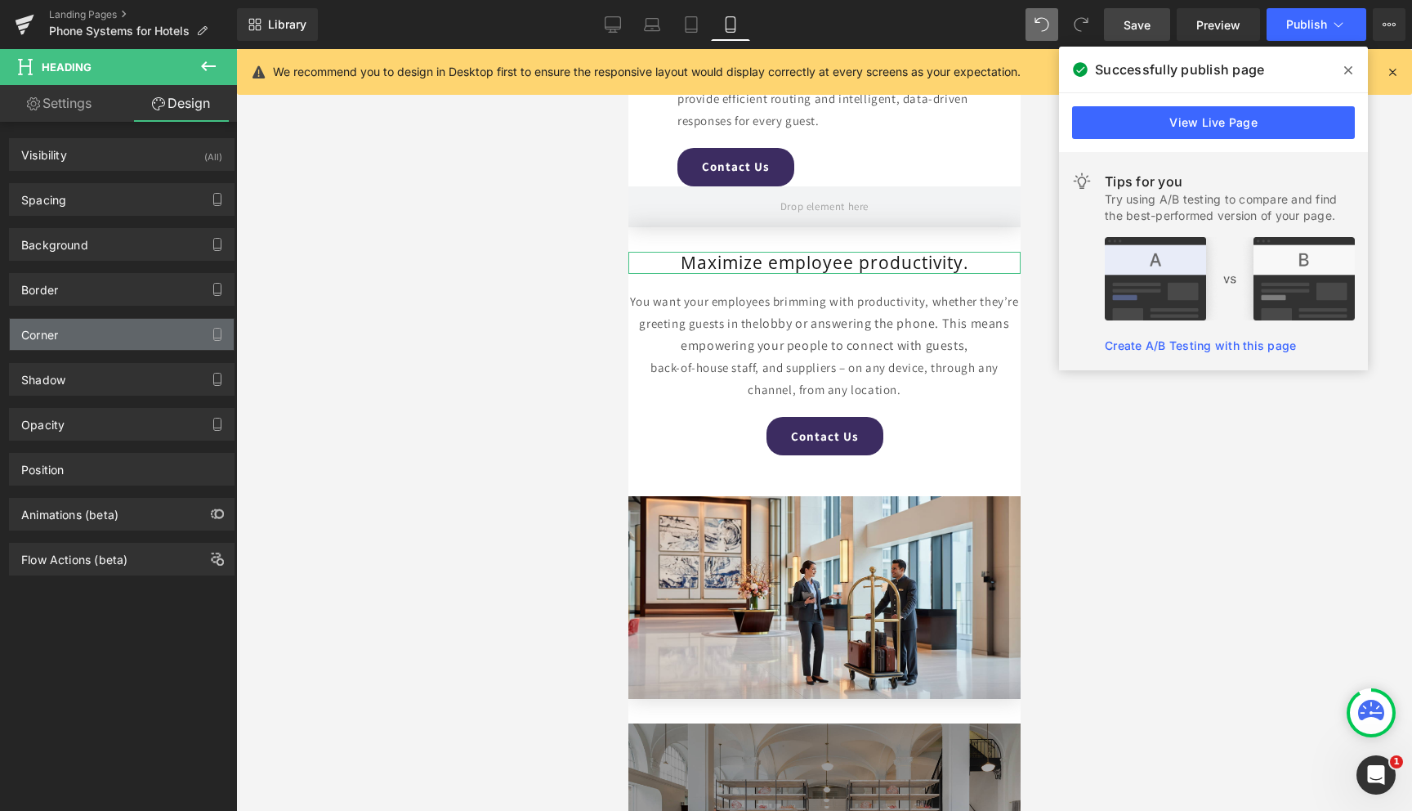
type input "0"
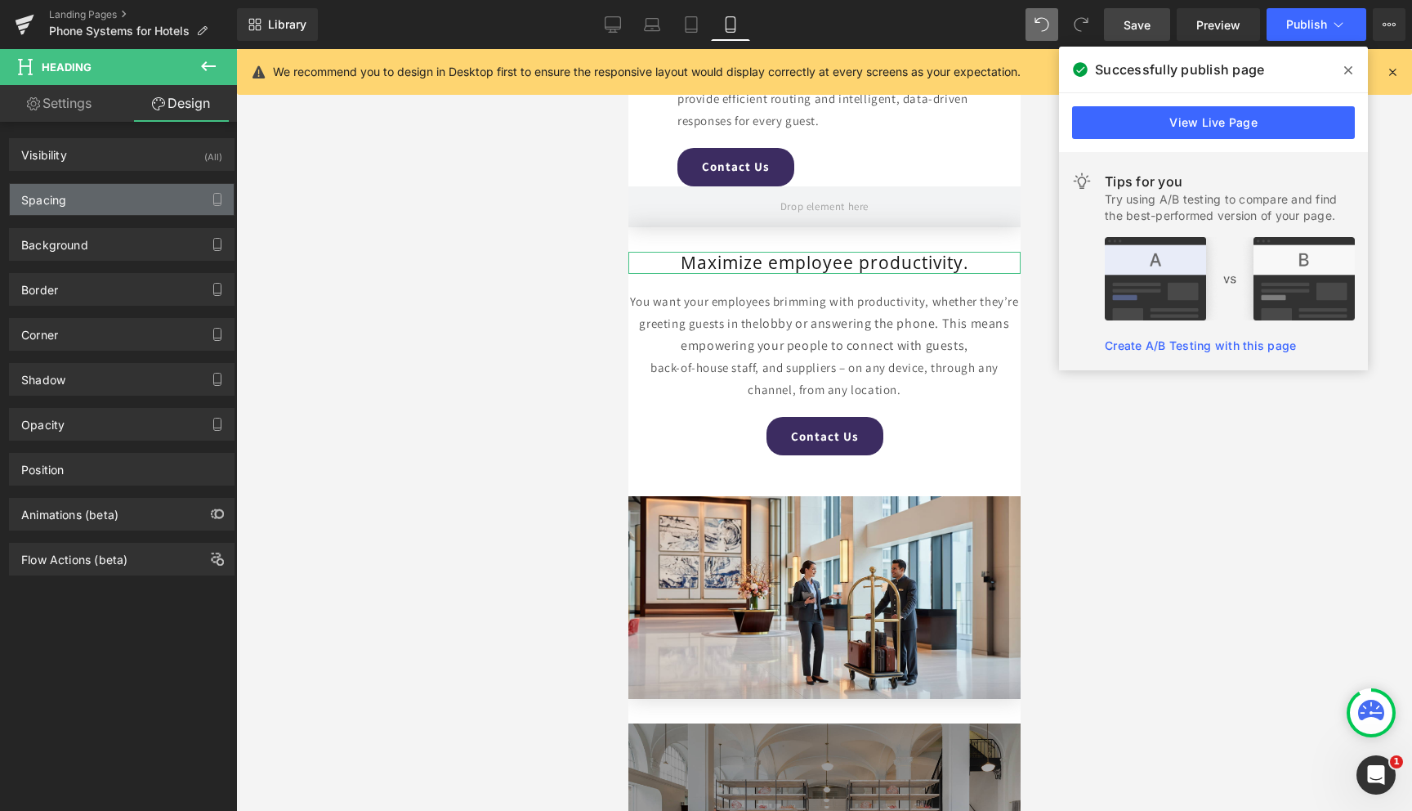
click at [55, 192] on div "Spacing" at bounding box center [43, 195] width 45 height 23
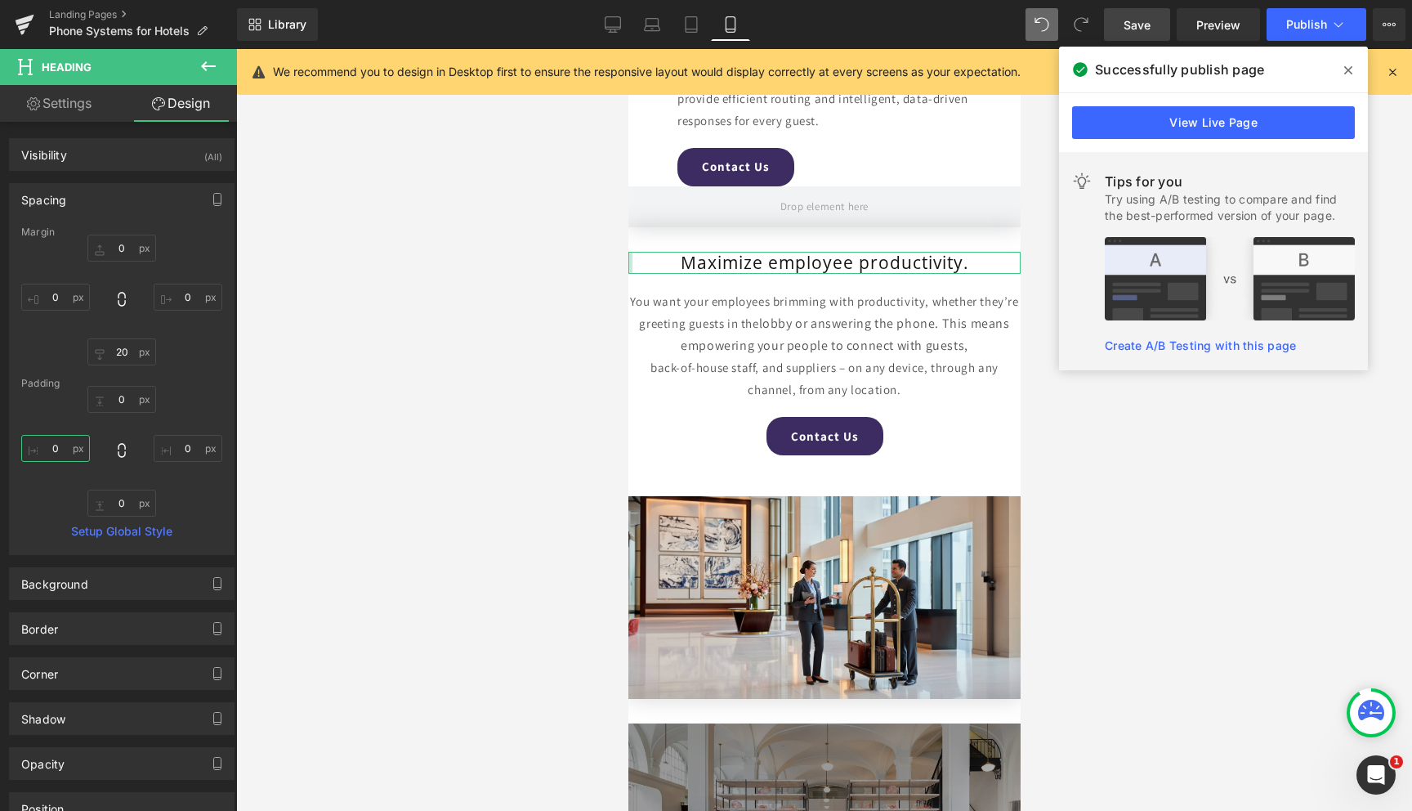
click at [54, 447] on input "0" at bounding box center [55, 448] width 69 height 27
type input "30"
click at [166, 446] on input "0" at bounding box center [188, 448] width 69 height 27
type input "30"
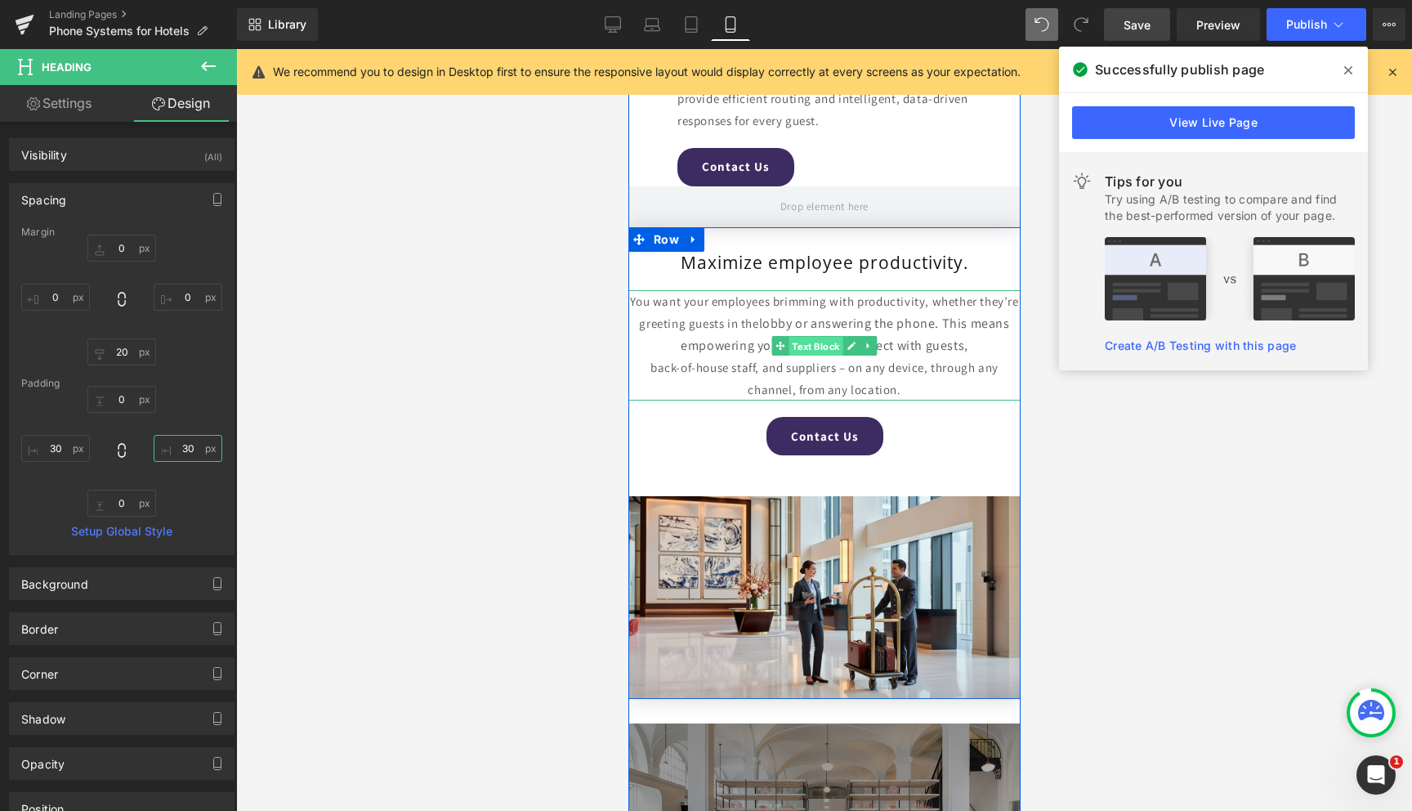
drag, startPoint x: 818, startPoint y: 346, endPoint x: 1012, endPoint y: 275, distance: 207.1
click at [818, 346] on span "Text Block" at bounding box center [815, 347] width 54 height 20
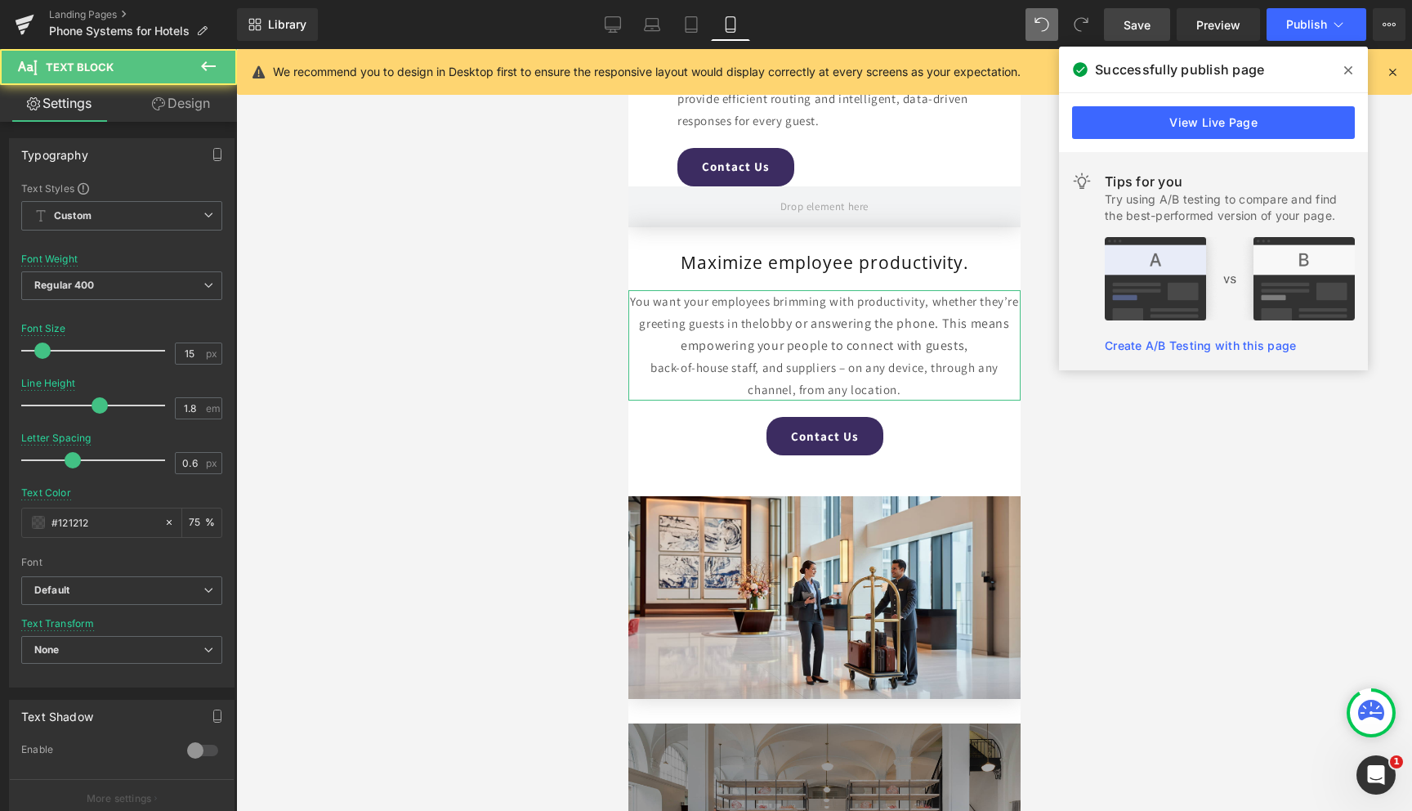
click at [185, 106] on link "Design" at bounding box center [181, 103] width 118 height 37
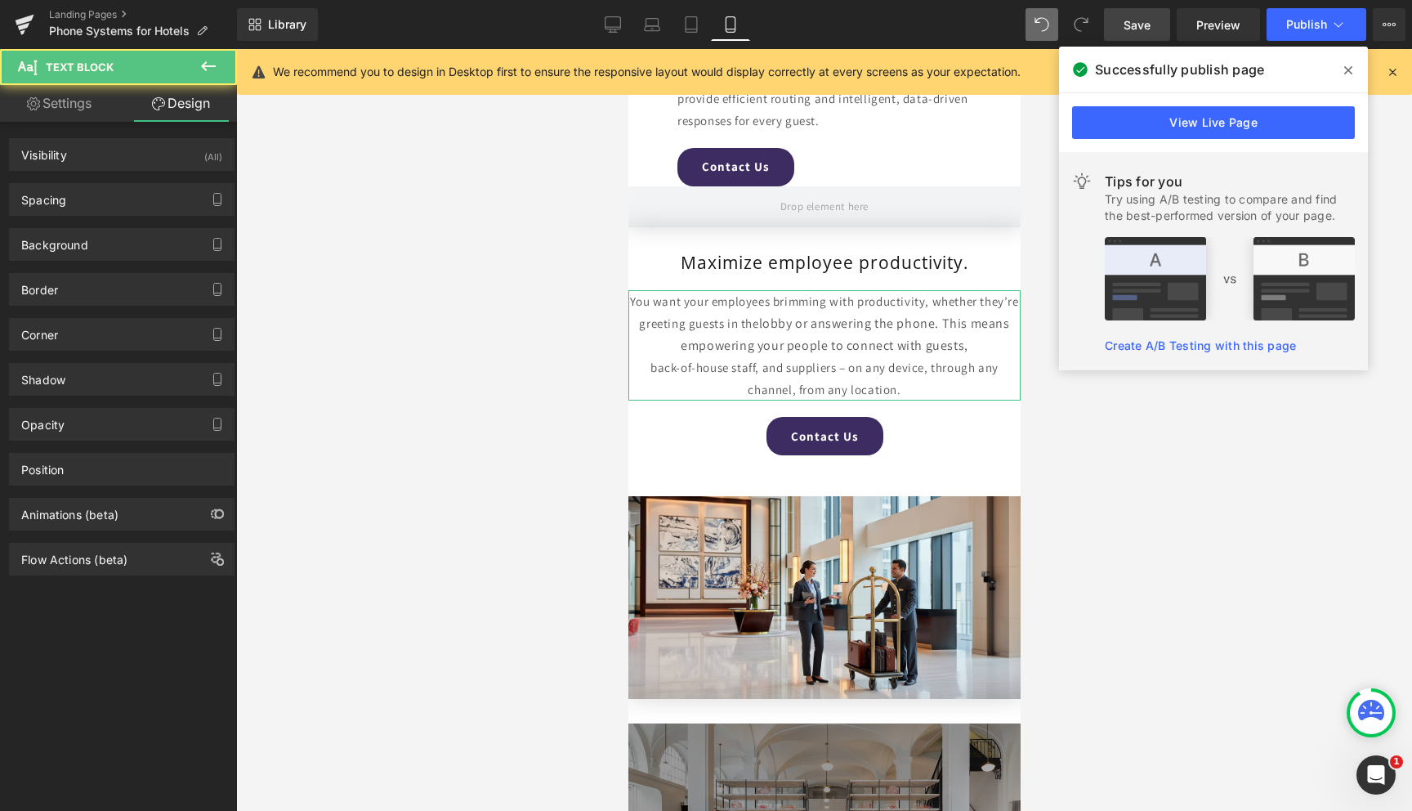
type input "0"
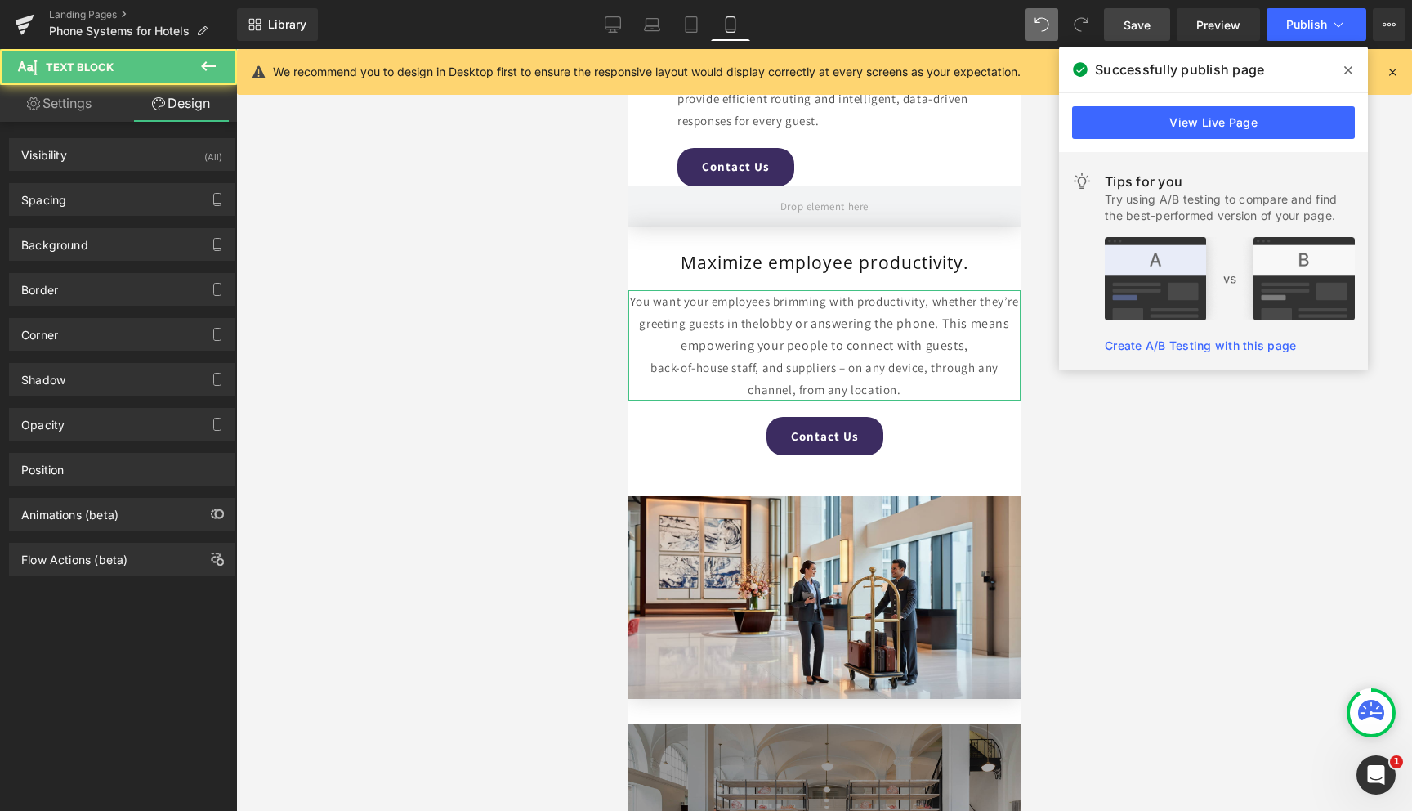
type input "0"
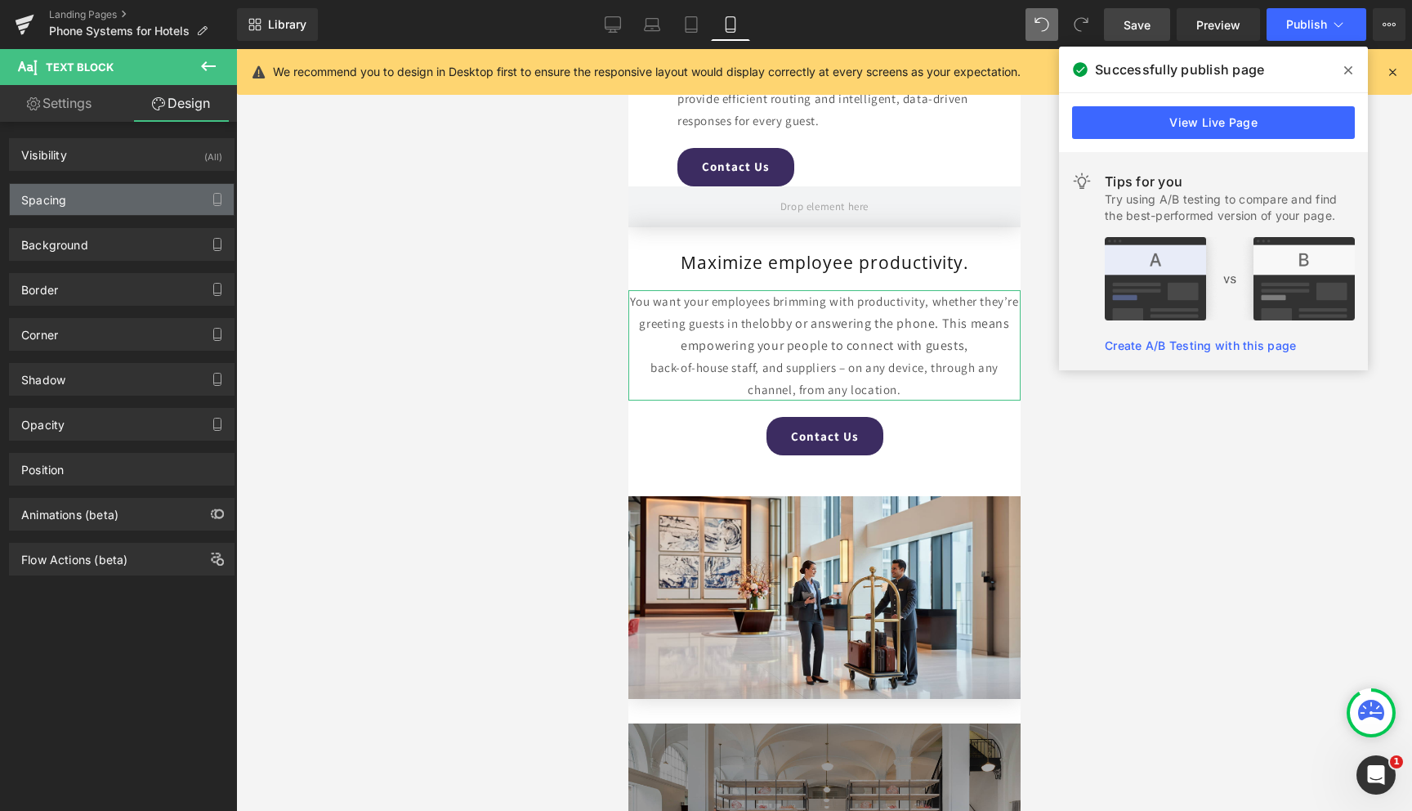
click at [76, 212] on div "Spacing" at bounding box center [122, 199] width 224 height 31
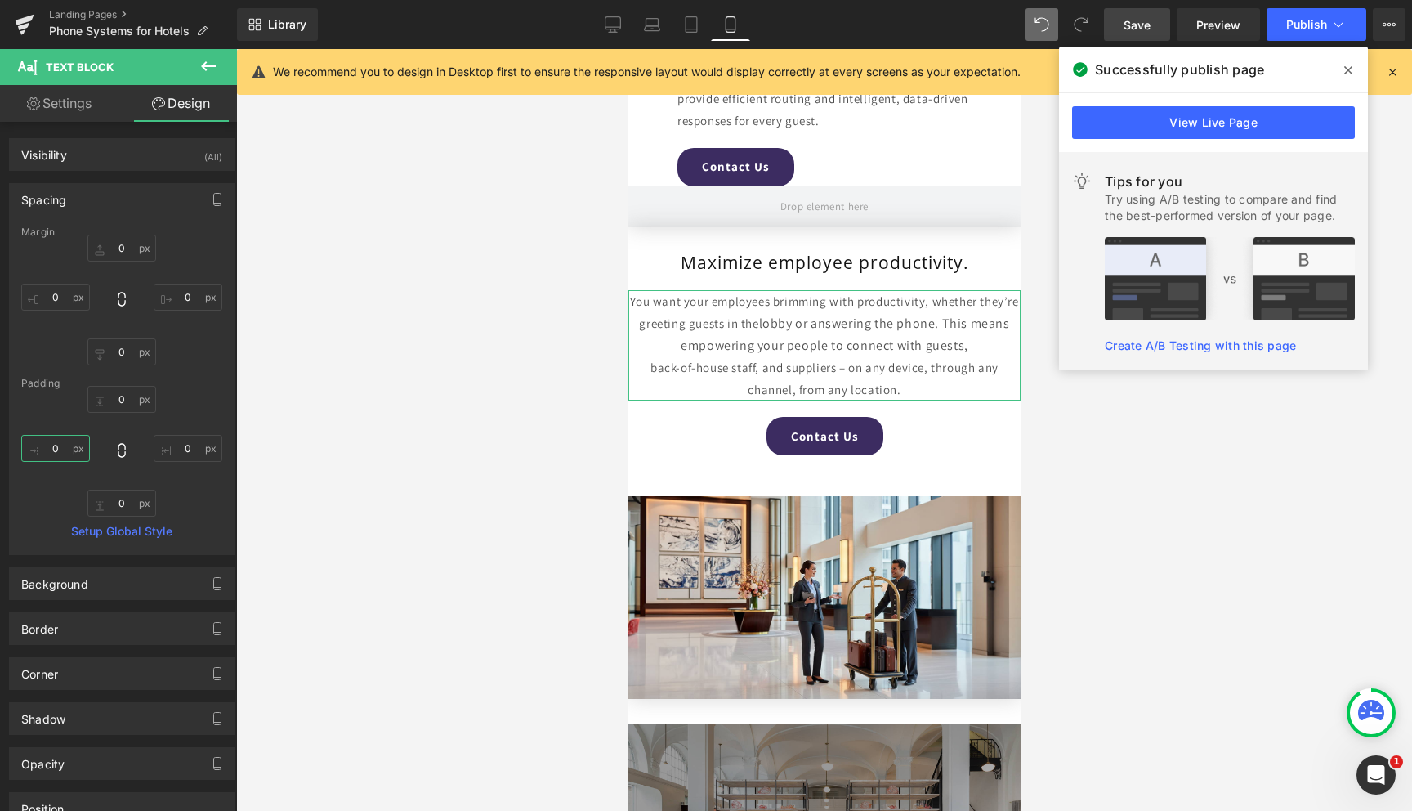
click at [47, 445] on input "0" at bounding box center [55, 448] width 69 height 27
type input "30"
click at [171, 445] on input "0" at bounding box center [188, 448] width 69 height 27
type input "30"
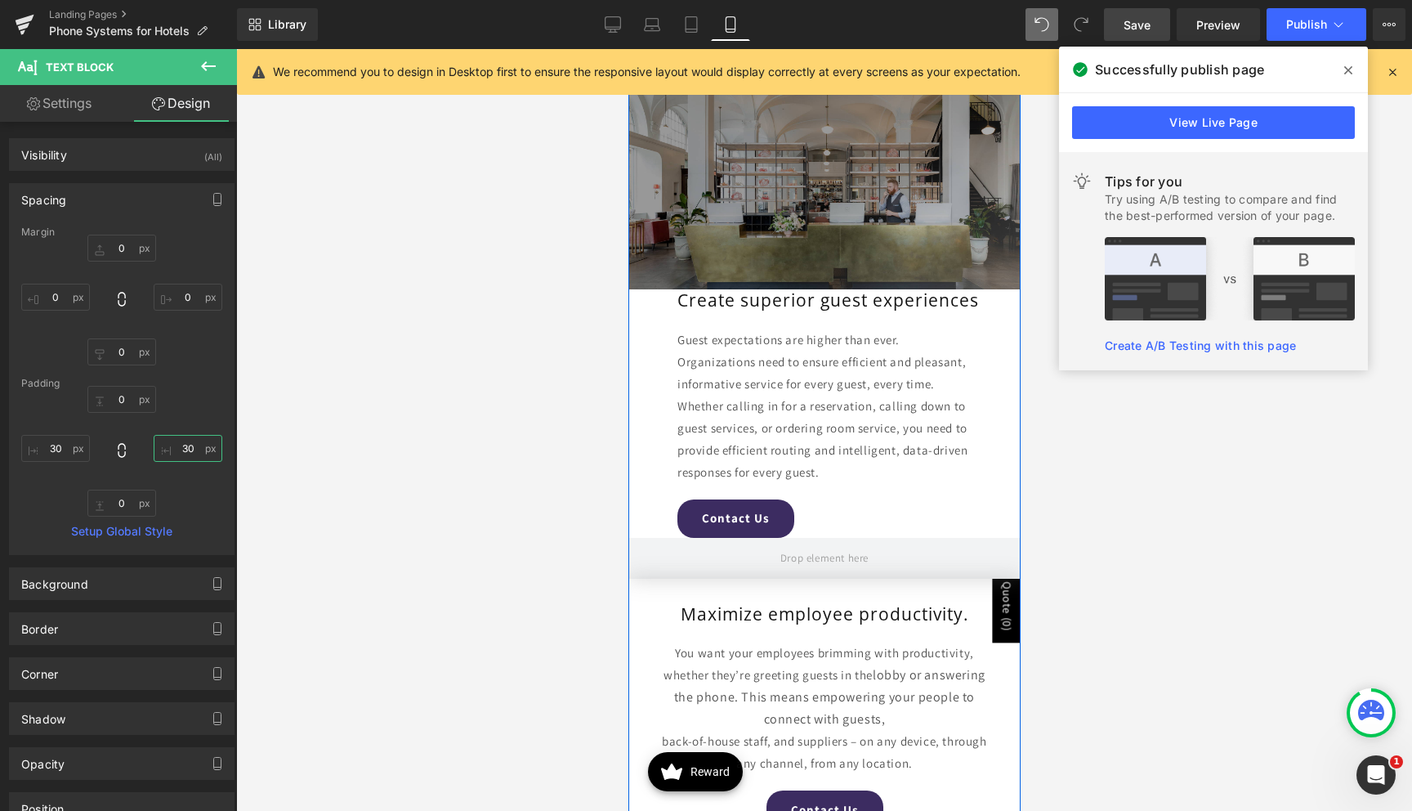
scroll to position [3161, 0]
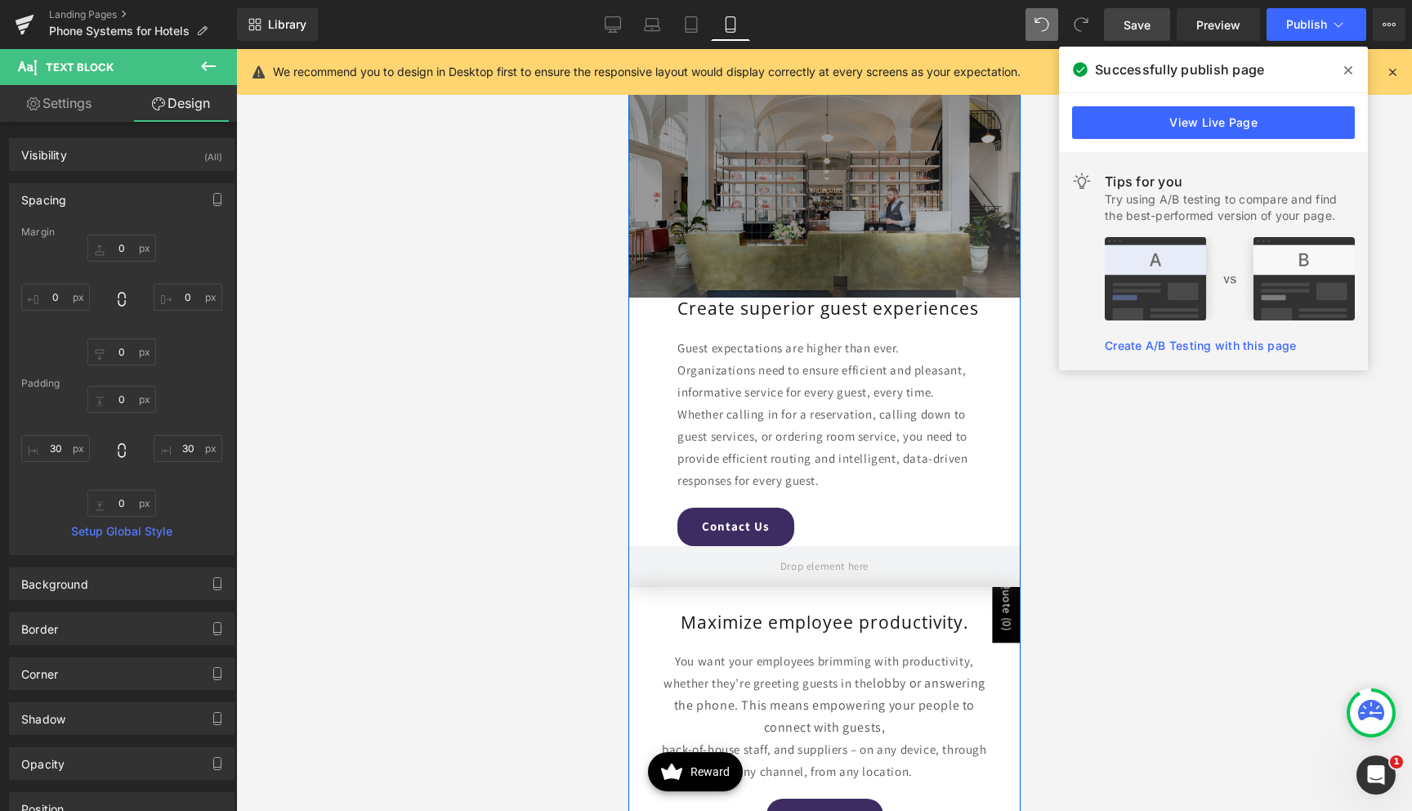
click at [821, 385] on div "Guest expectations are higher than ever. Organizations need to ensure efficient…" at bounding box center [824, 414] width 294 height 154
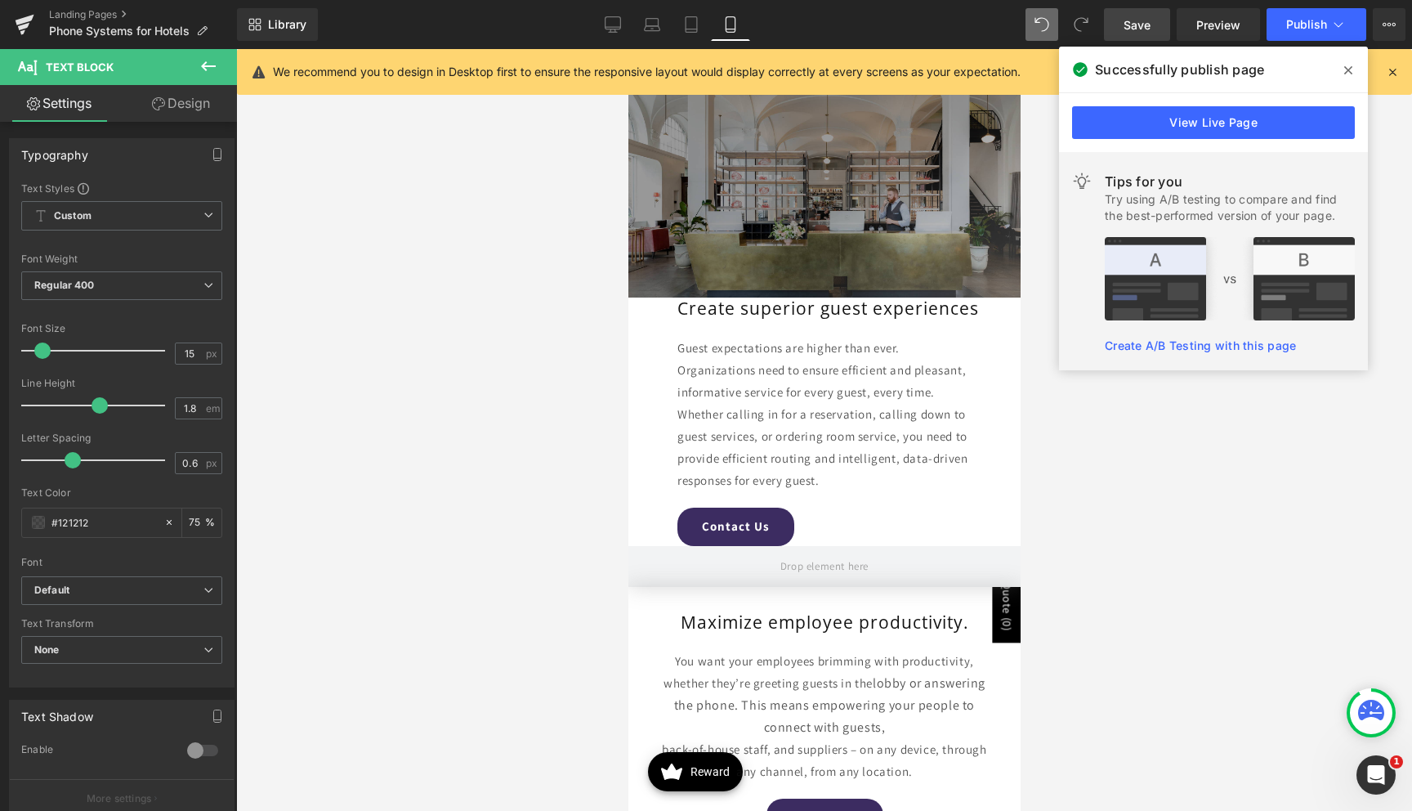
click at [172, 108] on link "Design" at bounding box center [181, 103] width 118 height 37
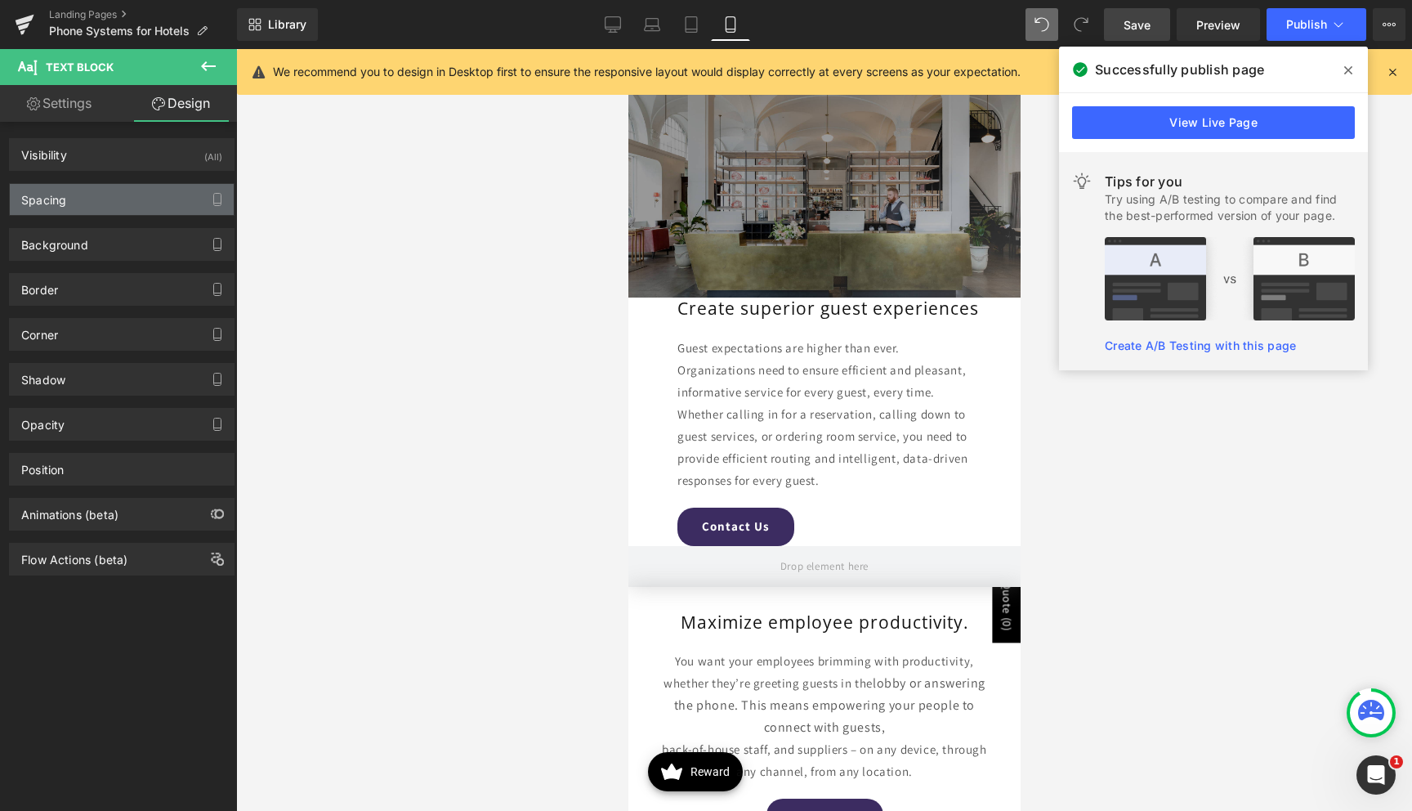
type input "0"
type input "60"
type input "0"
type input "60"
type input "0"
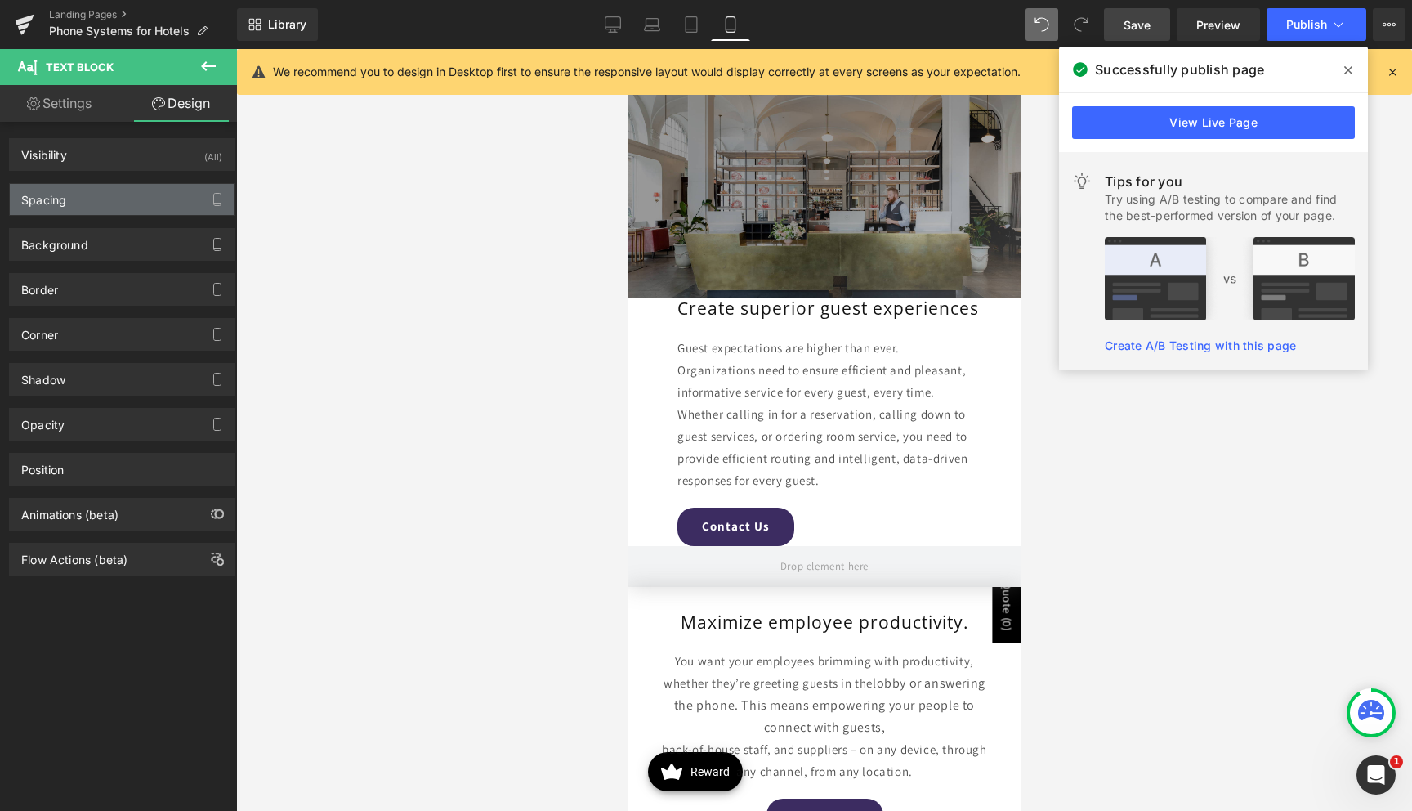
type input "0"
click at [81, 208] on div "Spacing" at bounding box center [122, 199] width 224 height 31
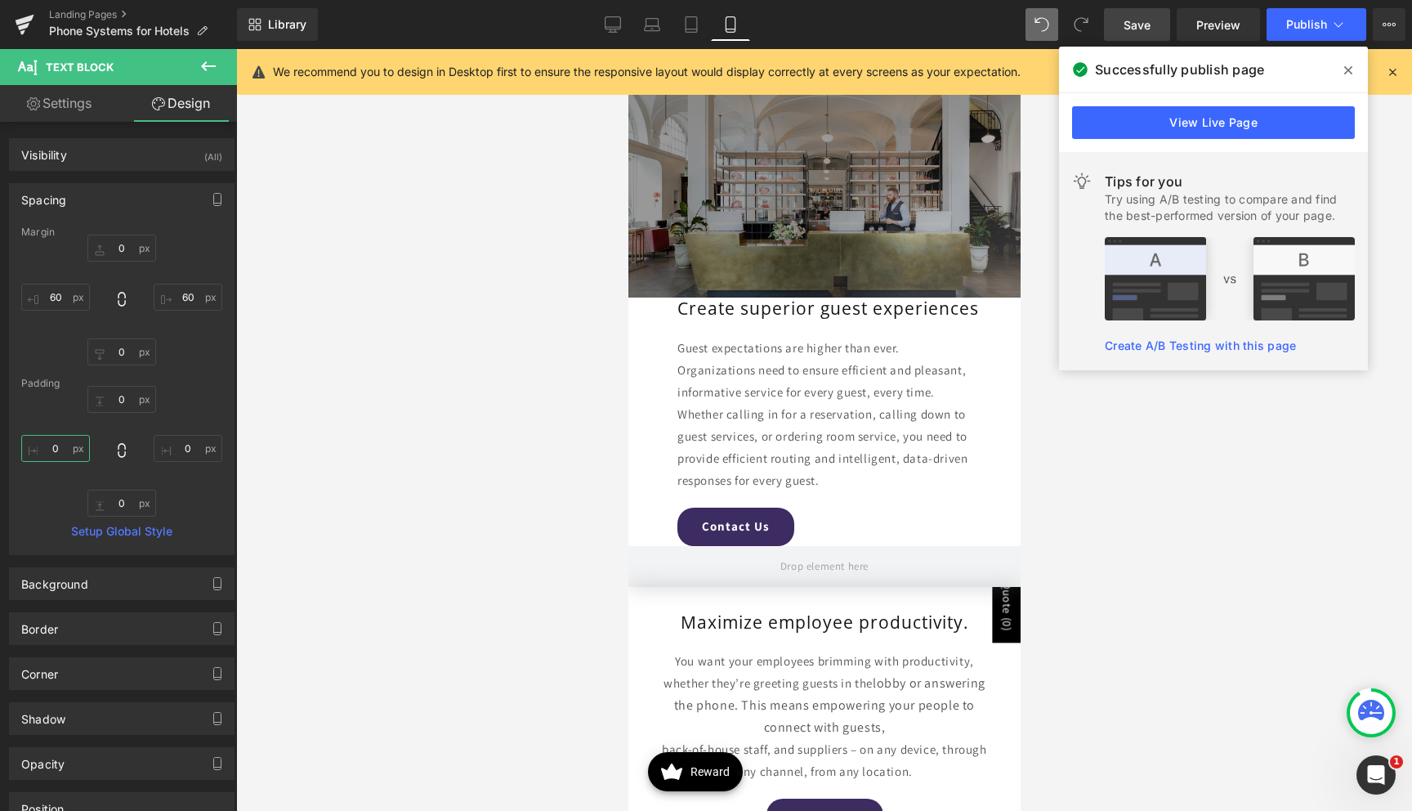
click at [65, 445] on input "0" at bounding box center [55, 448] width 69 height 27
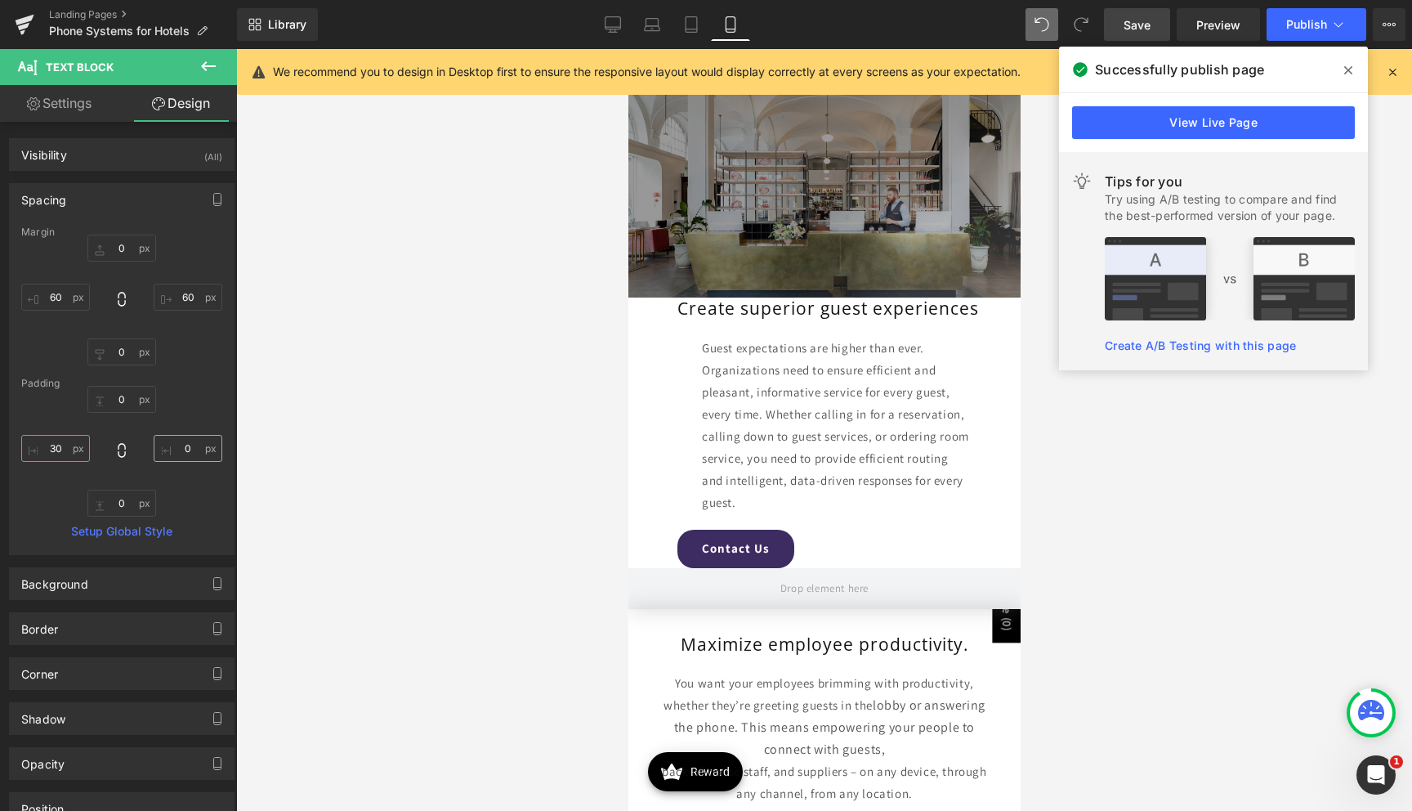
type input "30"
click at [168, 447] on input "0" at bounding box center [188, 448] width 69 height 27
type input "30"
click at [54, 302] on input "60" at bounding box center [55, 297] width 69 height 27
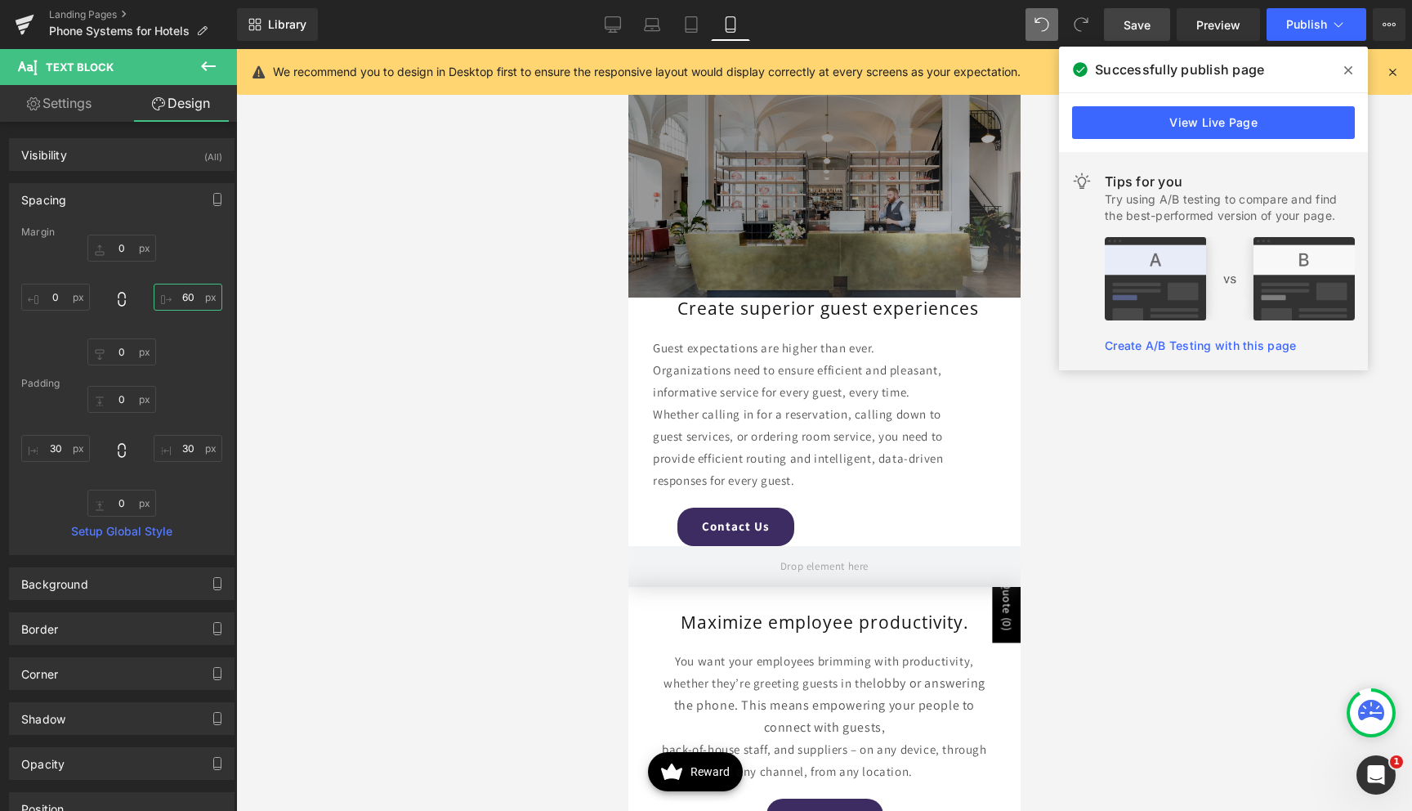
click at [188, 293] on input "60" at bounding box center [188, 297] width 69 height 27
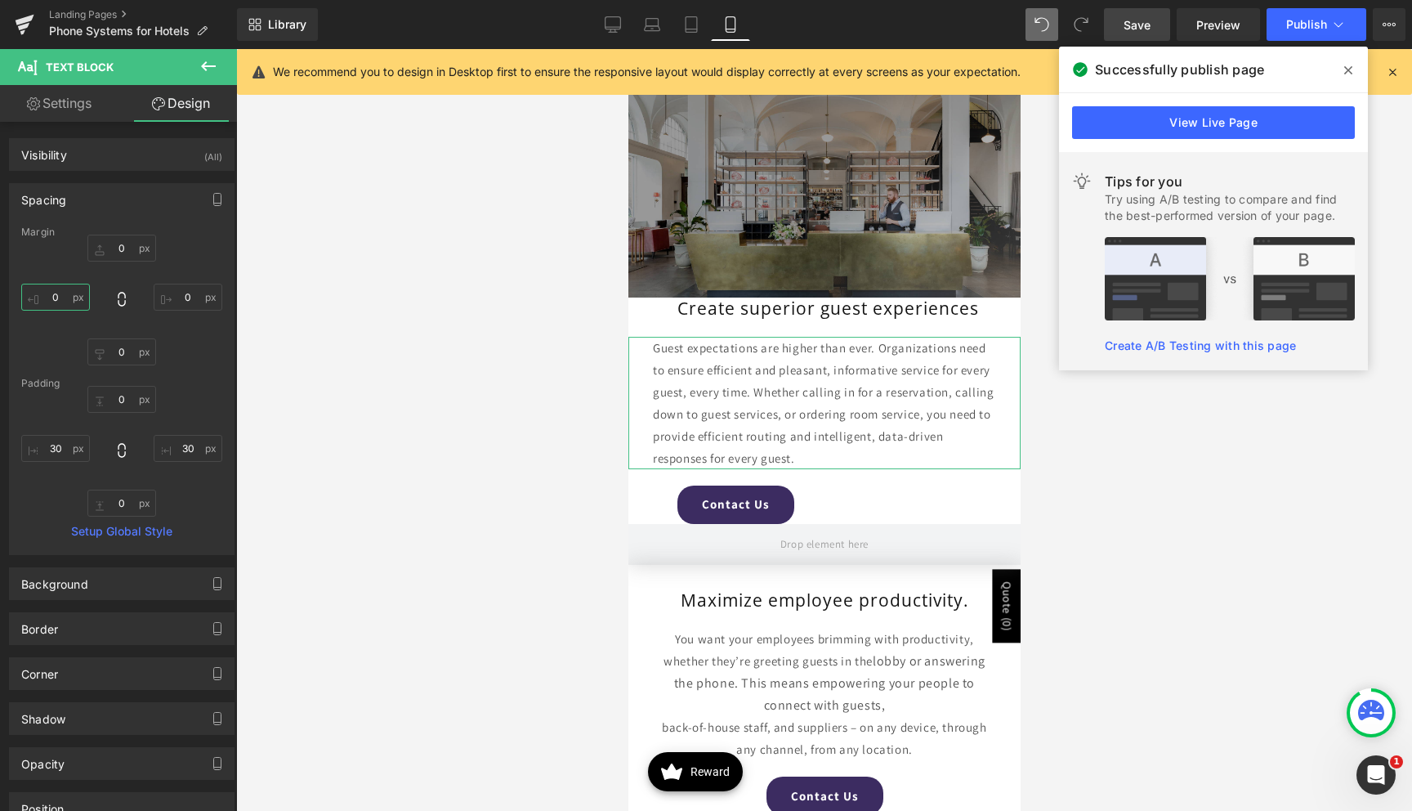
click at [61, 294] on input "text" at bounding box center [55, 297] width 69 height 27
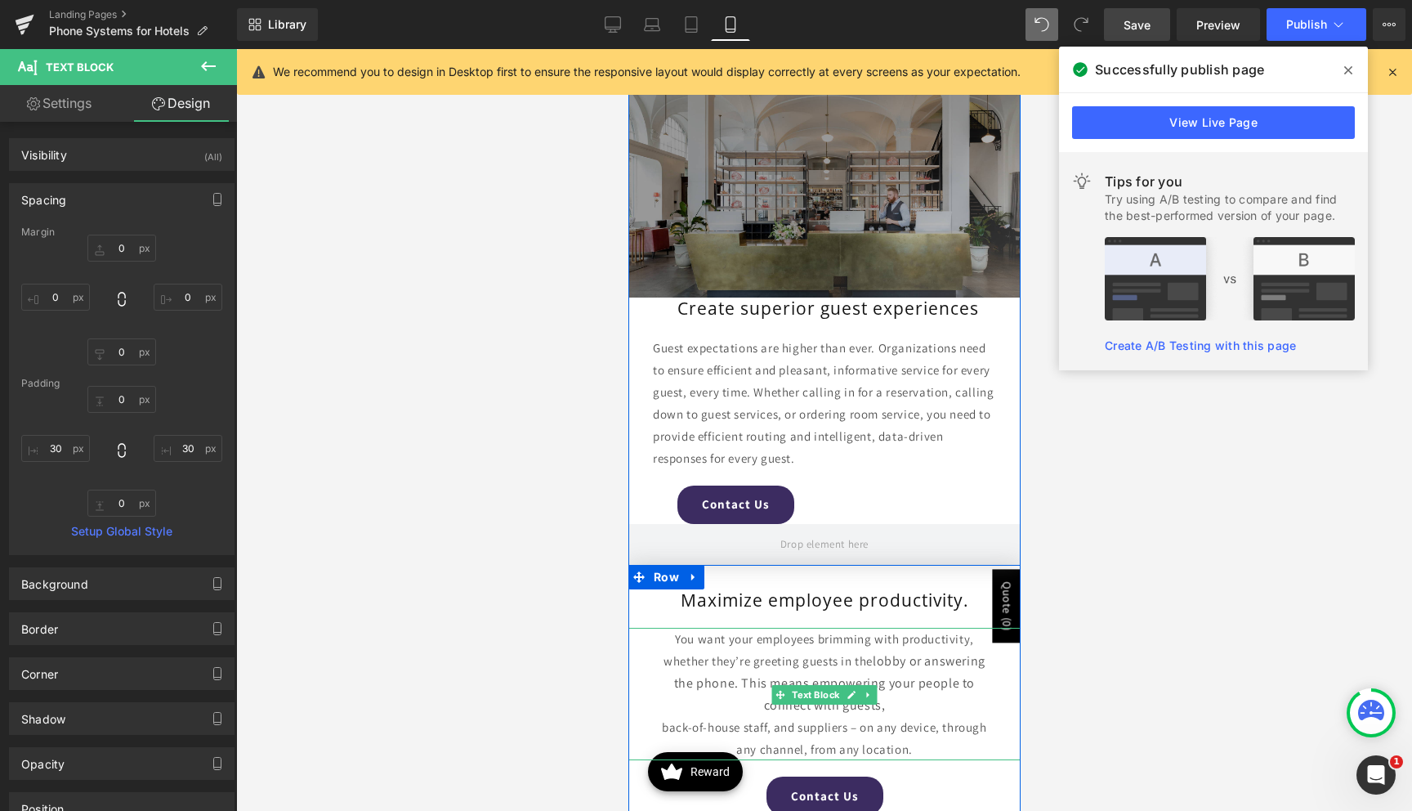
click at [745, 667] on div "You want your employees brimming with productivity, whether they’re greeting gu…" at bounding box center [824, 694] width 392 height 132
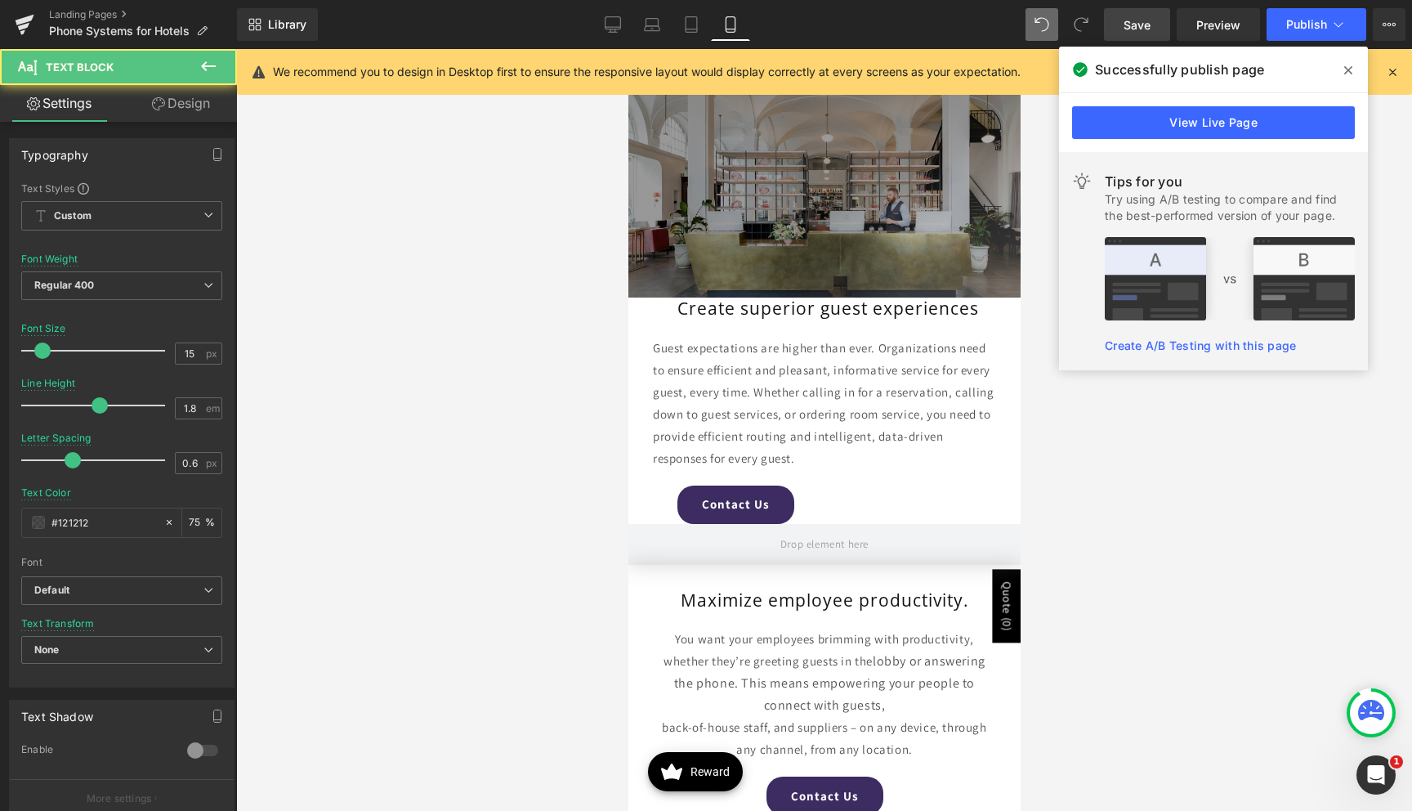
click at [165, 105] on link "Design" at bounding box center [181, 103] width 118 height 37
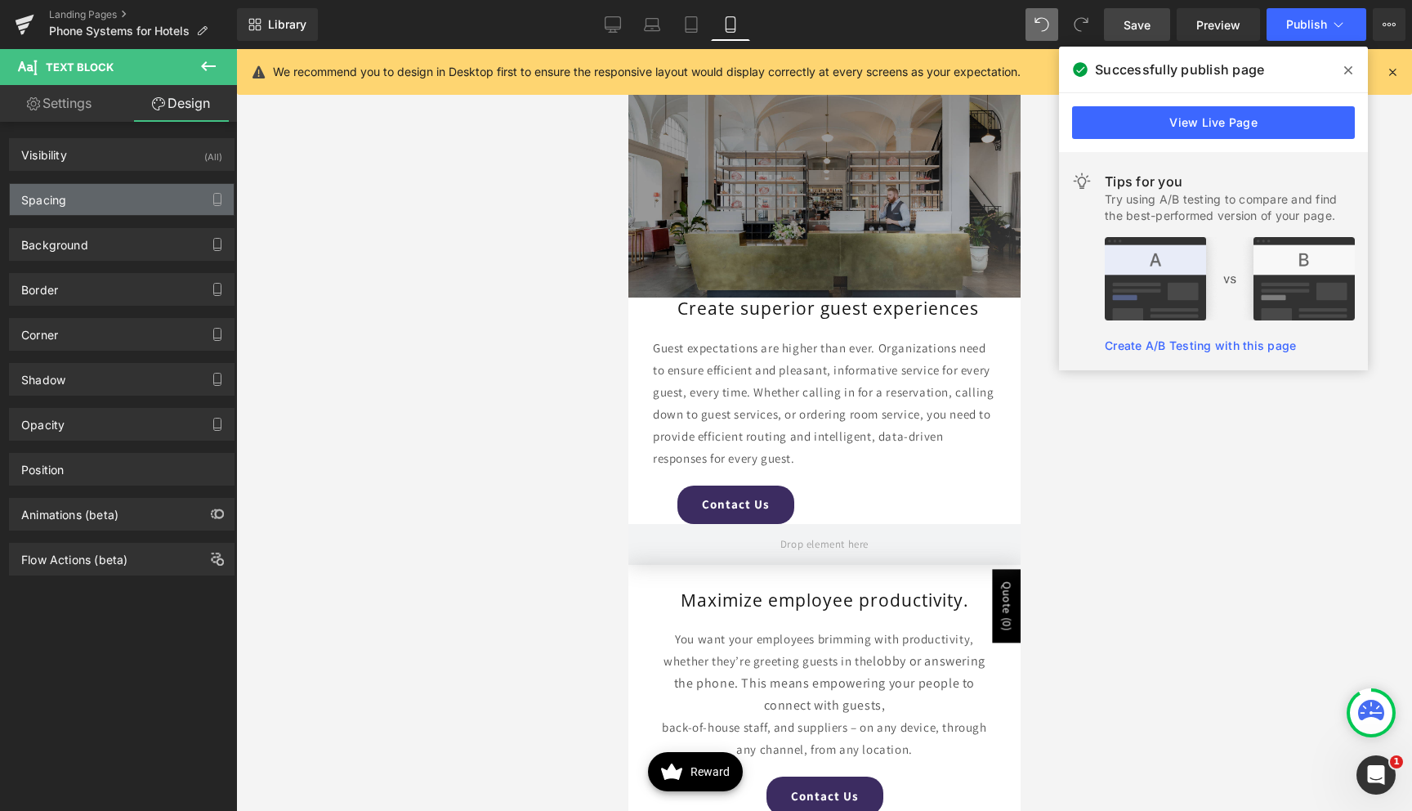
type input "0"
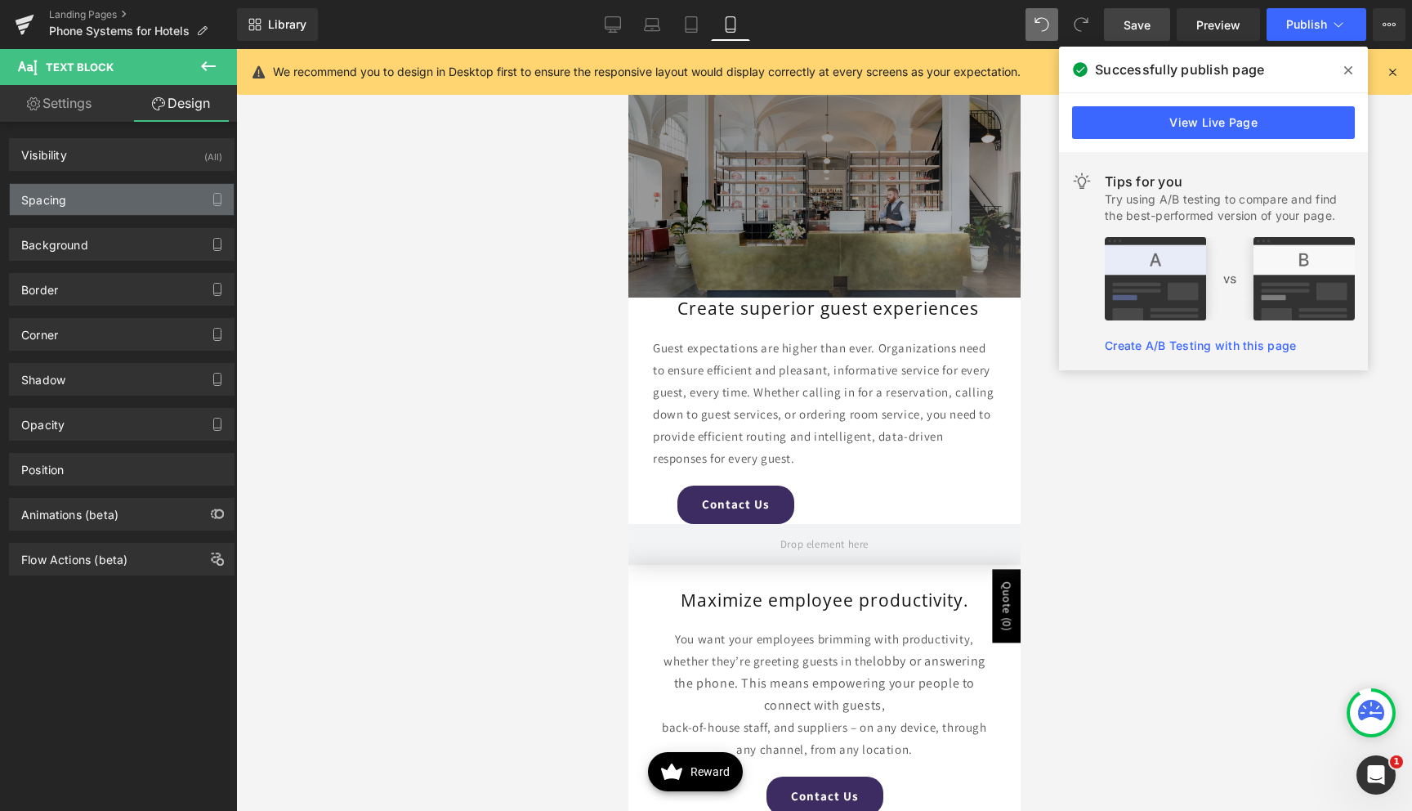
type input "30"
type input "0"
type input "30"
click at [99, 195] on div "Spacing" at bounding box center [122, 199] width 224 height 31
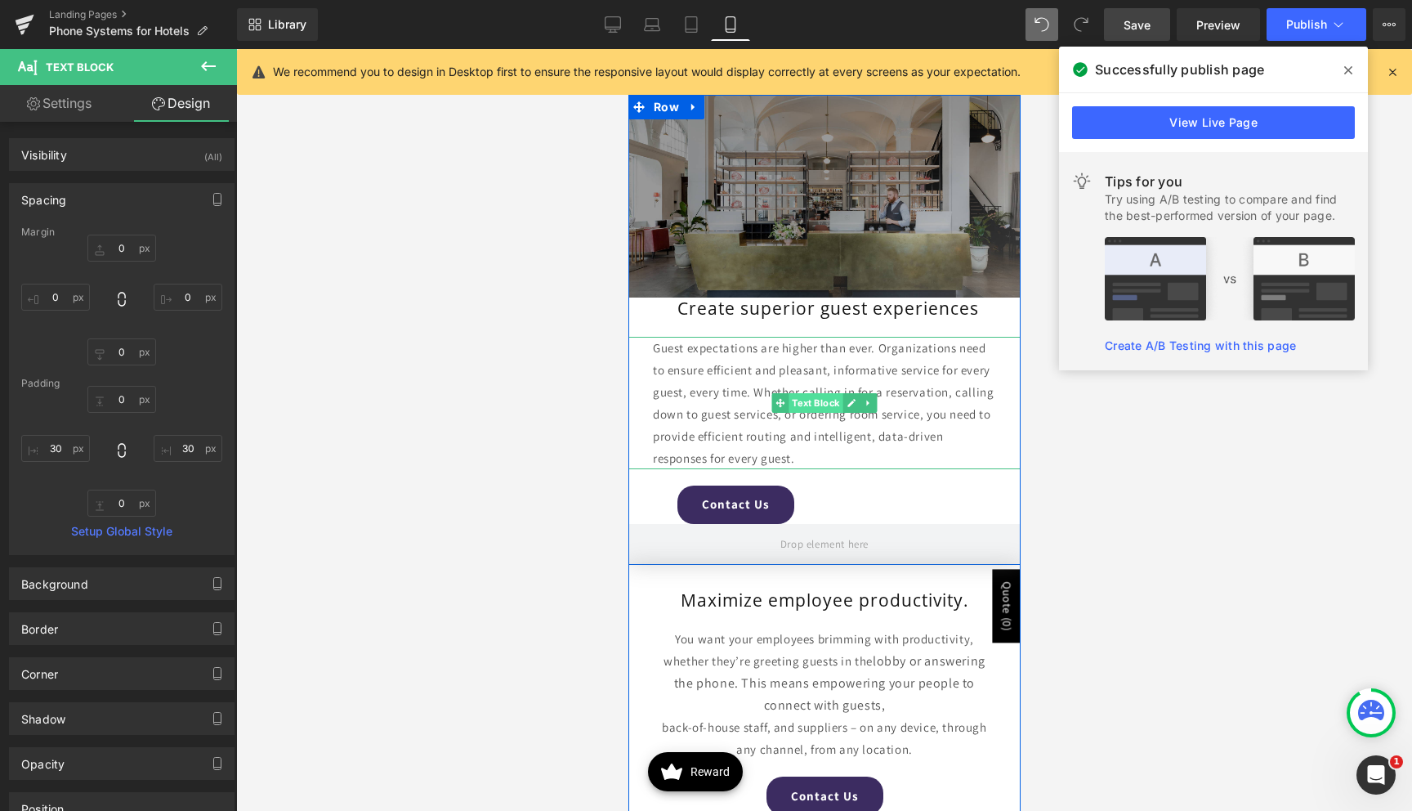
click at [807, 402] on span "Text Block" at bounding box center [815, 403] width 54 height 20
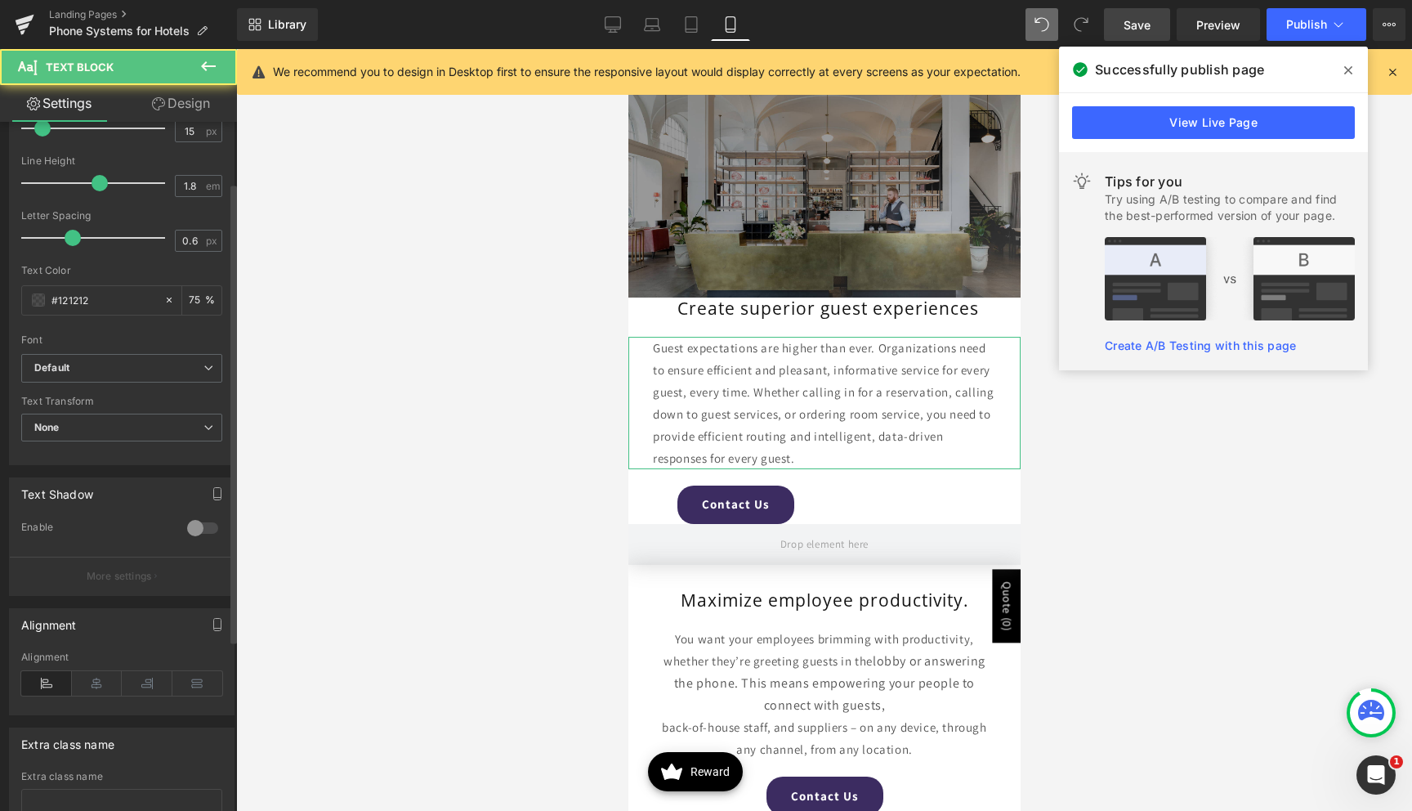
scroll to position [346, 0]
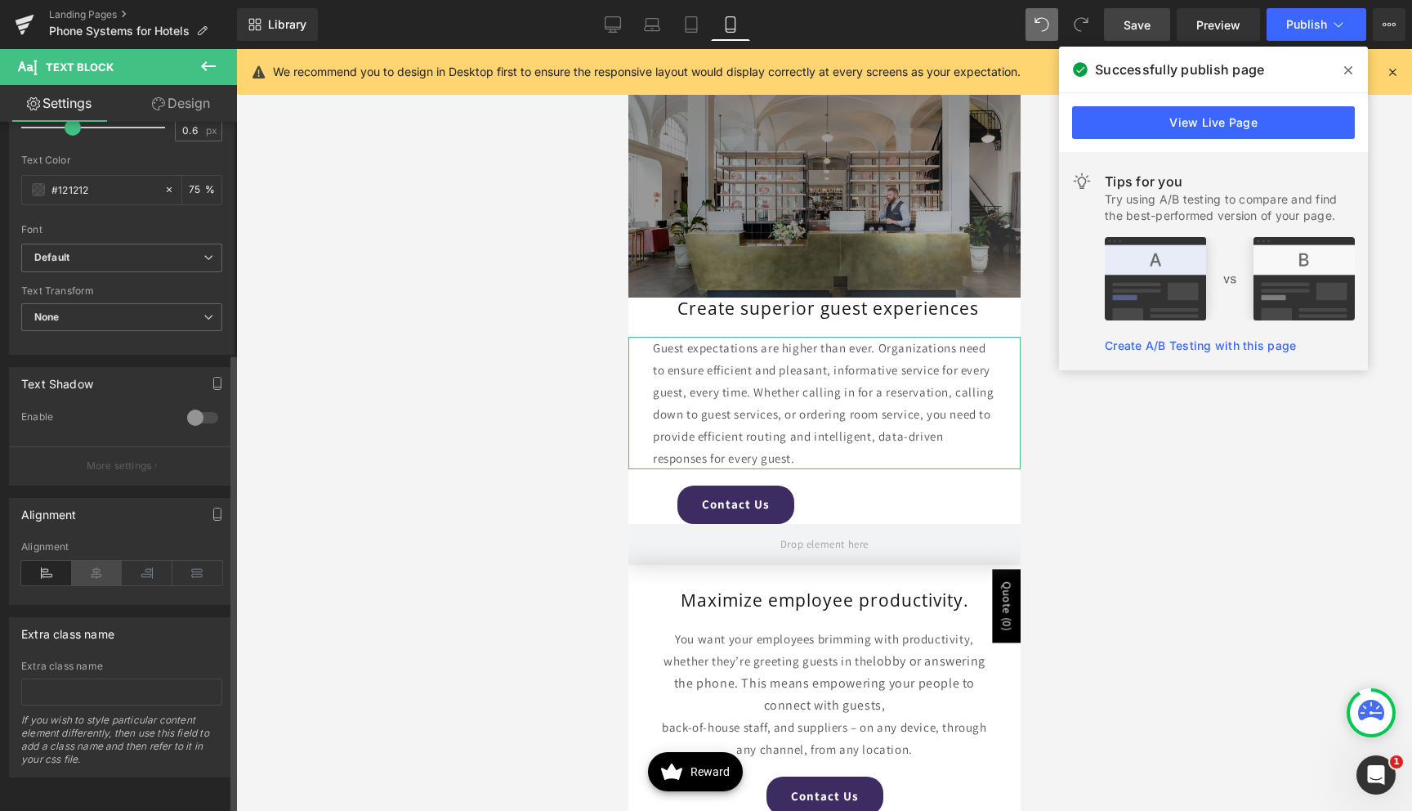
click at [96, 561] on icon at bounding box center [97, 573] width 51 height 25
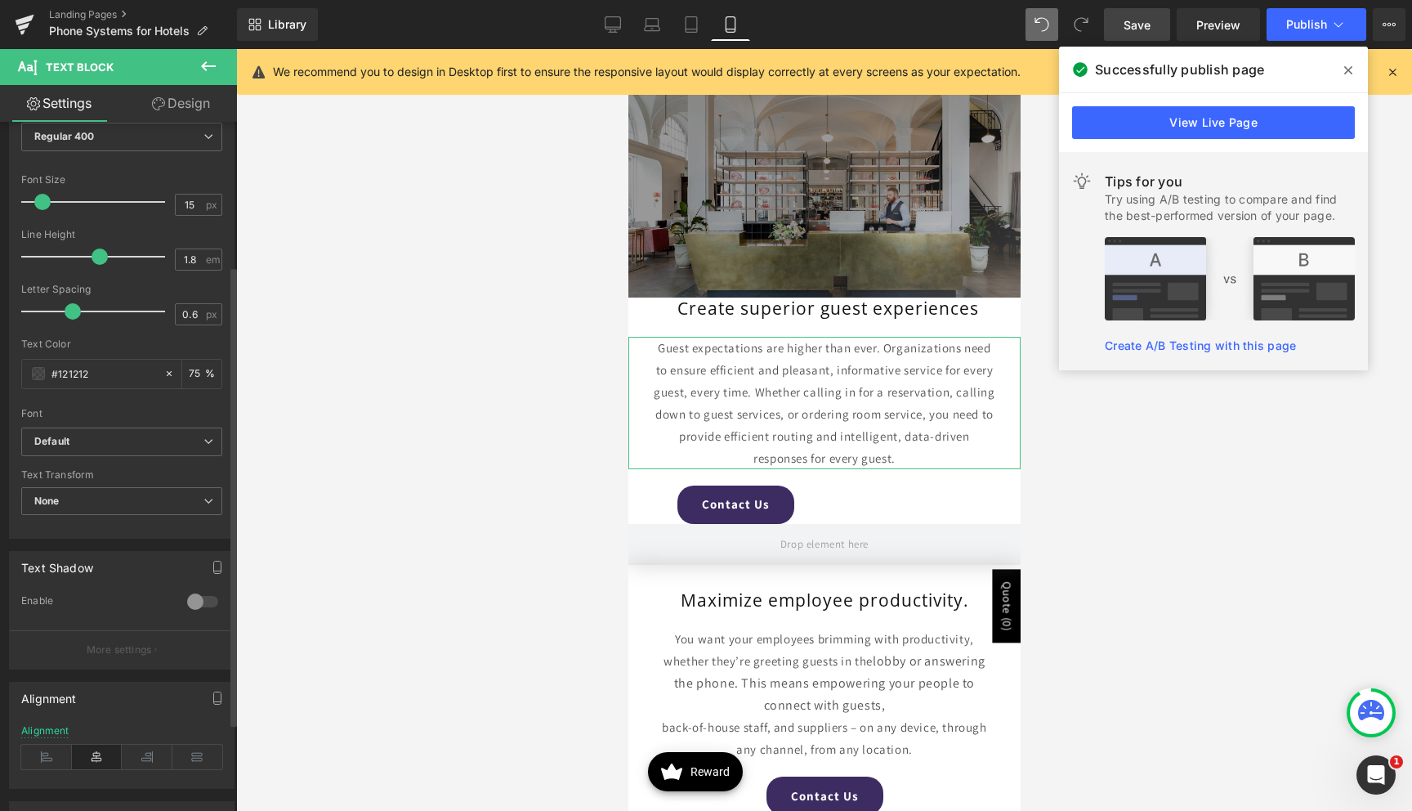
scroll to position [0, 0]
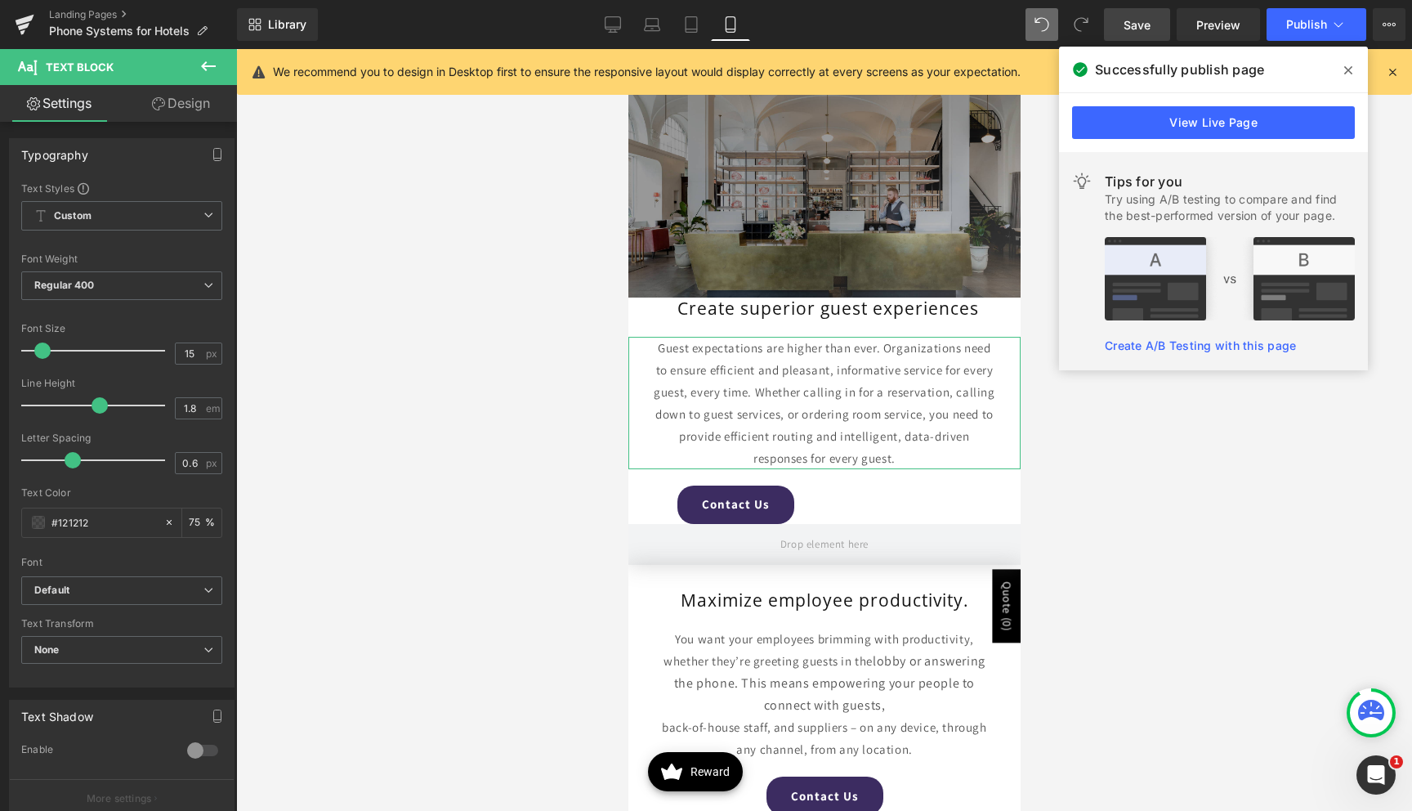
click at [160, 102] on icon at bounding box center [158, 103] width 13 height 13
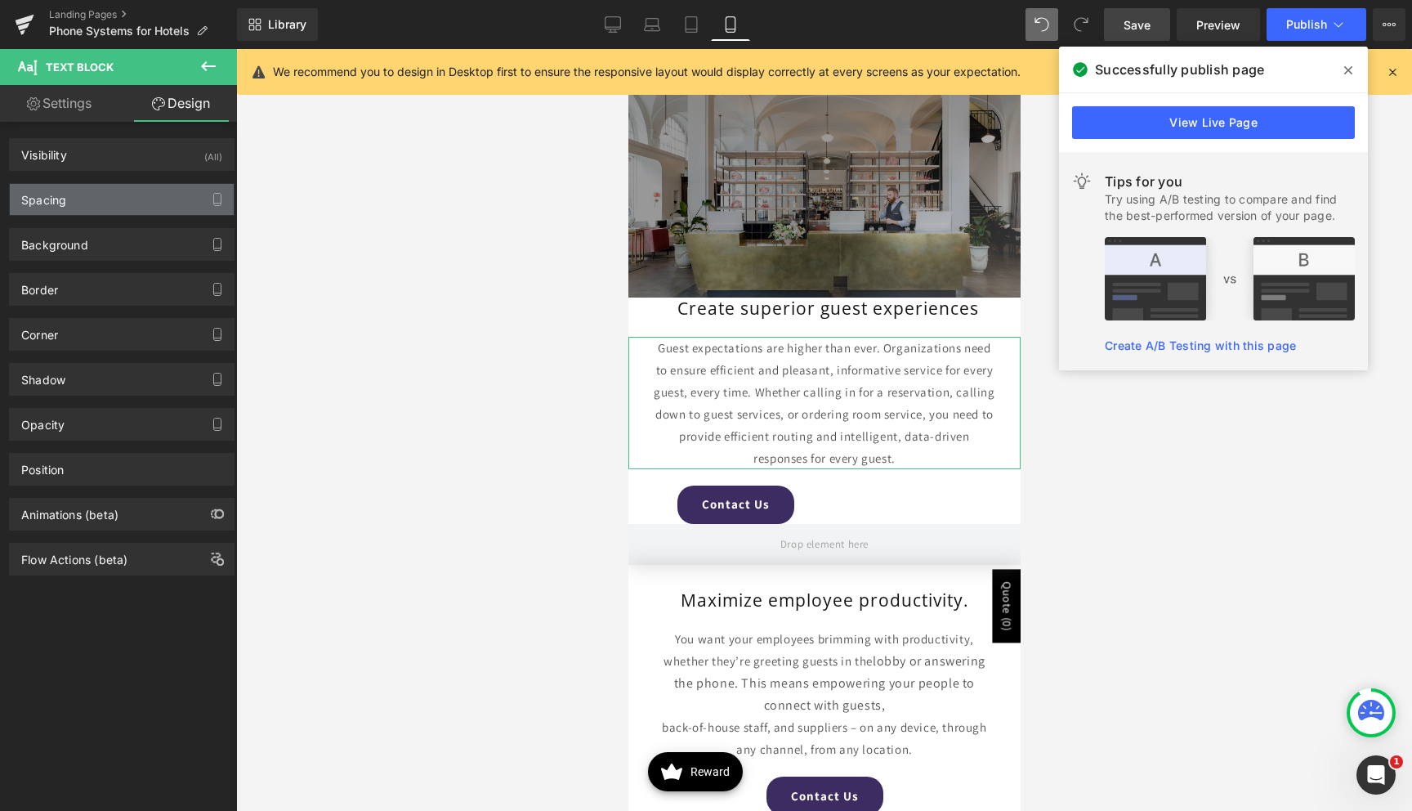
type input "0"
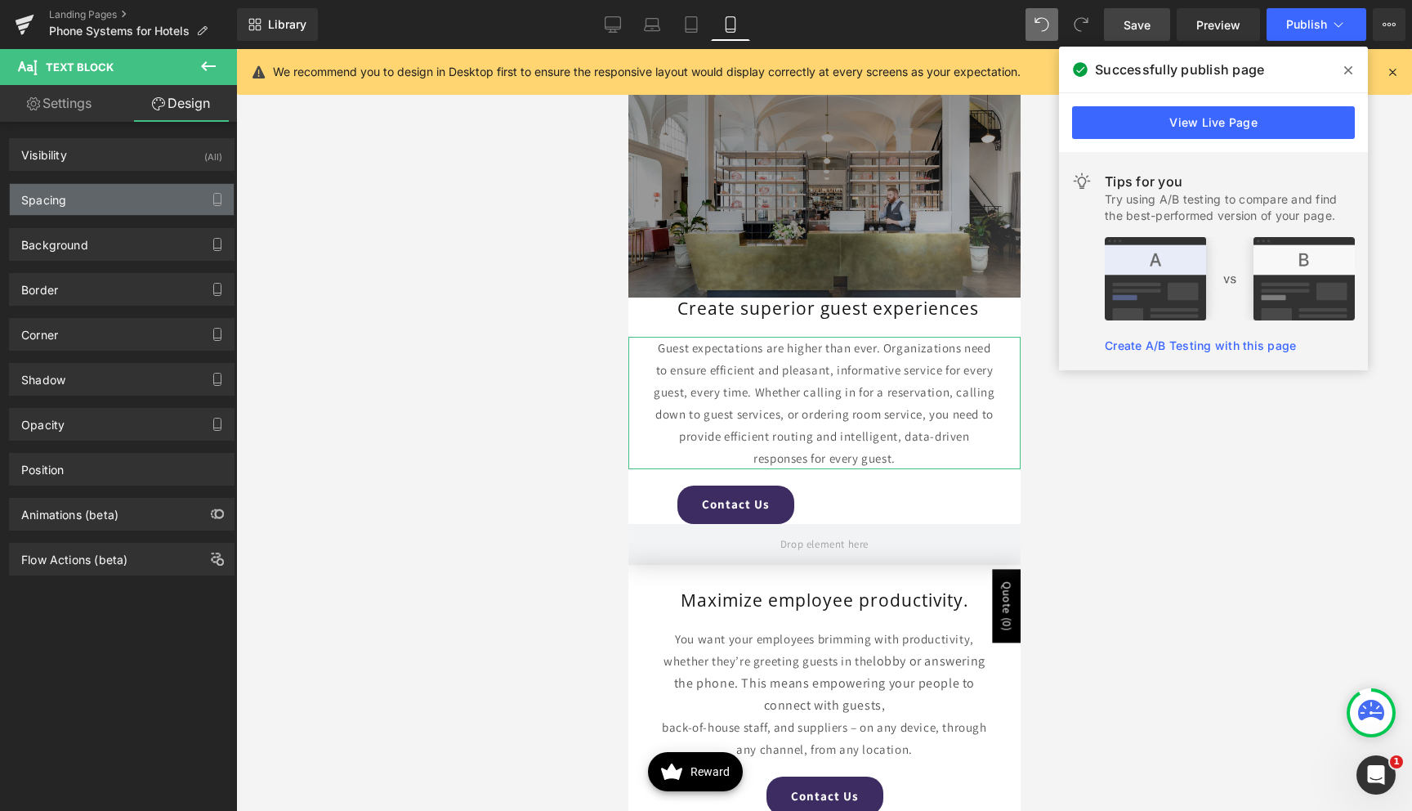
type input "30"
type input "0"
click at [87, 197] on div "Spacing" at bounding box center [122, 199] width 224 height 31
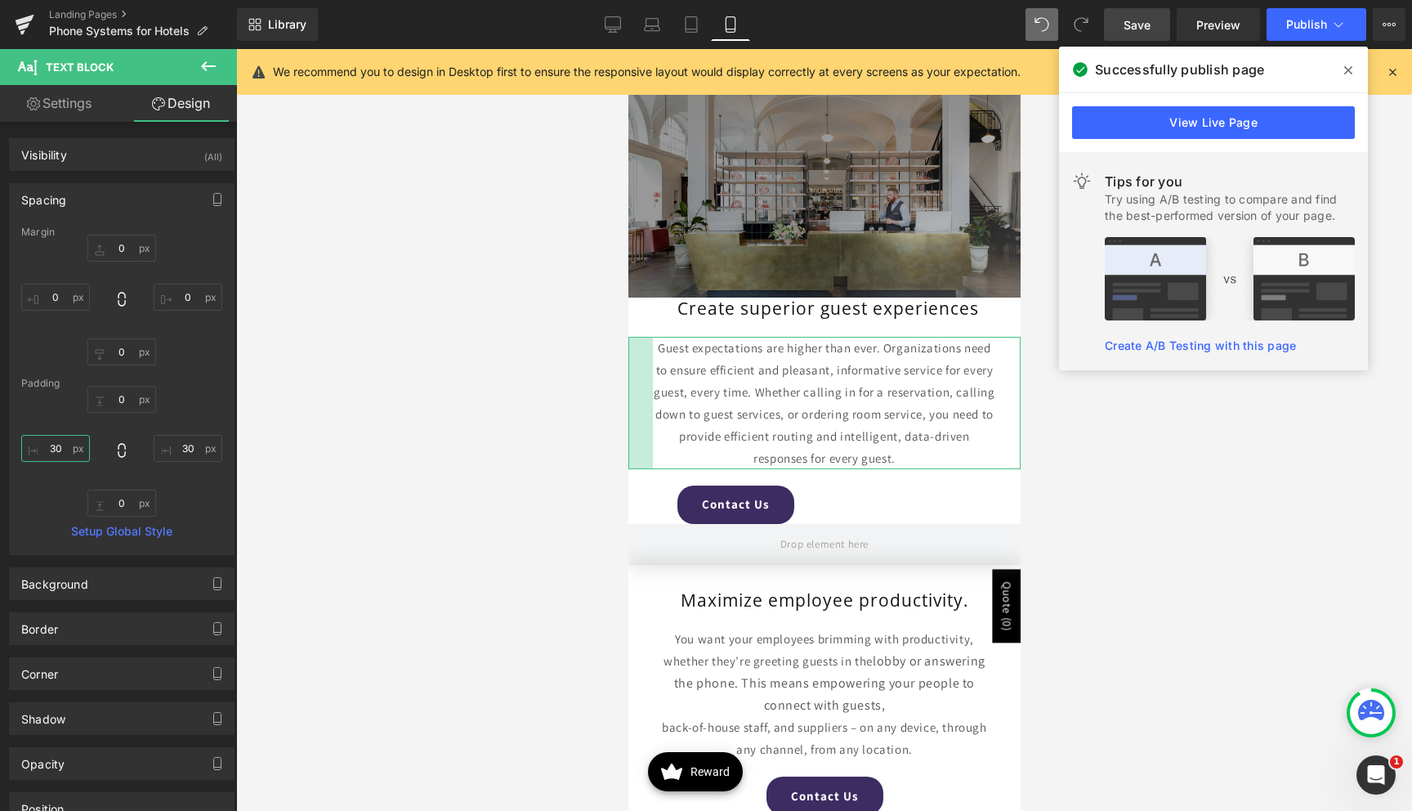
click at [47, 450] on input "30" at bounding box center [55, 448] width 69 height 27
type input "40"
click at [180, 445] on input "30" at bounding box center [188, 448] width 69 height 27
type input "40"
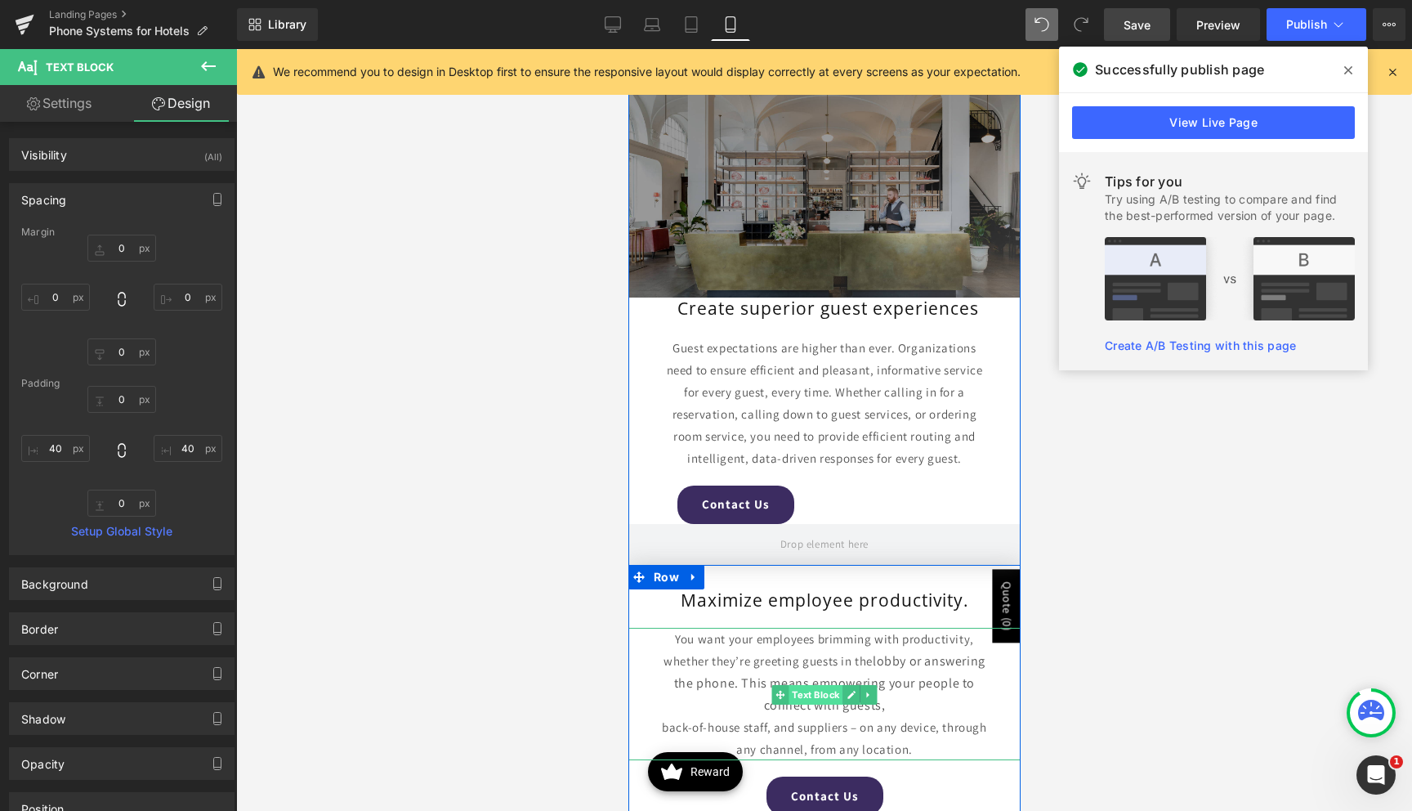
click at [823, 695] on span "Text Block" at bounding box center [815, 695] width 54 height 20
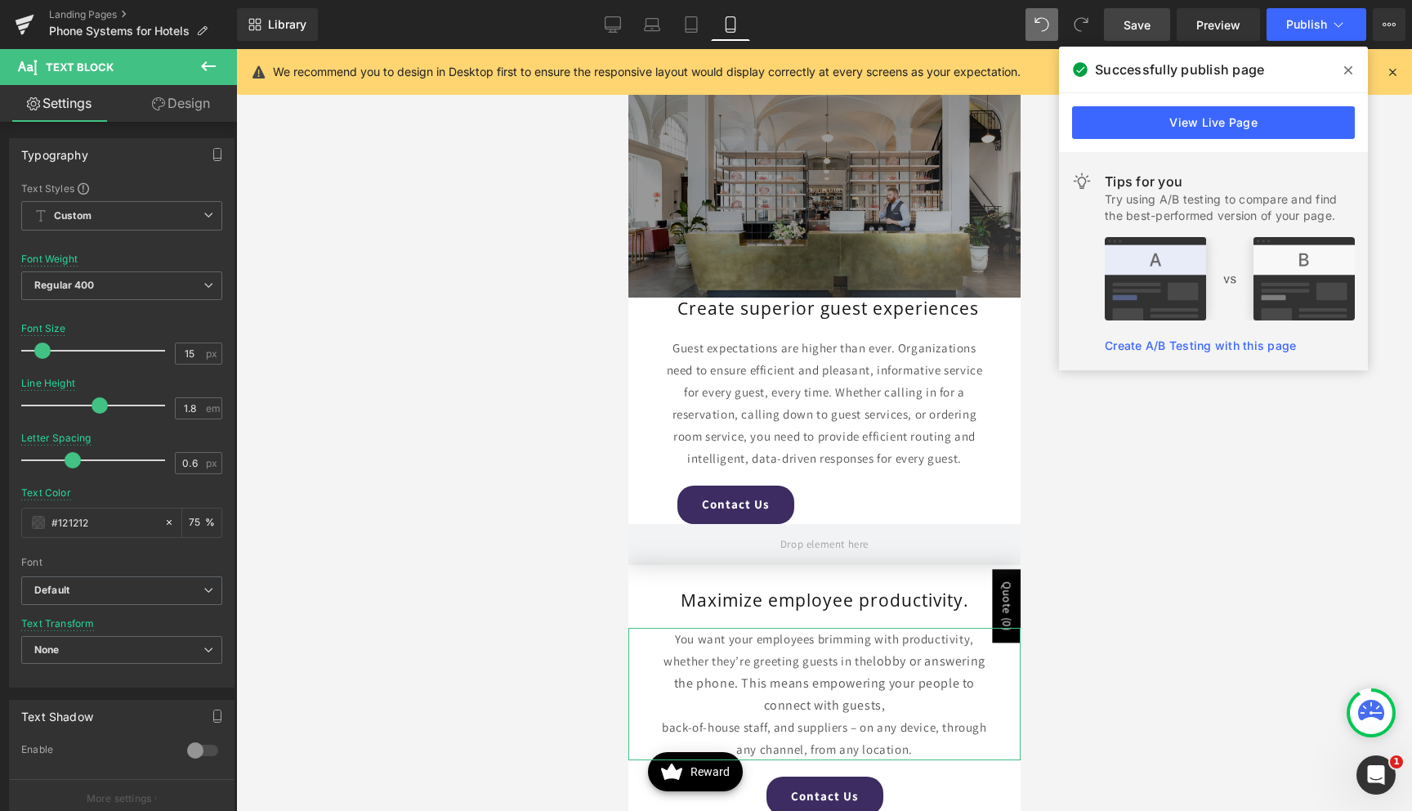
click at [172, 110] on link "Design" at bounding box center [181, 103] width 118 height 37
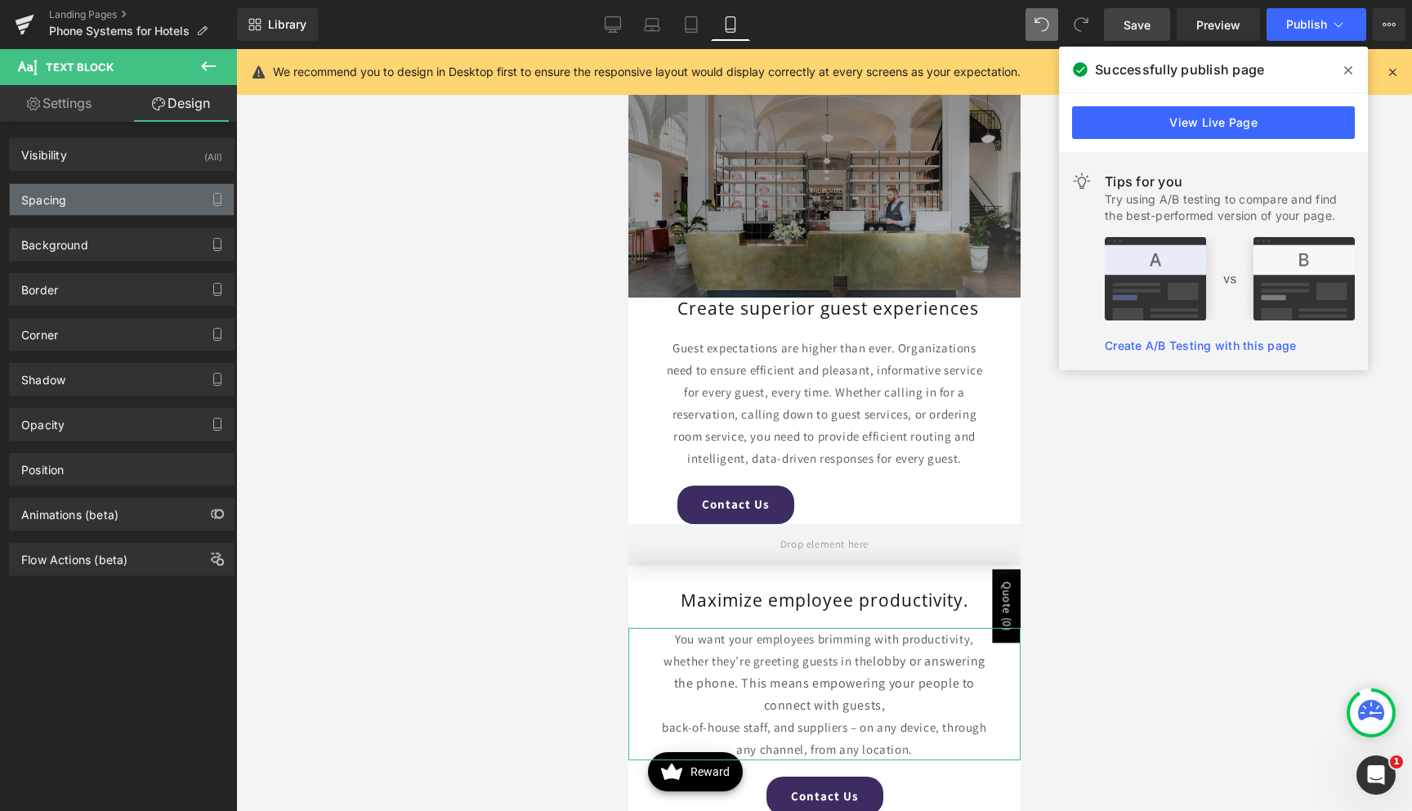
click at [80, 203] on div "Spacing" at bounding box center [122, 199] width 224 height 31
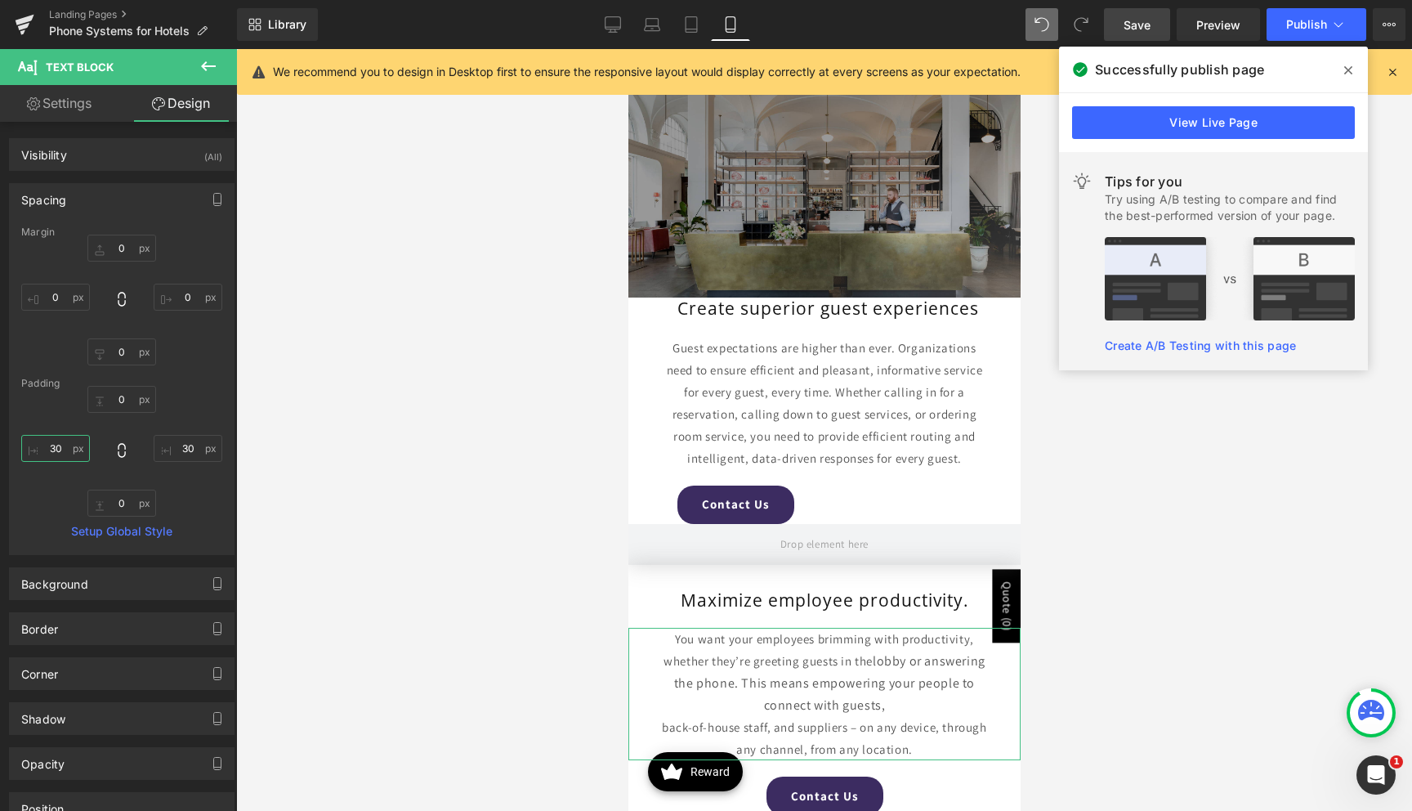
click at [47, 448] on input "30" at bounding box center [55, 448] width 69 height 27
type input "40"
click at [163, 447] on input "30" at bounding box center [188, 448] width 69 height 27
type input "40"
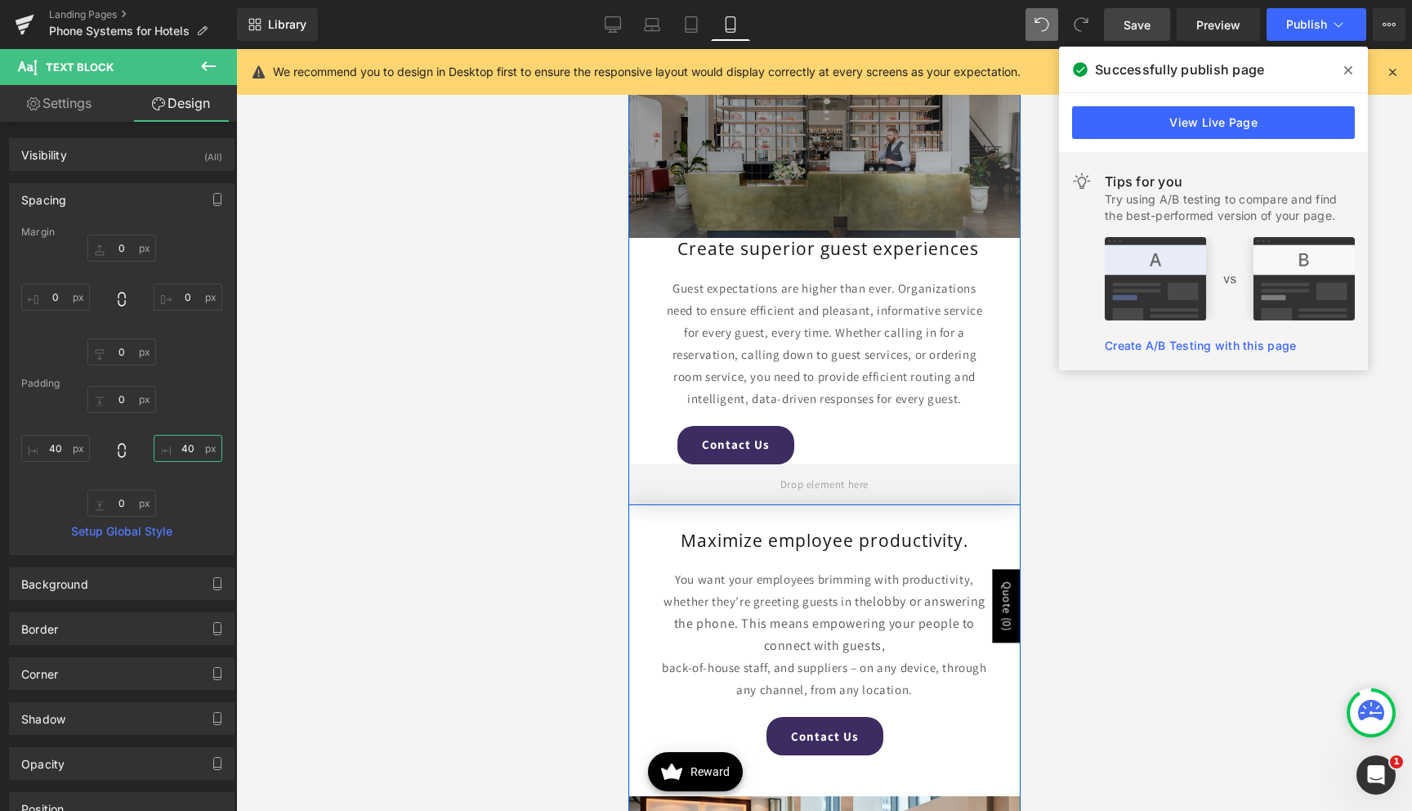
scroll to position [3341, 0]
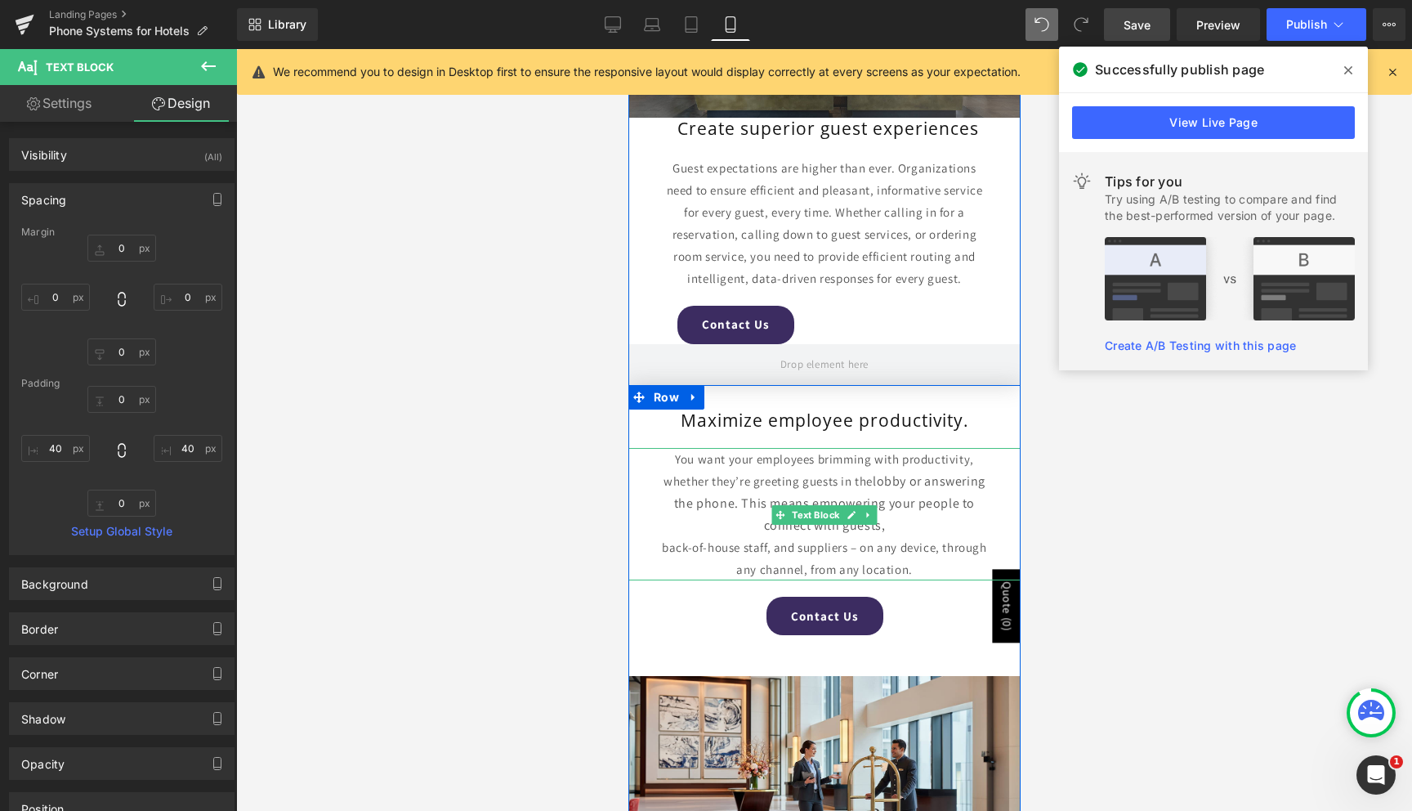
click at [905, 525] on div "You want your employees brimming with productivity, whether they’re greeting gu…" at bounding box center [824, 514] width 392 height 132
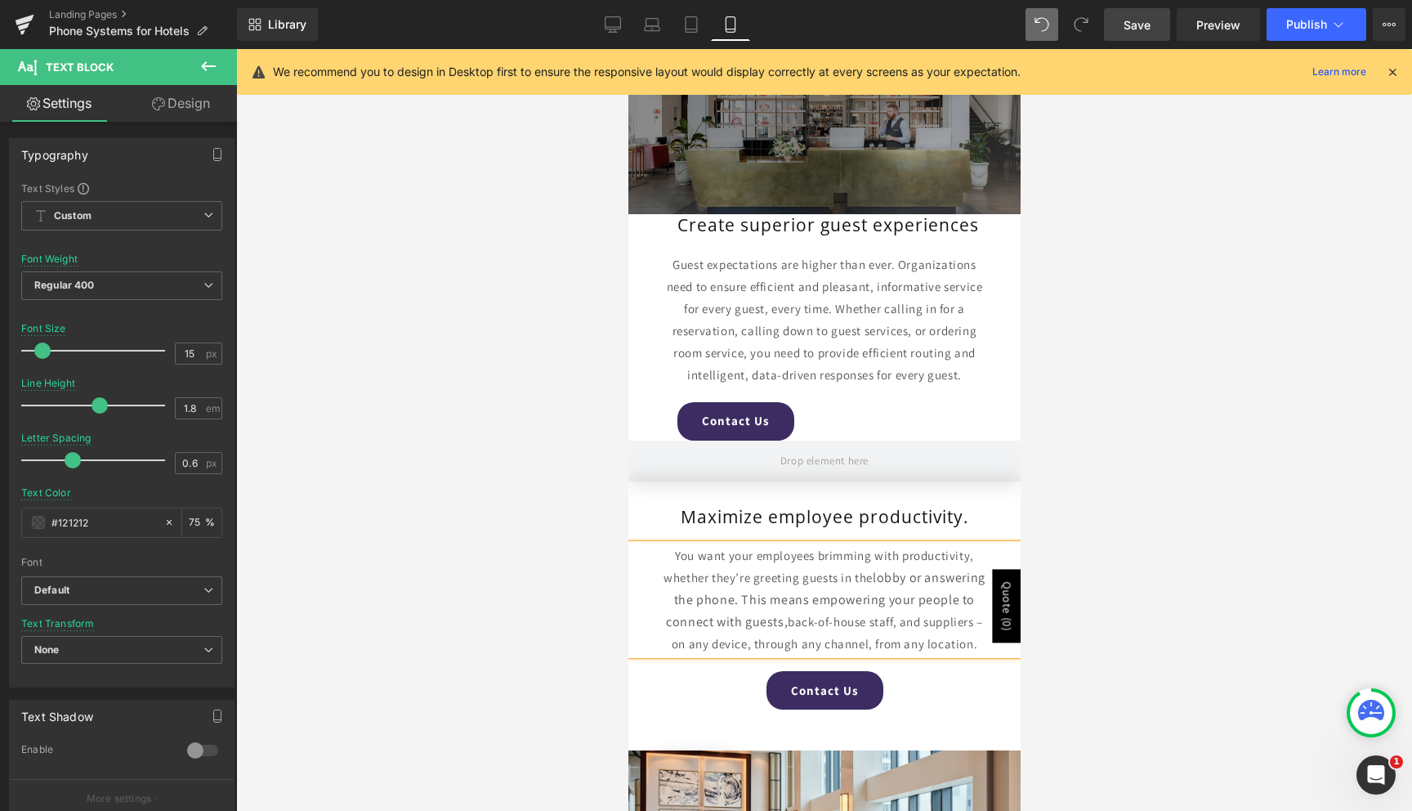
scroll to position [3335, 0]
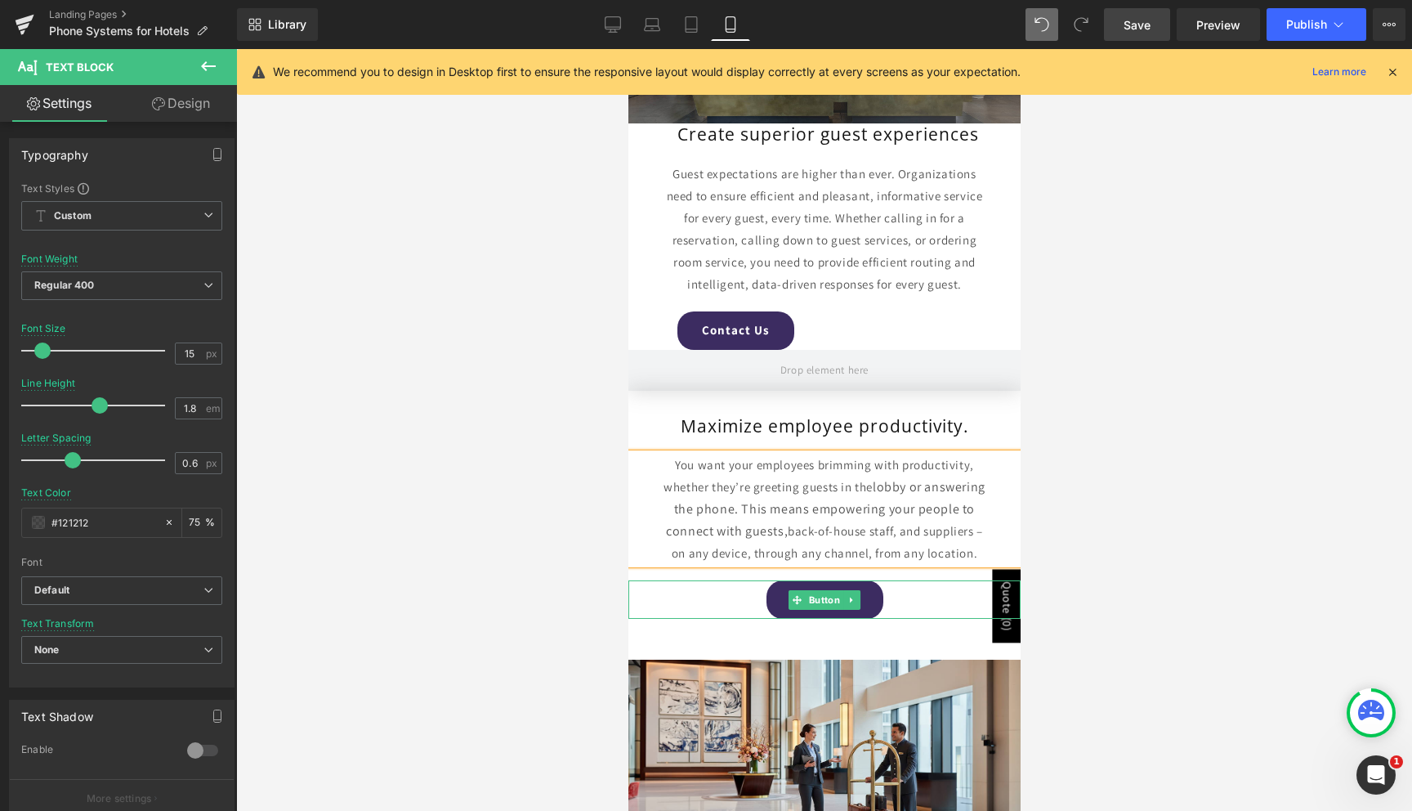
click at [860, 600] on link "Contact Us" at bounding box center [824, 599] width 117 height 38
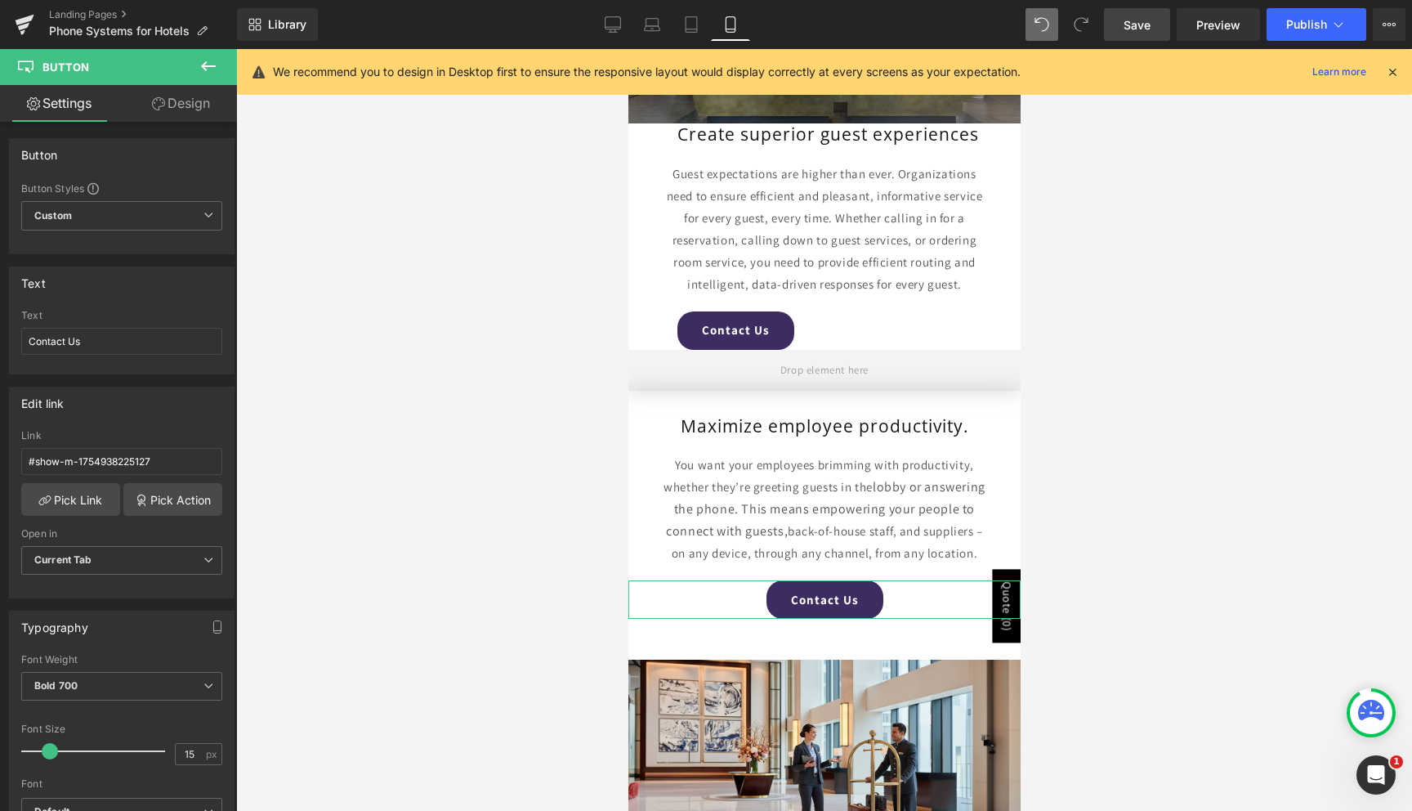
drag, startPoint x: 206, startPoint y: 115, endPoint x: 180, endPoint y: 158, distance: 49.9
click at [205, 115] on link "Design" at bounding box center [181, 103] width 118 height 37
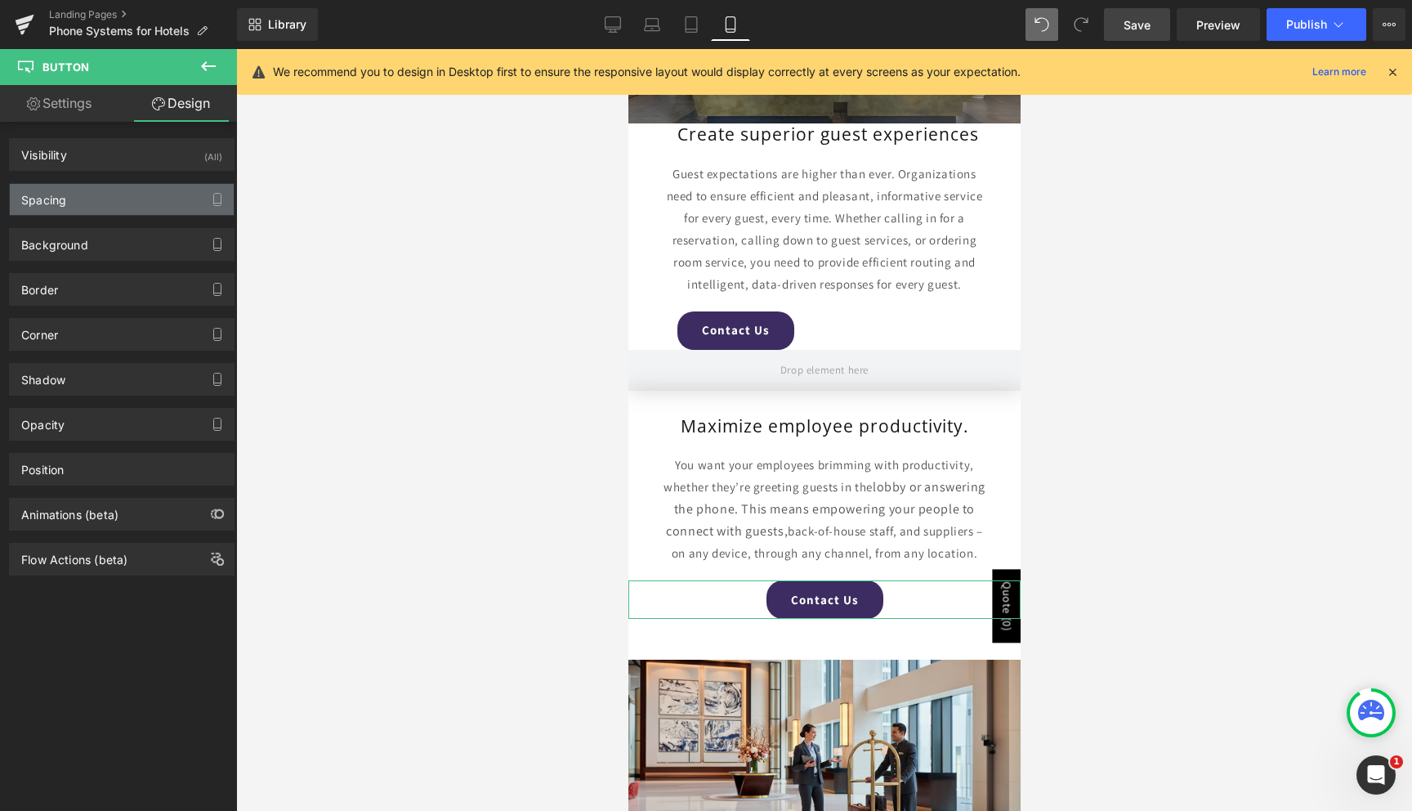
type input "20"
type input "0"
type input "50"
type input "0"
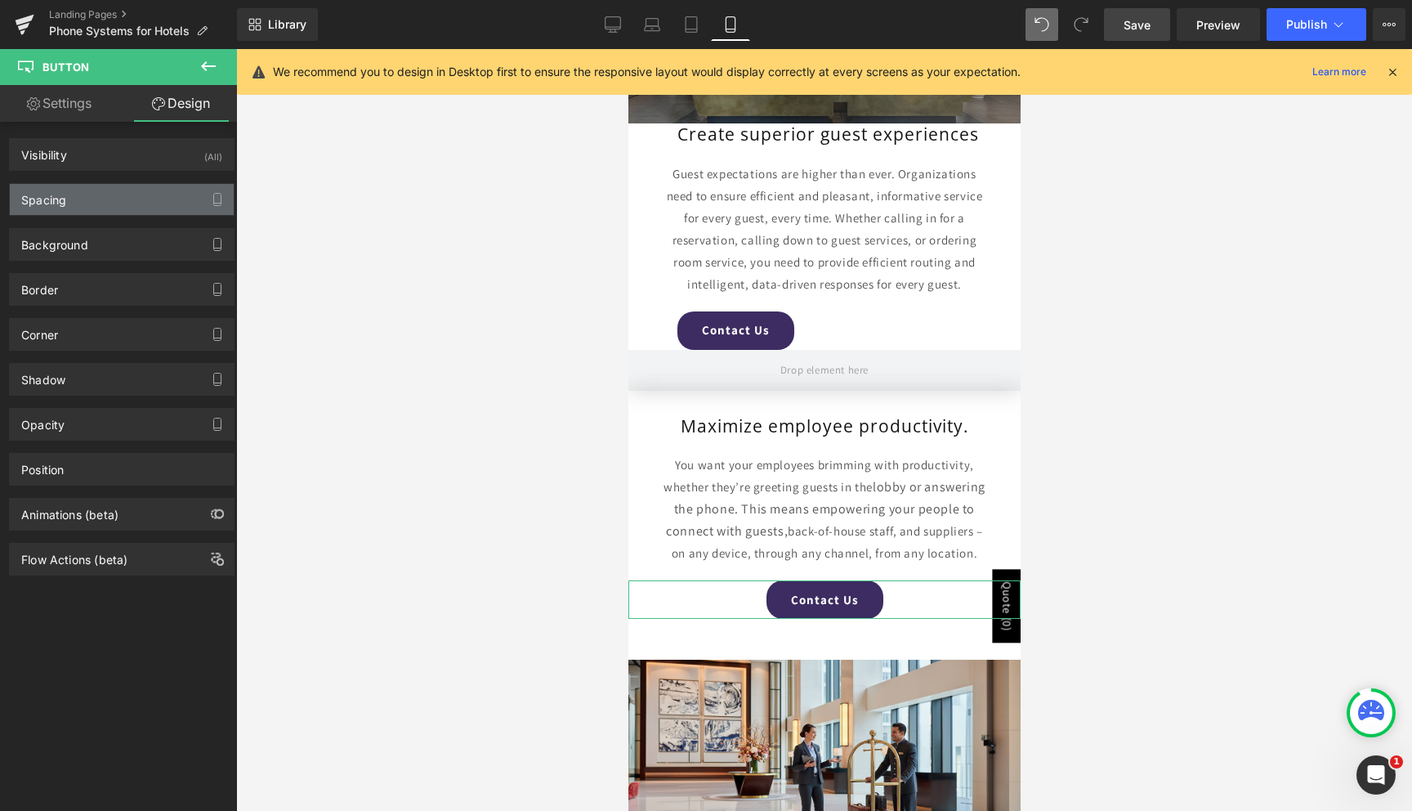
type input "30"
type input "0"
type input "30"
click at [127, 199] on div "Spacing" at bounding box center [122, 199] width 224 height 31
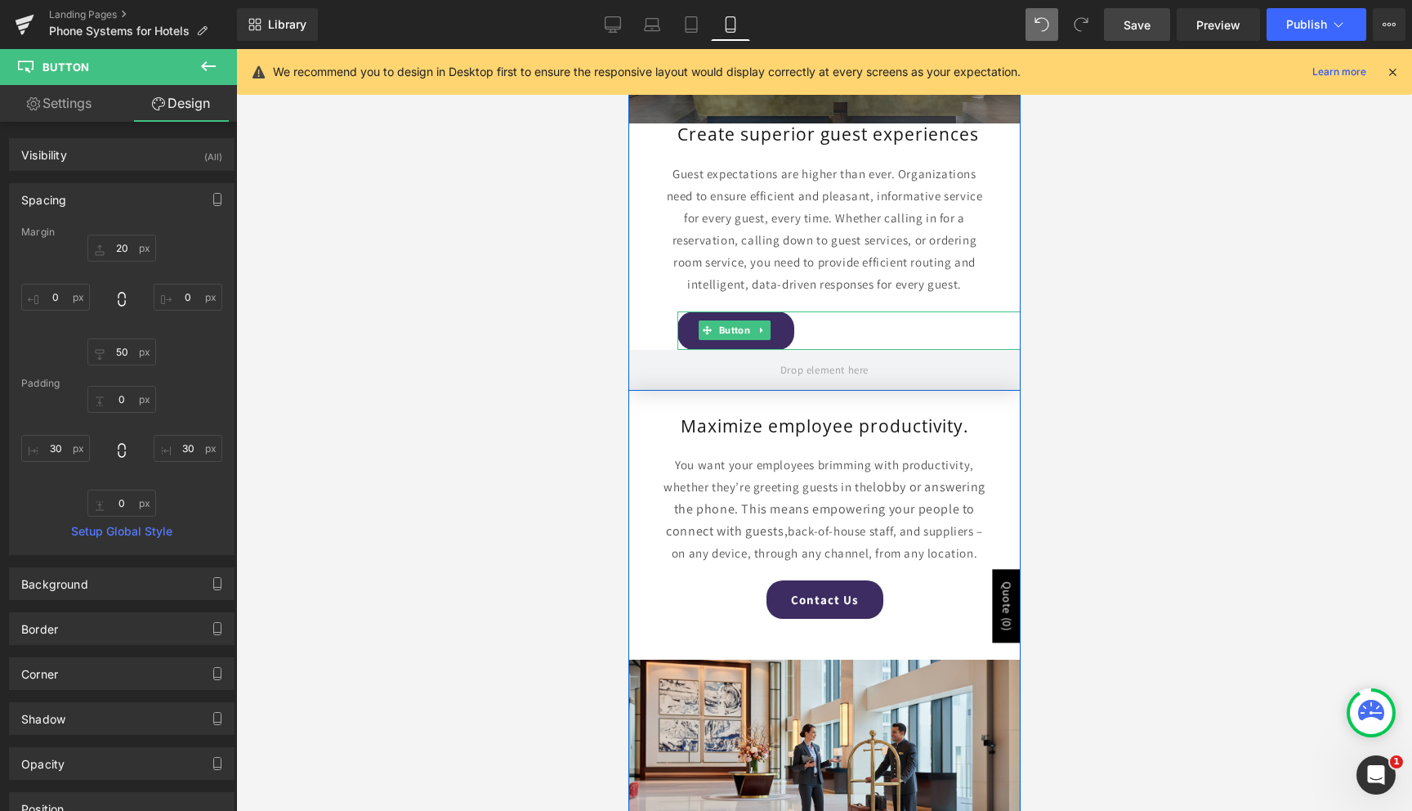
click at [800, 328] on div "Contact Us" at bounding box center [848, 330] width 343 height 38
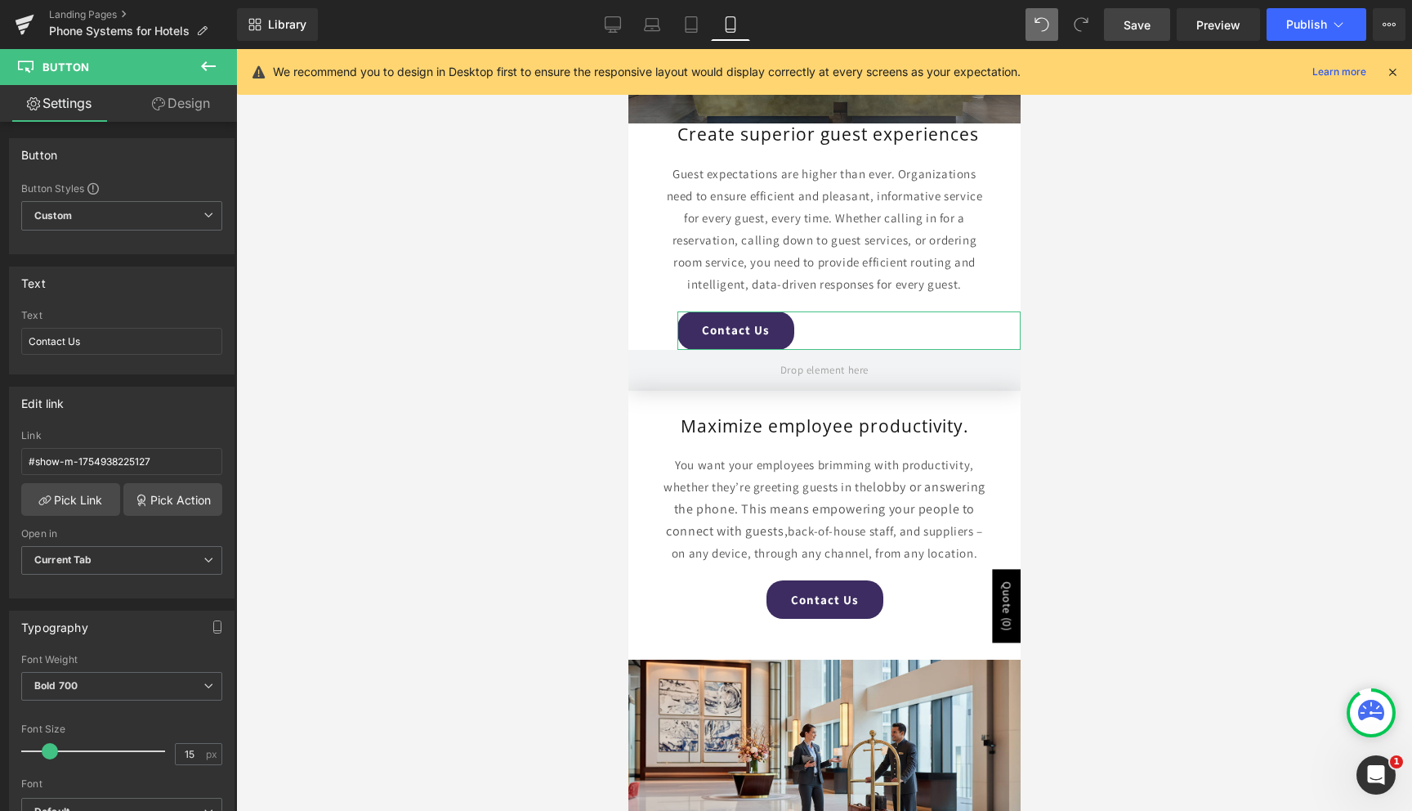
click at [160, 92] on link "Design" at bounding box center [181, 103] width 118 height 37
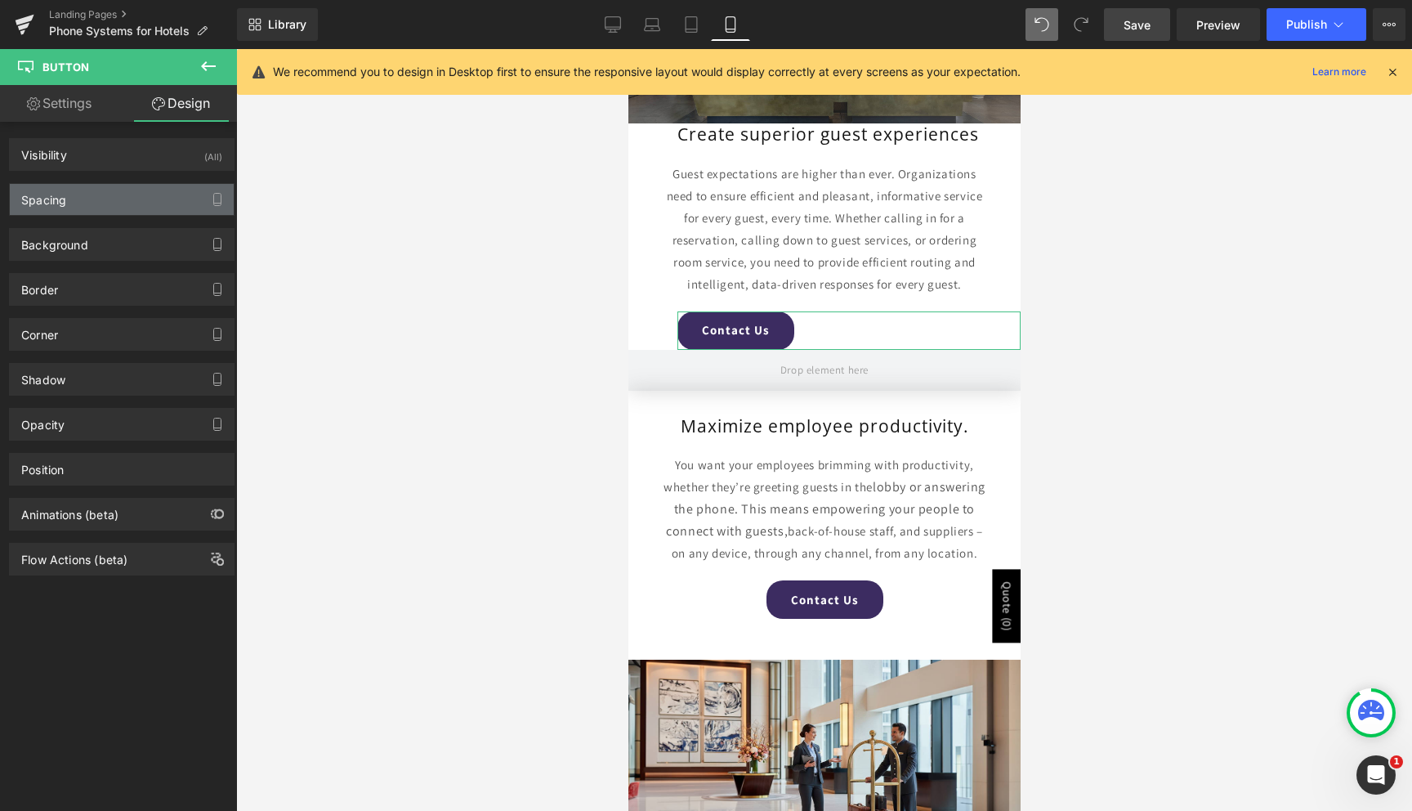
click at [121, 194] on div "Spacing" at bounding box center [122, 199] width 224 height 31
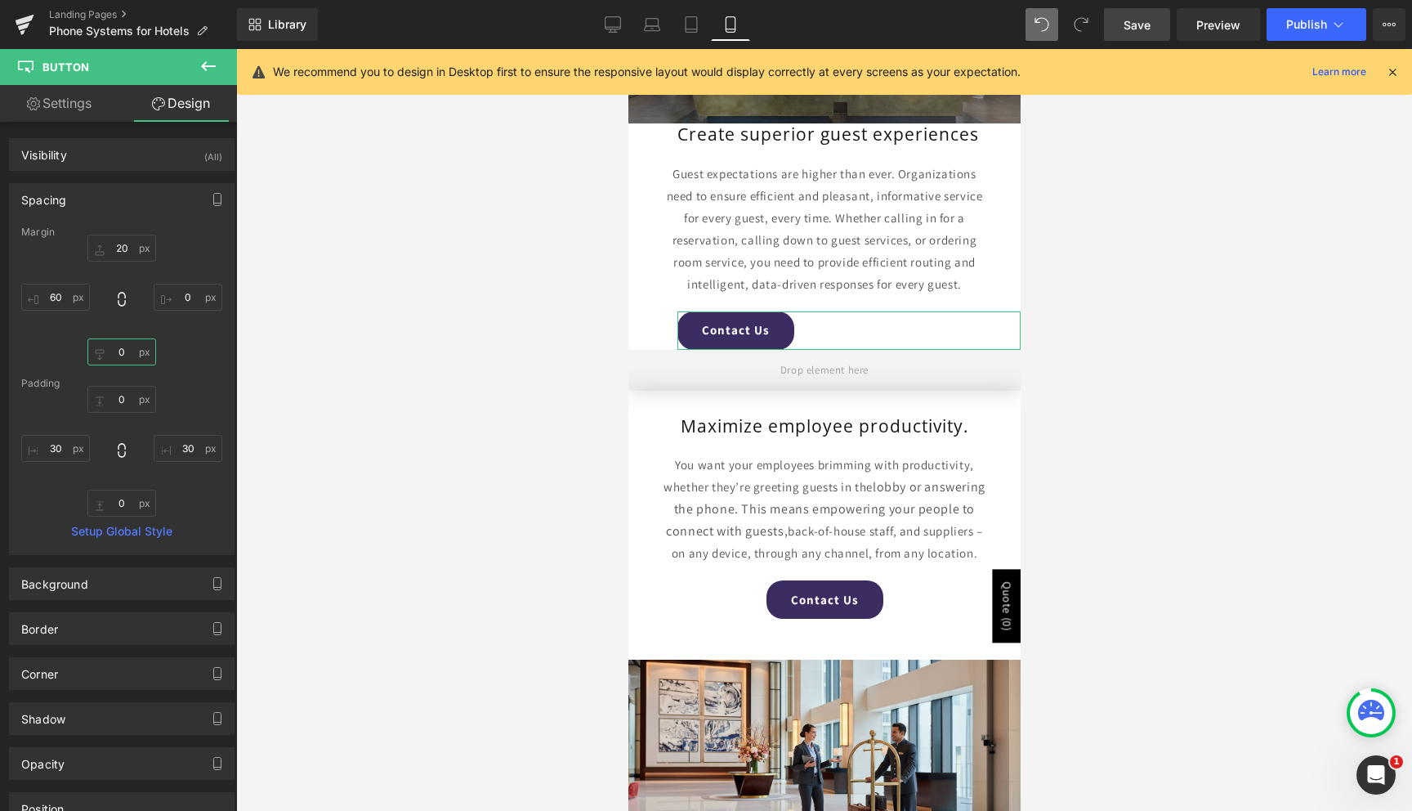
click at [123, 351] on input "0" at bounding box center [121, 351] width 69 height 27
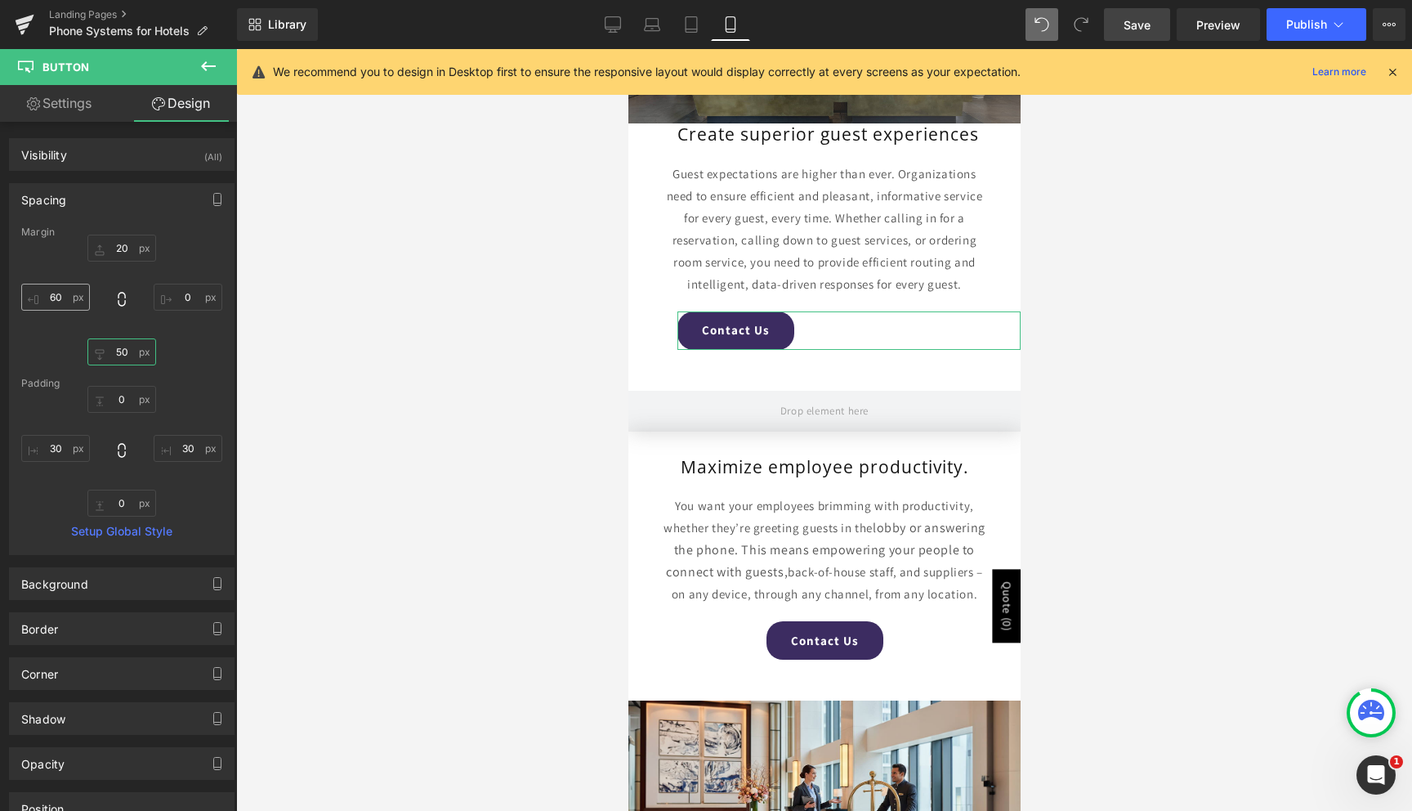
type input "50"
click at [53, 290] on input "60" at bounding box center [55, 297] width 69 height 27
type input "0"
click at [45, 114] on link "Settings" at bounding box center [59, 103] width 118 height 37
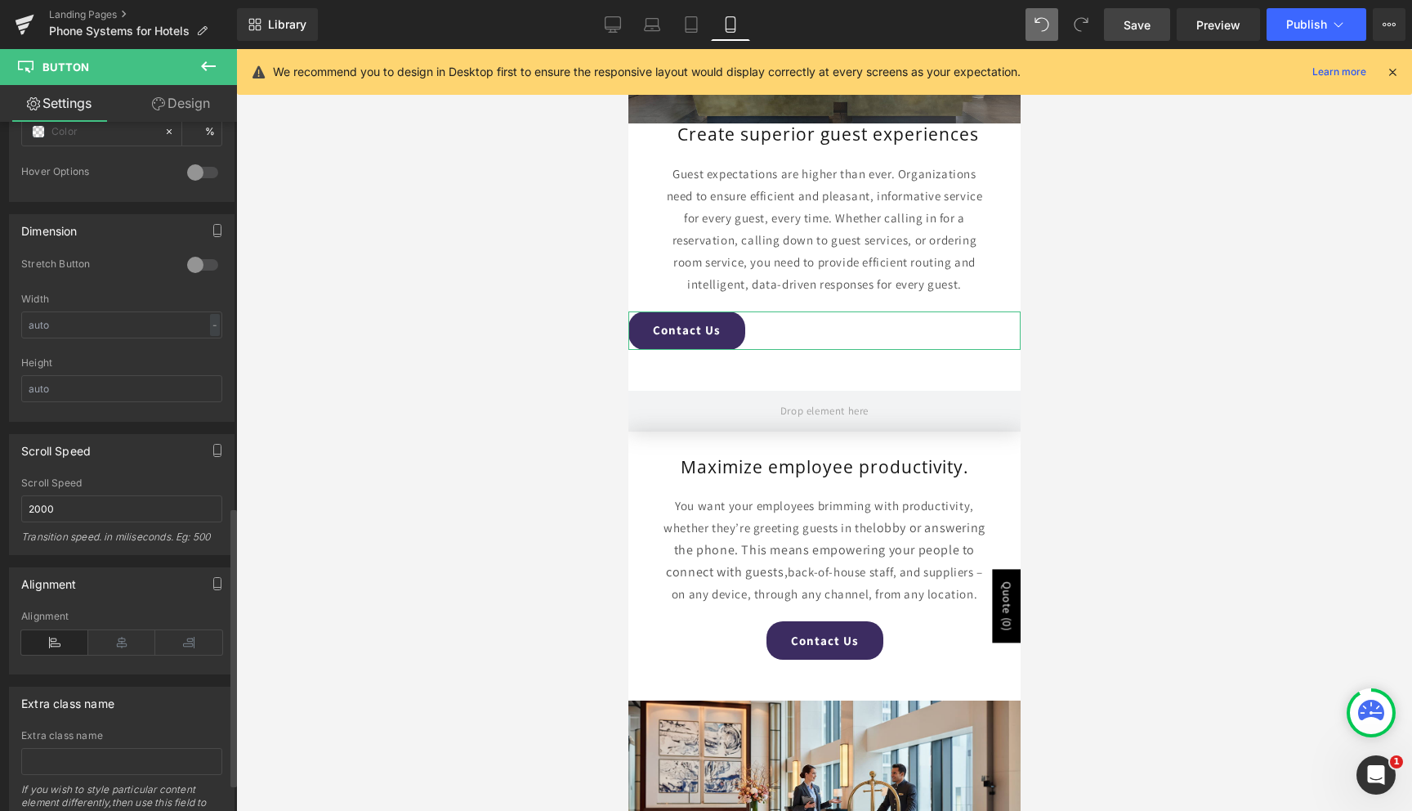
scroll to position [949, 0]
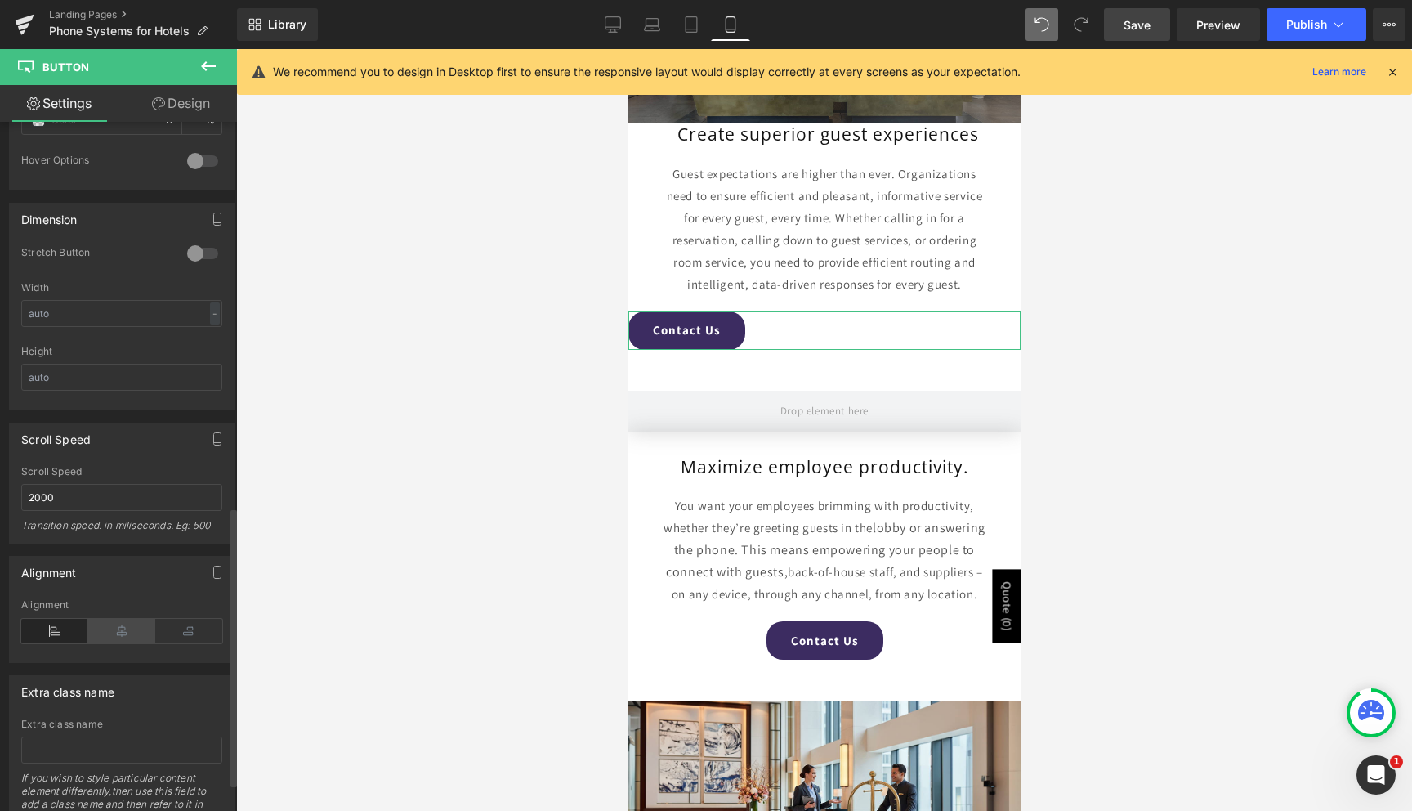
click at [111, 625] on icon at bounding box center [121, 631] width 67 height 25
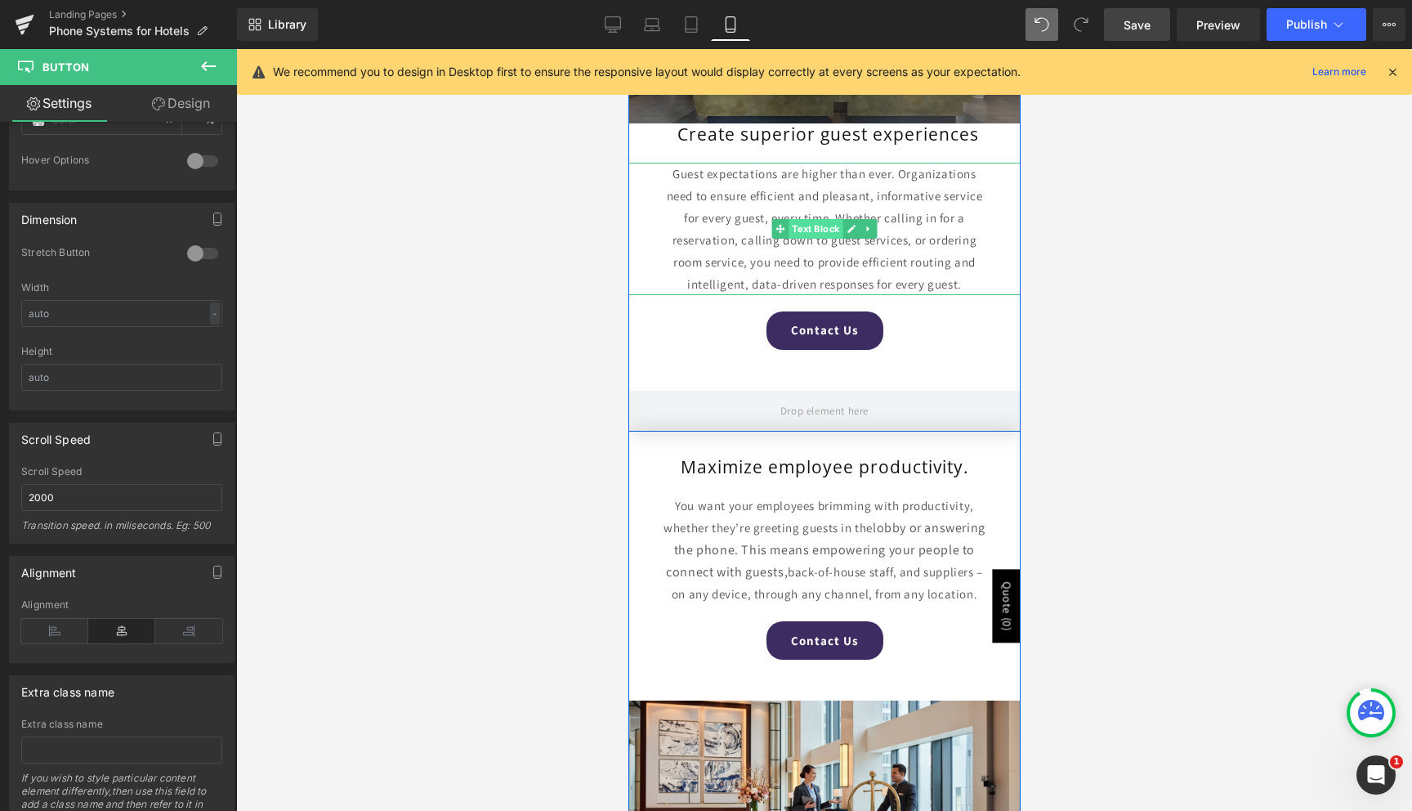
click at [819, 235] on span "Text Block" at bounding box center [815, 229] width 54 height 20
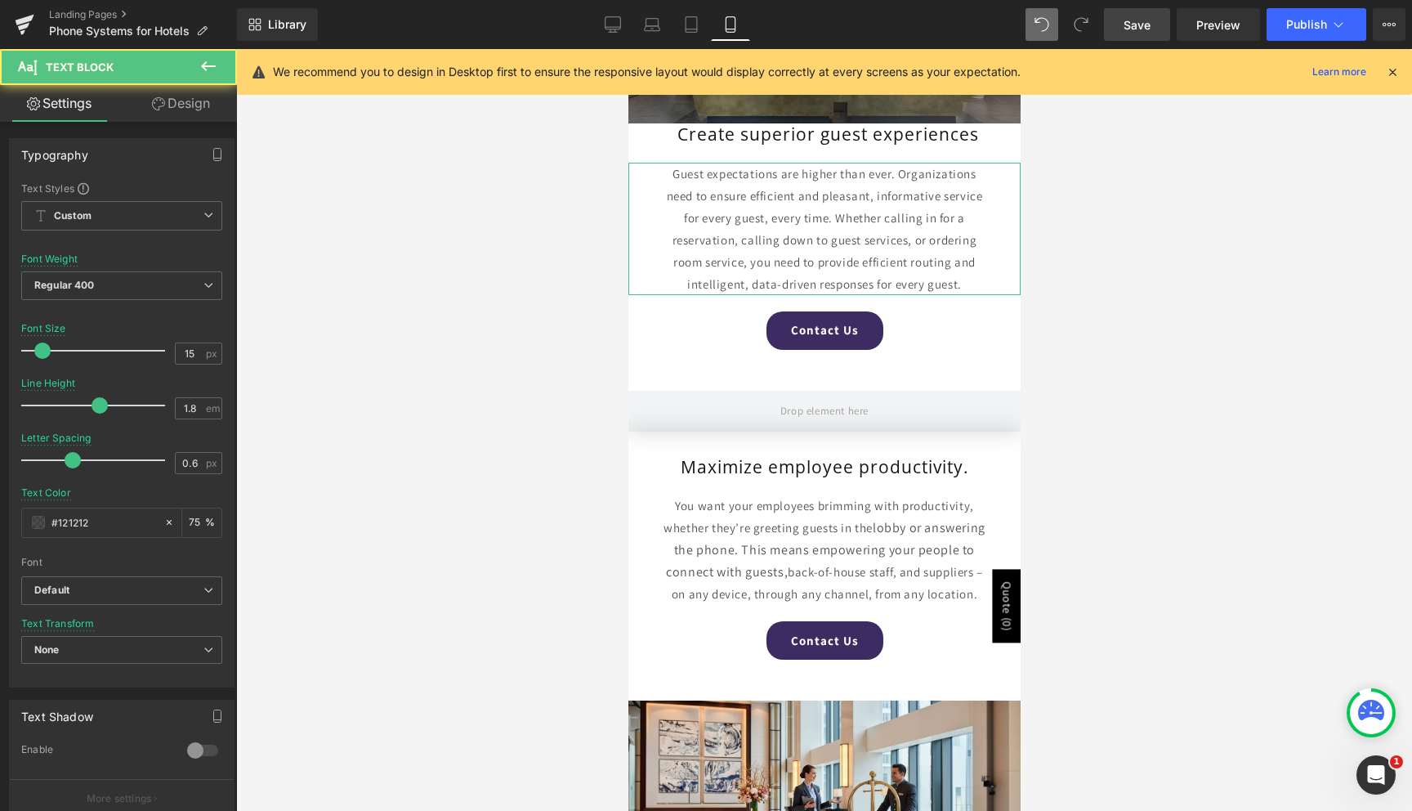
click at [173, 108] on link "Design" at bounding box center [181, 103] width 118 height 37
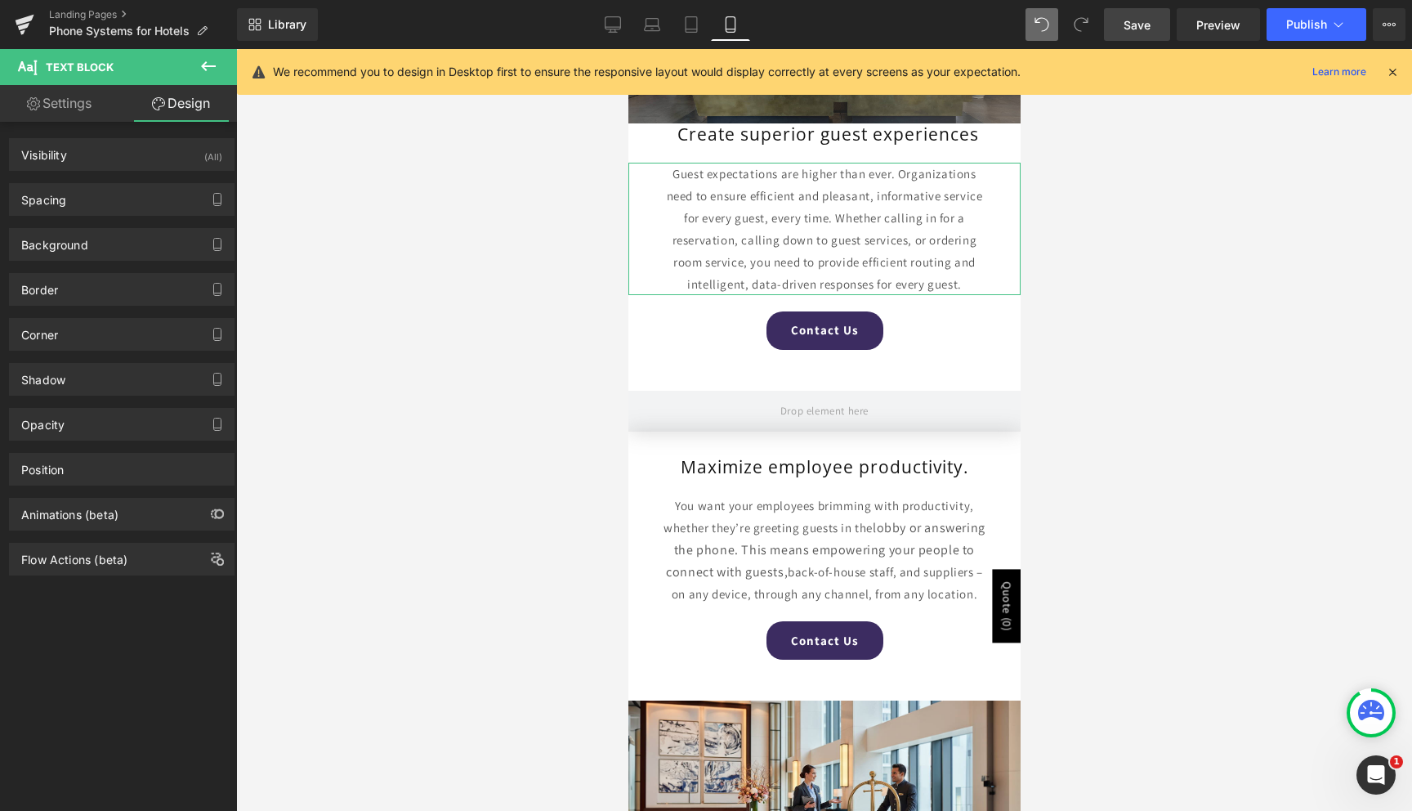
drag, startPoint x: 79, startPoint y: 195, endPoint x: 79, endPoint y: 216, distance: 20.4
click at [79, 195] on div "Spacing" at bounding box center [122, 199] width 224 height 31
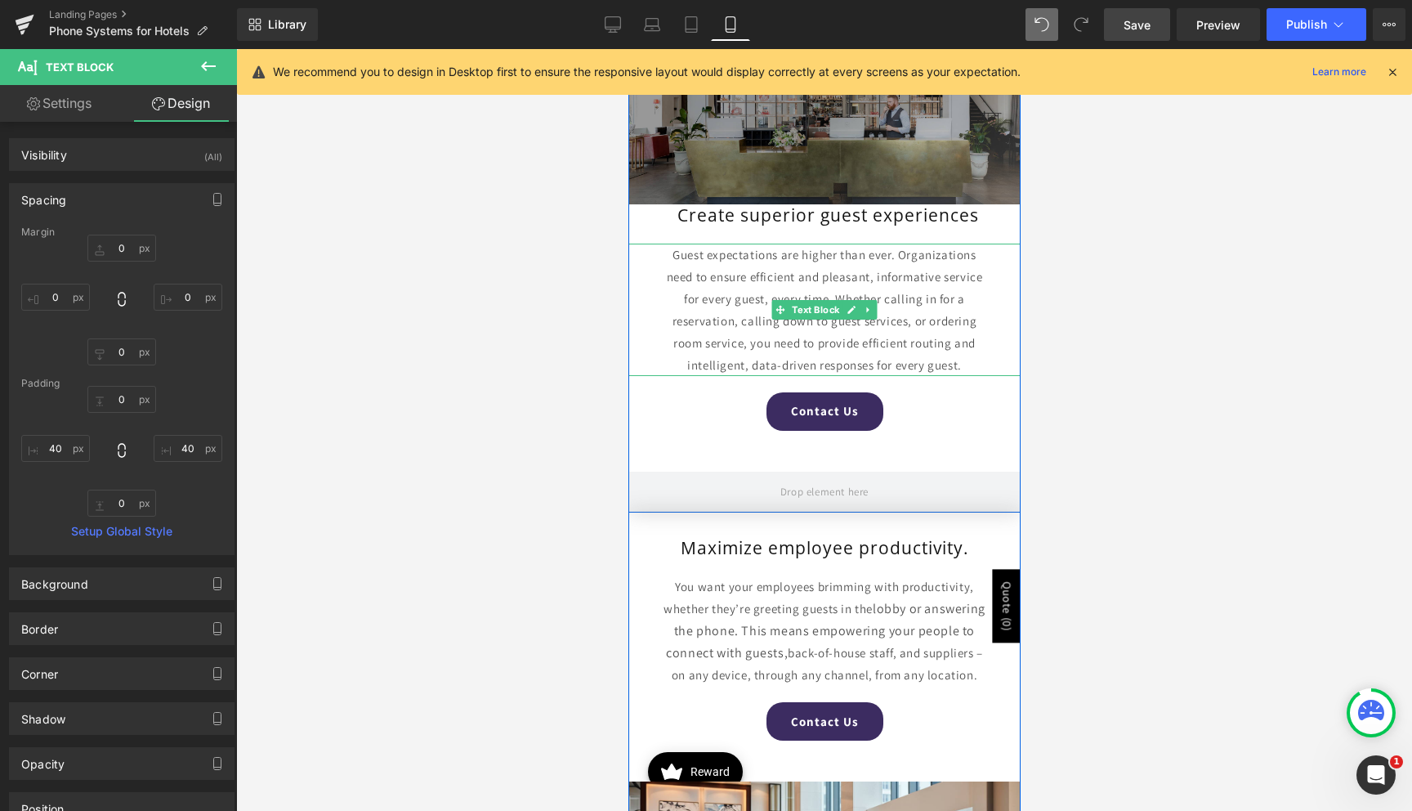
scroll to position [3253, 0]
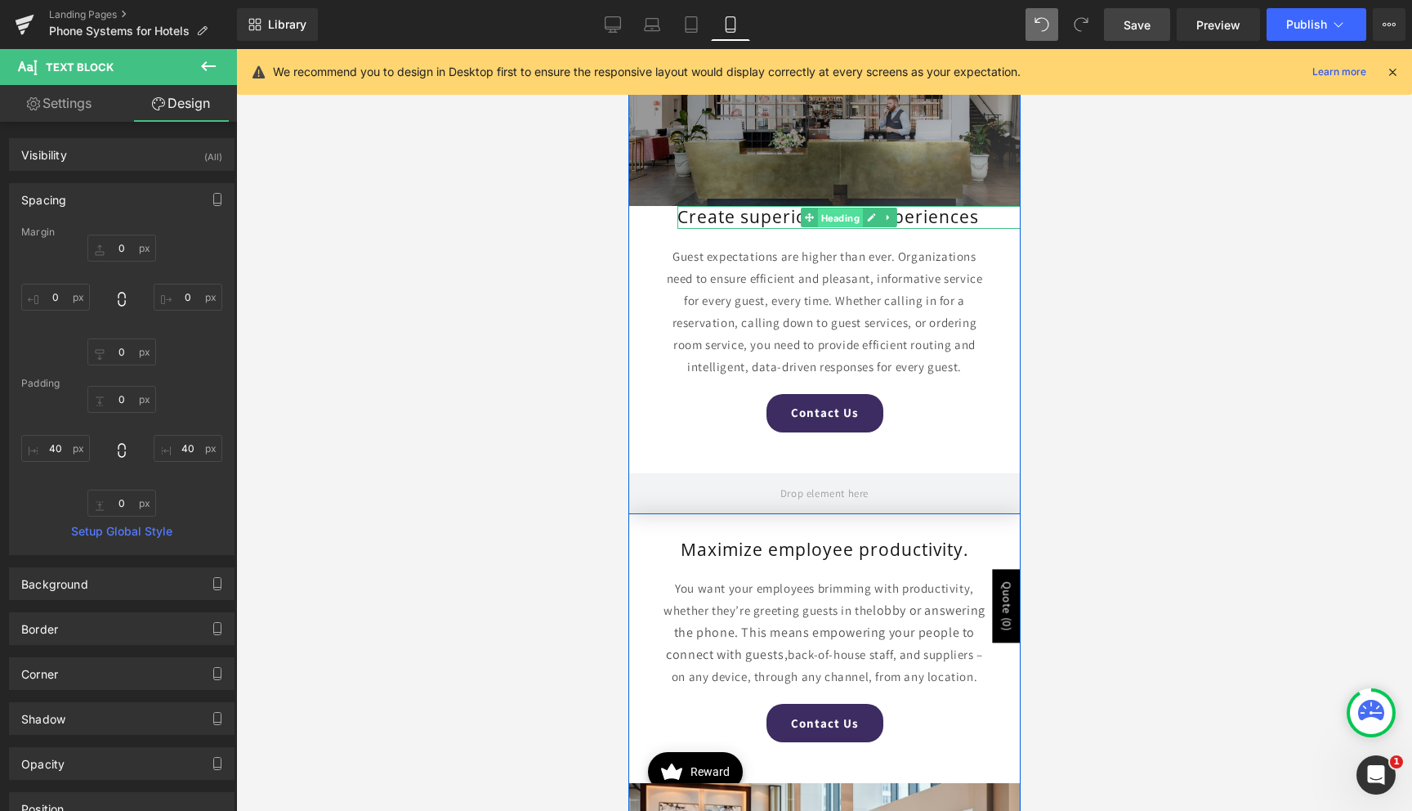
click at [819, 218] on span "Heading" at bounding box center [839, 218] width 45 height 20
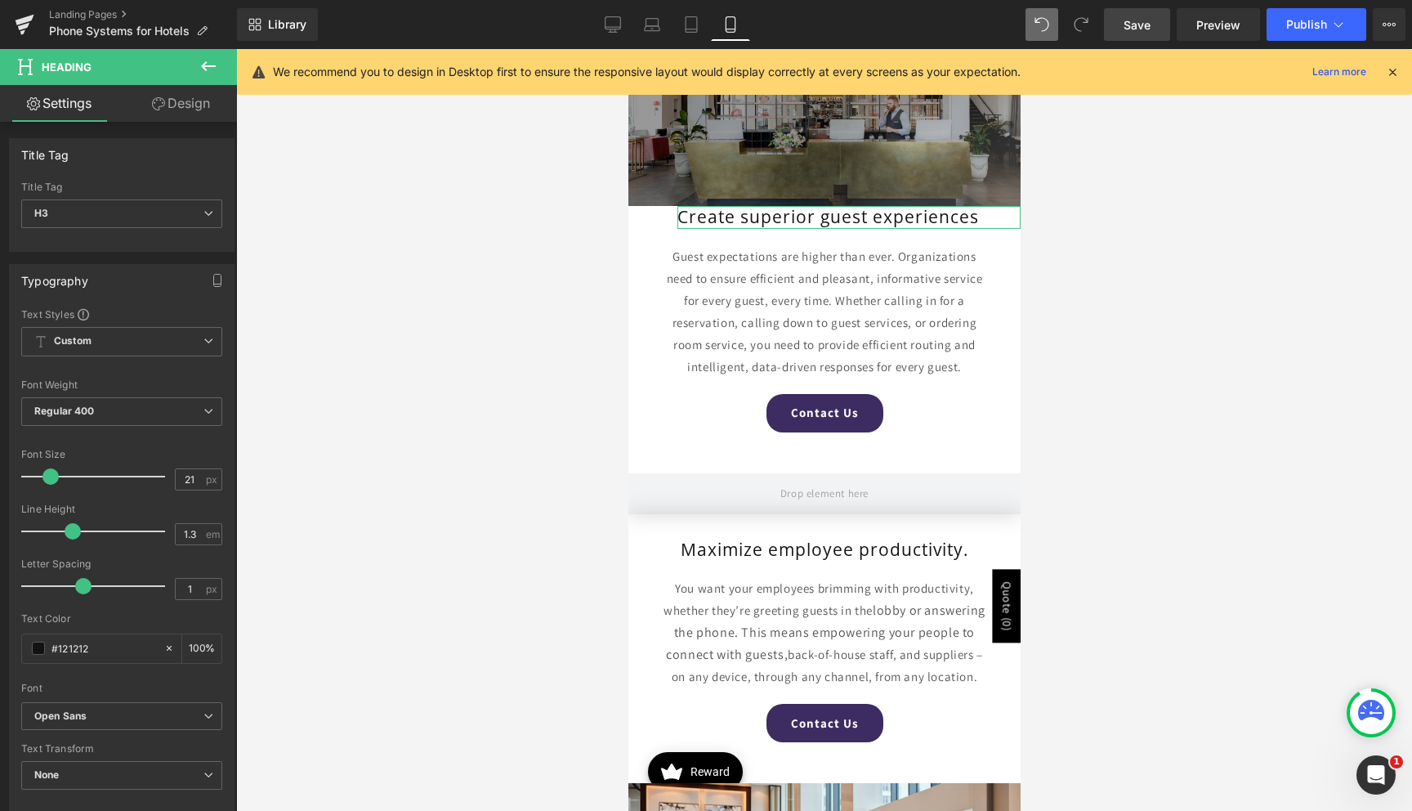
click at [187, 106] on link "Design" at bounding box center [181, 103] width 118 height 37
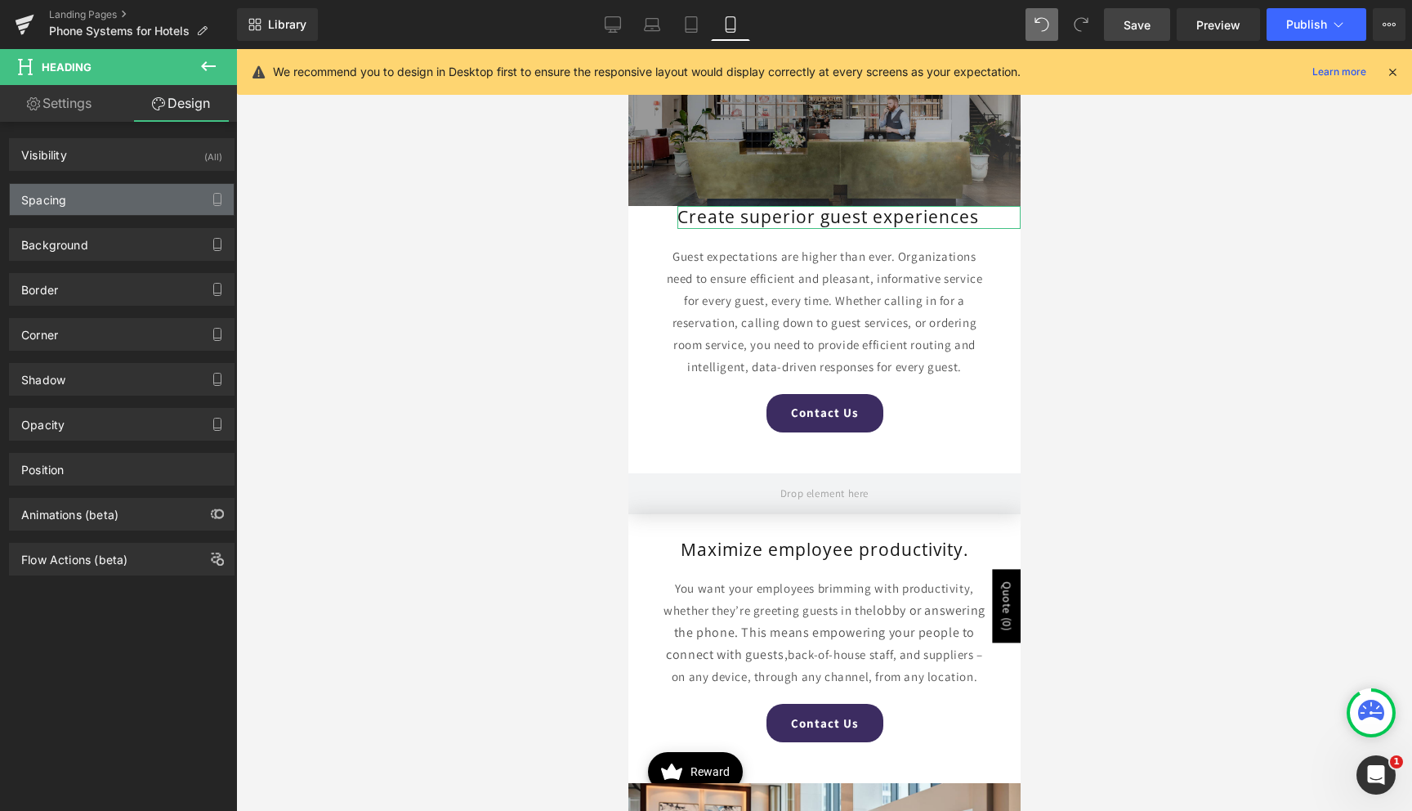
click at [101, 195] on div "Spacing" at bounding box center [122, 199] width 224 height 31
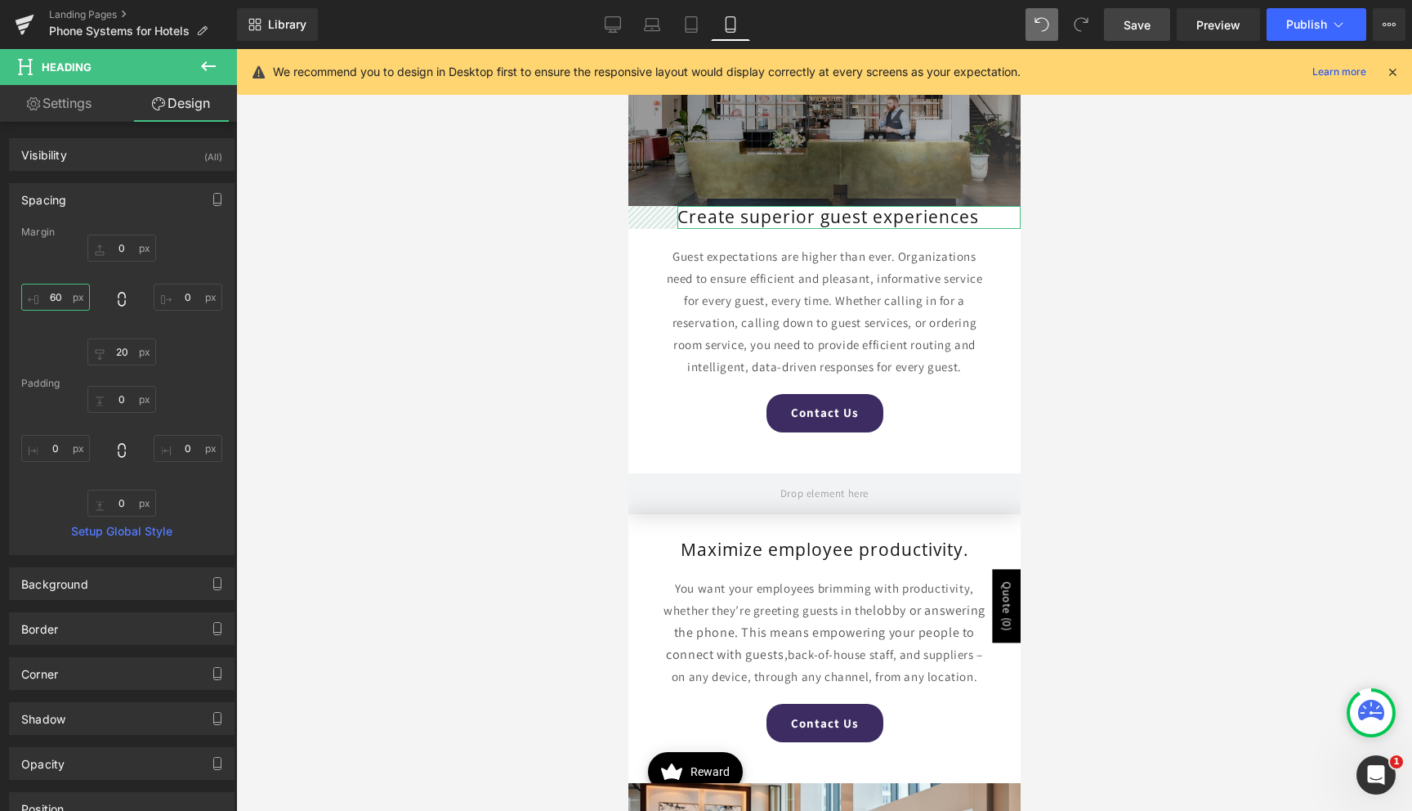
click at [59, 292] on input "60" at bounding box center [55, 297] width 69 height 27
drag, startPoint x: 63, startPoint y: 446, endPoint x: 78, endPoint y: 447, distance: 14.7
click at [64, 446] on input "0" at bounding box center [55, 448] width 69 height 27
type input "40"
click at [188, 450] on input "0" at bounding box center [188, 448] width 69 height 27
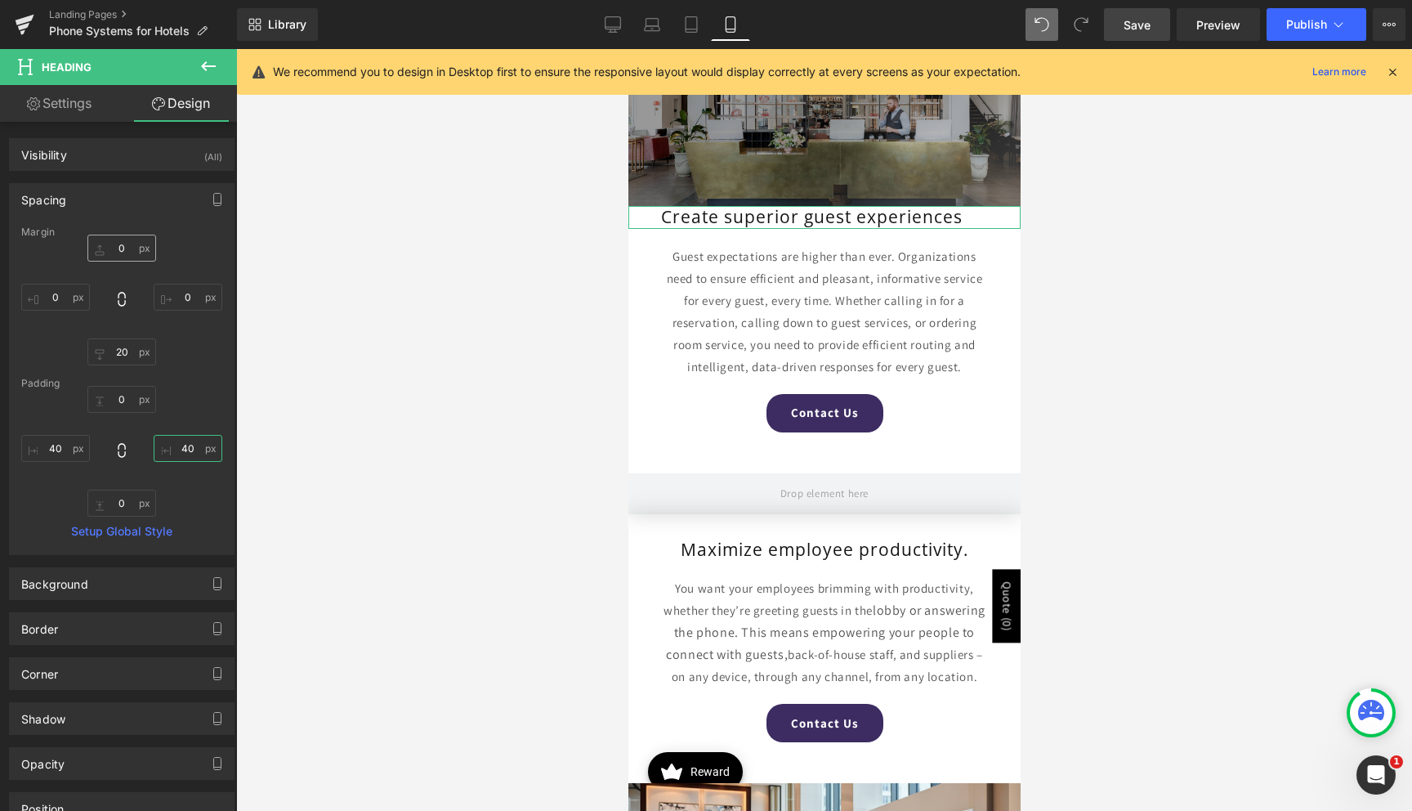
type input "40"
click at [107, 246] on input "0" at bounding box center [121, 248] width 69 height 27
type input "50"
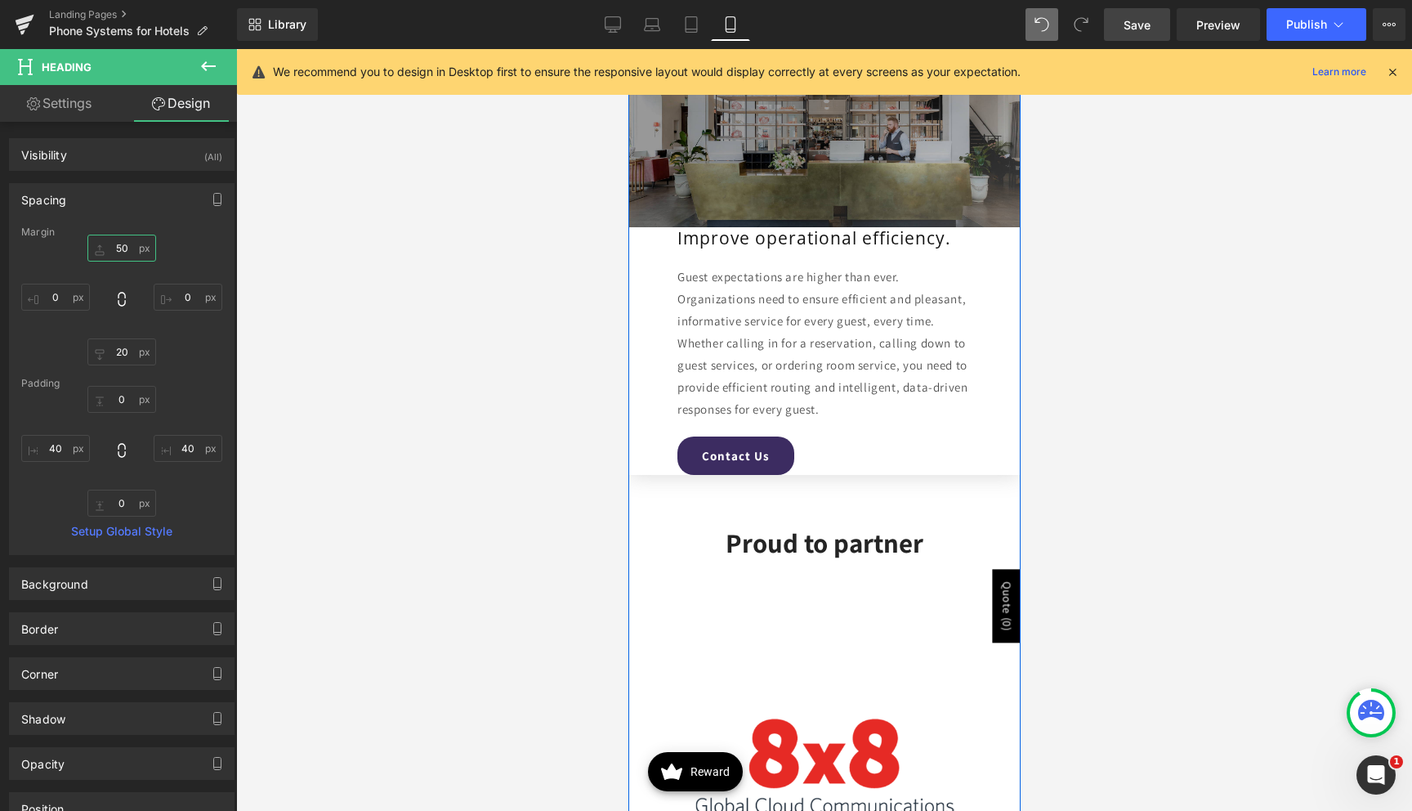
scroll to position [4287, 0]
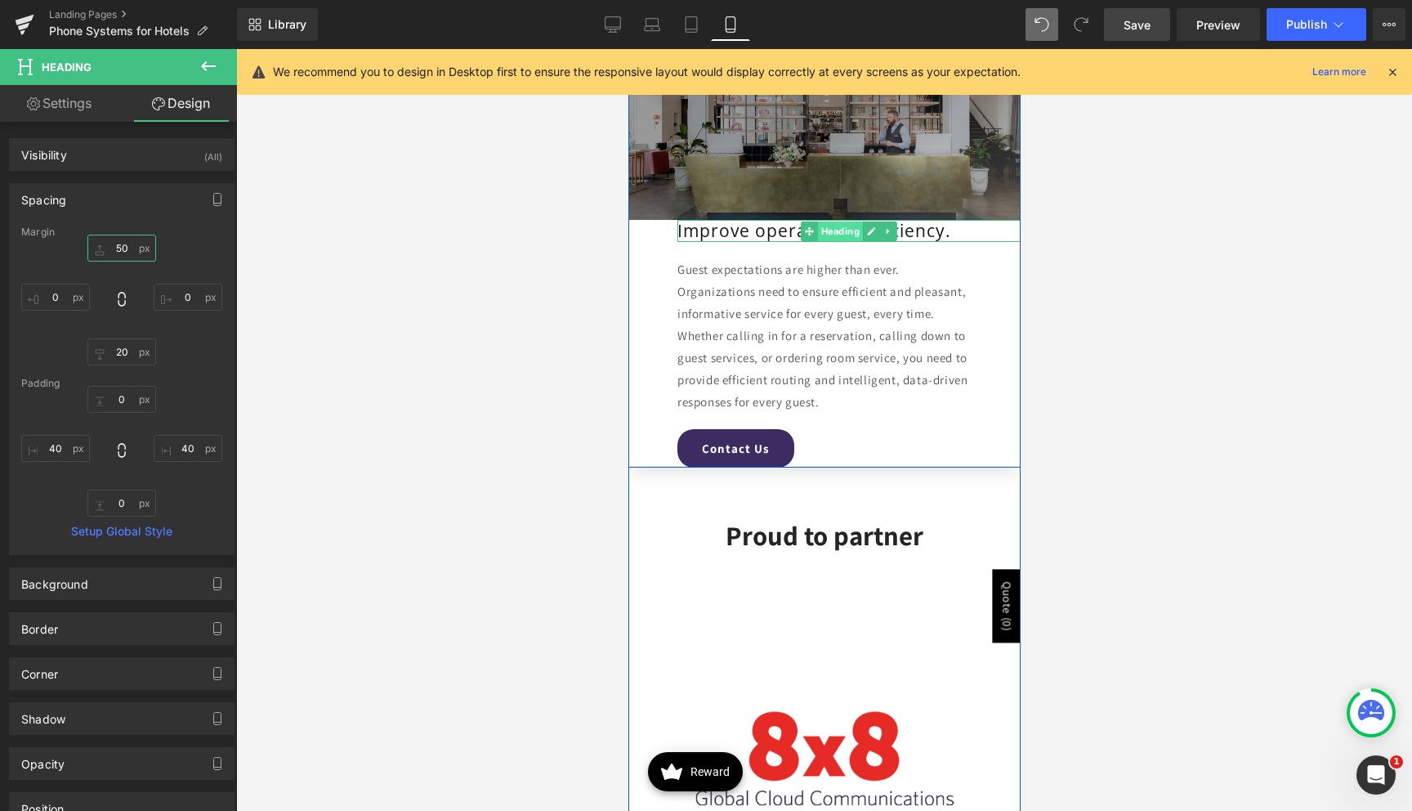
drag, startPoint x: 812, startPoint y: 231, endPoint x: 821, endPoint y: 231, distance: 9.0
click at [812, 231] on icon at bounding box center [808, 230] width 9 height 9
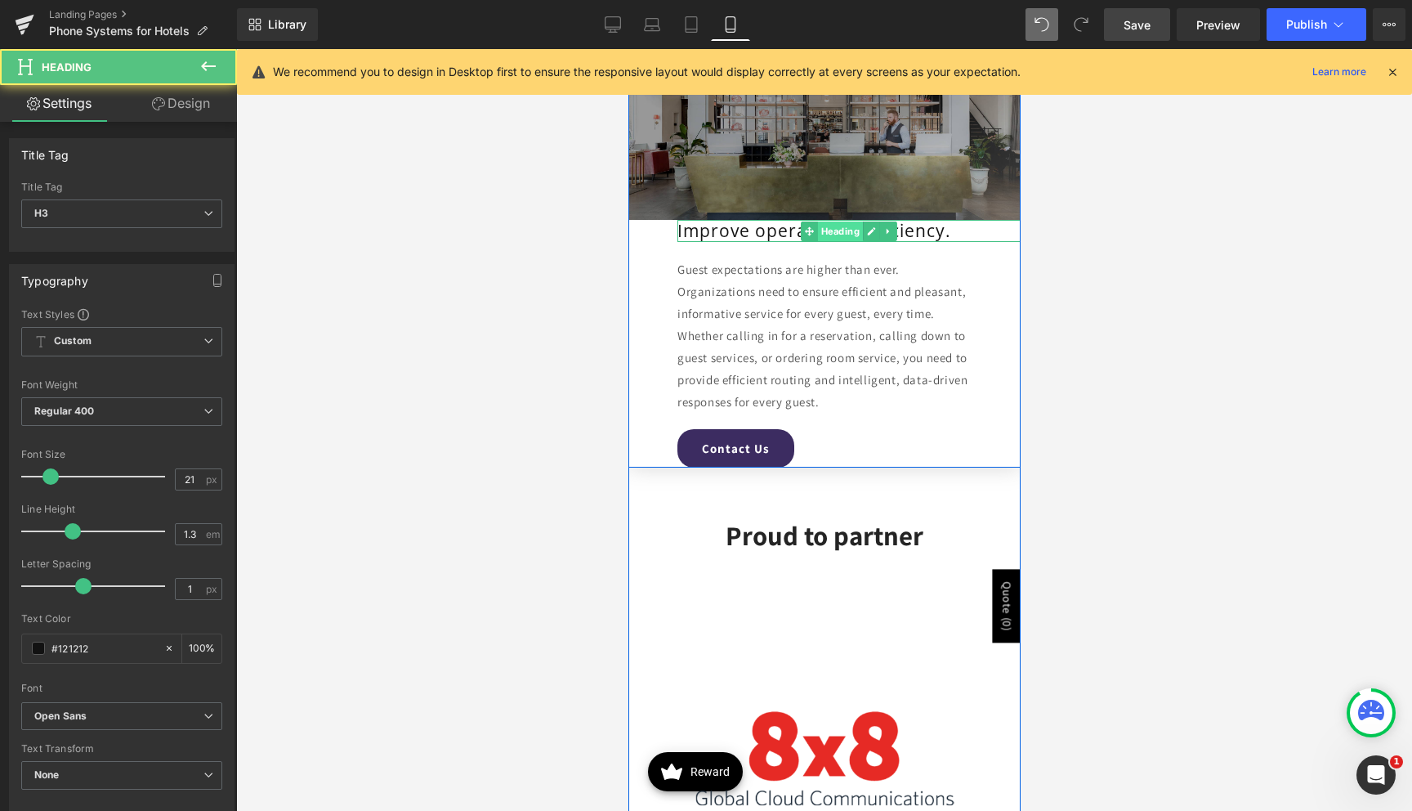
click at [823, 231] on span "Heading" at bounding box center [839, 231] width 45 height 20
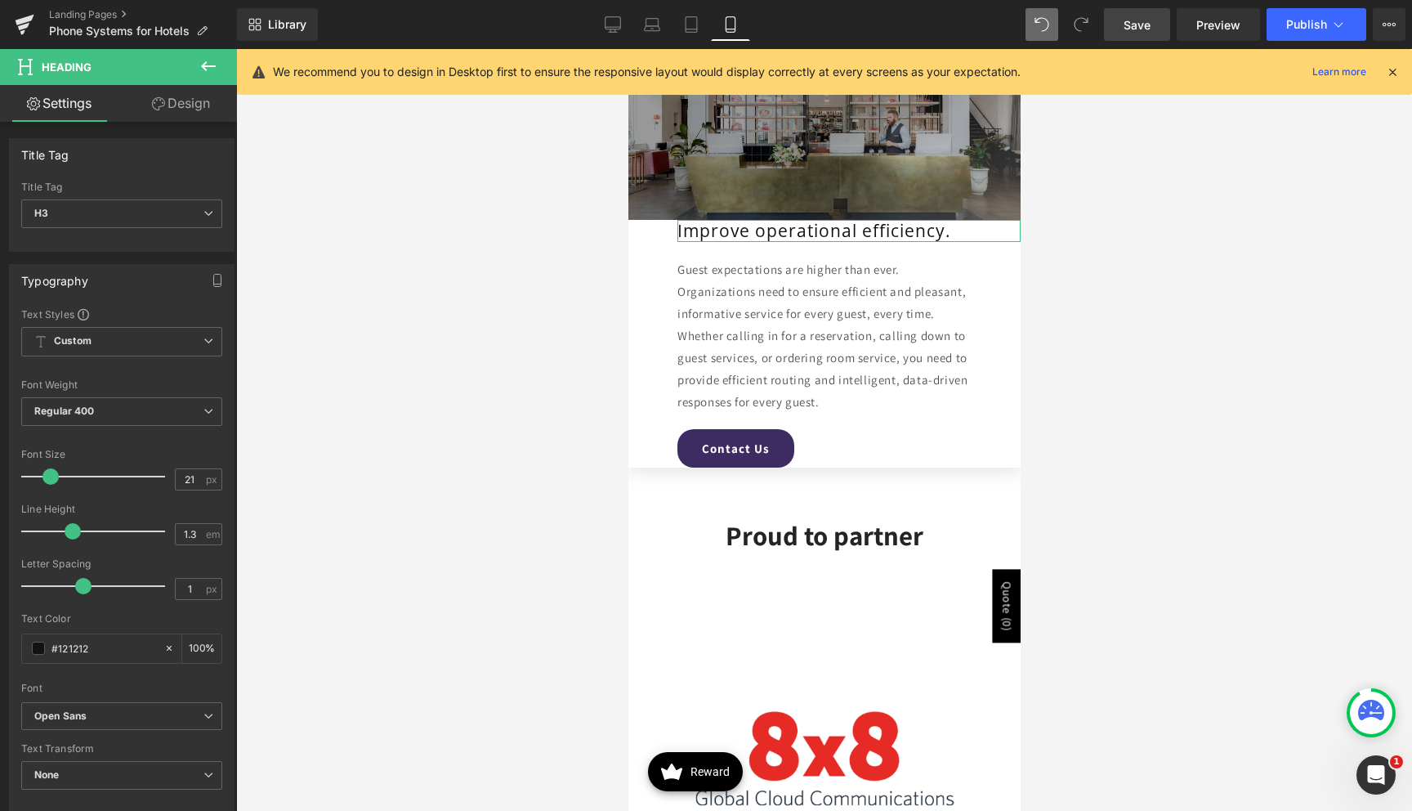
click at [194, 94] on link "Design" at bounding box center [181, 103] width 118 height 37
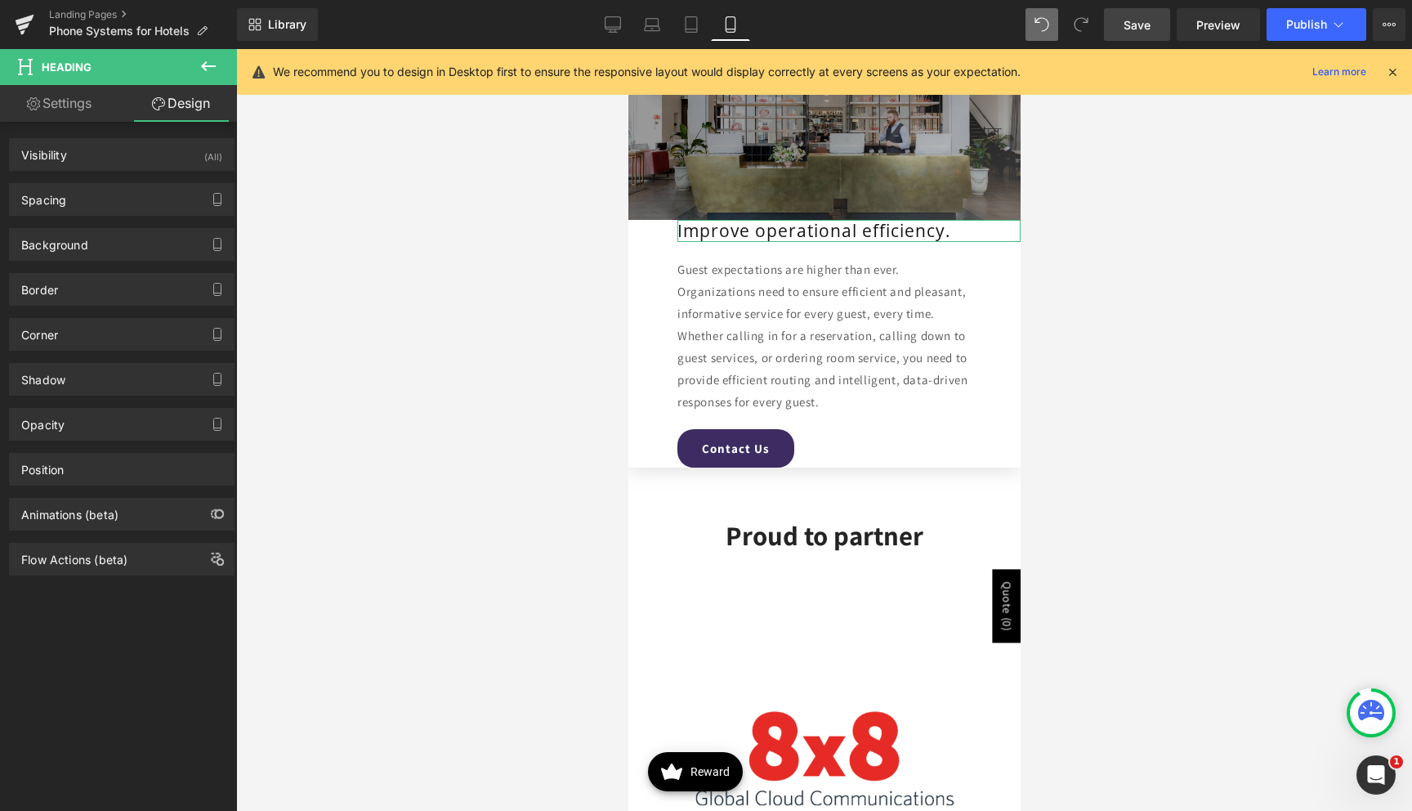
click at [191, 104] on link "Design" at bounding box center [181, 103] width 118 height 37
type input "0"
type input "20"
type input "60"
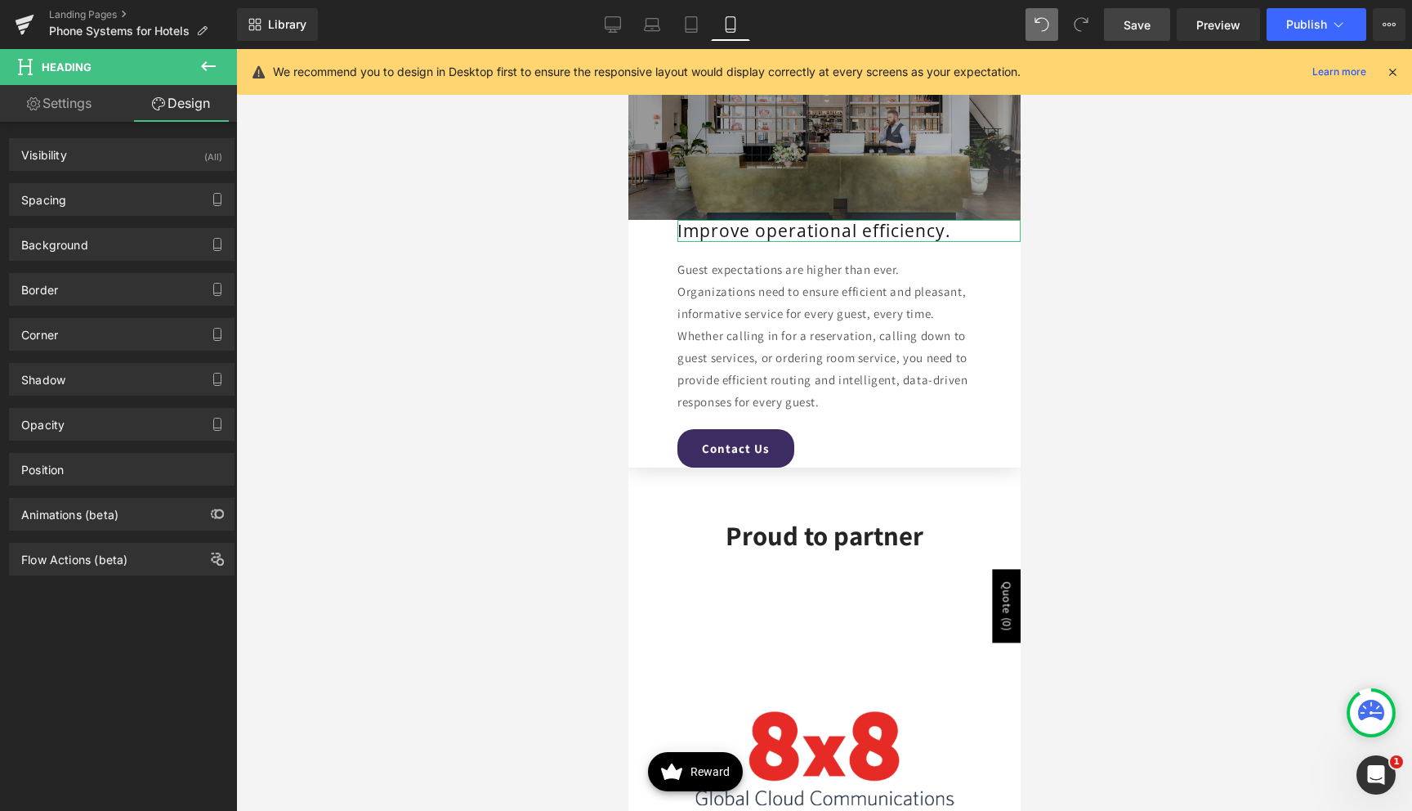
type input "0"
click at [28, 208] on div "Spacing" at bounding box center [122, 199] width 224 height 31
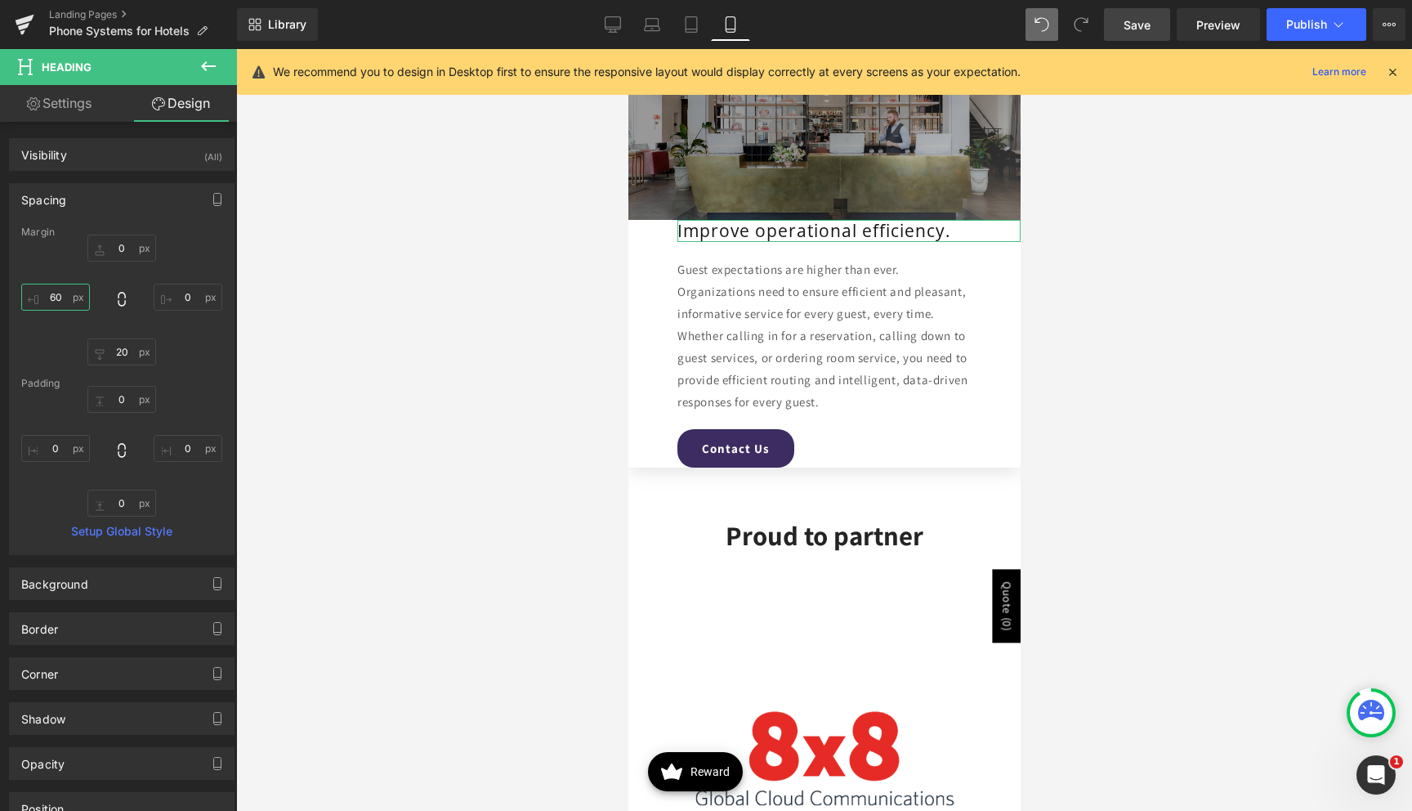
drag, startPoint x: 50, startPoint y: 295, endPoint x: 88, endPoint y: 292, distance: 38.5
click at [50, 295] on input "60" at bounding box center [55, 297] width 69 height 27
type input "0"
click at [115, 250] on input "0" at bounding box center [121, 248] width 69 height 27
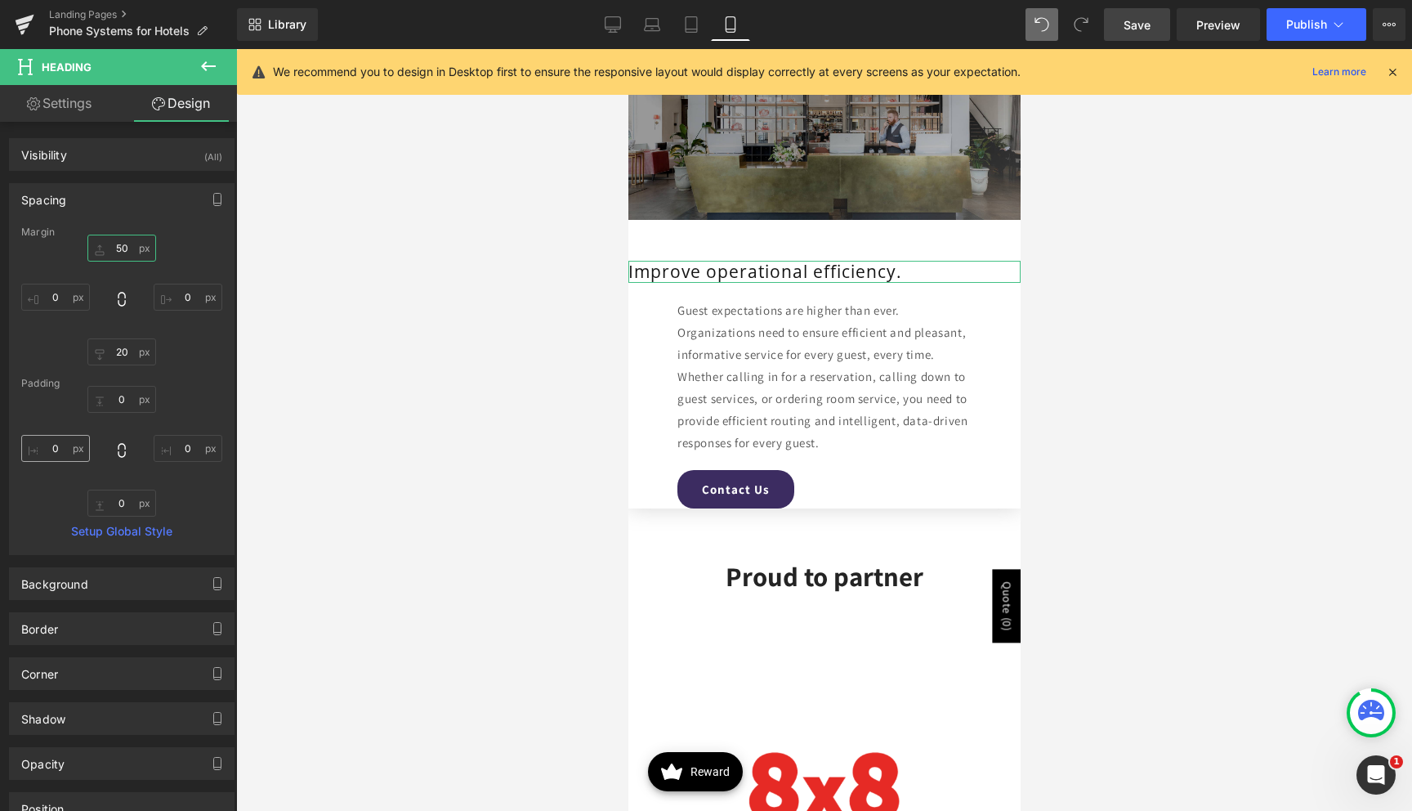
type input "50"
click at [48, 447] on input "0" at bounding box center [55, 448] width 69 height 27
type input "40"
click at [177, 446] on input "0" at bounding box center [188, 448] width 69 height 27
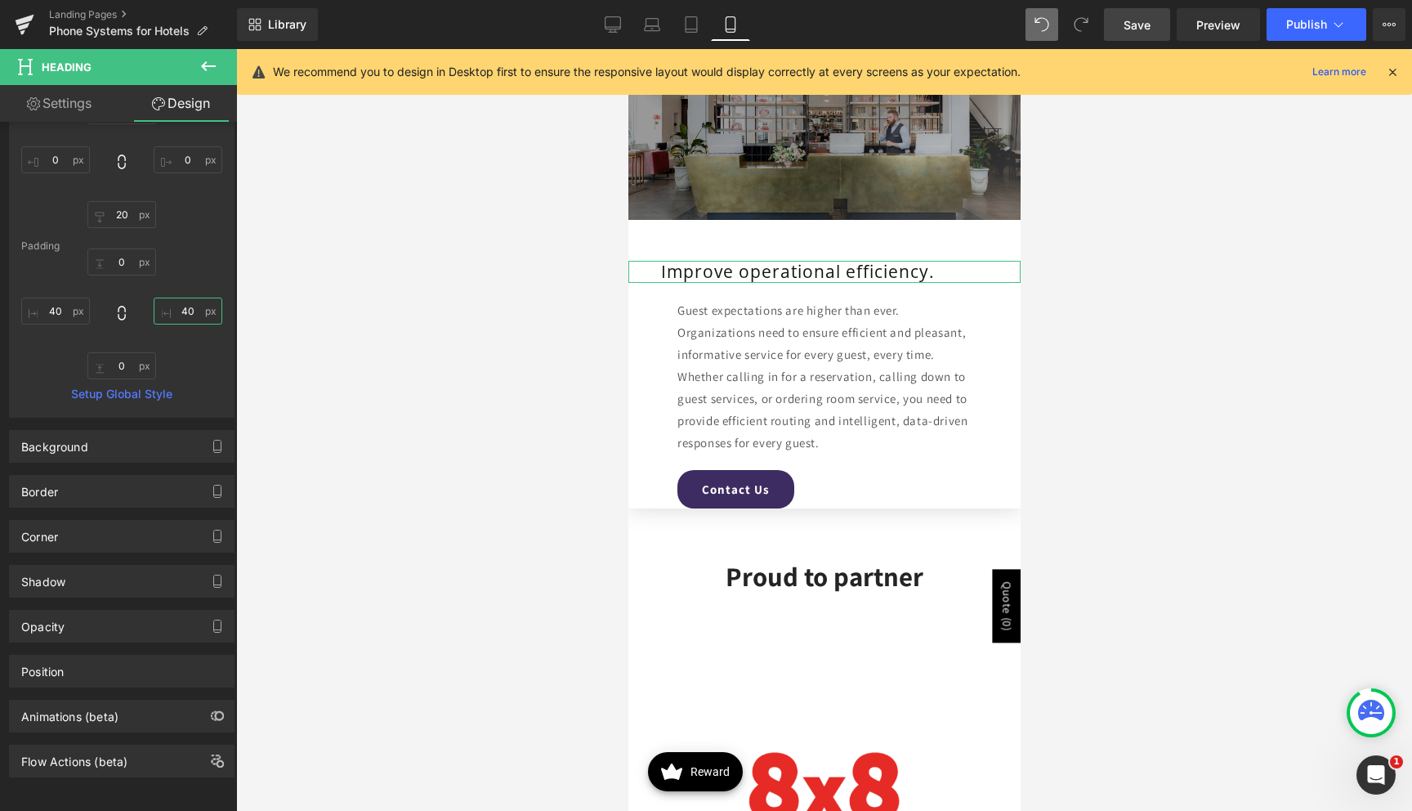
type input "40"
drag, startPoint x: 83, startPoint y: 107, endPoint x: 87, endPoint y: 118, distance: 12.4
click at [83, 107] on link "Settings" at bounding box center [59, 103] width 118 height 37
type input "100"
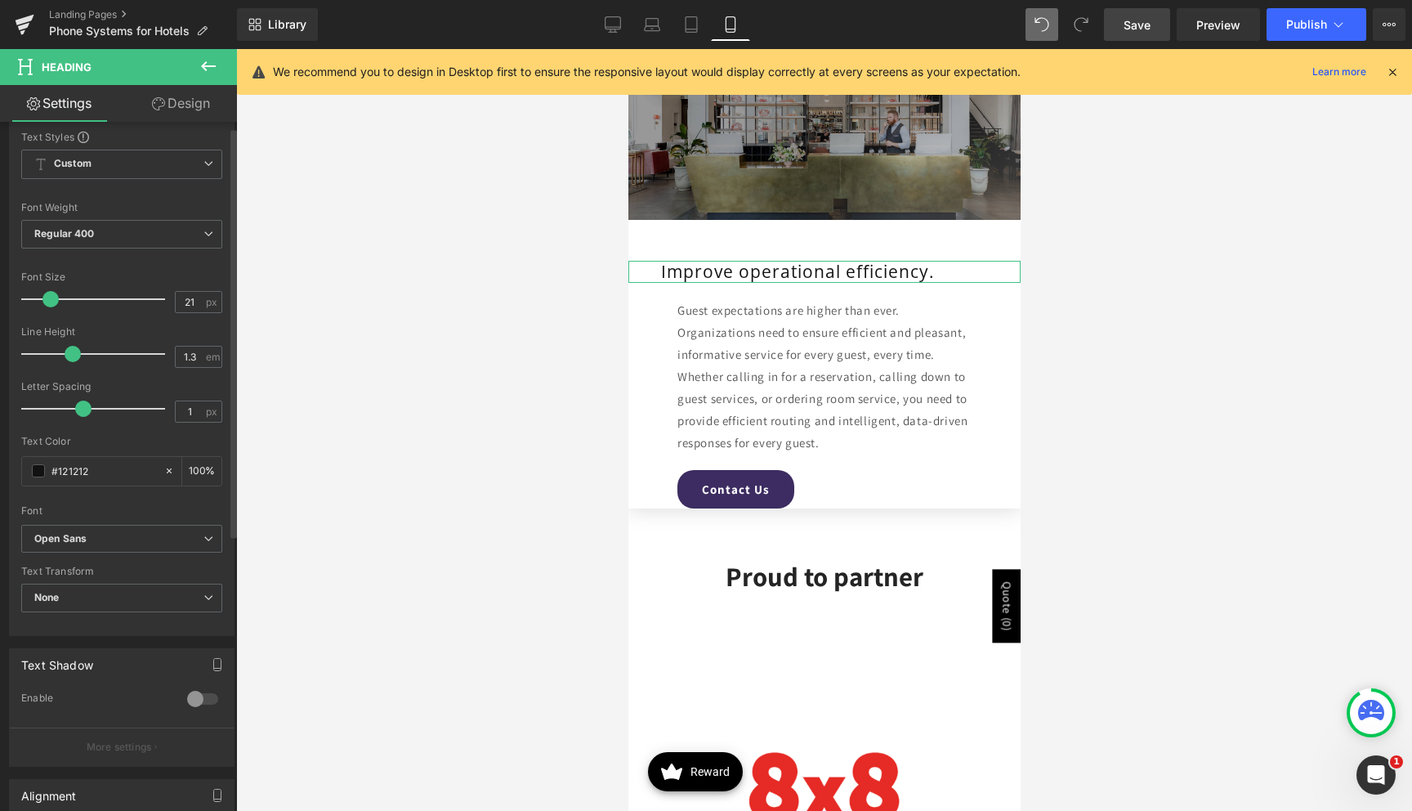
scroll to position [471, 0]
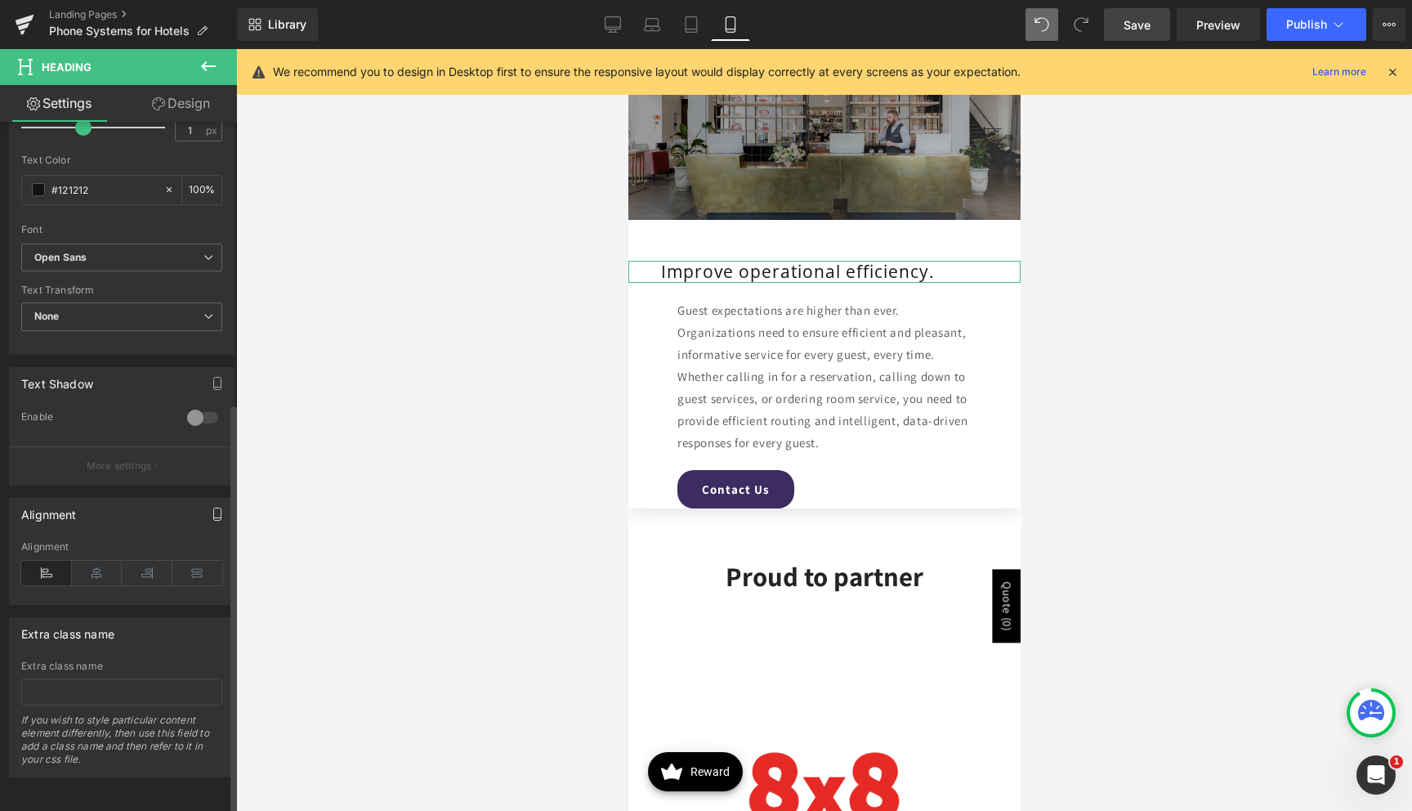
drag, startPoint x: 103, startPoint y: 562, endPoint x: 219, endPoint y: 505, distance: 129.4
click at [104, 561] on icon at bounding box center [97, 573] width 51 height 25
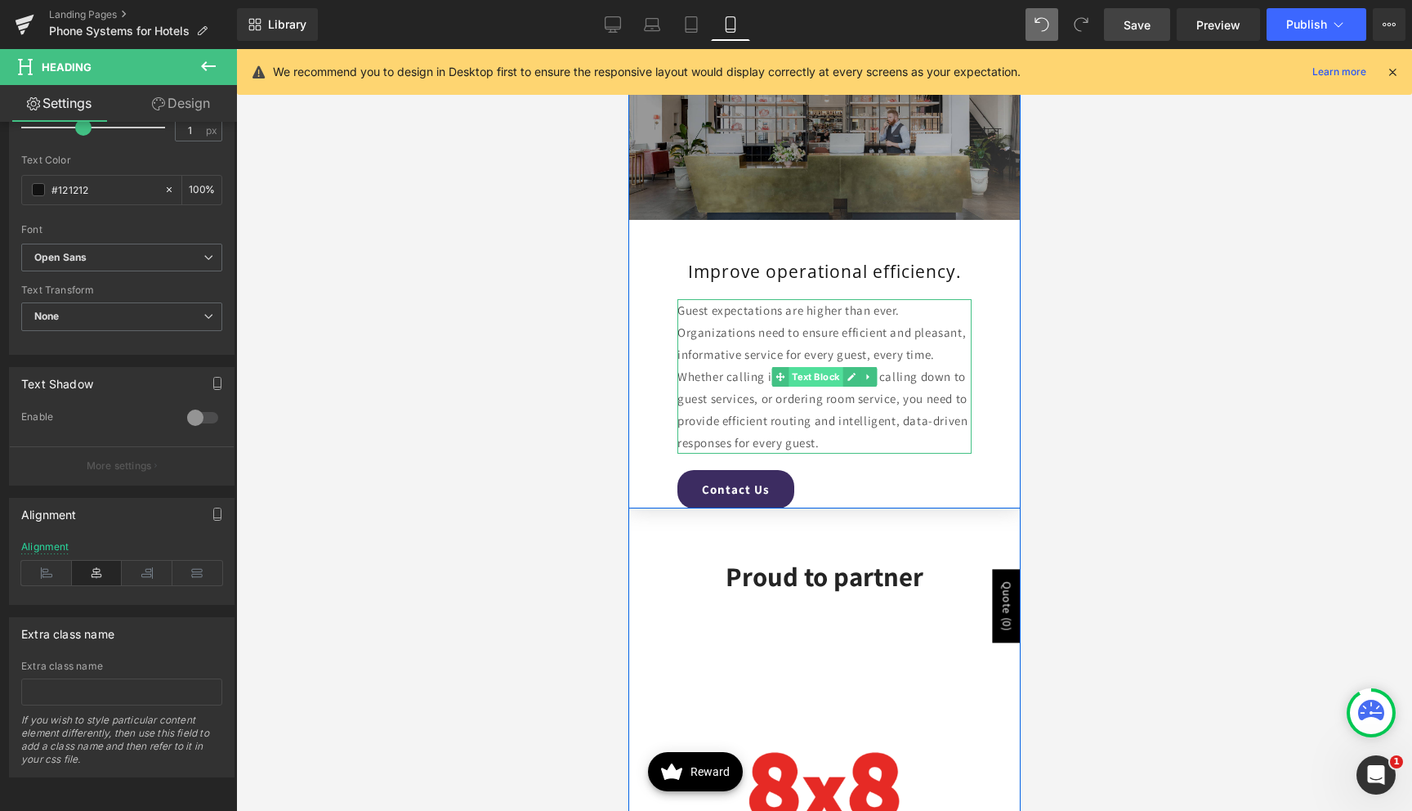
click at [809, 375] on span "Text Block" at bounding box center [815, 377] width 54 height 20
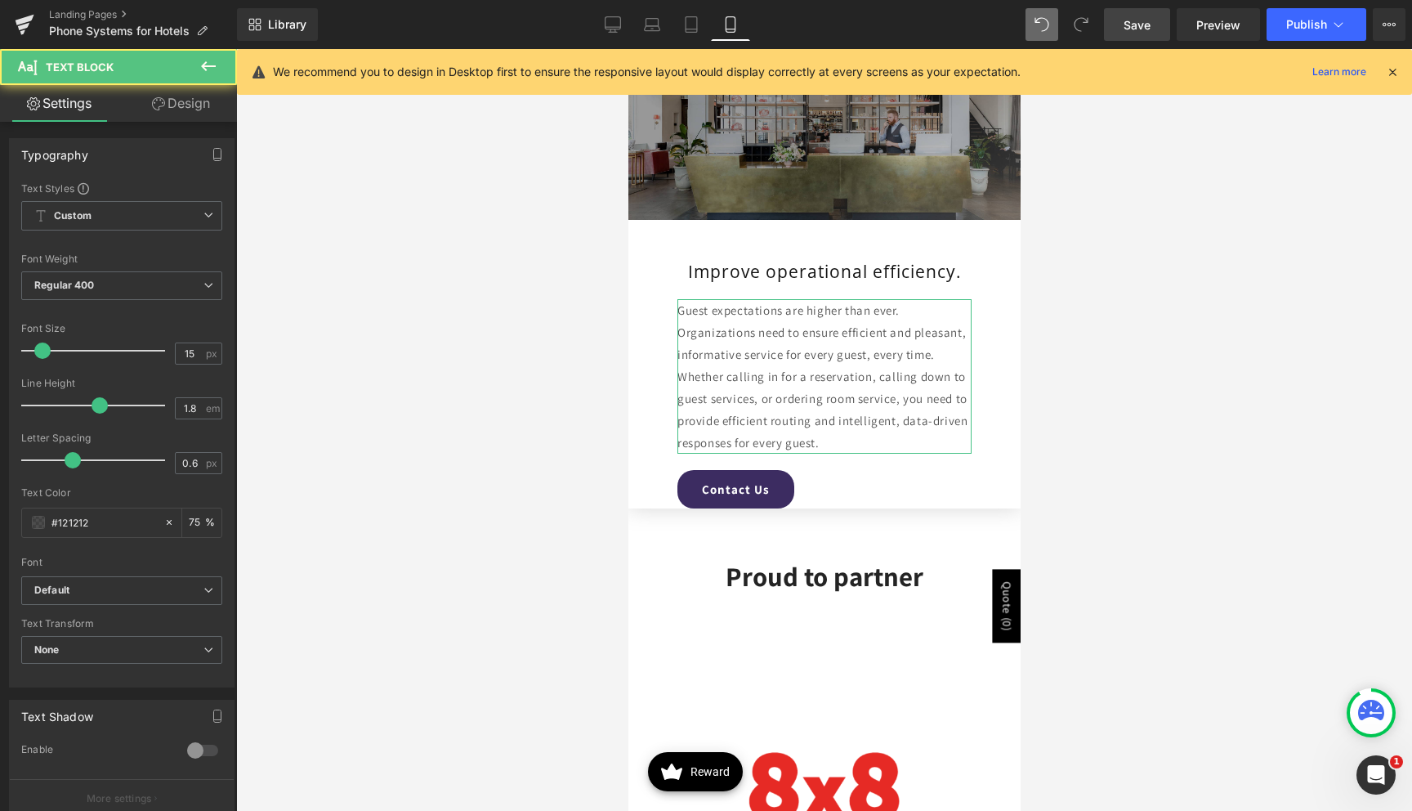
click at [176, 112] on link "Design" at bounding box center [181, 103] width 118 height 37
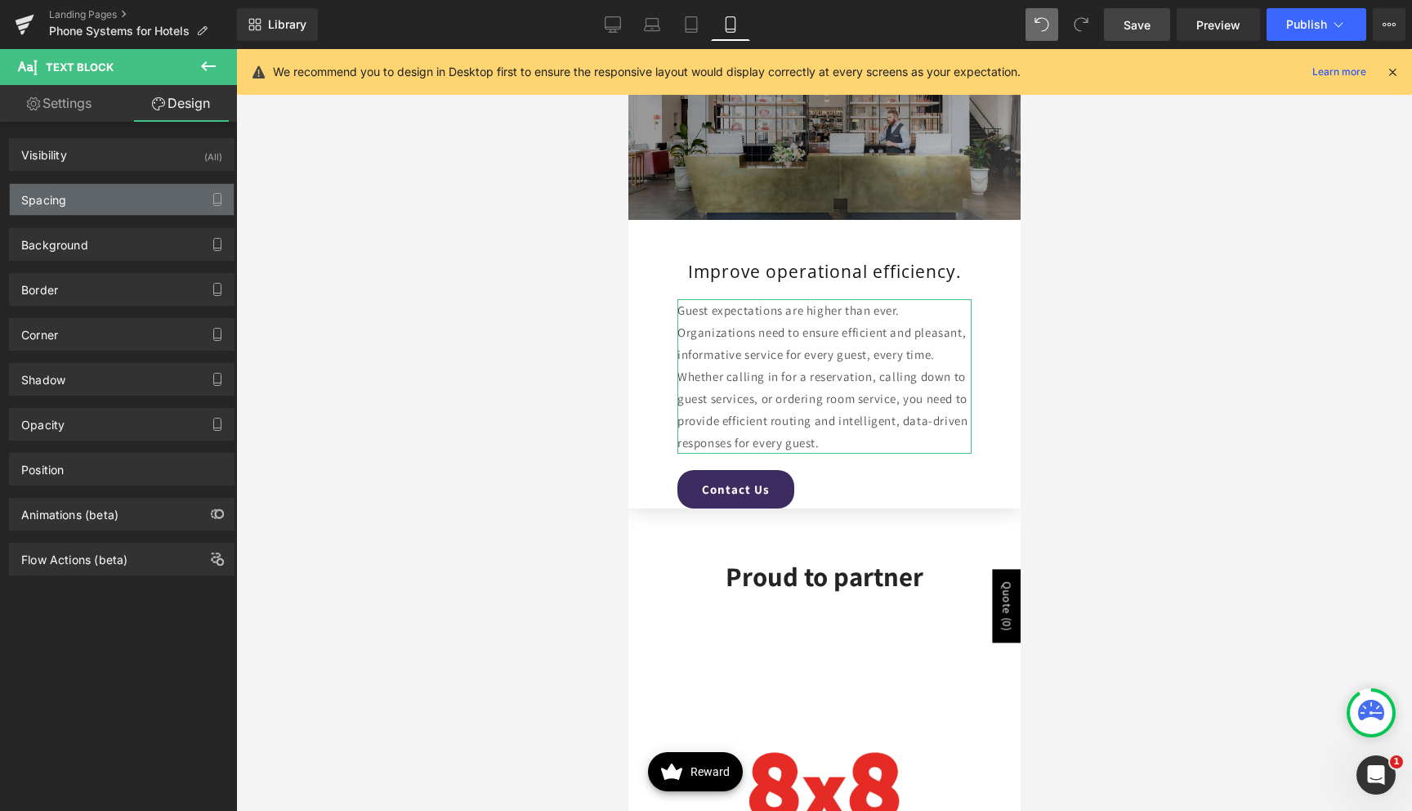
click at [98, 195] on div "Spacing" at bounding box center [122, 199] width 224 height 31
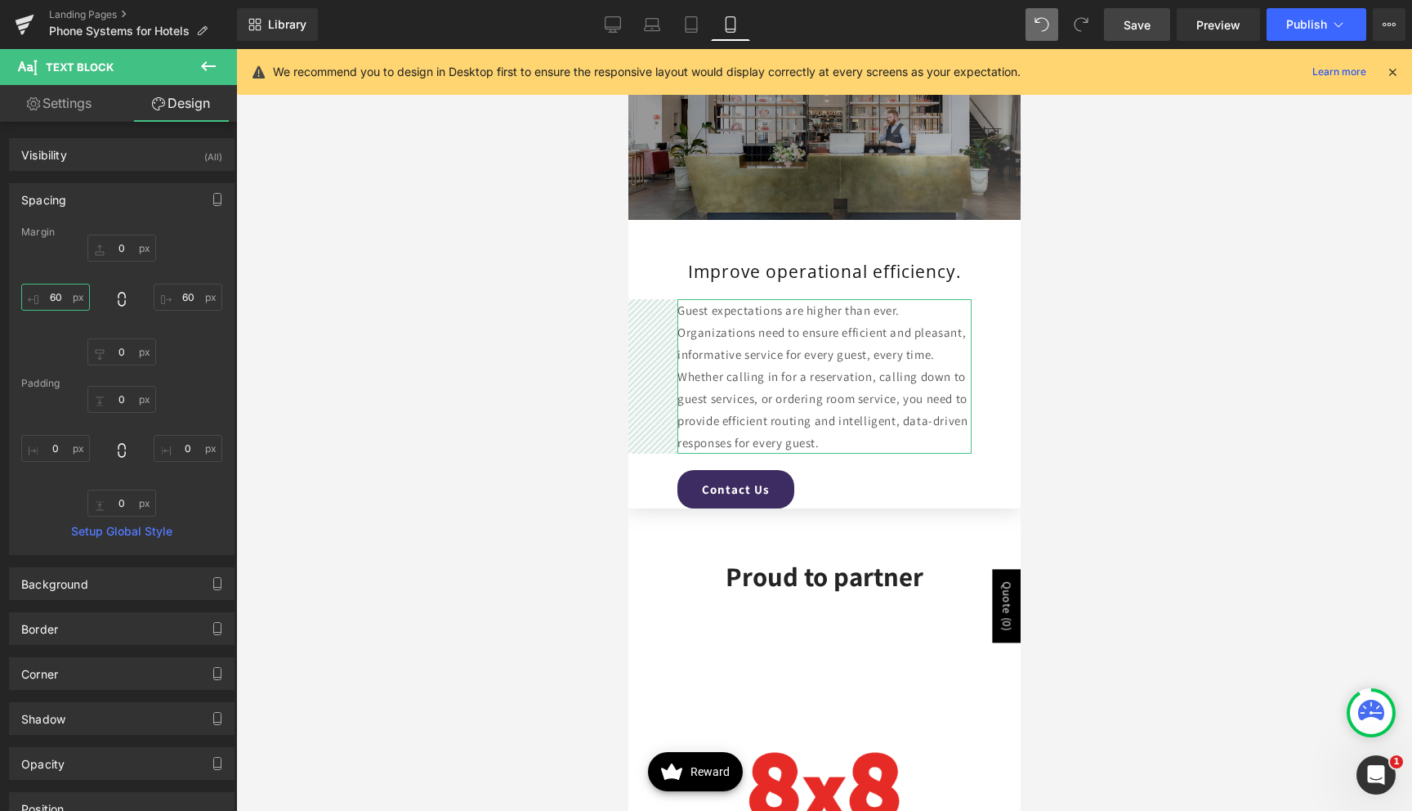
click at [65, 292] on input "60" at bounding box center [55, 297] width 69 height 27
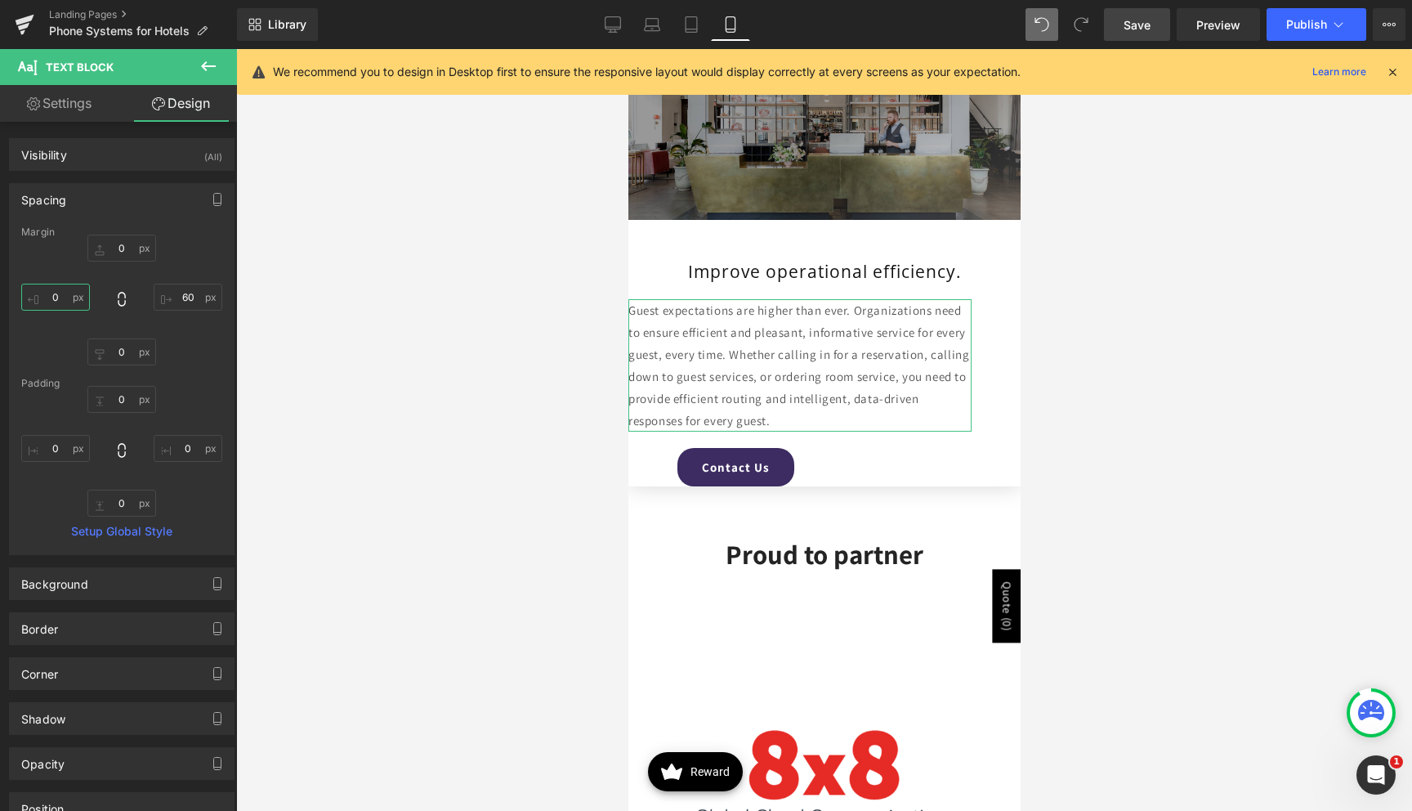
type input "`"
click at [192, 297] on input "60" at bounding box center [188, 297] width 69 height 27
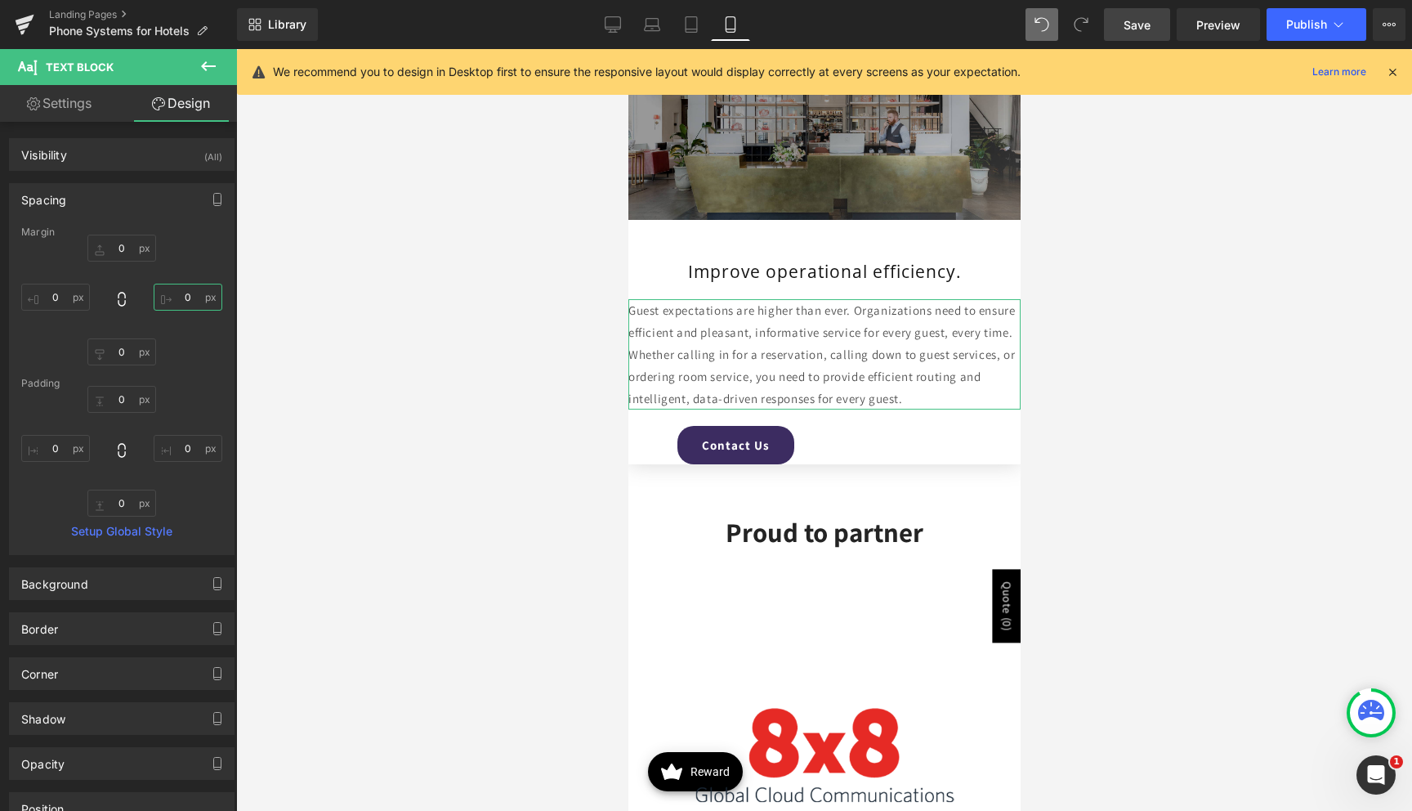
scroll to position [23, 0]
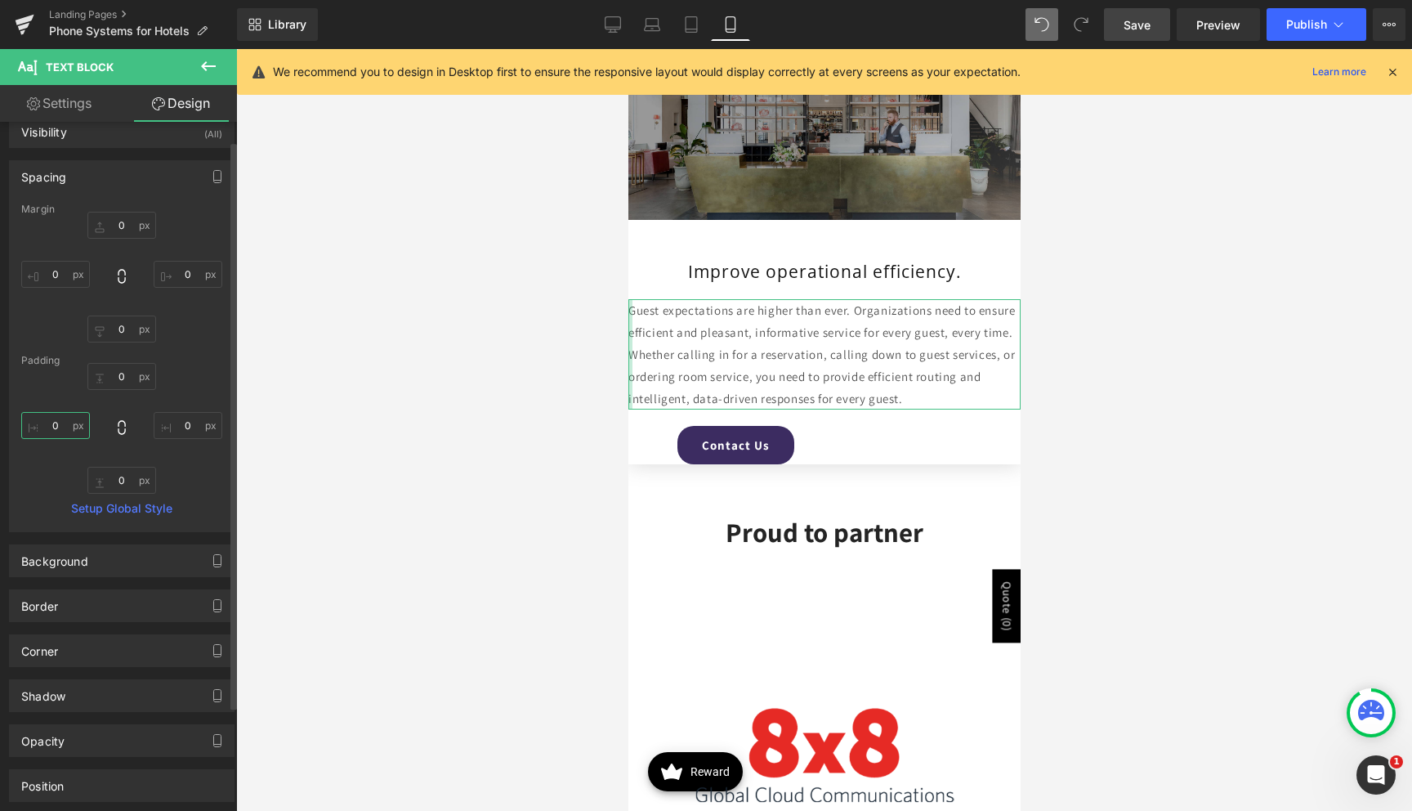
click at [47, 417] on input "0" at bounding box center [55, 425] width 69 height 27
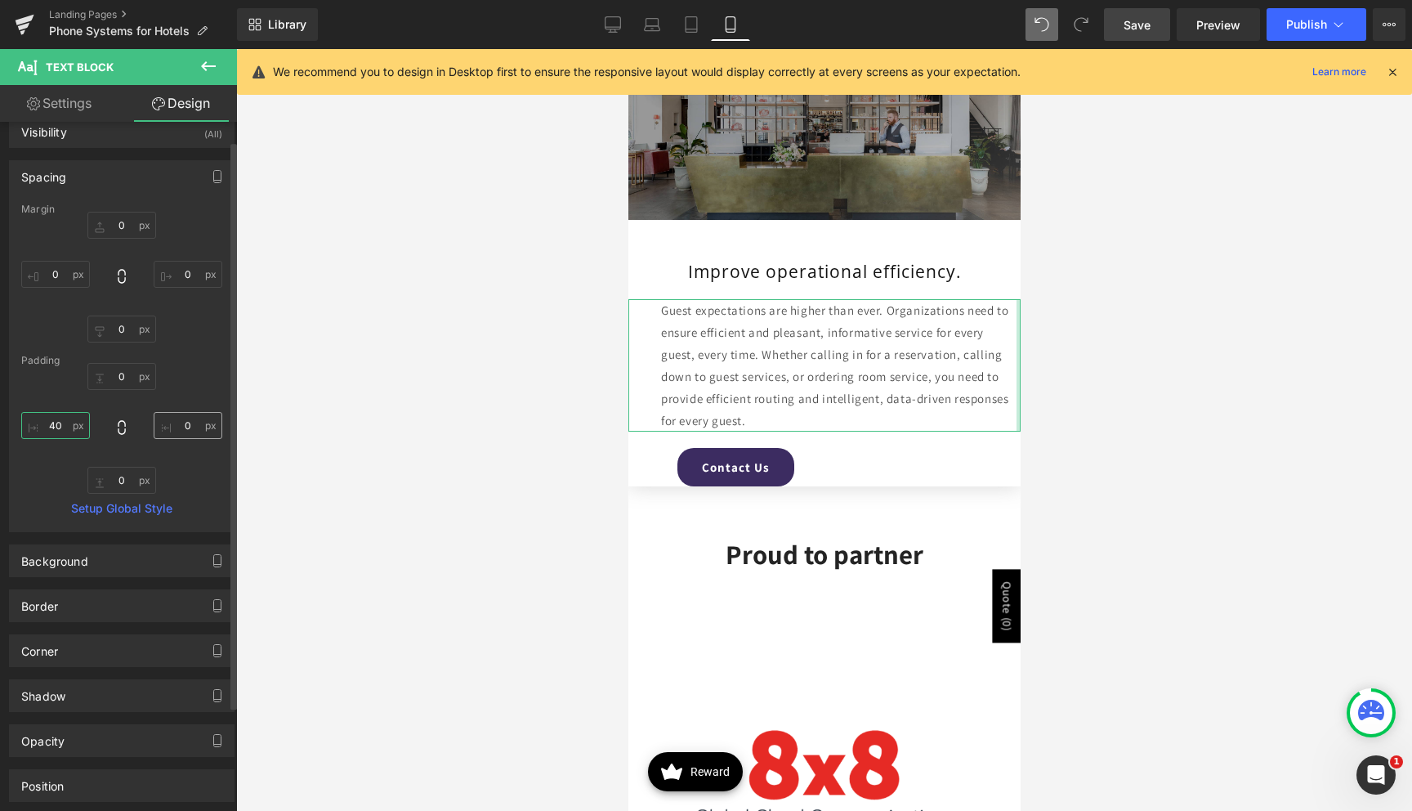
type input "40"
click at [171, 423] on input "0" at bounding box center [188, 425] width 69 height 27
type input "4"
click at [72, 109] on link "Settings" at bounding box center [59, 103] width 118 height 37
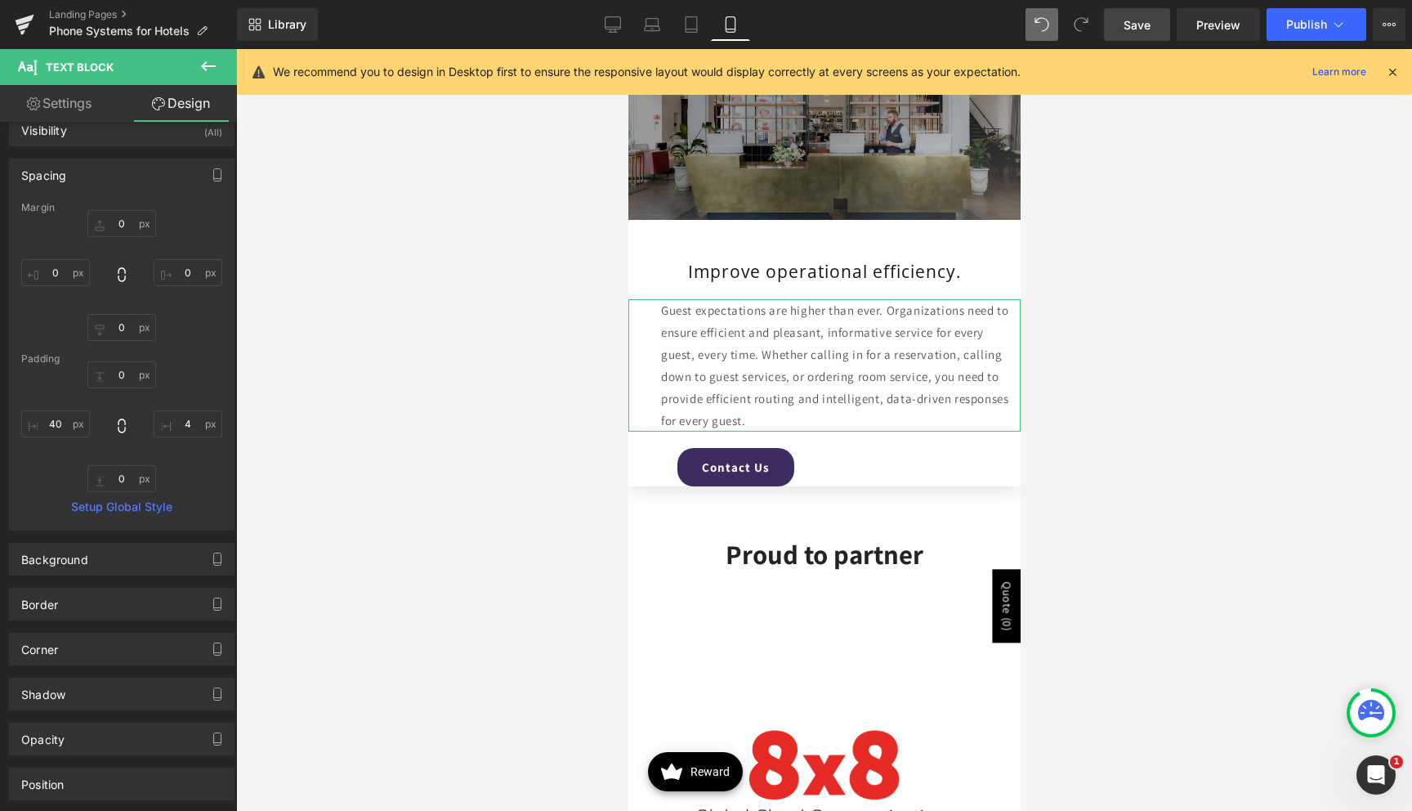
type input "75"
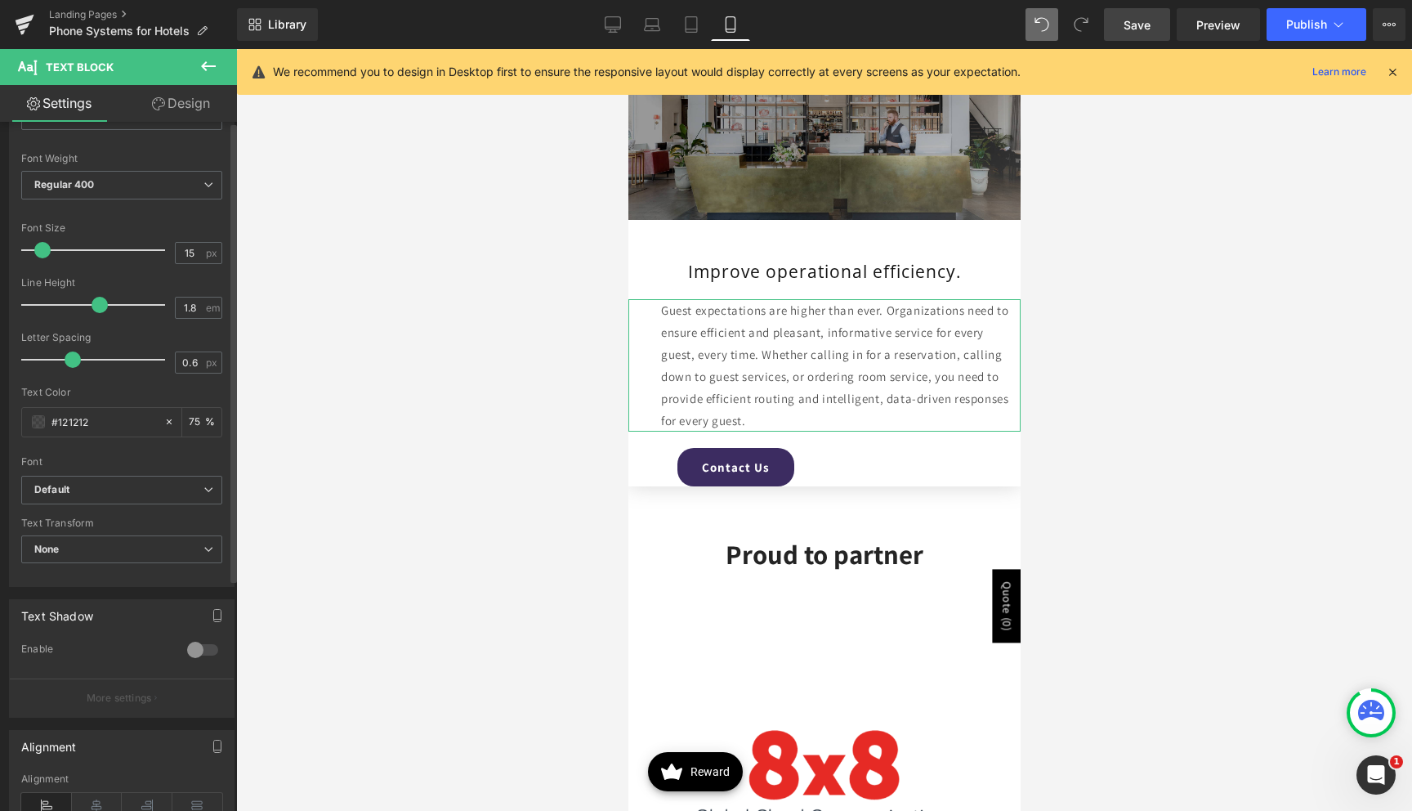
scroll to position [346, 0]
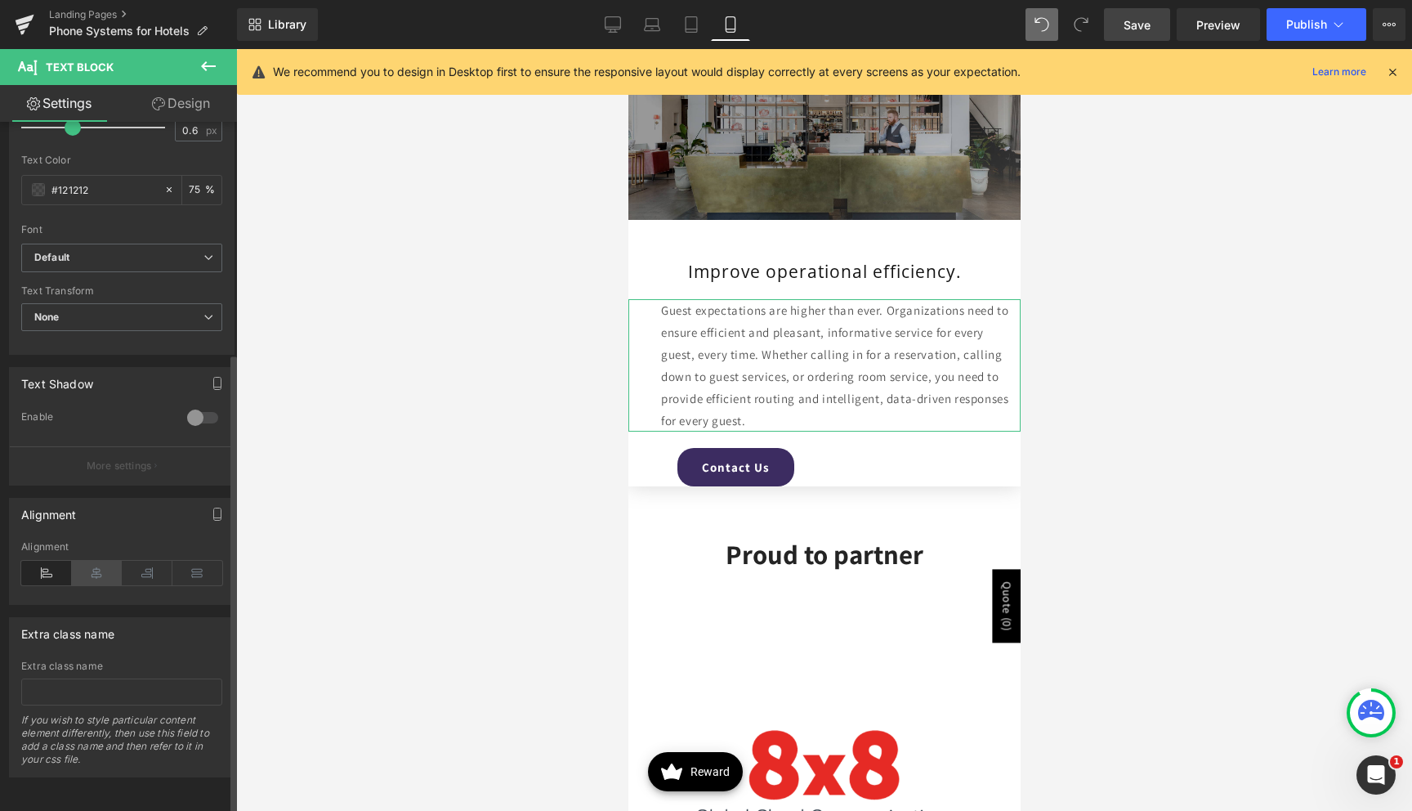
click at [77, 561] on icon at bounding box center [97, 573] width 51 height 25
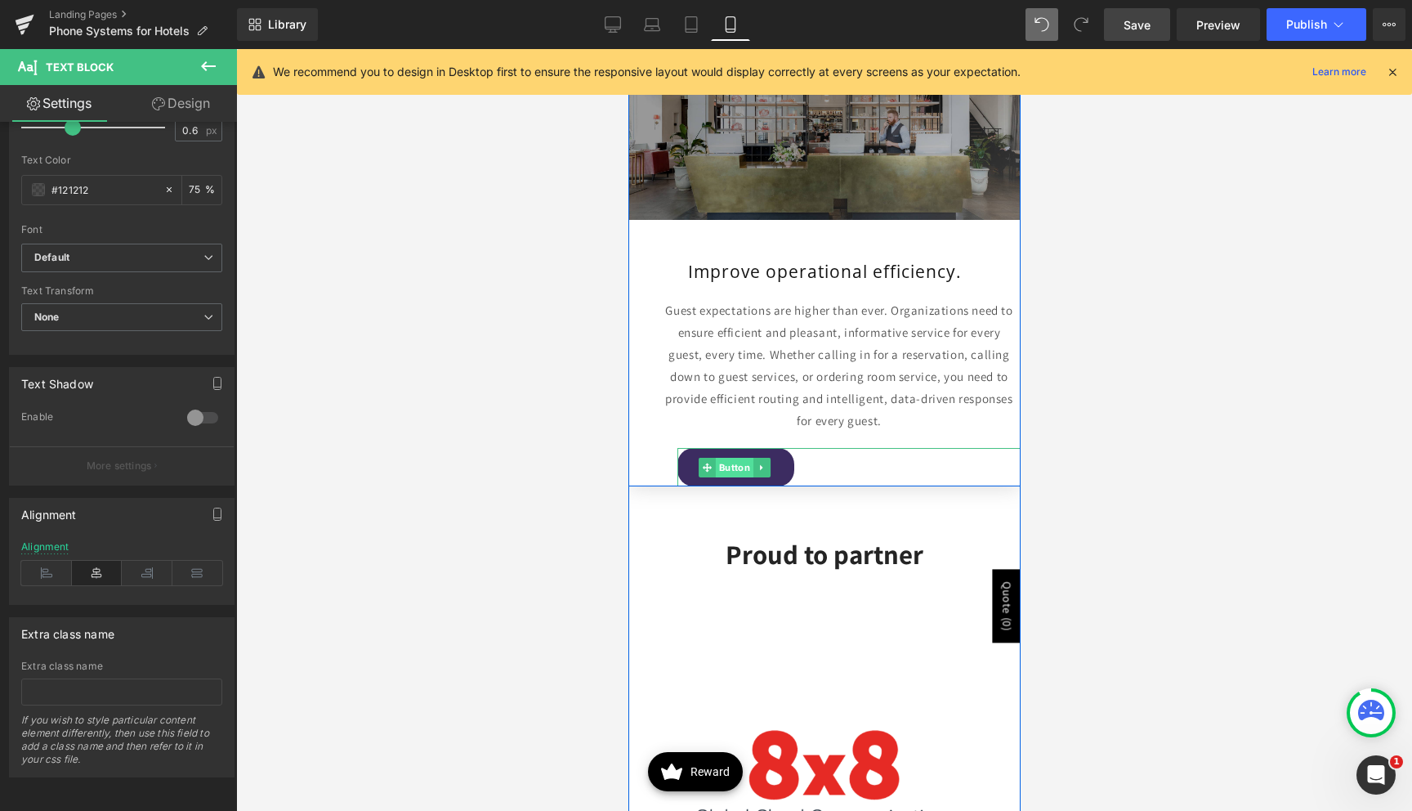
click at [726, 467] on span "Button" at bounding box center [734, 468] width 38 height 20
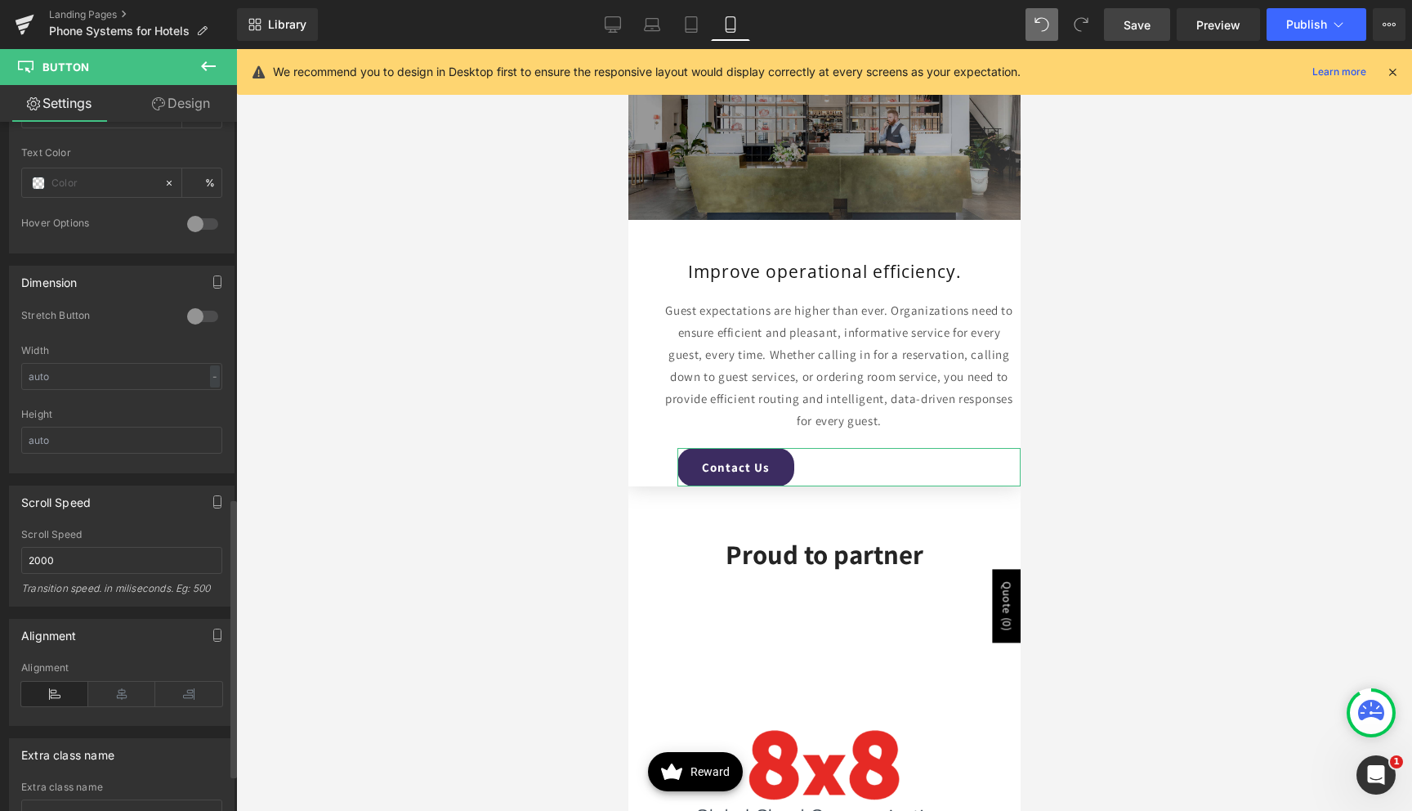
scroll to position [1018, 0]
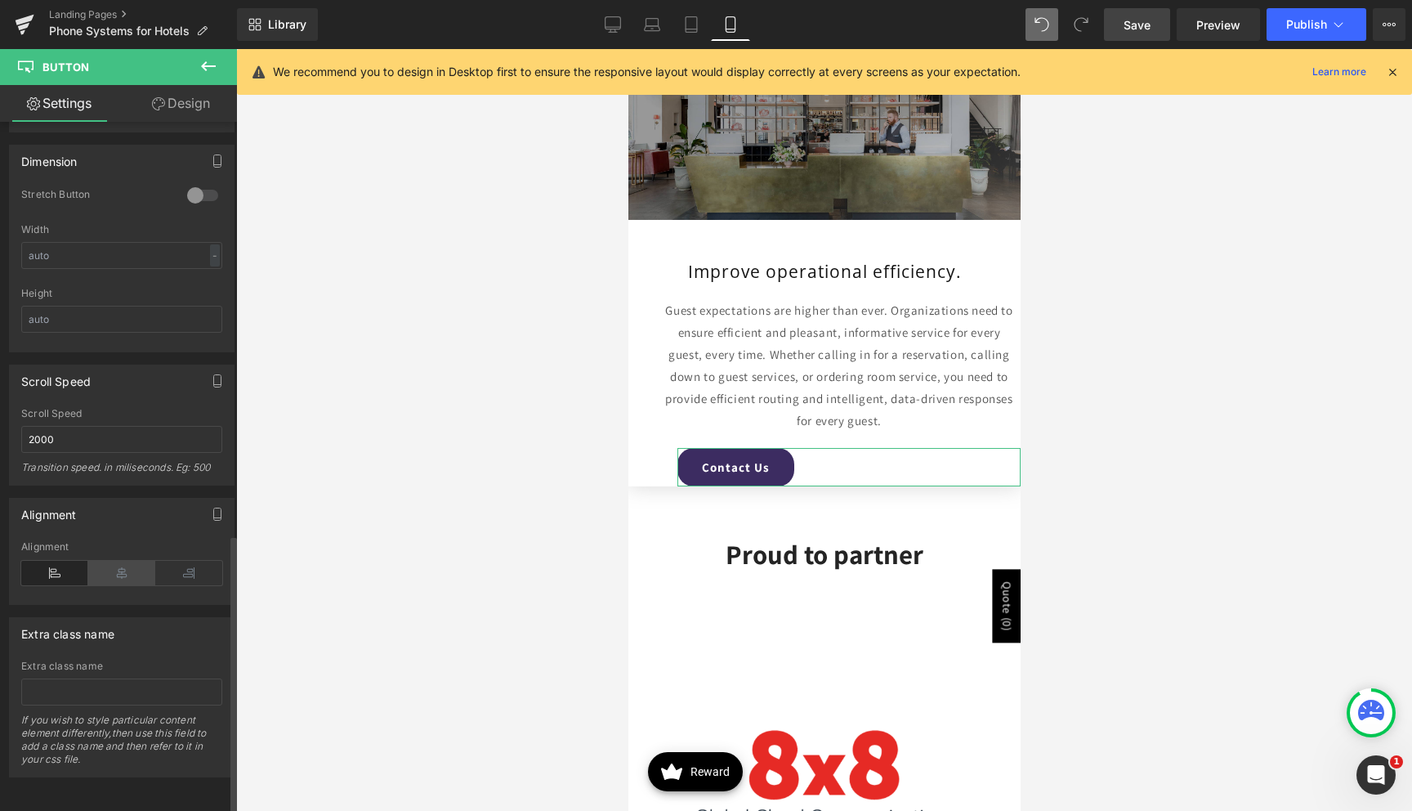
click at [118, 561] on icon at bounding box center [121, 573] width 67 height 25
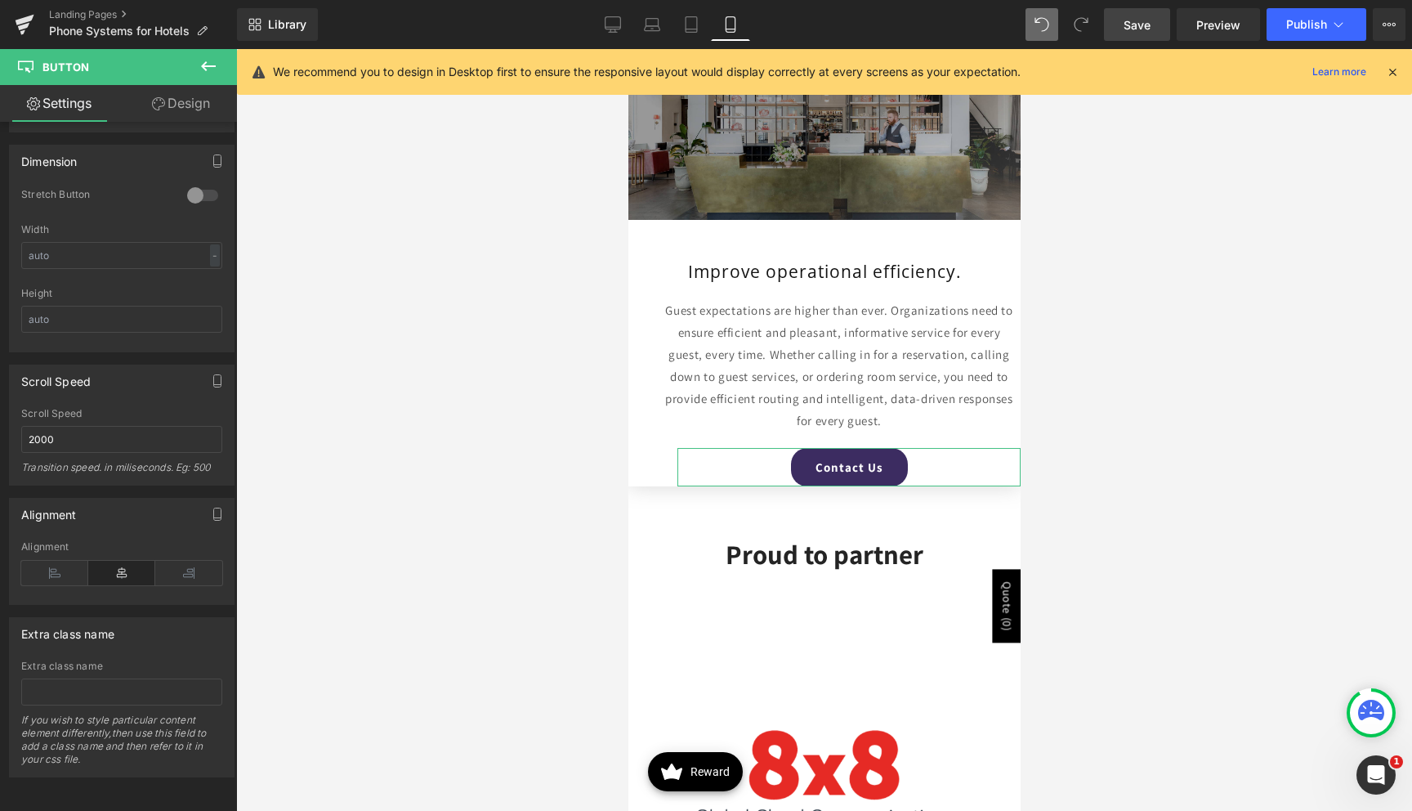
click at [152, 109] on icon at bounding box center [158, 103] width 13 height 13
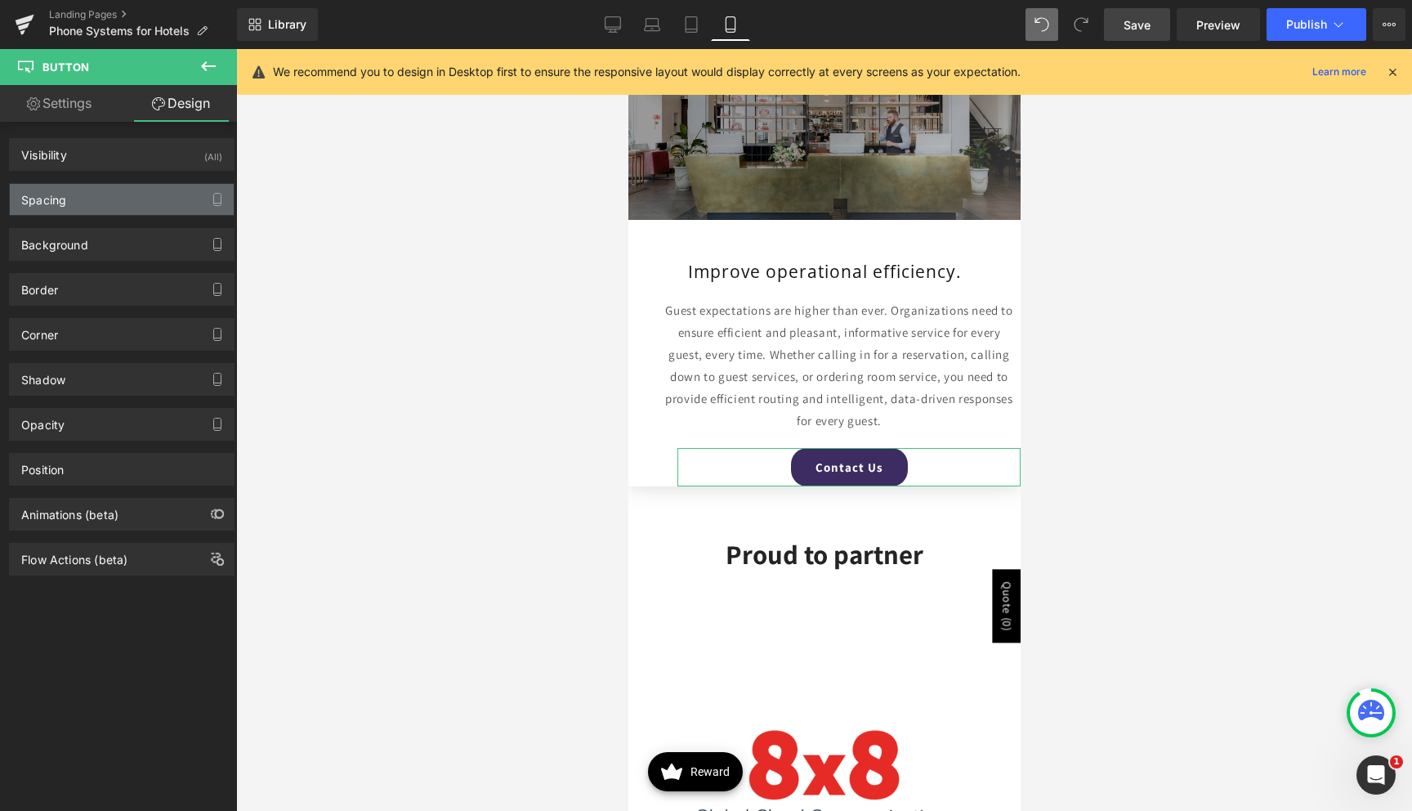
click at [69, 194] on div "Spacing" at bounding box center [122, 199] width 224 height 31
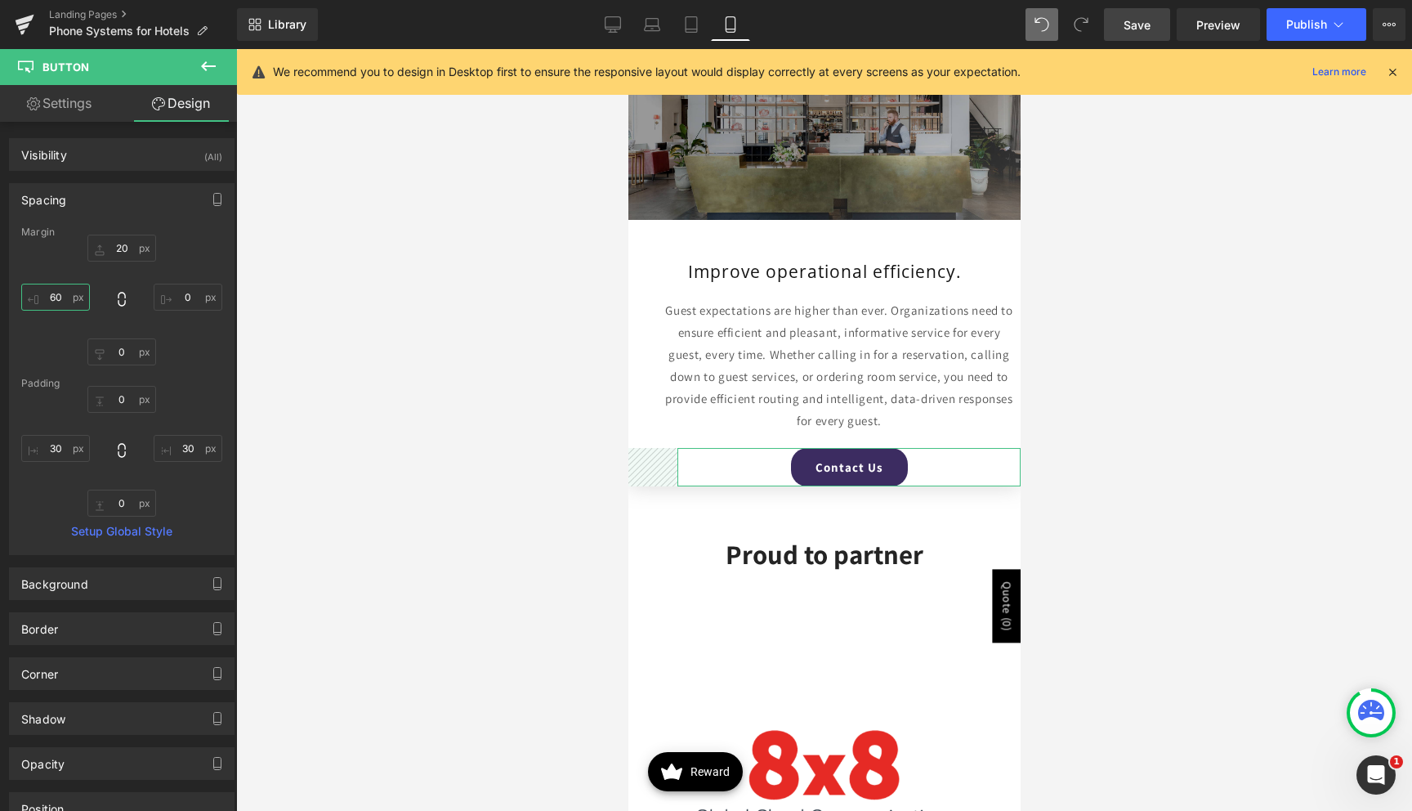
click at [64, 297] on input "60" at bounding box center [55, 297] width 69 height 27
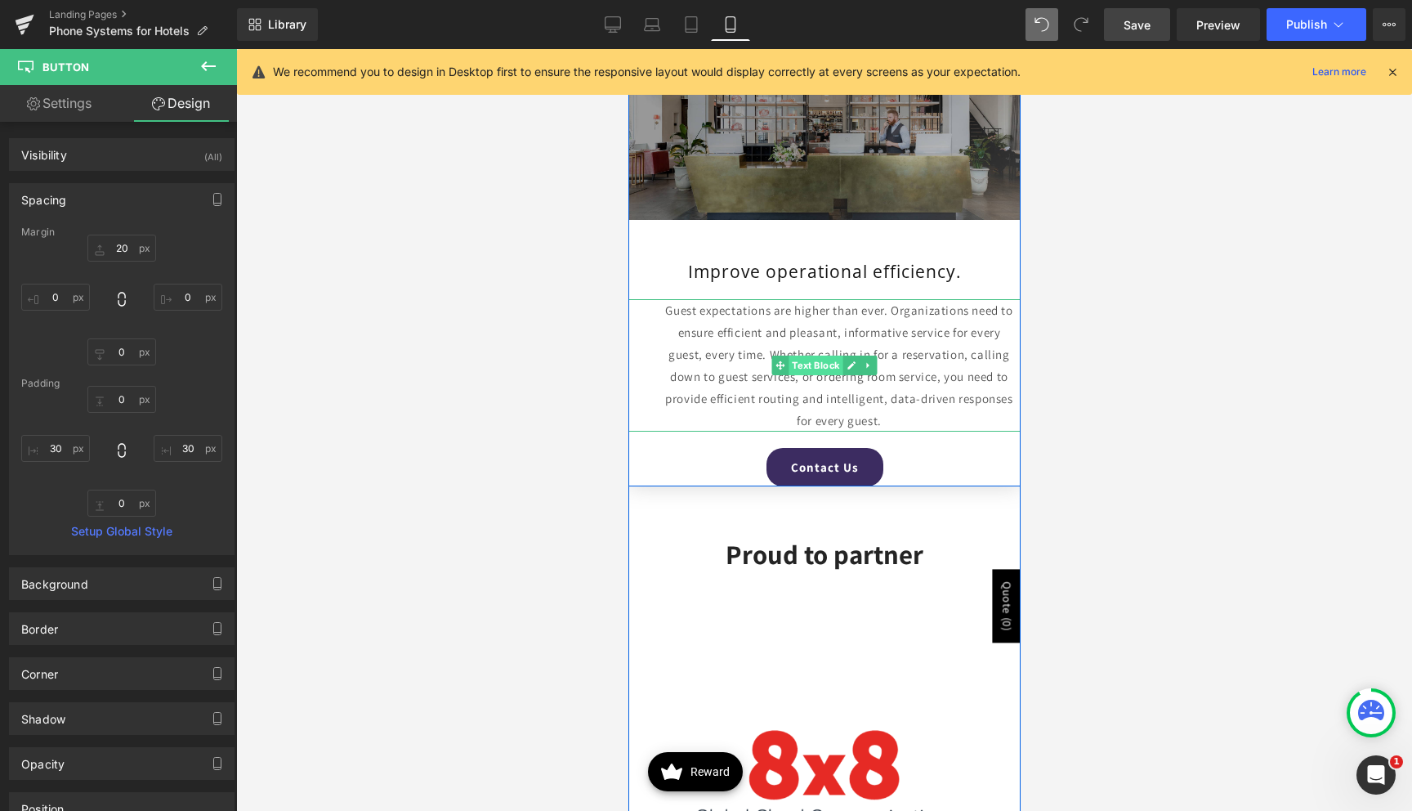
click at [812, 369] on span "Text Block" at bounding box center [815, 365] width 54 height 20
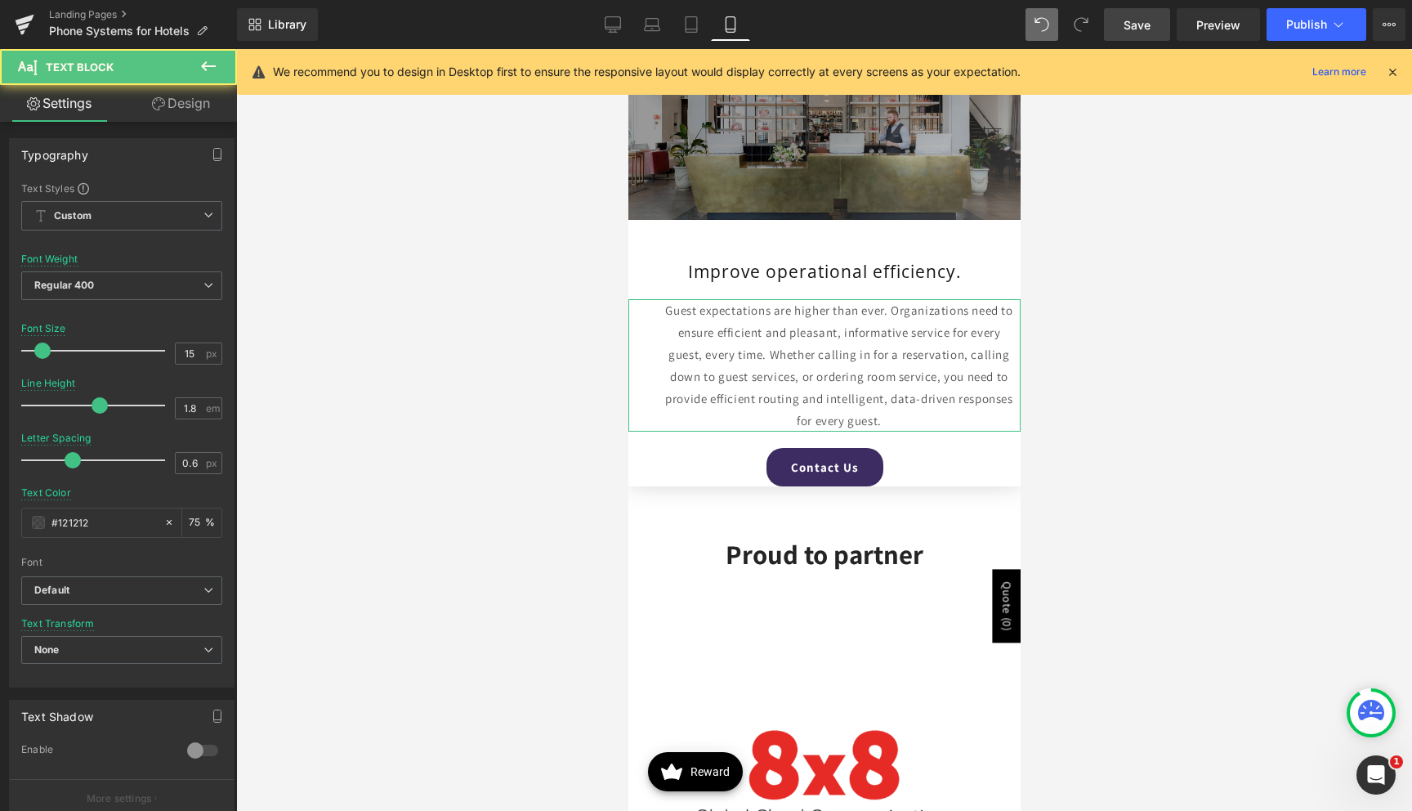
click at [178, 115] on link "Design" at bounding box center [181, 103] width 118 height 37
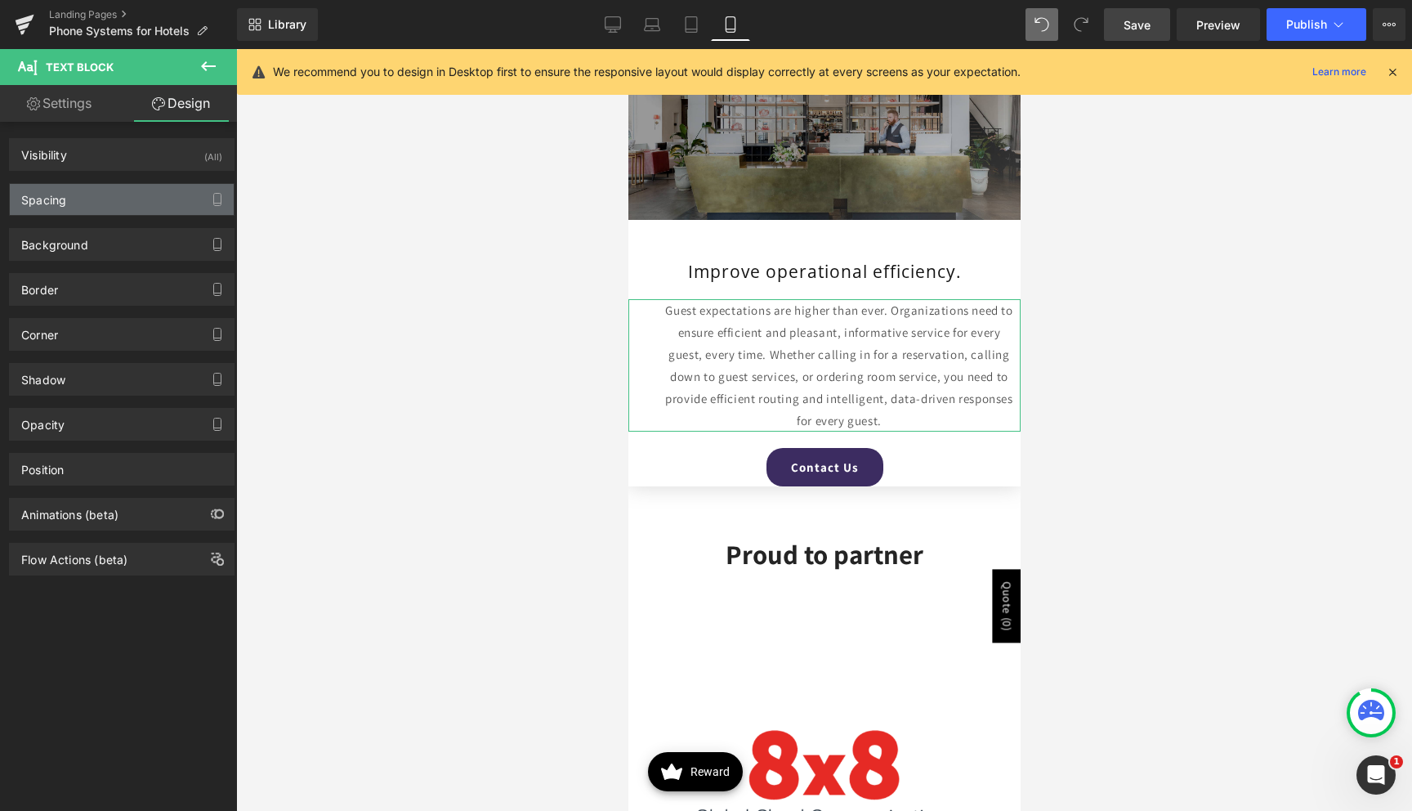
type input "0"
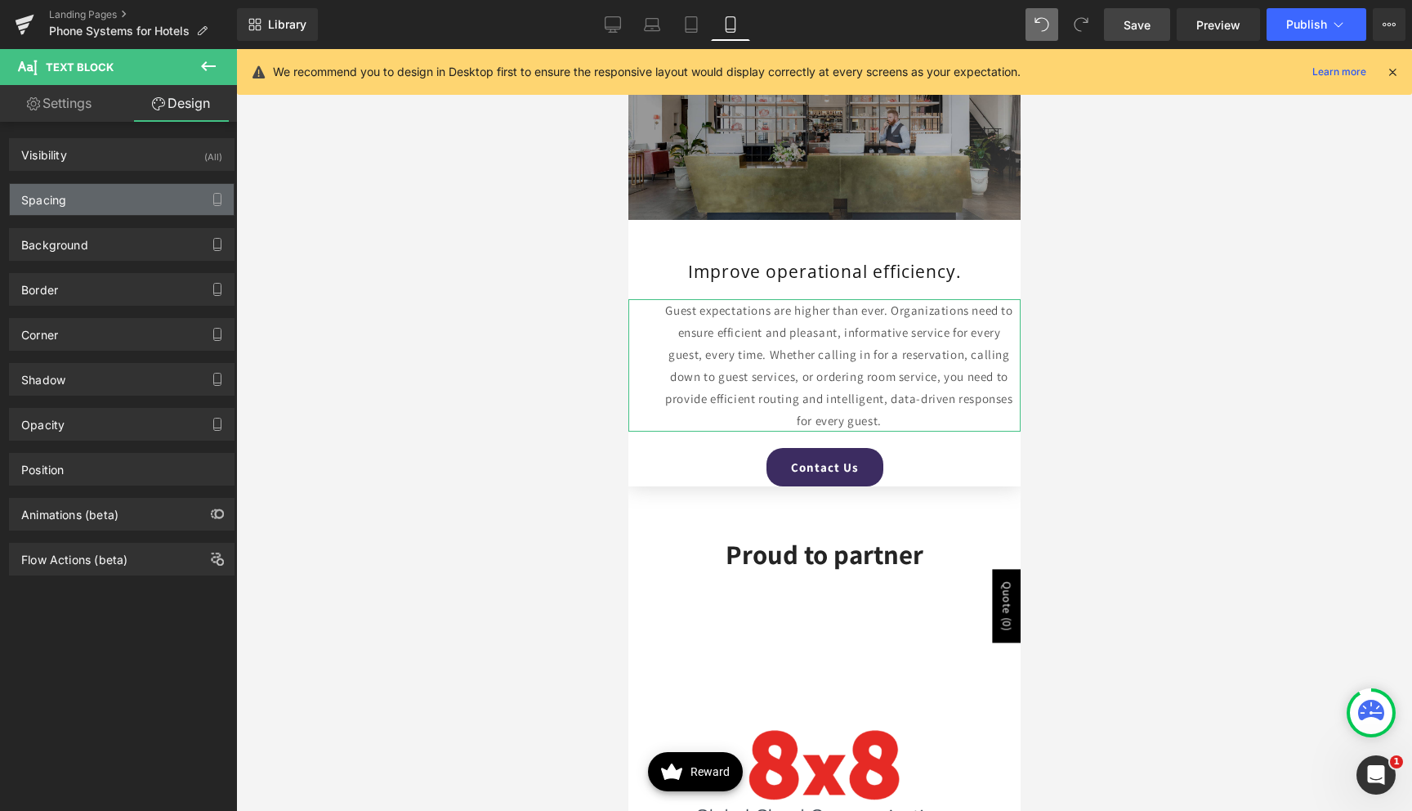
type input "4"
type input "0"
type input "40"
click at [113, 199] on div "Spacing" at bounding box center [122, 199] width 224 height 31
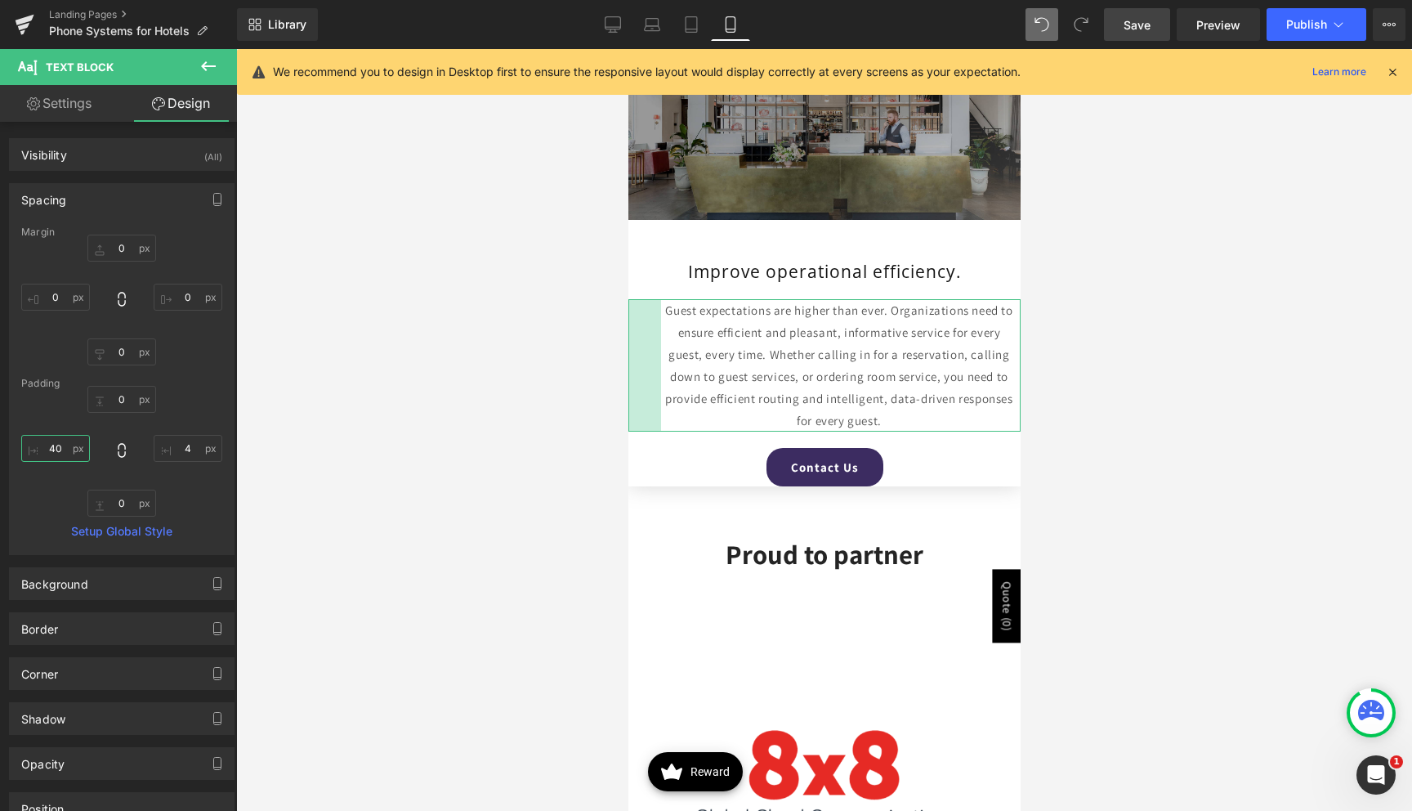
click at [55, 445] on input "40" at bounding box center [55, 448] width 69 height 27
click at [190, 442] on input "4" at bounding box center [188, 448] width 69 height 27
type input "40"
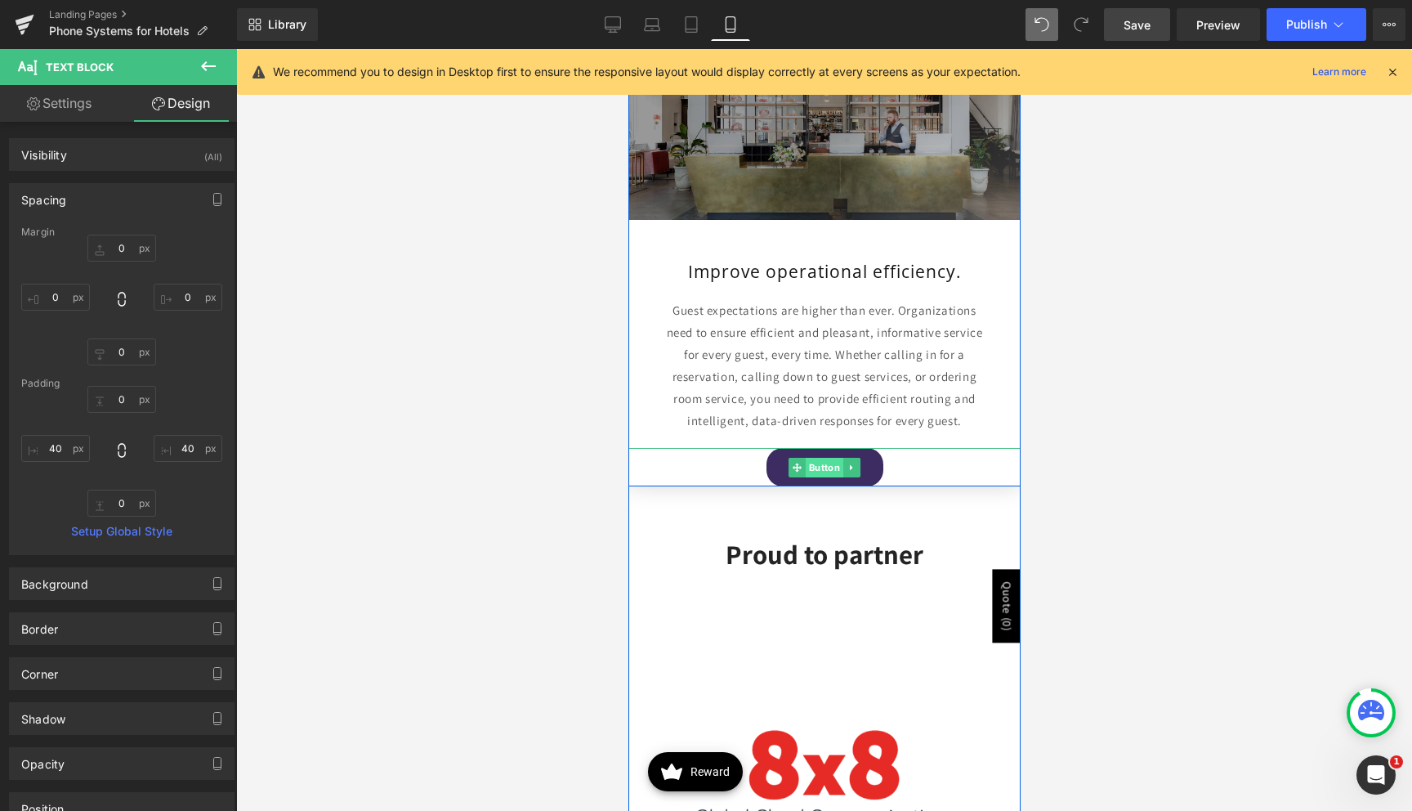
click at [816, 469] on span "Button" at bounding box center [824, 468] width 38 height 20
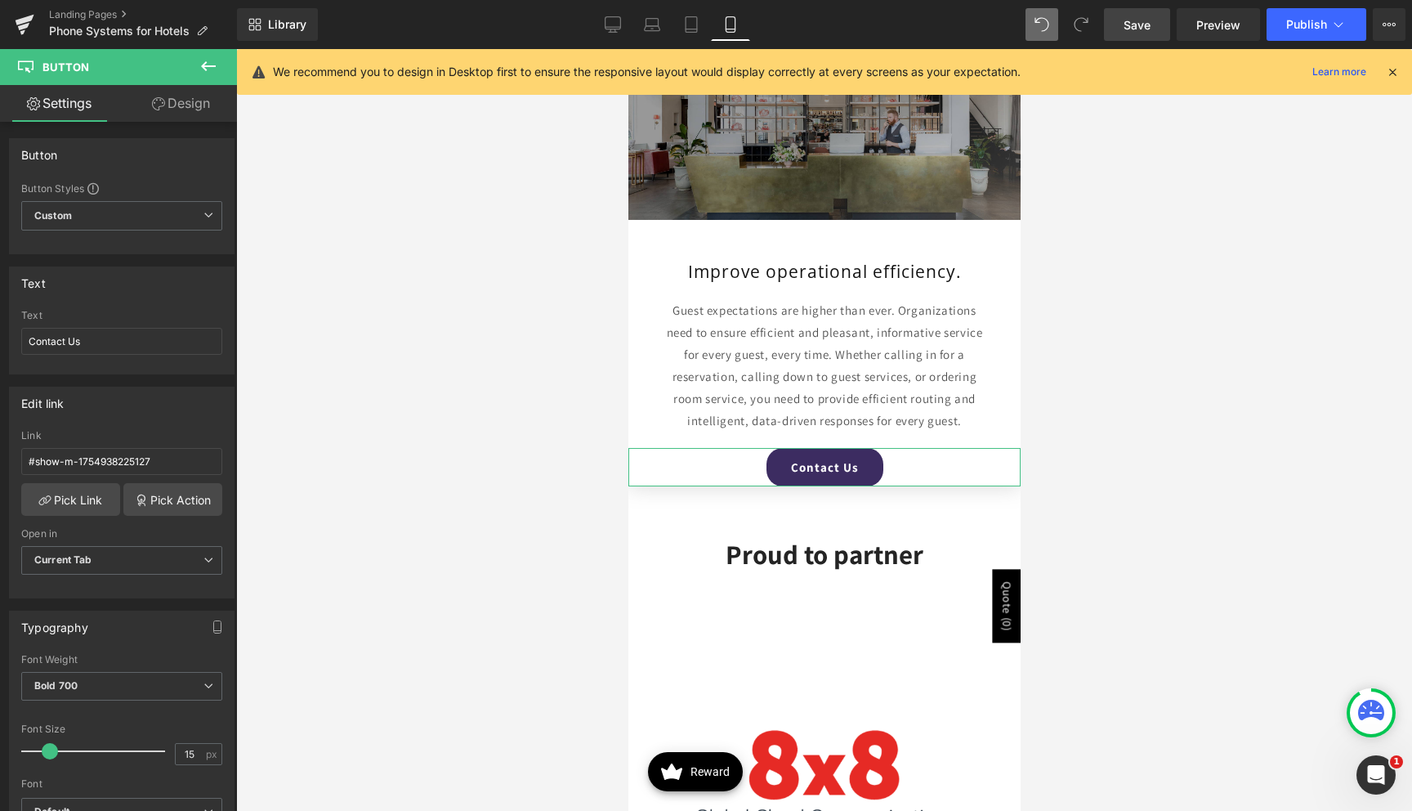
drag, startPoint x: 136, startPoint y: 102, endPoint x: 87, endPoint y: 224, distance: 130.9
click at [136, 102] on link "Design" at bounding box center [181, 103] width 118 height 37
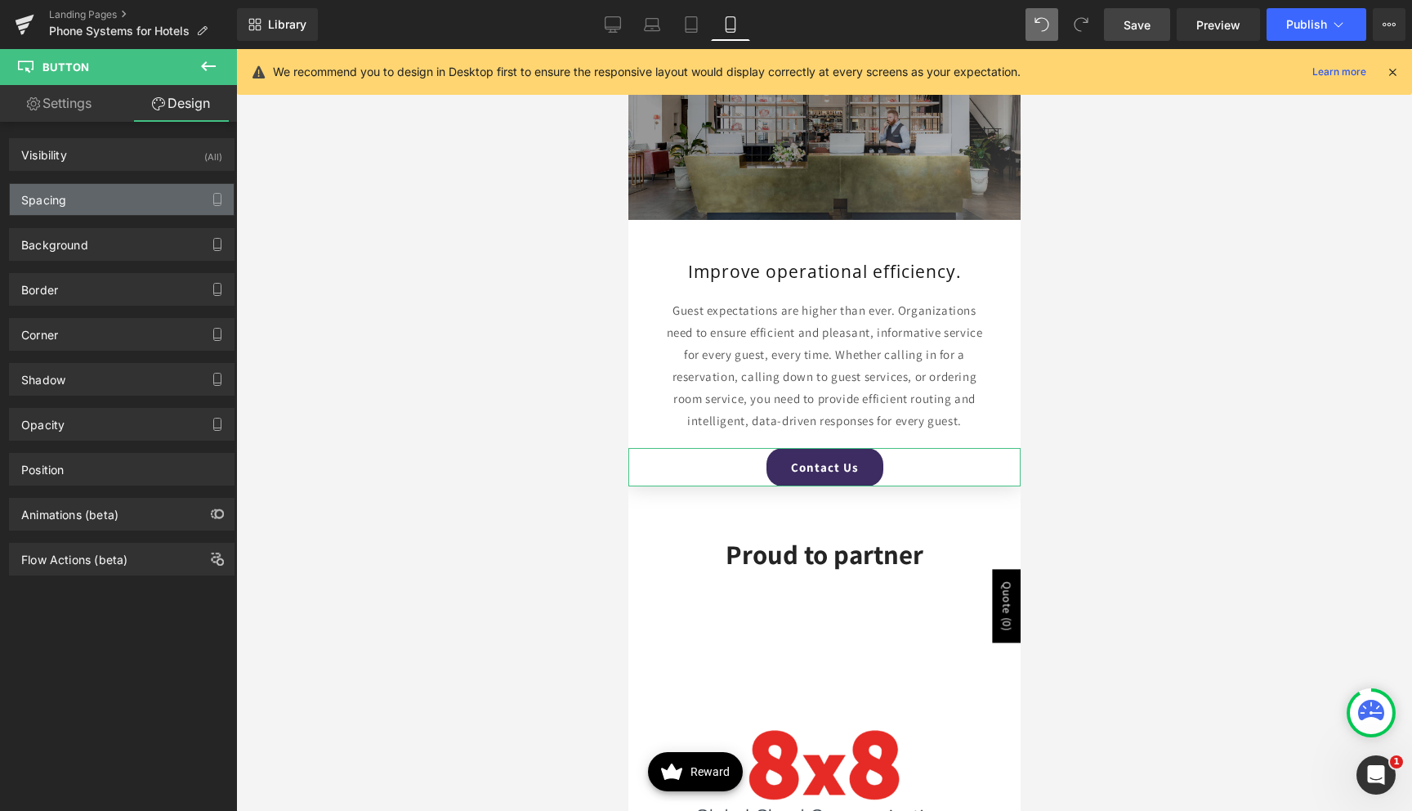
type input "20"
type input "0"
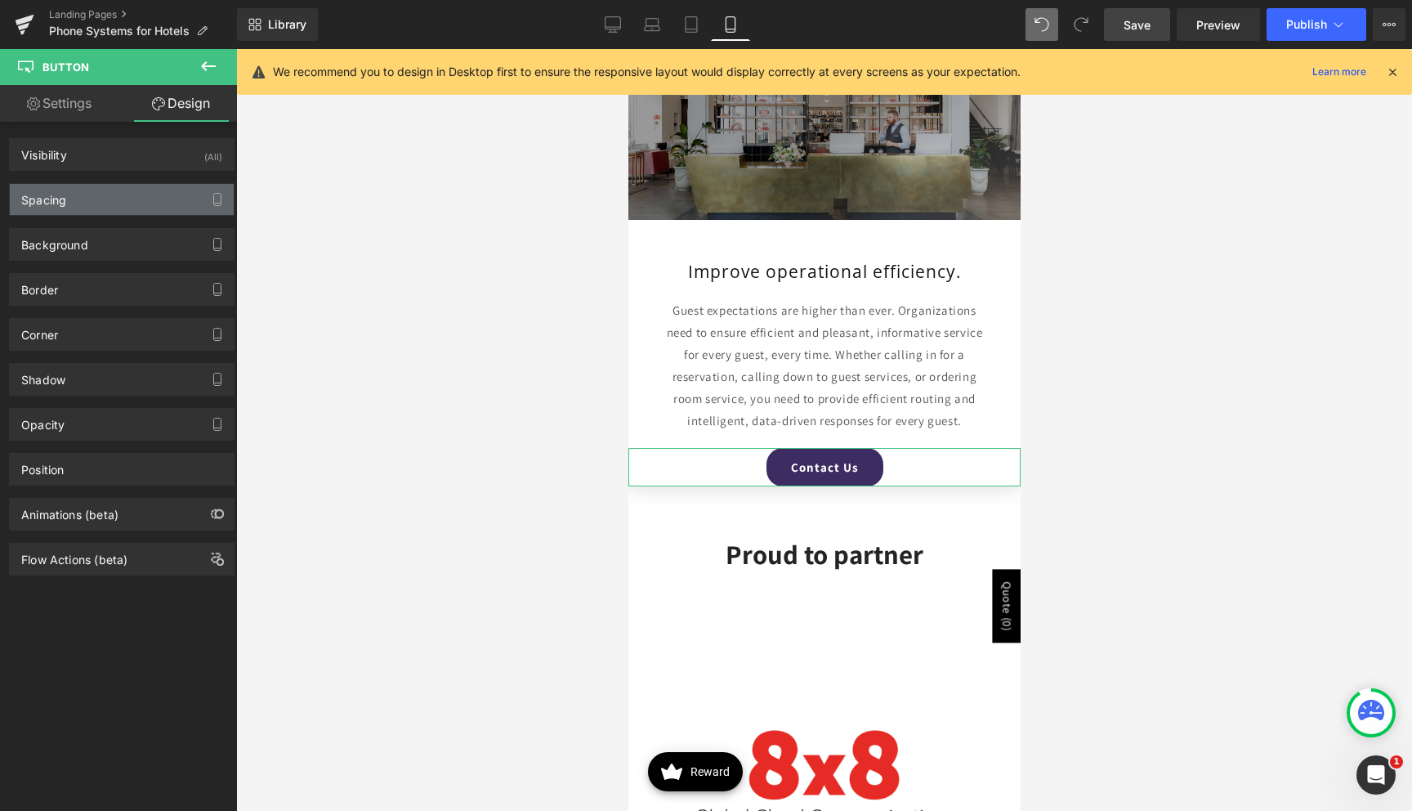
type input "30"
type input "0"
type input "30"
click at [85, 208] on div "Spacing" at bounding box center [122, 199] width 224 height 31
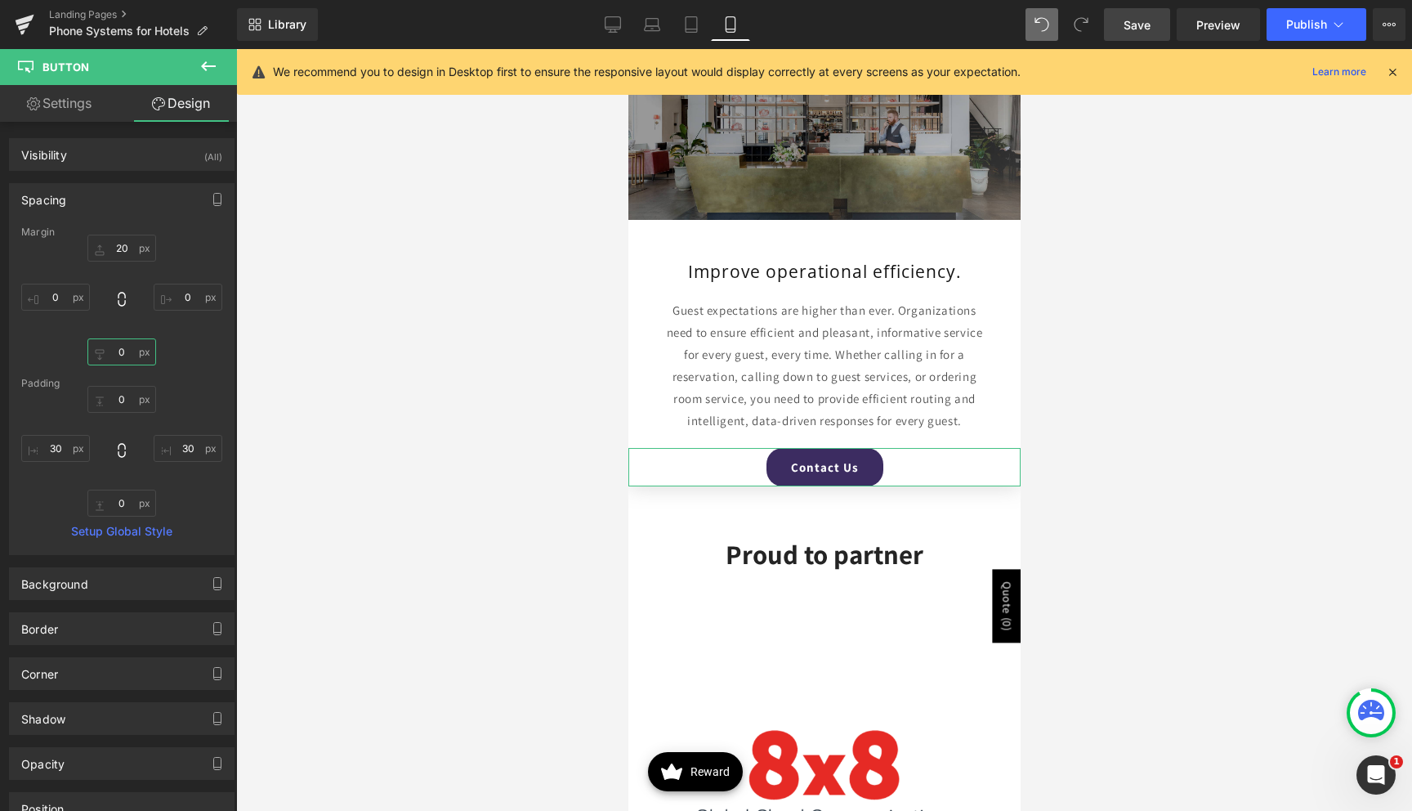
click at [113, 358] on input "0" at bounding box center [121, 351] width 69 height 27
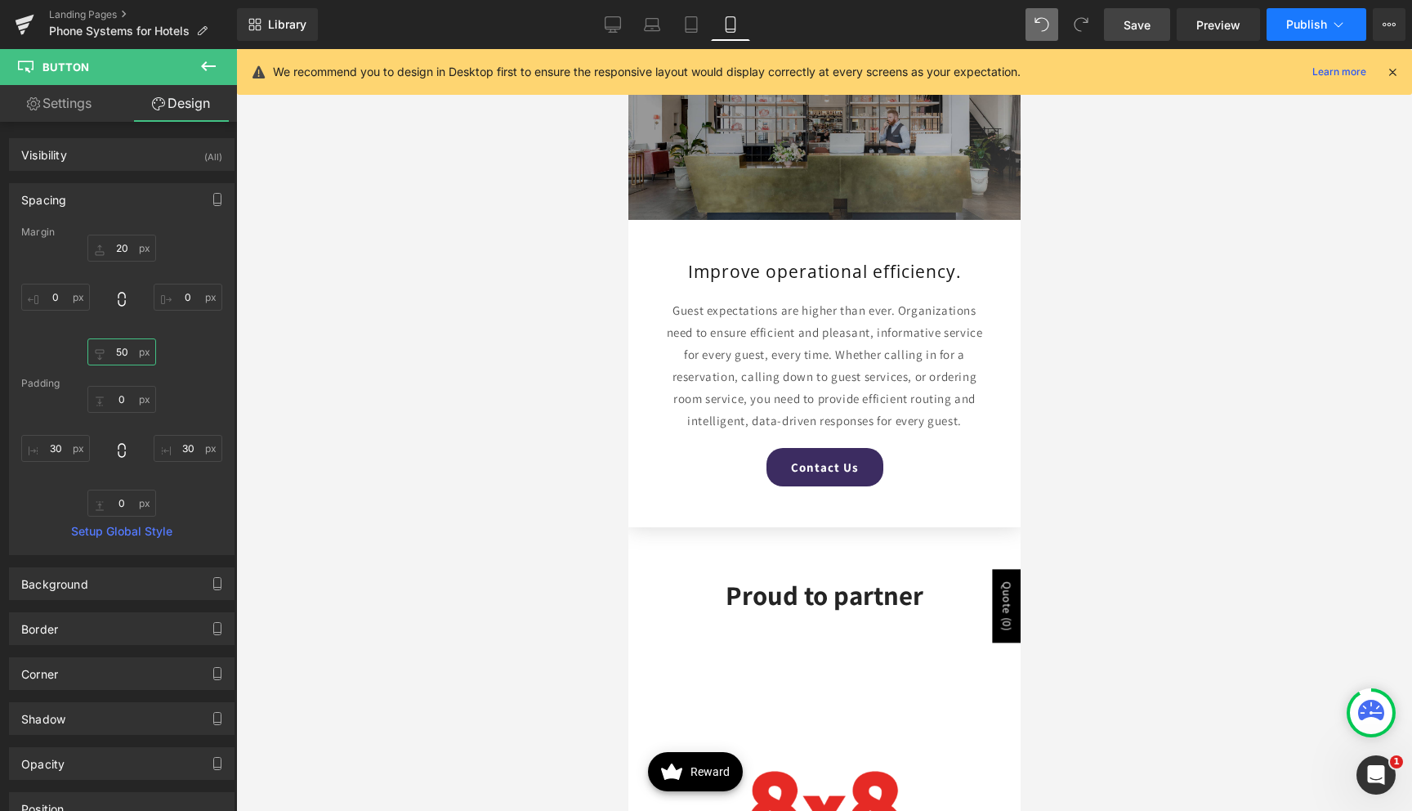
type input "50"
click at [1301, 25] on span "Publish" at bounding box center [1306, 24] width 41 height 13
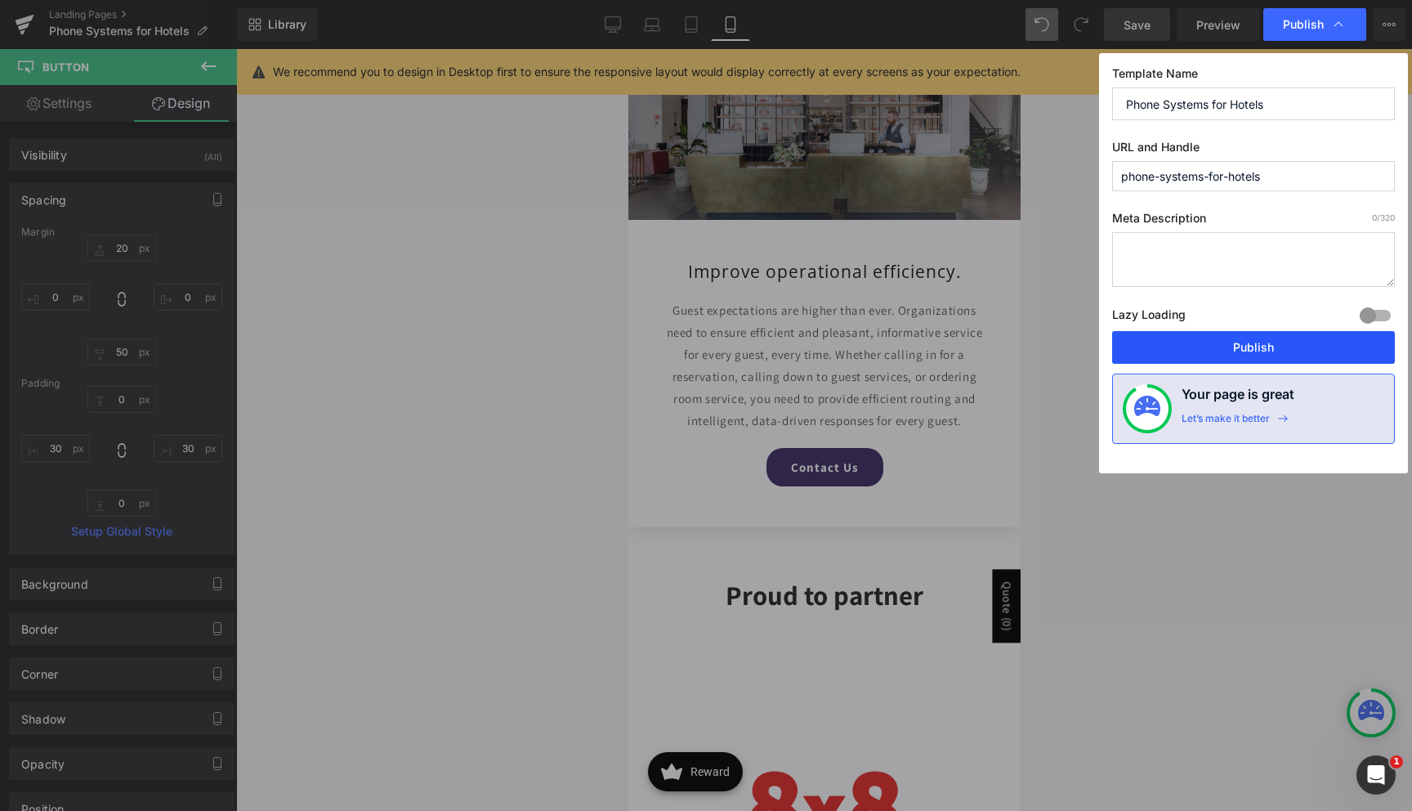
click at [1270, 337] on button "Publish" at bounding box center [1253, 347] width 283 height 33
